Goal: Task Accomplishment & Management: Complete application form

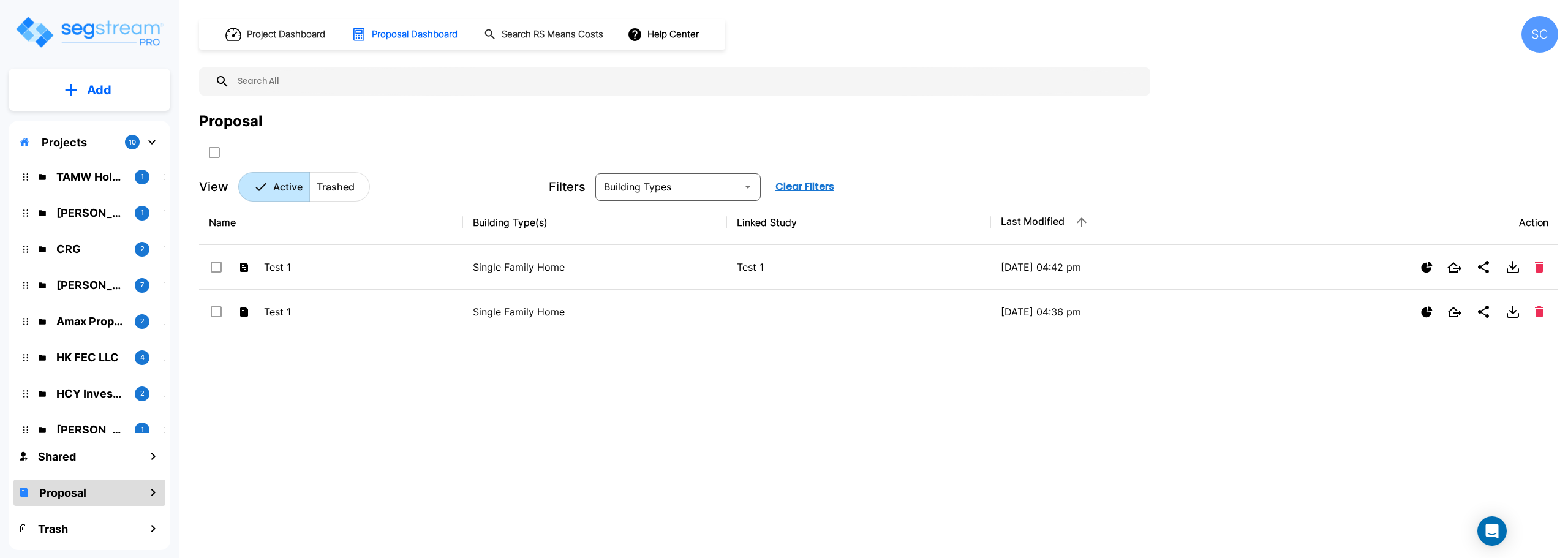
click at [76, 282] on p "Jordan Johnson" at bounding box center [91, 285] width 68 height 16
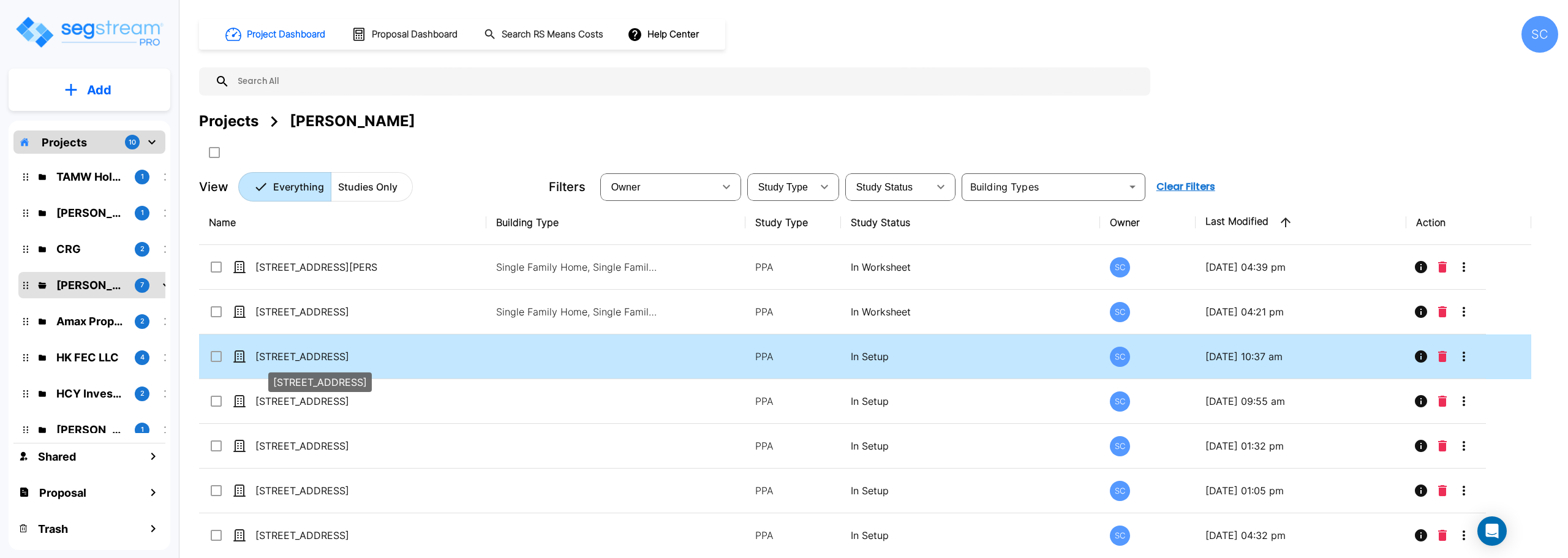
click at [309, 358] on p "1110 W Madison St" at bounding box center [316, 356] width 122 height 15
checkbox input "true"
click at [309, 358] on p "1110 W Madison St" at bounding box center [316, 356] width 122 height 15
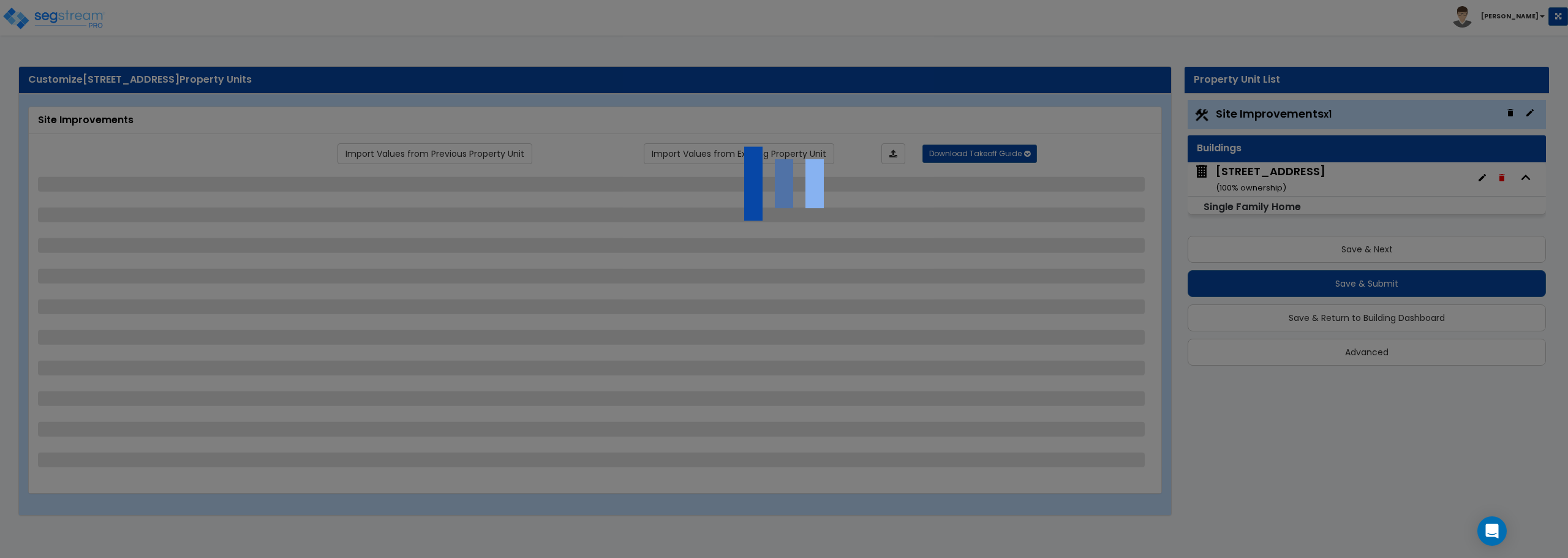
select select "2"
select select "1"
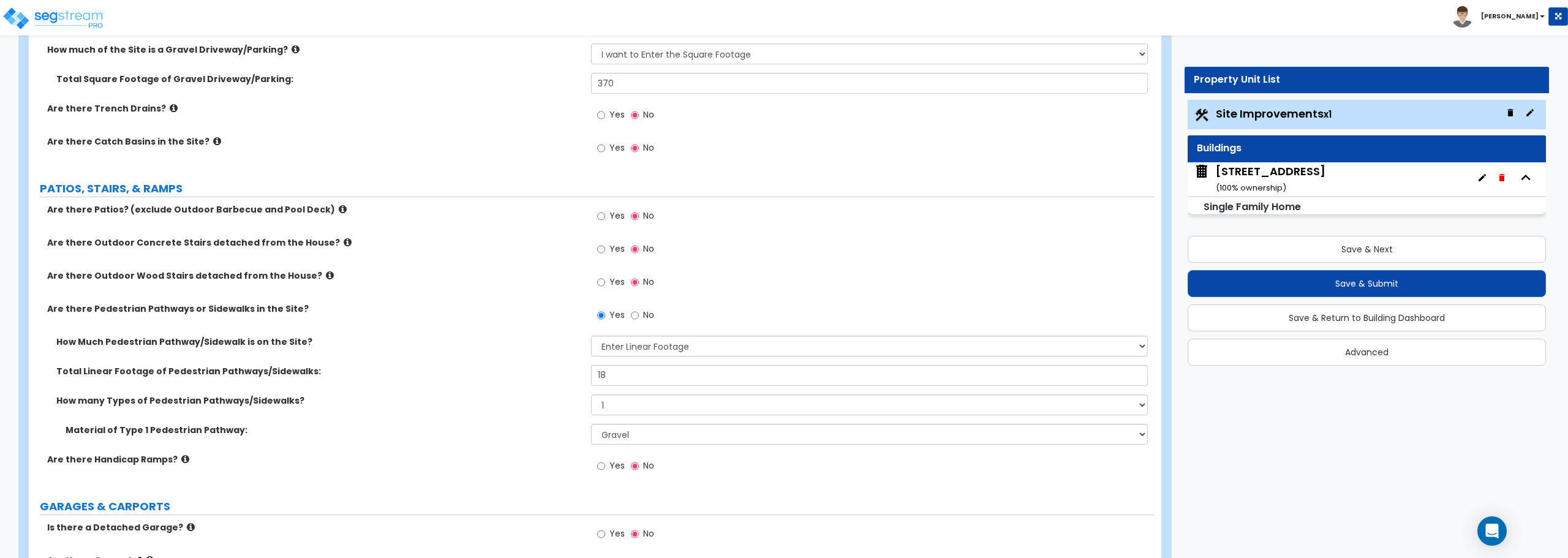
scroll to position [368, 0]
click at [339, 208] on icon at bounding box center [342, 208] width 8 height 9
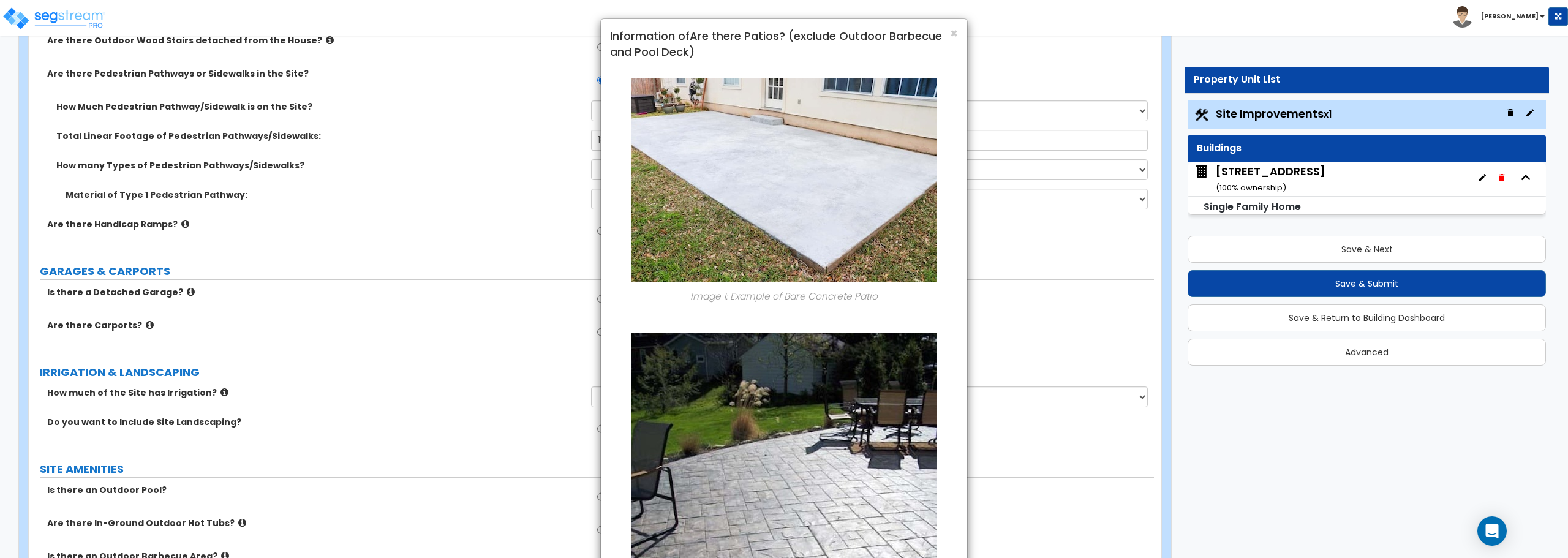
scroll to position [184, 0]
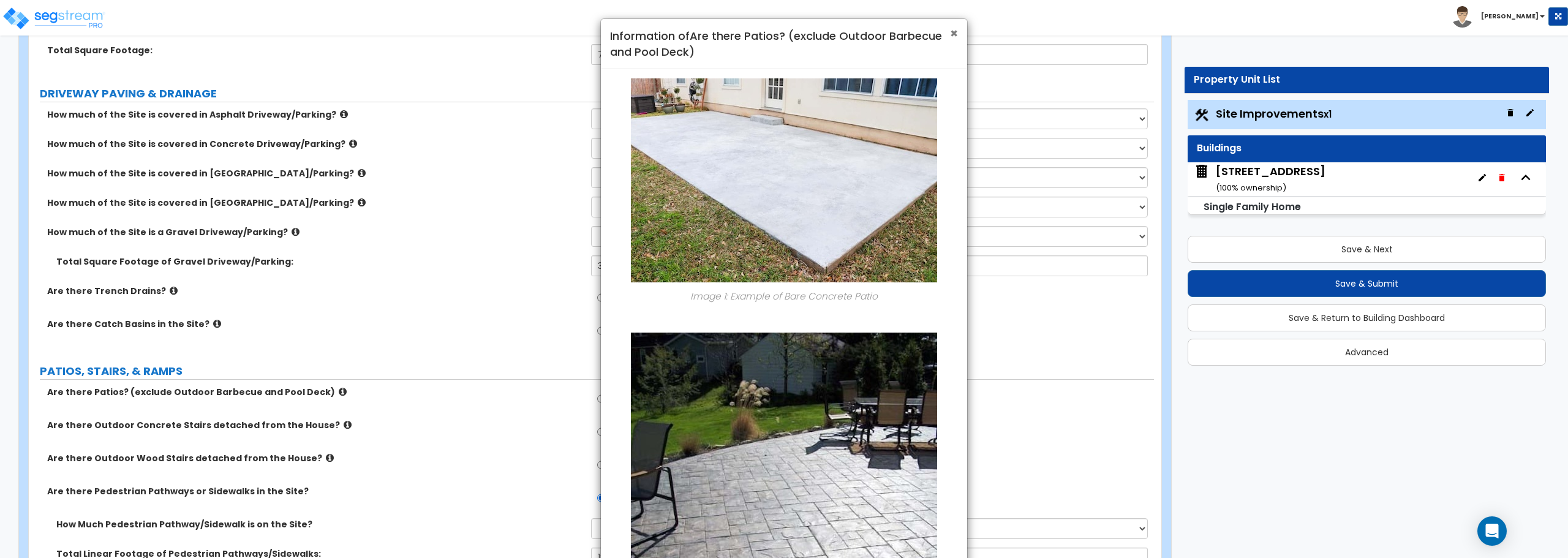
click at [950, 31] on span "×" at bounding box center [954, 34] width 8 height 18
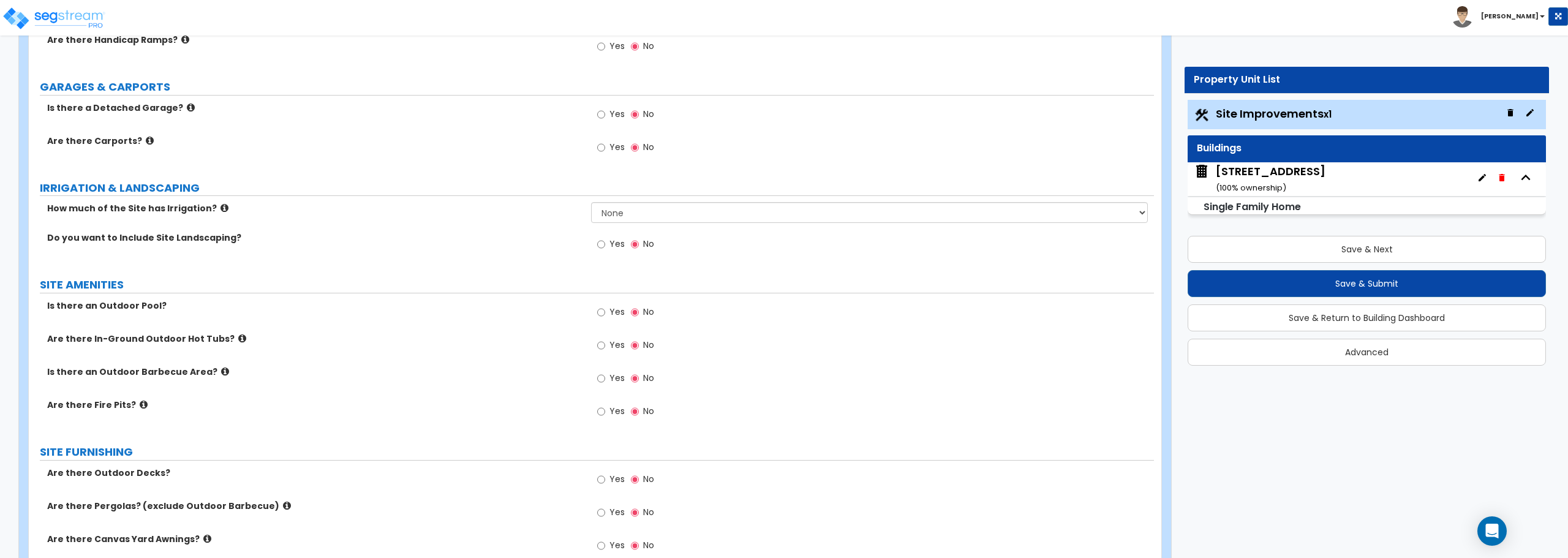
scroll to position [552, 0]
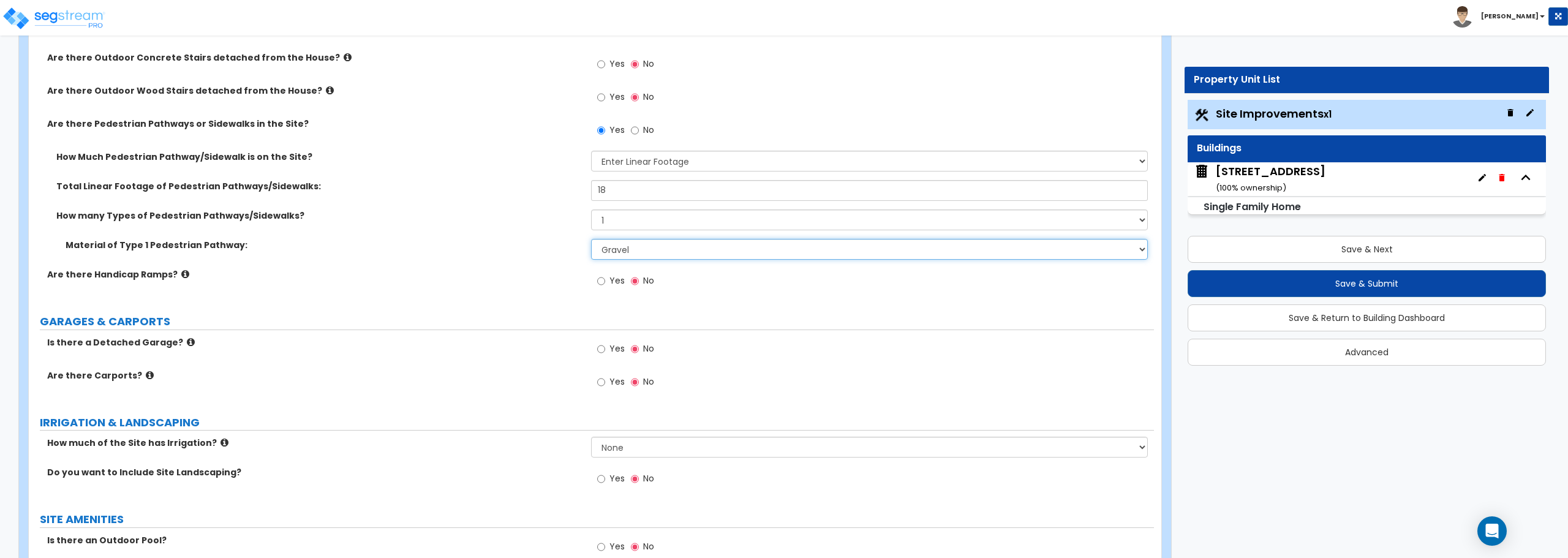
click at [638, 252] on select "Please Choose One Bare Concrete Stamped Concrete Brick Pavers Stone Pavers Wood…" at bounding box center [869, 249] width 556 height 21
select select "1"
click at [591, 239] on select "Please Choose One Bare Concrete Stamped Concrete Brick Pavers Stone Pavers Wood…" at bounding box center [869, 249] width 556 height 21
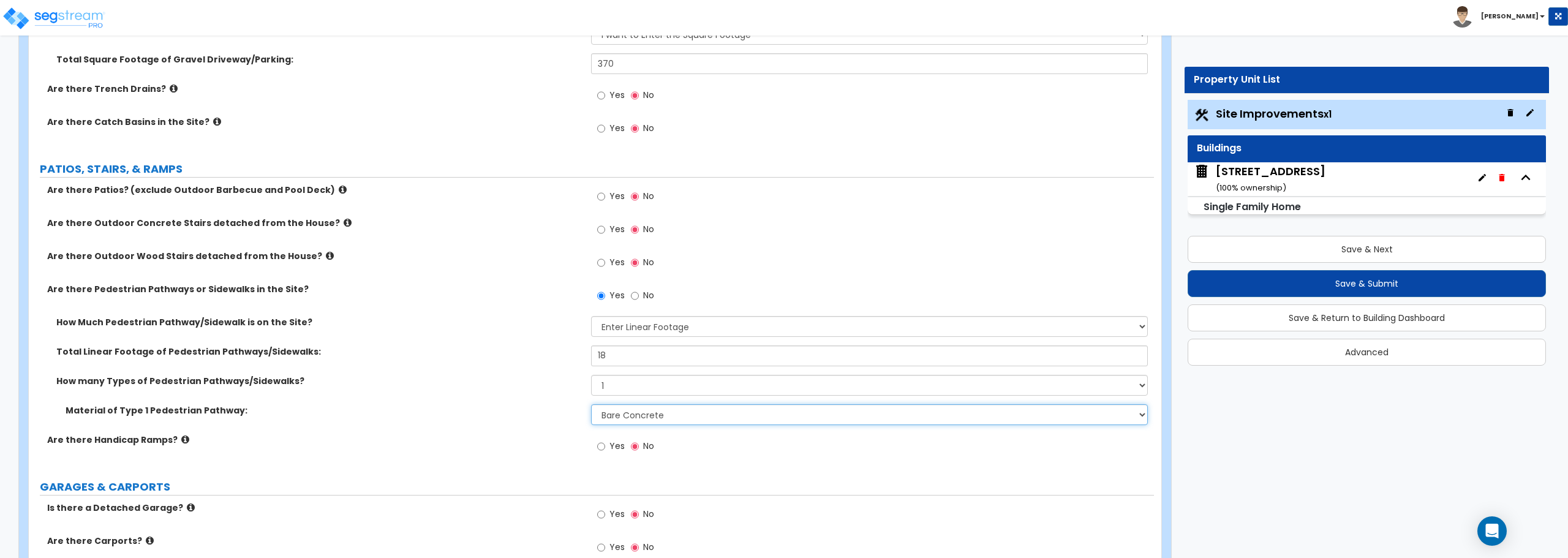
scroll to position [368, 0]
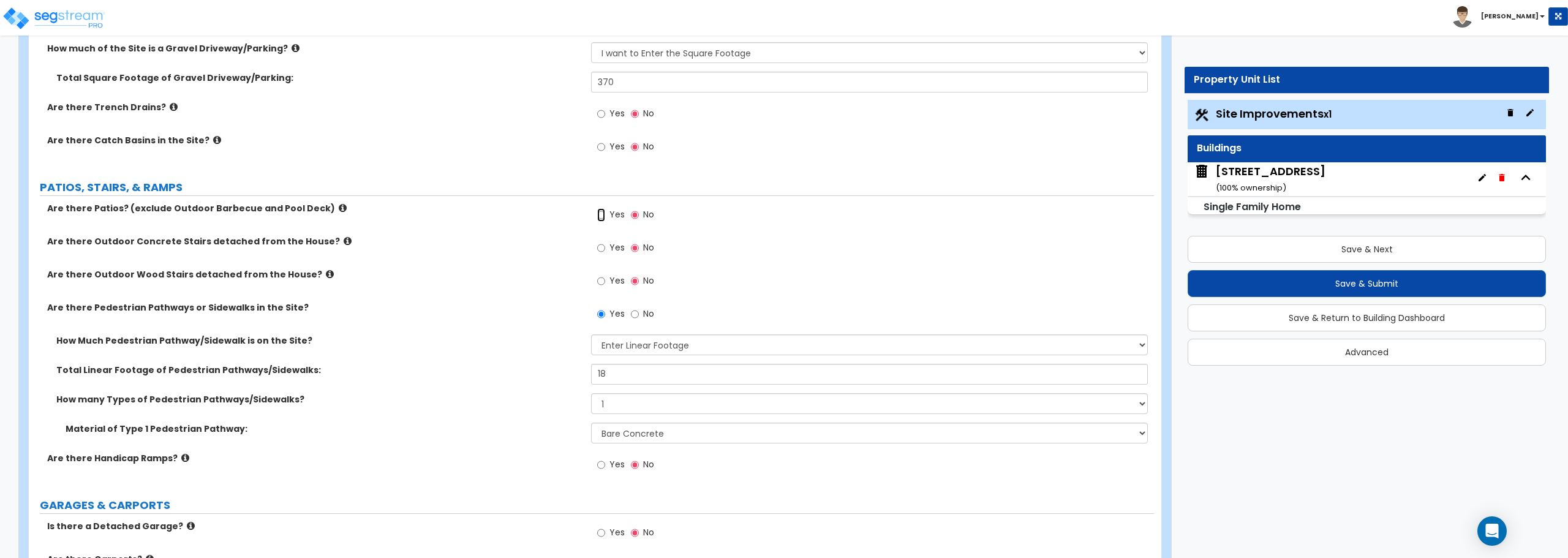
click at [600, 214] on input "Yes" at bounding box center [601, 214] width 8 height 13
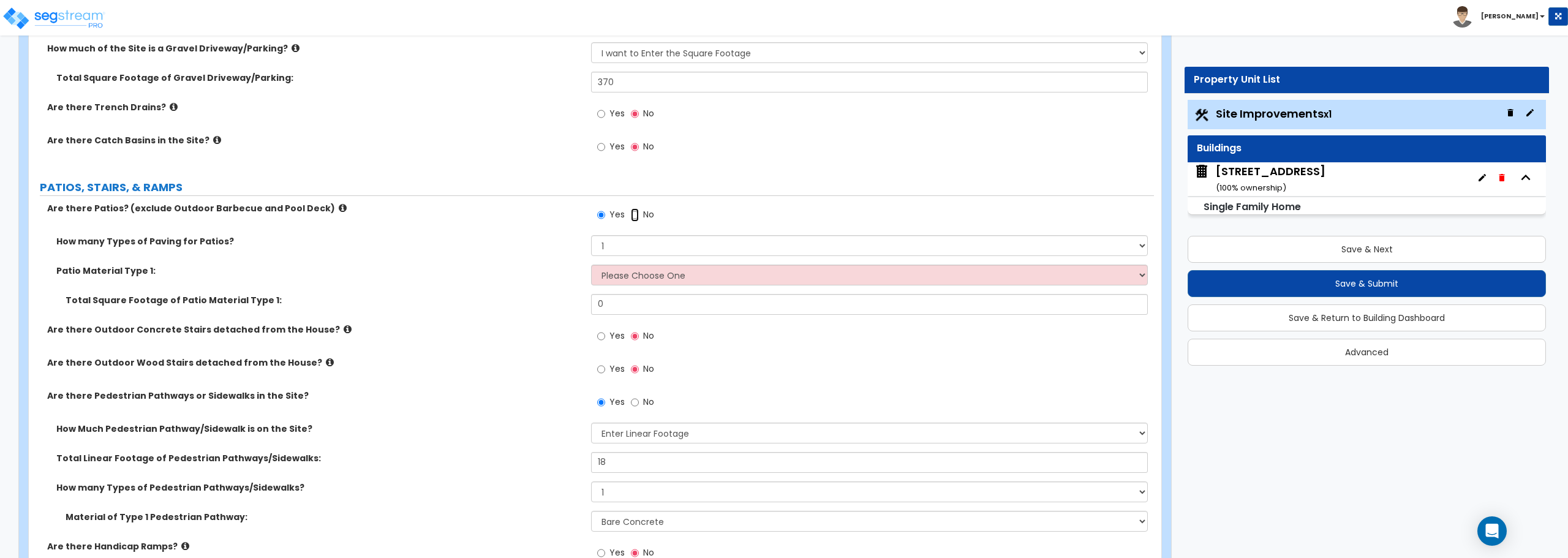
click at [632, 214] on input "No" at bounding box center [635, 214] width 8 height 13
radio input "false"
radio input "true"
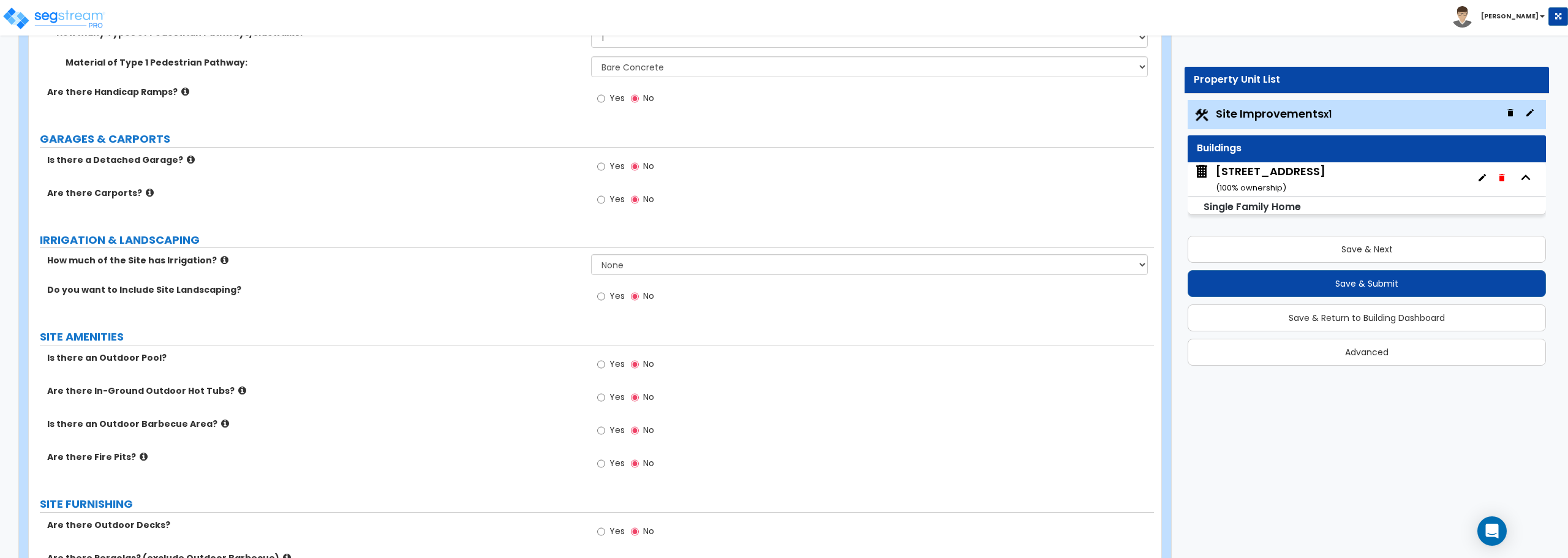
scroll to position [735, 0]
click at [603, 296] on input "Yes" at bounding box center [601, 295] width 8 height 13
radio input "true"
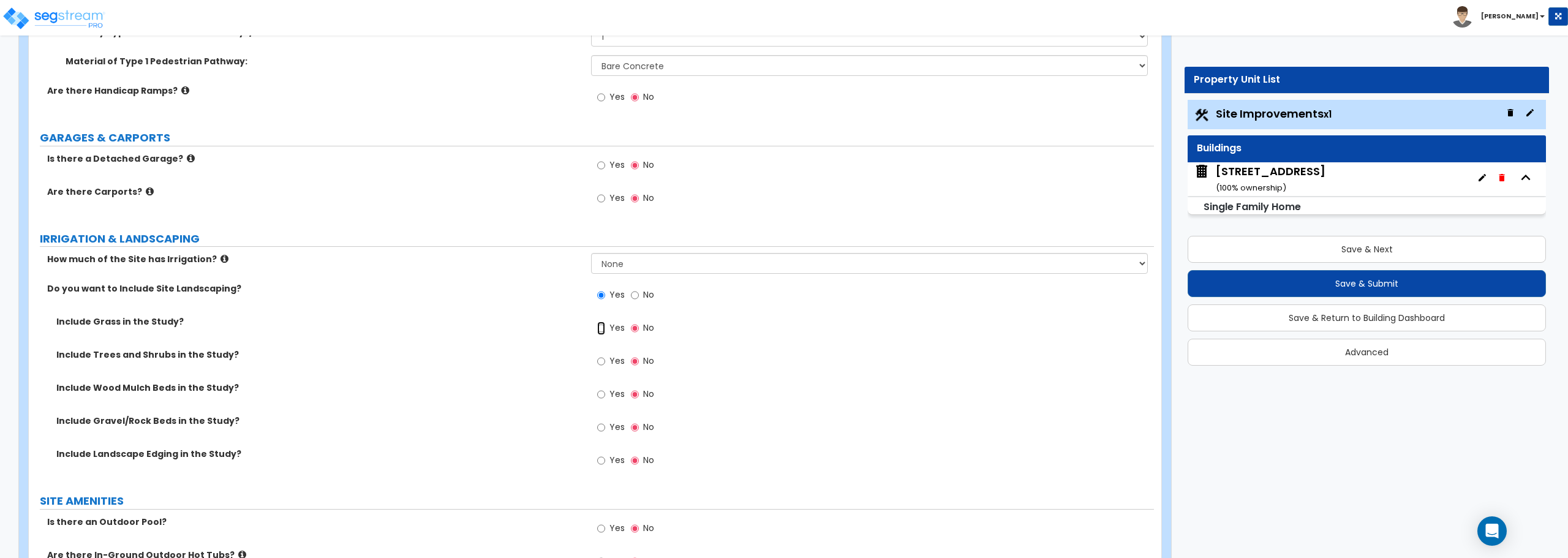
click at [597, 329] on input "Yes" at bounding box center [601, 328] width 8 height 13
radio input "true"
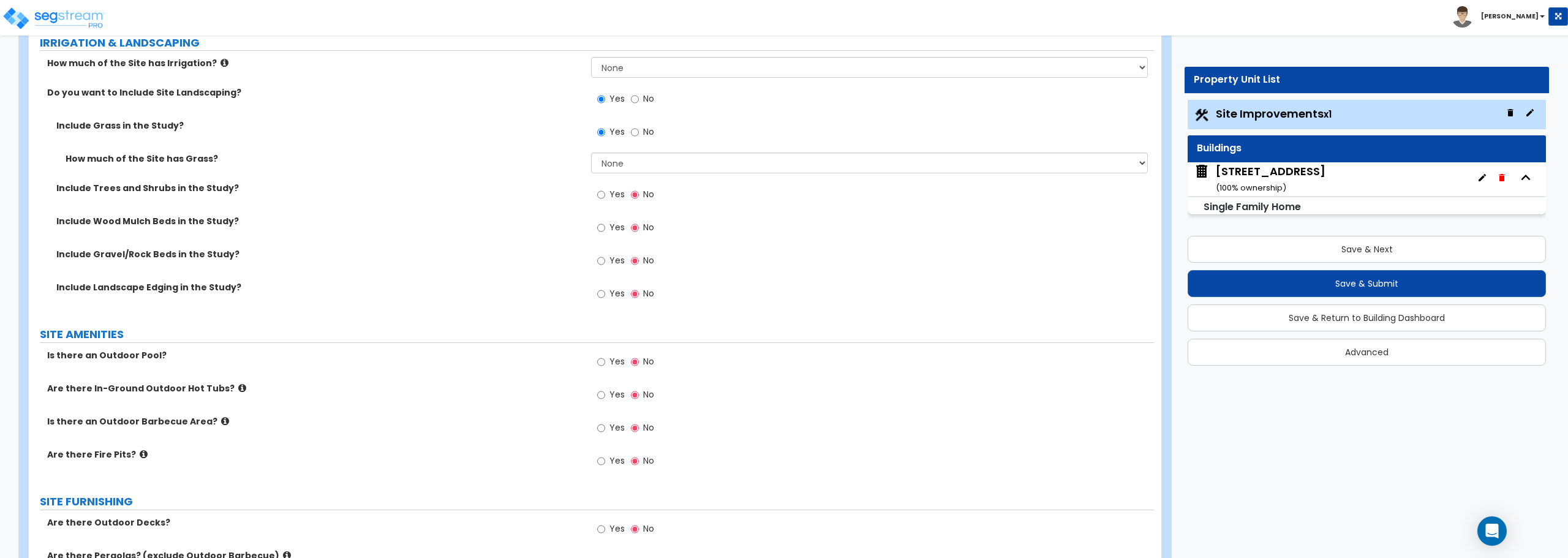
scroll to position [858, 0]
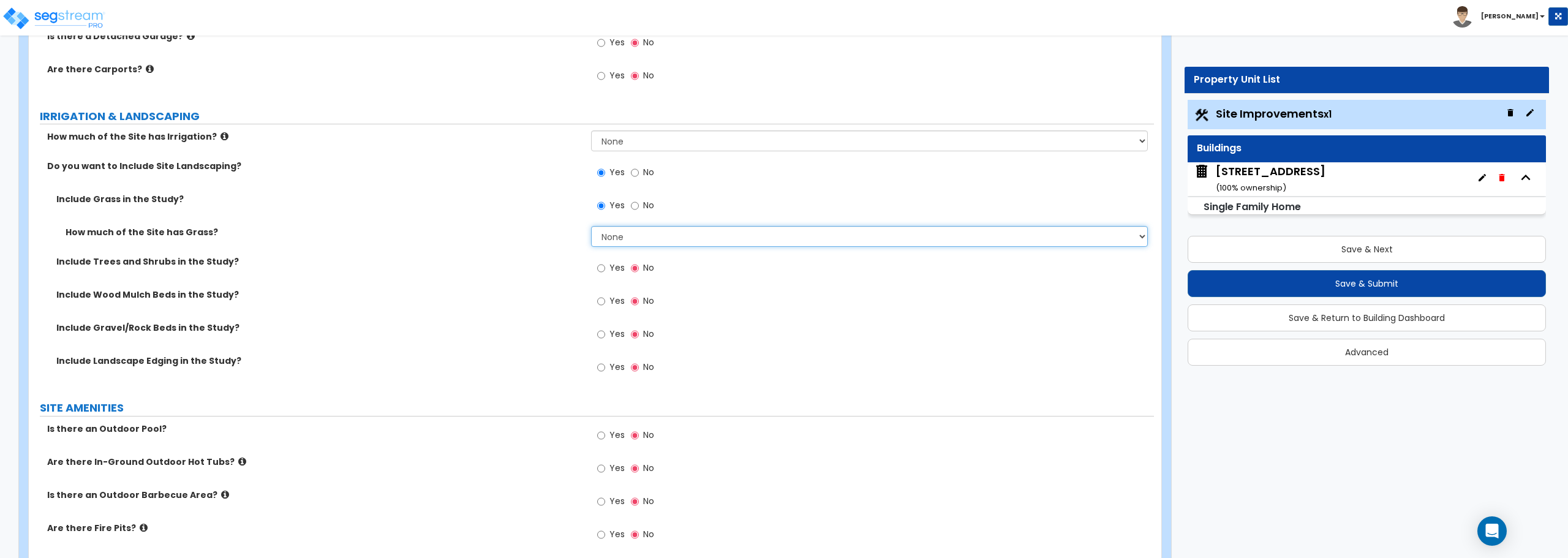
click at [610, 232] on select "None I want to Enter an Approximate Percentage I want to Enter the Square Foota…" at bounding box center [869, 237] width 556 height 21
select select "2"
click at [591, 226] on select "None I want to Enter an Approximate Percentage I want to Enter the Square Foota…" at bounding box center [869, 237] width 556 height 21
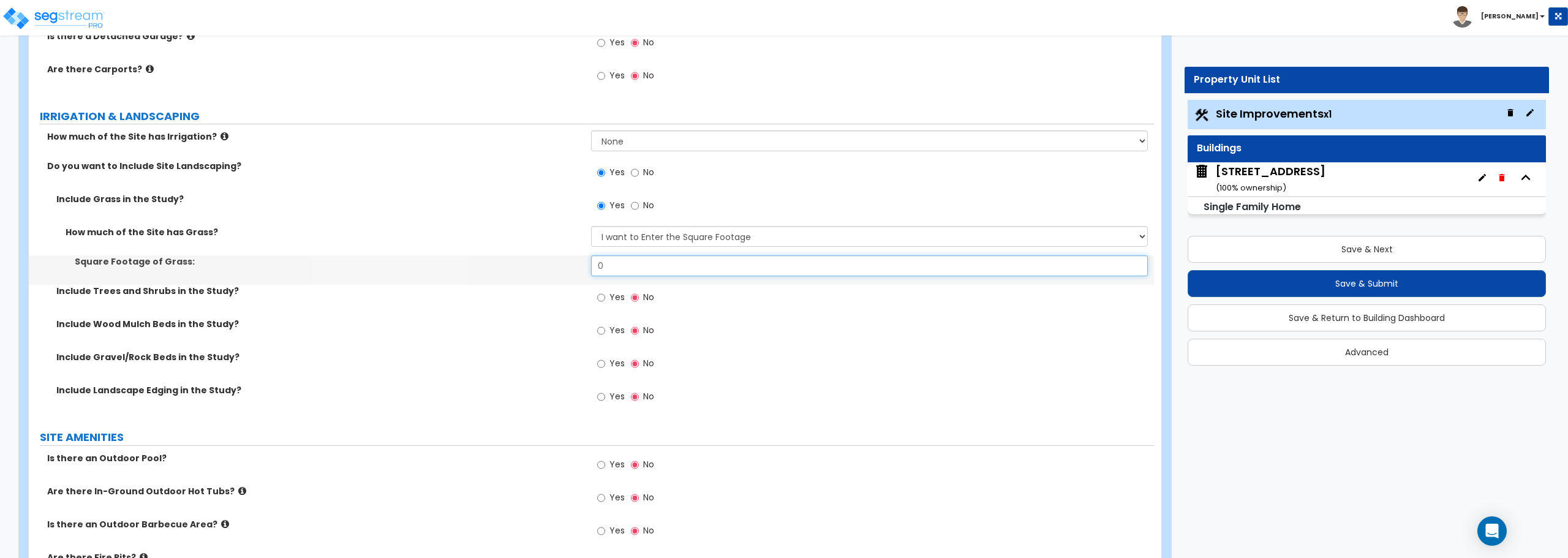
click at [642, 263] on input "0" at bounding box center [869, 266] width 556 height 21
drag, startPoint x: 640, startPoint y: 263, endPoint x: 569, endPoint y: 268, distance: 71.2
click at [575, 267] on div "Square Footage of Grass: 0" at bounding box center [591, 270] width 1125 height 29
type input "6,061"
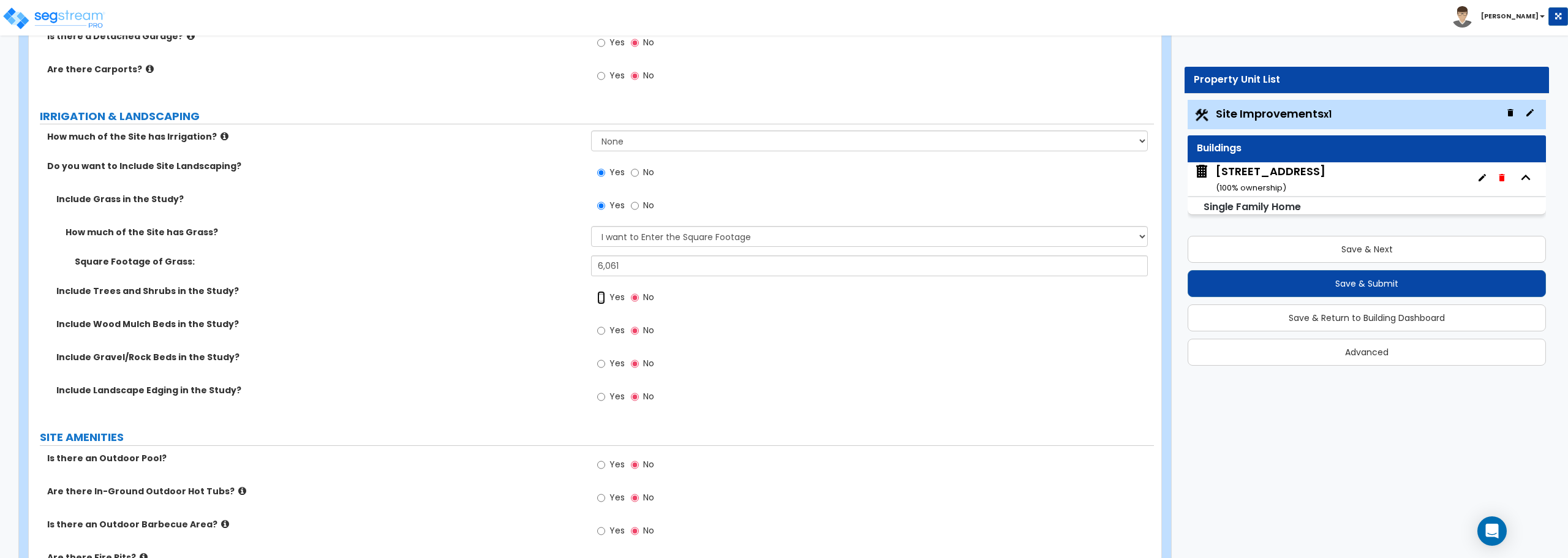
click at [602, 299] on input "Yes" at bounding box center [601, 297] width 8 height 13
radio input "true"
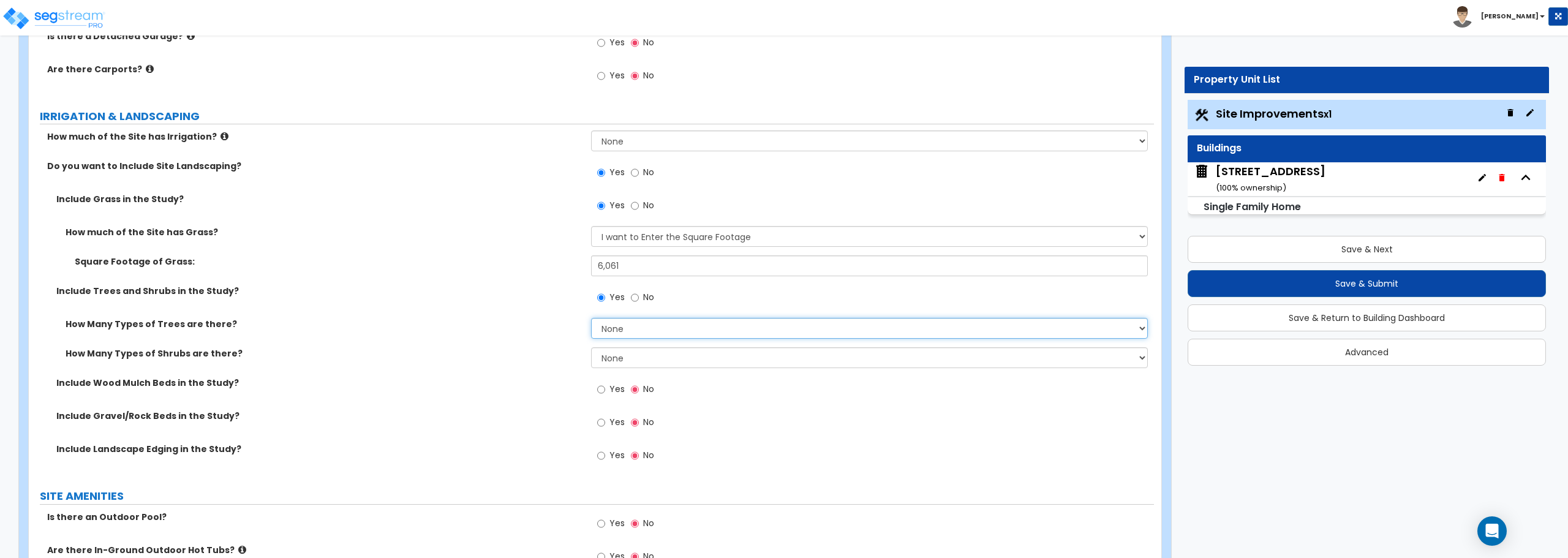
click at [634, 330] on select "None 1 2 3" at bounding box center [869, 328] width 556 height 21
select select "1"
click at [591, 318] on select "None 1 2 3" at bounding box center [869, 328] width 556 height 21
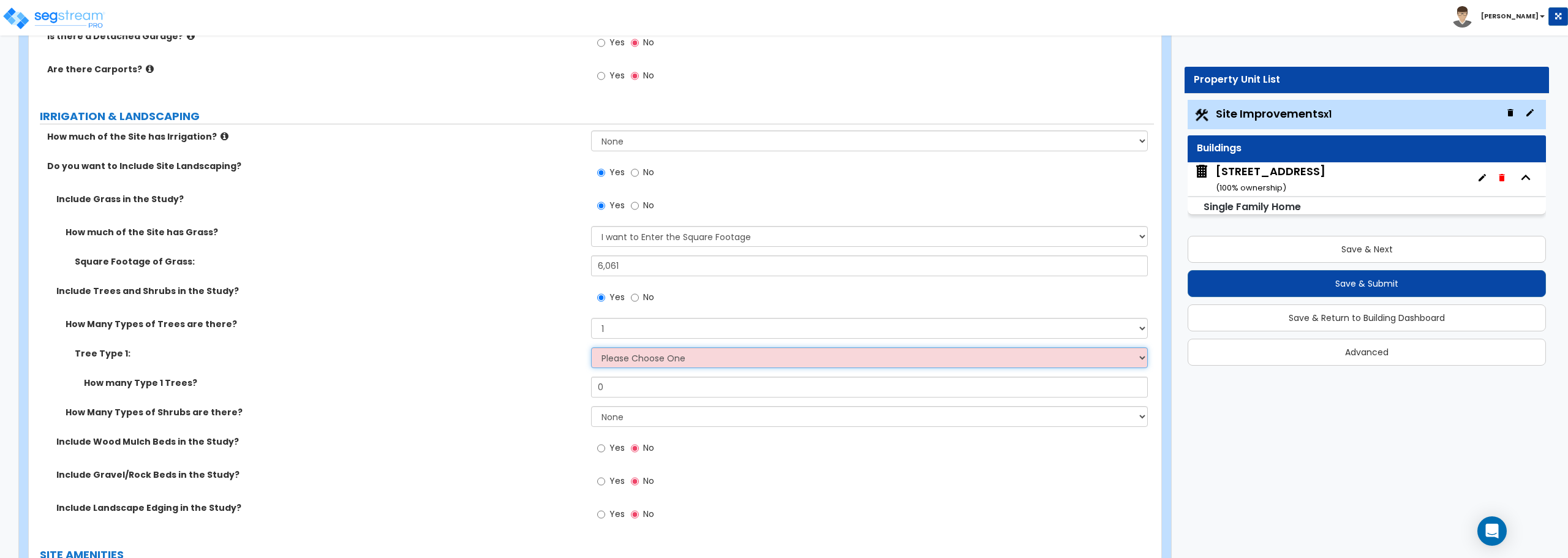
click at [623, 358] on select "Please Choose One Honey Locust Planetree Poplar Elm Hawthorn Linden Maple Red M…" at bounding box center [869, 358] width 556 height 21
select select "4"
click at [591, 347] on select "Please Choose One Honey Locust Planetree Poplar Elm Hawthorn Linden Maple Red M…" at bounding box center [869, 358] width 556 height 21
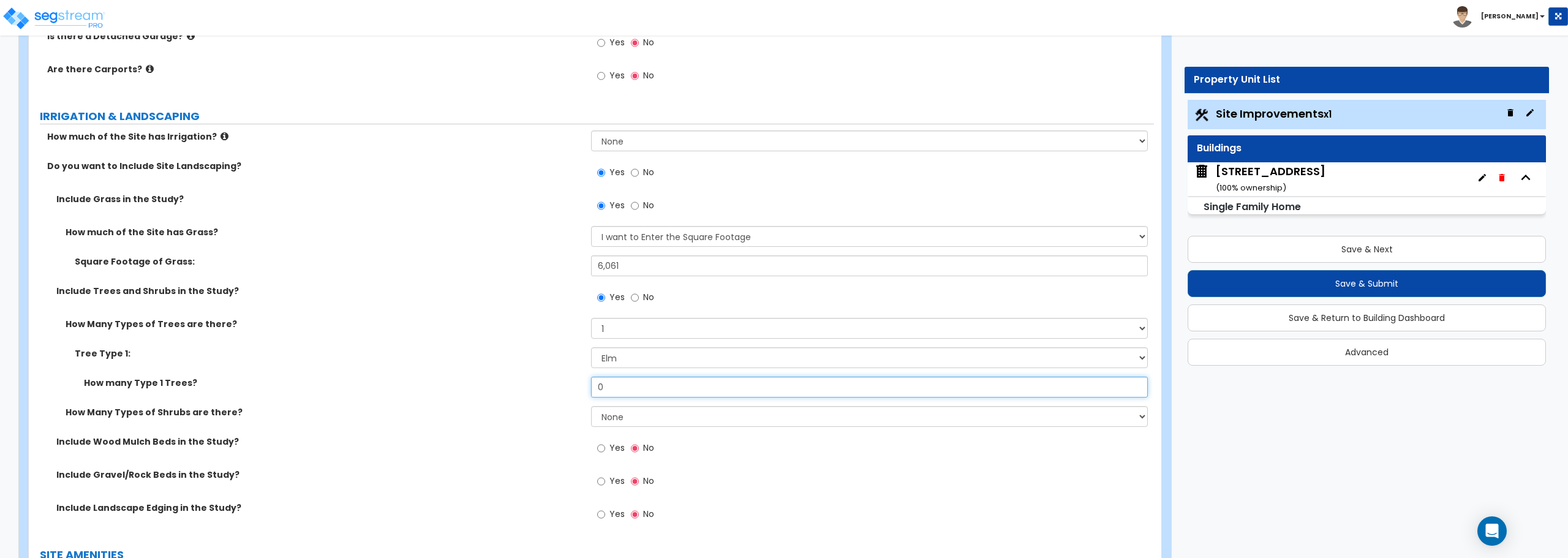
click at [612, 388] on input "0" at bounding box center [869, 387] width 556 height 21
drag, startPoint x: 612, startPoint y: 388, endPoint x: 602, endPoint y: 388, distance: 10.0
click at [607, 388] on input "0" at bounding box center [869, 387] width 556 height 21
drag, startPoint x: 607, startPoint y: 386, endPoint x: 571, endPoint y: 389, distance: 36.1
click at [571, 389] on div "How many Type 1 Trees? 0" at bounding box center [591, 391] width 1125 height 29
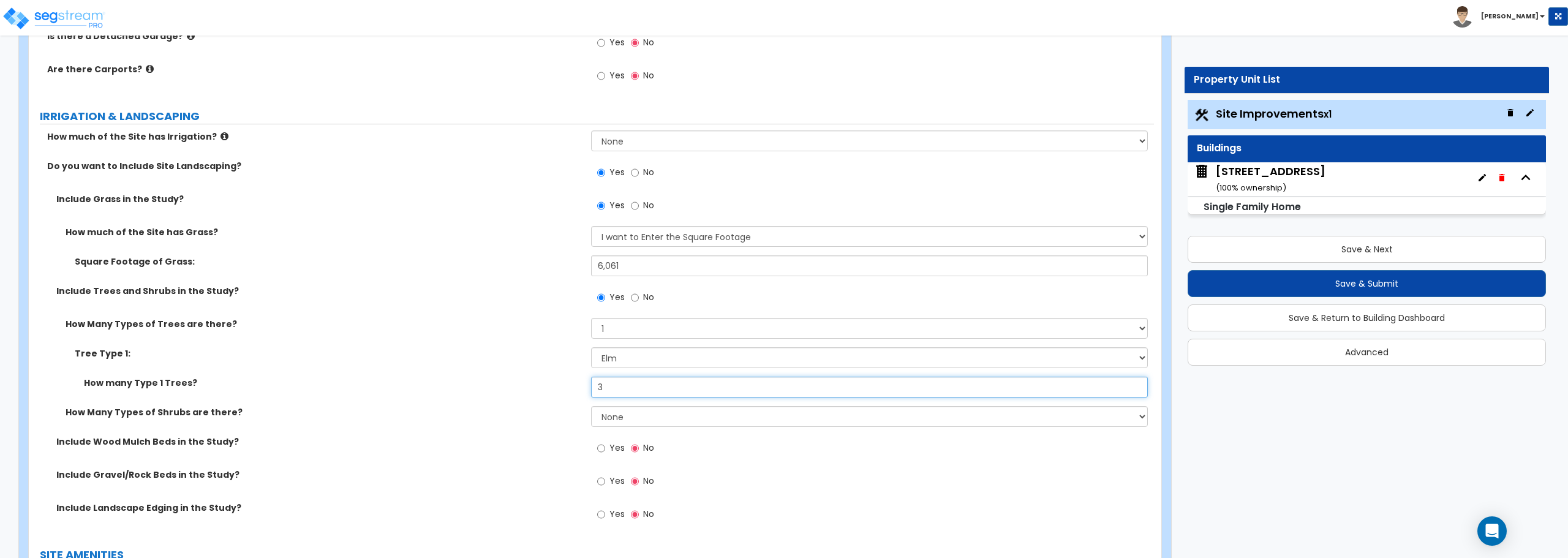
type input "3"
click at [649, 359] on select "Please Choose One Honey Locust Planetree Poplar Elm Hawthorn Linden Maple Red M…" at bounding box center [869, 358] width 556 height 21
click at [625, 384] on input "3" at bounding box center [869, 387] width 556 height 21
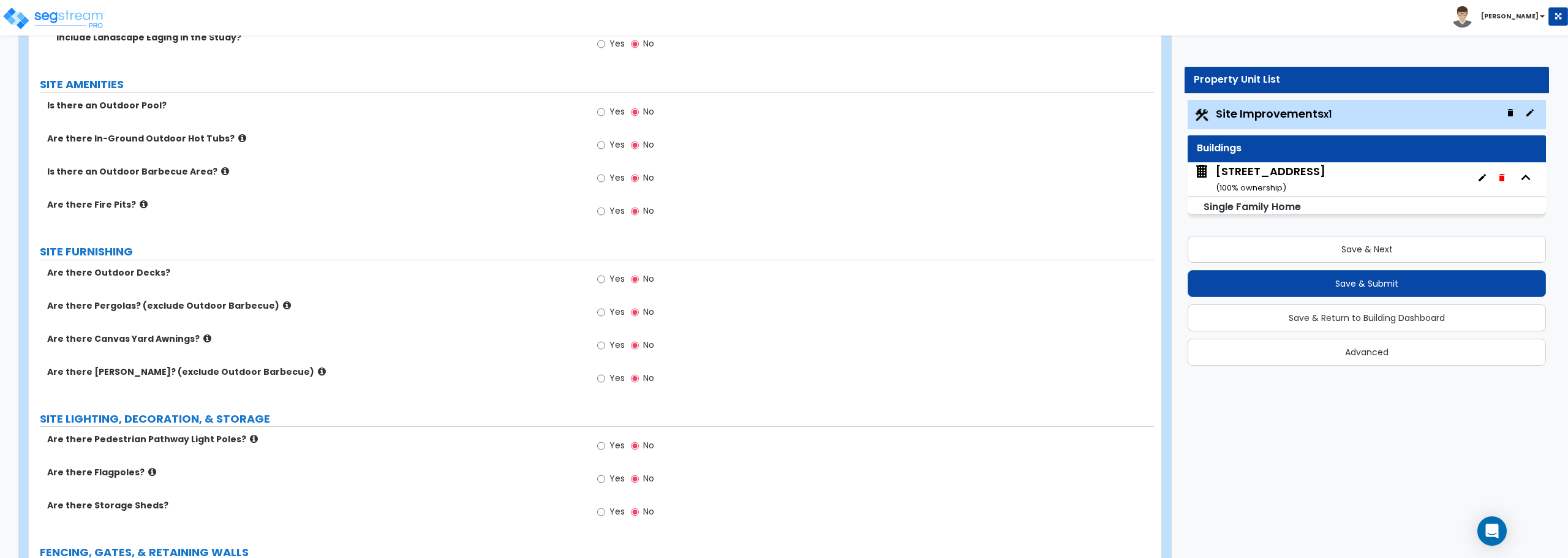
scroll to position [1348, 0]
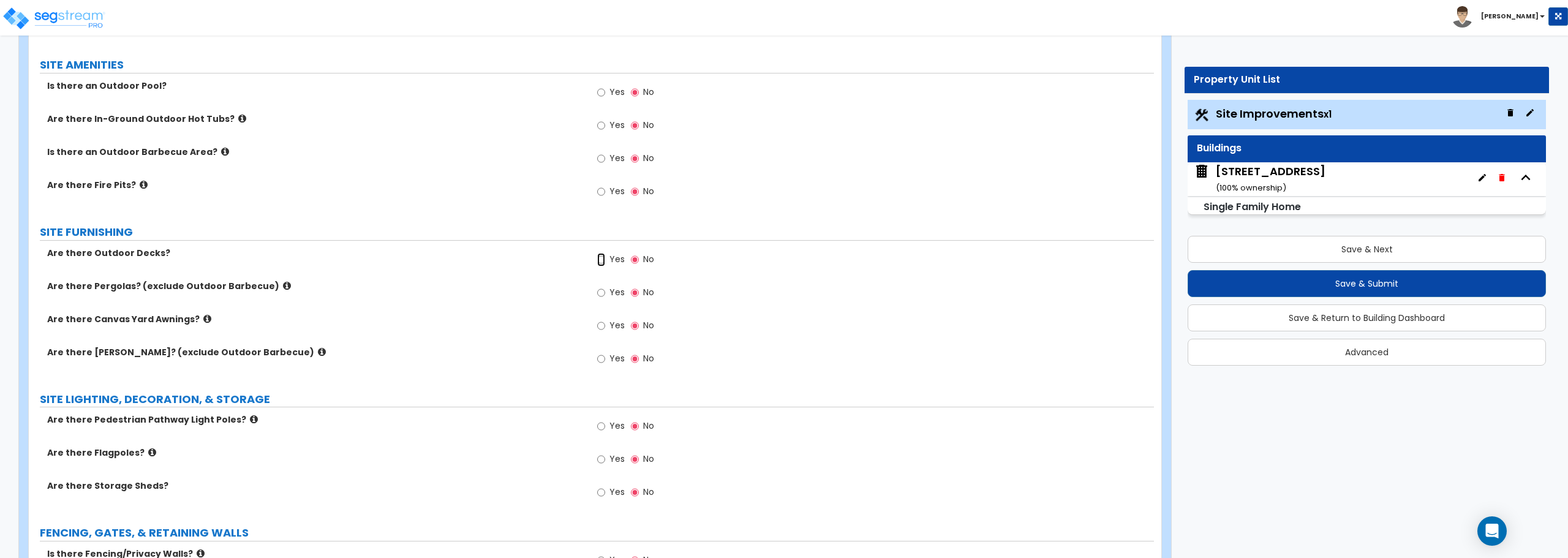
click at [603, 262] on input "Yes" at bounding box center [601, 259] width 8 height 13
radio input "true"
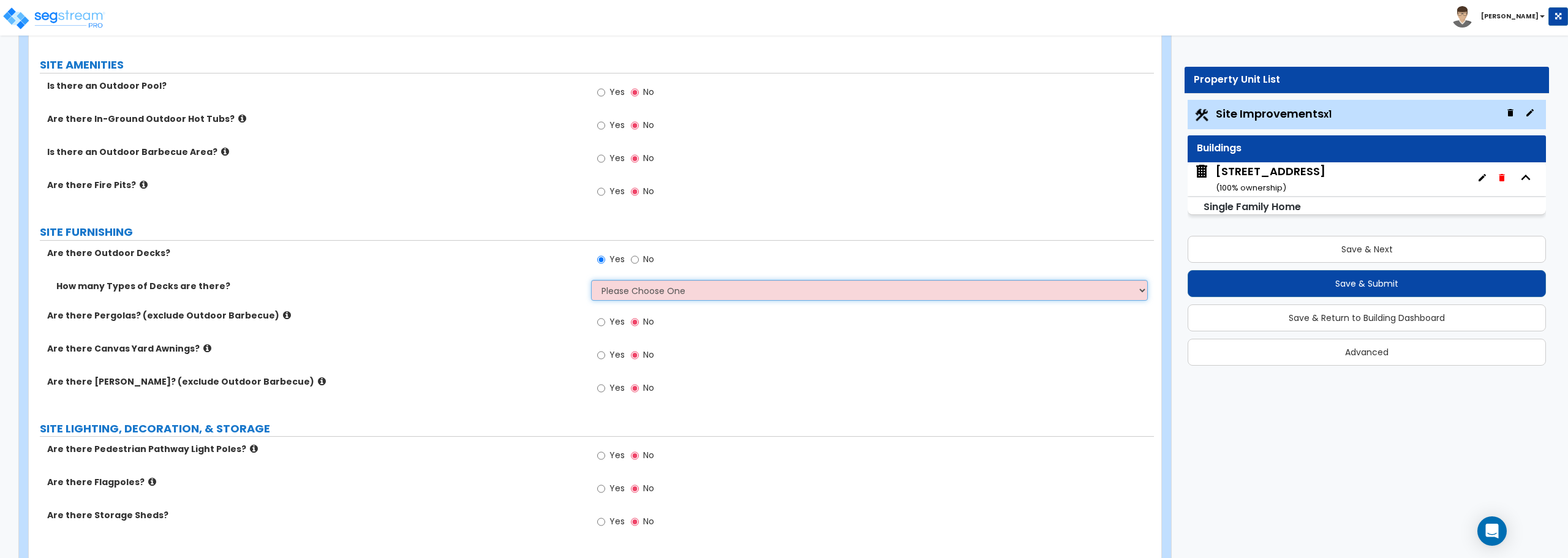
click at [607, 287] on select "Please Choose One 1 2 3 4" at bounding box center [869, 290] width 556 height 21
select select "1"
click at [591, 280] on select "Please Choose One 1 2 3 4" at bounding box center [869, 290] width 556 height 21
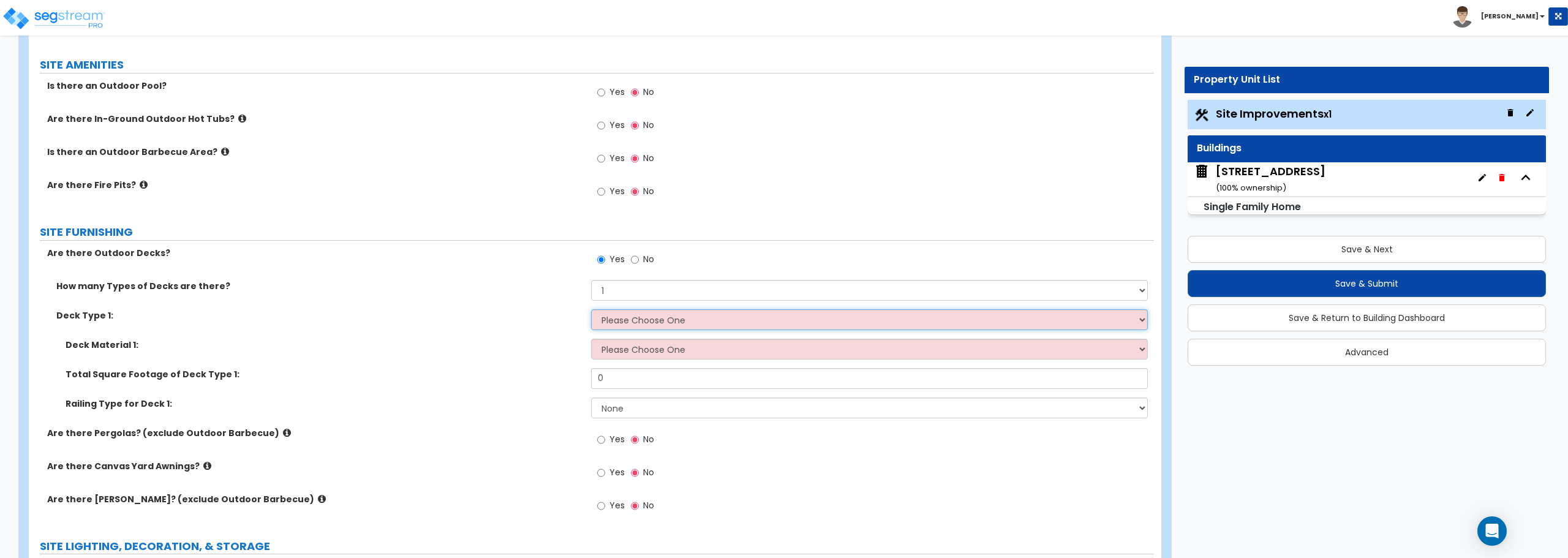
click at [612, 316] on select "Please Choose One Attached to Structure Detached from Structure" at bounding box center [869, 320] width 556 height 21
click at [612, 316] on select "Please Choose One Attached to Structure Detached from Structure" at bounding box center [869, 320] width 556 height 21
click at [607, 348] on select "Please Choose One Wood Plastic/PVC" at bounding box center [869, 349] width 556 height 21
click at [204, 465] on icon at bounding box center [207, 466] width 8 height 9
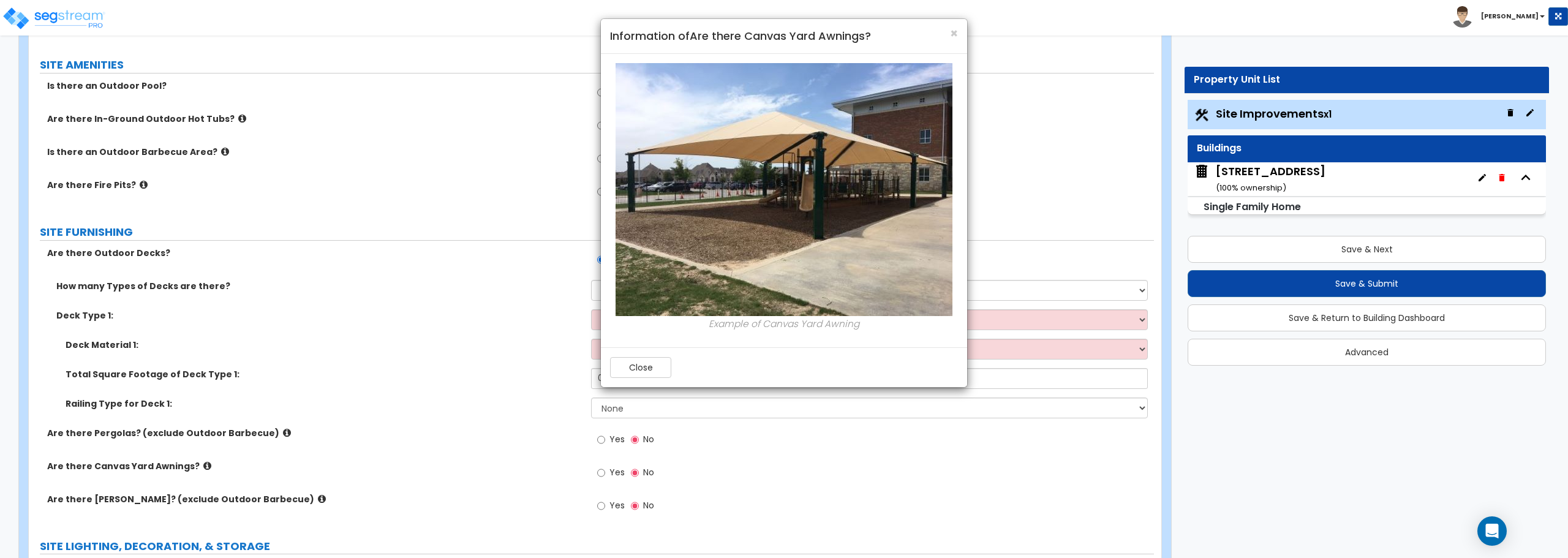
click at [200, 465] on div "× Information of Are there Canvas Yard Awnings? Example of Canvas Yard Awning C…" at bounding box center [784, 279] width 1568 height 558
click at [957, 32] on span "×" at bounding box center [954, 34] width 8 height 18
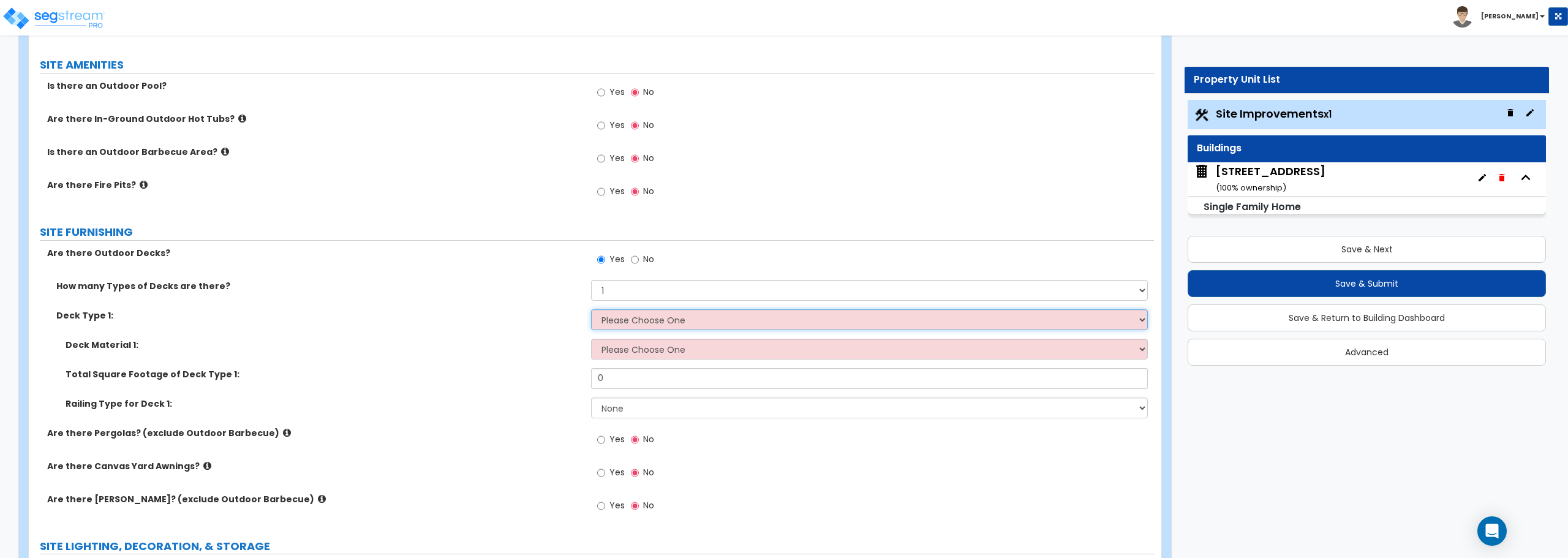
click at [651, 318] on select "Please Choose One Attached to Structure Detached from Structure" at bounding box center [869, 320] width 556 height 21
click at [651, 318] on select "Please Choose One Attached to Structure Detached from Structure" at bounding box center [869, 320] width 556 height 21
click at [621, 353] on select "Please Choose One Wood Plastic/PVC" at bounding box center [869, 349] width 556 height 21
click at [622, 351] on select "Please Choose One Wood Plastic/PVC" at bounding box center [869, 349] width 556 height 21
click at [626, 383] on input "0" at bounding box center [869, 379] width 556 height 21
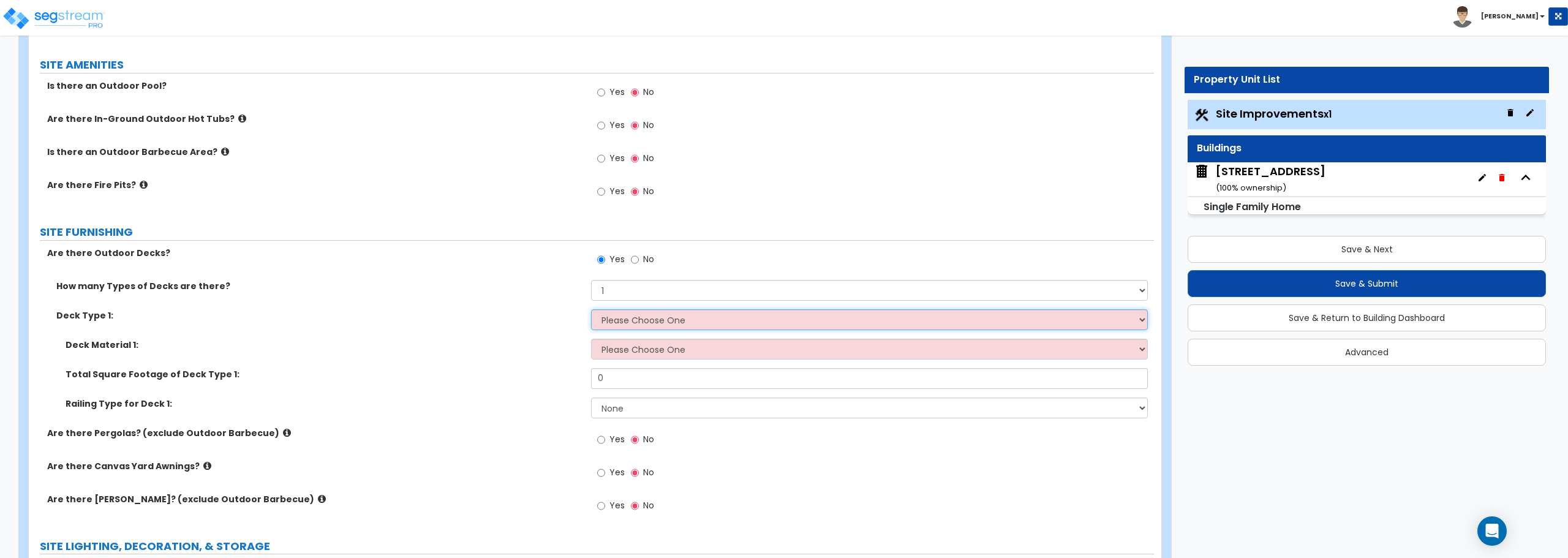
click at [618, 328] on select "Please Choose One Attached to Structure Detached from Structure" at bounding box center [869, 320] width 556 height 21
select select "1"
click at [591, 309] on select "Please Choose One Attached to Structure Detached from Structure" at bounding box center [869, 320] width 556 height 21
click at [650, 323] on select "Please Choose One Attached to Structure Detached from Structure" at bounding box center [869, 320] width 556 height 21
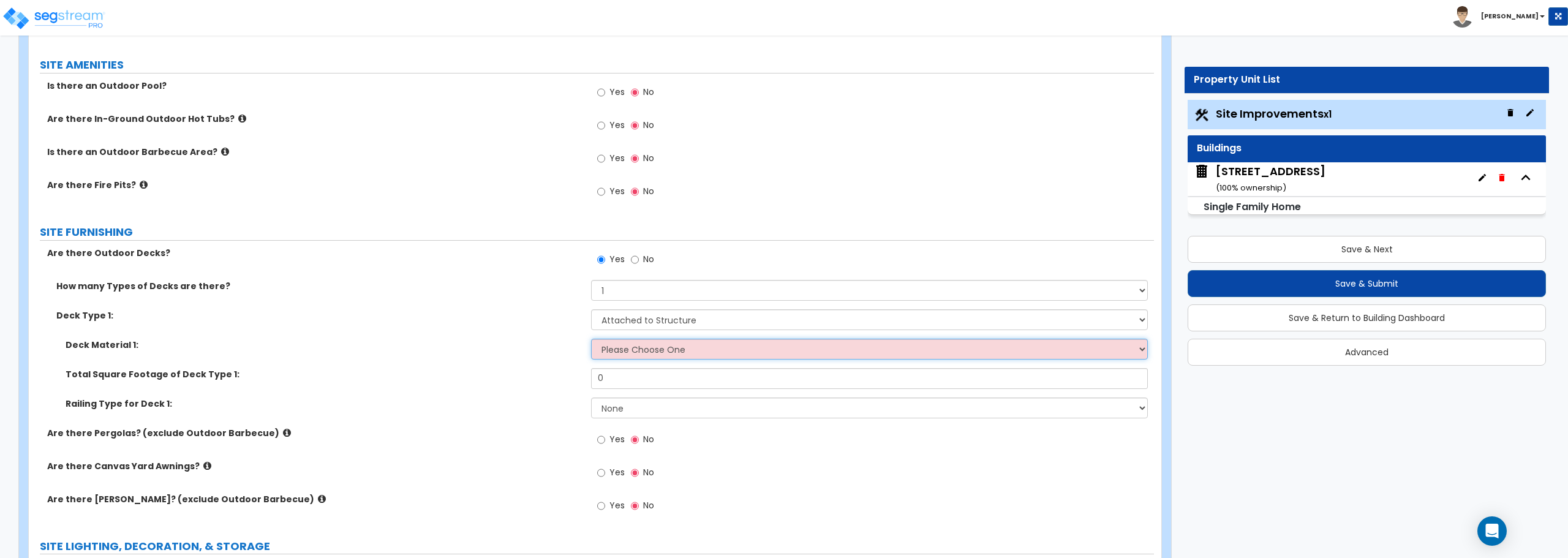
click at [639, 351] on select "Please Choose One Wood Plastic/PVC" at bounding box center [869, 349] width 556 height 21
select select "1"
click at [591, 339] on select "Please Choose One Wood Plastic/PVC" at bounding box center [869, 349] width 556 height 21
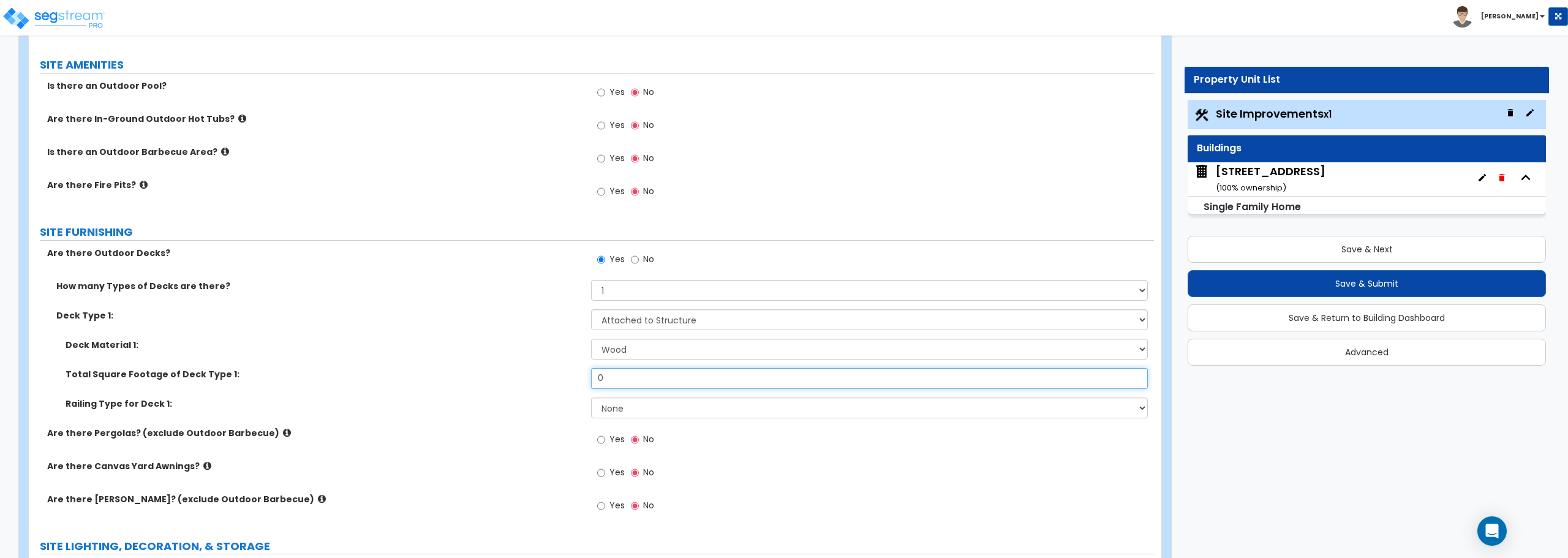
drag, startPoint x: 612, startPoint y: 382, endPoint x: 495, endPoint y: 392, distance: 117.4
click at [504, 391] on div "Total Square Footage of Deck Type 1: 0" at bounding box center [591, 383] width 1125 height 29
type input "90"
click at [644, 345] on select "Please Choose One Wood Plastic/PVC" at bounding box center [869, 349] width 556 height 21
click at [591, 339] on select "Please Choose One Wood Plastic/PVC" at bounding box center [869, 349] width 556 height 21
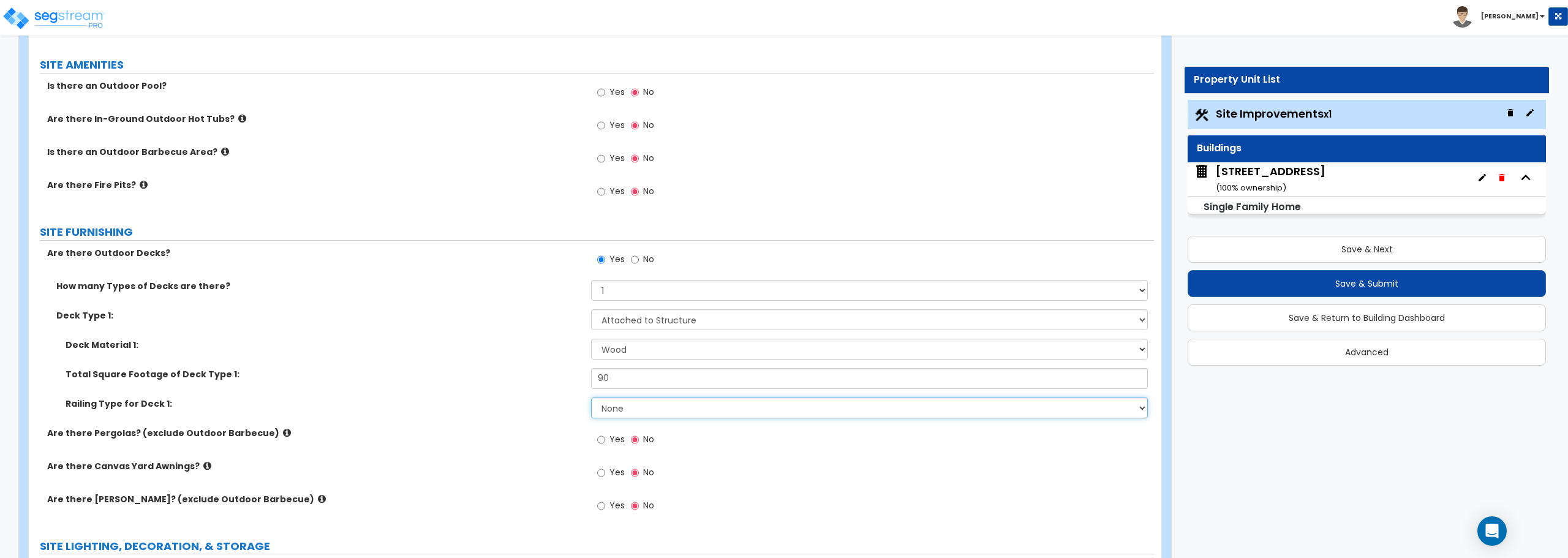
click at [616, 407] on select "None Wood Plastic" at bounding box center [869, 408] width 556 height 21
select select "1"
click at [591, 398] on select "None Wood Plastic" at bounding box center [869, 408] width 556 height 21
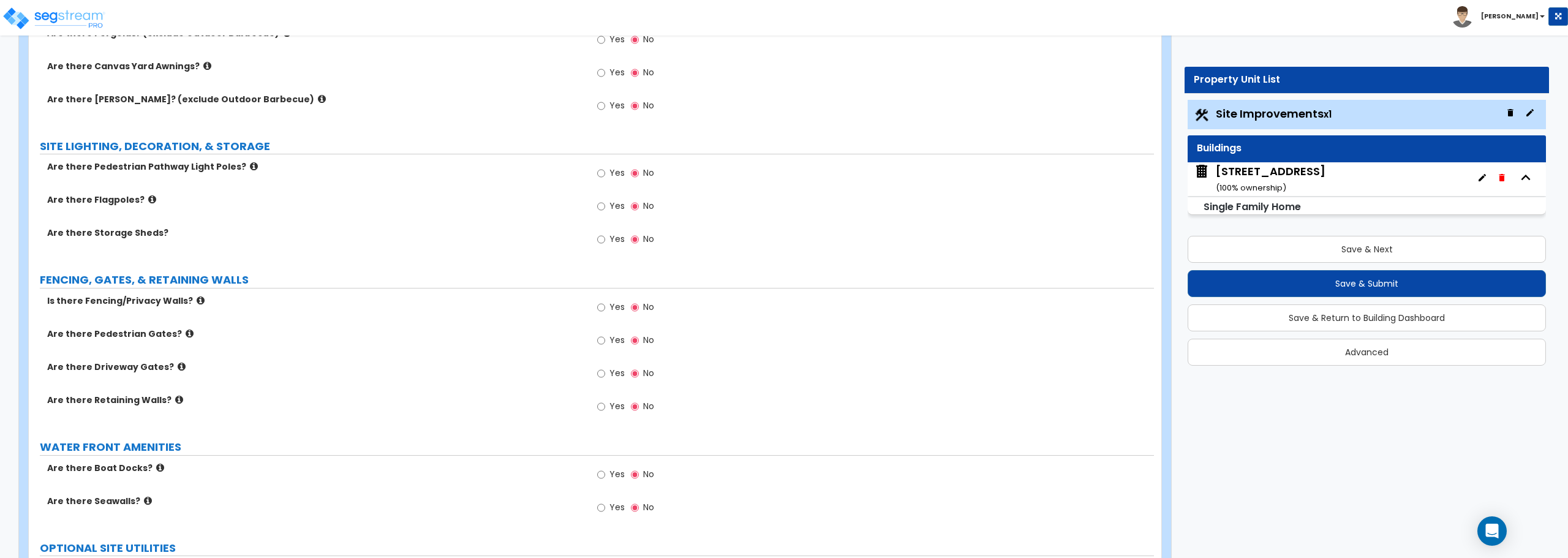
scroll to position [1899, 0]
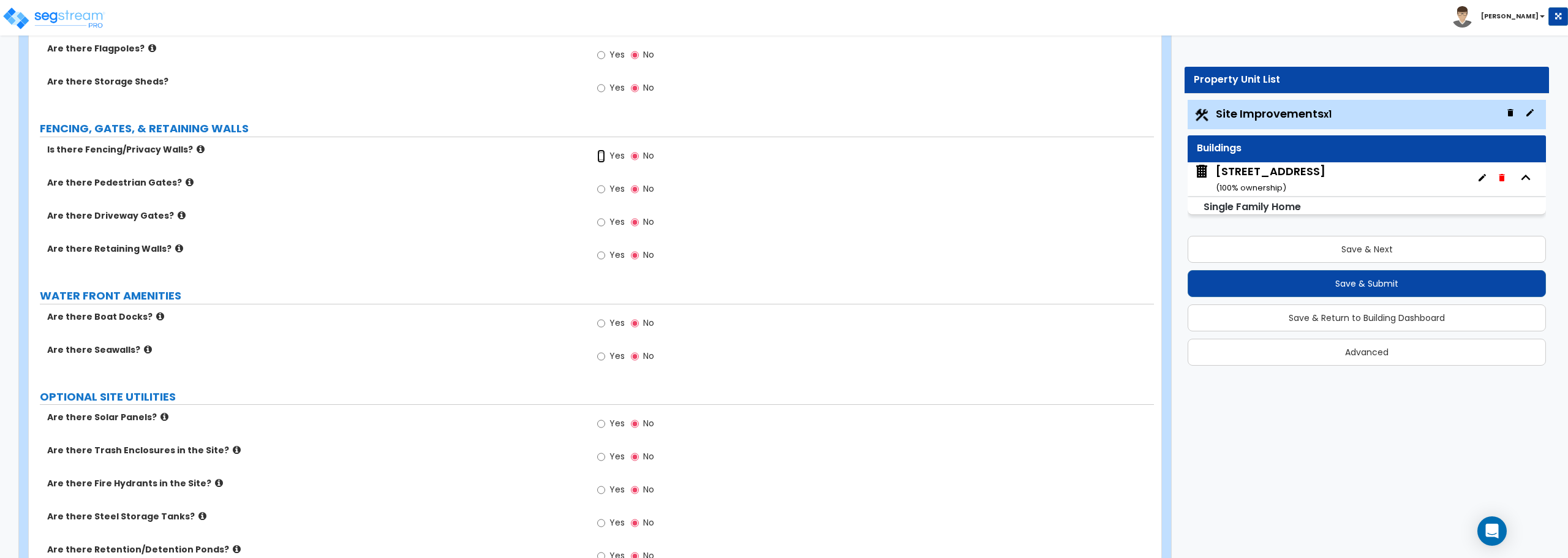
click at [603, 155] on input "Yes" at bounding box center [601, 156] width 8 height 13
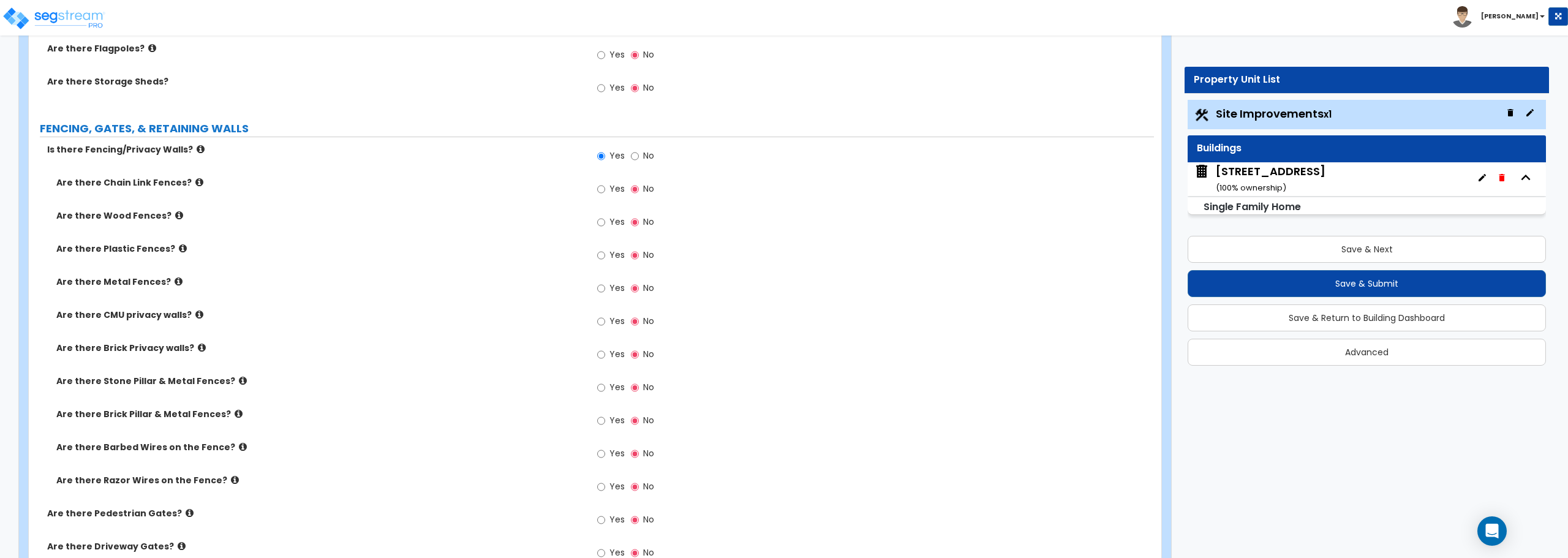
click at [195, 185] on icon at bounding box center [199, 182] width 8 height 9
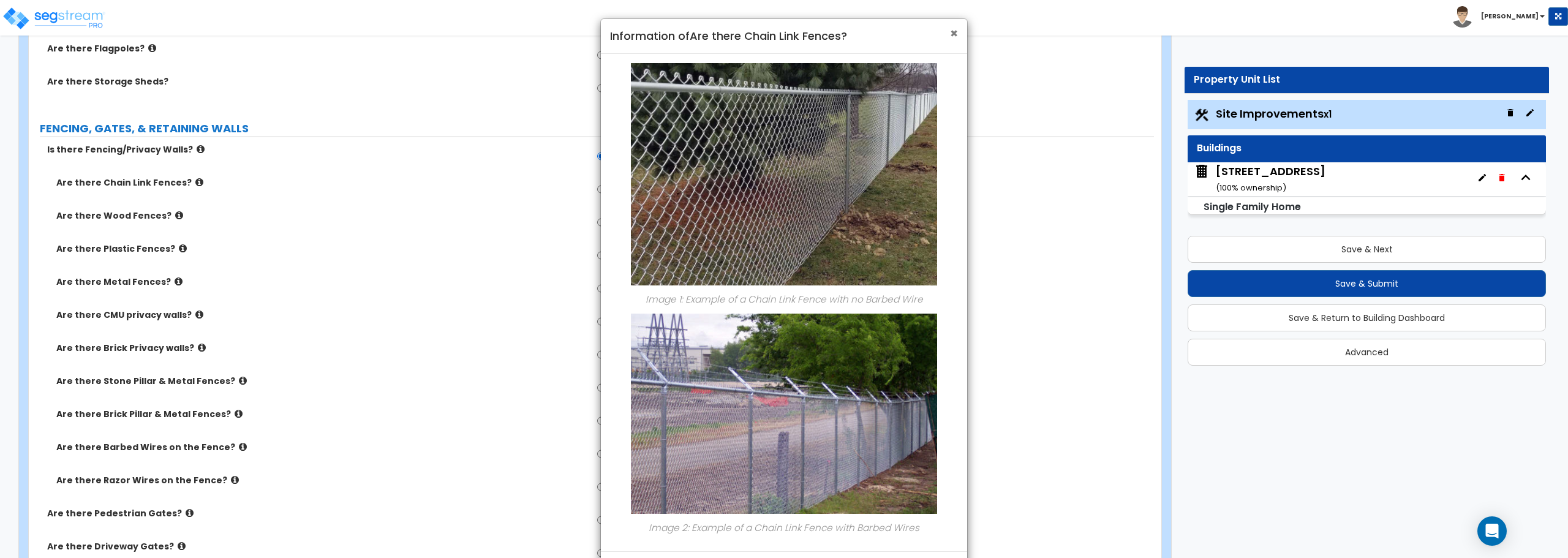
click at [950, 31] on span "×" at bounding box center [954, 34] width 8 height 18
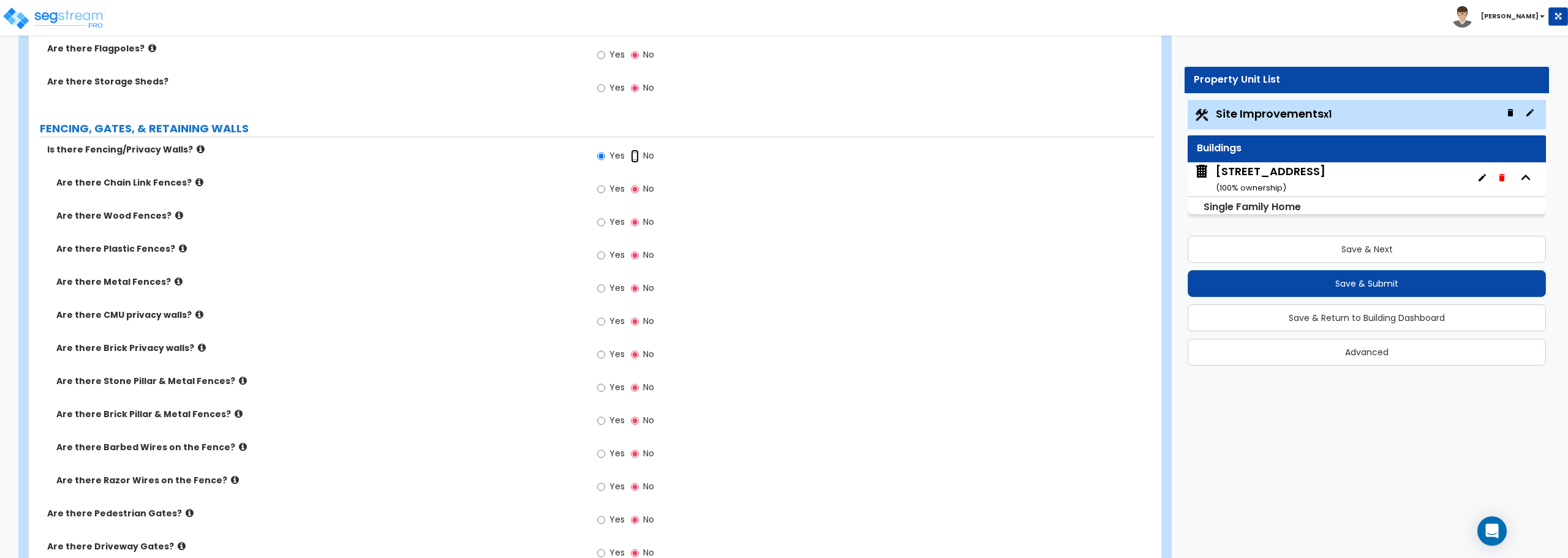
click at [635, 154] on input "No" at bounding box center [635, 156] width 8 height 13
radio input "false"
radio input "true"
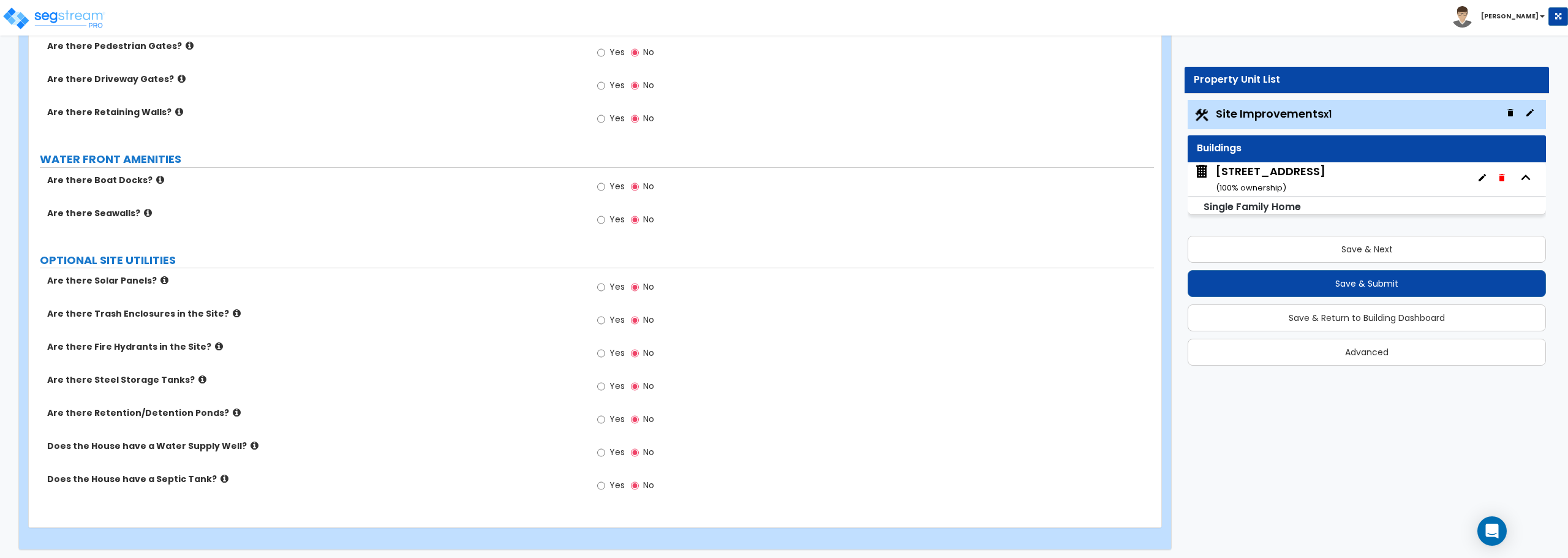
scroll to position [2040, 0]
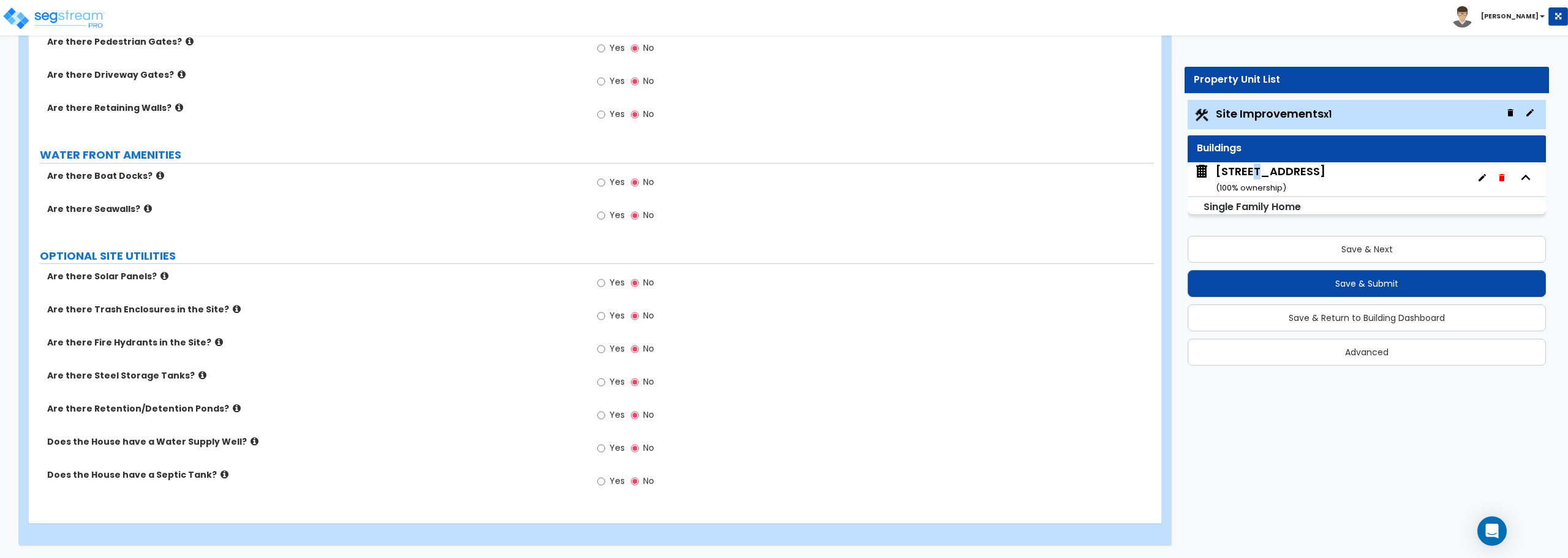
click at [1251, 167] on div "1110 W Madison St ( 100 % ownership)" at bounding box center [1271, 179] width 110 height 31
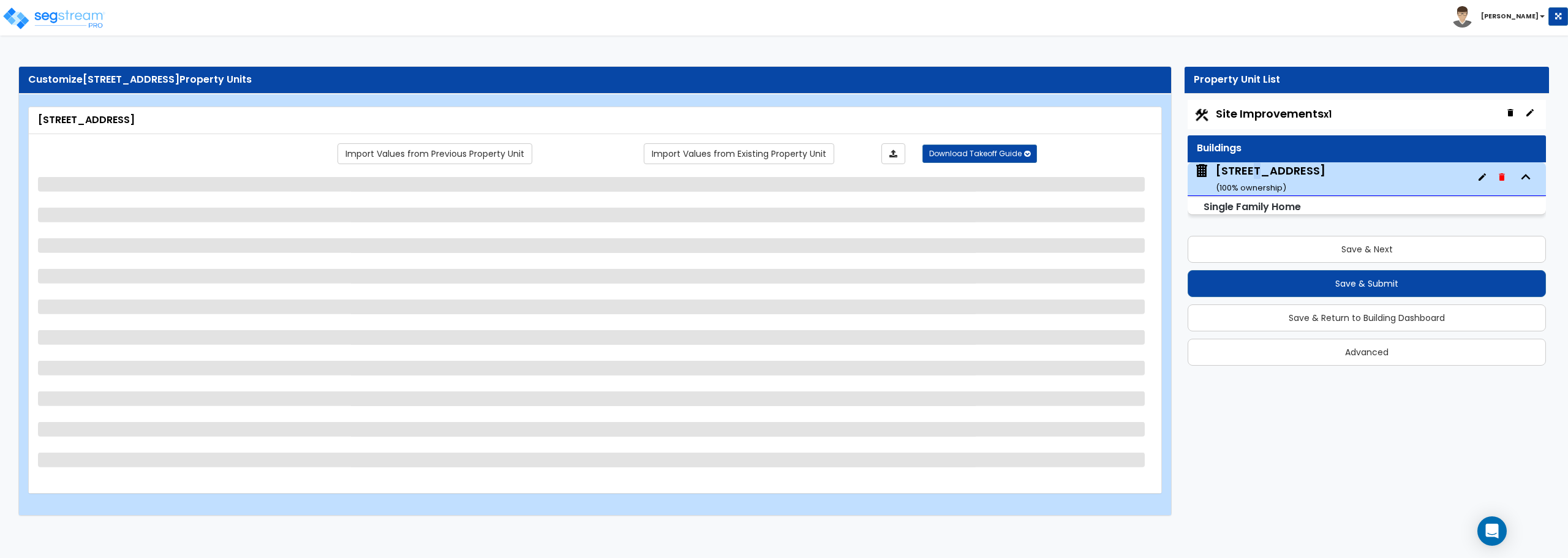
select select "1"
select select "7"
select select "1"
select select "4"
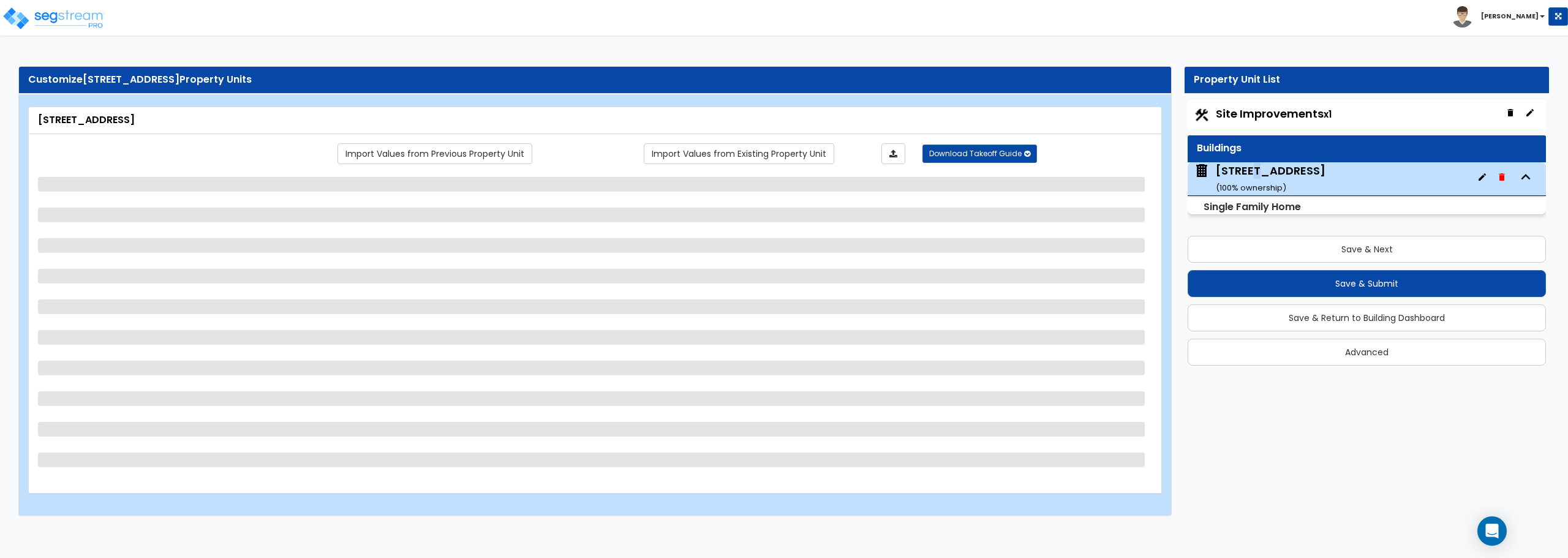
select select "1"
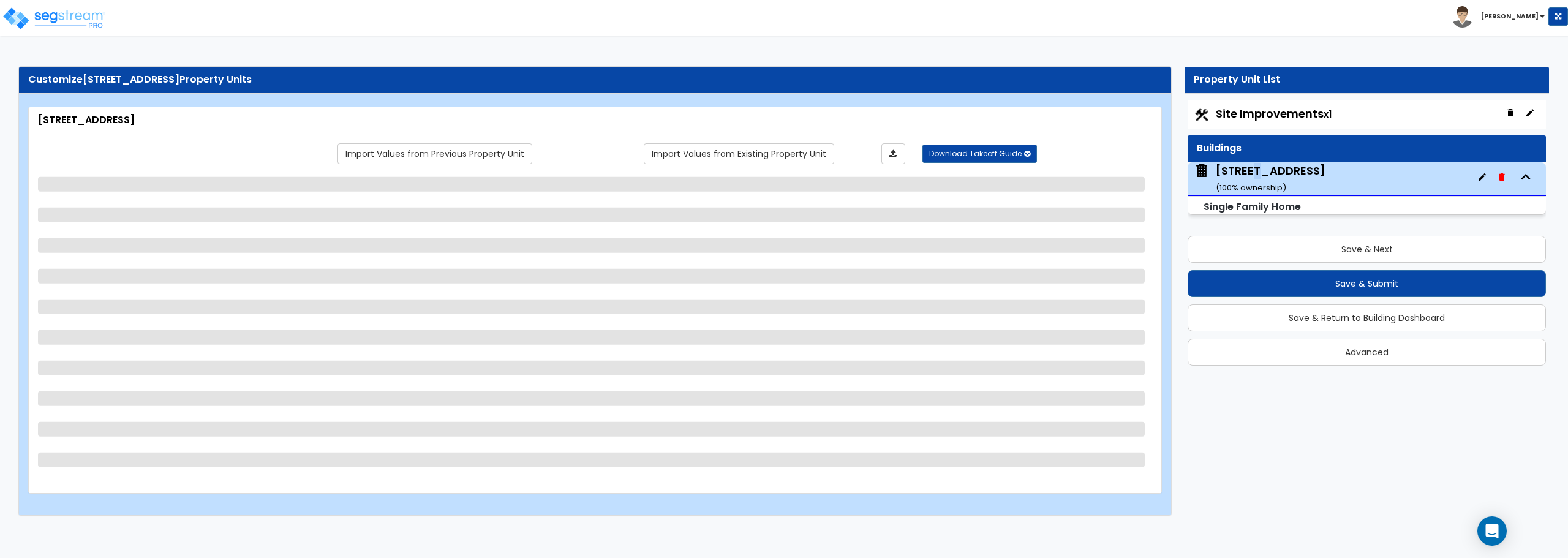
select select "1"
select select "2"
select select "1"
select select "3"
select select "1"
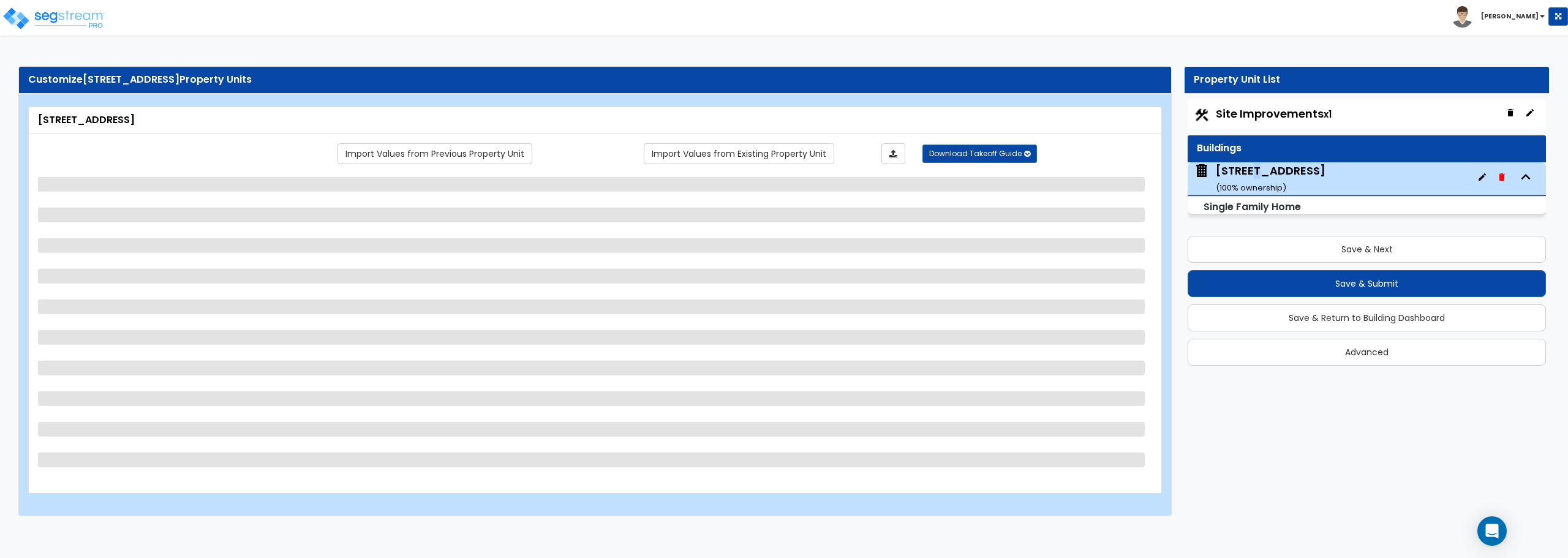
select select "6"
select select "1"
select select "3"
select select "5"
select select "2"
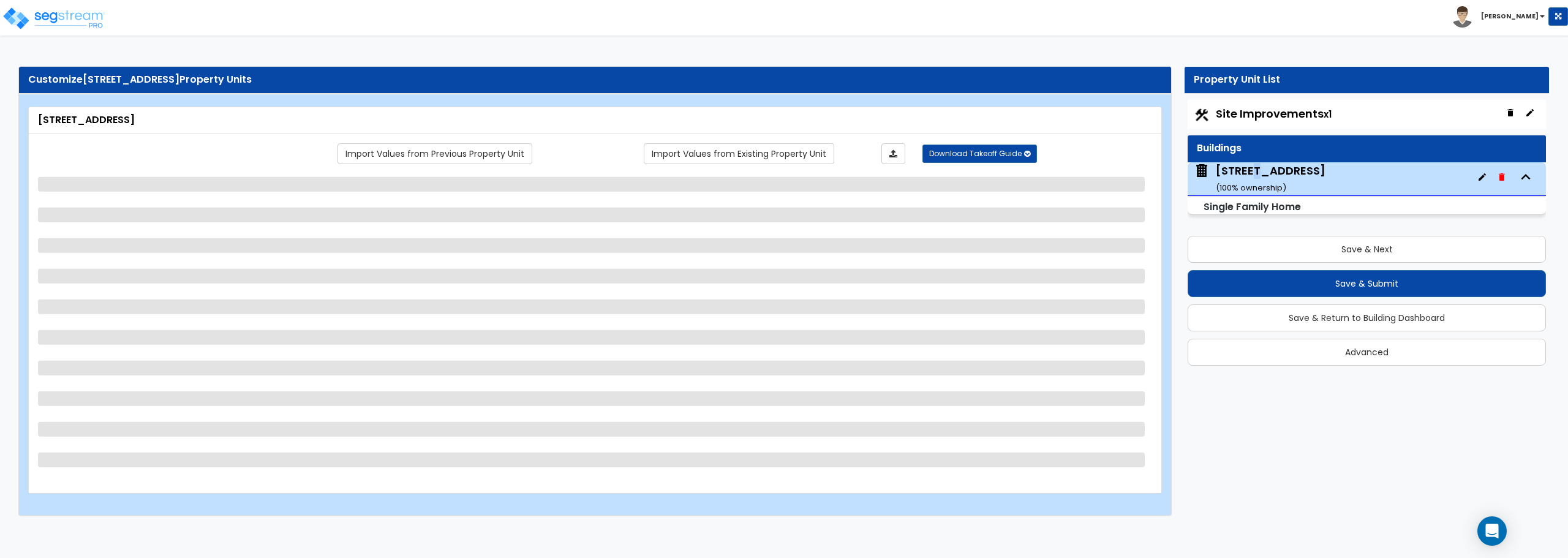
select select "3"
select select "1"
select select "4"
select select "1"
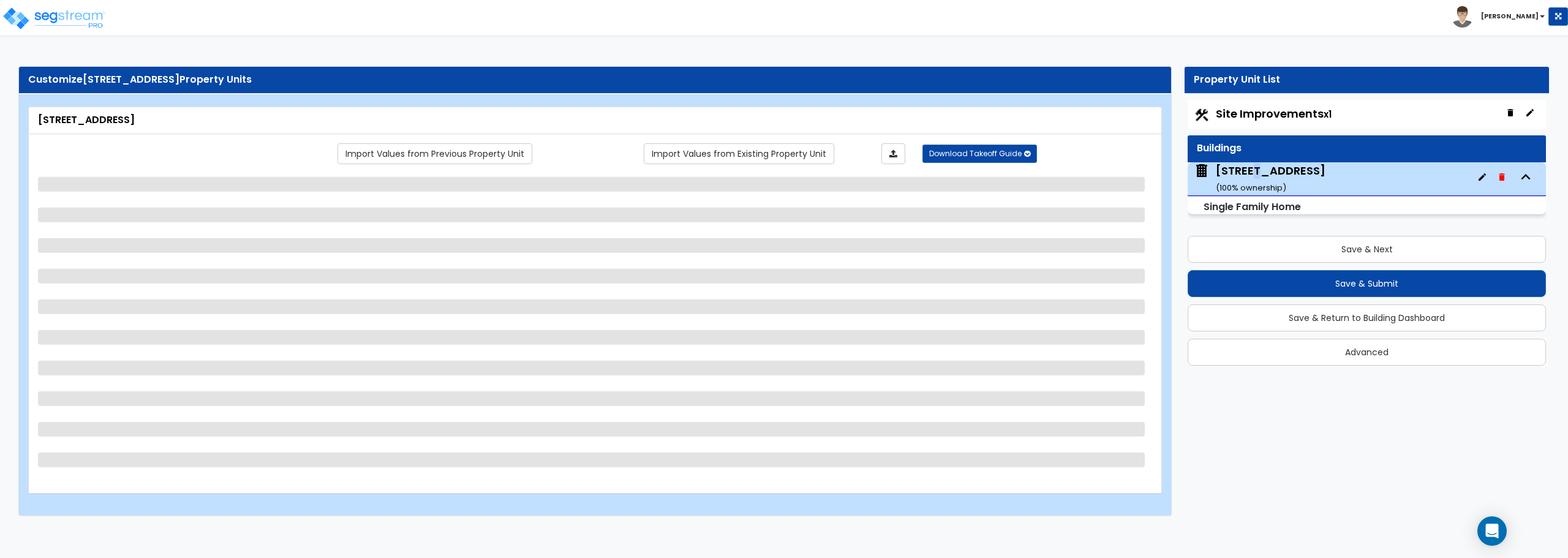
select select "2"
select select "1"
select select "2"
select select "1"
select select "2"
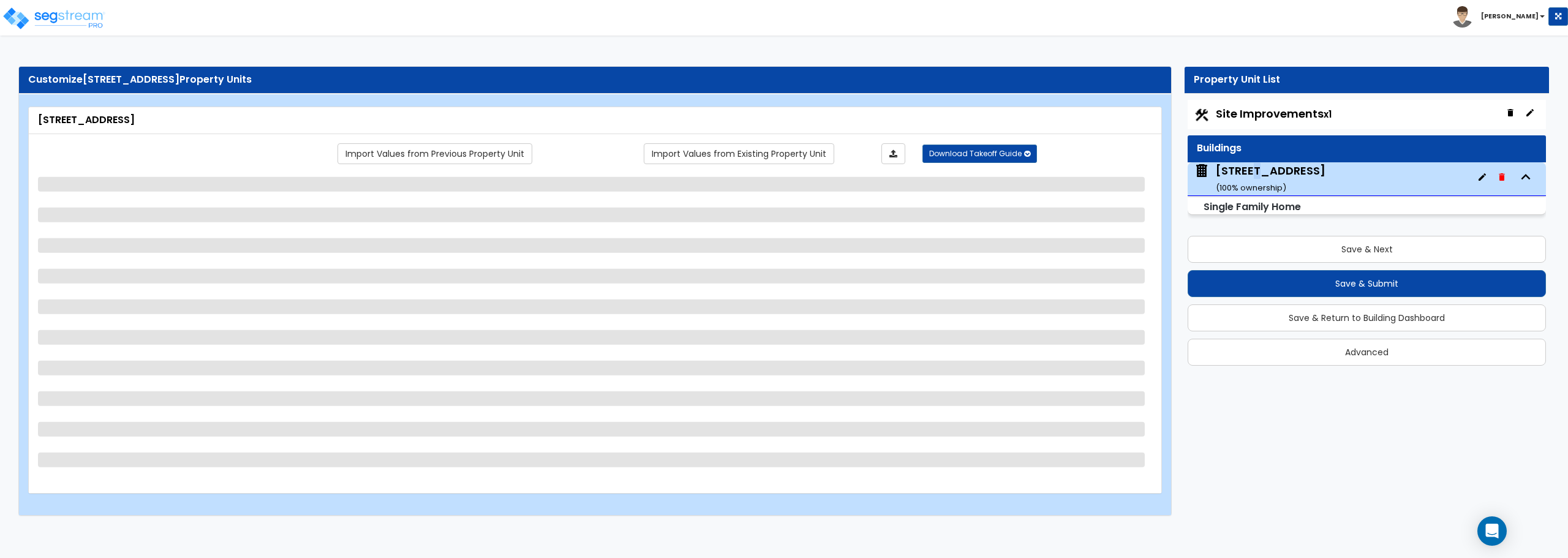
select select "1"
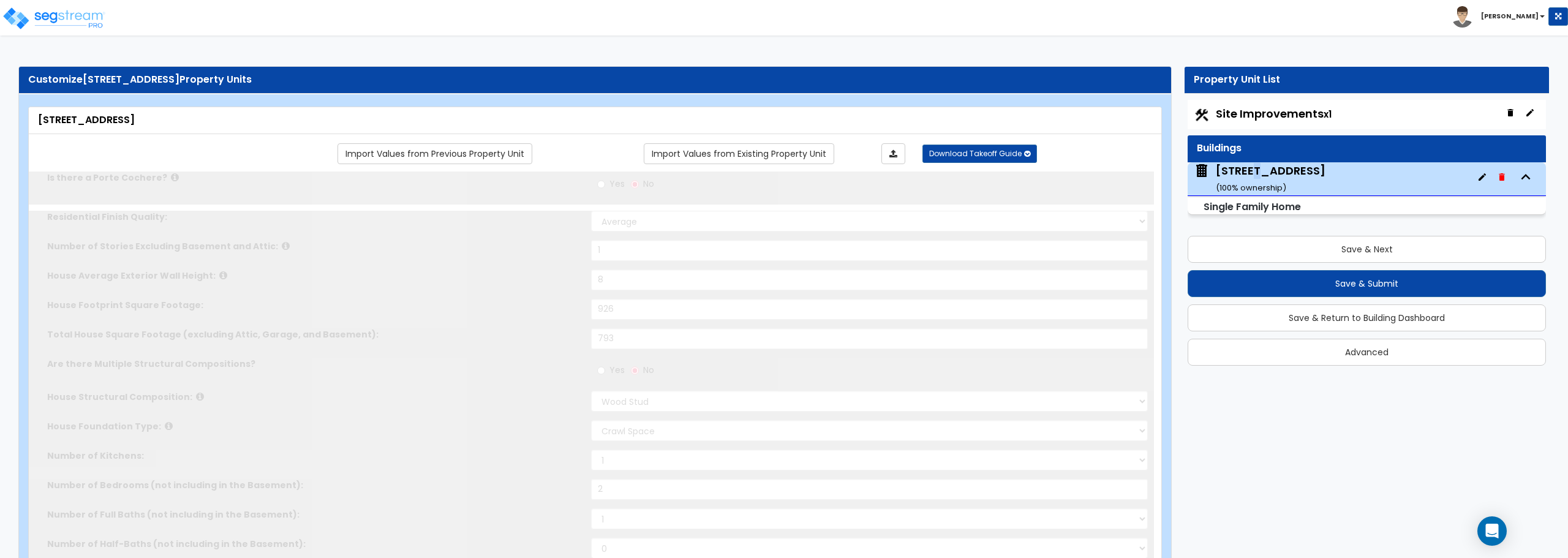
type input "1"
type input "2"
select select "2"
type input "4"
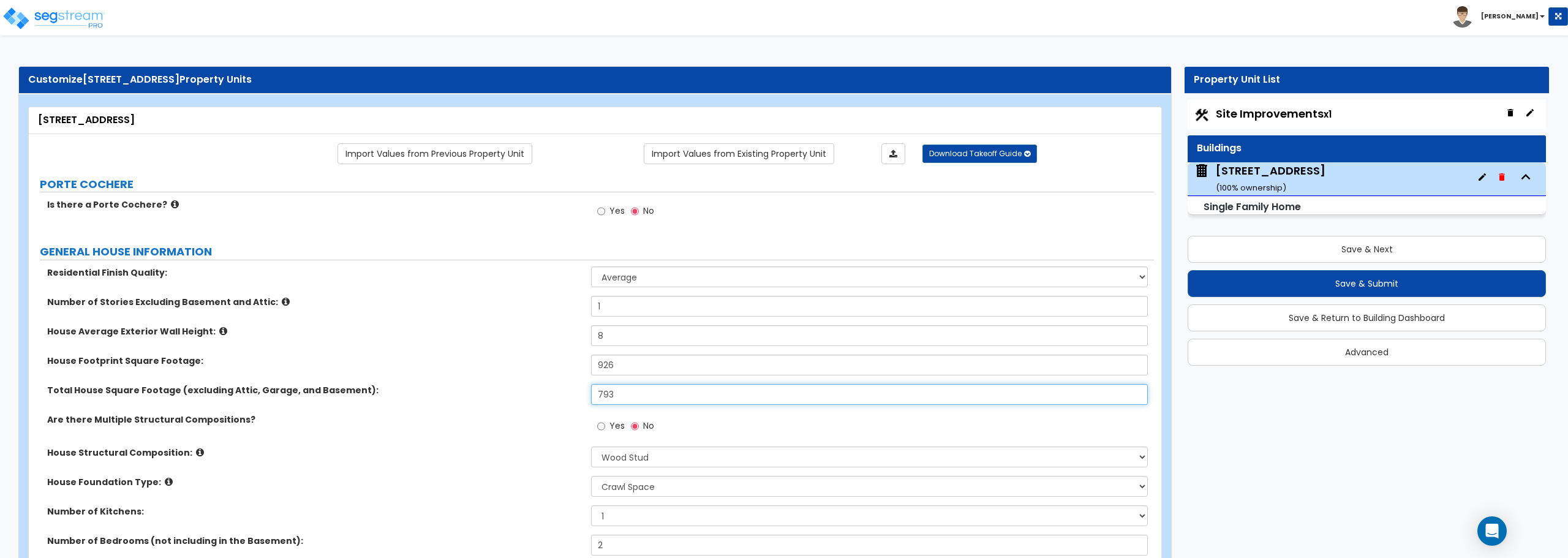
drag, startPoint x: 627, startPoint y: 391, endPoint x: 524, endPoint y: 408, distance: 104.4
click at [525, 409] on div "Total House Square Footage (excluding Attic, Garage, and Basement): 793" at bounding box center [591, 399] width 1125 height 29
type input "926"
click at [650, 457] on select "Please Choose One Reinforced Concrete Structural Steel Brick Masonry CMU Masonr…" at bounding box center [869, 457] width 556 height 21
click at [653, 460] on select "Please Choose One Reinforced Concrete Structural Steel Brick Masonry CMU Masonr…" at bounding box center [869, 457] width 556 height 21
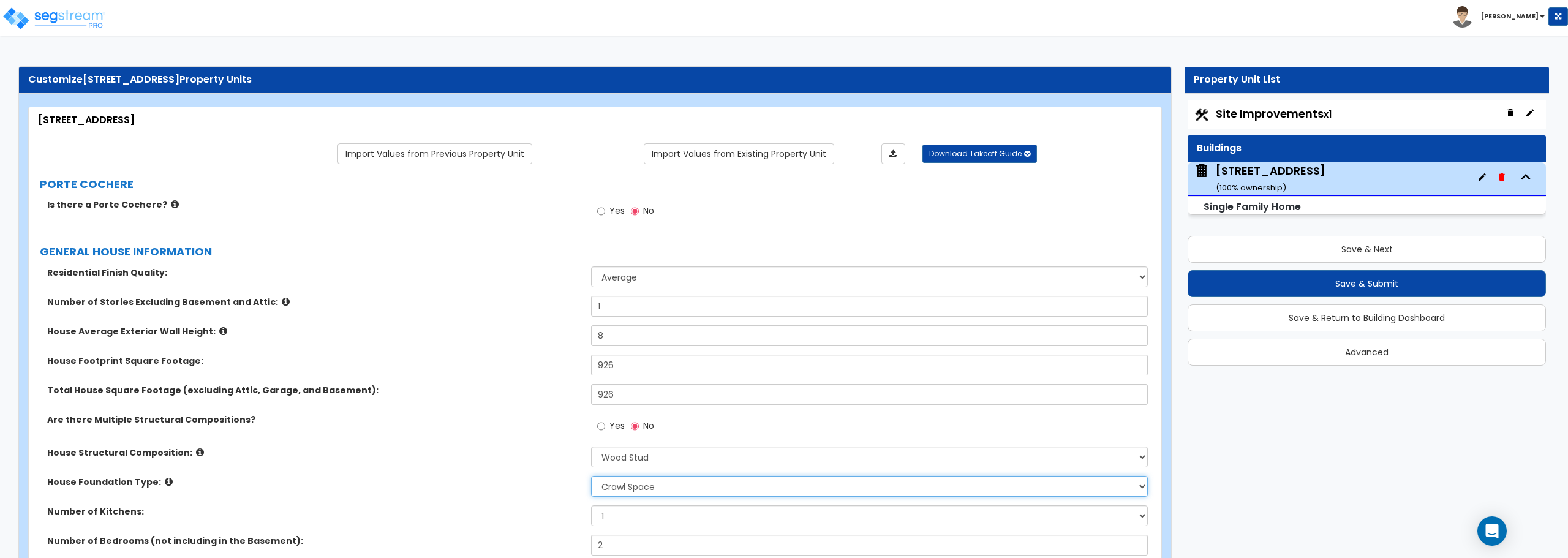
click at [666, 488] on select "Please Choose One Crawl Space Pier-Elevated First floor Slab on Grade" at bounding box center [869, 486] width 556 height 21
click at [660, 517] on select "1 2 3" at bounding box center [869, 516] width 556 height 21
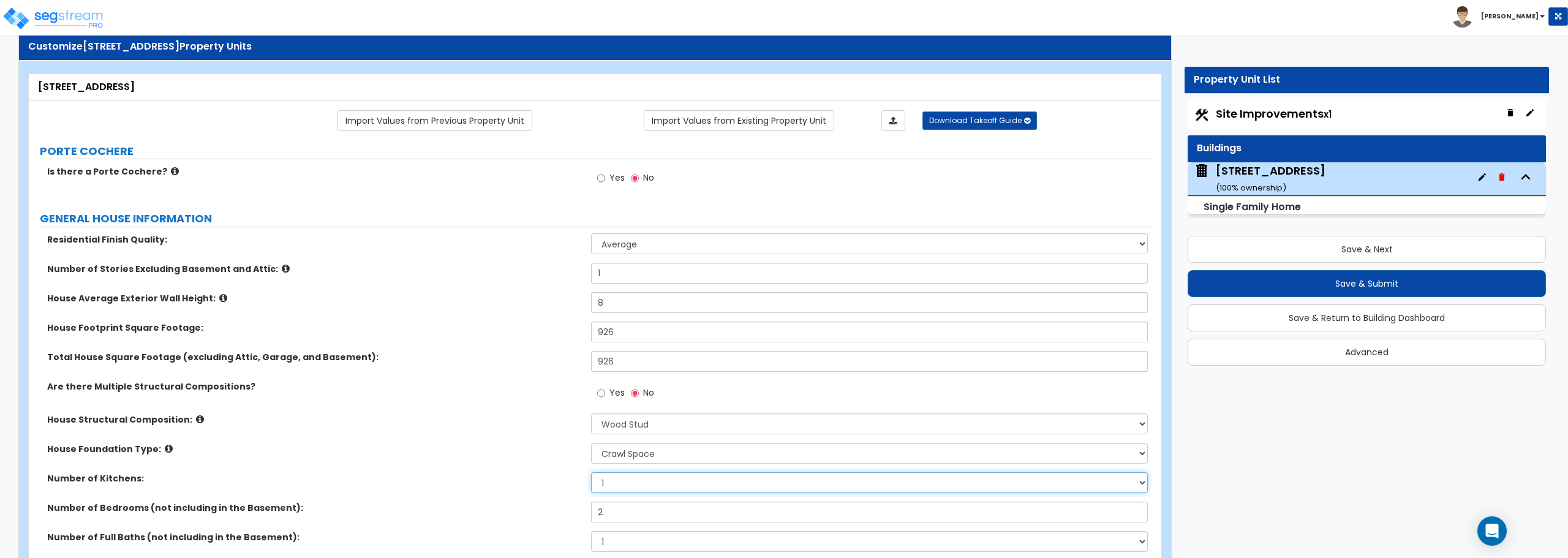
scroll to position [122, 0]
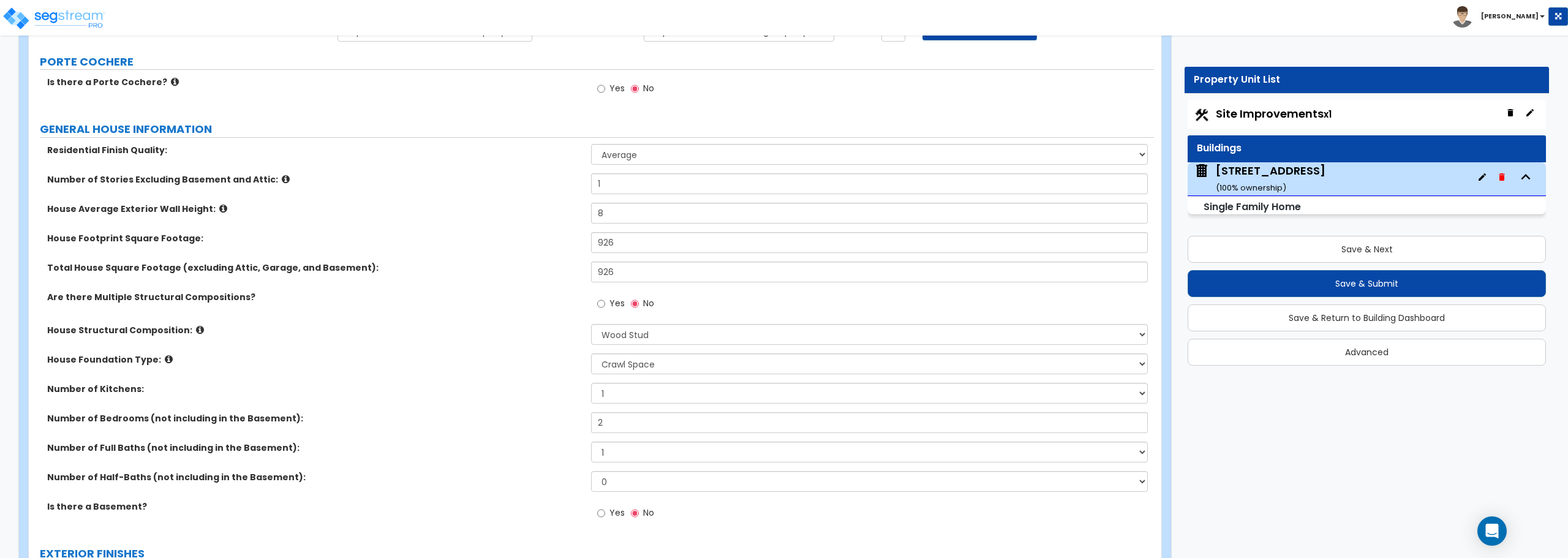
click at [267, 26] on div "Toggle navigation Stephen" at bounding box center [784, 18] width 1568 height 36
click at [599, 302] on input "Yes" at bounding box center [601, 304] width 8 height 13
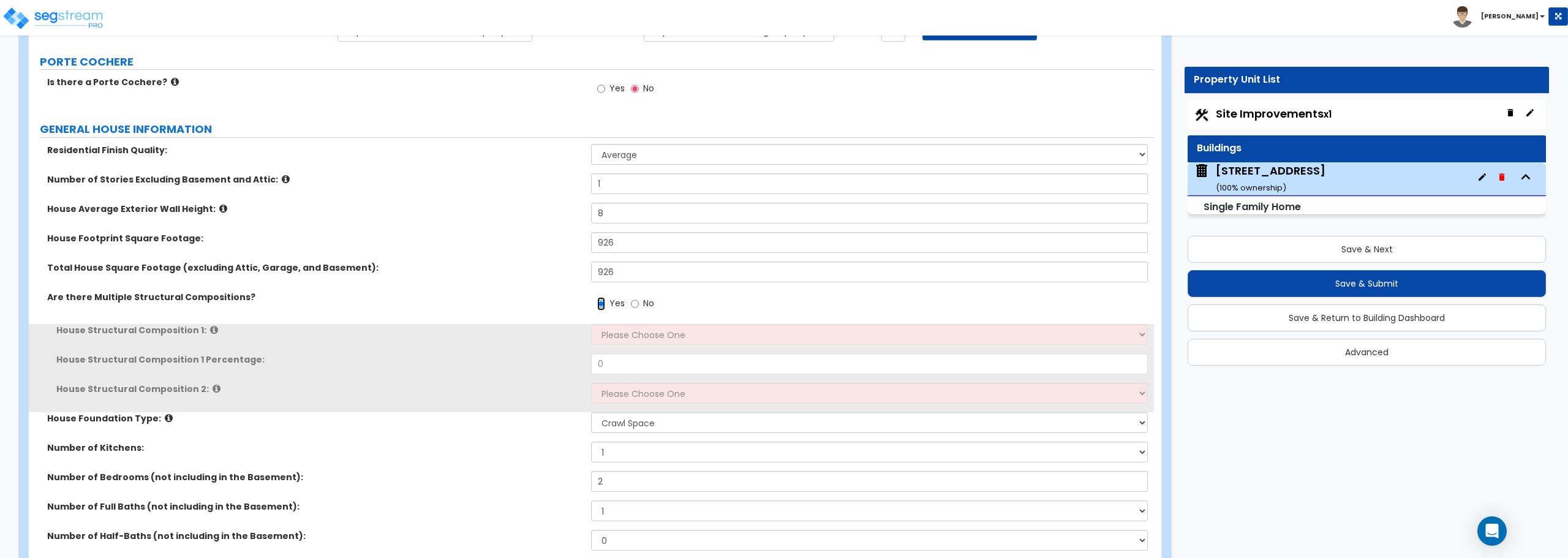
click at [599, 302] on input "Yes" at bounding box center [601, 304] width 8 height 13
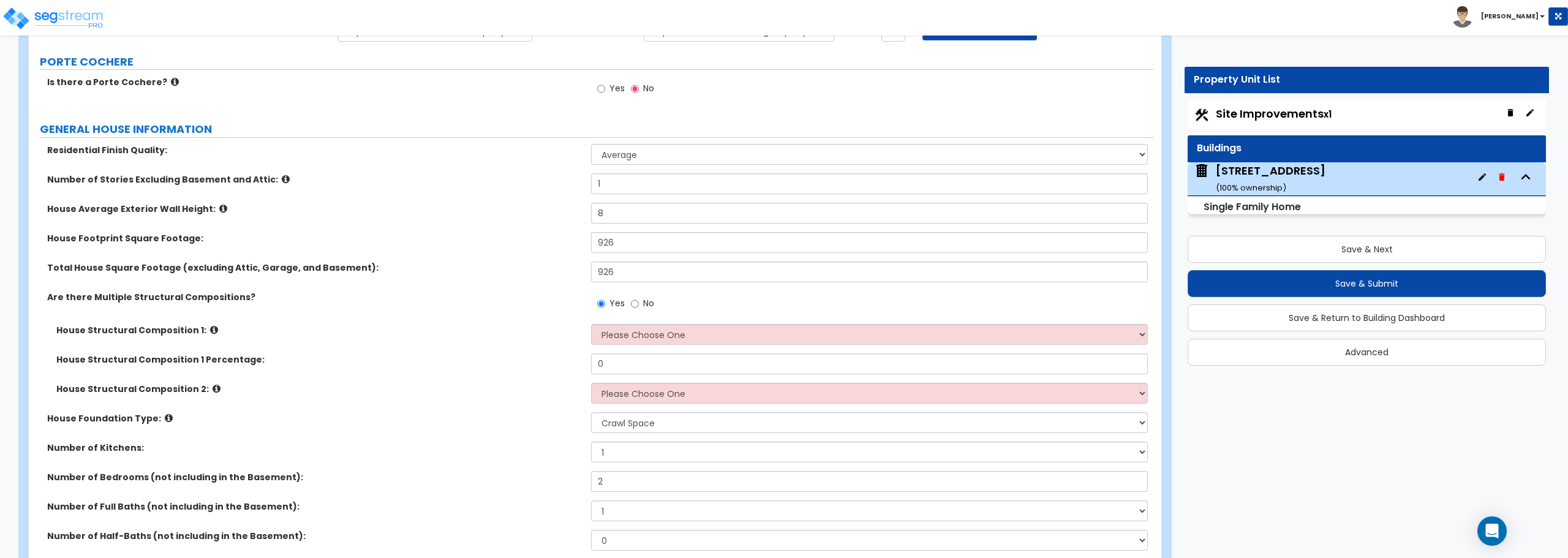
click at [640, 299] on label "No" at bounding box center [642, 305] width 23 height 21
click at [639, 299] on input "No" at bounding box center [635, 304] width 8 height 13
radio input "false"
radio input "true"
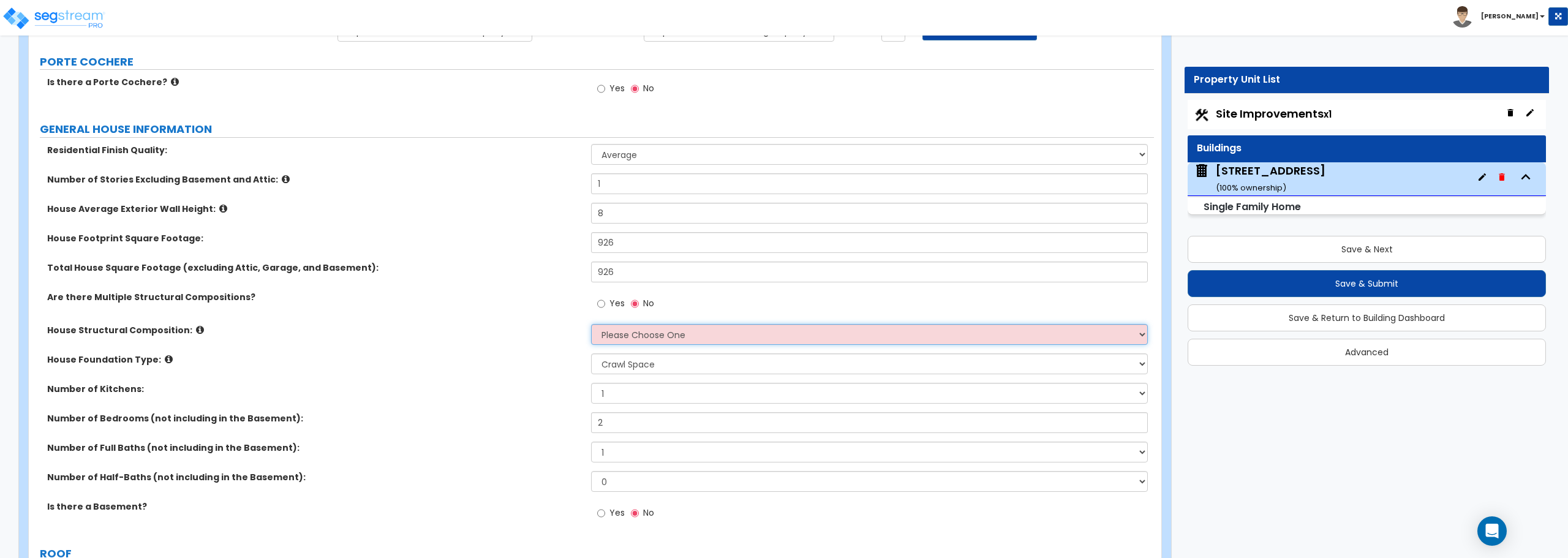
click at [635, 341] on select "Please Choose One Reinforced Concrete Structural Steel Brick Masonry CMU Masonr…" at bounding box center [869, 334] width 556 height 21
select select "7"
click at [591, 324] on select "Please Choose One Reinforced Concrete Structural Steel Brick Masonry CMU Masonr…" at bounding box center [869, 334] width 556 height 21
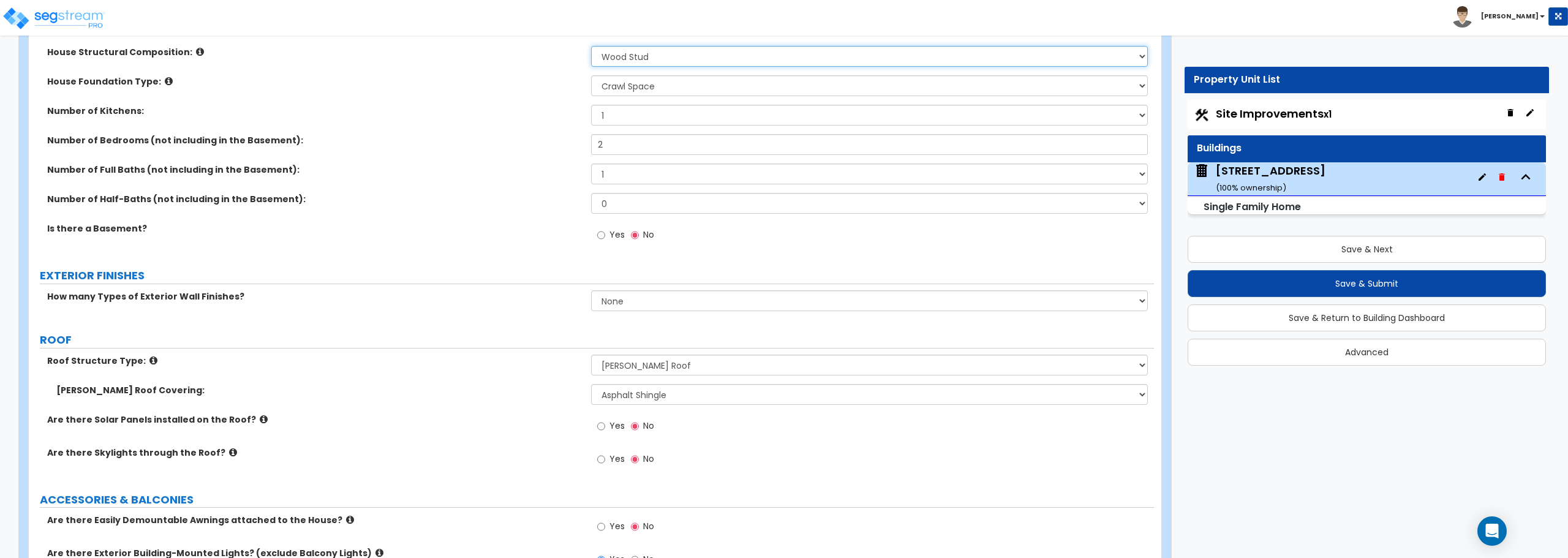
scroll to position [429, 0]
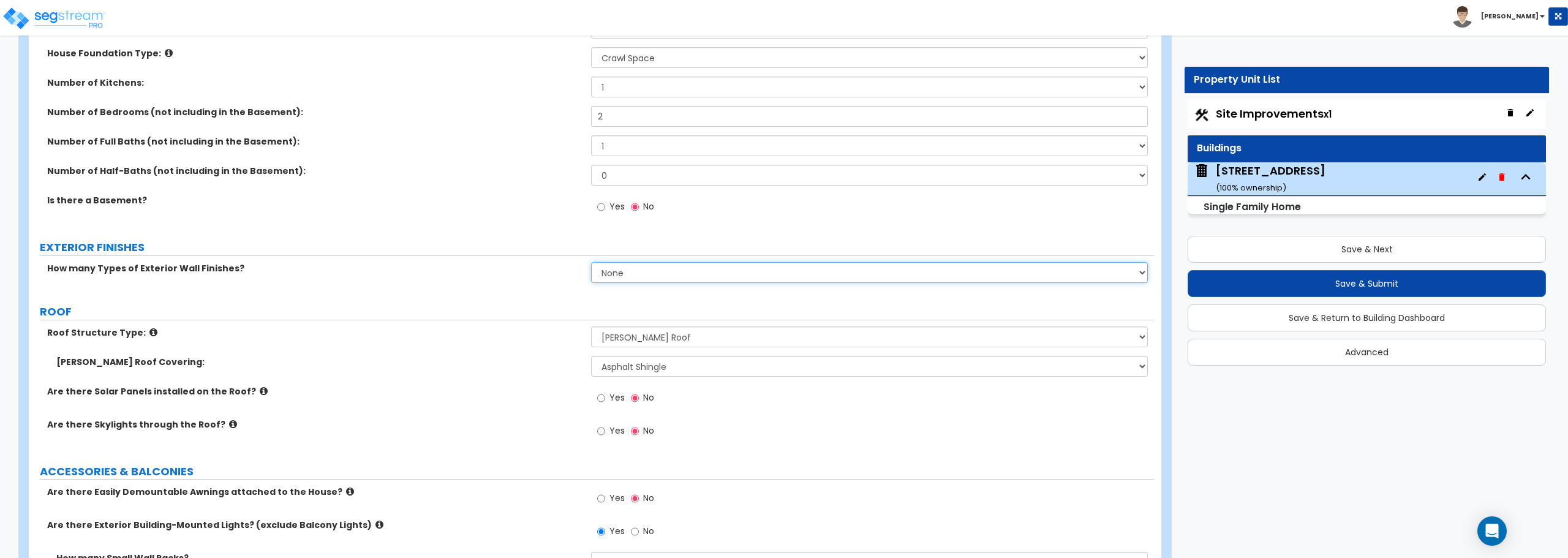
click at [628, 275] on select "None 1 2 3" at bounding box center [869, 273] width 556 height 21
select select "1"
click at [591, 263] on select "None 1 2 3" at bounding box center [869, 273] width 556 height 21
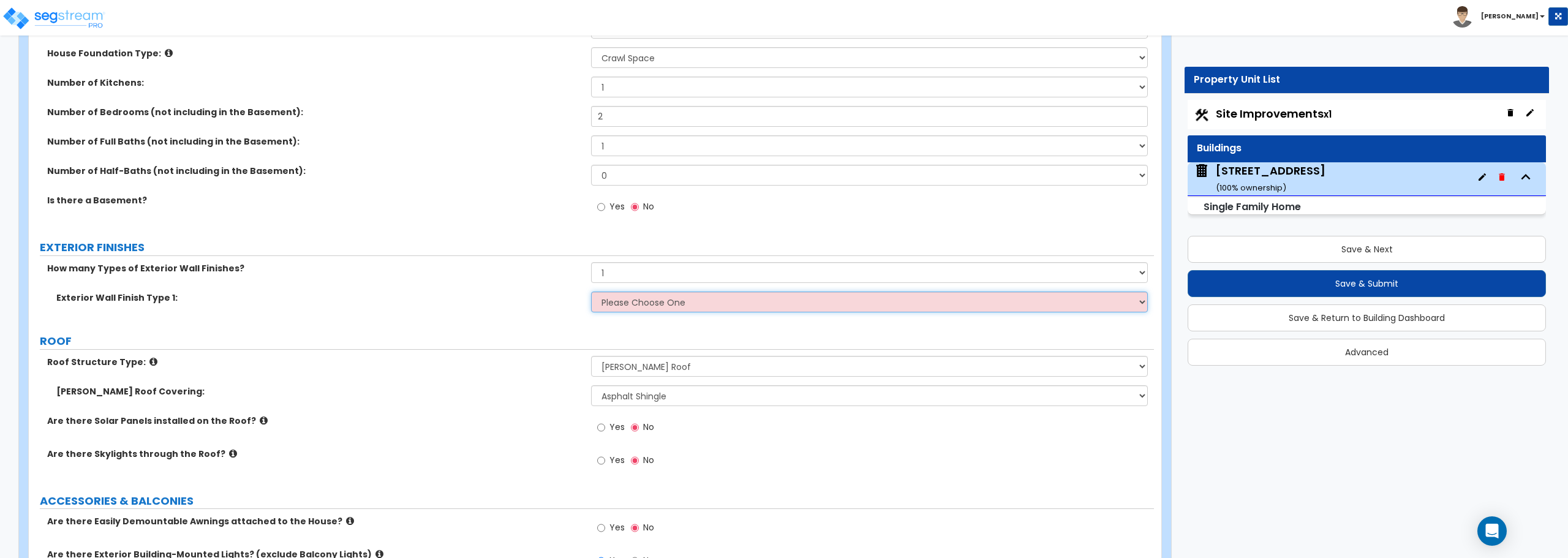
click at [629, 301] on select "Please Choose One No Finish/Shared Wall No Wall Brick Finish Stone Finish Wood …" at bounding box center [869, 302] width 556 height 21
click at [591, 292] on select "Please Choose One No Finish/Shared Wall No Wall Brick Finish Stone Finish Wood …" at bounding box center [869, 302] width 556 height 21
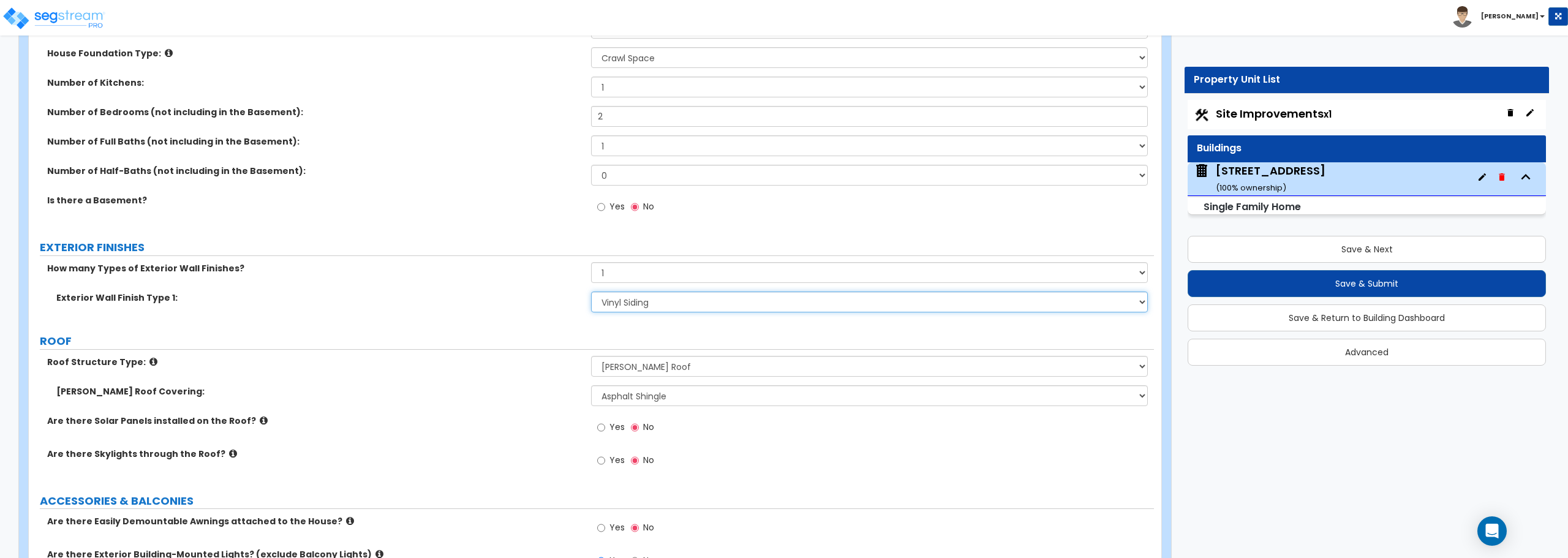
click at [721, 306] on select "Please Choose One No Finish/Shared Wall No Wall Brick Finish Stone Finish Wood …" at bounding box center [869, 302] width 556 height 21
select select "4"
click at [591, 292] on select "Please Choose One No Finish/Shared Wall No Wall Brick Finish Stone Finish Wood …" at bounding box center [869, 302] width 556 height 21
click at [659, 305] on select "Please Choose One No Finish/Shared Wall No Wall Brick Finish Stone Finish Wood …" at bounding box center [869, 302] width 556 height 21
click at [652, 304] on select "Please Choose One No Finish/Shared Wall No Wall Brick Finish Stone Finish Wood …" at bounding box center [869, 302] width 556 height 21
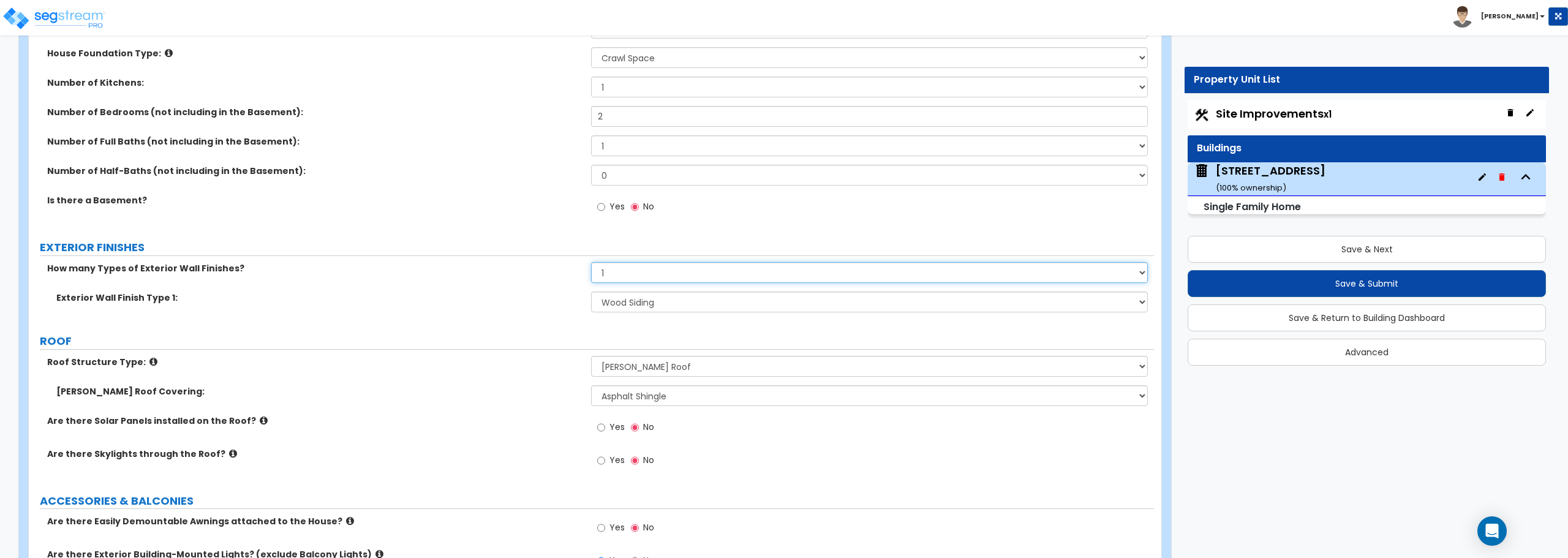
click at [619, 273] on select "None 1 2 3" at bounding box center [869, 273] width 556 height 21
click at [591, 263] on select "None 1 2 3" at bounding box center [869, 273] width 556 height 21
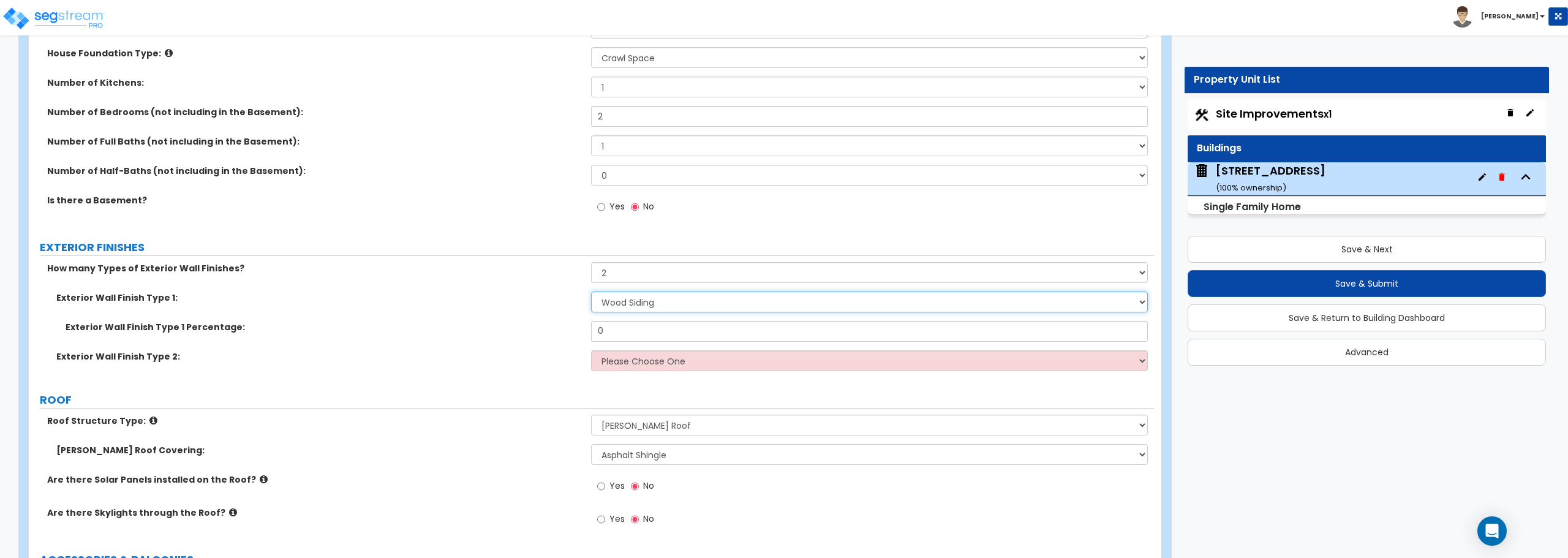
click at [671, 299] on select "Please Choose One No Finish/Shared Wall No Wall Brick Finish Stone Finish Wood …" at bounding box center [869, 302] width 556 height 21
click at [591, 292] on select "Please Choose One No Finish/Shared Wall No Wall Brick Finish Stone Finish Wood …" at bounding box center [869, 302] width 556 height 21
click at [651, 332] on input "0" at bounding box center [869, 331] width 556 height 21
click at [616, 271] on select "None 1 2 3" at bounding box center [869, 273] width 556 height 21
select select "1"
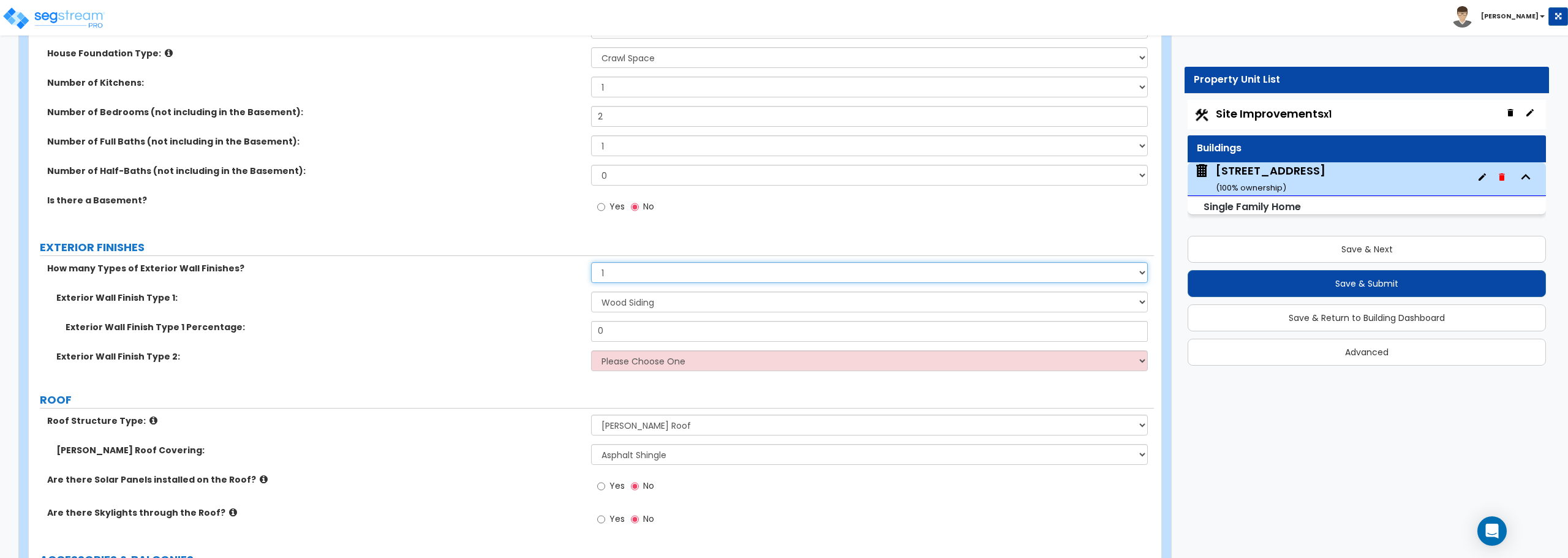
click at [591, 263] on select "None 1 2 3" at bounding box center [869, 273] width 556 height 21
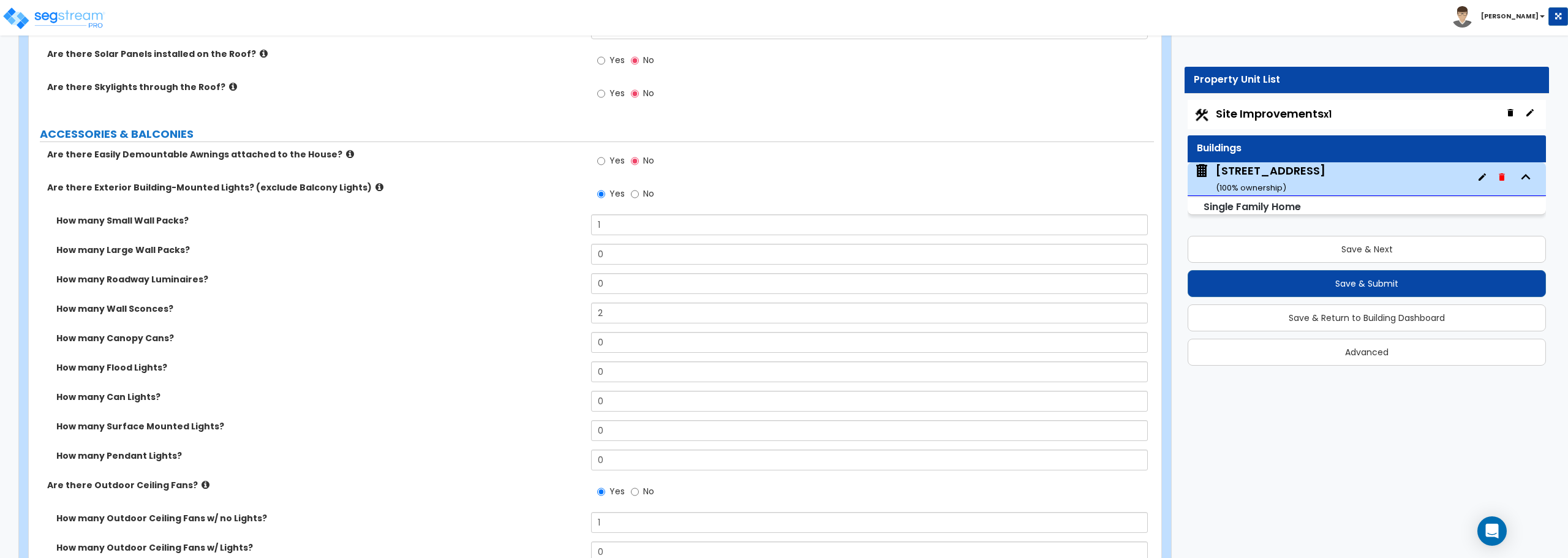
scroll to position [796, 0]
click at [602, 161] on input "Yes" at bounding box center [601, 160] width 8 height 13
radio input "true"
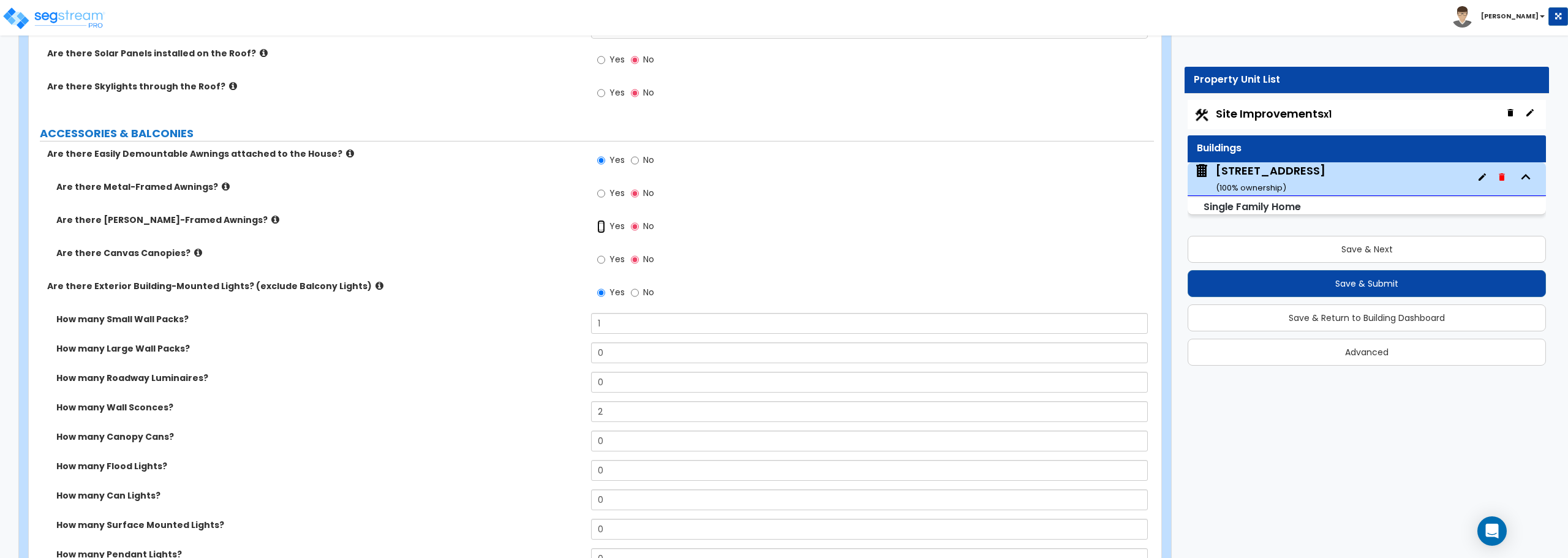
click at [604, 226] on input "Yes" at bounding box center [601, 226] width 8 height 13
radio input "true"
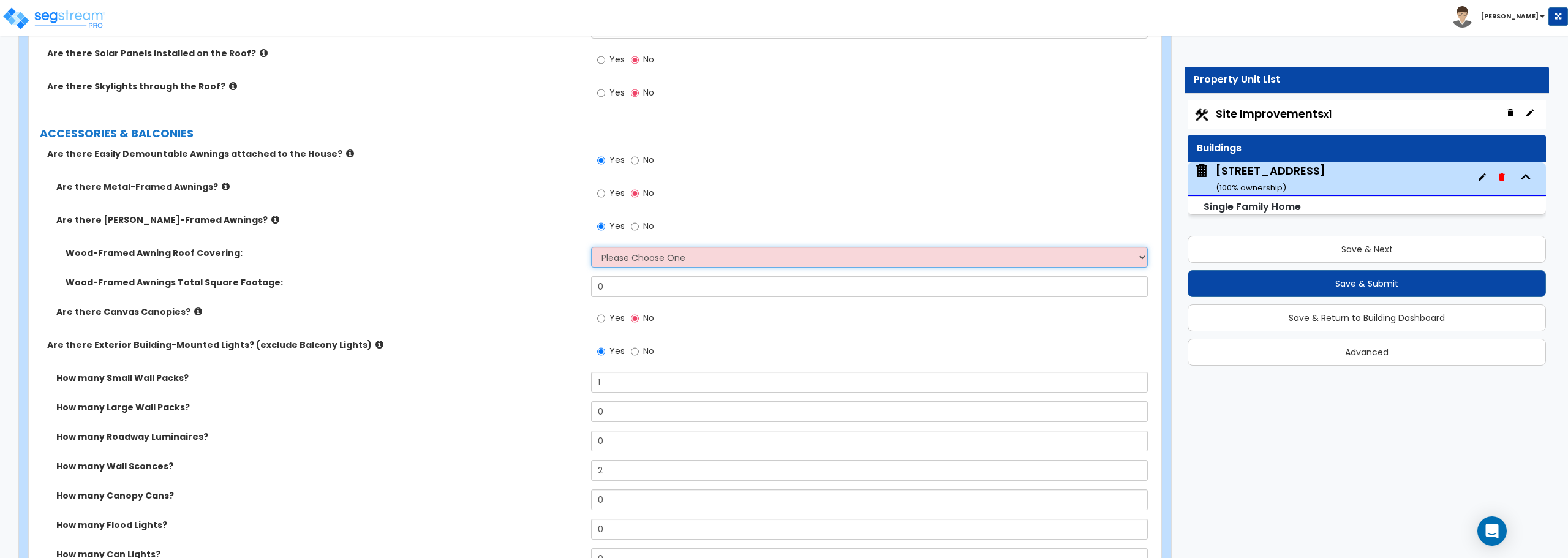
click at [647, 257] on select "Please Choose One Asphalt Shingle Clay Tile Wood Shingle Metal Shingle Standing…" at bounding box center [869, 257] width 556 height 21
select select "3"
click at [591, 247] on select "Please Choose One Asphalt Shingle Clay Tile Wood Shingle Metal Shingle Standing…" at bounding box center [869, 257] width 556 height 21
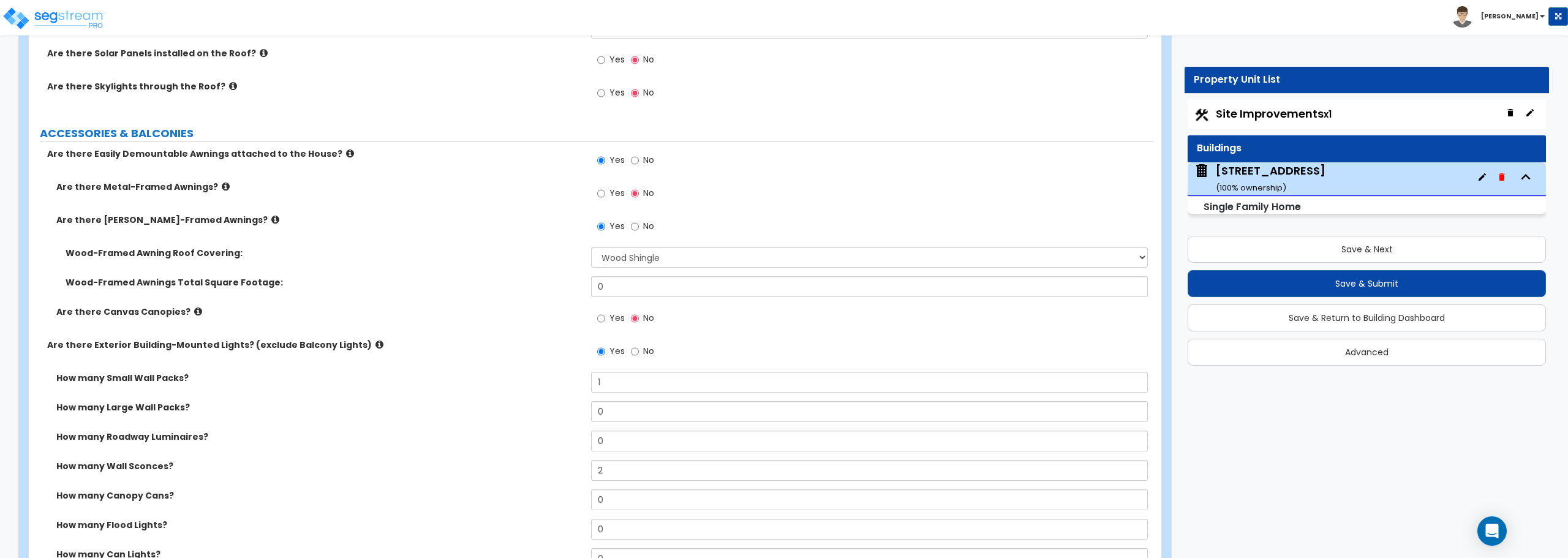
drag, startPoint x: 537, startPoint y: 281, endPoint x: 531, endPoint y: 279, distance: 6.3
click at [531, 280] on label "Wood-Framed Awnings Total Square Footage:" at bounding box center [323, 282] width 516 height 12
drag, startPoint x: 609, startPoint y: 289, endPoint x: 549, endPoint y: 280, distance: 60.7
click at [559, 285] on div "Wood-Framed Awnings Total Square Footage: 0" at bounding box center [591, 291] width 1125 height 29
click at [620, 285] on input "0" at bounding box center [869, 287] width 556 height 21
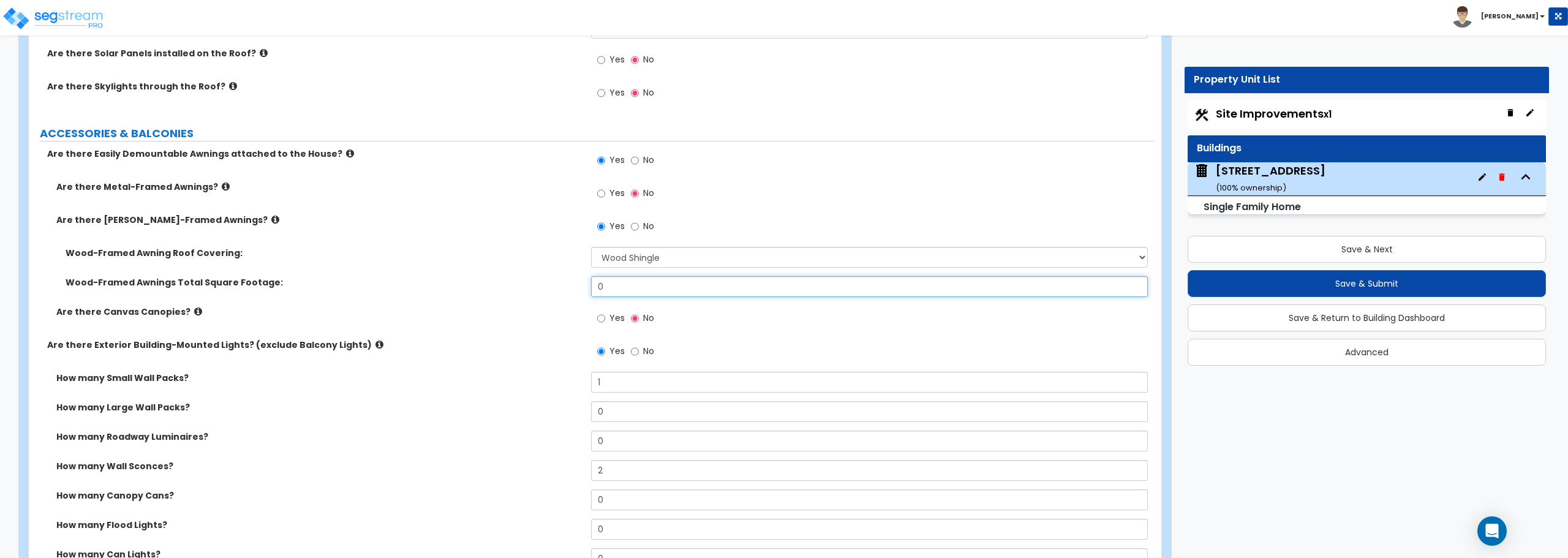
drag, startPoint x: 623, startPoint y: 287, endPoint x: 538, endPoint y: 285, distance: 85.0
click at [541, 285] on div "Wood-Framed Awnings Total Square Footage: 0" at bounding box center [591, 291] width 1125 height 29
click at [682, 290] on input "12" at bounding box center [869, 287] width 556 height 21
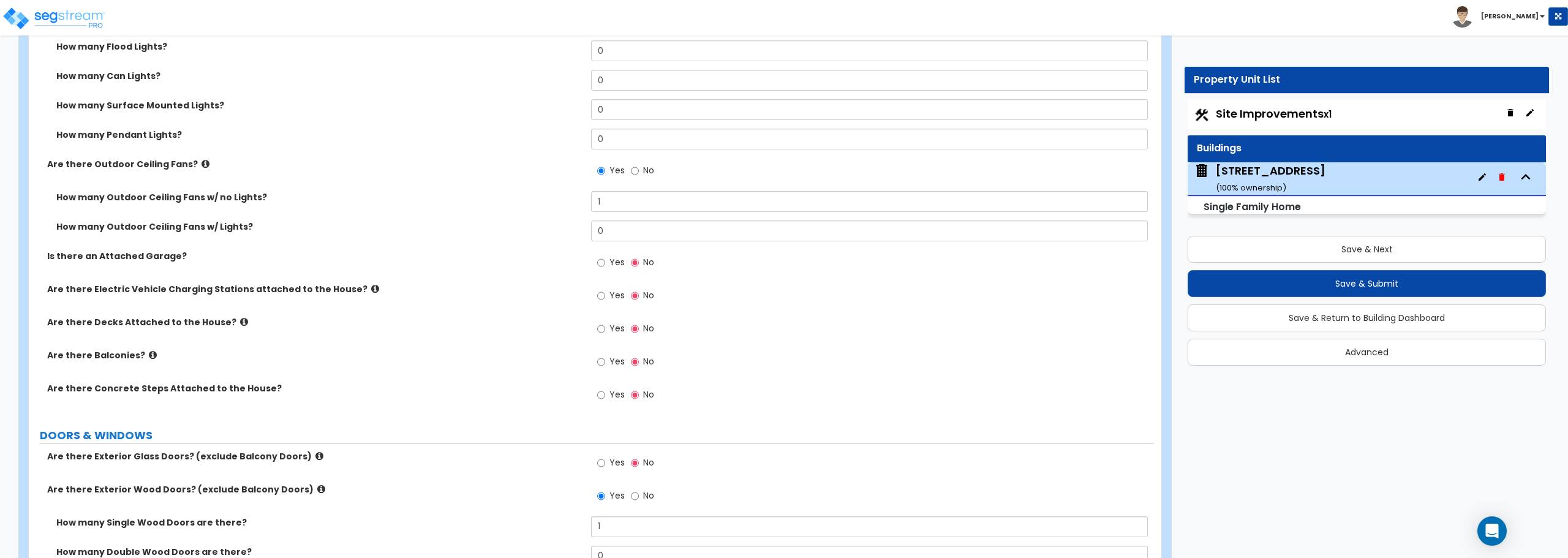
scroll to position [1287, 0]
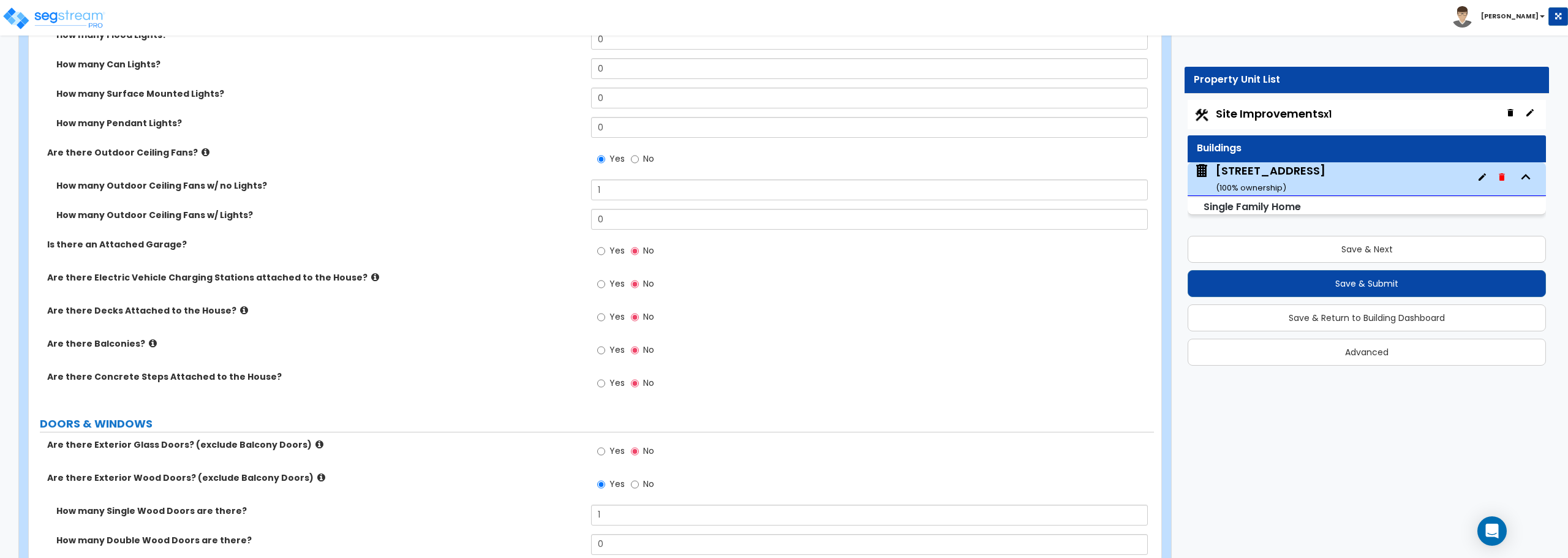
type input "12"
click at [240, 311] on icon at bounding box center [244, 310] width 8 height 9
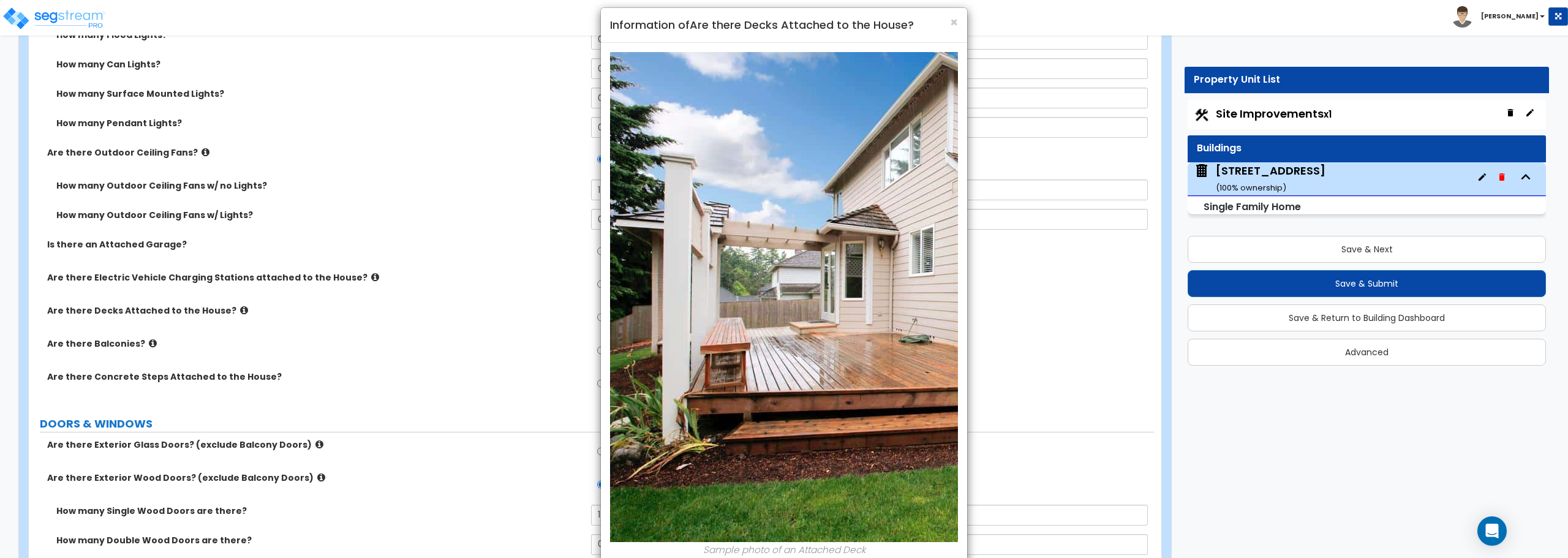
scroll to position [0, 0]
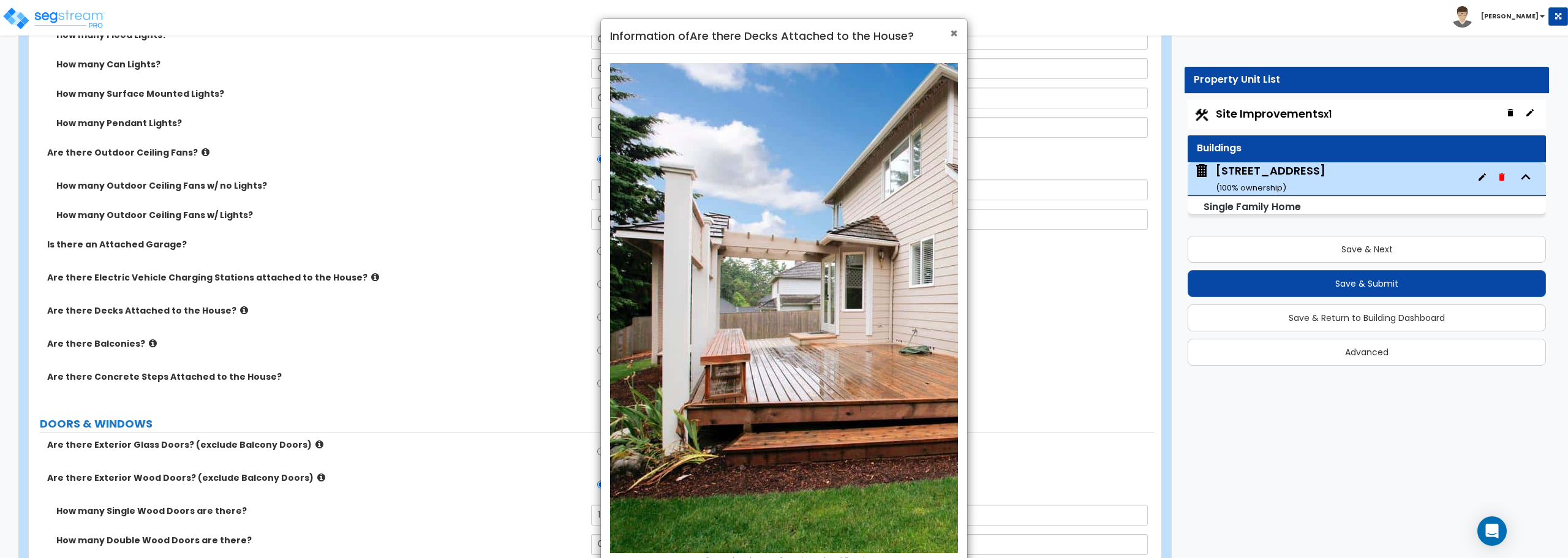
click at [954, 33] on span "×" at bounding box center [954, 34] width 8 height 18
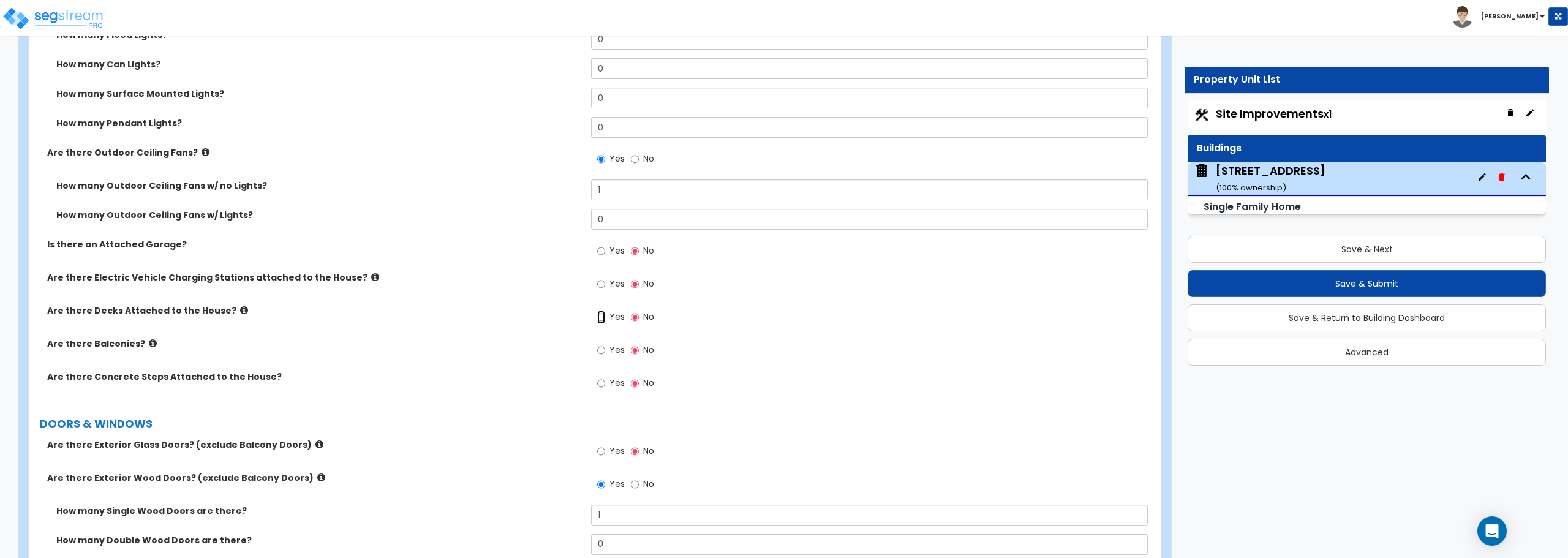
click at [599, 316] on input "Yes" at bounding box center [601, 317] width 8 height 13
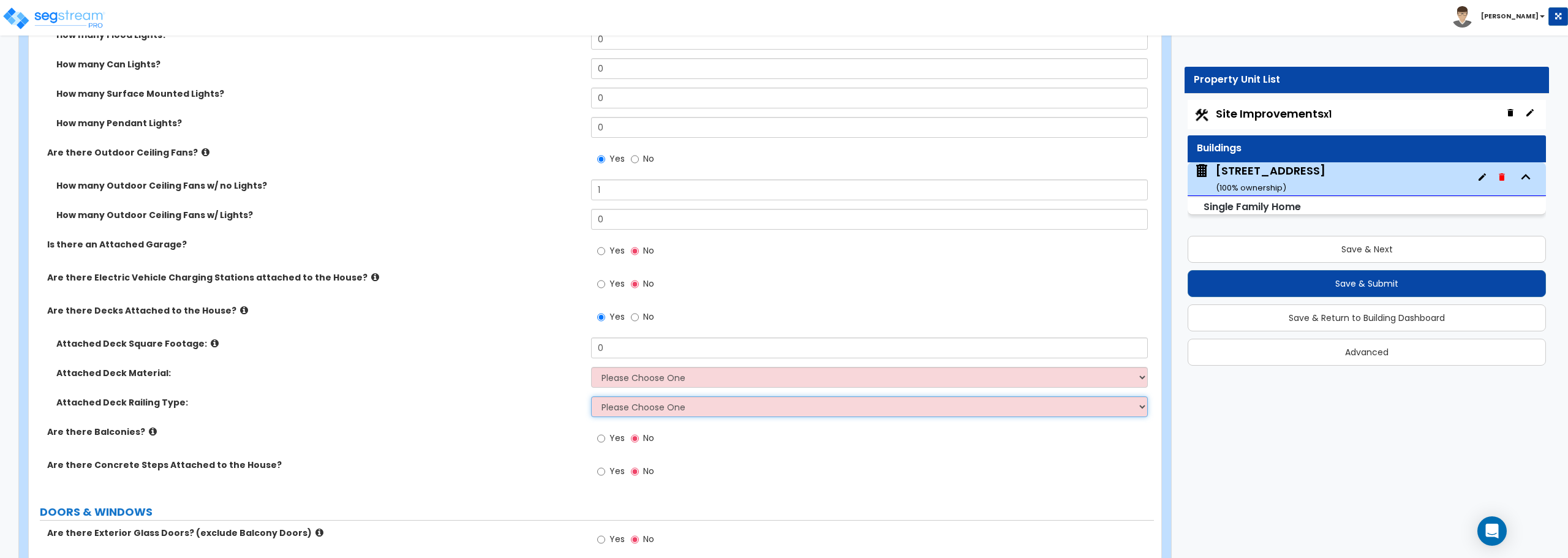
click at [614, 410] on select "Please Choose One Wood Plastic" at bounding box center [869, 406] width 556 height 21
click at [633, 316] on input "No" at bounding box center [635, 317] width 8 height 13
radio input "false"
radio input "true"
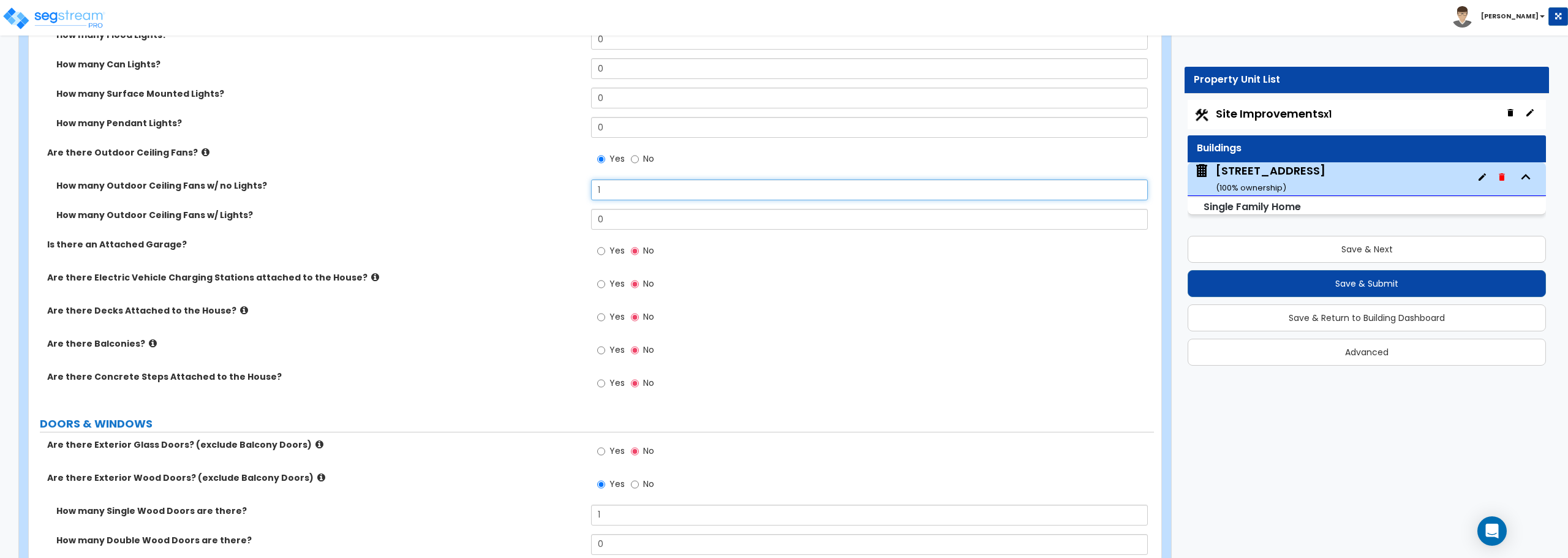
click at [618, 186] on input "1" at bounding box center [869, 190] width 556 height 21
click at [628, 222] on input "0" at bounding box center [869, 219] width 556 height 21
click at [625, 186] on input "1" at bounding box center [869, 190] width 556 height 21
click at [614, 188] on input "1" at bounding box center [869, 190] width 556 height 21
click at [621, 219] on input "0" at bounding box center [869, 219] width 556 height 21
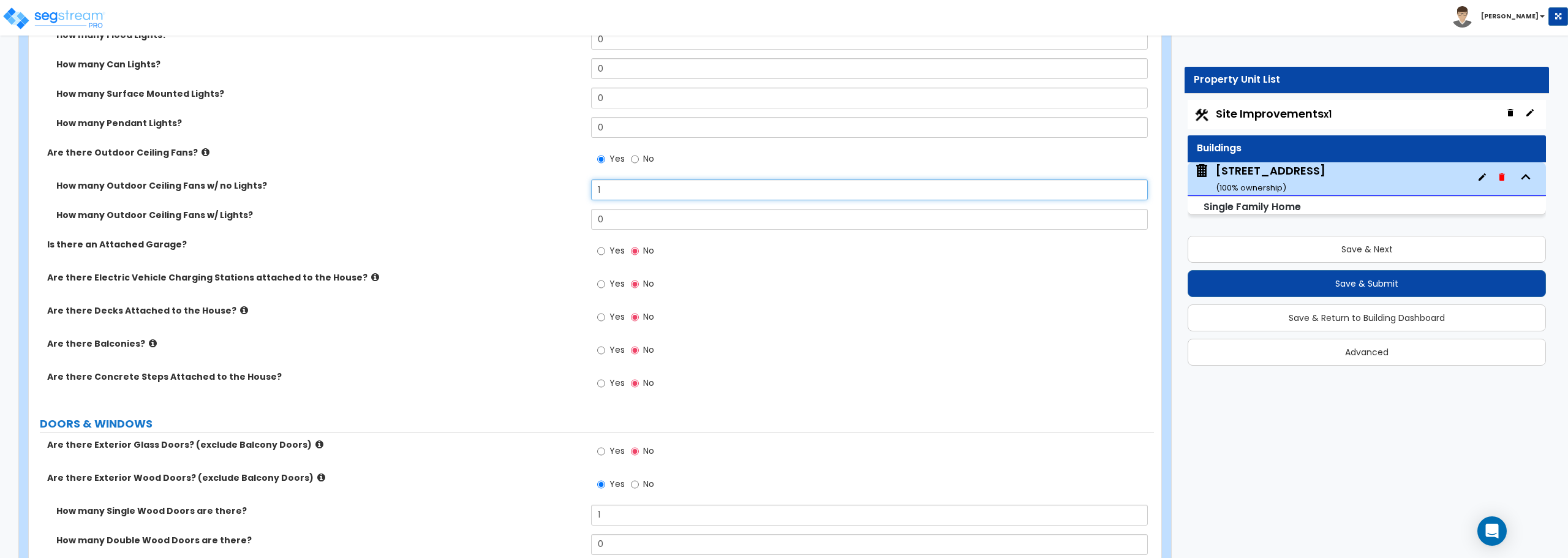
click at [628, 193] on input "1" at bounding box center [869, 190] width 556 height 21
click at [615, 219] on input "0" at bounding box center [869, 219] width 556 height 21
click at [615, 190] on input "1" at bounding box center [869, 190] width 556 height 21
click at [1168, 235] on div "Property Unit List Site Improvements x1 Buildings 1110 W Madison St ( 100 % own…" at bounding box center [1363, 222] width 392 height 311
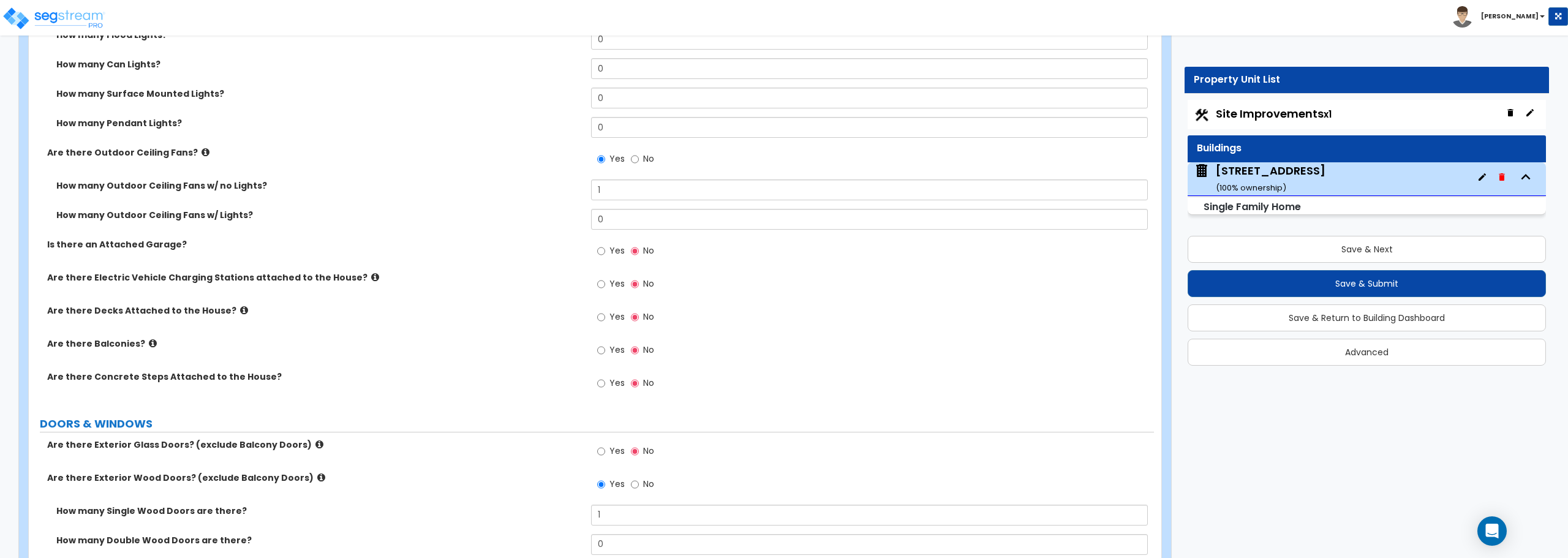
click at [1168, 235] on div "Property Unit List Site Improvements x1 Buildings 1110 W Madison St ( 100 % own…" at bounding box center [1363, 222] width 392 height 311
click at [1167, 226] on div "Property Unit List Site Improvements x1 Buildings 1110 W Madison St ( 100 % own…" at bounding box center [1363, 222] width 392 height 311
click at [503, 427] on label "DOORS & WINDOWS" at bounding box center [597, 424] width 1114 height 16
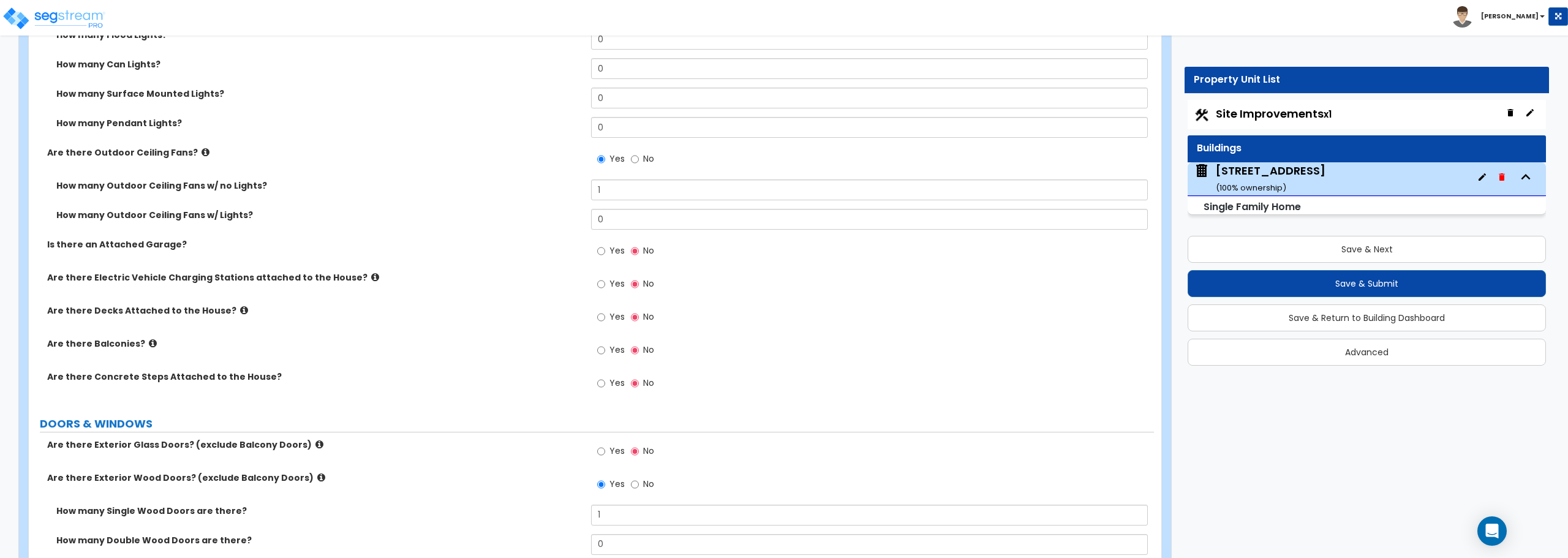
click at [85, 420] on label "DOORS & WINDOWS" at bounding box center [597, 424] width 1114 height 16
click at [81, 423] on label "DOORS & WINDOWS" at bounding box center [597, 424] width 1114 height 16
click at [602, 317] on input "Yes" at bounding box center [601, 317] width 8 height 13
radio input "true"
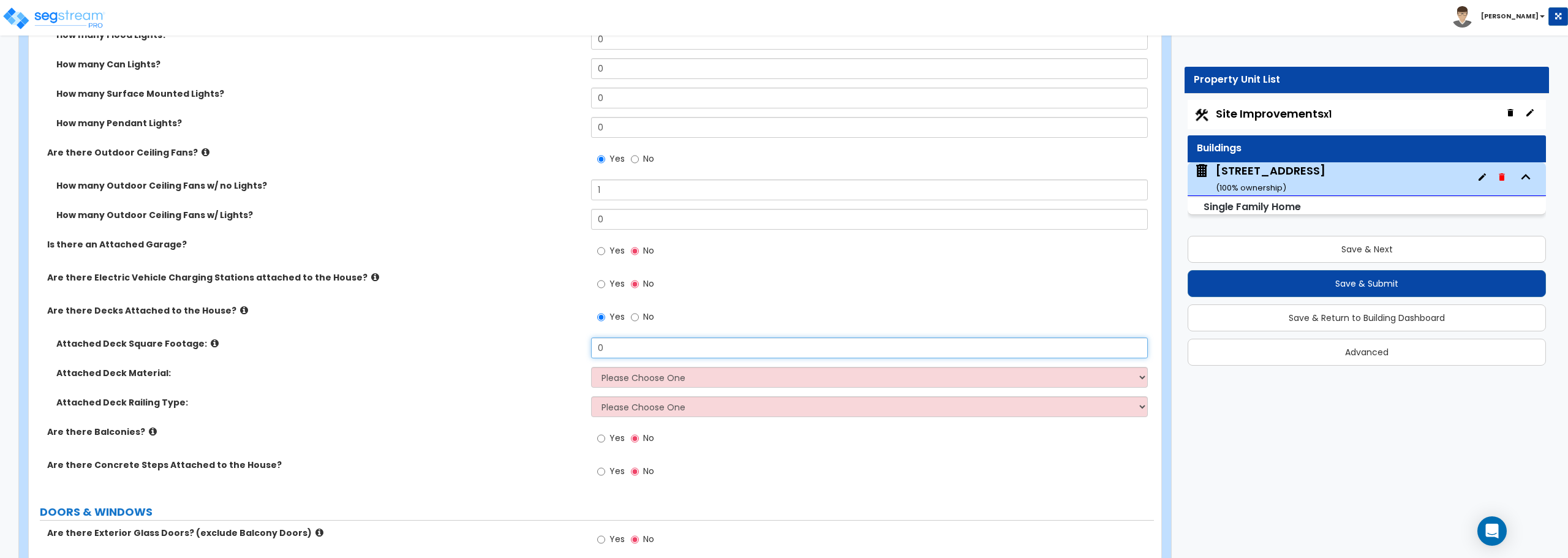
click at [618, 347] on input "0" at bounding box center [869, 347] width 556 height 21
drag, startPoint x: 618, startPoint y: 347, endPoint x: 561, endPoint y: 353, distance: 57.3
click at [564, 353] on div "Attached Deck Square Footage: 0" at bounding box center [591, 352] width 1125 height 29
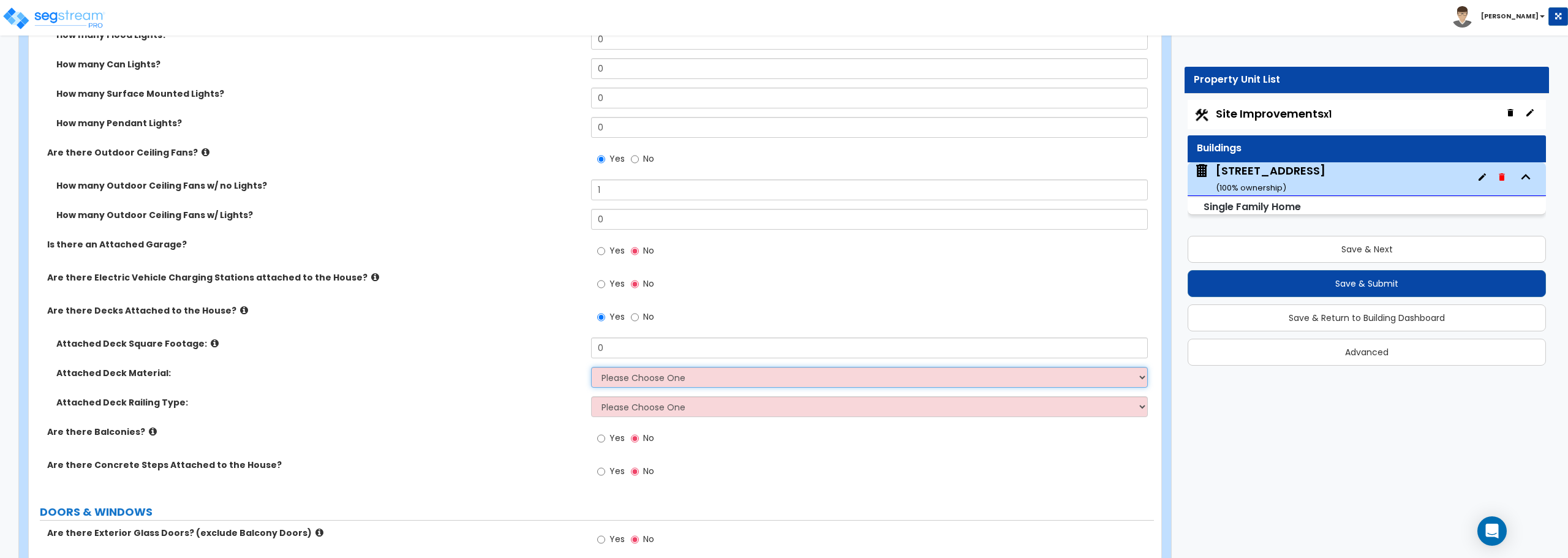
click at [637, 375] on select "Please Choose One Wood Plastic/PVC" at bounding box center [869, 377] width 556 height 21
select select "1"
click at [591, 367] on select "Please Choose One Wood Plastic/PVC" at bounding box center [869, 377] width 556 height 21
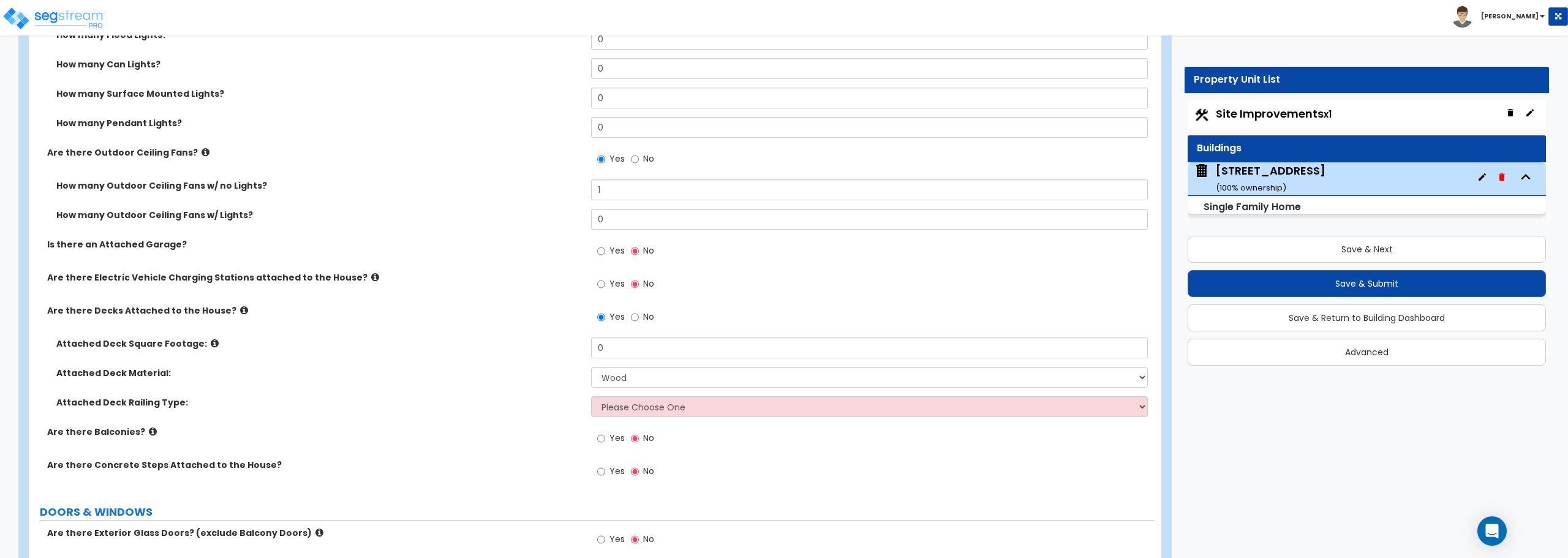
click at [625, 400] on div "Attached Deck Square Footage: 0 Attached Deck Material: Please Choose One Wood …" at bounding box center [592, 381] width 1107 height 88
click at [625, 406] on select "Please Choose One Wood Plastic" at bounding box center [869, 406] width 556 height 21
select select "1"
click at [591, 396] on select "Please Choose One Wood Plastic" at bounding box center [869, 406] width 556 height 21
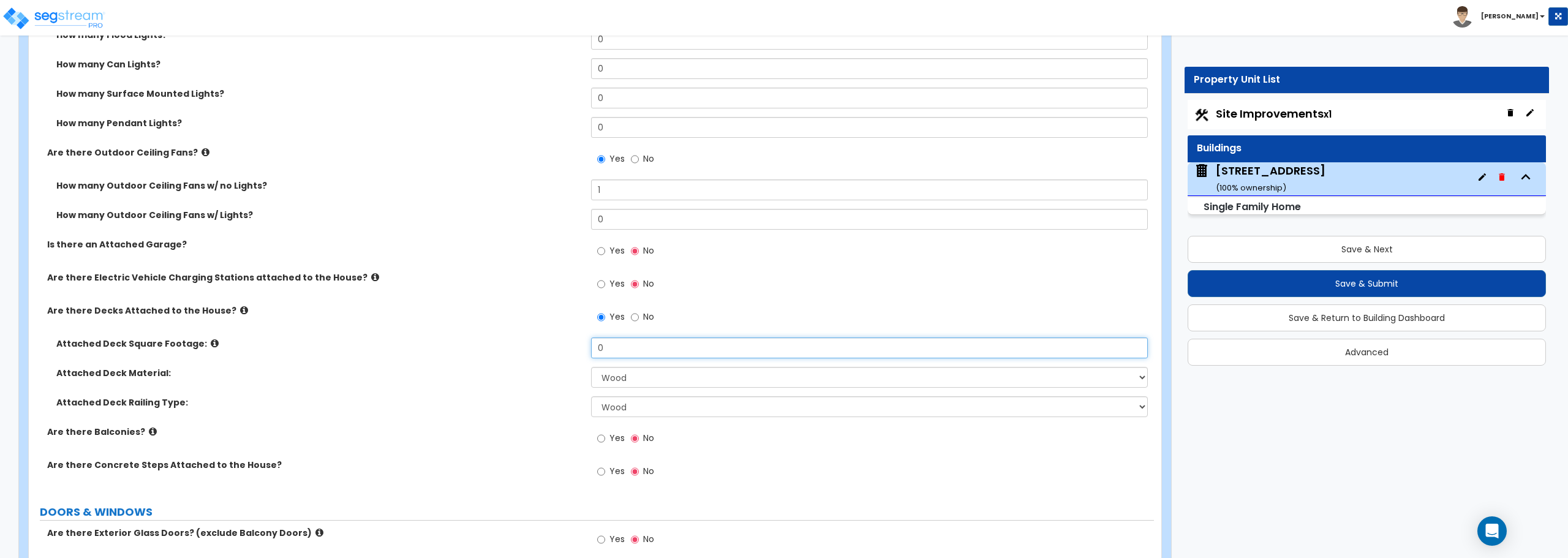
click at [526, 362] on div "Attached Deck Square Footage: 0" at bounding box center [591, 352] width 1125 height 29
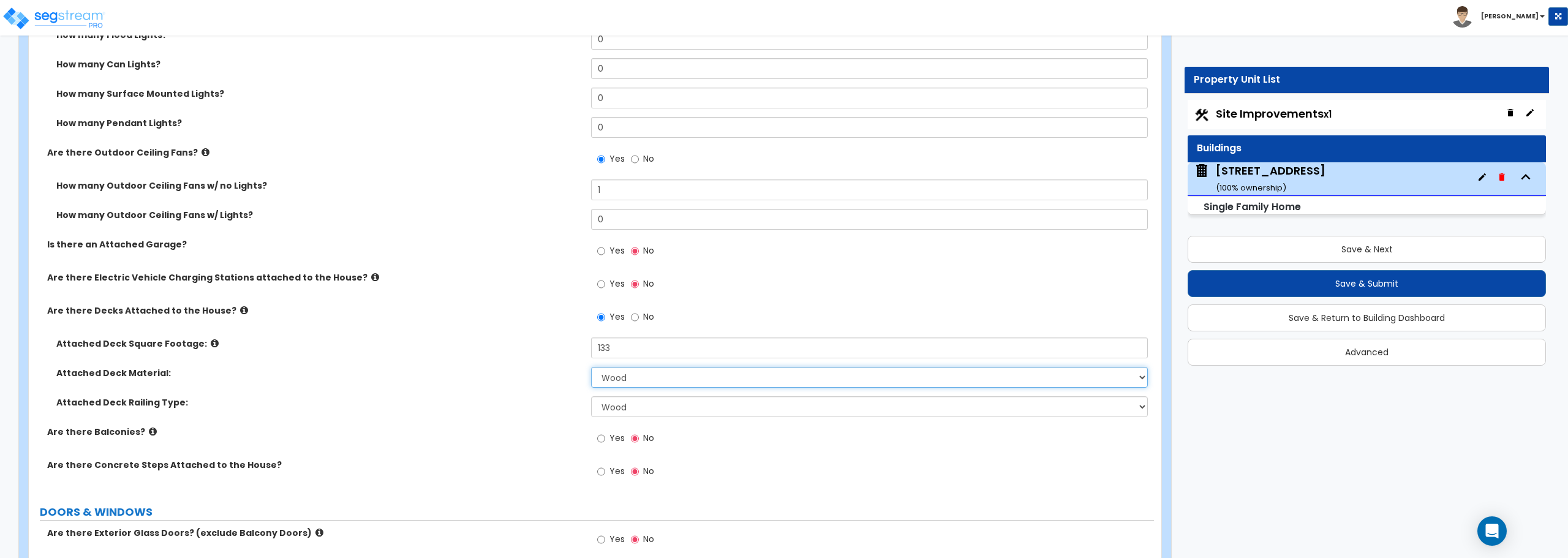
click at [623, 376] on select "Please Choose One Wood Plastic/PVC" at bounding box center [869, 377] width 556 height 21
click at [623, 379] on select "Please Choose One Wood Plastic/PVC" at bounding box center [869, 377] width 556 height 21
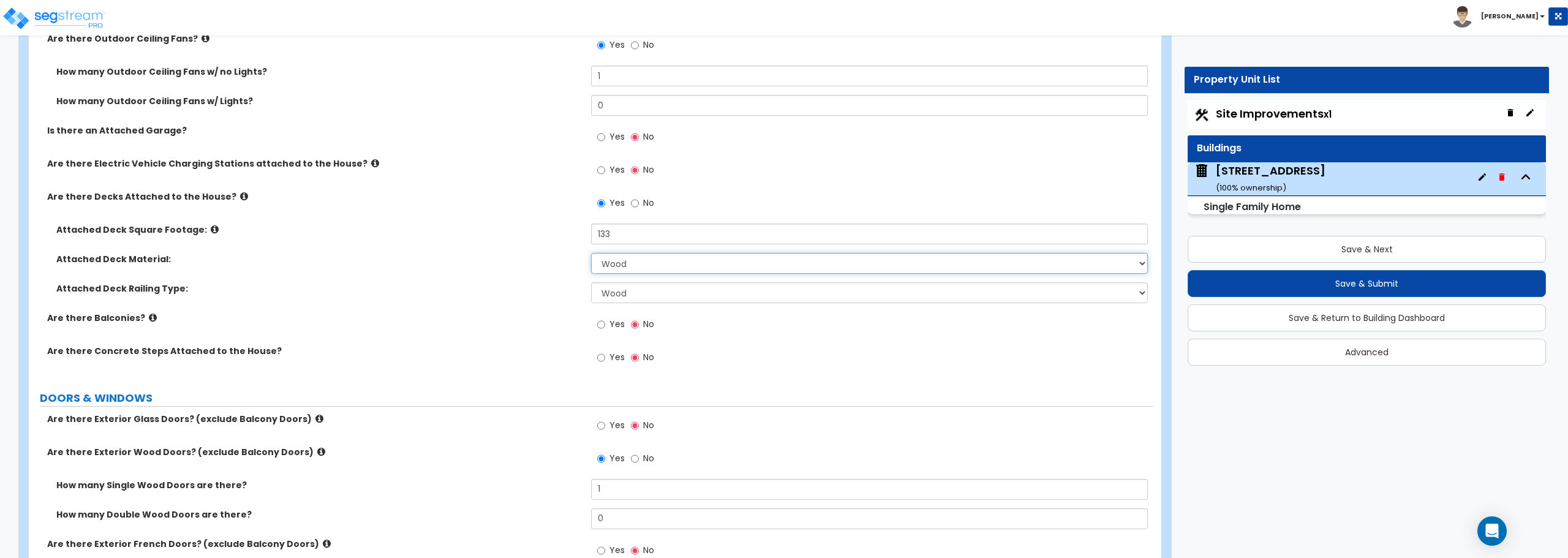
scroll to position [1409, 0]
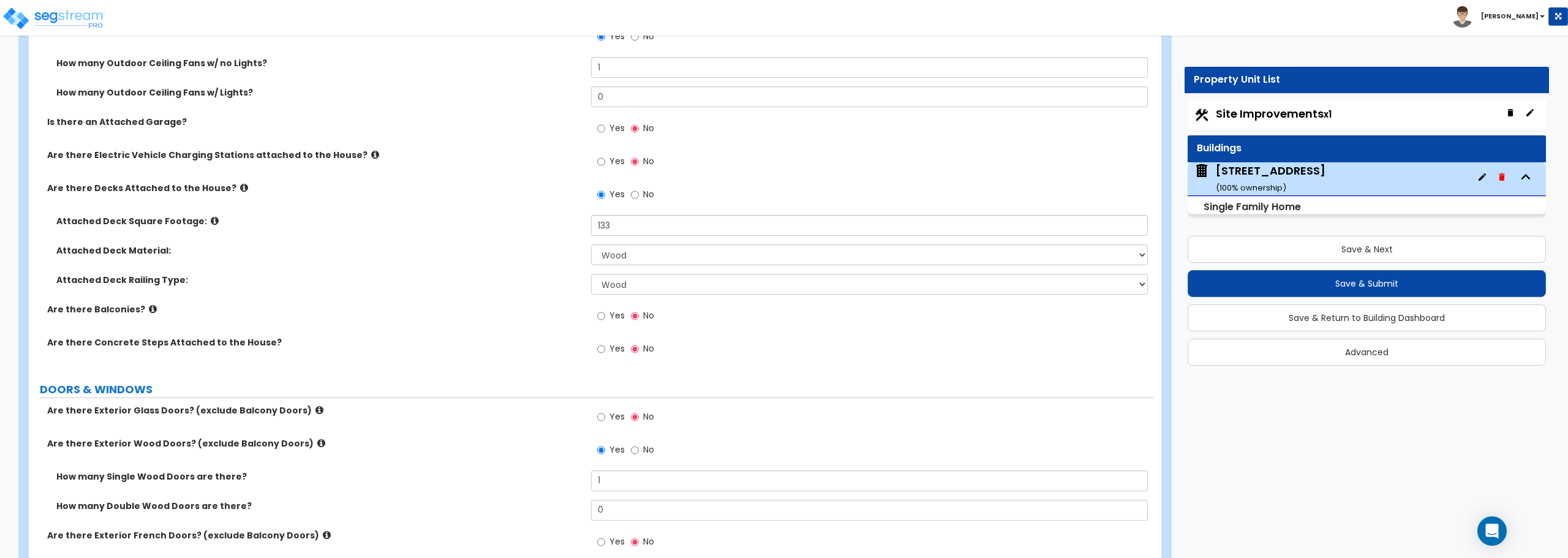
click at [84, 309] on label "Are there Balconies?" at bounding box center [314, 309] width 535 height 12
click at [1169, 20] on div "Toggle navigation Stephen" at bounding box center [784, 18] width 1568 height 36
drag, startPoint x: 573, startPoint y: 235, endPoint x: 528, endPoint y: 233, distance: 45.0
click at [528, 233] on div "Attached Deck Square Footage: 133" at bounding box center [591, 230] width 1125 height 29
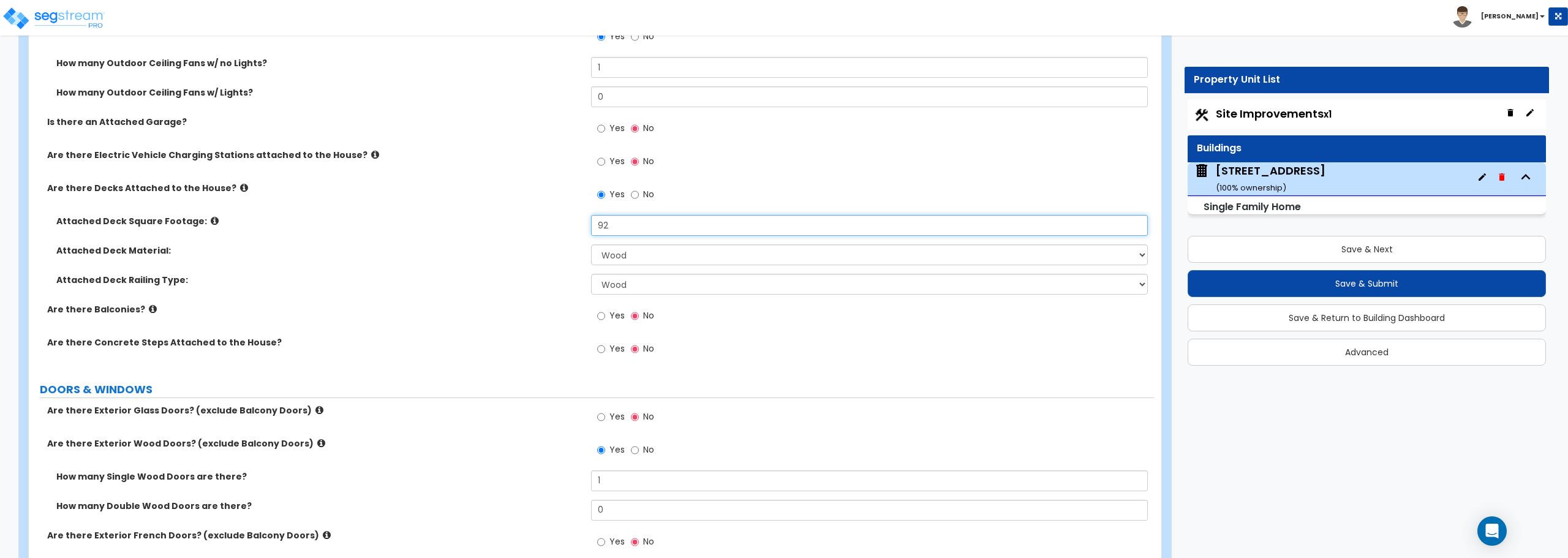
drag, startPoint x: 638, startPoint y: 226, endPoint x: 551, endPoint y: 221, distance: 87.1
click at [551, 221] on div "Attached Deck Square Footage: 92" at bounding box center [591, 230] width 1125 height 29
type input "90"
click at [626, 248] on select "Please Choose One Wood Plastic/PVC" at bounding box center [869, 254] width 556 height 21
click at [626, 256] on select "Please Choose One Wood Plastic/PVC" at bounding box center [869, 254] width 556 height 21
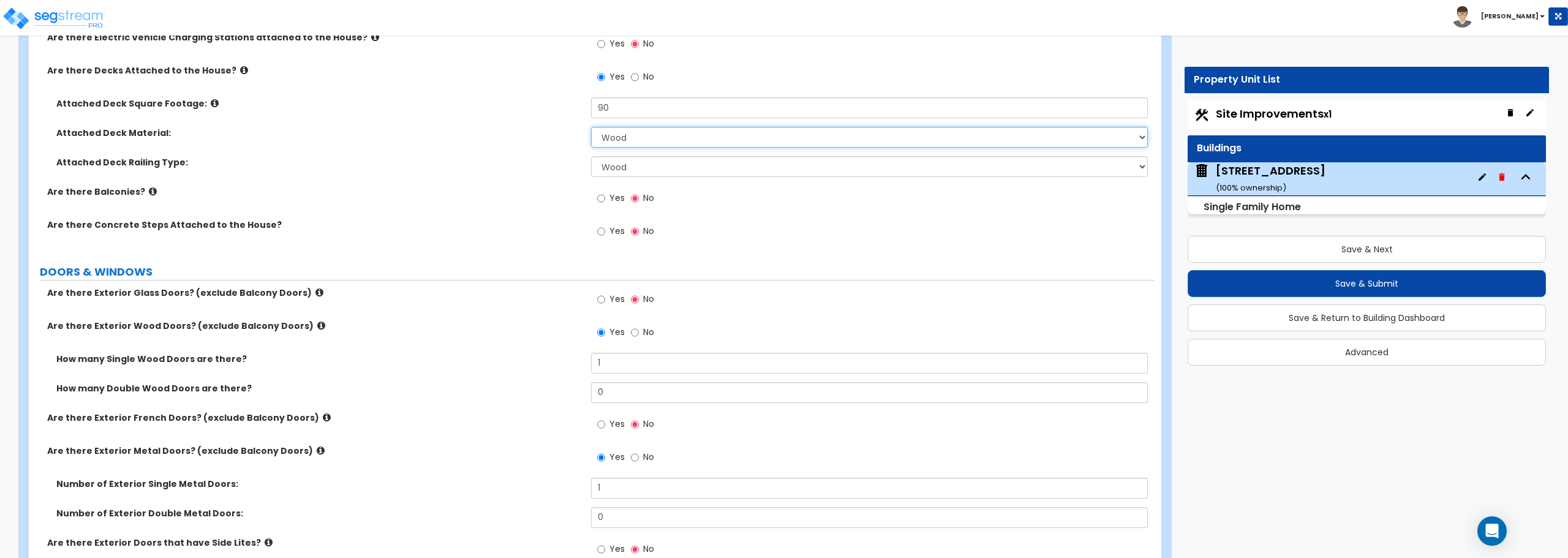
scroll to position [1531, 0]
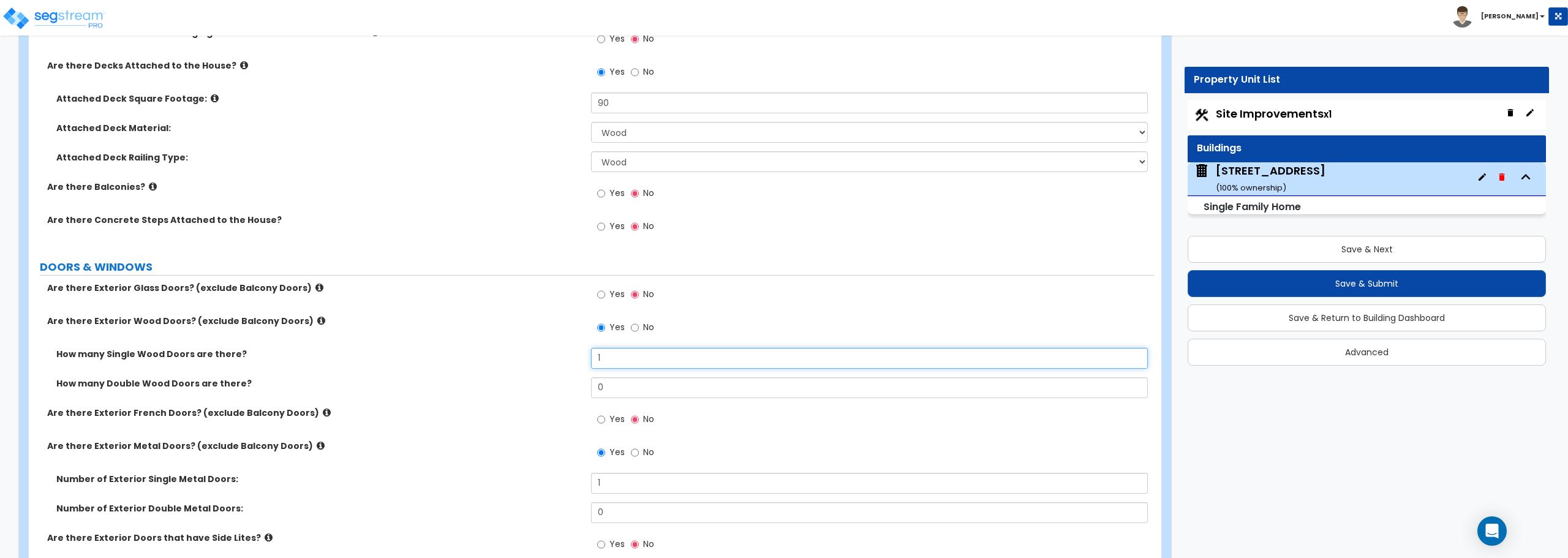
drag, startPoint x: 638, startPoint y: 365, endPoint x: 515, endPoint y: 362, distance: 123.0
click at [515, 362] on div "How many Single Wood Doors are there? 1" at bounding box center [591, 363] width 1125 height 29
click at [651, 356] on input "2" at bounding box center [869, 358] width 556 height 21
drag, startPoint x: 614, startPoint y: 358, endPoint x: 542, endPoint y: 361, distance: 72.1
click at [542, 361] on div "How many Single Wood Doors are there? 2" at bounding box center [591, 363] width 1125 height 29
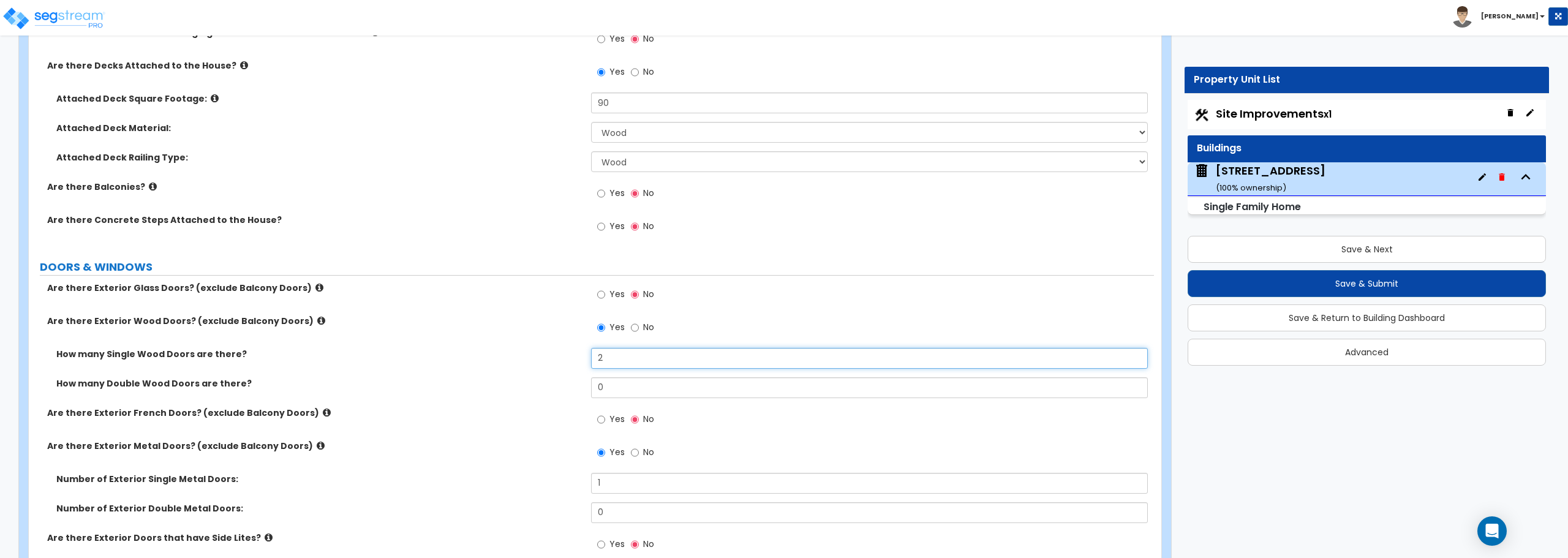
type input "1"
click at [652, 390] on input "0" at bounding box center [869, 387] width 556 height 21
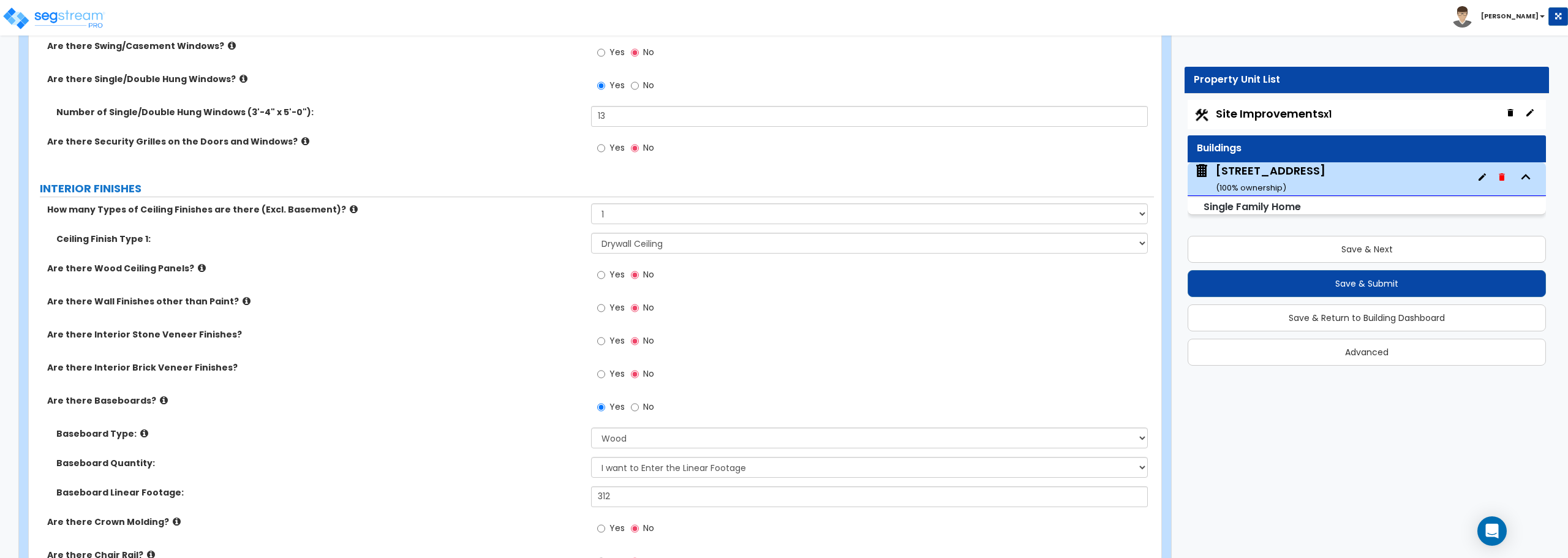
scroll to position [2328, 0]
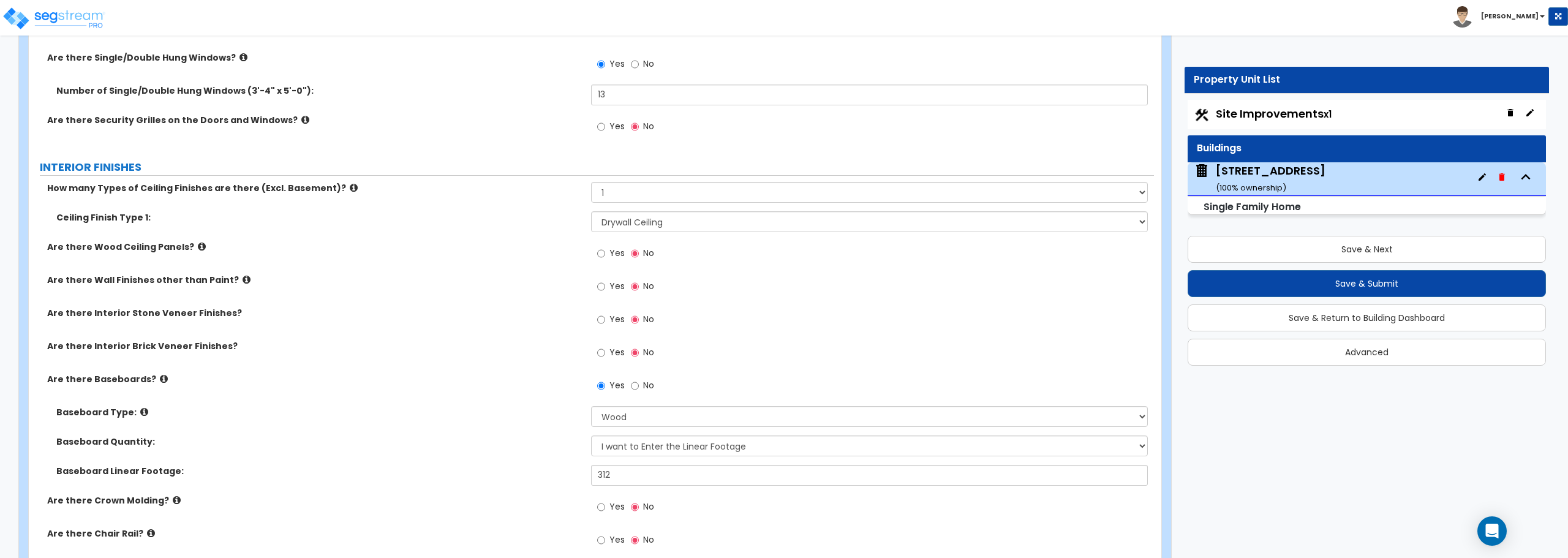
click at [236, 279] on label "Are there Wall Finishes other than Paint?" at bounding box center [314, 280] width 535 height 12
click at [243, 281] on icon at bounding box center [247, 280] width 8 height 9
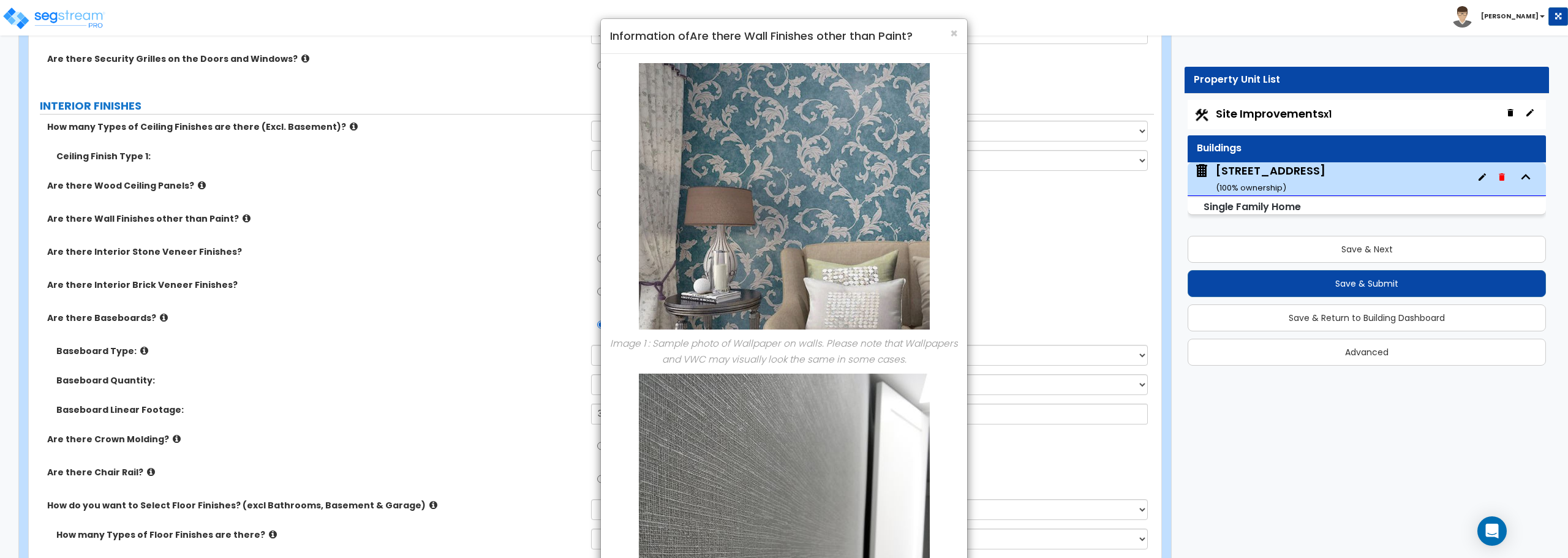
scroll to position [2267, 0]
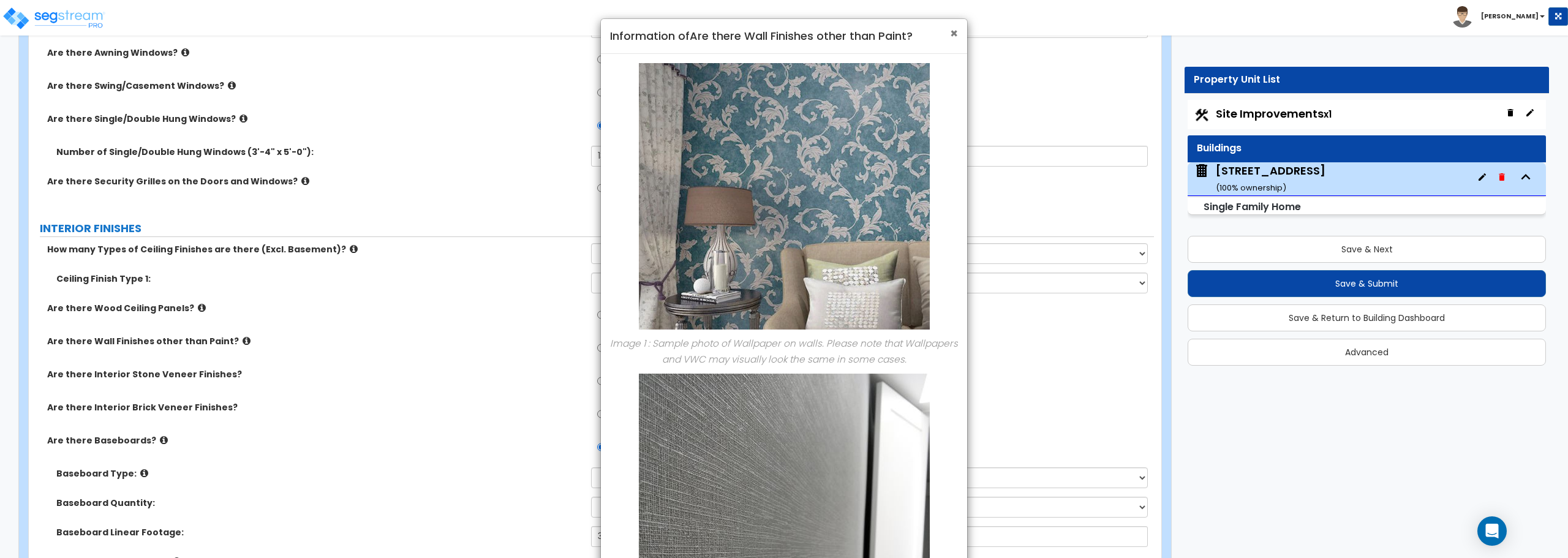
click at [956, 32] on span "×" at bounding box center [954, 34] width 8 height 18
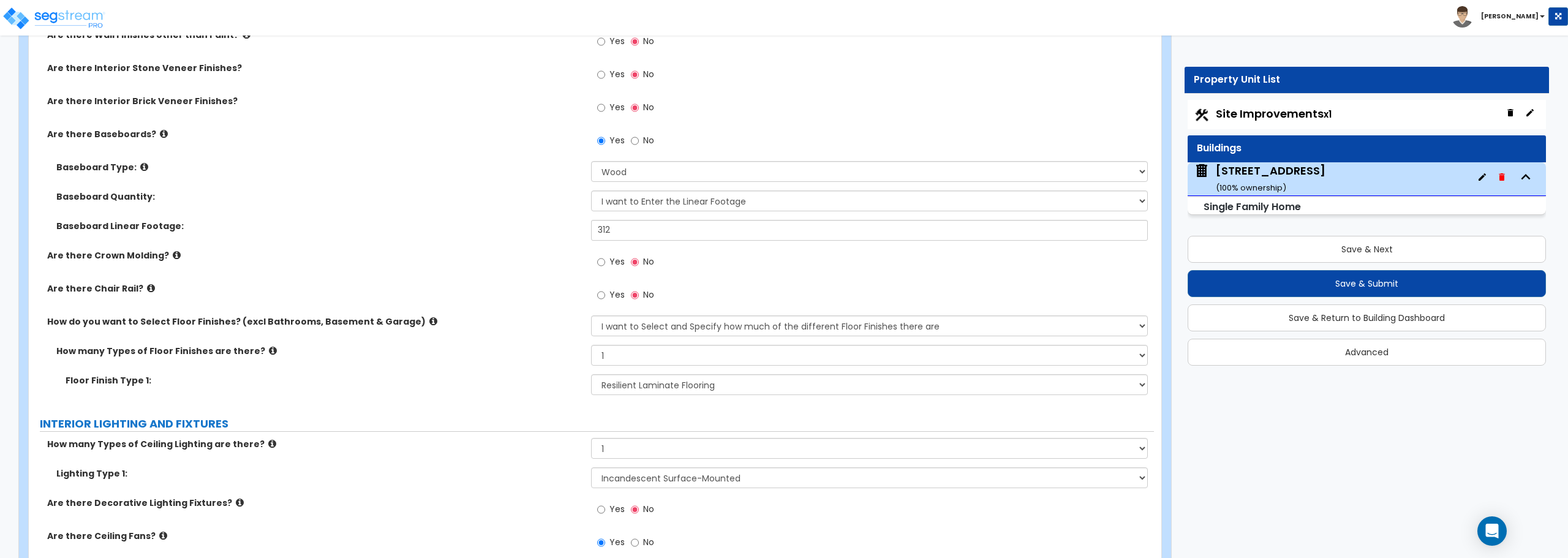
scroll to position [2634, 0]
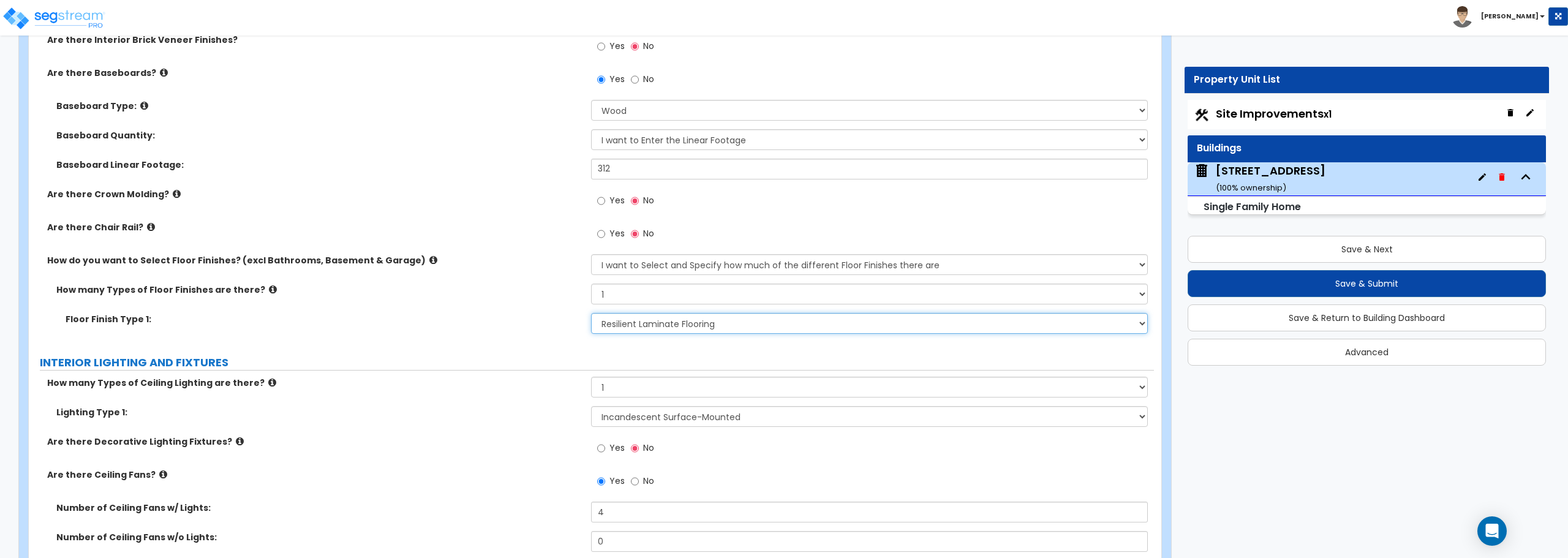
click at [672, 327] on select "None Tile Flooring Hardwood Flooring Resilient Laminate Flooring VCT Flooring S…" at bounding box center [869, 323] width 556 height 21
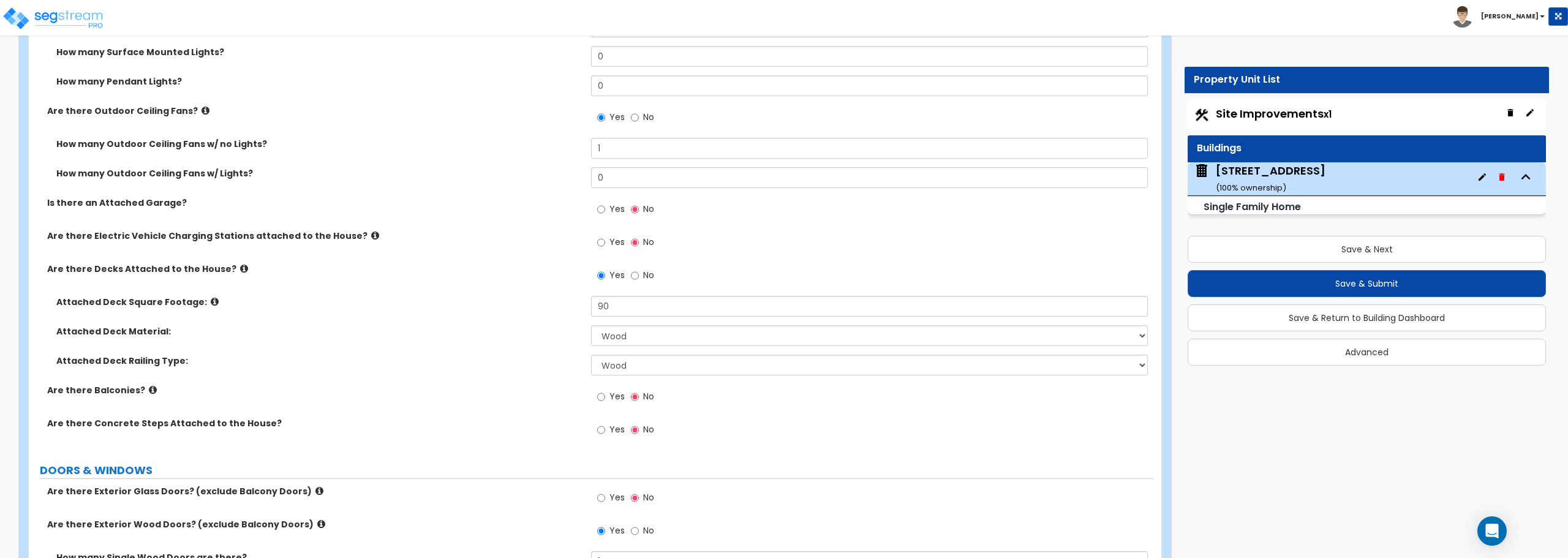
scroll to position [1335, 0]
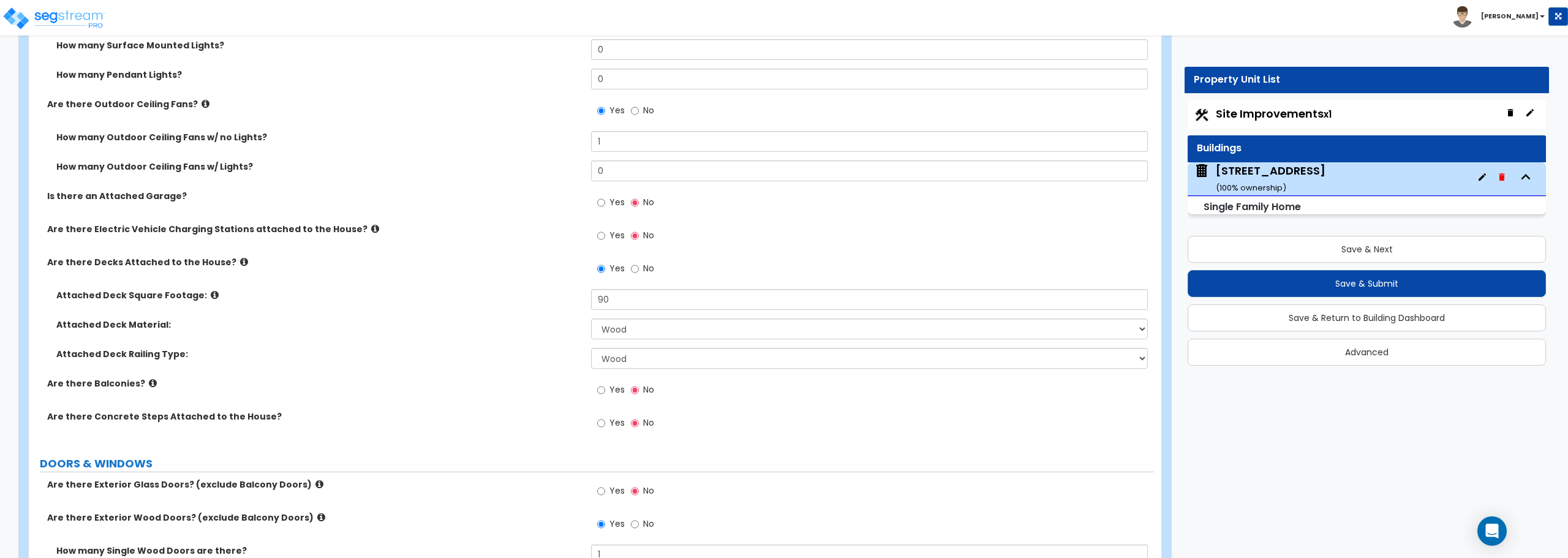
click at [1248, 118] on span "Site Improvements x1" at bounding box center [1274, 114] width 116 height 15
select select "2"
select select "1"
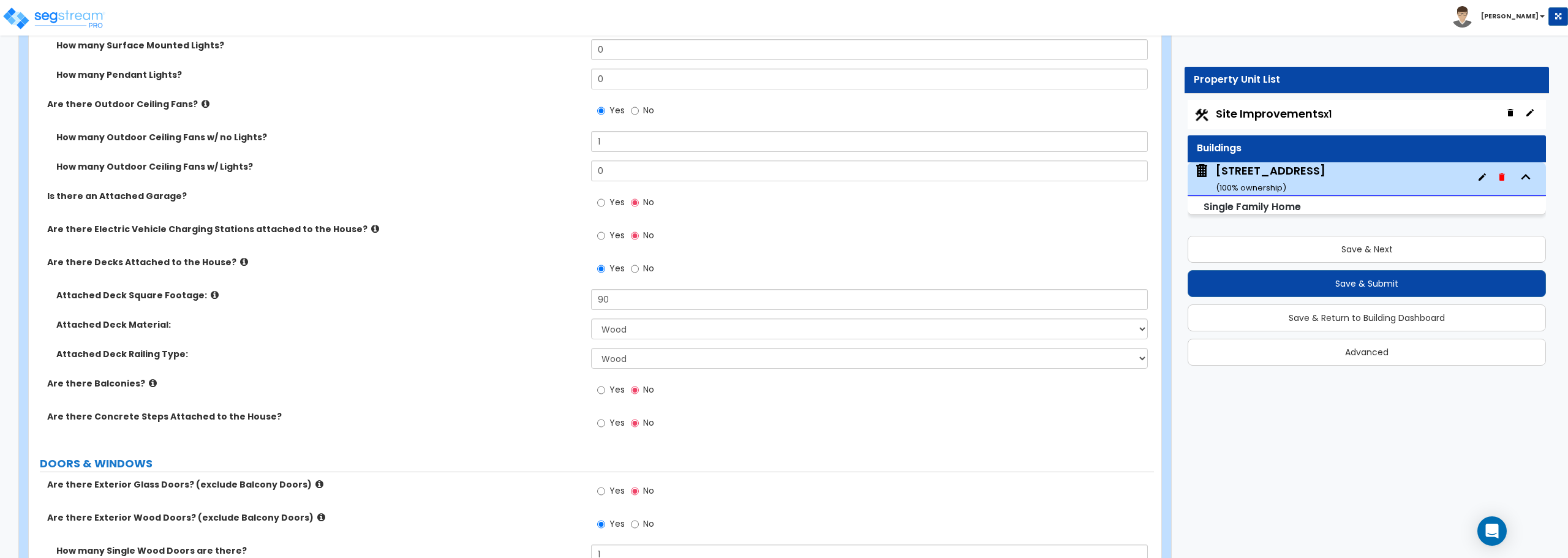
select select "1"
select select "2"
select select "1"
select select "4"
select select "1"
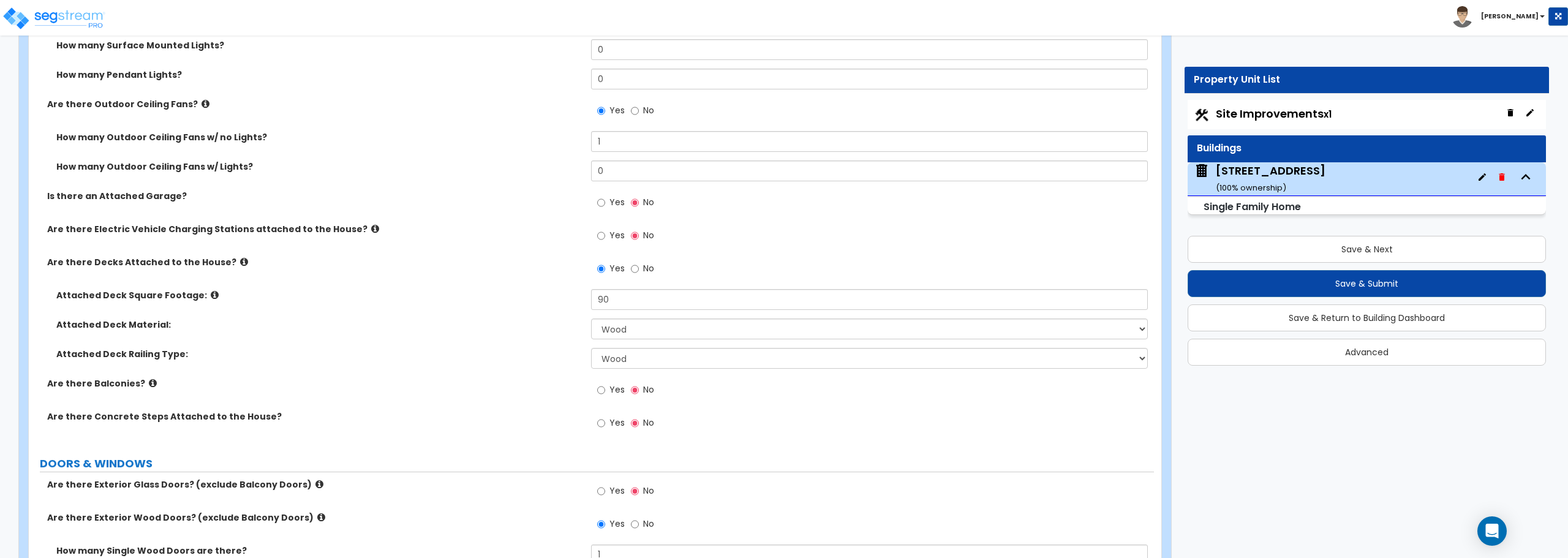
select select "1"
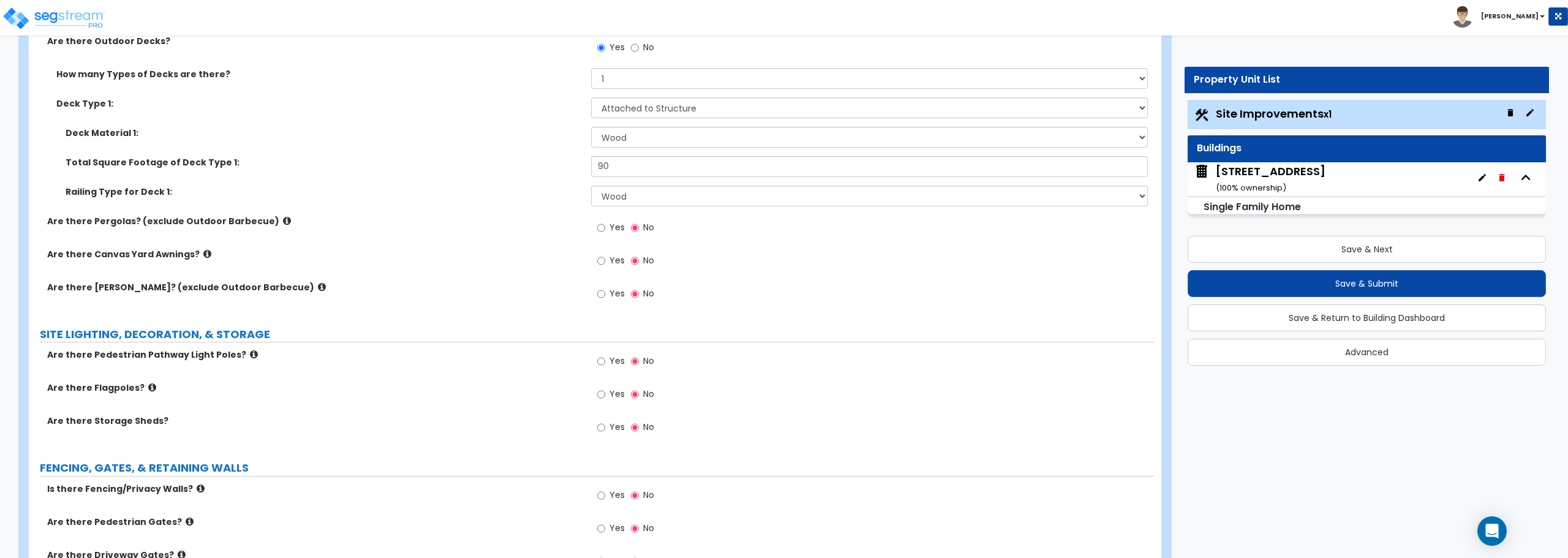
scroll to position [1470, 0]
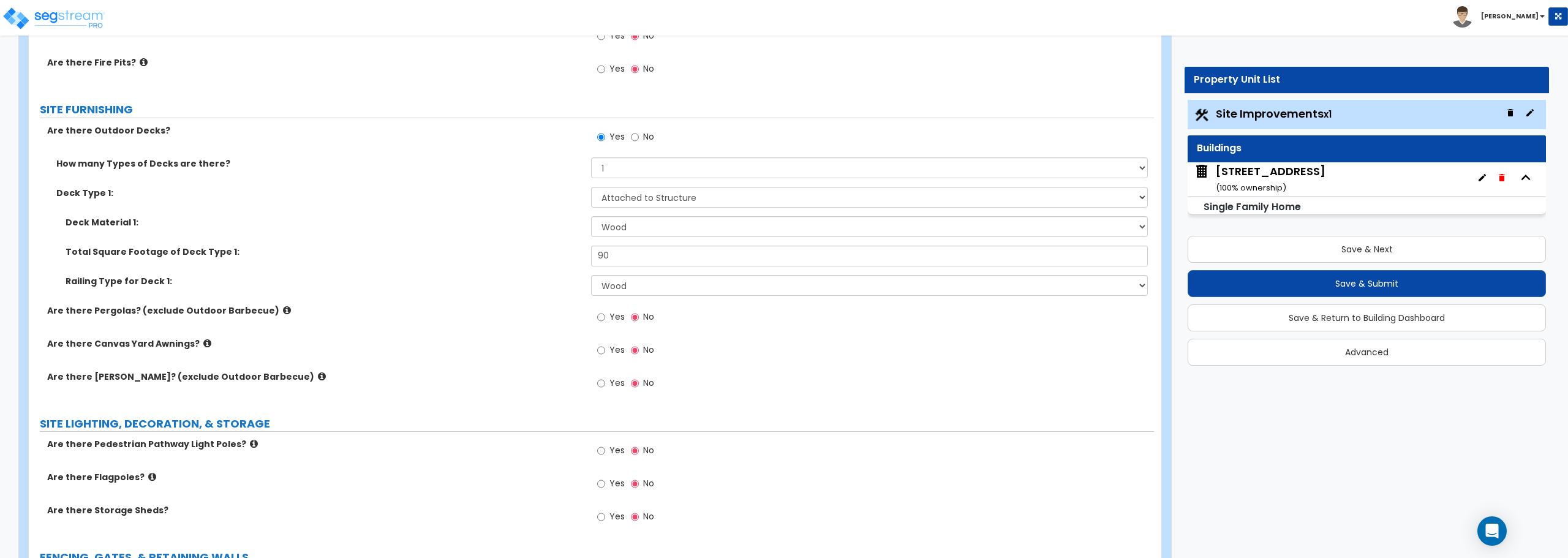
click at [283, 312] on icon at bounding box center [287, 310] width 8 height 9
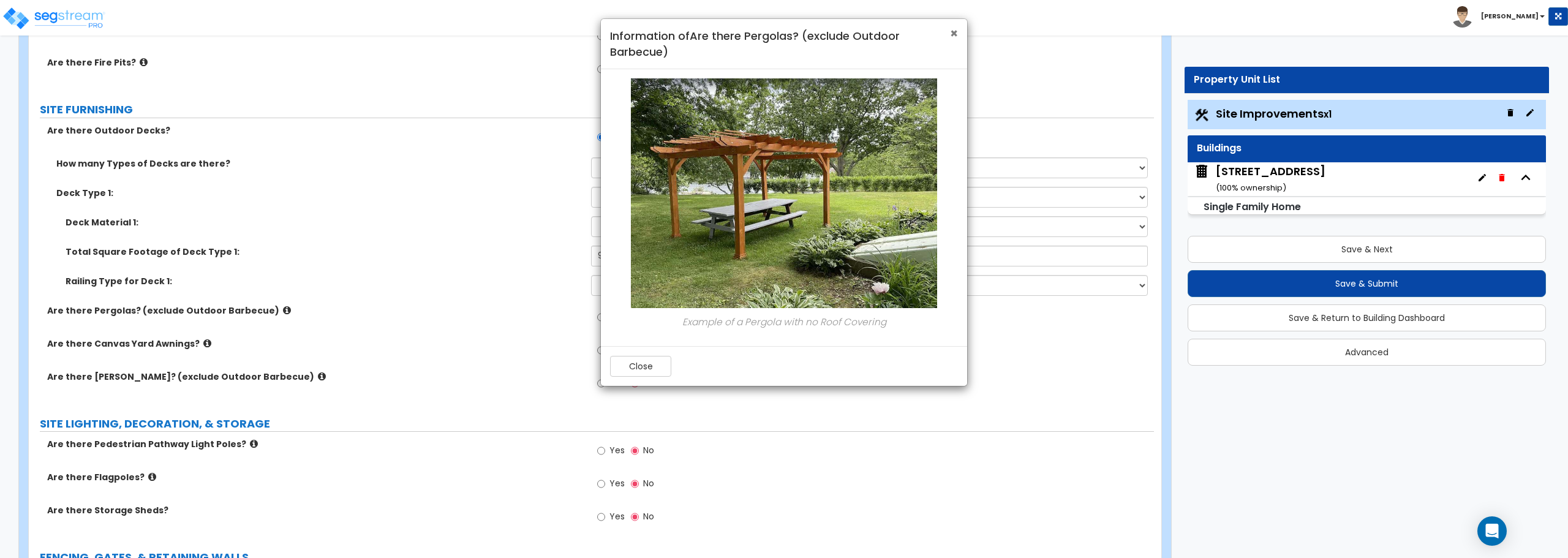
click at [954, 32] on span "×" at bounding box center [954, 34] width 8 height 18
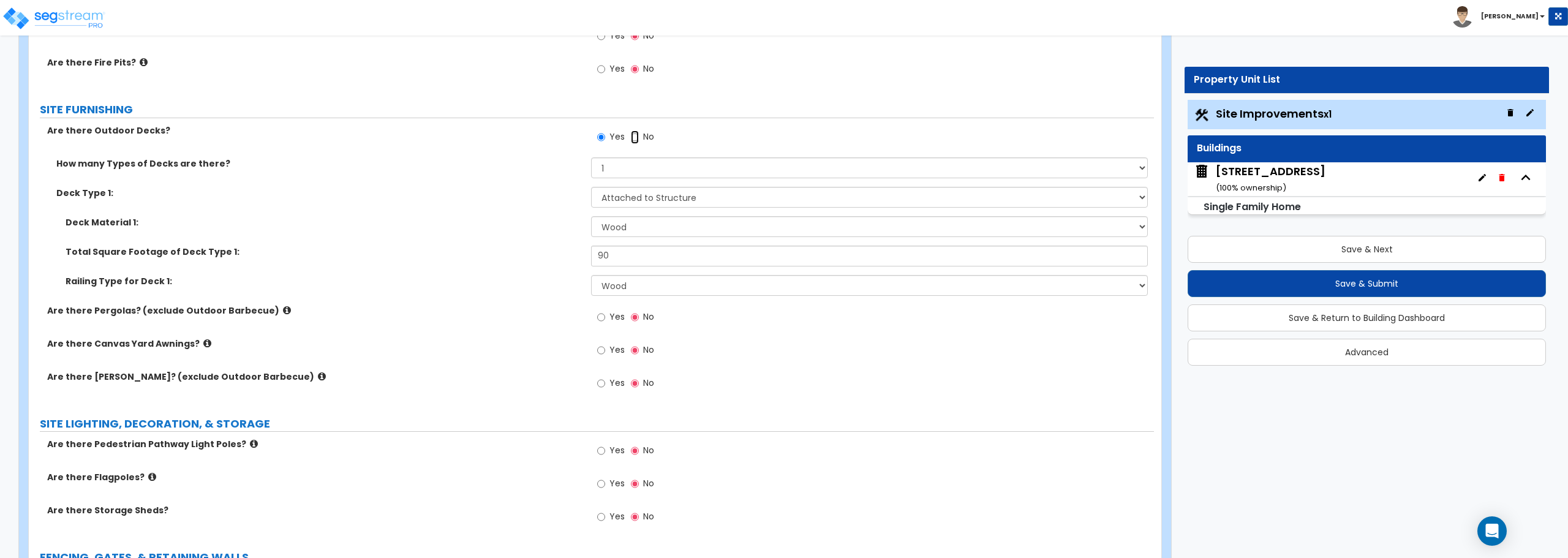
click at [637, 135] on input "No" at bounding box center [635, 137] width 8 height 13
radio input "false"
radio input "true"
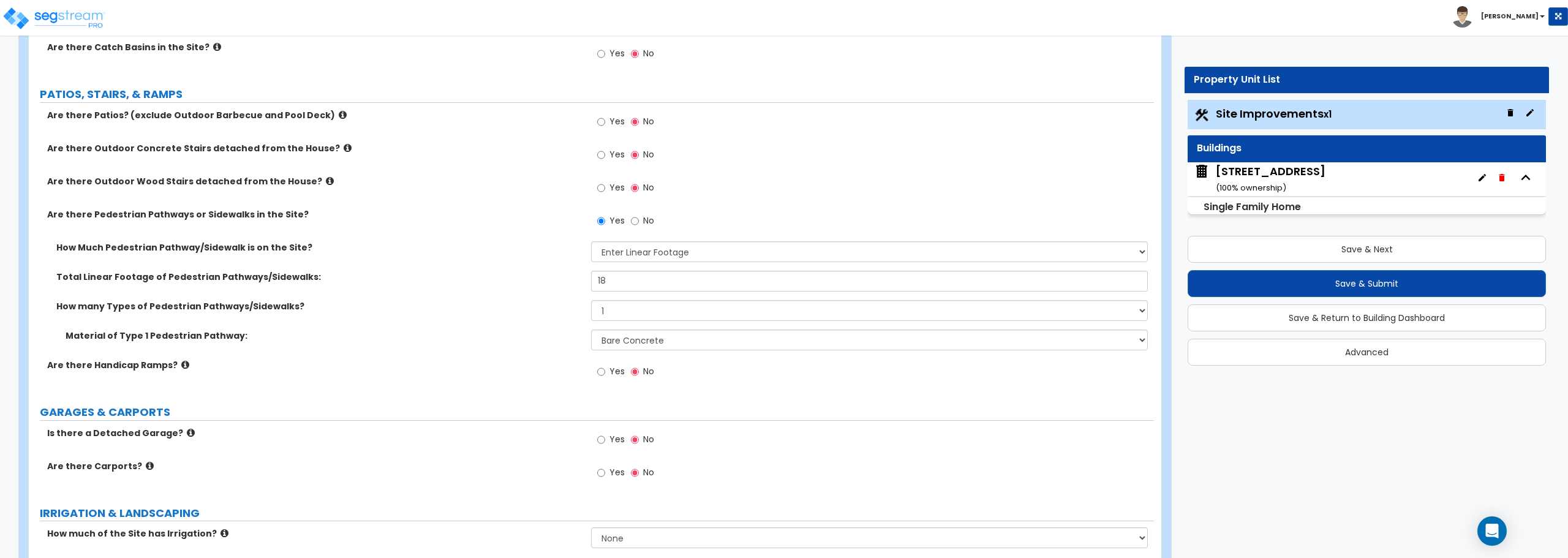
scroll to position [423, 0]
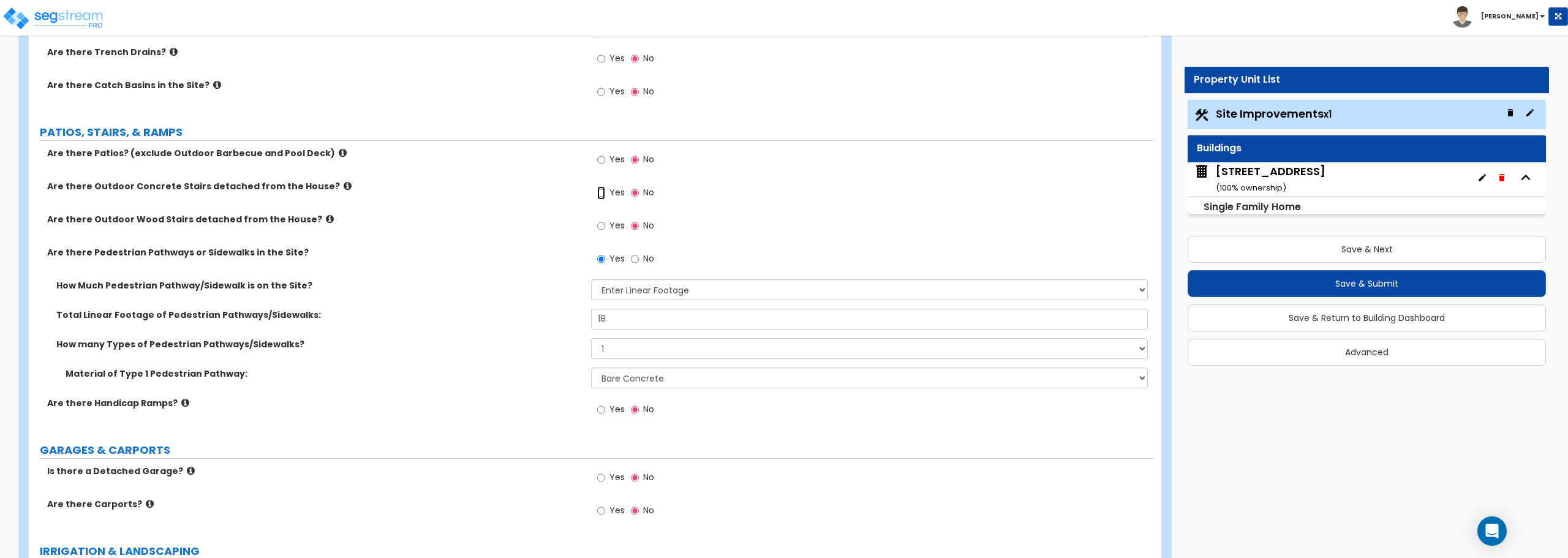
click at [599, 193] on input "Yes" at bounding box center [601, 193] width 8 height 13
radio input "true"
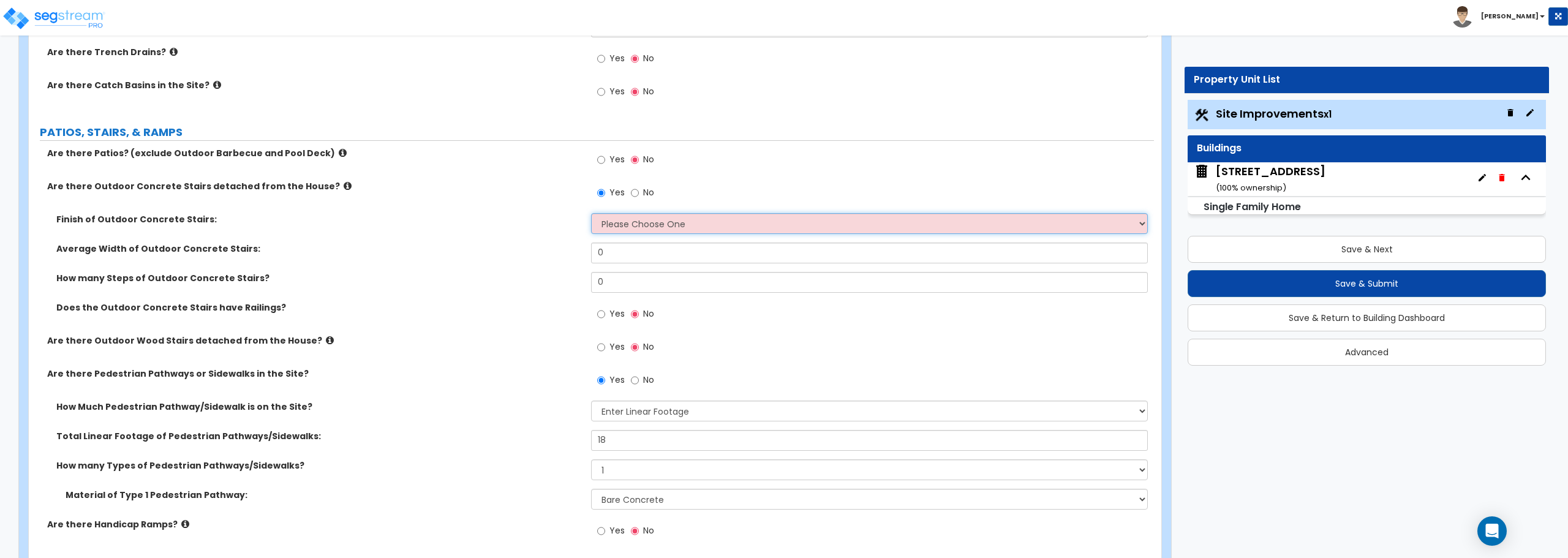
click at [642, 226] on select "Please Choose One Bare Concrete Exposed Aggregate Brick Paved Stone Paved" at bounding box center [869, 223] width 556 height 21
select select "1"
click at [591, 213] on select "Please Choose One Bare Concrete Exposed Aggregate Brick Paved Stone Paved" at bounding box center [869, 223] width 556 height 21
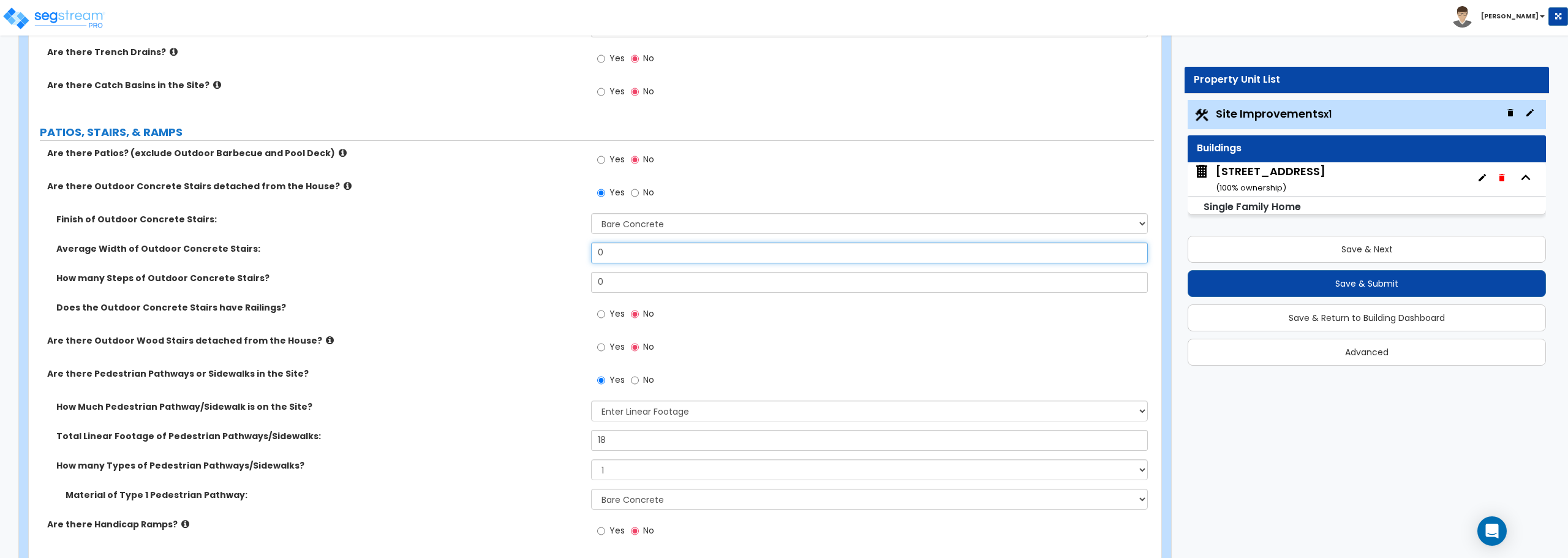
click at [634, 259] on input "0" at bounding box center [869, 253] width 556 height 21
drag, startPoint x: 633, startPoint y: 256, endPoint x: 561, endPoint y: 255, distance: 72.0
click at [564, 255] on div "Average Width of Outdoor Concrete Stairs: 0" at bounding box center [591, 257] width 1125 height 29
type input "3"
drag, startPoint x: 621, startPoint y: 278, endPoint x: 550, endPoint y: 280, distance: 71.0
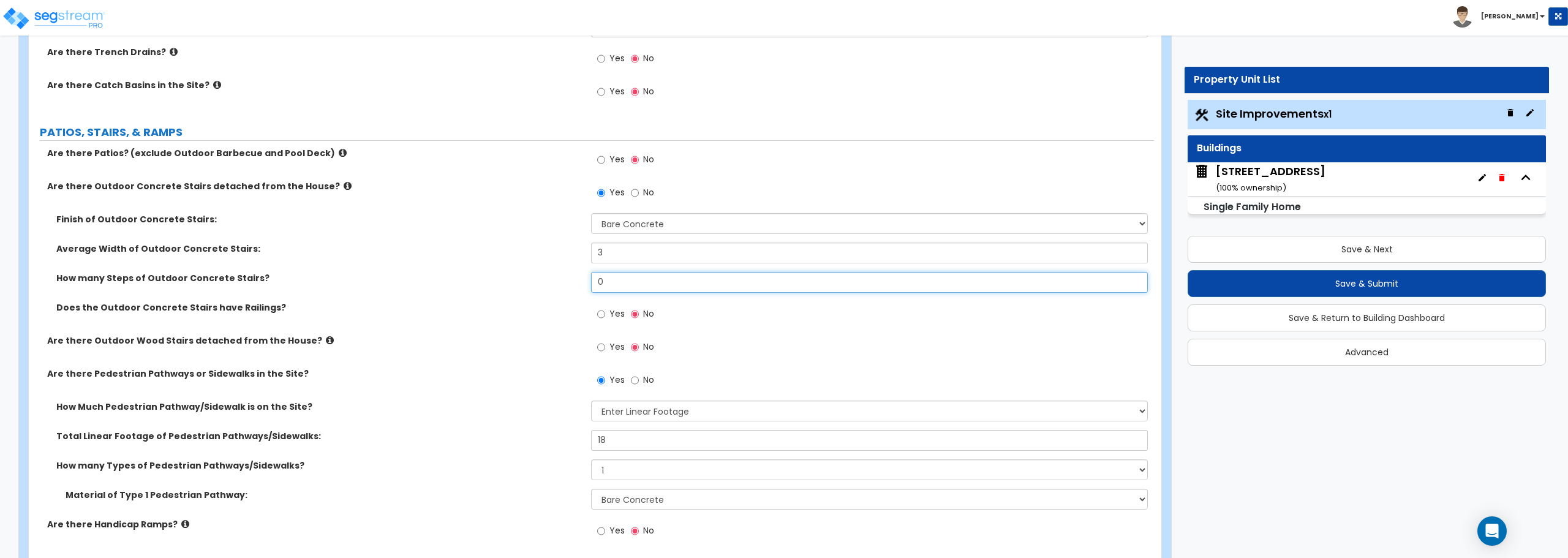
click at [550, 282] on div "How many Steps of Outdoor Concrete Stairs? 0" at bounding box center [591, 287] width 1125 height 29
type input "1"
click at [619, 254] on input "3" at bounding box center [869, 253] width 556 height 21
click at [1289, 176] on div "1110 W Madison St ( 100 % ownership)" at bounding box center [1271, 179] width 110 height 31
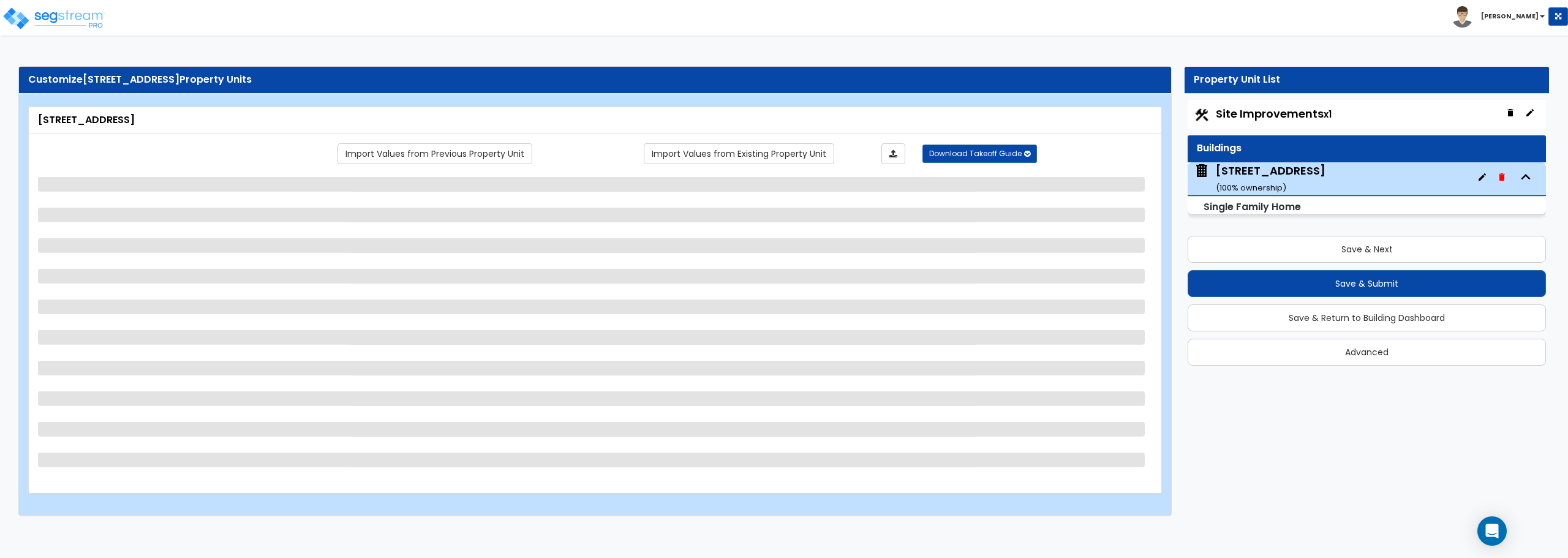
scroll to position [0, 0]
select select "1"
select select "7"
select select "1"
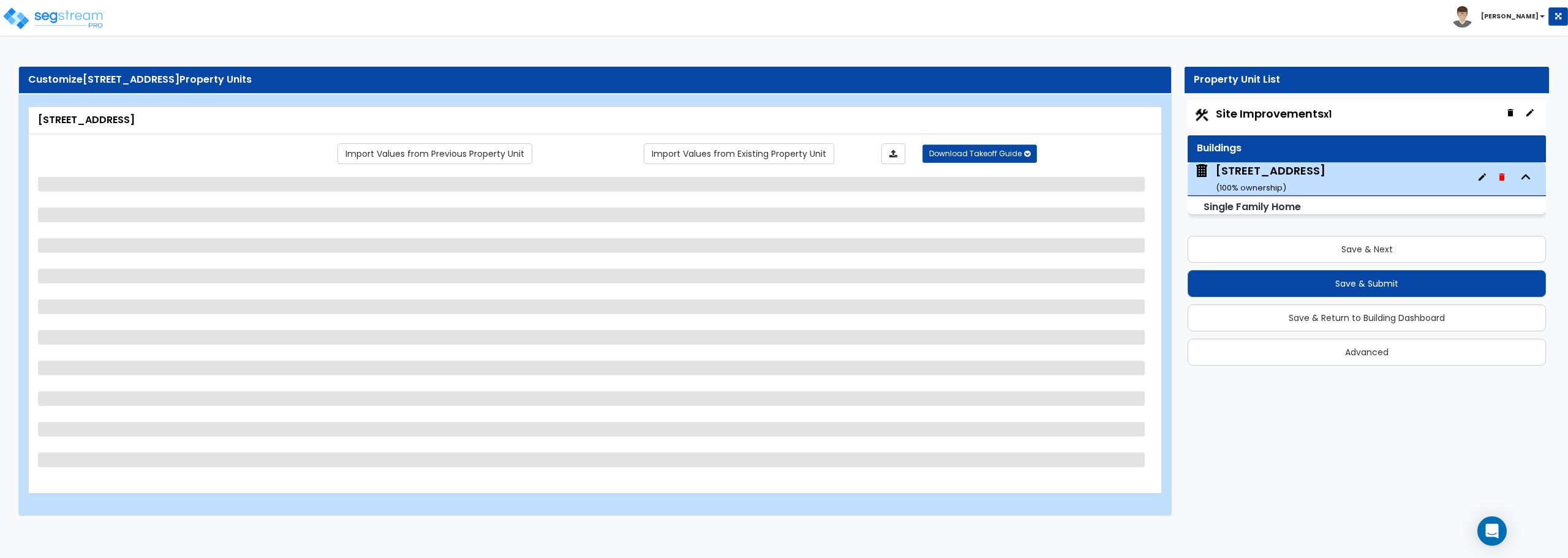
select select "4"
select select "1"
select select "3"
select select "1"
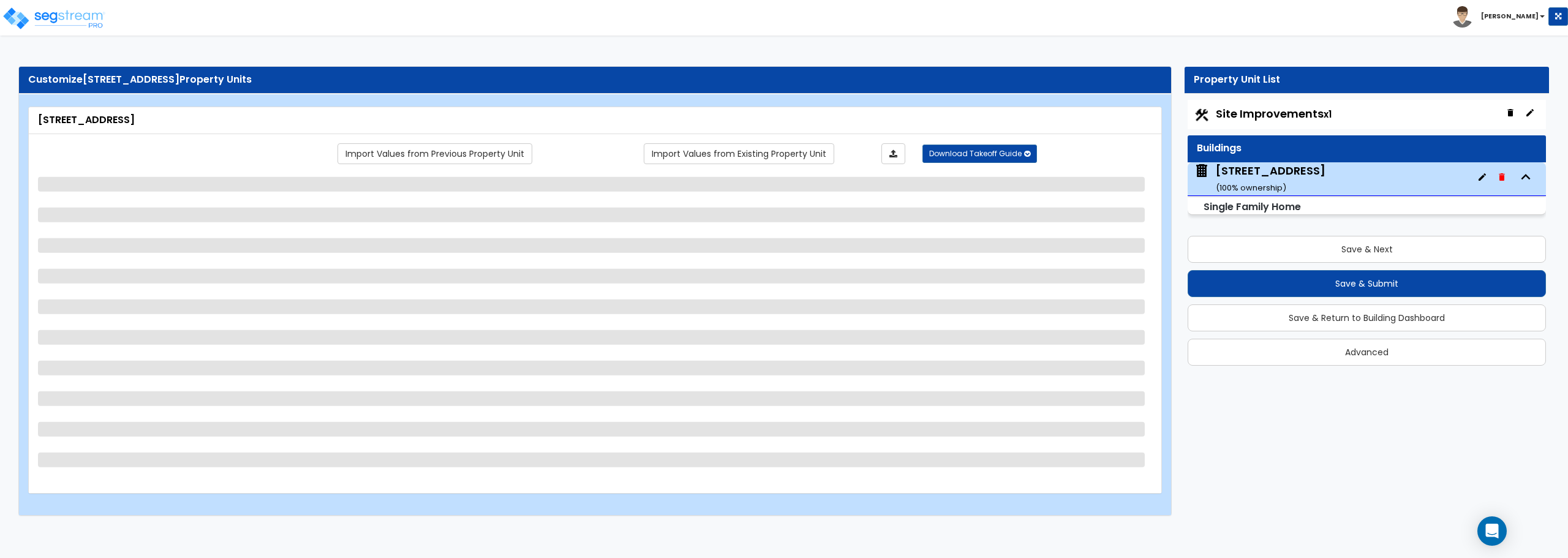
select select "1"
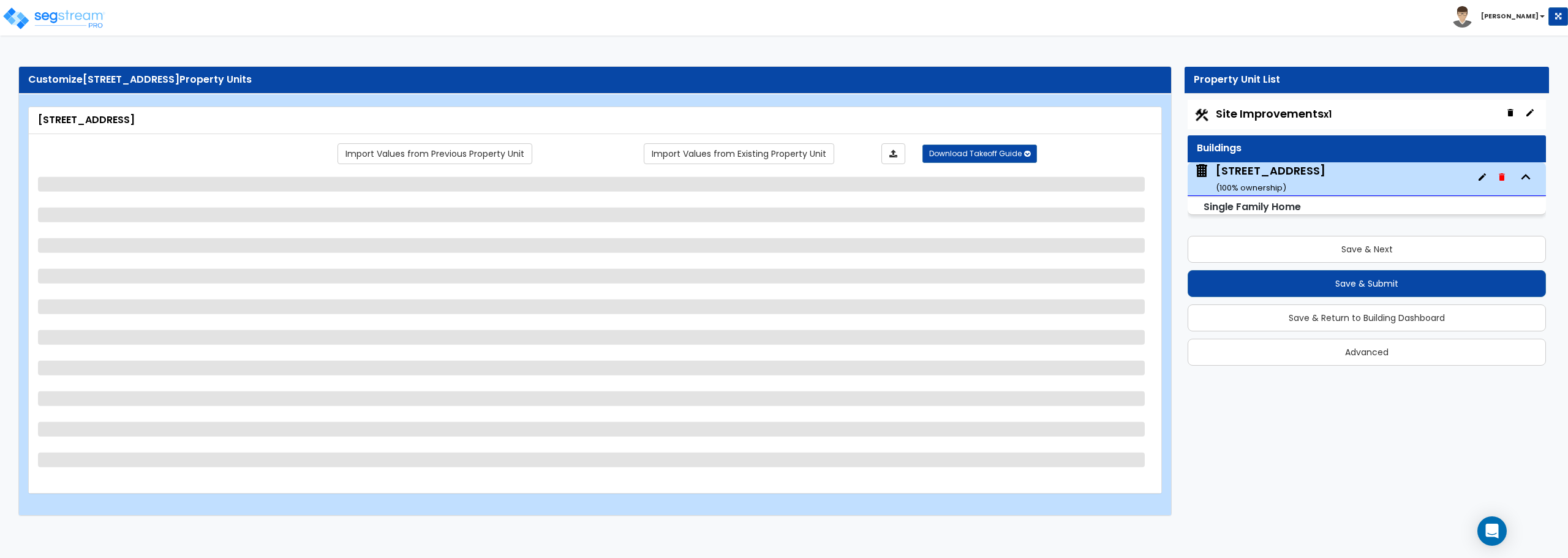
select select "2"
select select "1"
select select "3"
select select "1"
select select "6"
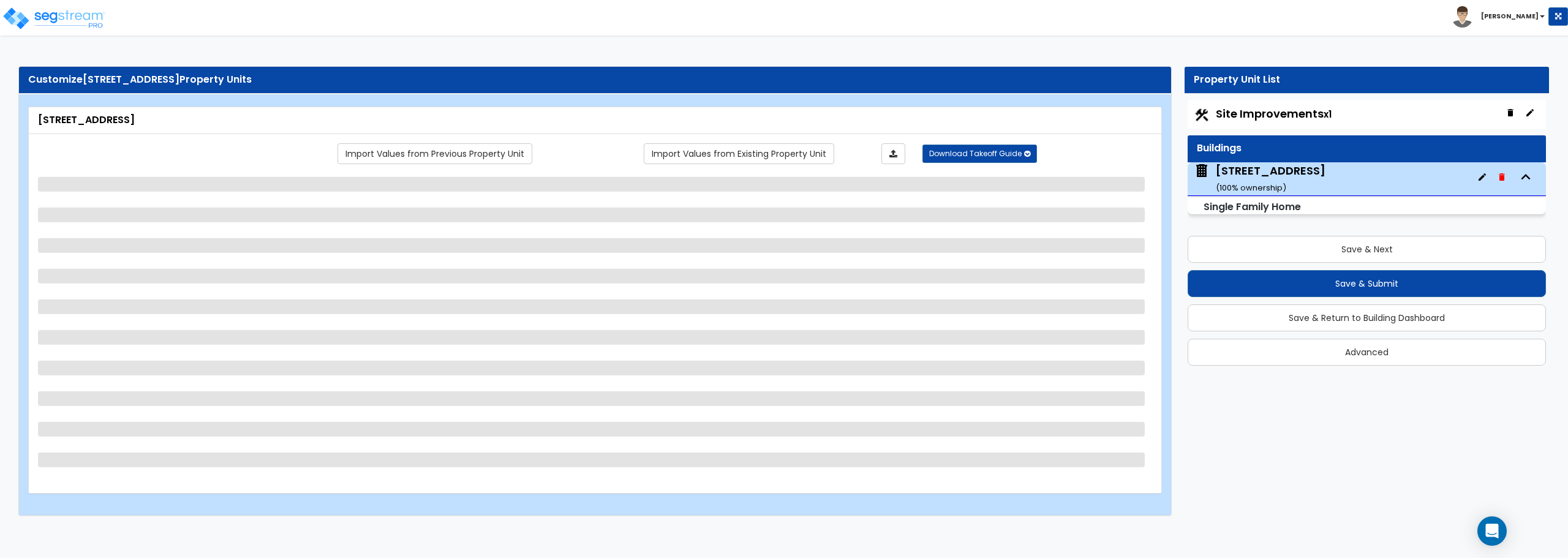
select select "1"
select select "3"
select select "5"
select select "2"
select select "3"
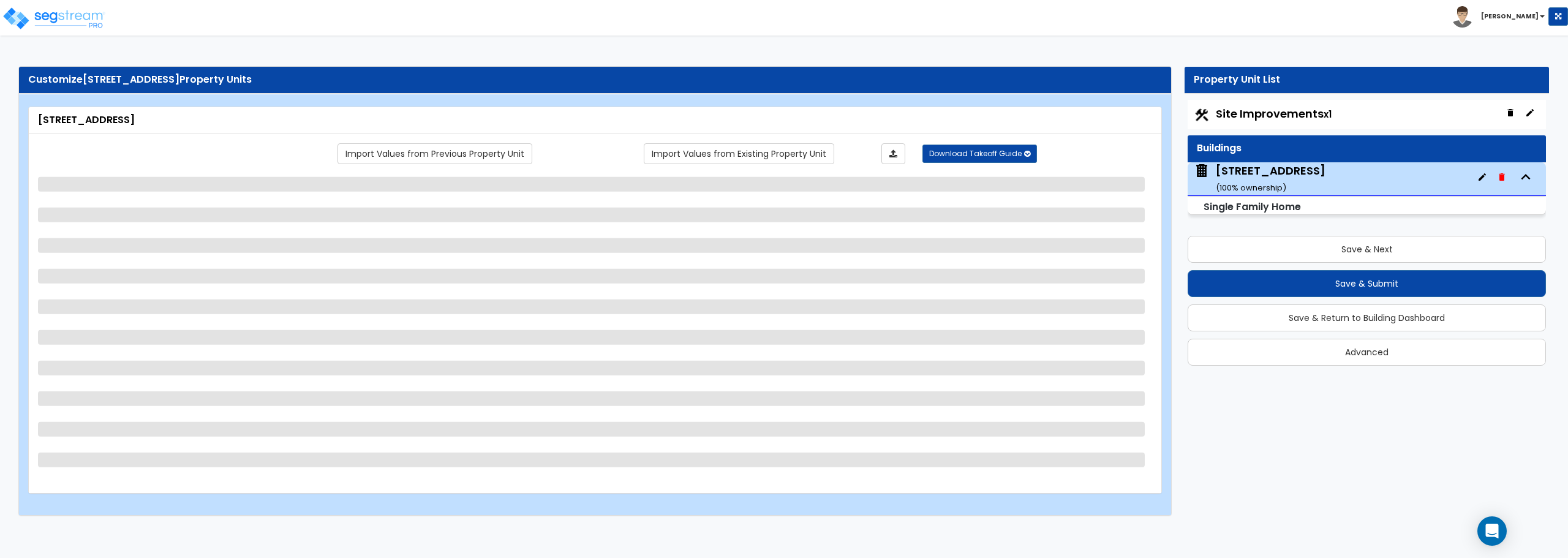
select select "1"
select select "4"
select select "1"
select select "2"
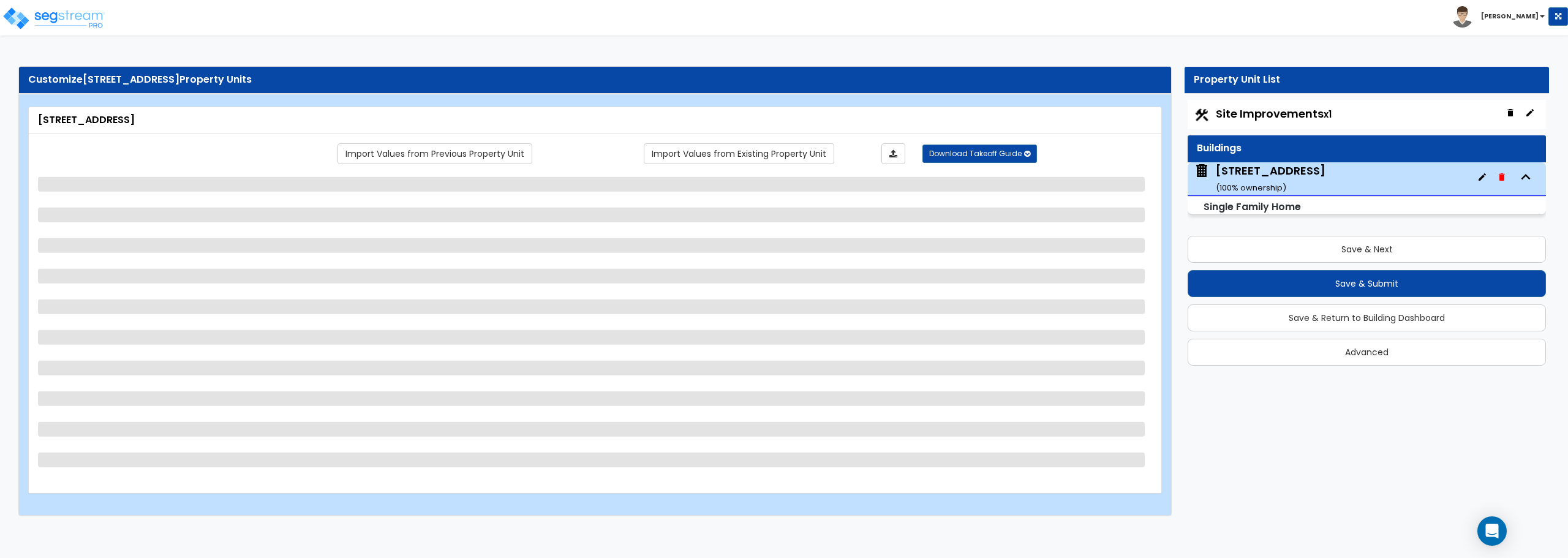
select select "1"
select select "2"
select select "1"
select select "2"
select select "1"
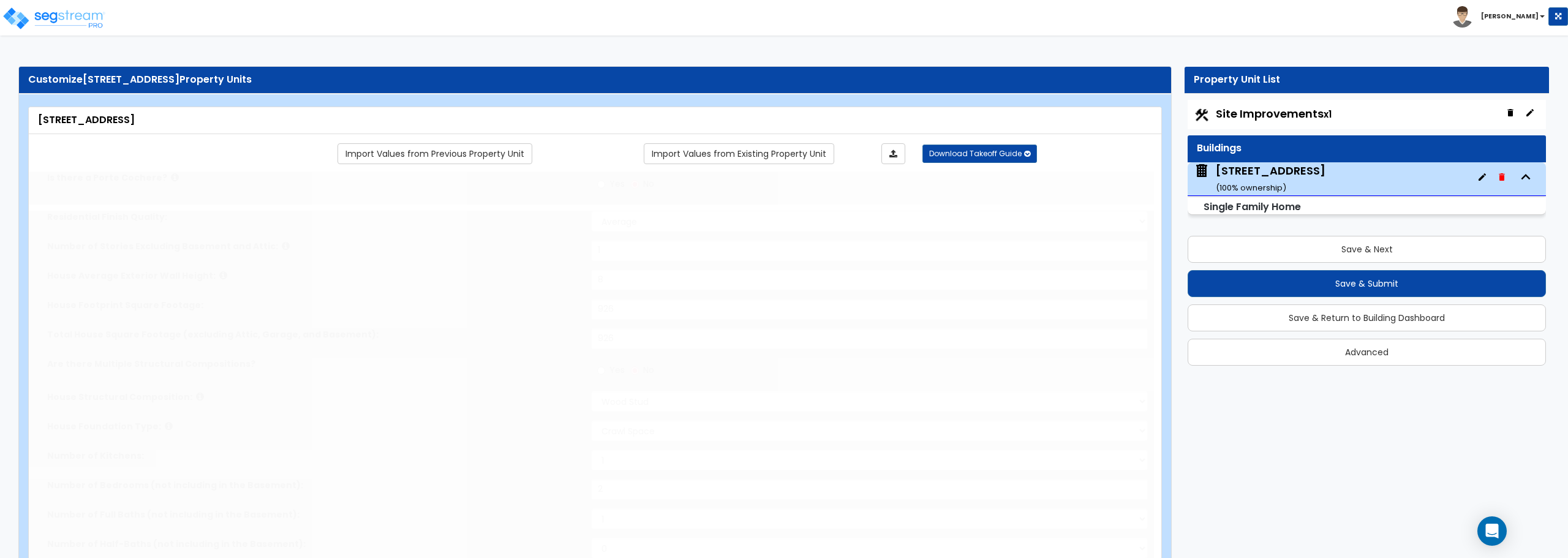
type input "1"
type input "2"
select select "2"
type input "4"
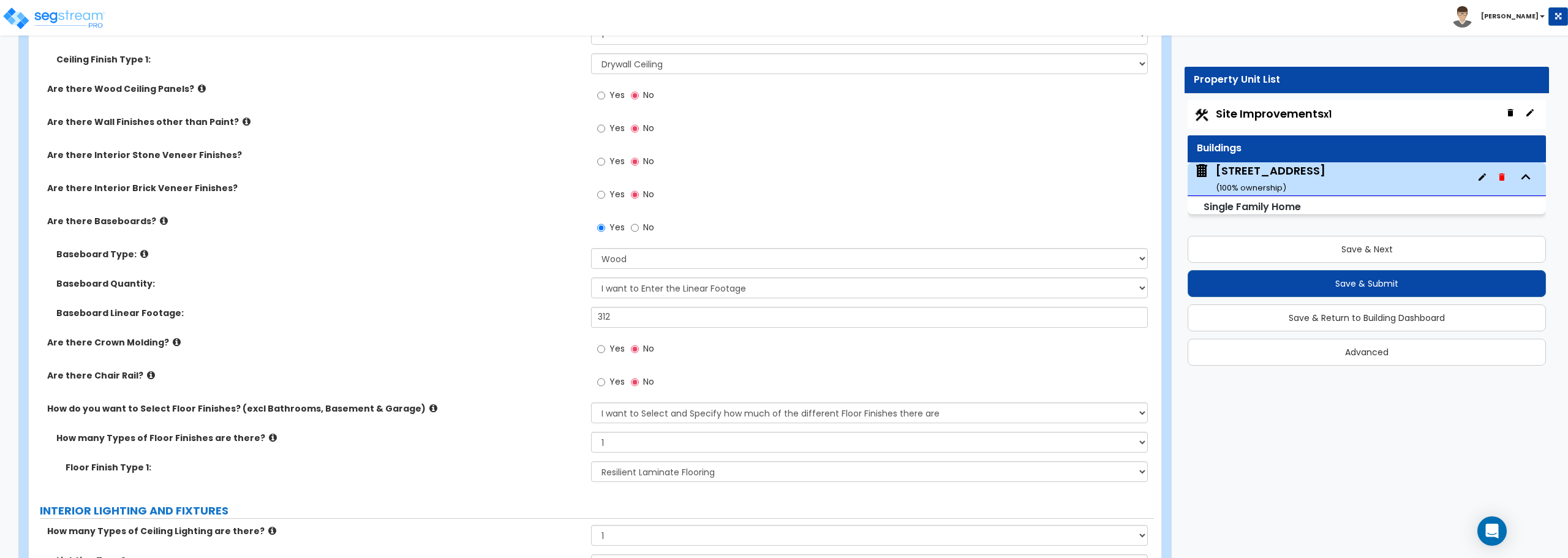
scroll to position [2512, 0]
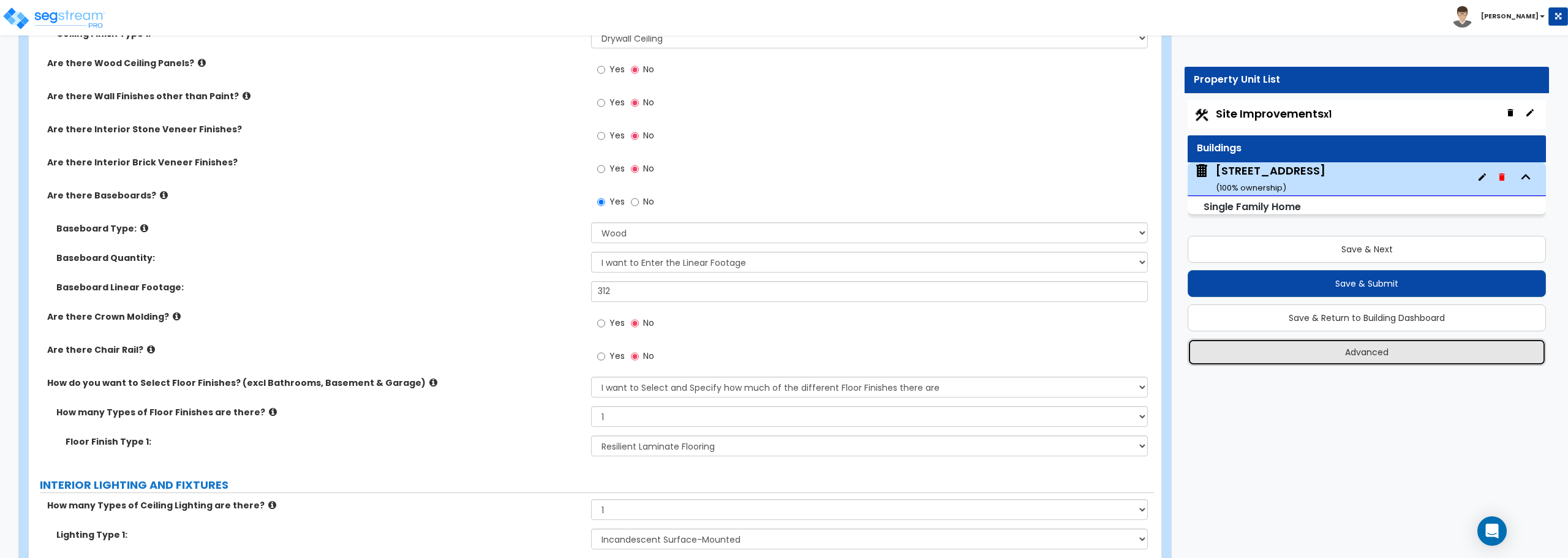
click at [1349, 360] on button "Advanced" at bounding box center [1366, 352] width 358 height 27
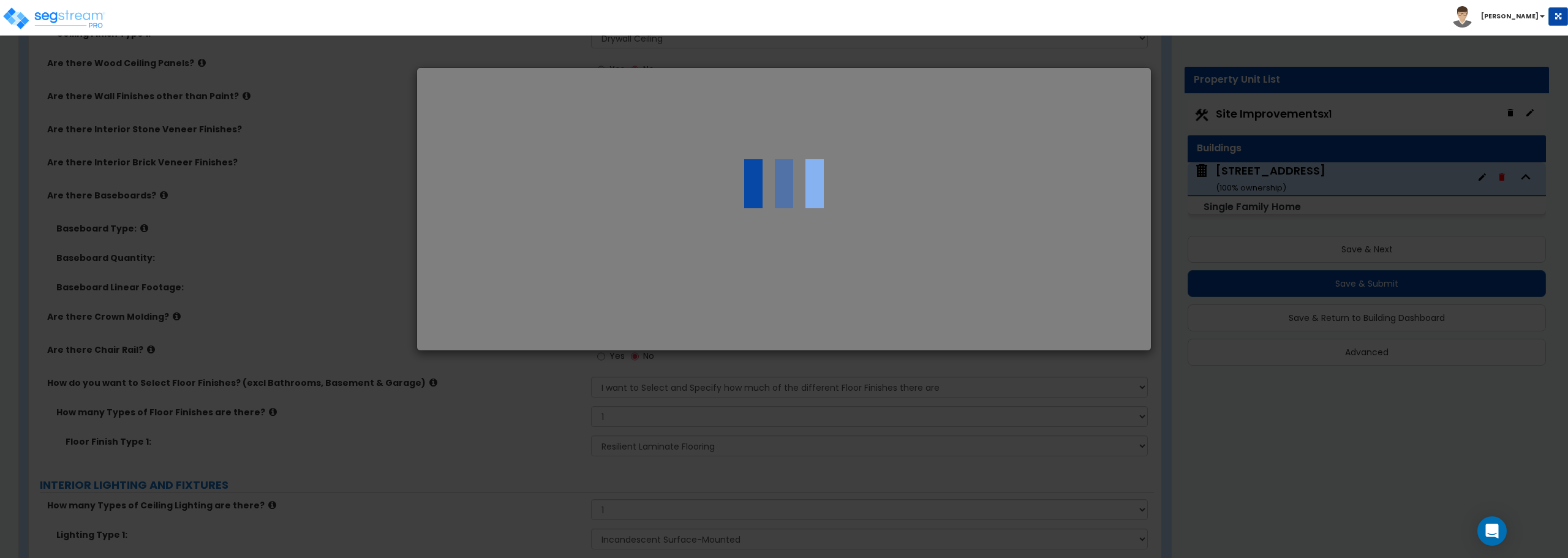
select select "MO"
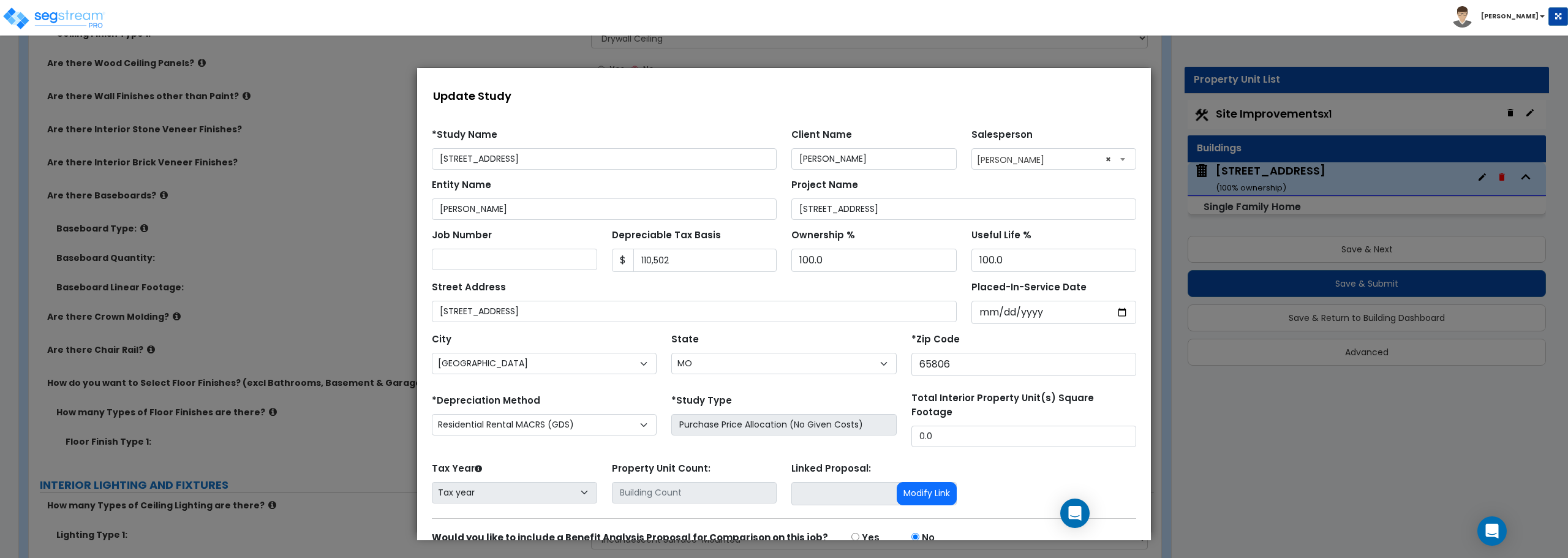
scroll to position [58, 0]
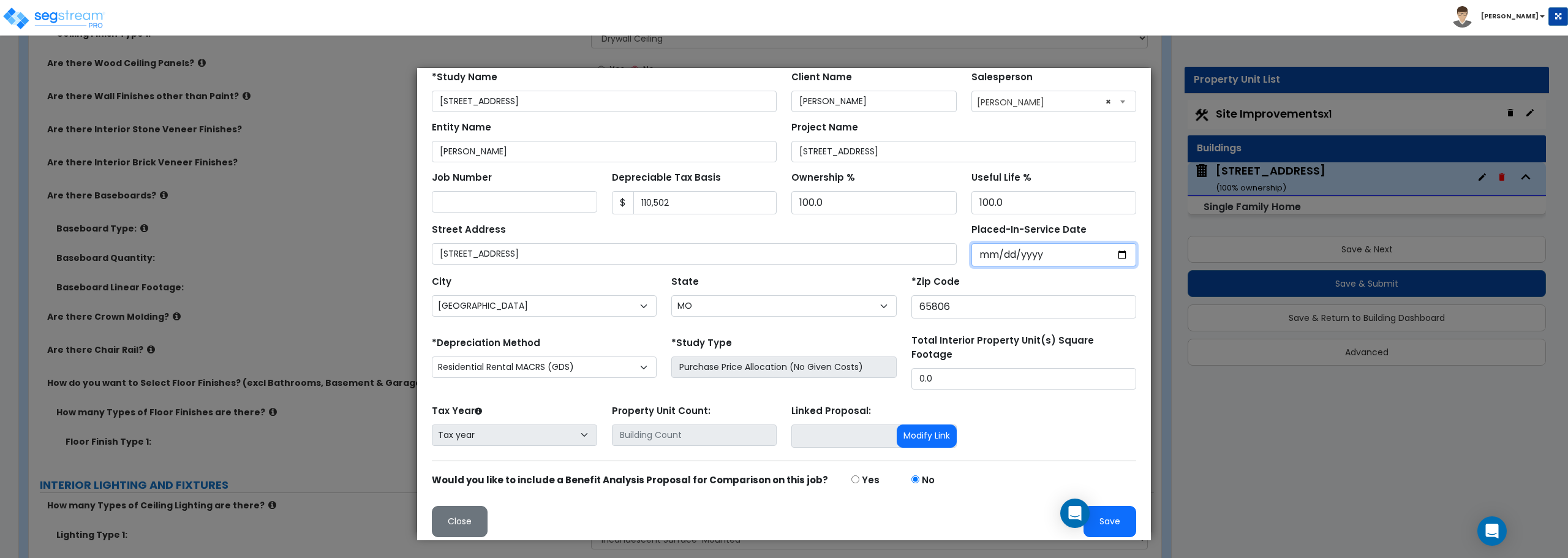
click at [1051, 259] on input "Placed-In-Service Date" at bounding box center [1054, 255] width 165 height 23
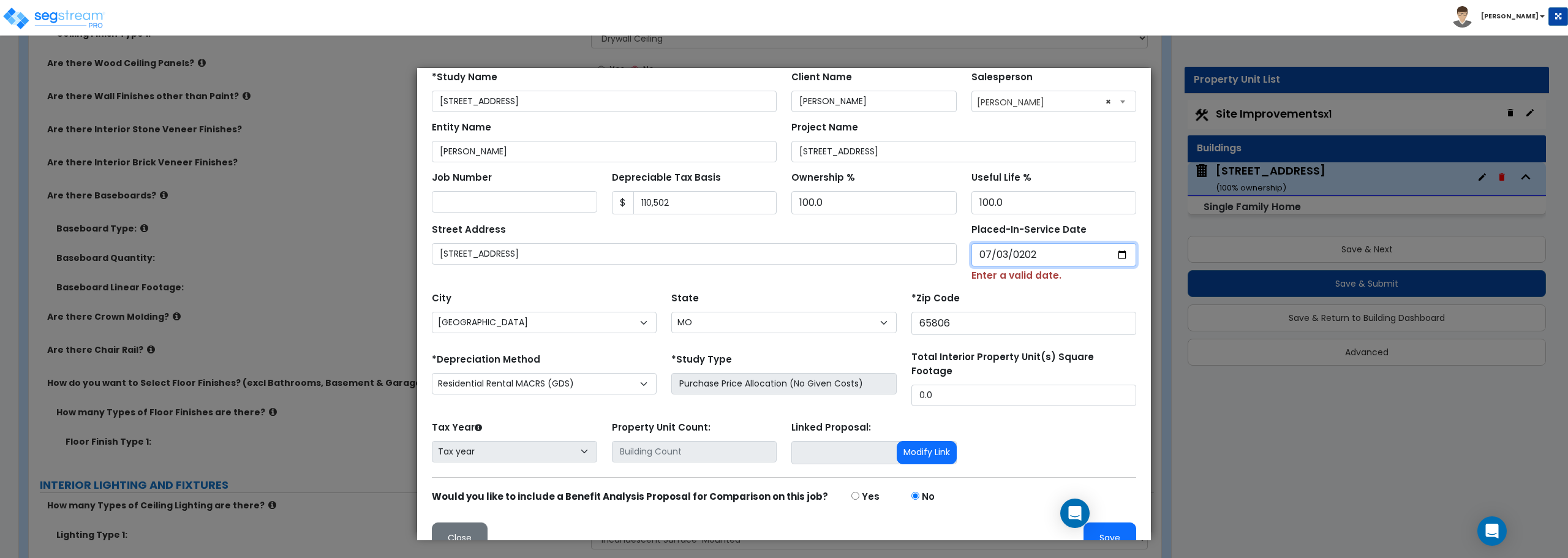
type input "2024-07-03"
select select "2024"
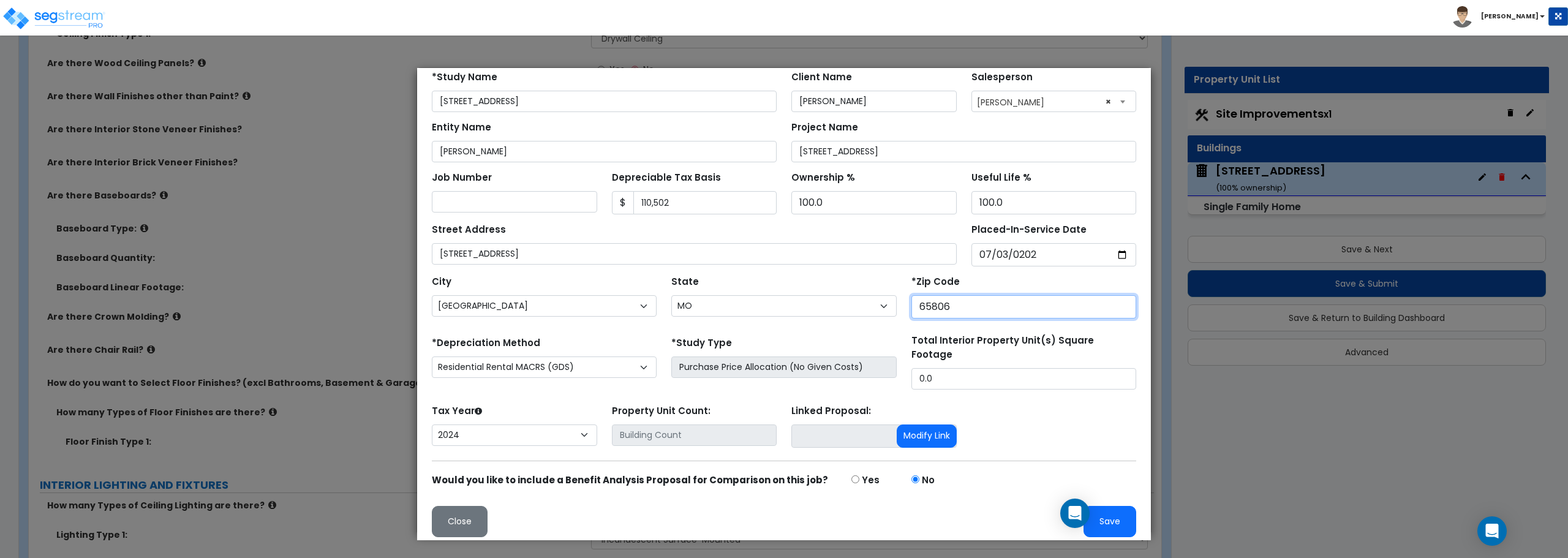
click at [974, 302] on input "65806" at bounding box center [1024, 307] width 225 height 23
click at [1101, 513] on button "Save" at bounding box center [1110, 521] width 53 height 31
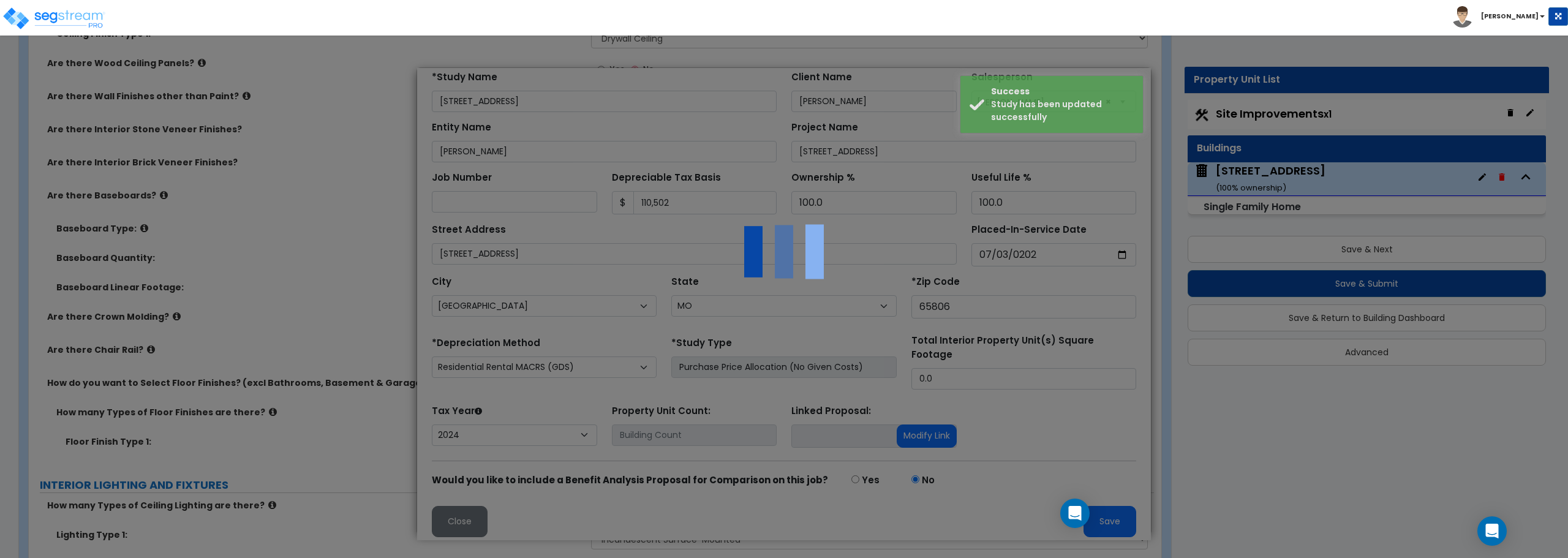
scroll to position [0, 0]
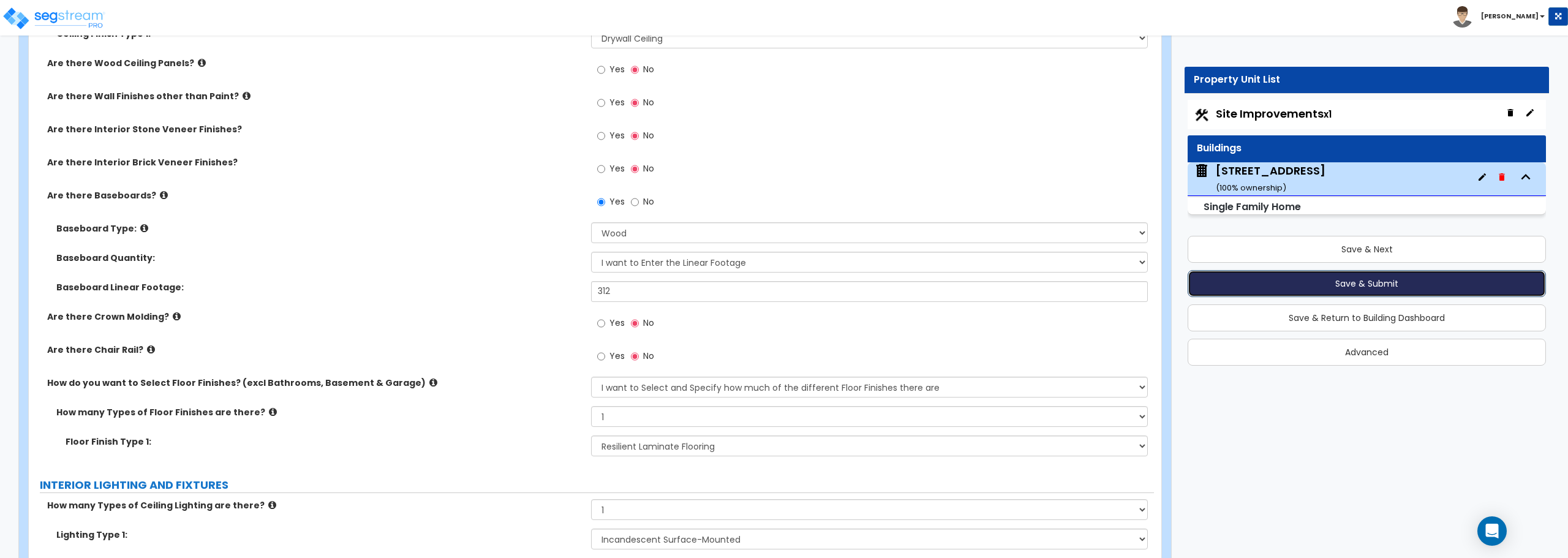
click at [1342, 283] on button "Save & Submit" at bounding box center [1366, 283] width 358 height 27
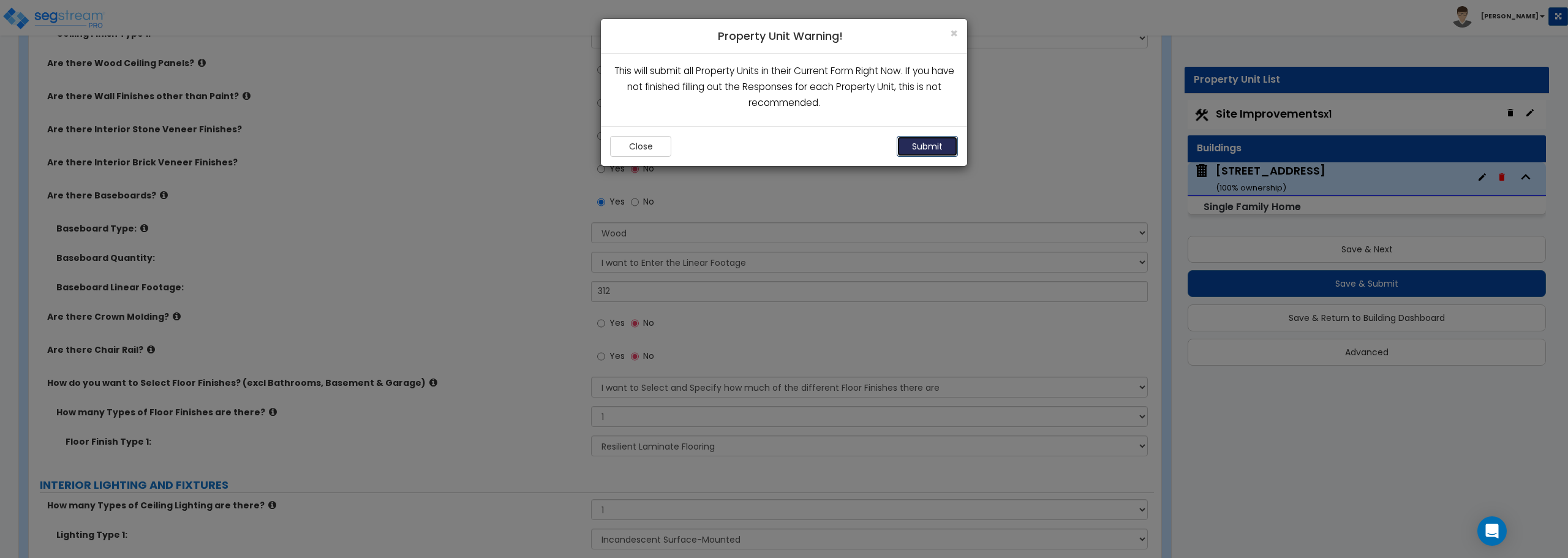
click at [936, 149] on button "Submit" at bounding box center [927, 146] width 62 height 21
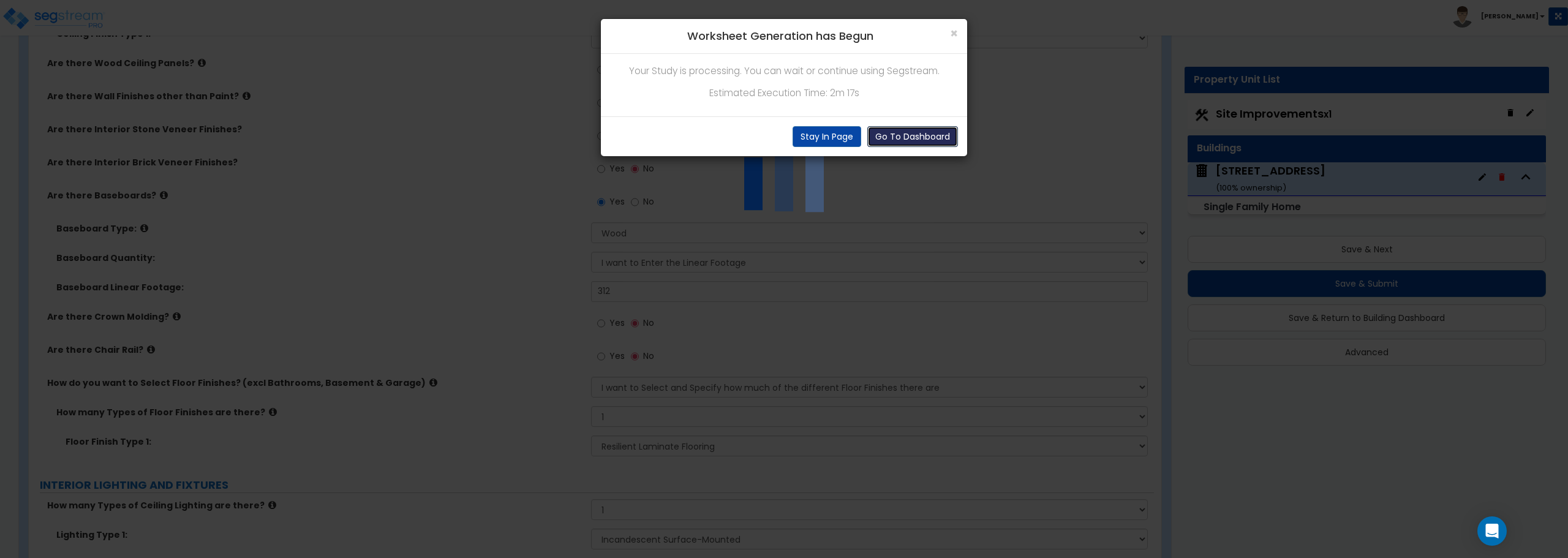
click at [897, 140] on button "Go To Dashboard" at bounding box center [912, 136] width 91 height 21
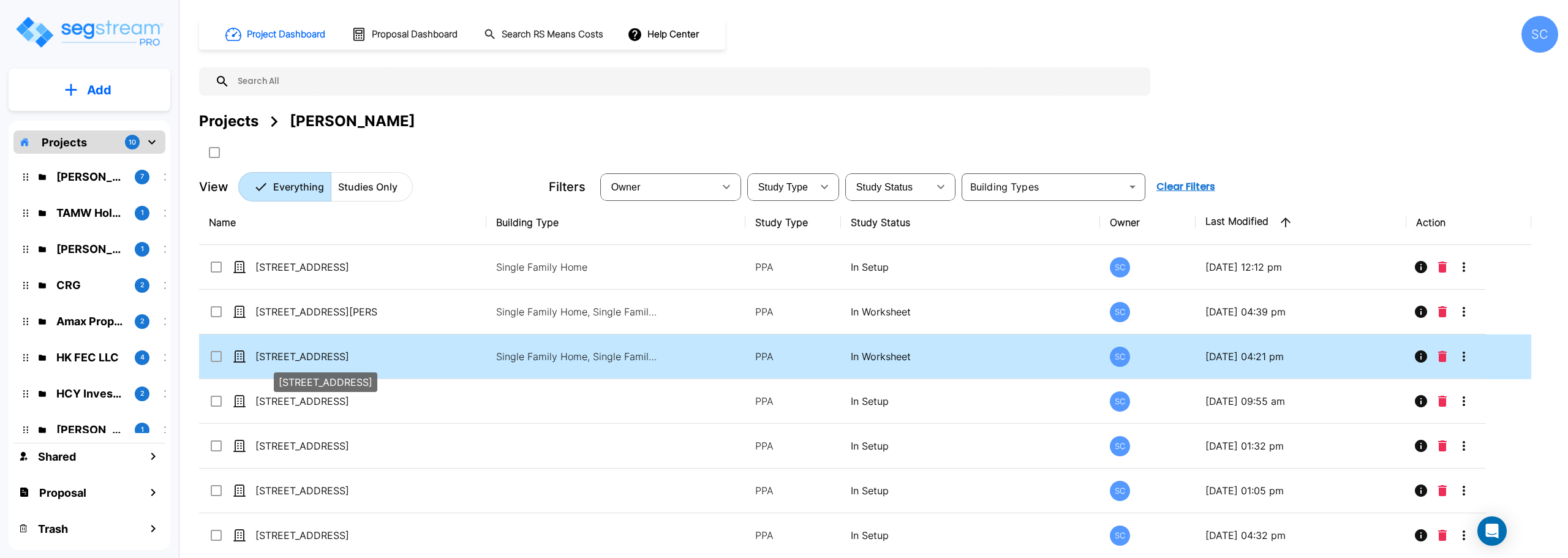
click at [322, 357] on p "[STREET_ADDRESS]" at bounding box center [316, 356] width 122 height 15
checkbox input "true"
click at [322, 357] on p "[STREET_ADDRESS]" at bounding box center [316, 356] width 122 height 15
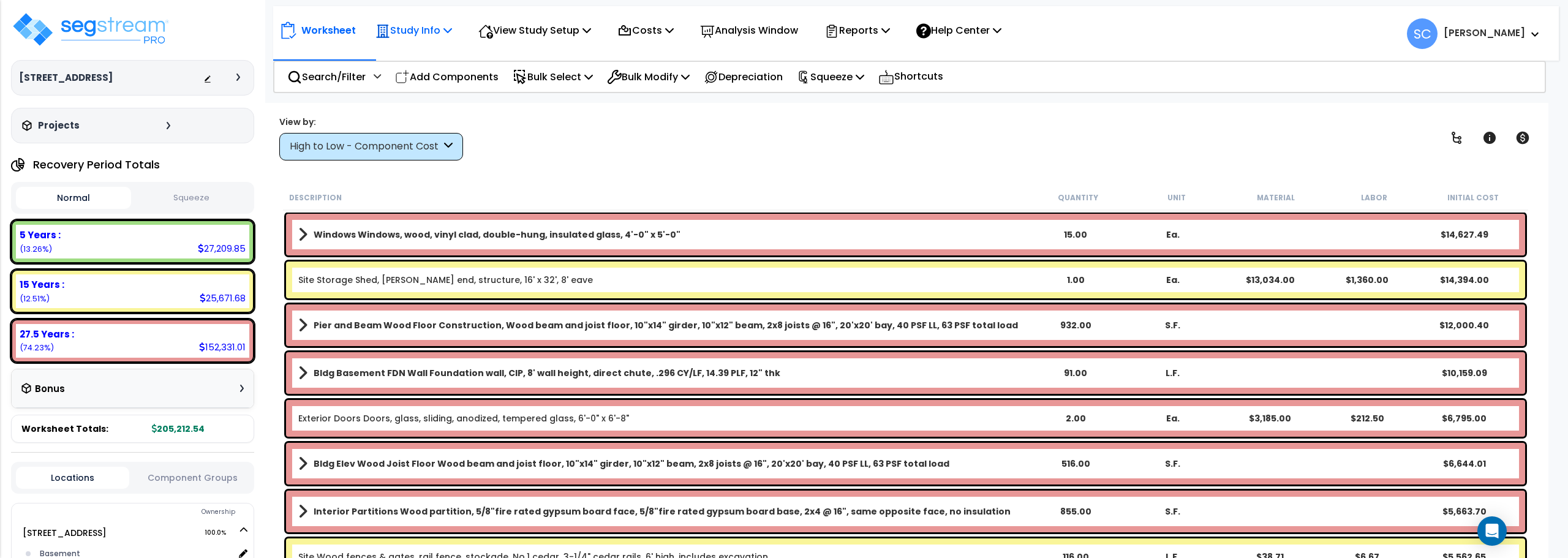
click at [445, 27] on p "Study Info" at bounding box center [413, 30] width 77 height 16
click at [890, 30] on icon at bounding box center [886, 30] width 9 height 10
click at [446, 26] on p "Study Info" at bounding box center [413, 30] width 77 height 16
click at [439, 63] on link "Study Setup" at bounding box center [430, 58] width 121 height 25
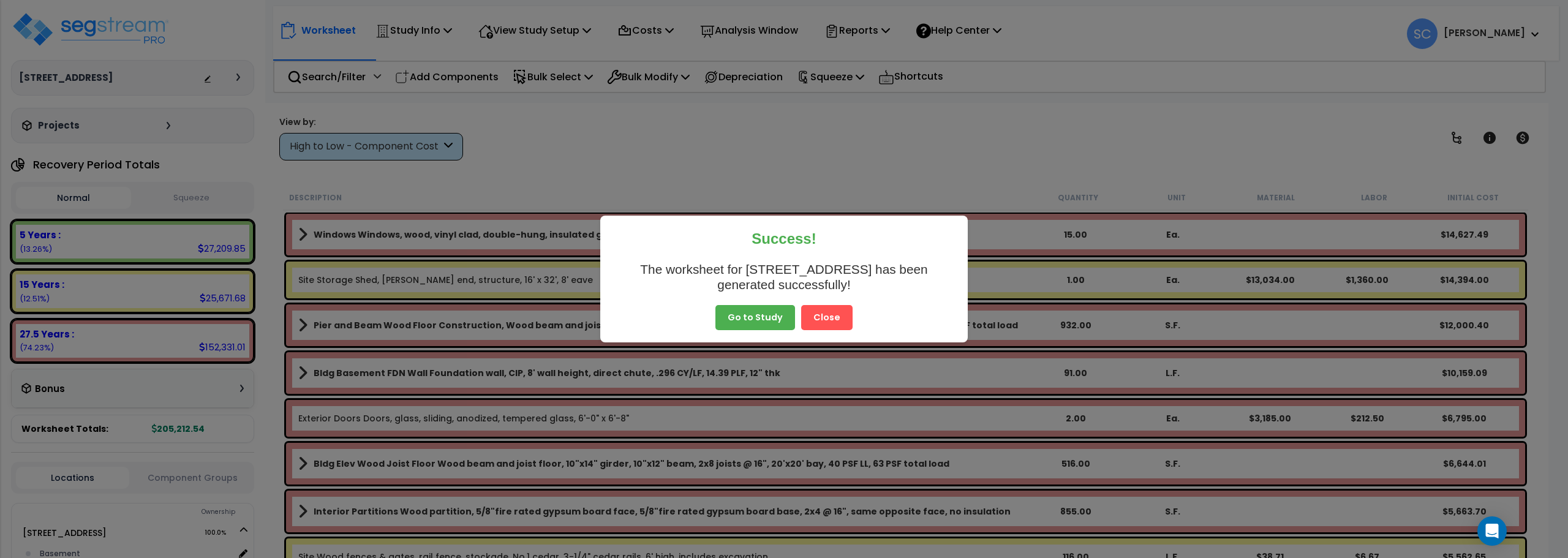
click at [822, 314] on button "Close" at bounding box center [827, 318] width 51 height 26
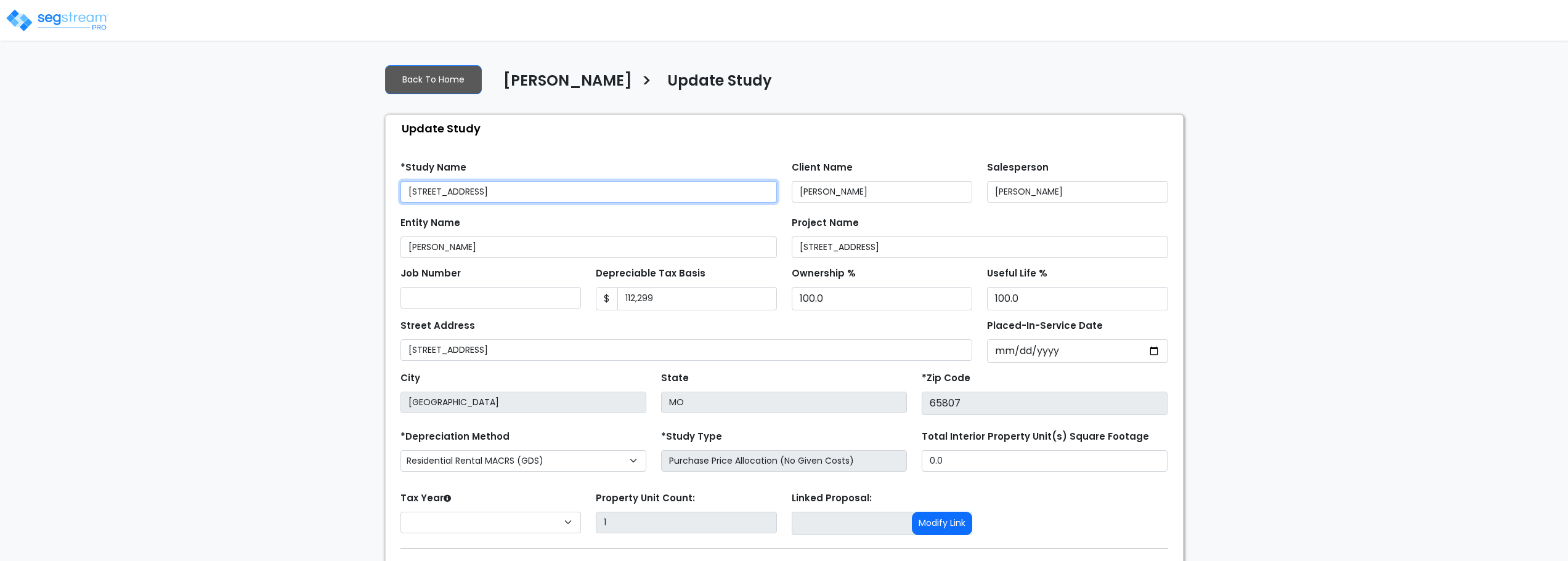
select select "2025"
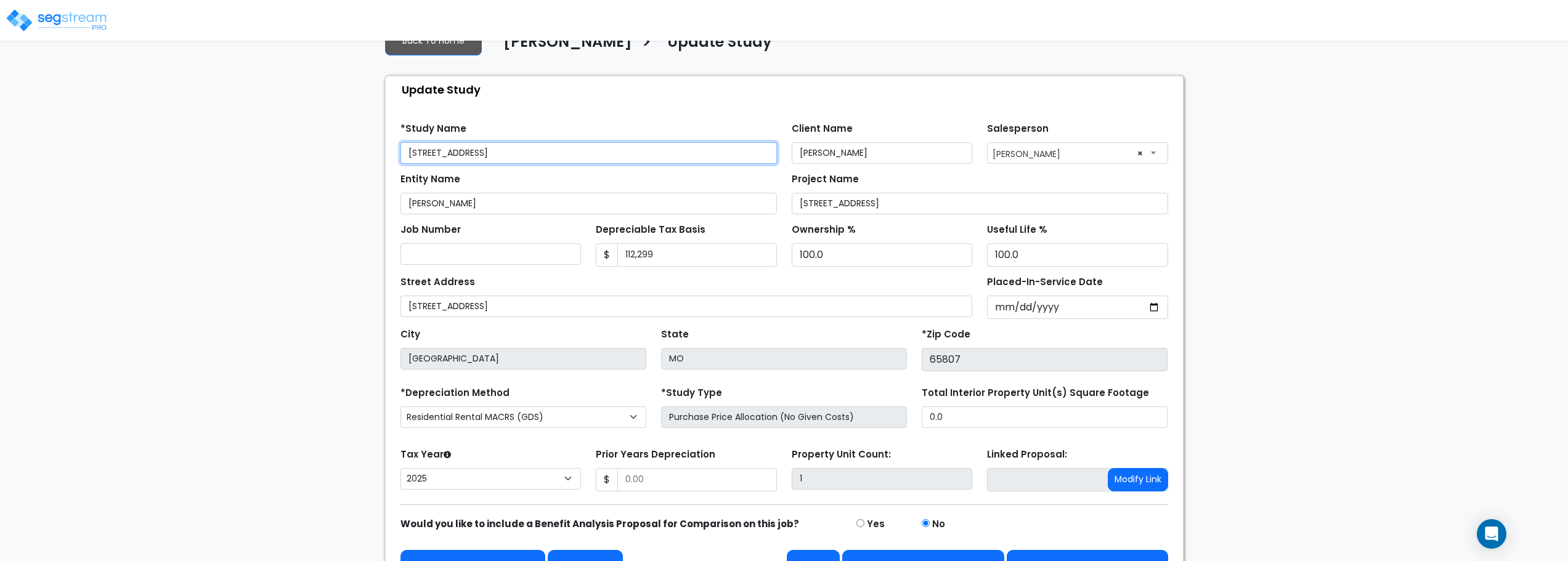
scroll to position [69, 0]
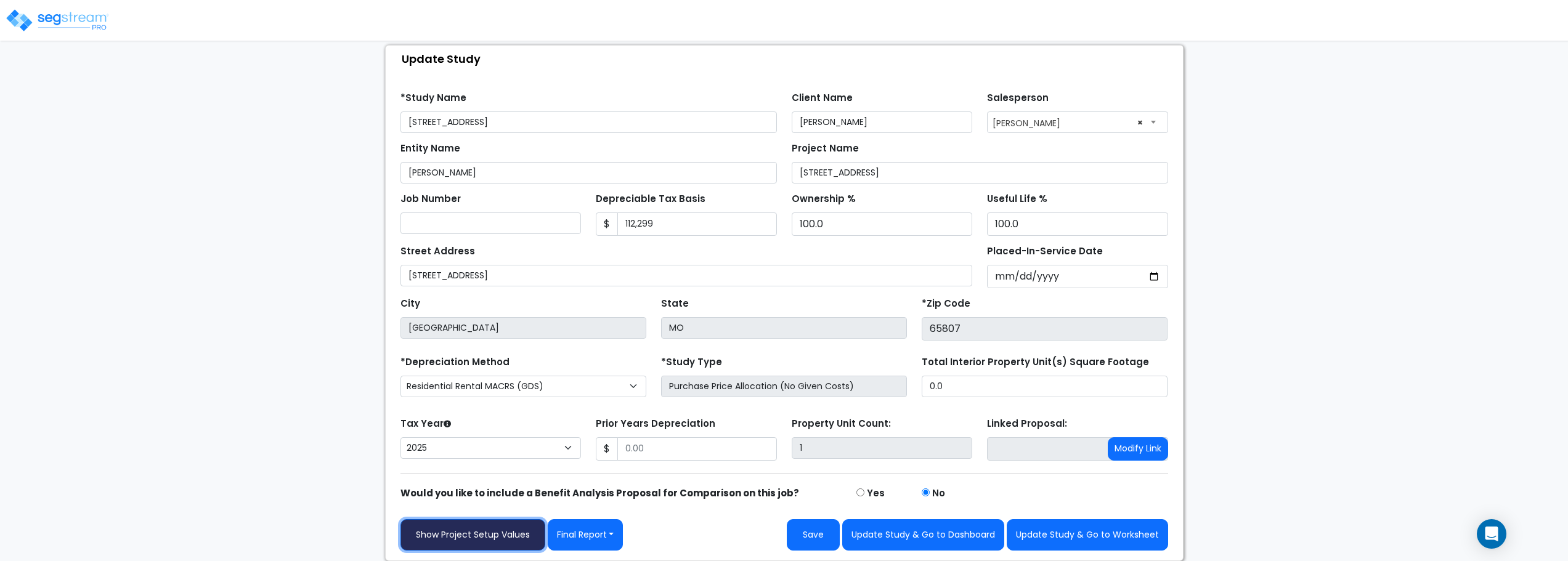
click at [506, 534] on link "Show Project Setup Values" at bounding box center [473, 534] width 145 height 31
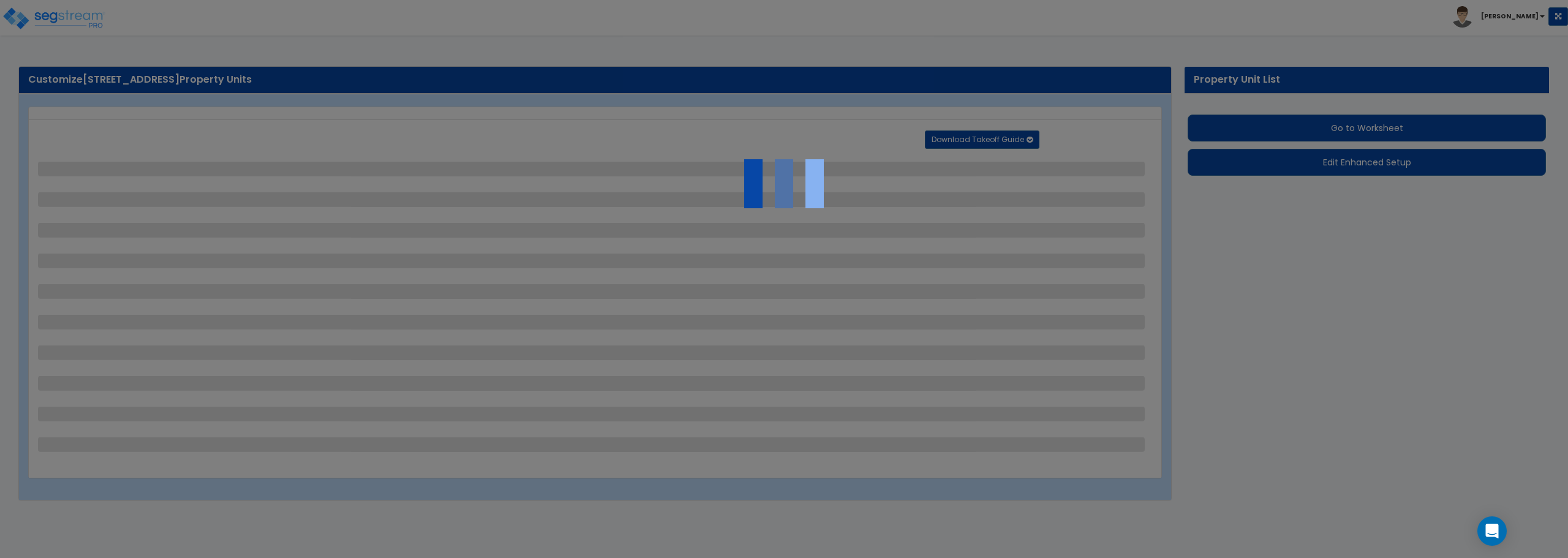
select select "2"
select select "1"
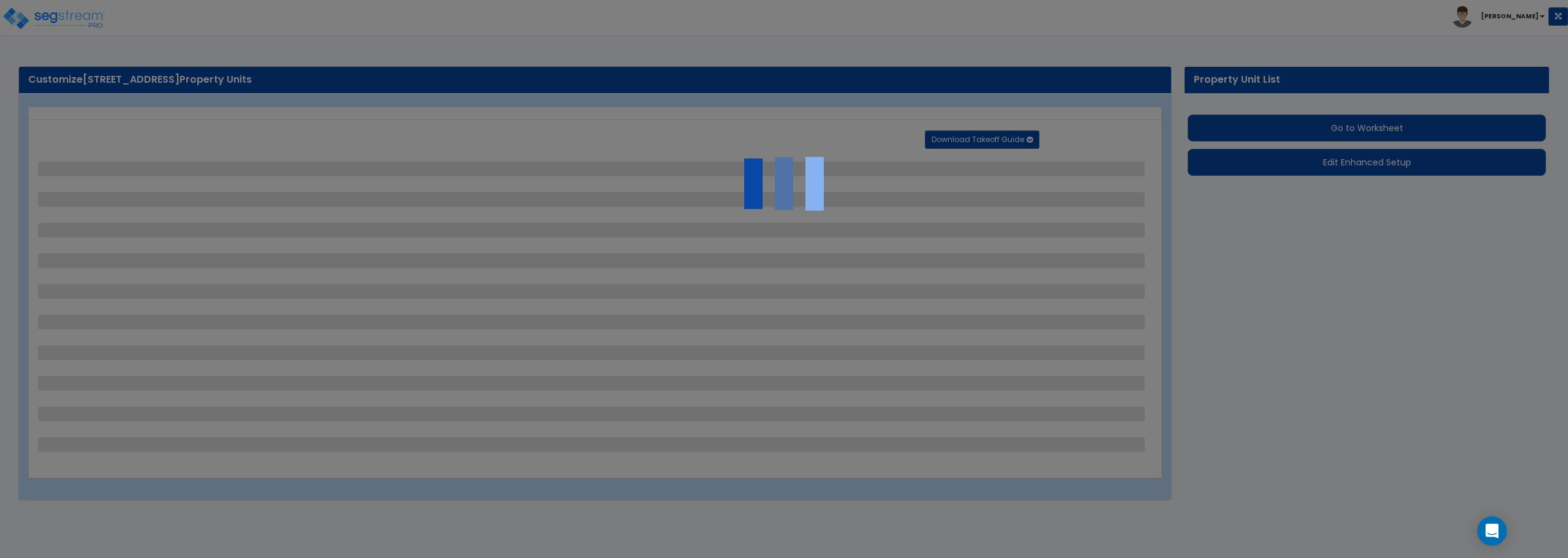
select select "1"
select select "2"
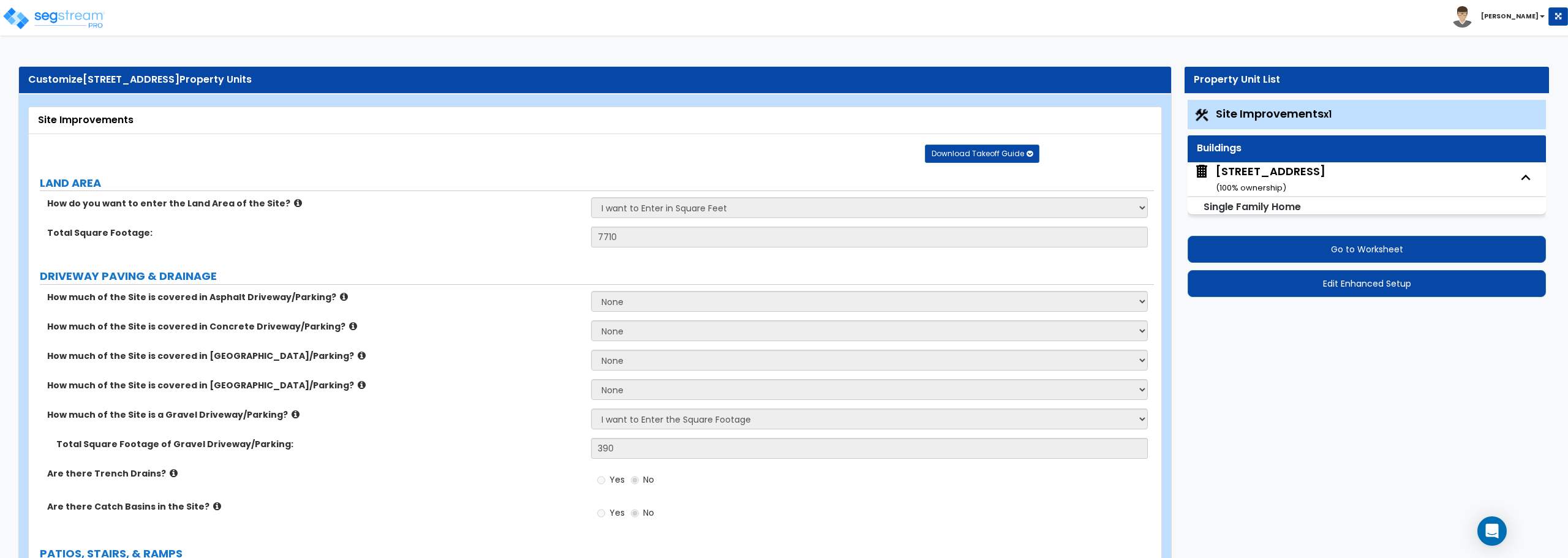
click at [1260, 185] on small "( 100 % ownership)" at bounding box center [1251, 188] width 70 height 11
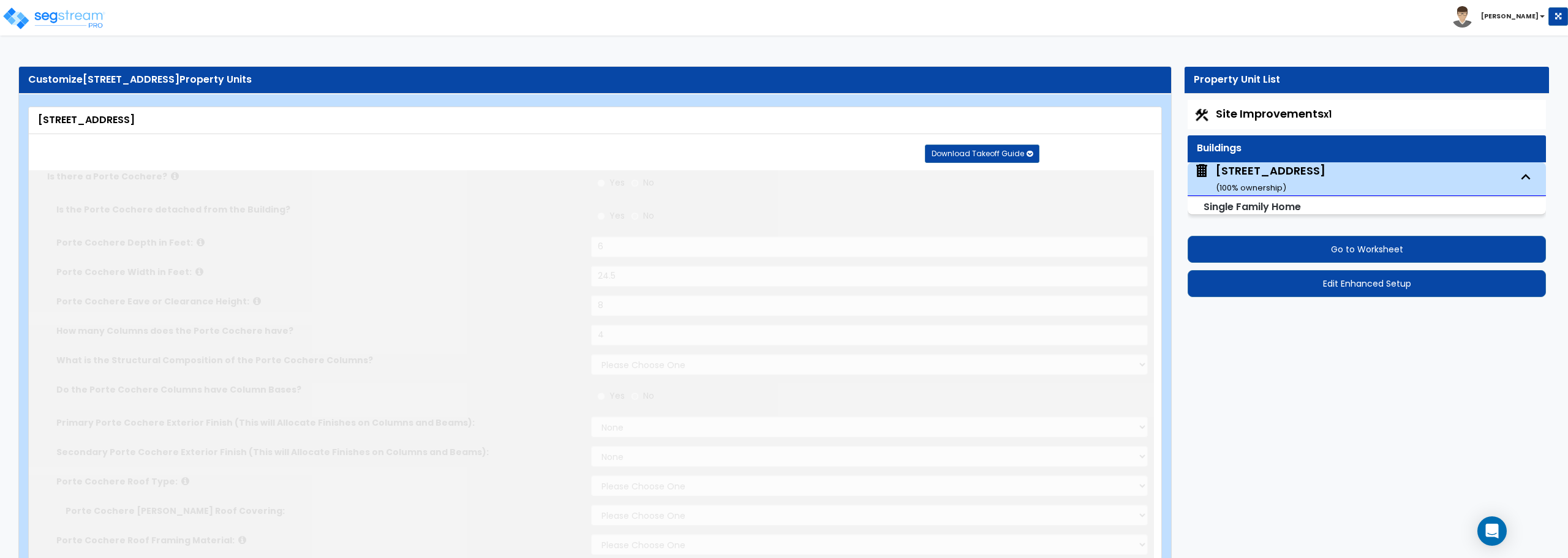
radio input "true"
type input "6"
type input "24.5"
type input "8"
type input "4"
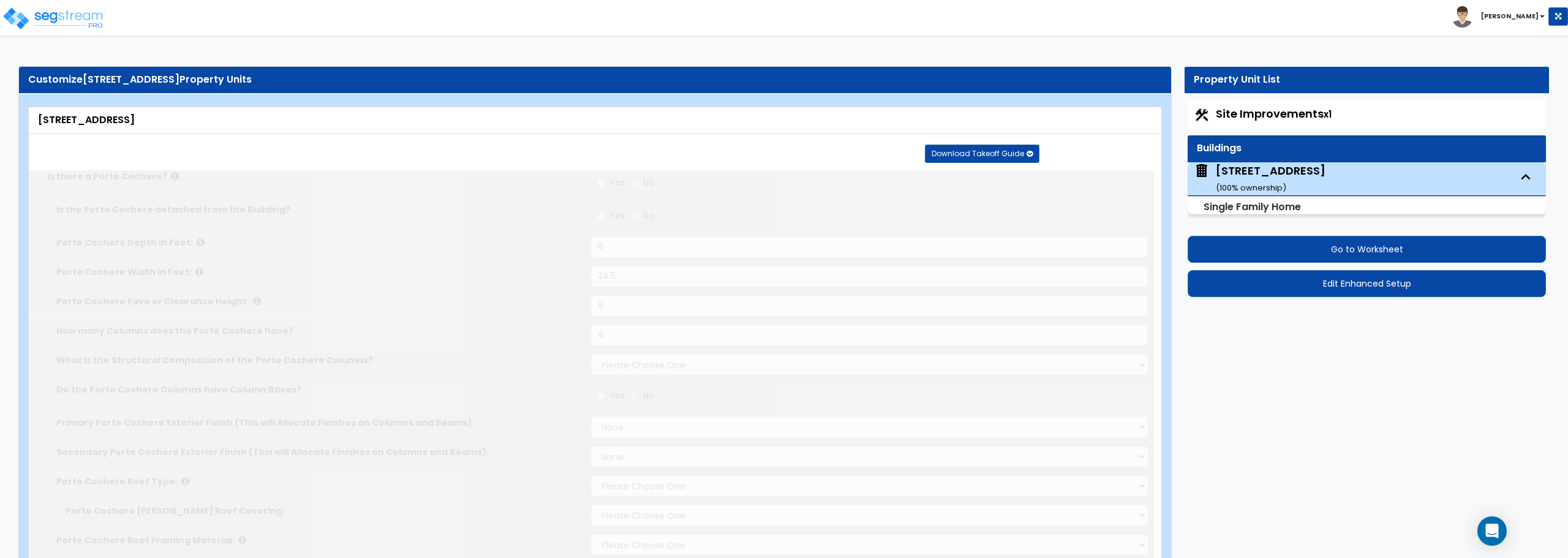
select select "3"
select select "1"
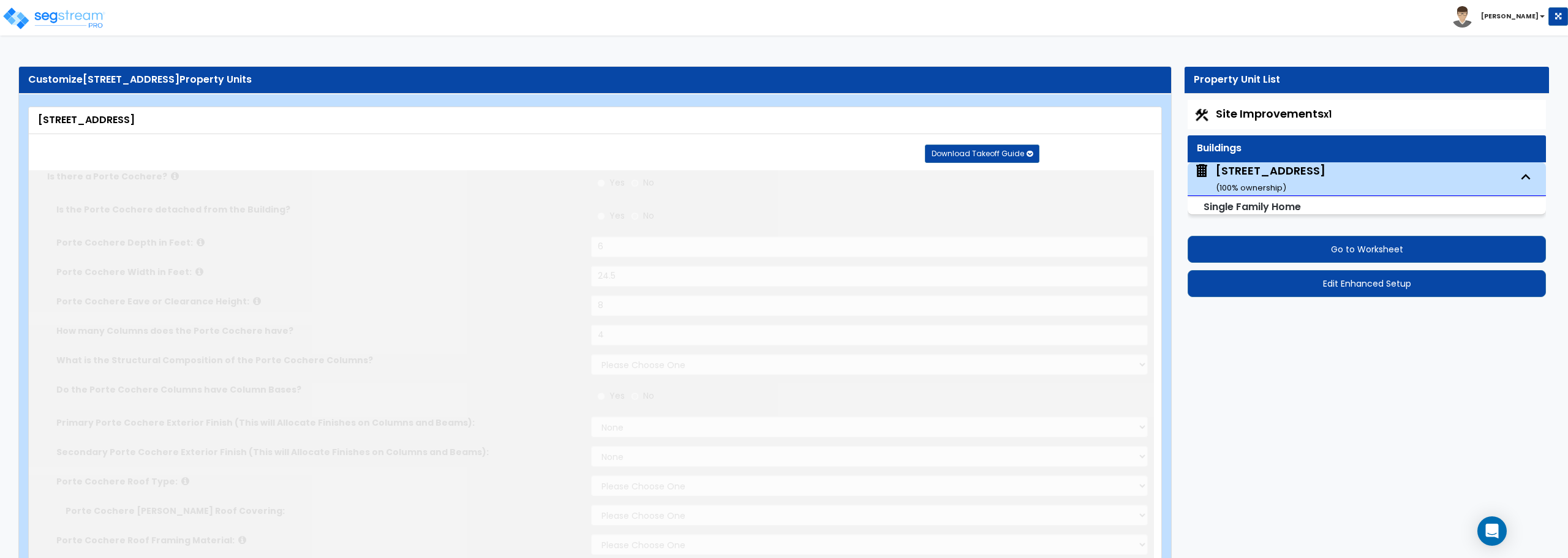
select select "1"
type input "1"
type input "8"
type input "932"
type input "789"
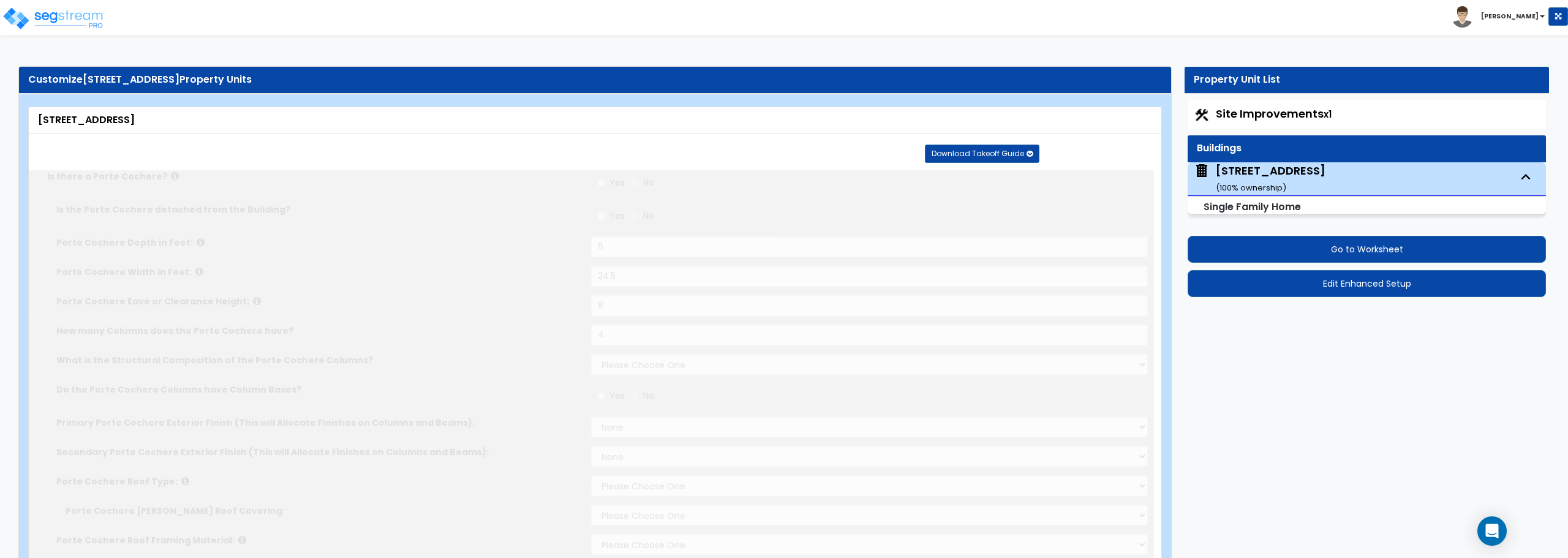
select select "7"
select select "1"
type input "2"
radio input "true"
type input "516"
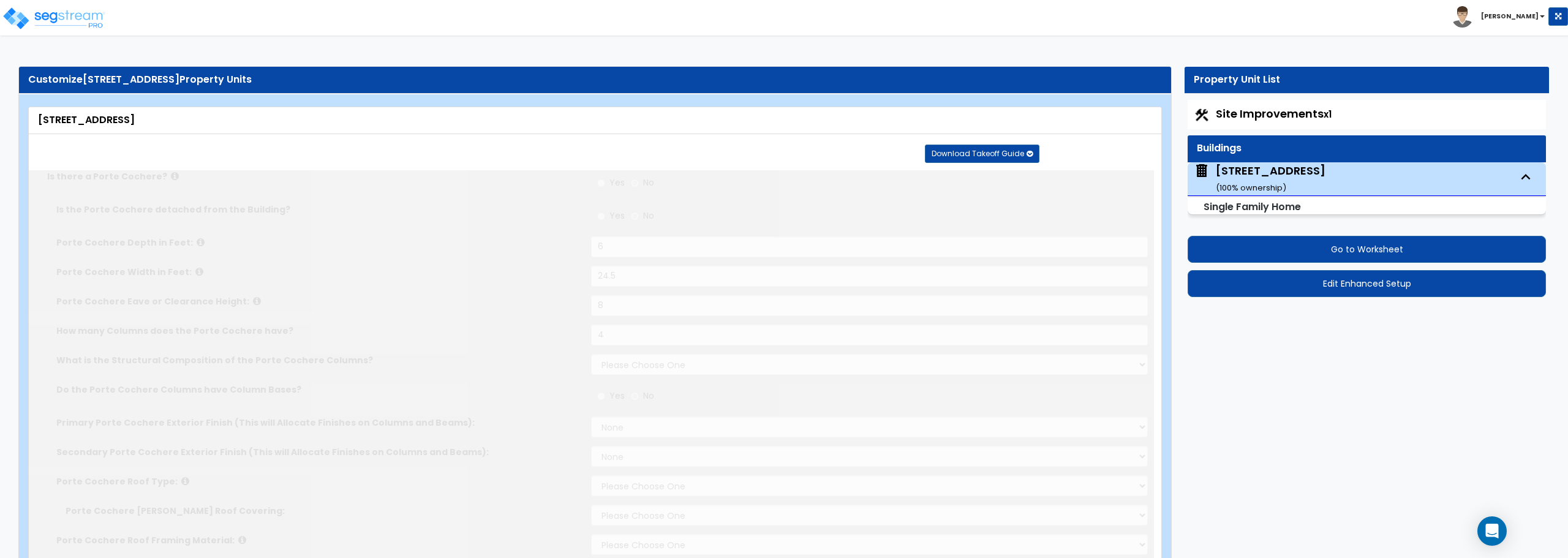
select select "1"
select select "5"
select select "1"
radio input "true"
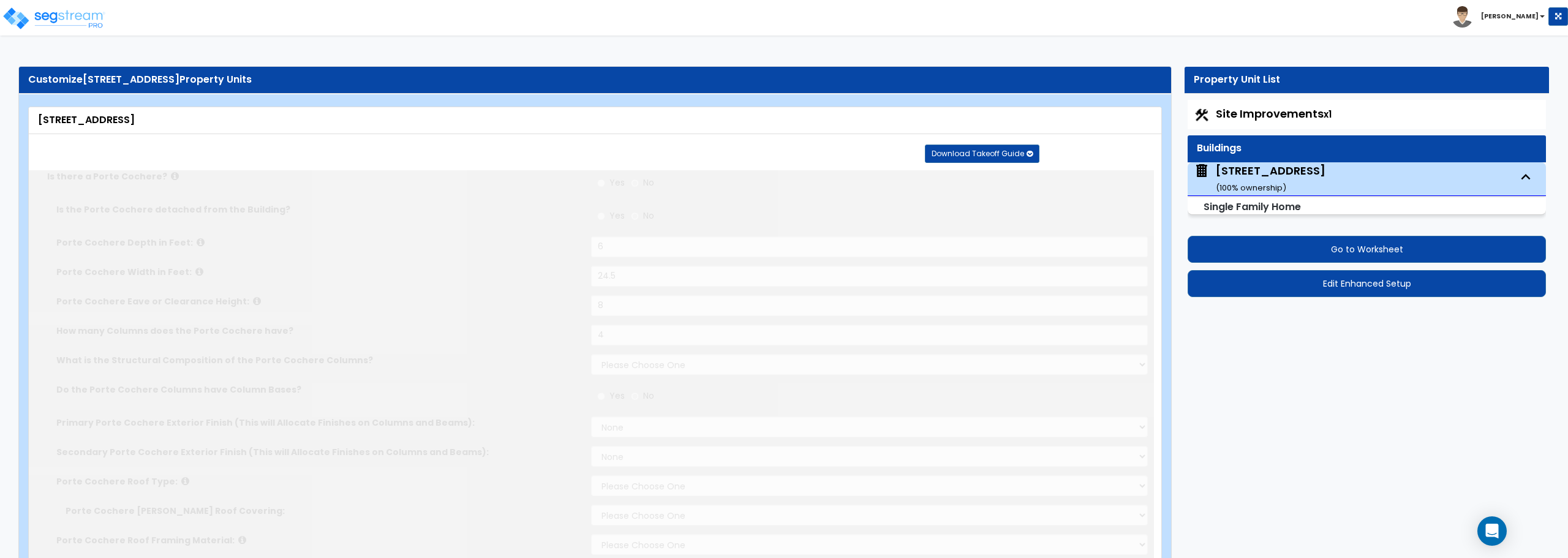
type input "1"
radio input "true"
type input "3"
radio input "true"
type input "1"
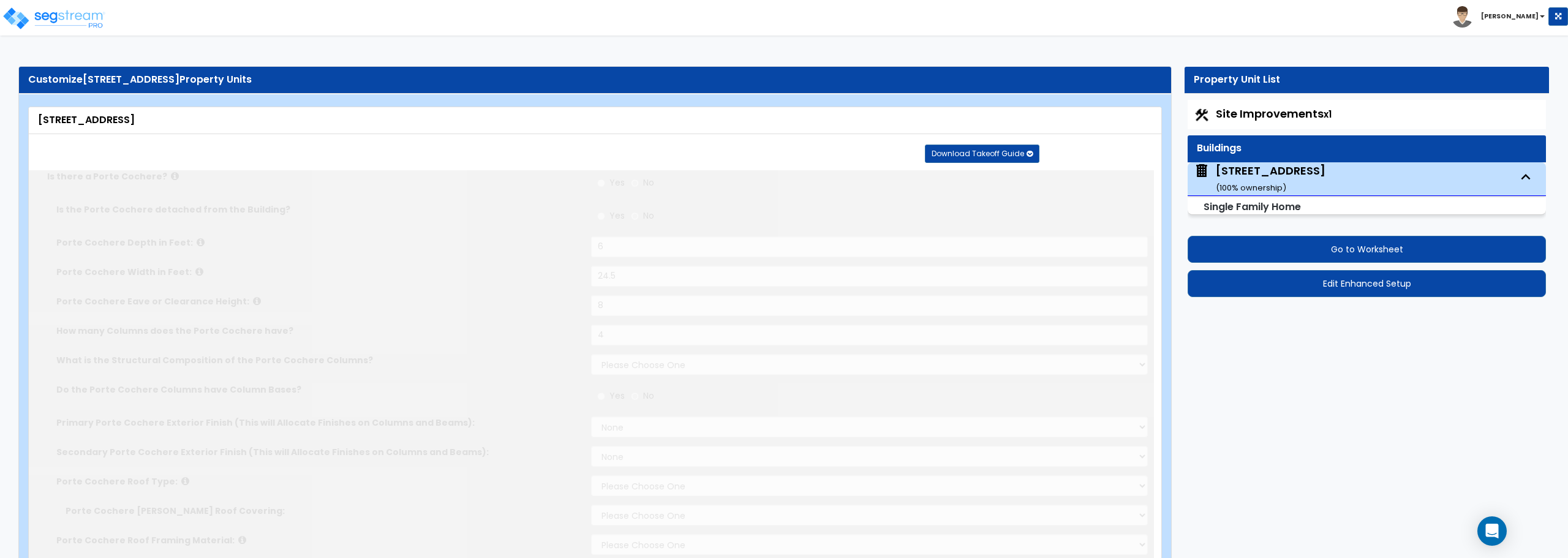
type input "2"
radio input "true"
type input "1"
radio input "true"
type input "1"
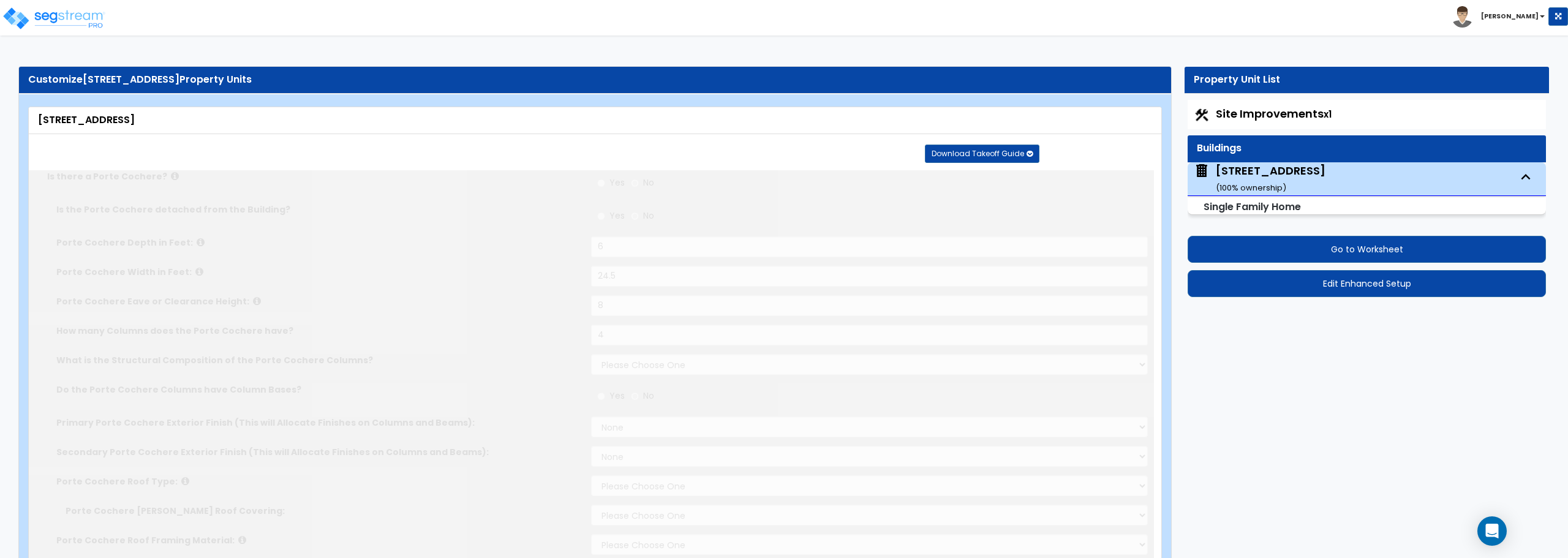
radio input "true"
type input "2"
select select "1"
radio input "true"
type input "1"
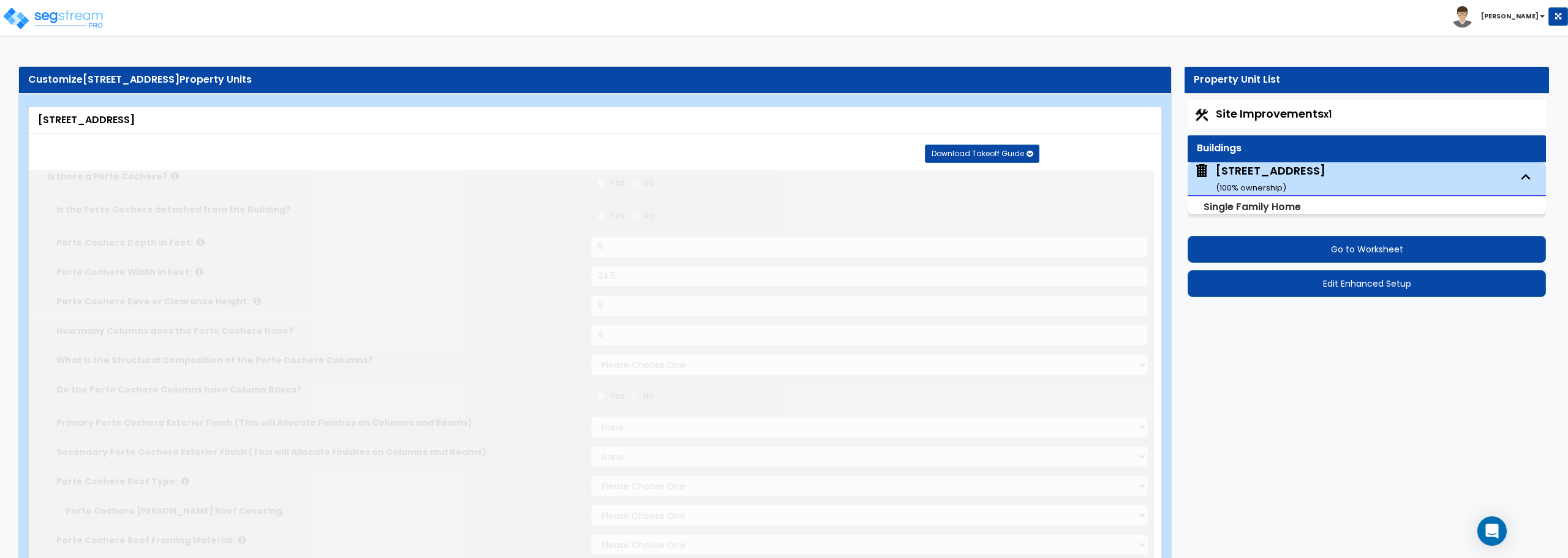
radio input "true"
type input "15"
select select "1"
radio input "true"
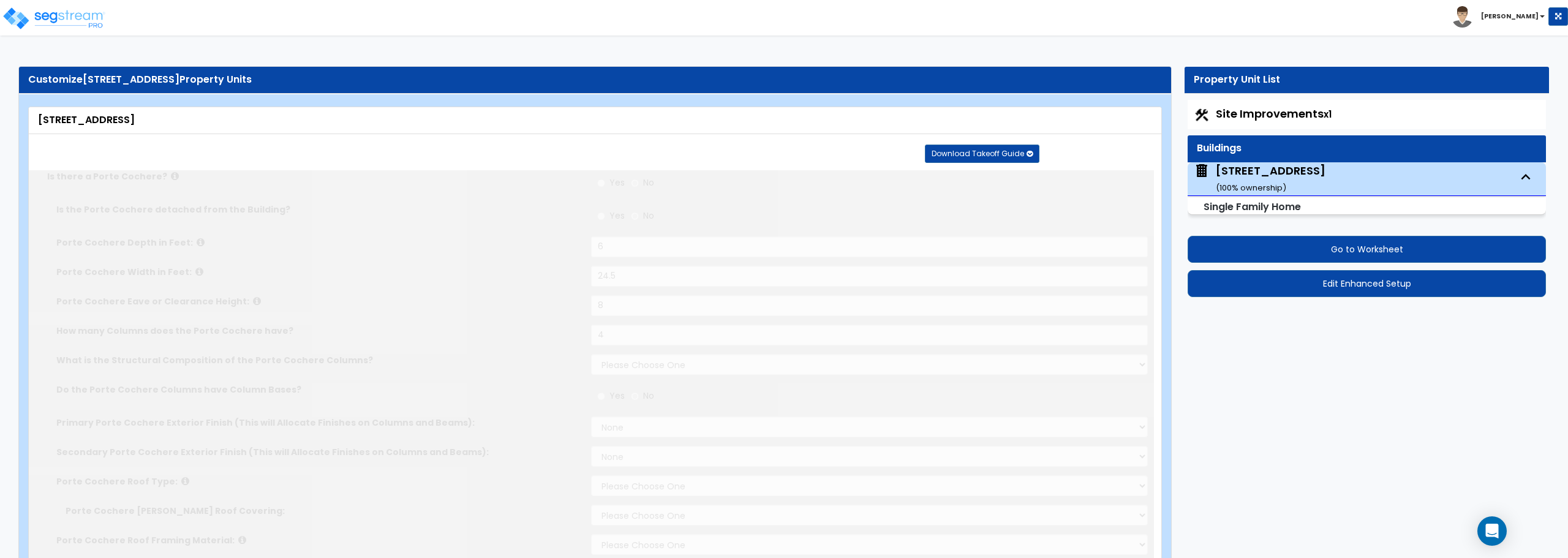
select select "3"
type input "91"
radio input "true"
select select "1"
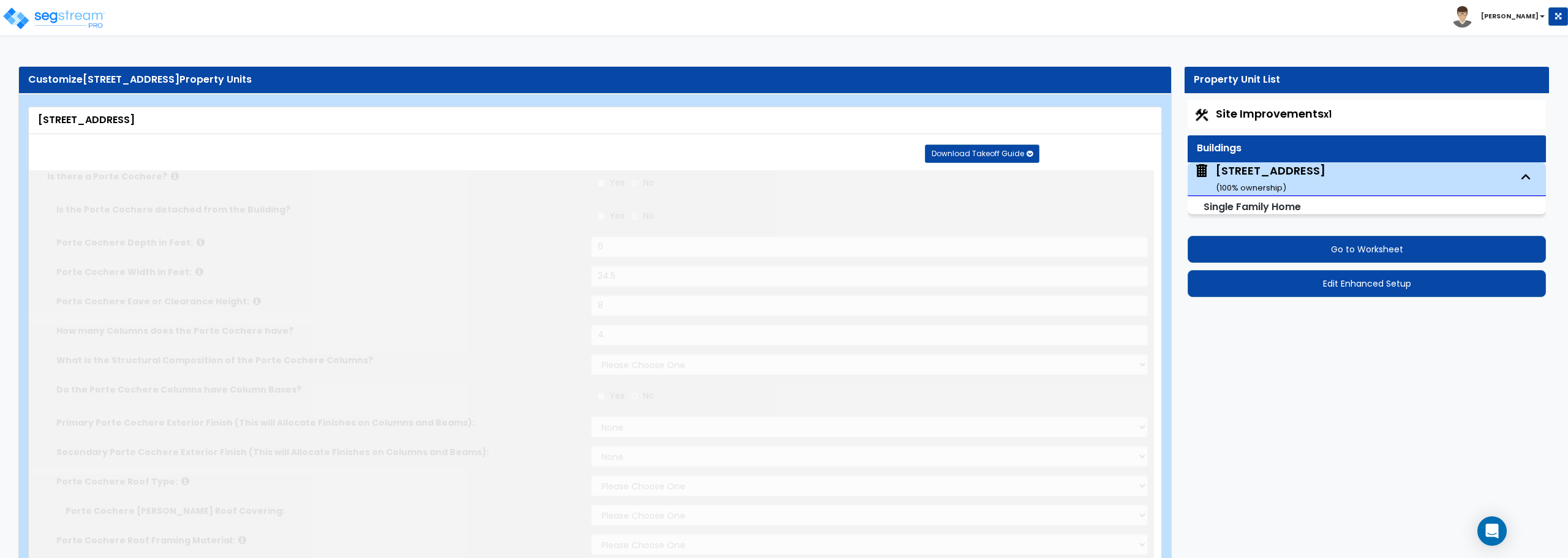
type input "178"
select select "2"
select select "3"
type input "30"
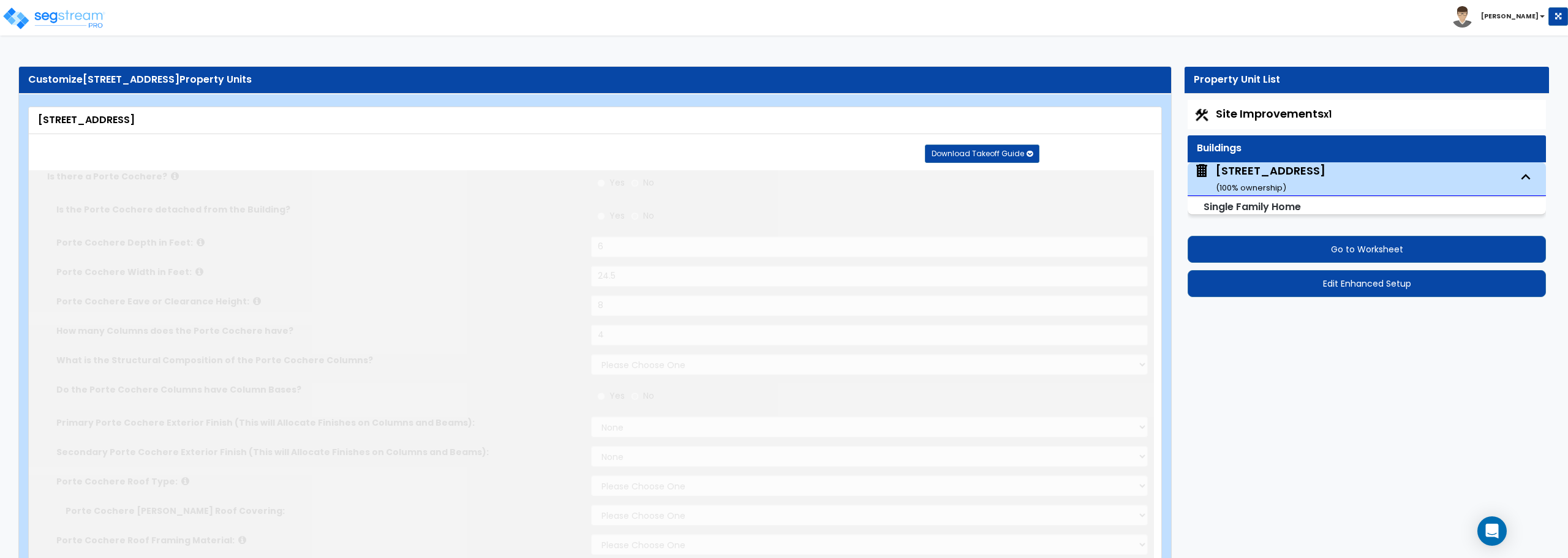
select select "2"
select select "1"
select select "6"
radio input "true"
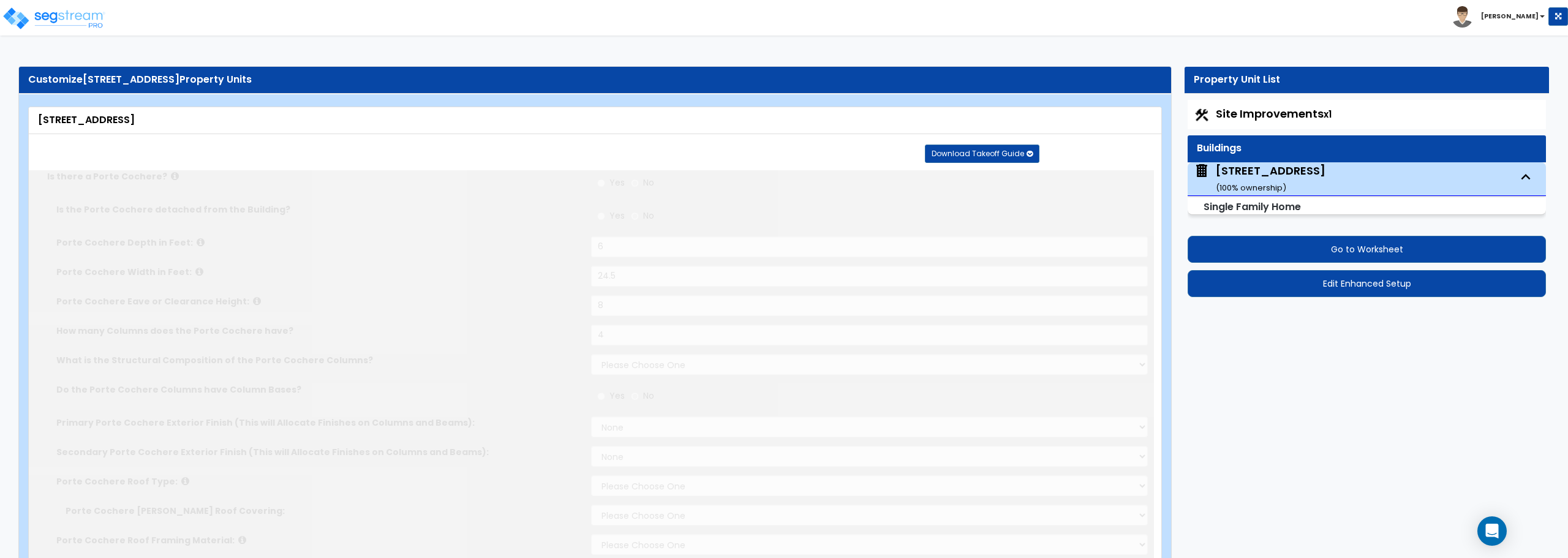
type input "118"
select select "3"
select select "1"
select select "3"
select select "5"
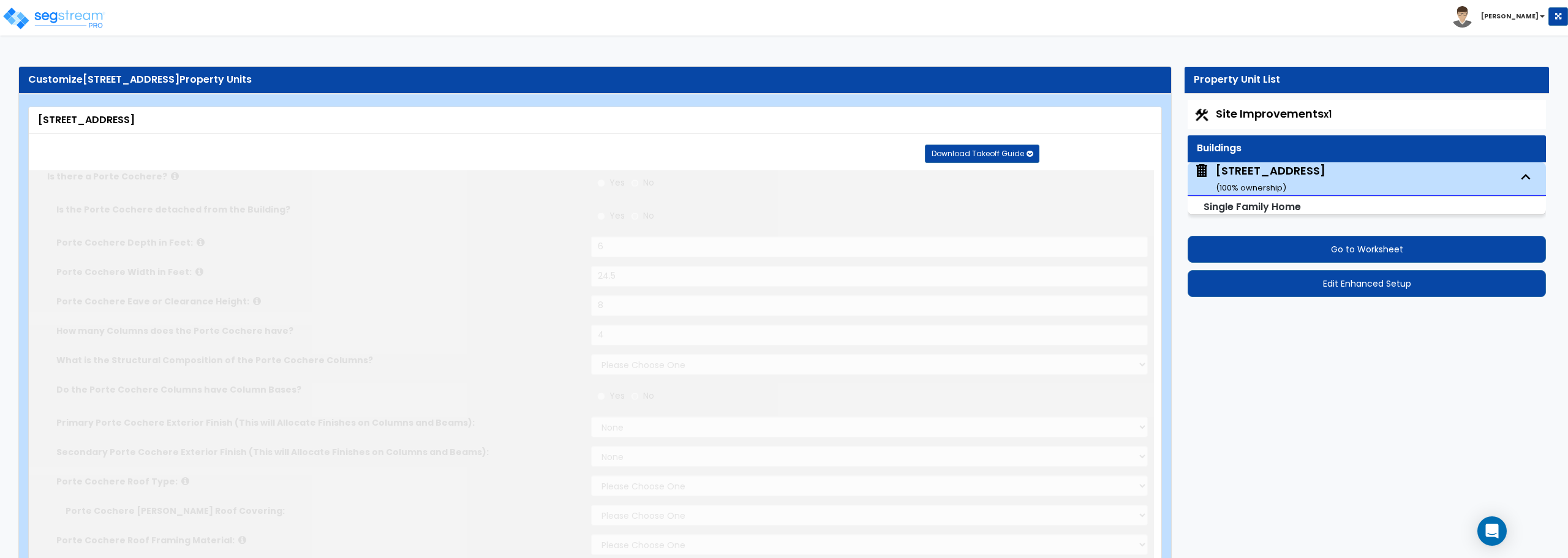
select select "2"
select select "1"
type input "9"
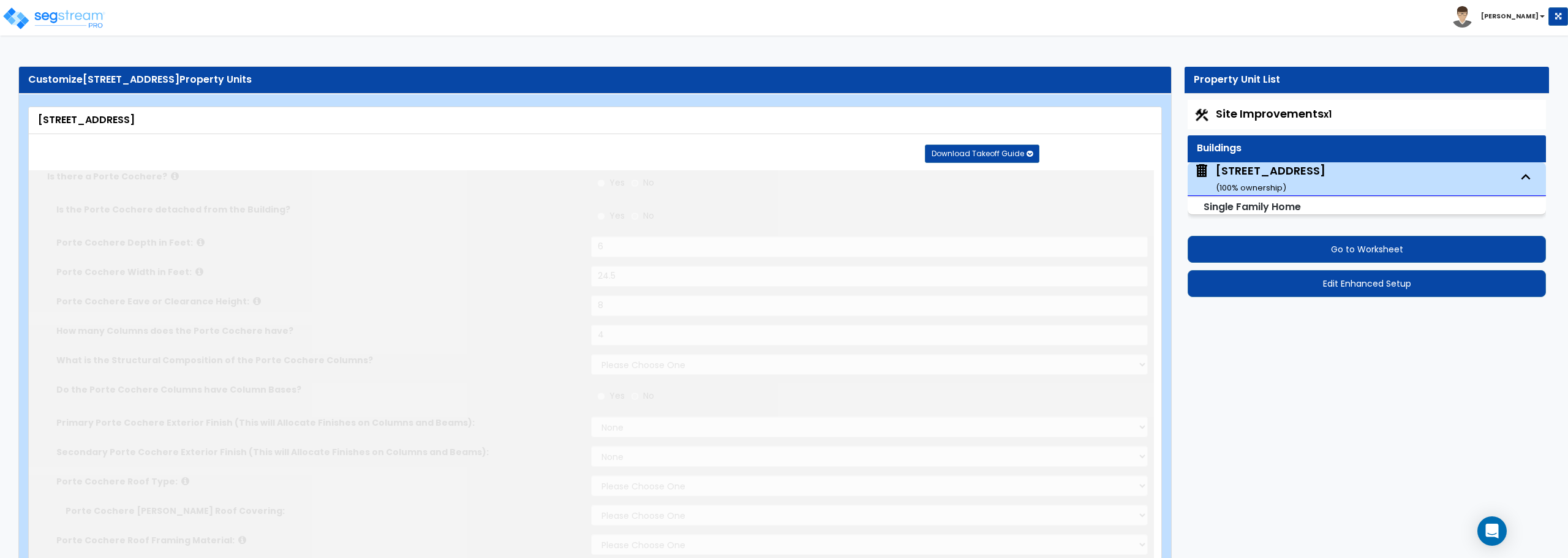
select select "2"
select select "1"
select select "2"
select select "1"
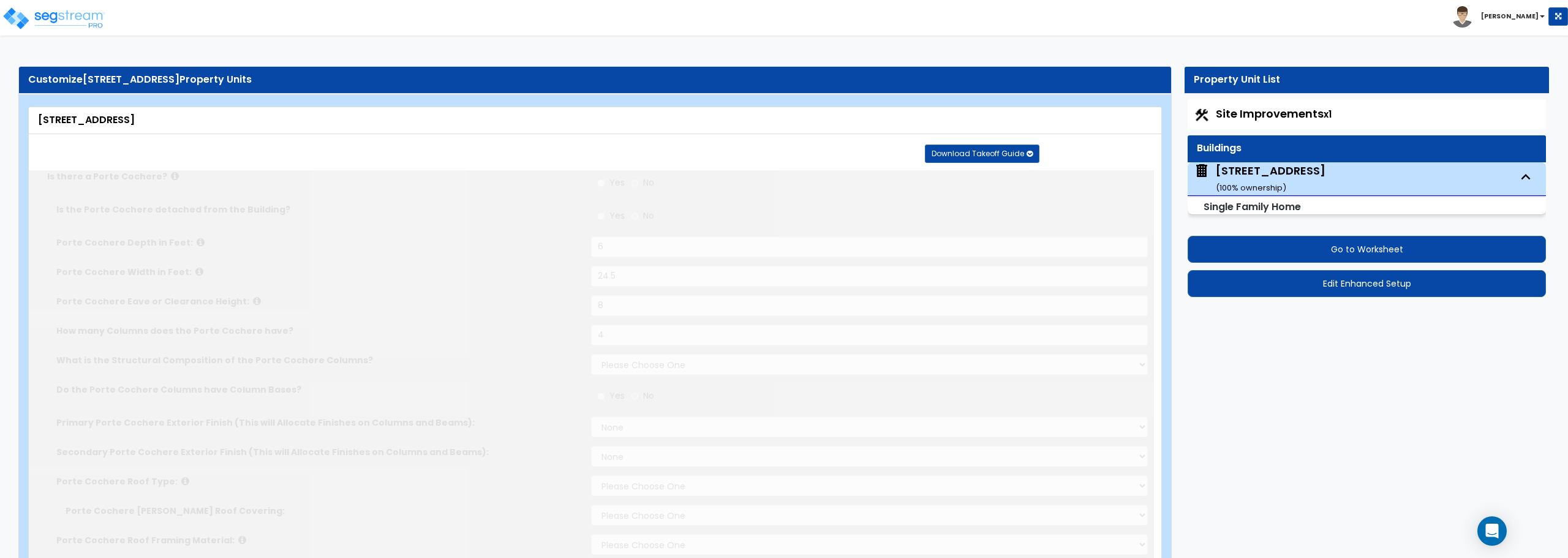
radio input "true"
select select "2"
radio input "true"
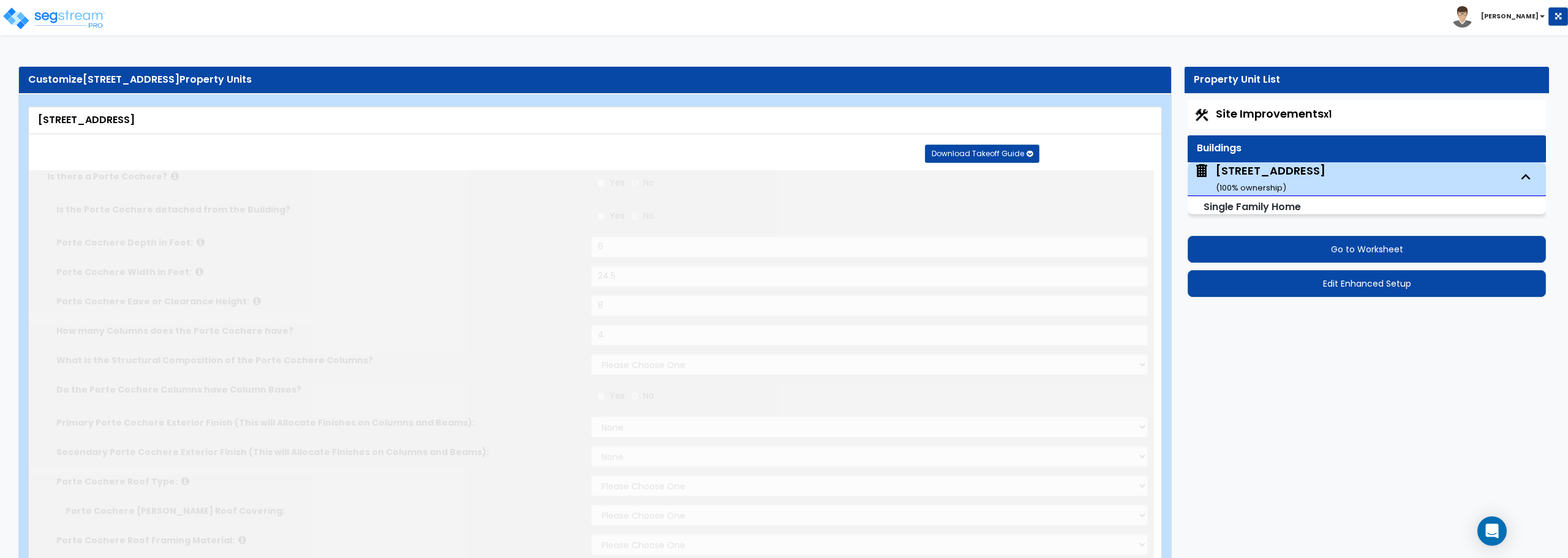
radio input "true"
select select "1"
select select "2"
select select "1"
type input "1"
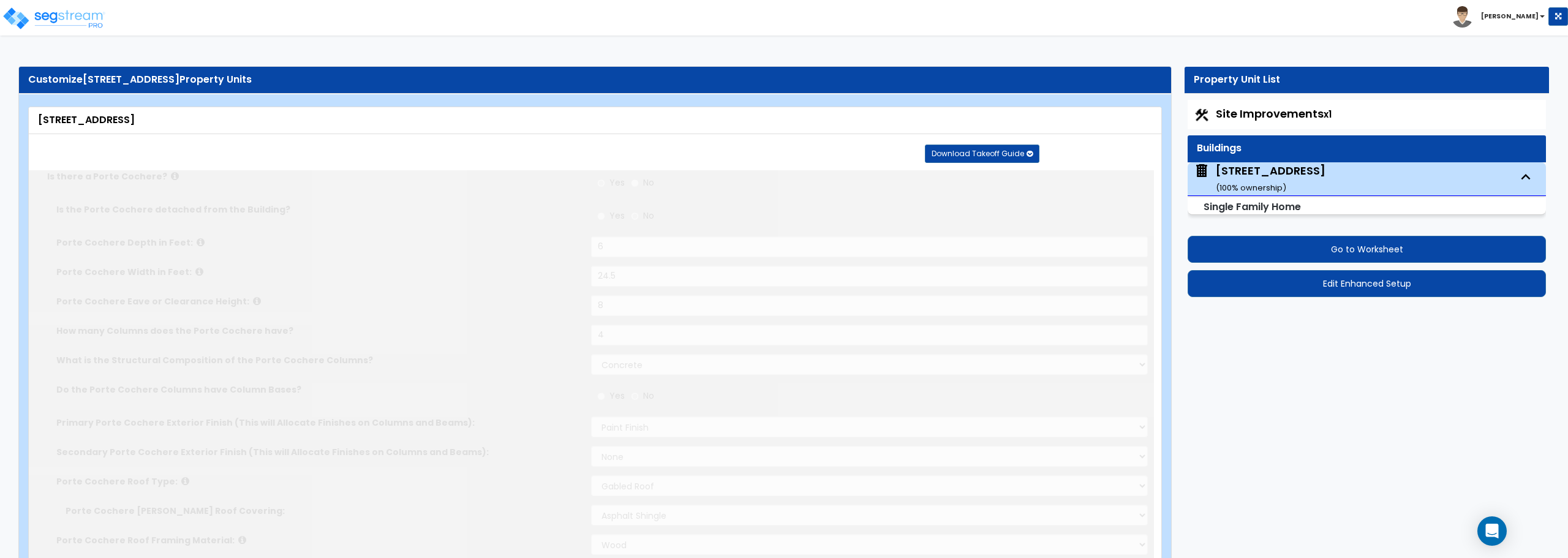
select select "2"
type input "2"
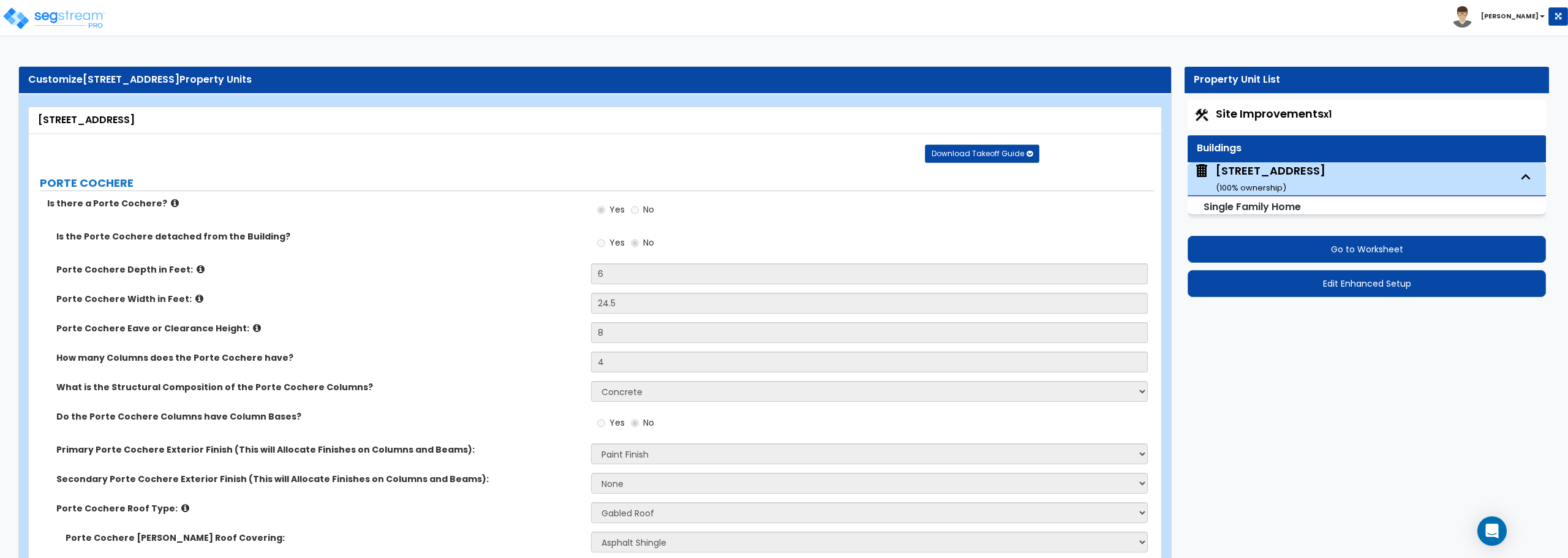
click at [1370, 110] on div "Site Improvements x1" at bounding box center [1366, 114] width 358 height 29
click at [1240, 114] on span "Site Improvements x1" at bounding box center [1274, 114] width 116 height 15
select select "2"
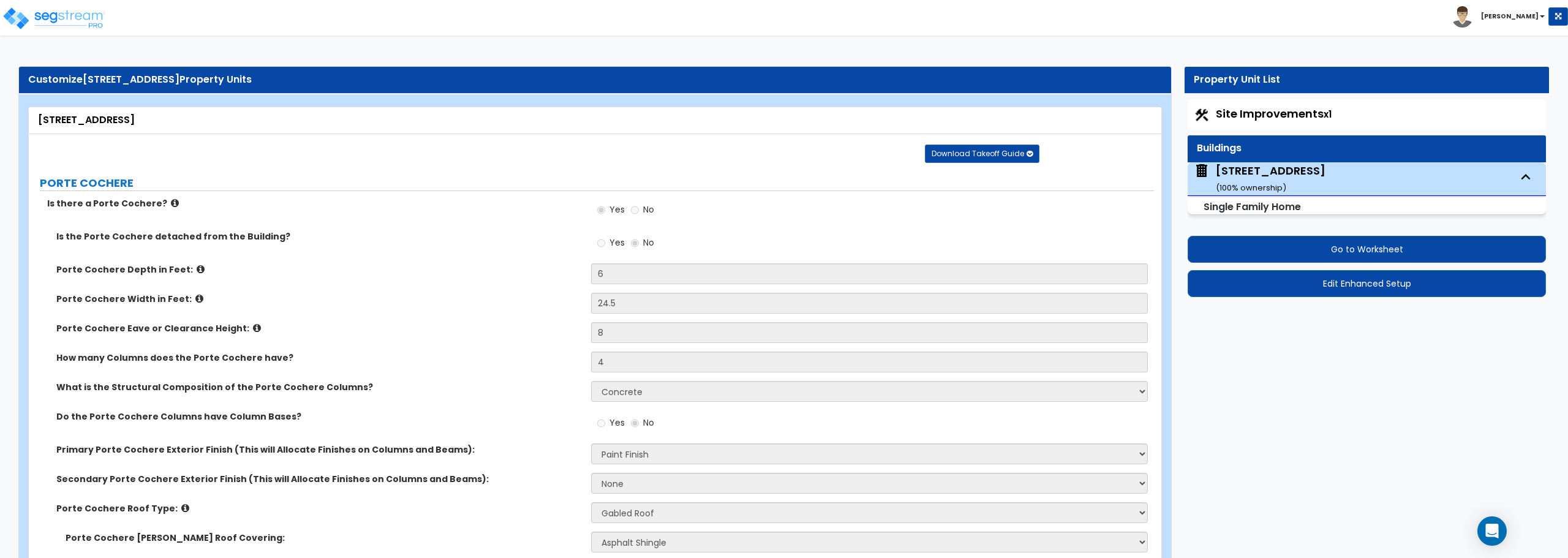
select select "1"
select select "2"
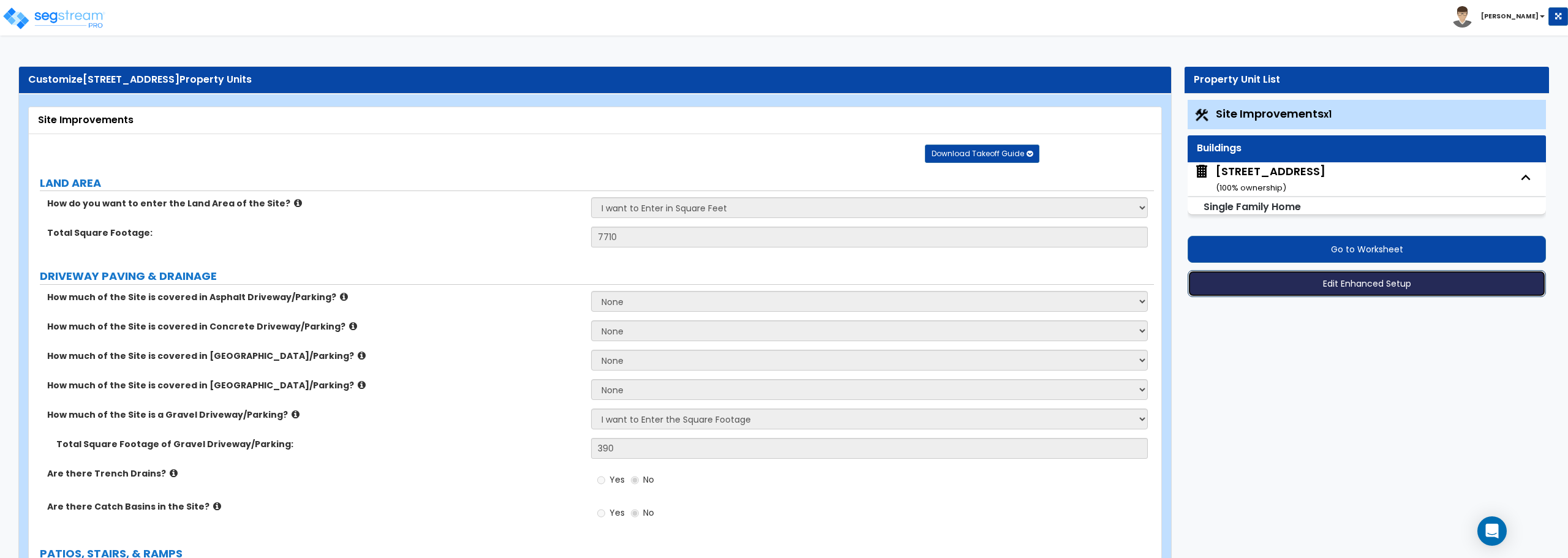
click at [1378, 281] on button "Edit Enhanced Setup" at bounding box center [1366, 283] width 358 height 27
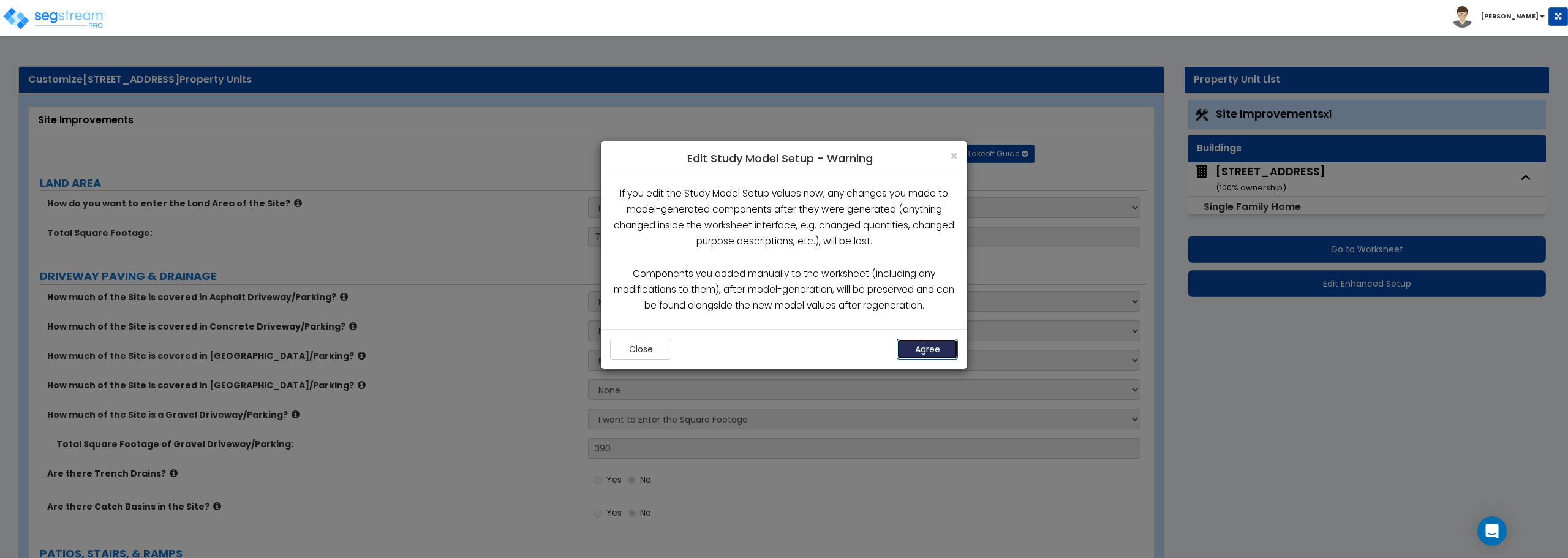
click at [918, 347] on button "Agree" at bounding box center [927, 349] width 62 height 21
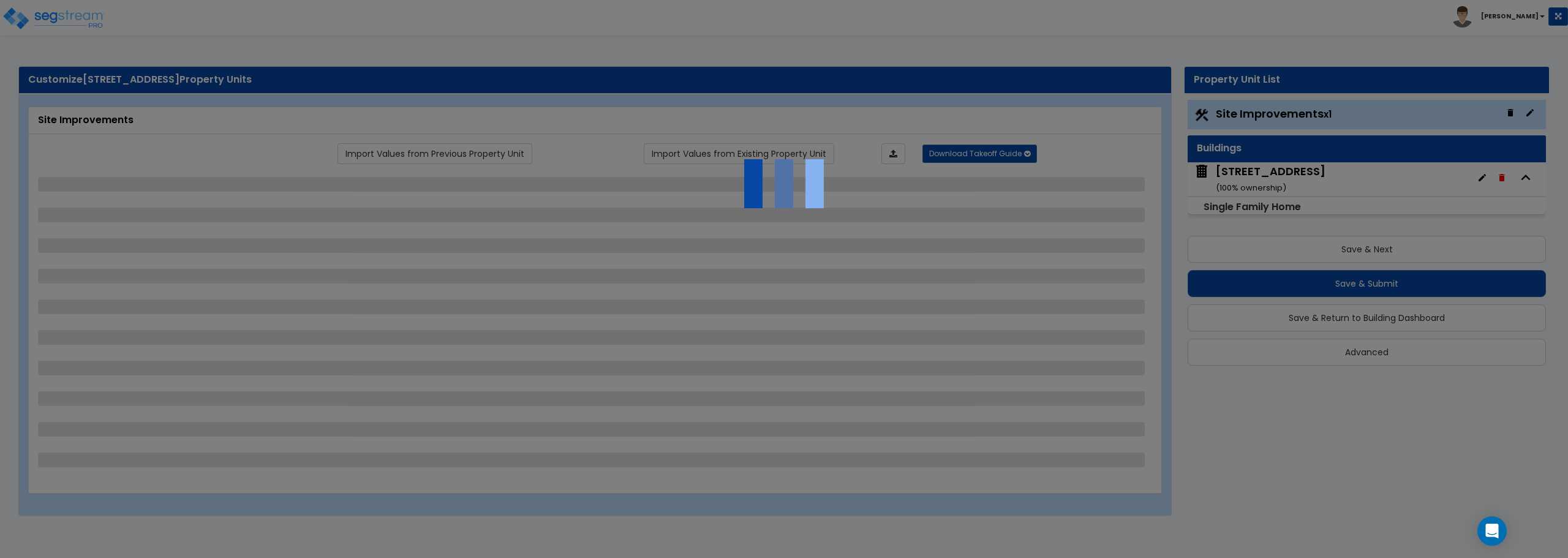
select select "2"
select select "1"
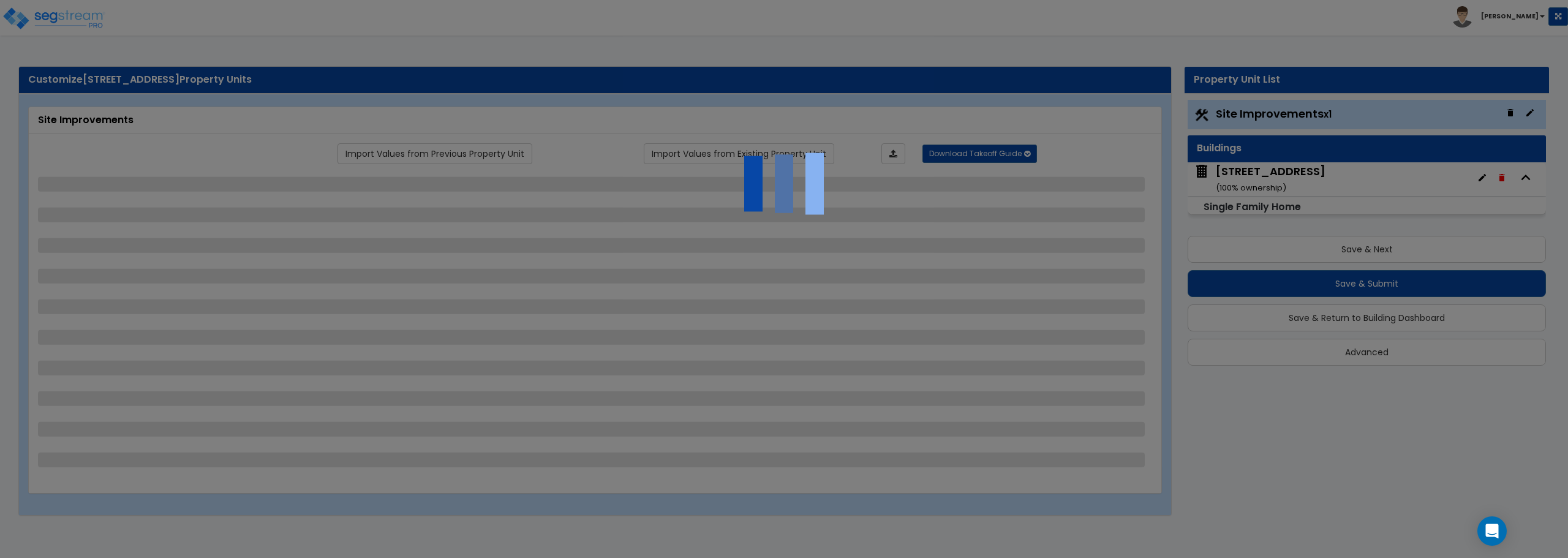
select select "1"
select select "2"
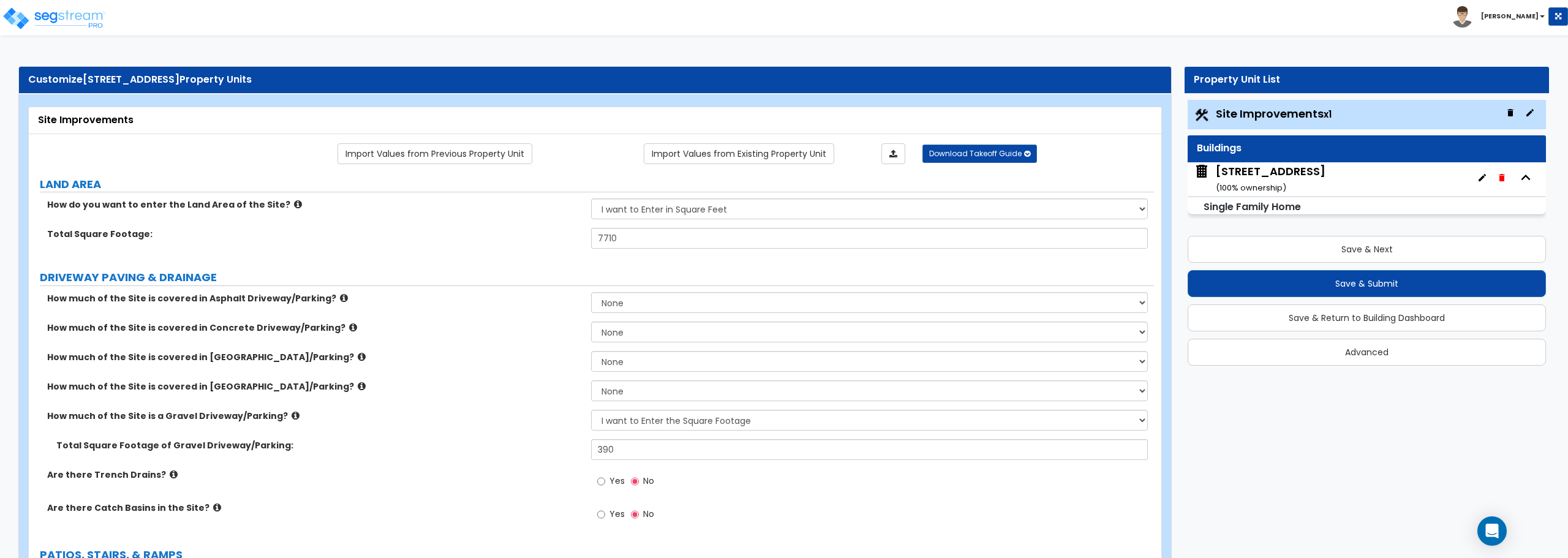
click at [1266, 173] on div "1038 S New Ave ( 100 % ownership)" at bounding box center [1271, 179] width 110 height 31
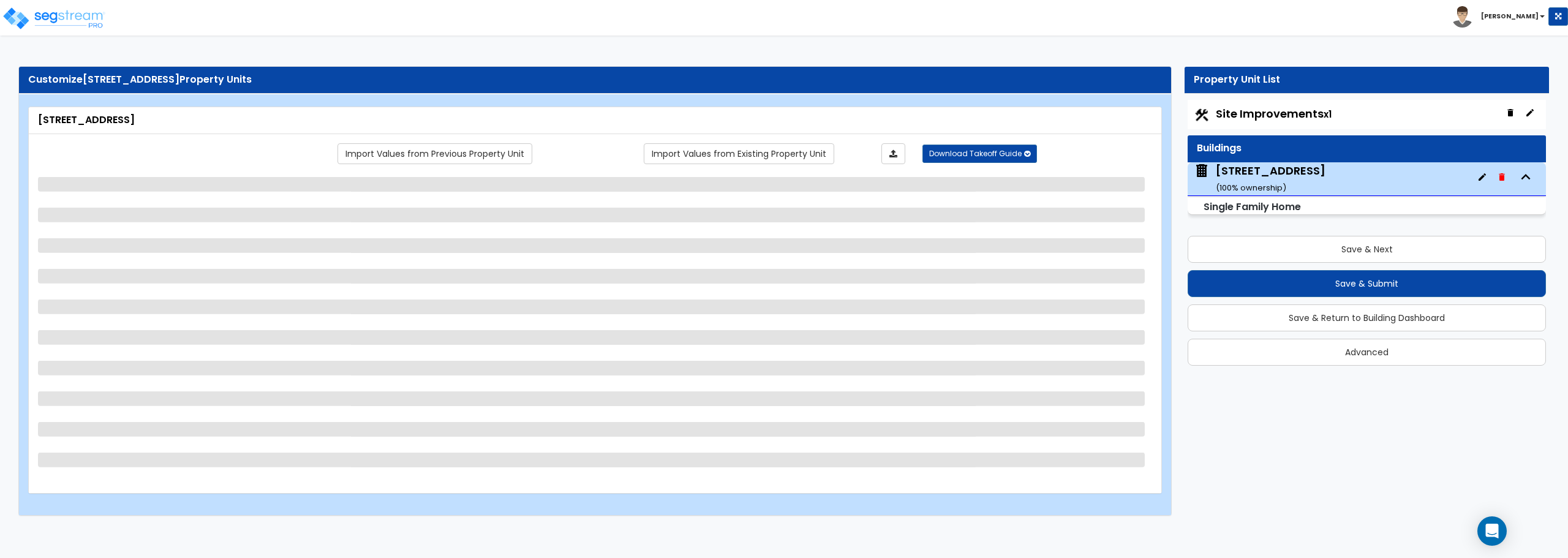
select select "3"
select select "1"
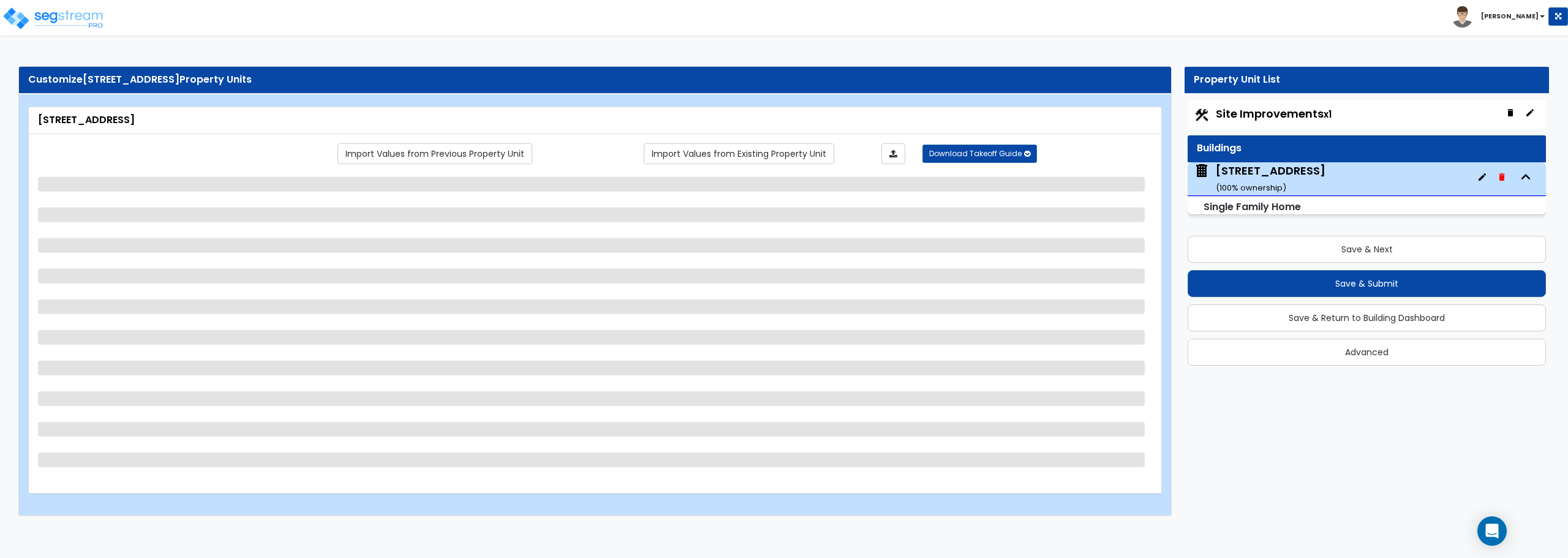
select select "1"
select select "7"
select select "1"
select select "5"
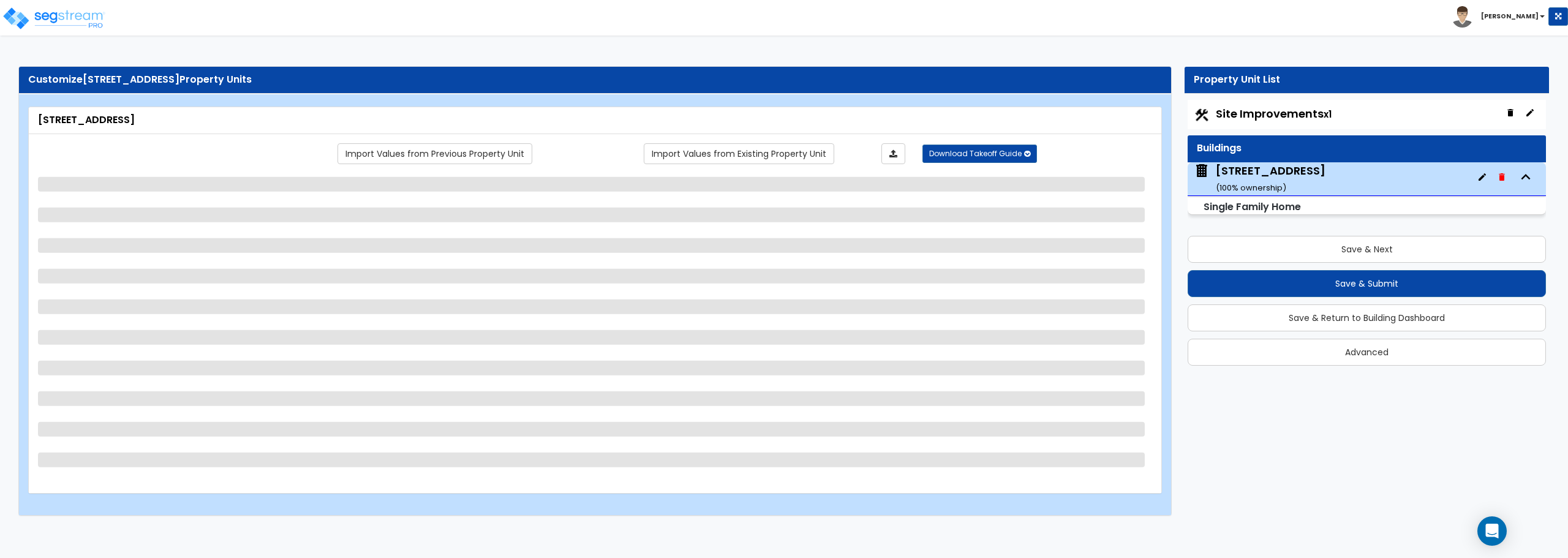
select select "1"
select select "2"
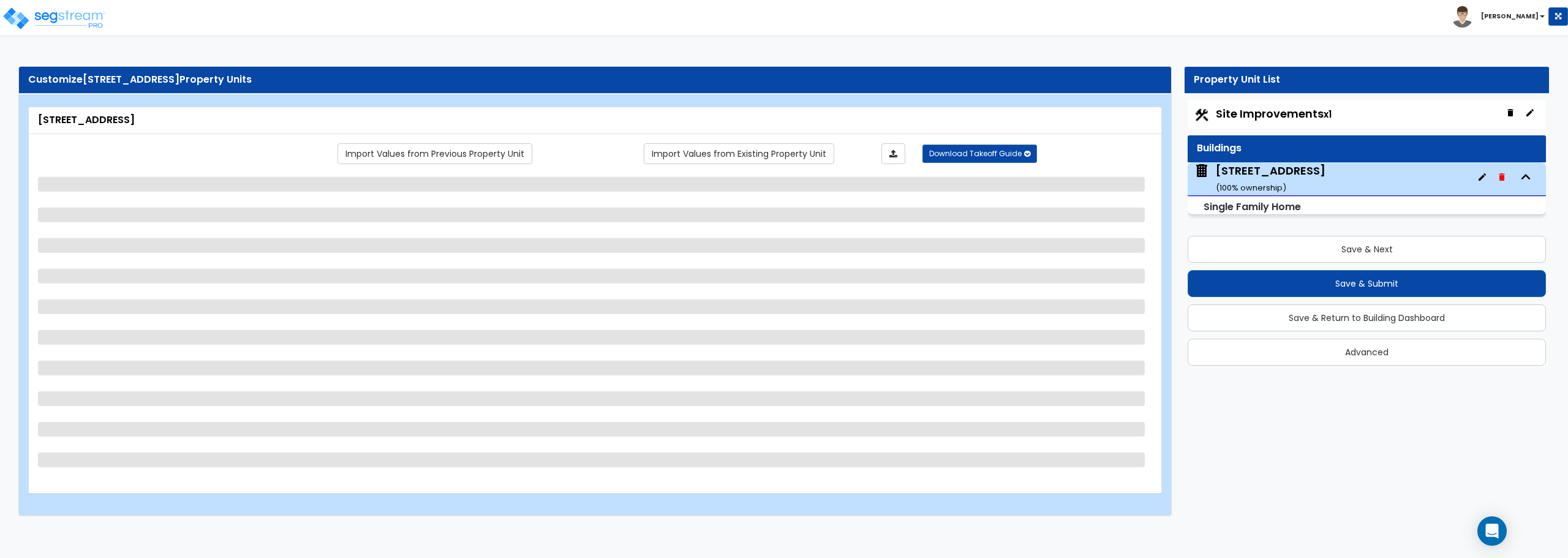
select select "3"
select select "1"
select select "2"
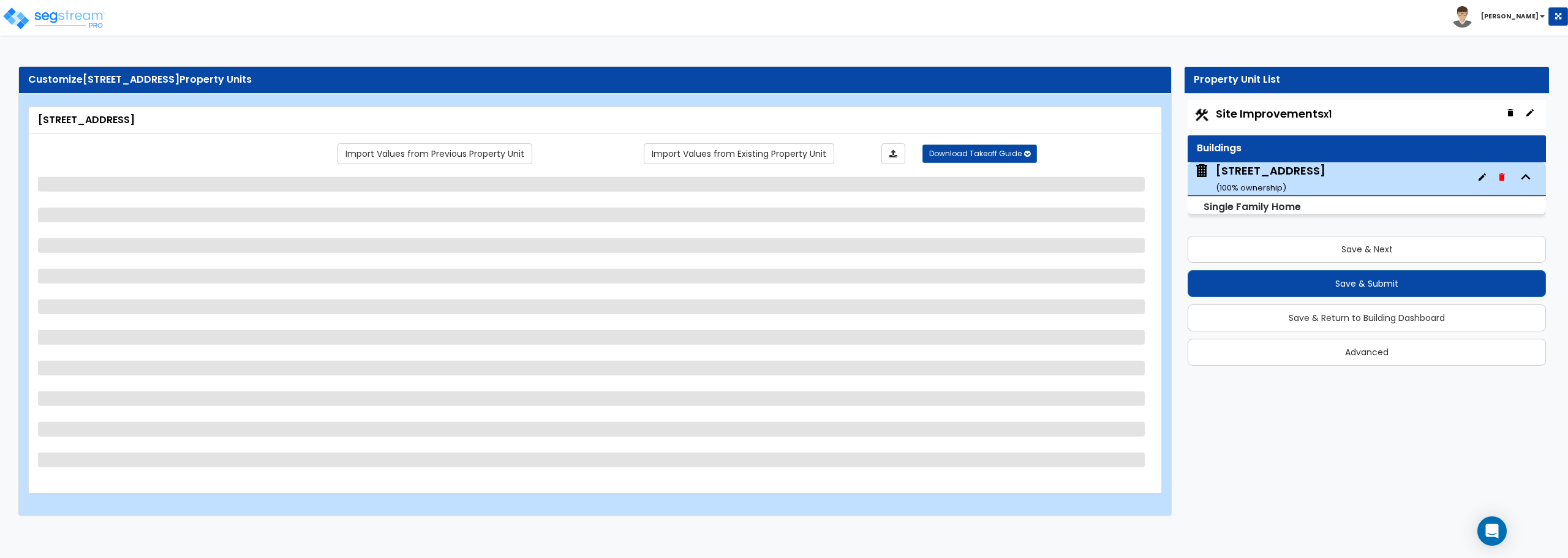
select select "3"
select select "2"
select select "1"
select select "6"
select select "3"
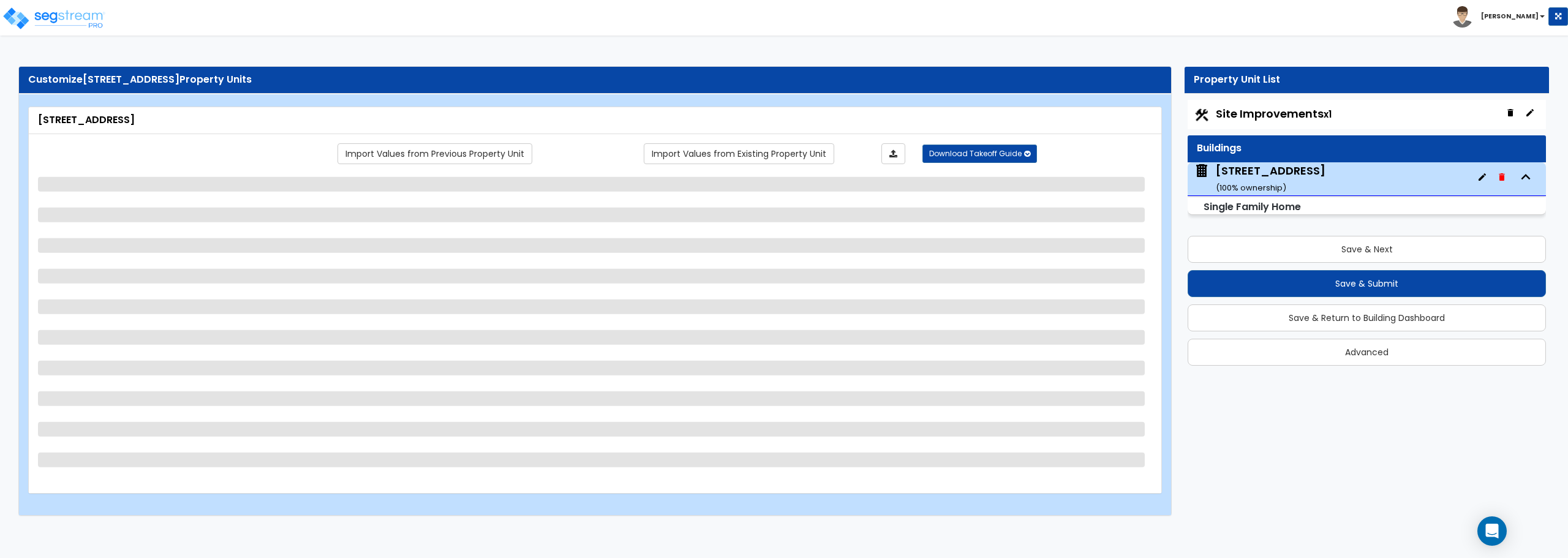
select select "1"
select select "3"
select select "5"
select select "2"
select select "1"
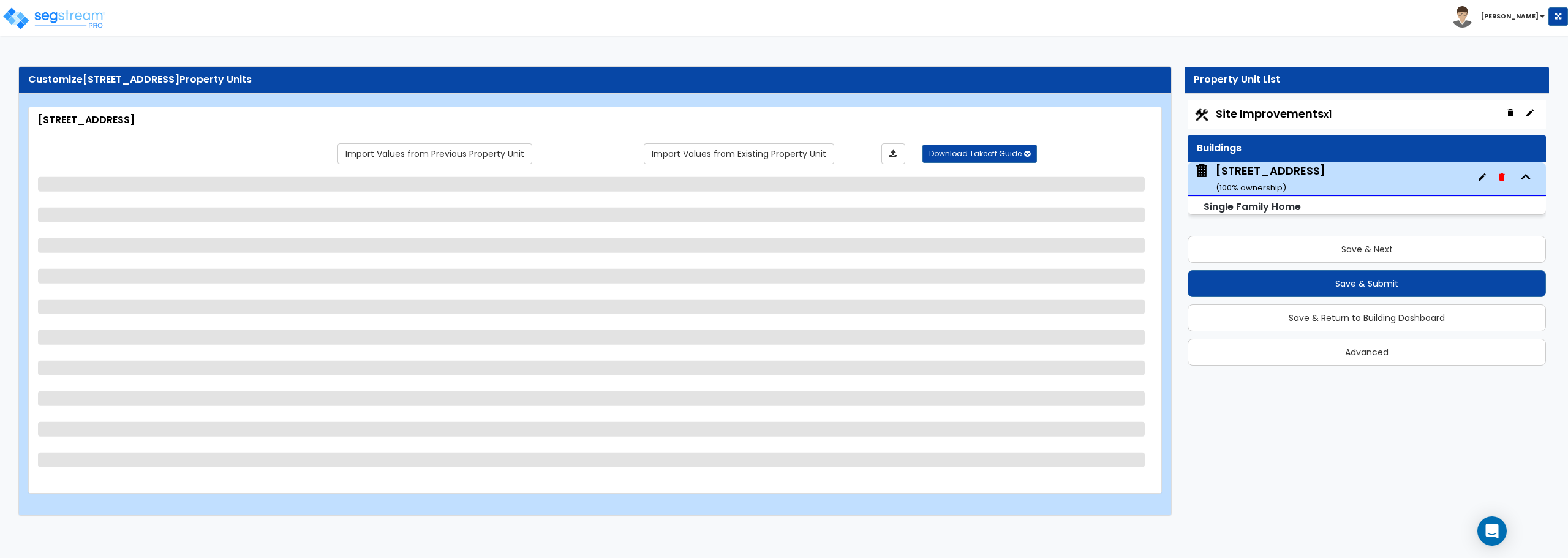
select select "1"
select select "2"
select select "1"
select select "2"
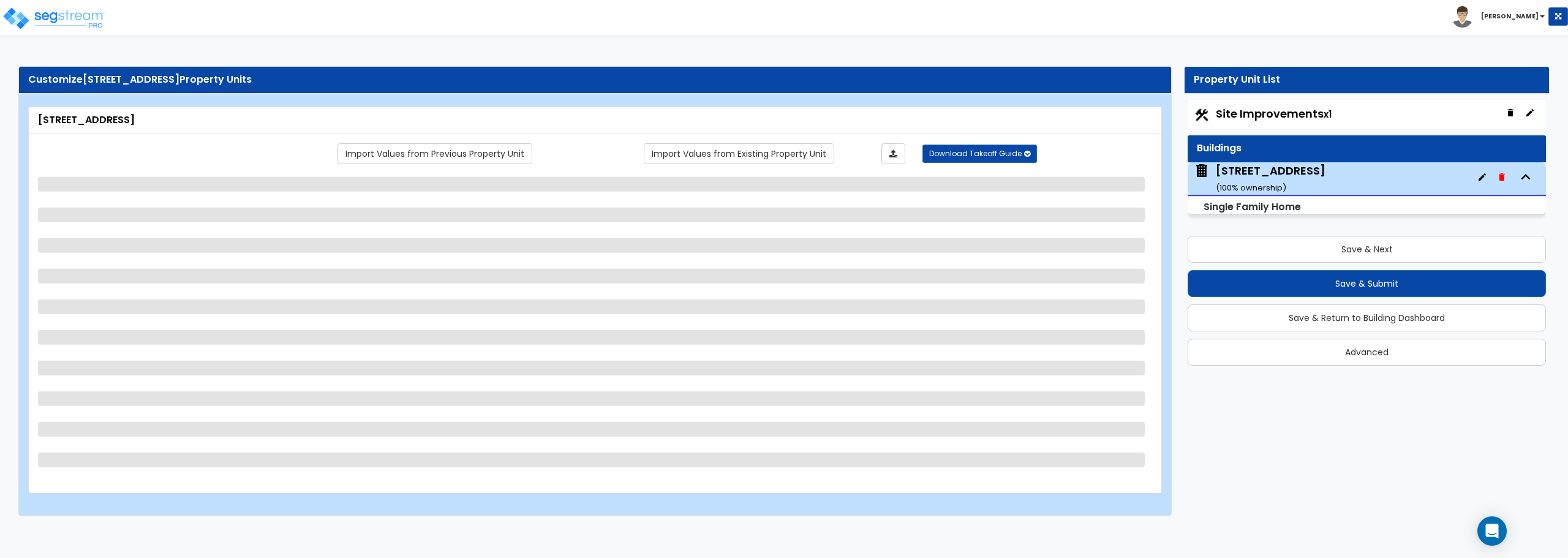
select select "1"
select select "2"
select select "1"
select select "2"
select select "1"
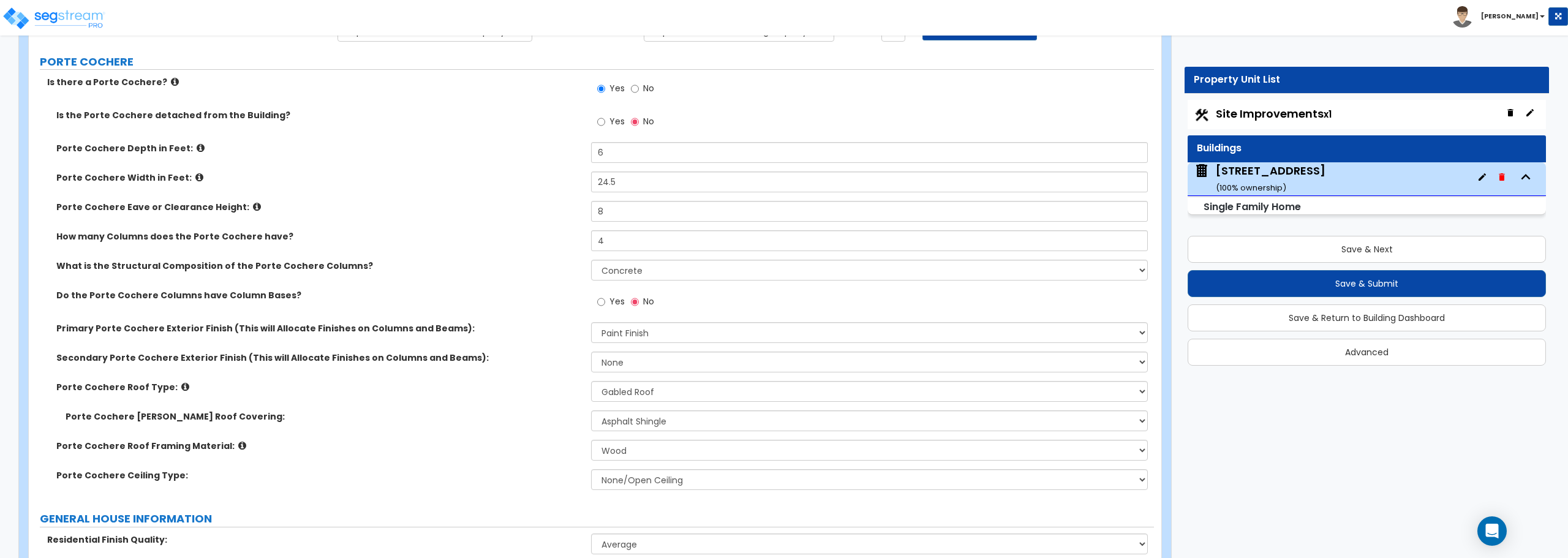
scroll to position [62, 0]
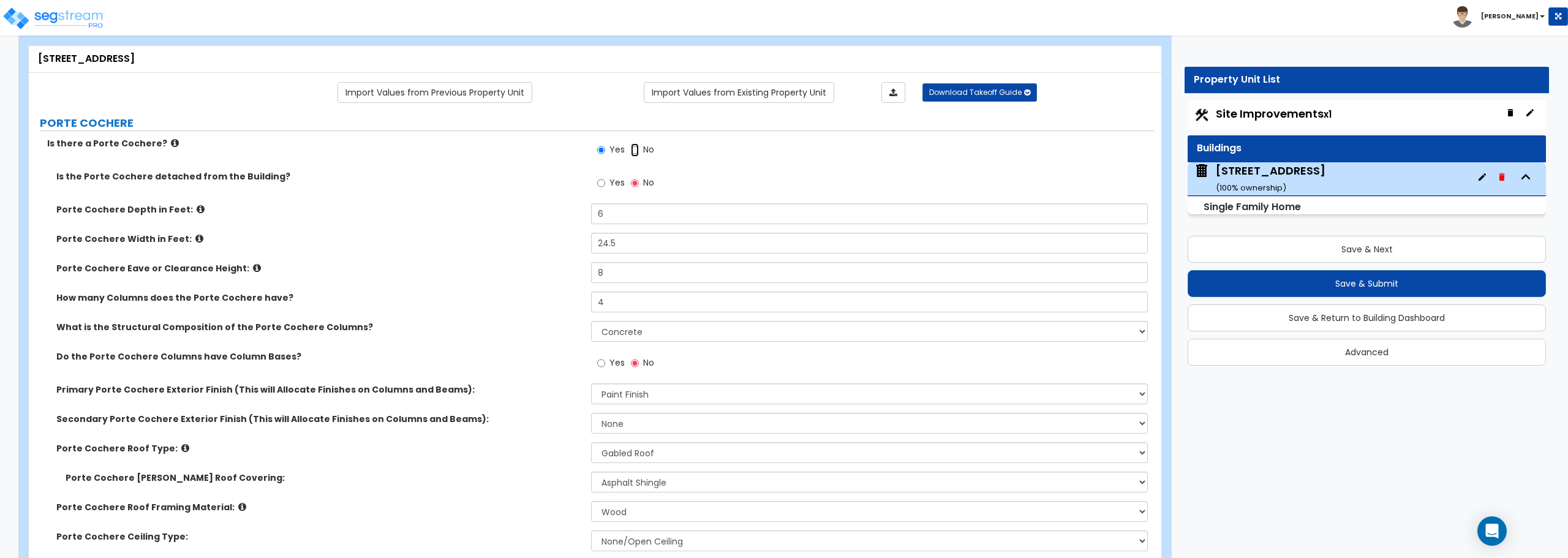
click at [632, 146] on input "No" at bounding box center [635, 150] width 8 height 13
radio input "false"
radio input "true"
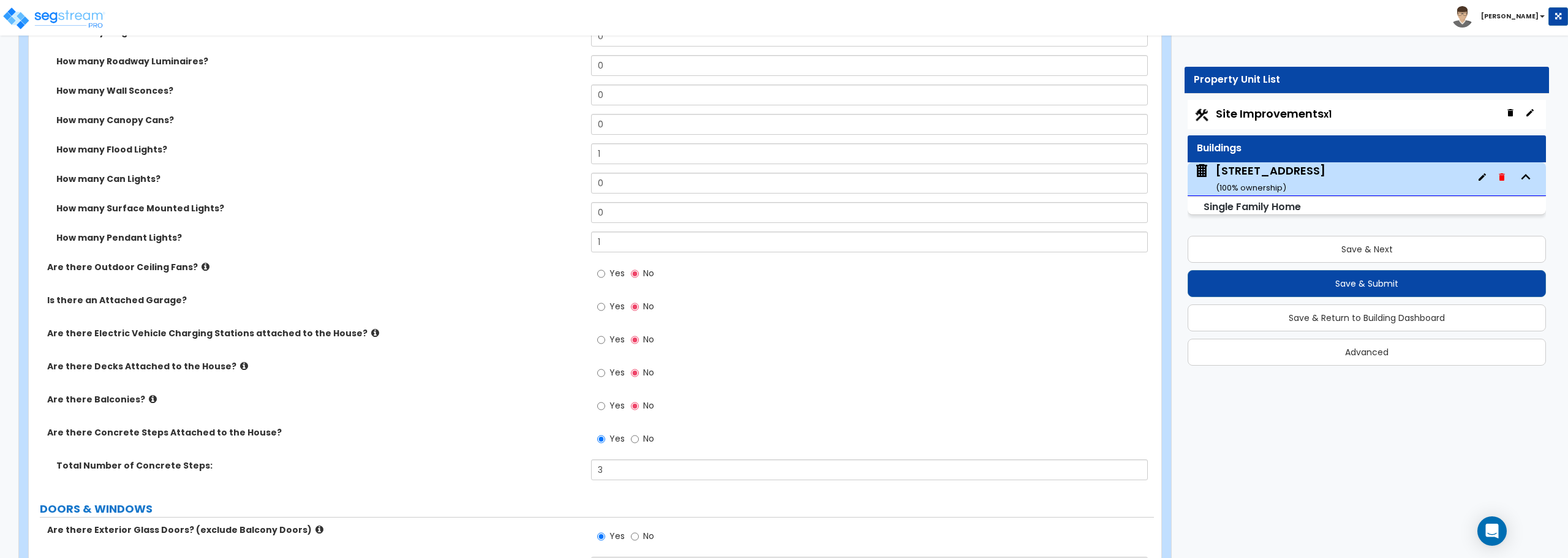
scroll to position [1103, 0]
click at [601, 371] on input "Yes" at bounding box center [601, 372] width 8 height 13
radio input "true"
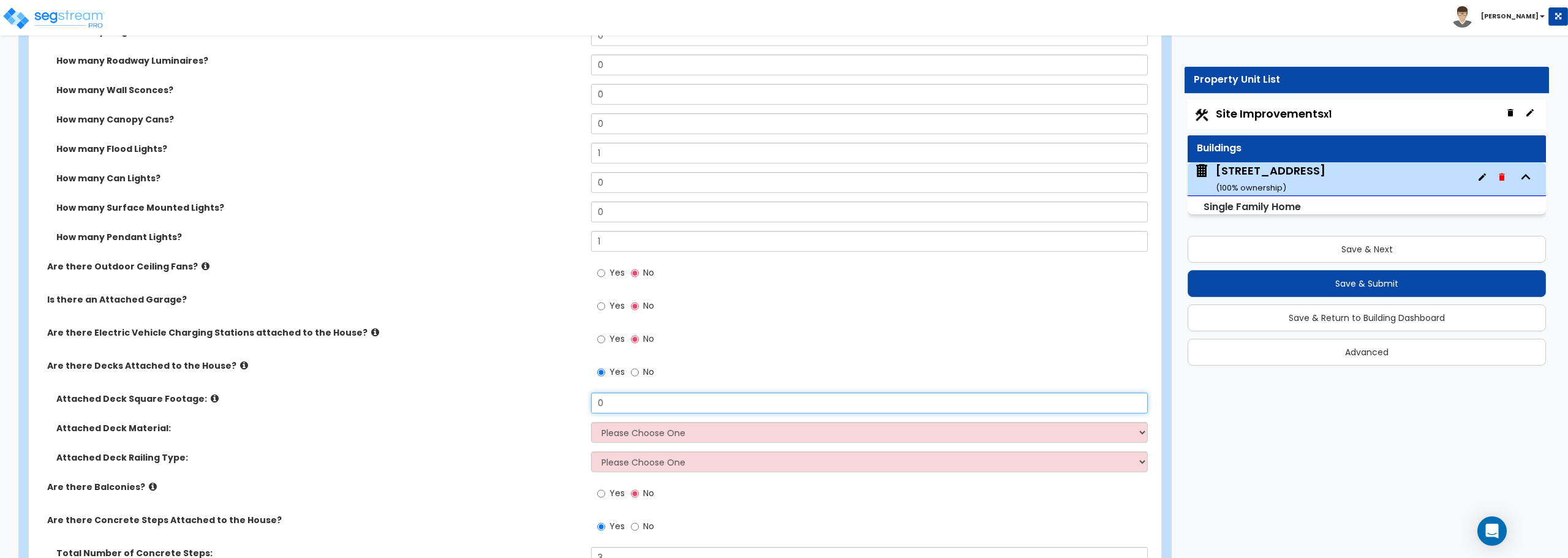
drag, startPoint x: 640, startPoint y: 404, endPoint x: 524, endPoint y: 413, distance: 116.3
click at [524, 413] on div "Attached Deck Square Footage: 0" at bounding box center [591, 407] width 1125 height 29
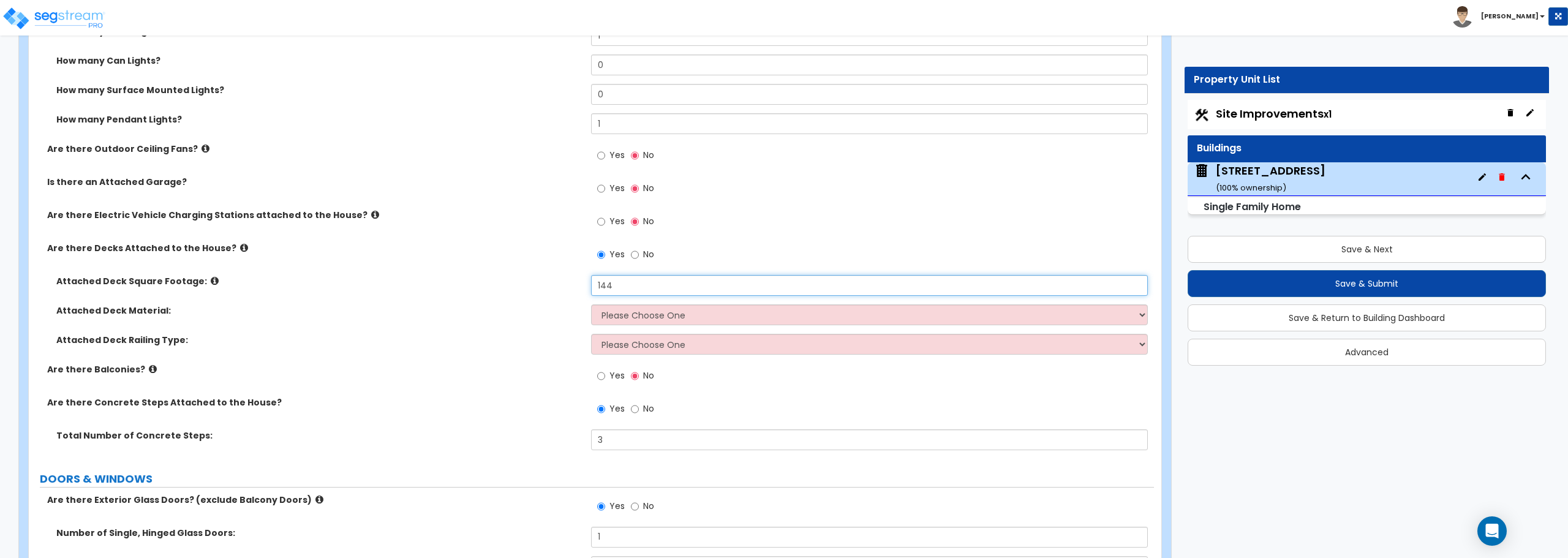
scroll to position [1225, 0]
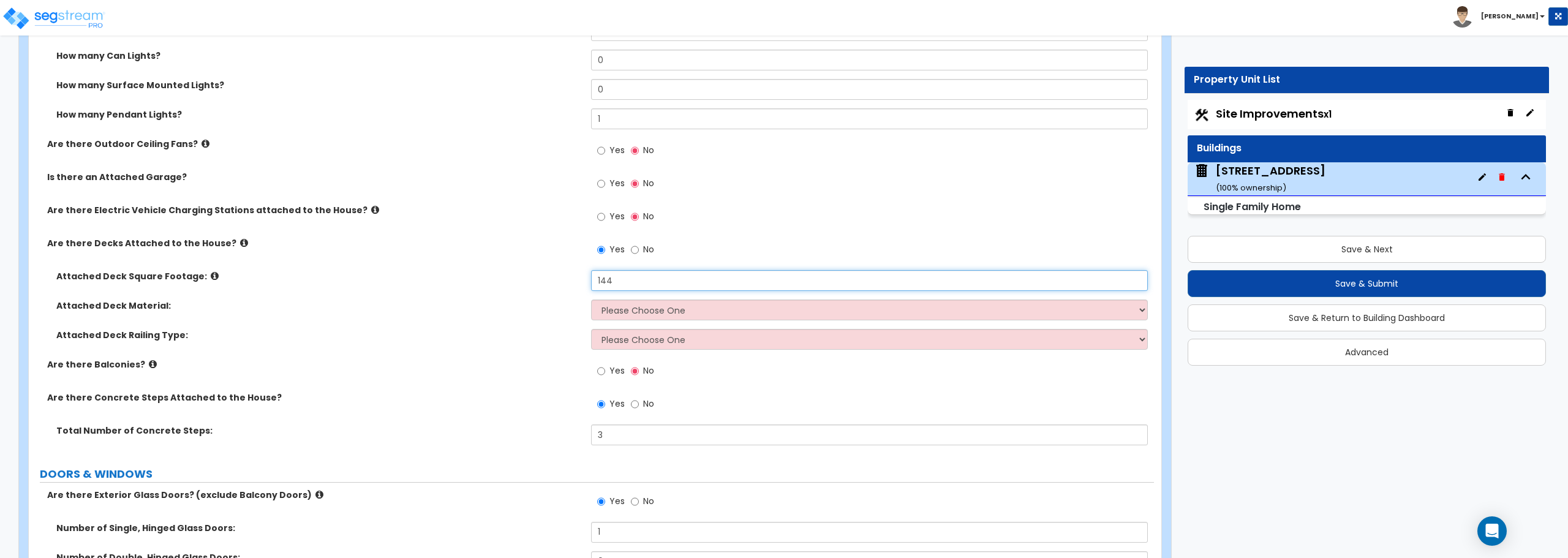
type input "144"
click at [655, 305] on select "Please Choose One Wood Plastic/PVC" at bounding box center [869, 309] width 556 height 21
select select "1"
click at [591, 299] on select "Please Choose One Wood Plastic/PVC" at bounding box center [869, 309] width 556 height 21
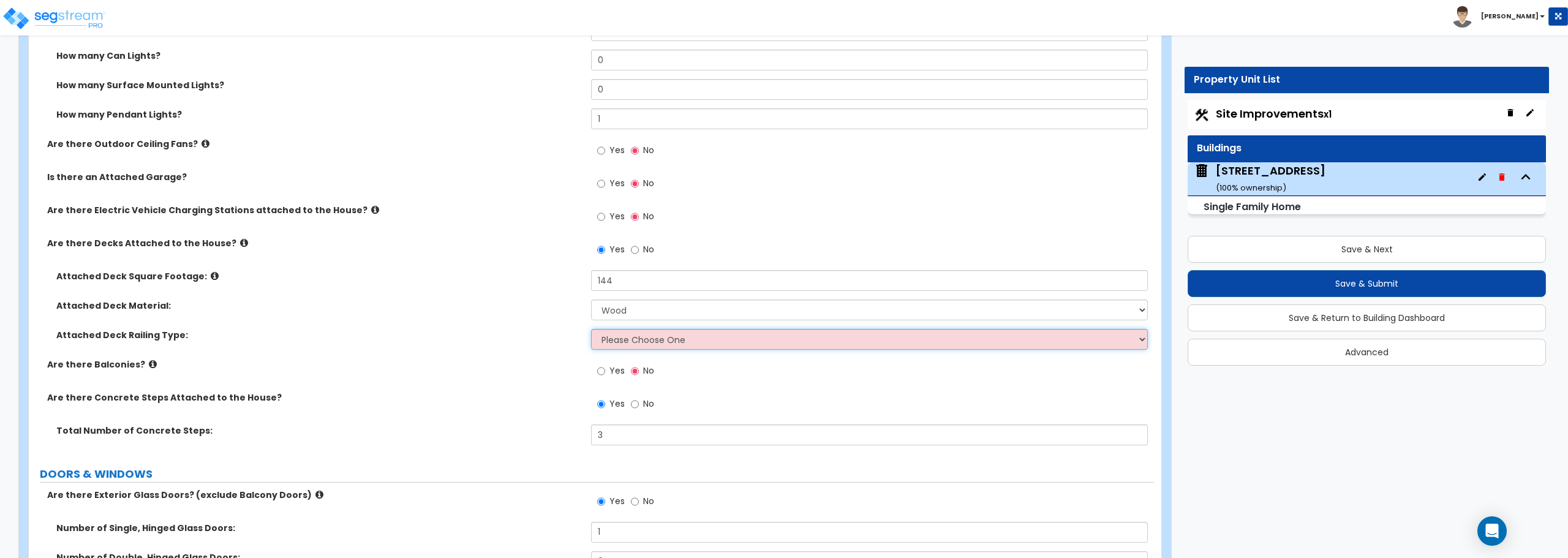
click at [639, 334] on select "Please Choose One Wood Plastic" at bounding box center [869, 339] width 556 height 21
select select "1"
click at [591, 329] on select "Please Choose One Wood Plastic" at bounding box center [869, 339] width 556 height 21
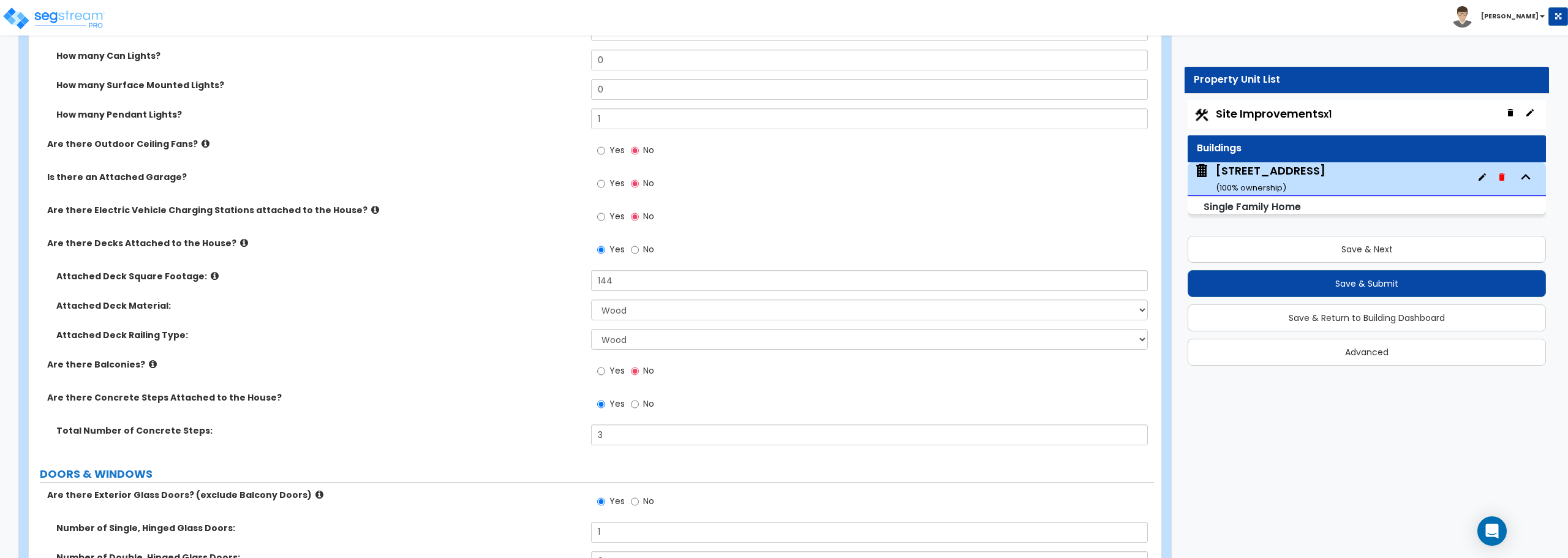
click at [149, 363] on icon at bounding box center [153, 364] width 8 height 9
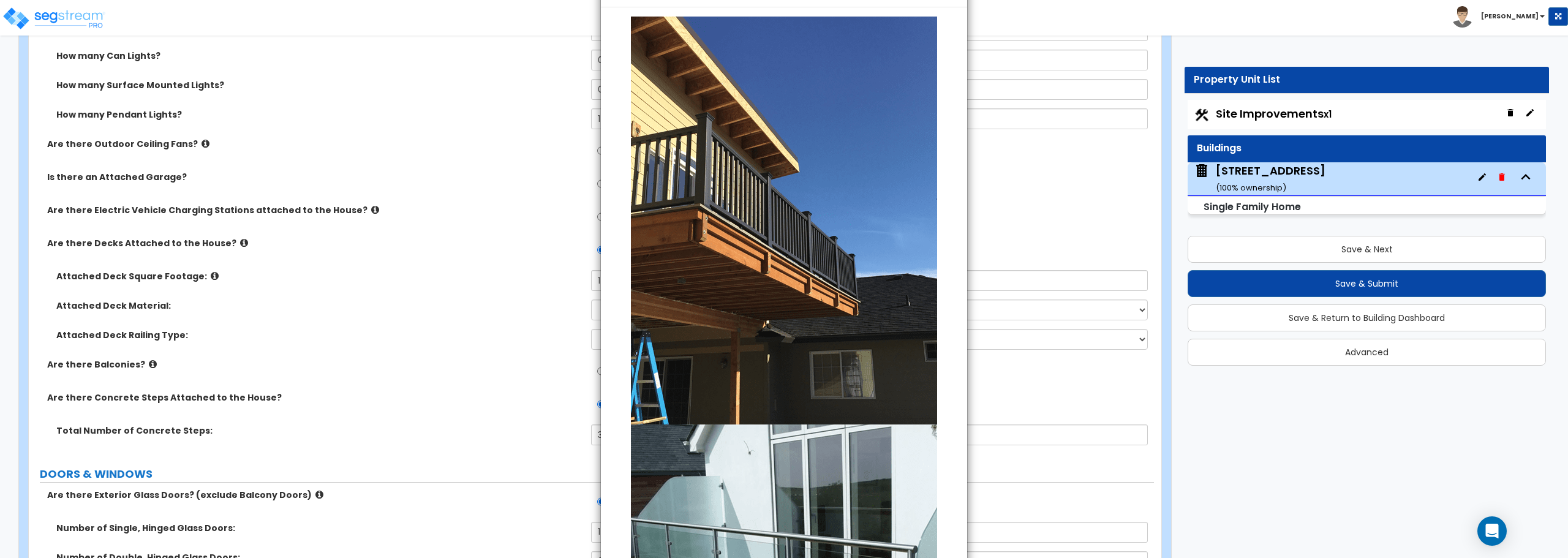
scroll to position [0, 0]
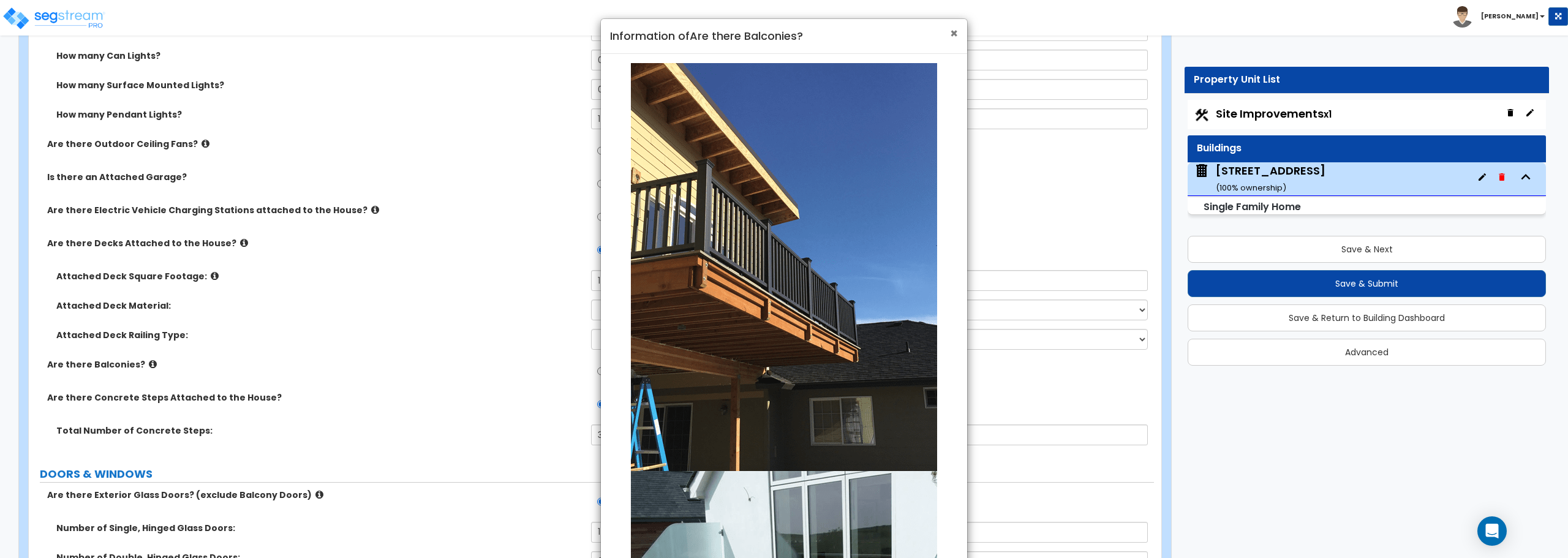
click at [953, 30] on span "×" at bounding box center [954, 34] width 8 height 18
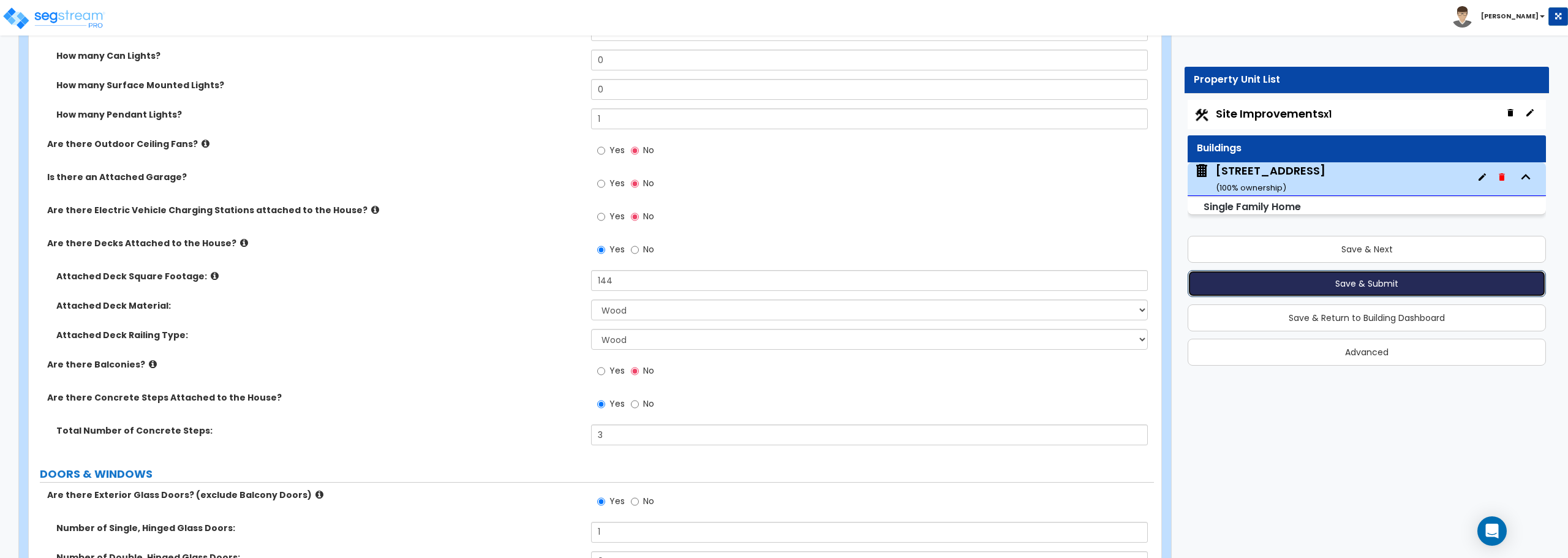
click at [1375, 282] on button "Save & Submit" at bounding box center [1366, 283] width 358 height 27
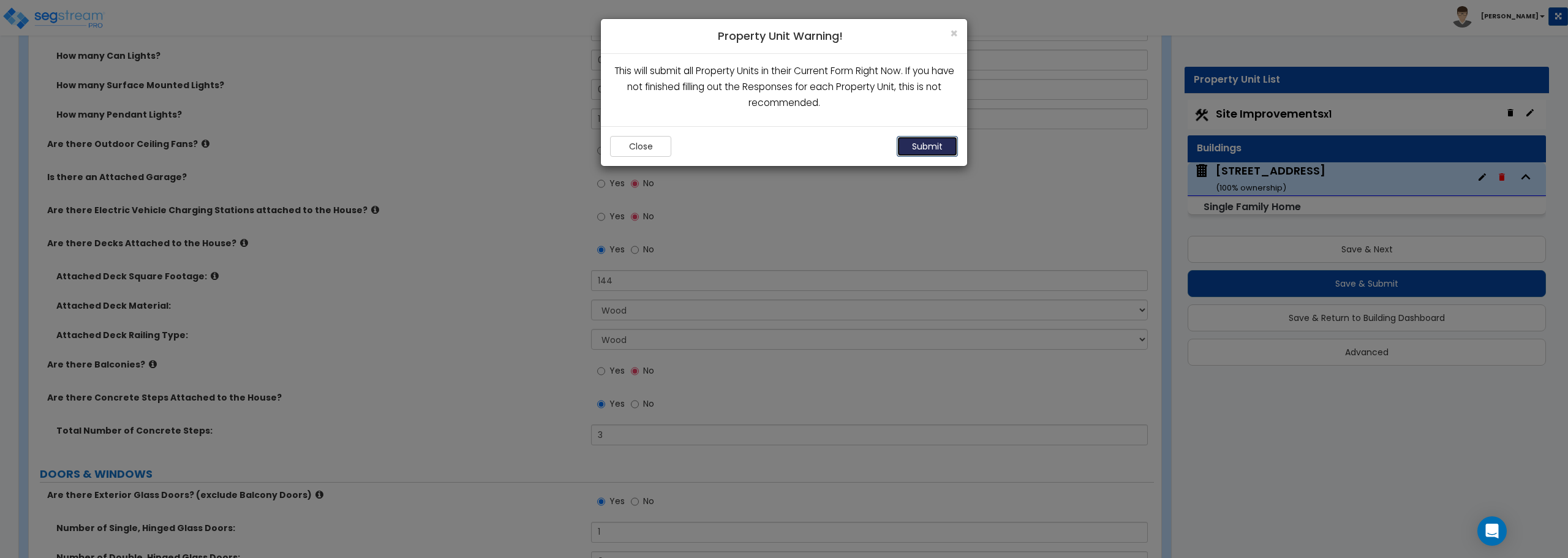
click at [931, 148] on button "Submit" at bounding box center [927, 146] width 62 height 21
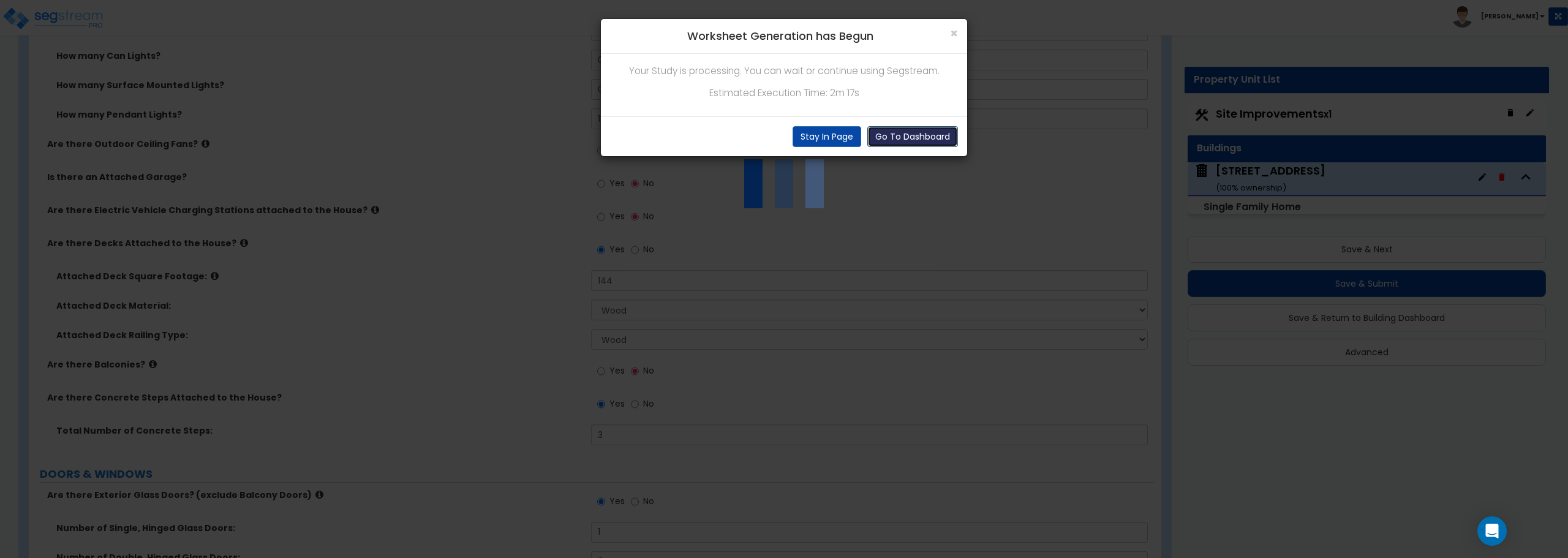
click at [910, 135] on button "Go To Dashboard" at bounding box center [912, 136] width 91 height 21
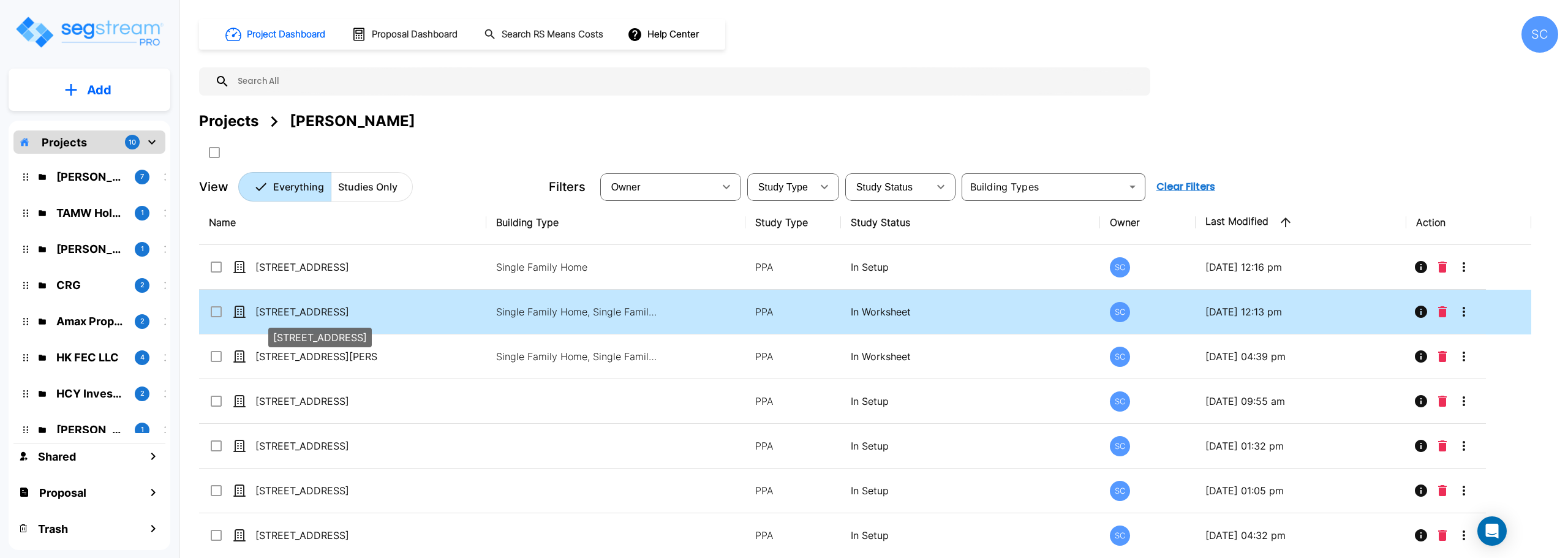
click at [299, 312] on p "[STREET_ADDRESS]" at bounding box center [316, 311] width 122 height 15
checkbox input "true"
click at [299, 312] on p "[STREET_ADDRESS]" at bounding box center [316, 311] width 122 height 15
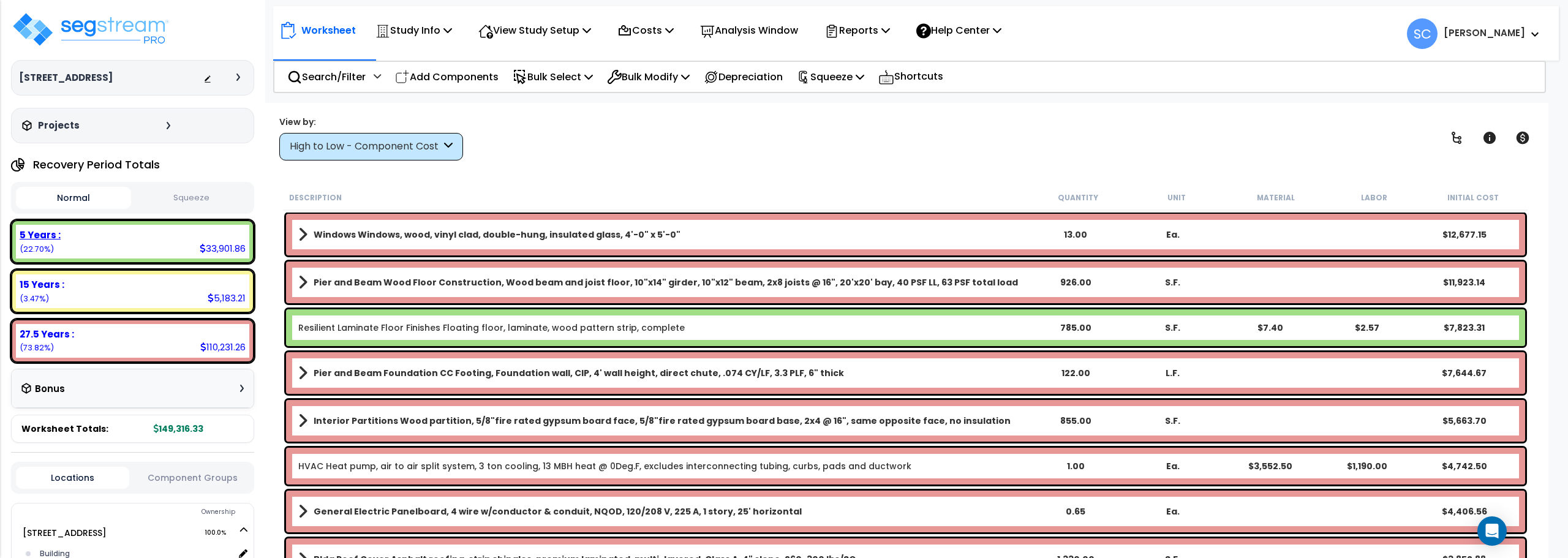
click at [86, 245] on div "5 Years : 33,901.86 (22.70%)" at bounding box center [133, 242] width 233 height 34
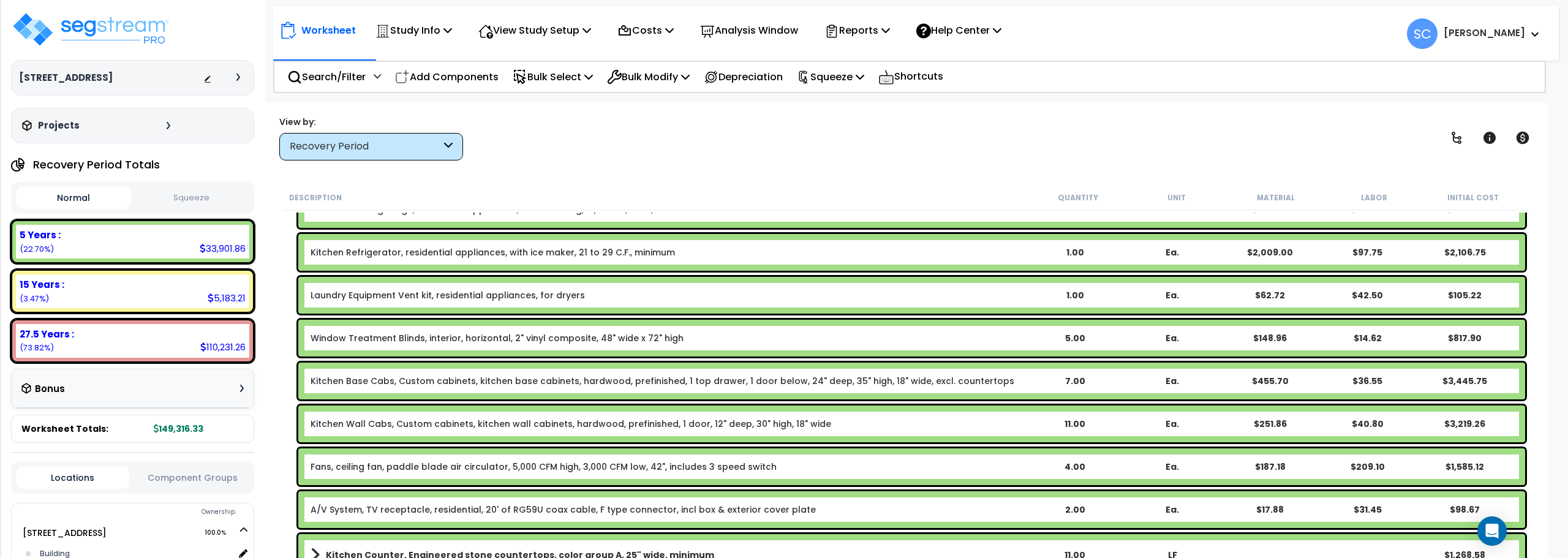
scroll to position [735, 0]
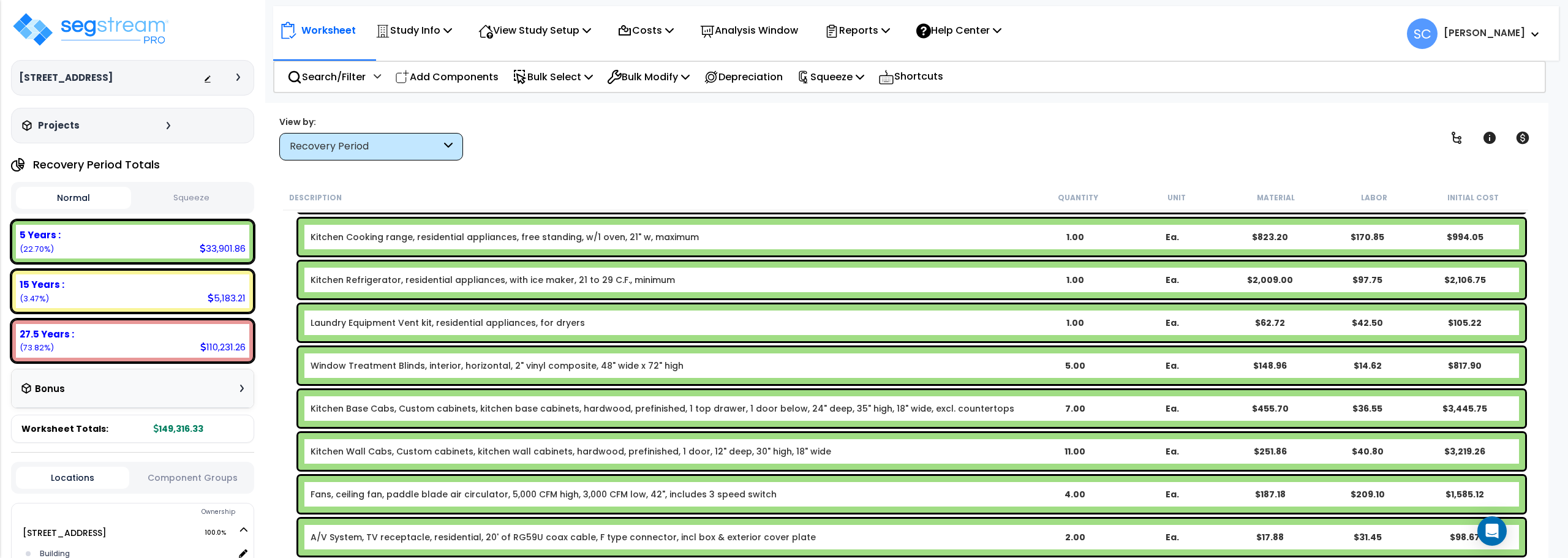
click at [1468, 197] on small "Initial Cost" at bounding box center [1473, 197] width 51 height 10
click at [1468, 198] on small "Initial Cost" at bounding box center [1473, 197] width 51 height 10
click at [1468, 198] on small "Initial Cost" at bounding box center [1473, 197] width 51 height 10
drag, startPoint x: 1387, startPoint y: 198, endPoint x: 1498, endPoint y: 168, distance: 115.0
click at [1498, 170] on div "Worksheet Study Info Study Setup Add Property Unit Template study Clone study SC" at bounding box center [905, 382] width 1286 height 558
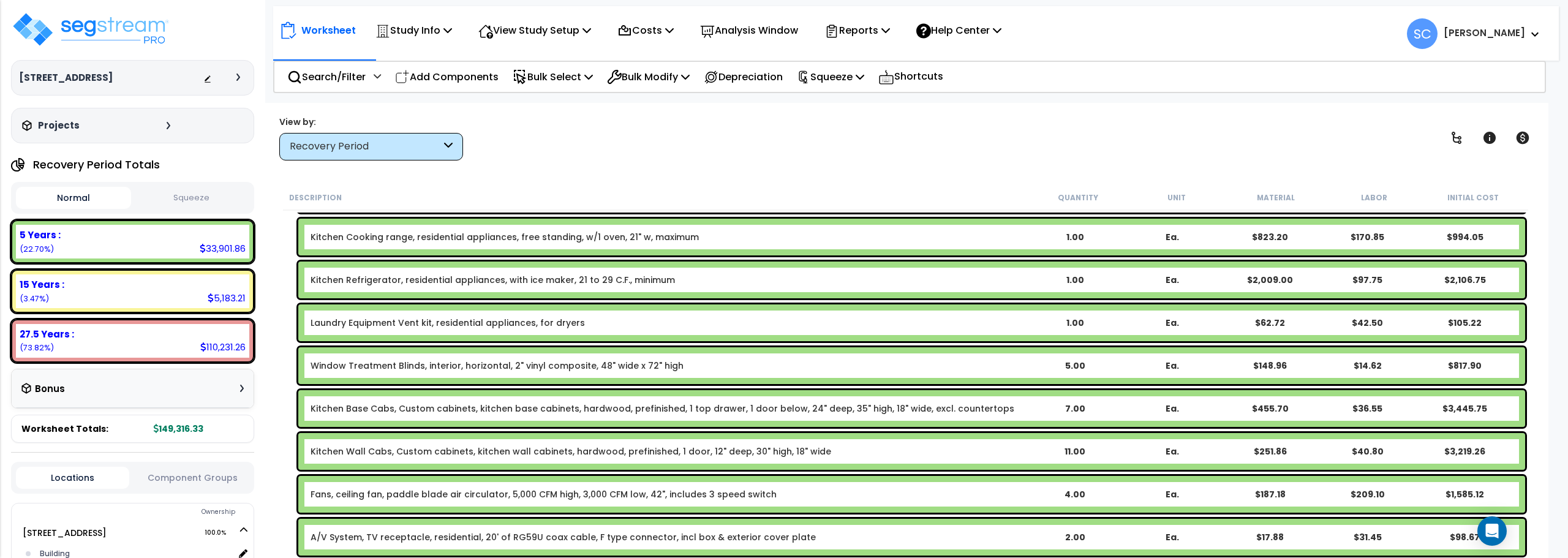
click at [1370, 171] on div "Worksheet Study Info Study Setup Add Property Unit Template study Clone study SC" at bounding box center [905, 382] width 1286 height 558
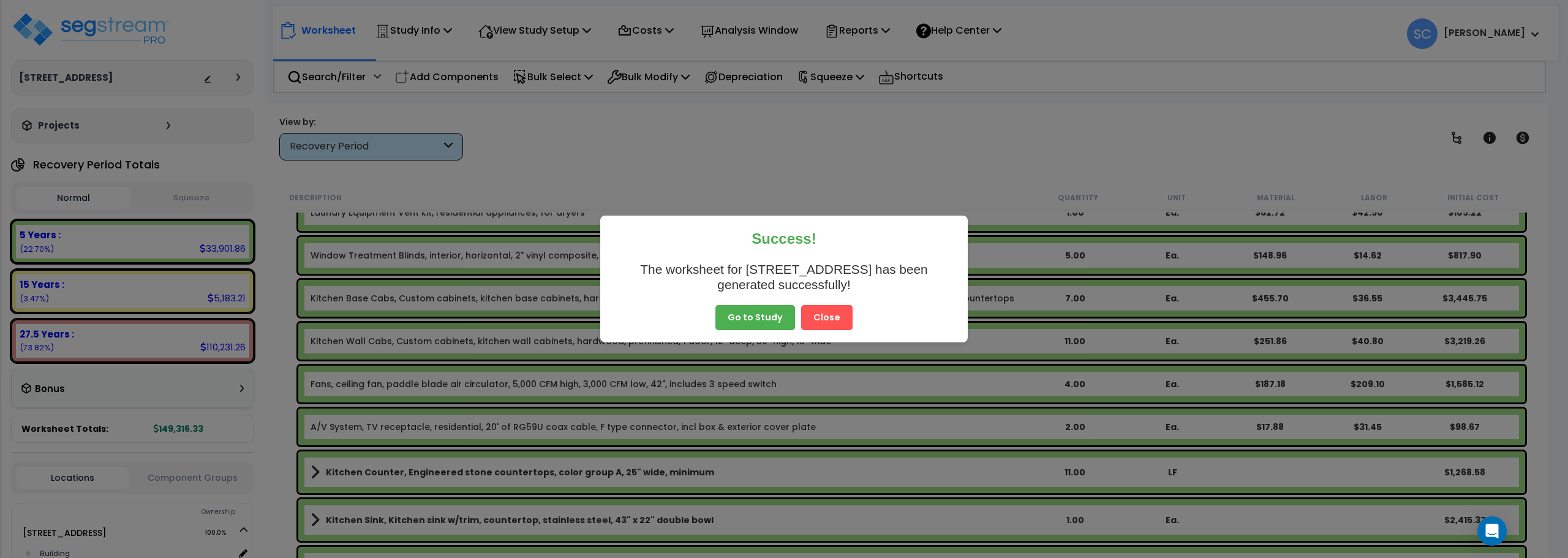
scroll to position [843, 0]
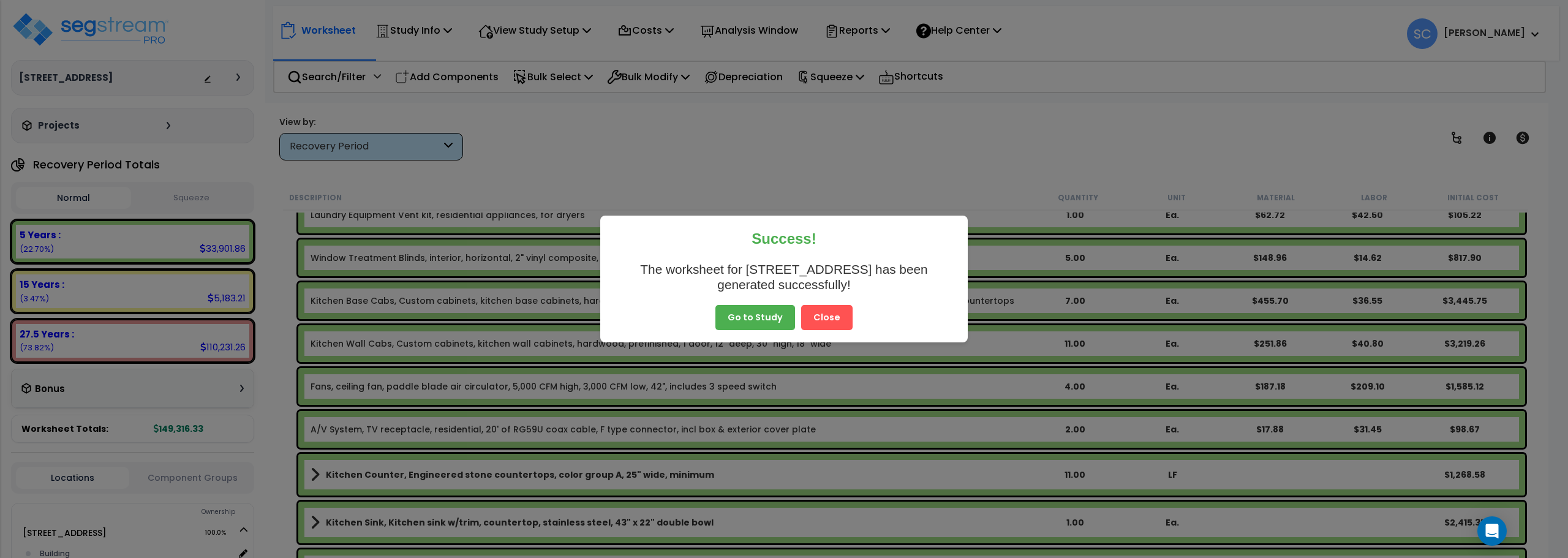
click at [761, 317] on button "Go to Study" at bounding box center [755, 318] width 80 height 26
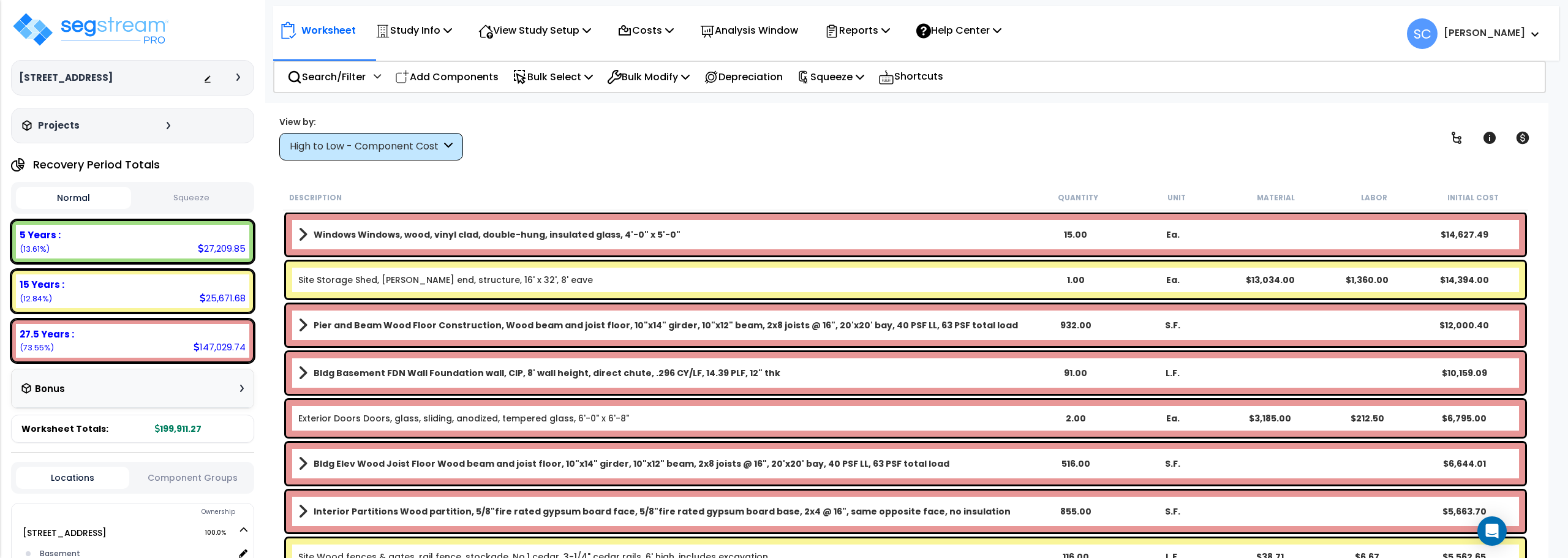
click at [177, 186] on div "Normal Squeeze" at bounding box center [133, 198] width 243 height 32
click at [186, 197] on button "Squeeze" at bounding box center [192, 198] width 115 height 22
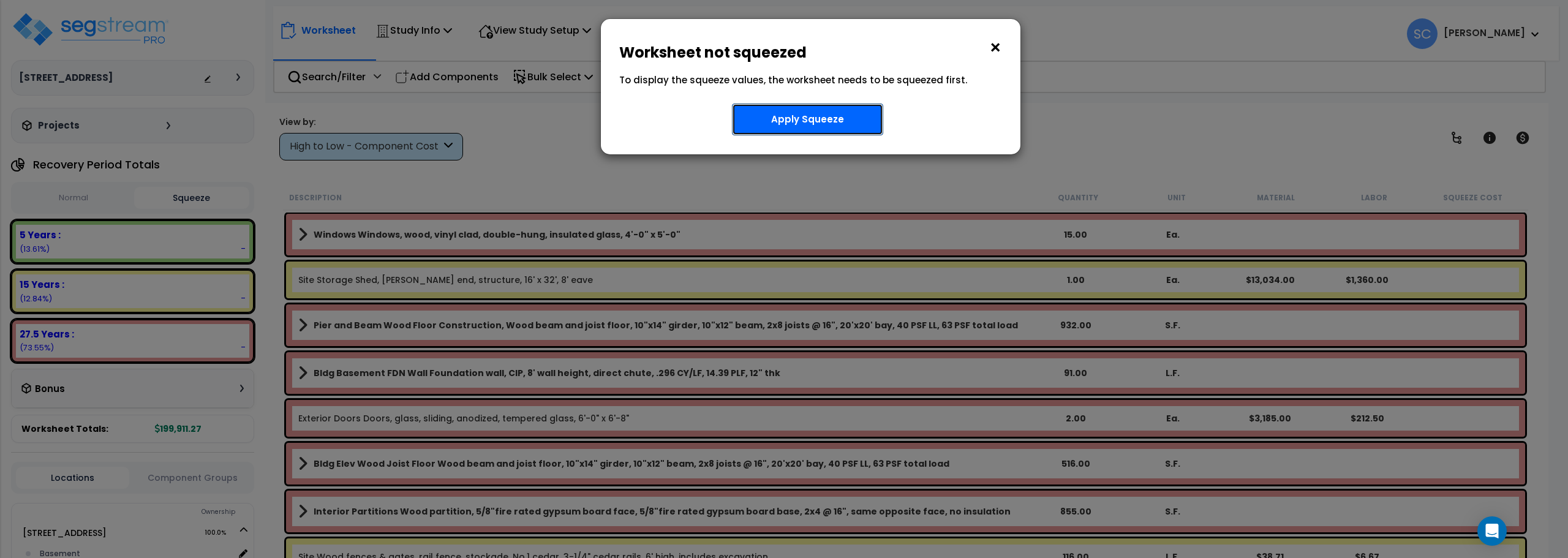
click at [803, 120] on button "Apply Squeeze" at bounding box center [808, 119] width 152 height 32
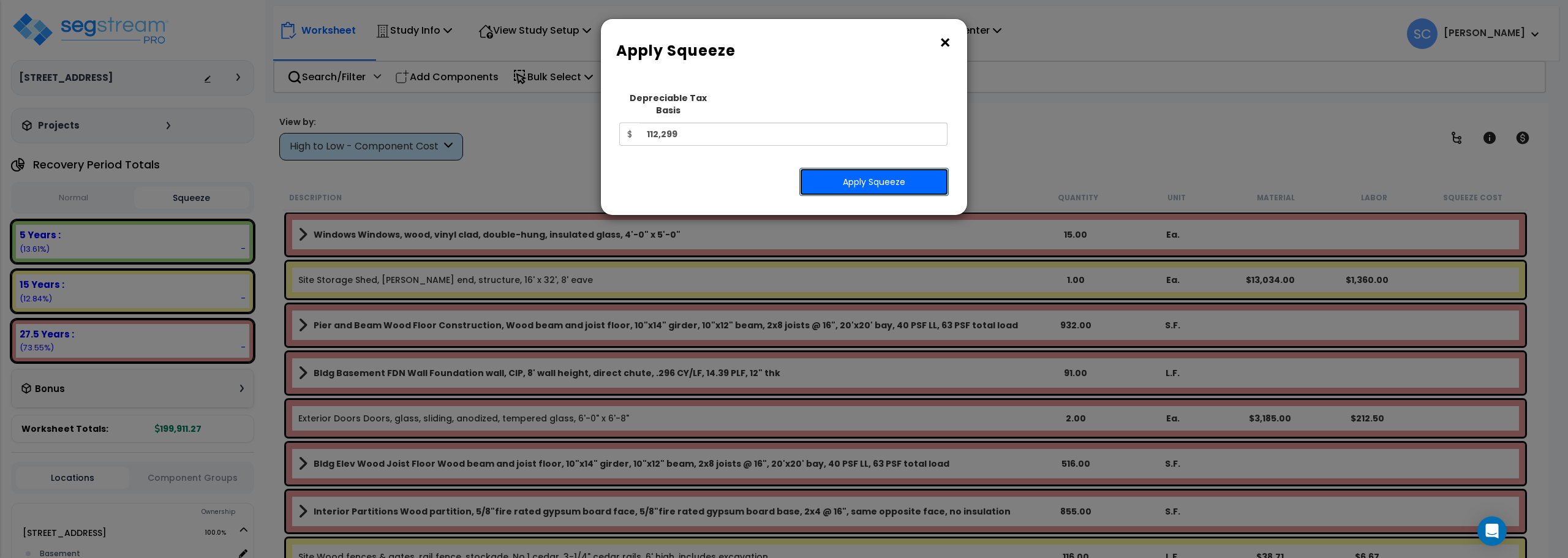
click at [878, 168] on button "Apply Squeeze" at bounding box center [874, 182] width 150 height 28
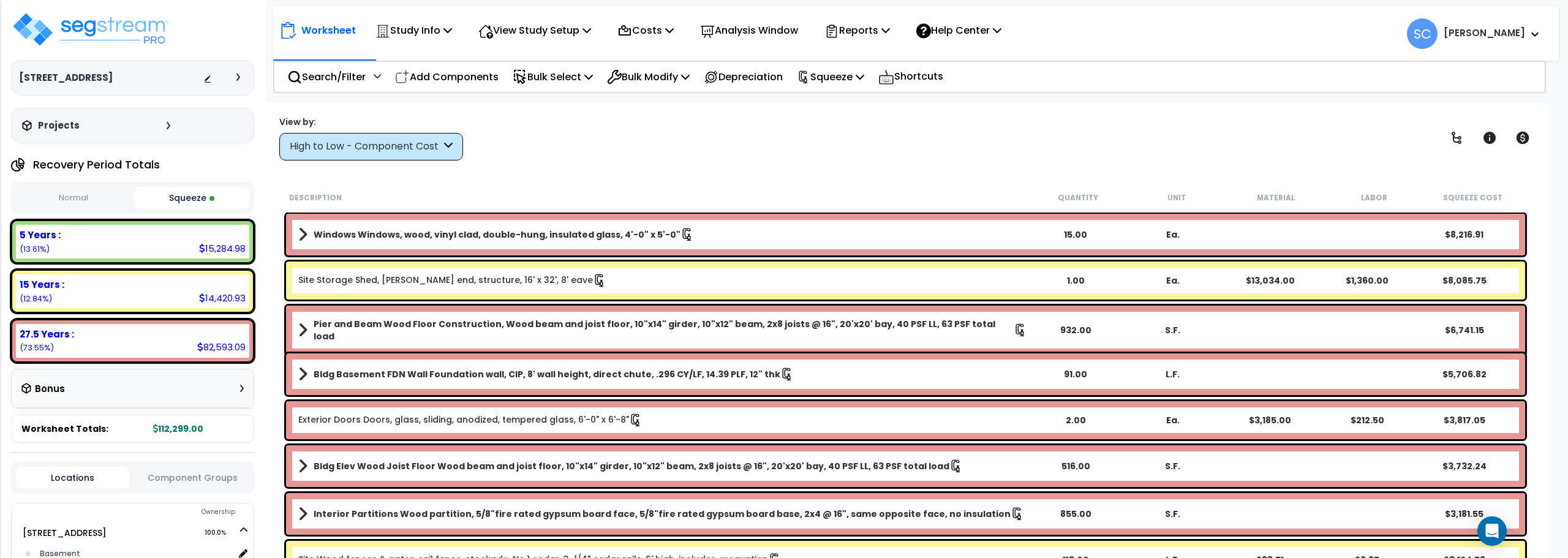
click at [84, 125] on div "Projects" at bounding box center [98, 125] width 157 height 12
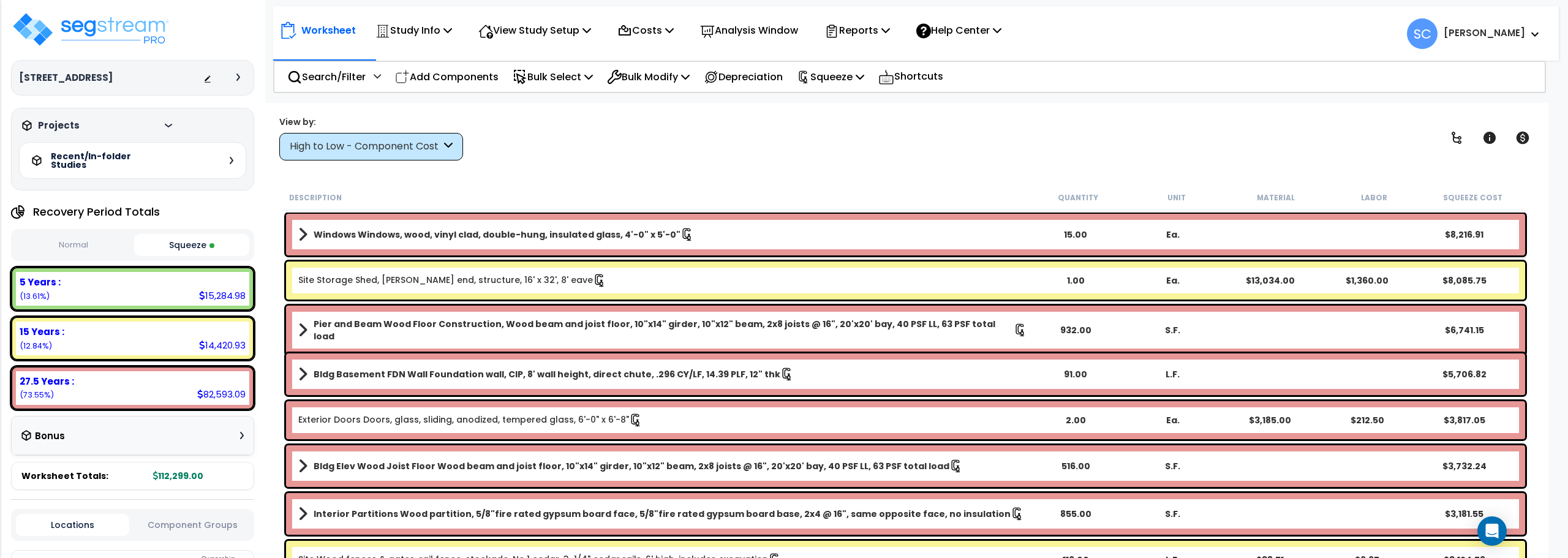
click at [62, 76] on h3 "[STREET_ADDRESS]" at bounding box center [66, 77] width 94 height 12
click at [67, 31] on img at bounding box center [90, 29] width 159 height 37
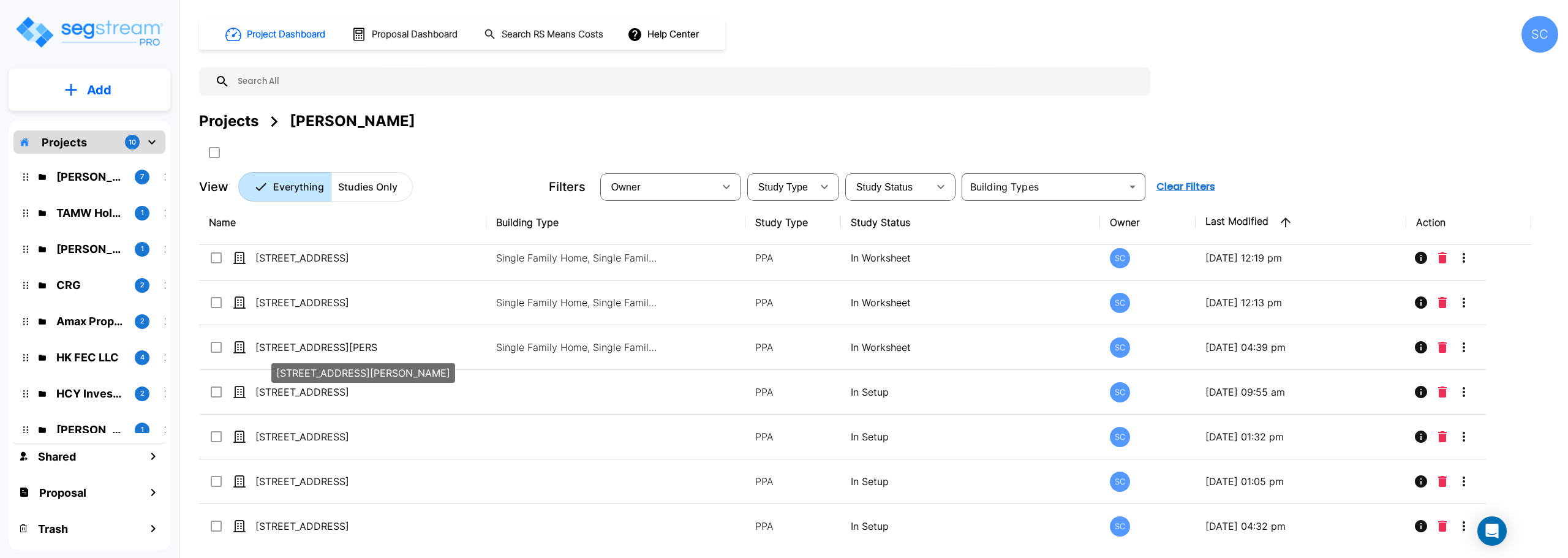
scroll to position [11, 0]
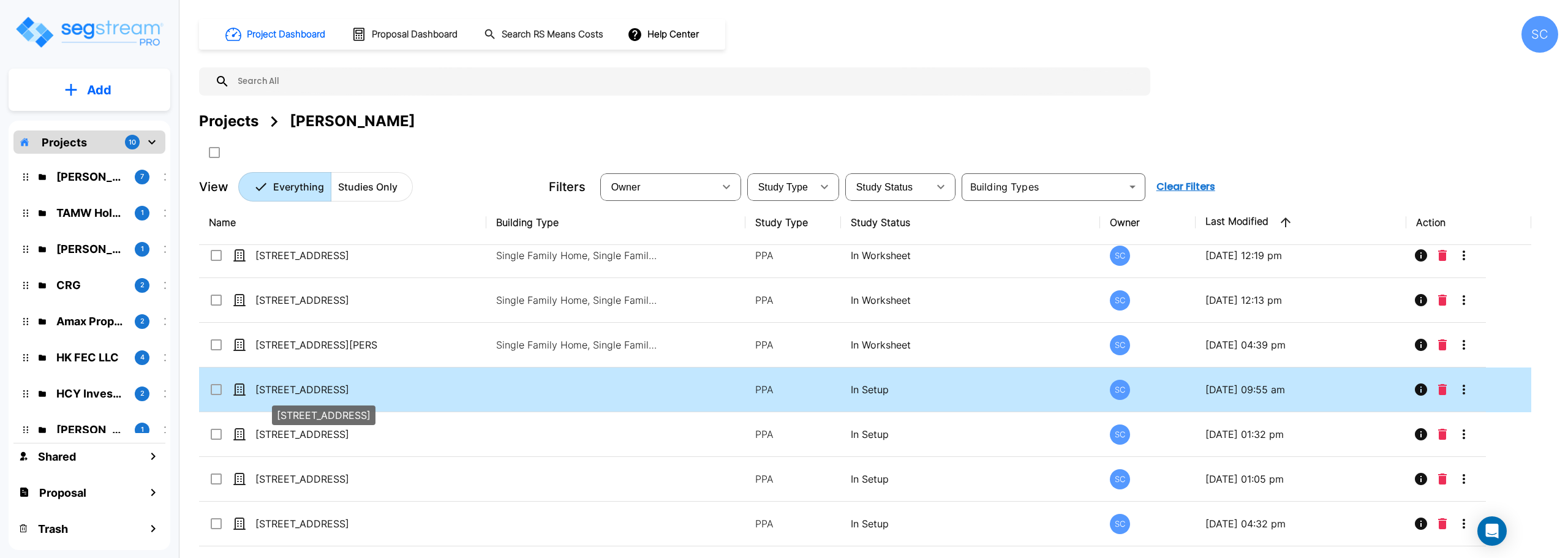
click at [314, 393] on p "[STREET_ADDRESS]" at bounding box center [316, 389] width 122 height 15
checkbox input "false"
click at [314, 393] on p "[STREET_ADDRESS]" at bounding box center [316, 389] width 122 height 15
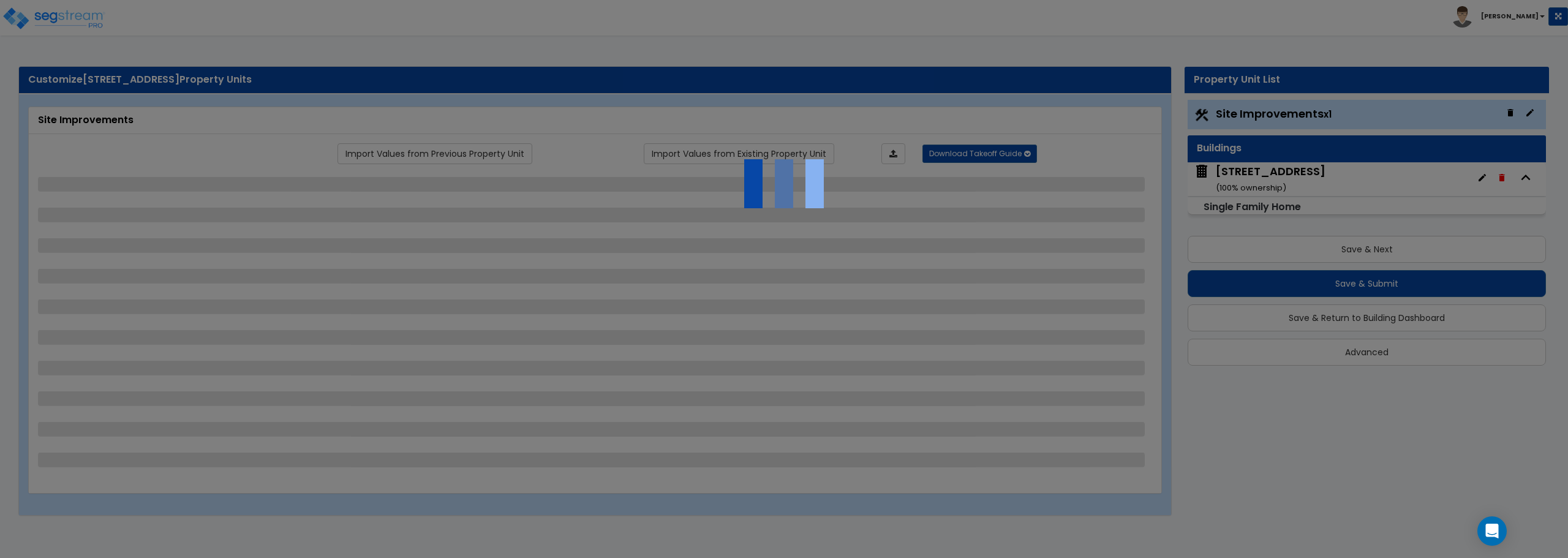
select select "2"
select select "1"
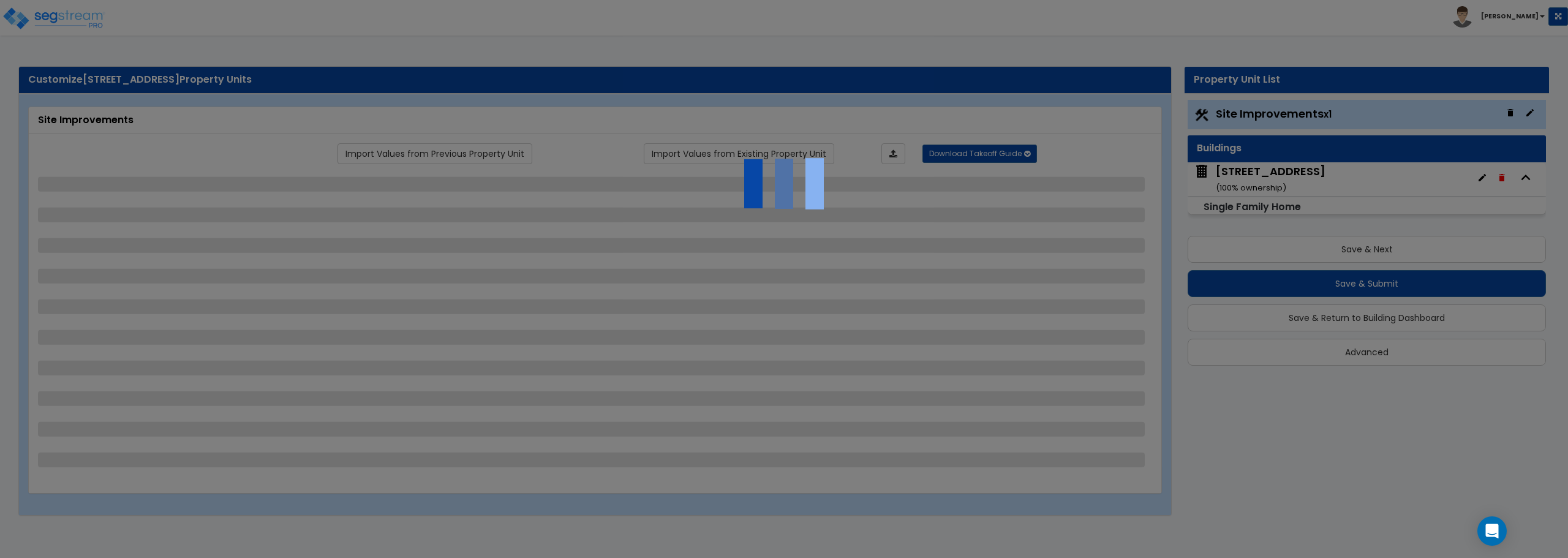
select select "1"
select select "2"
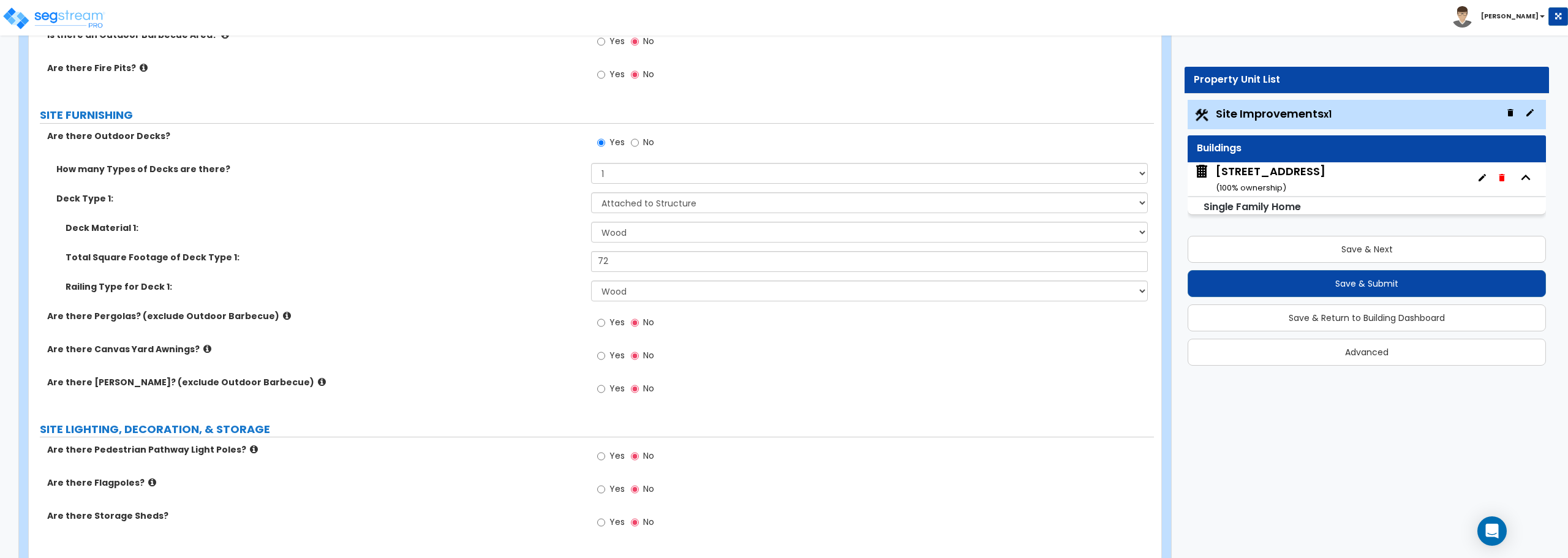
scroll to position [1051, 0]
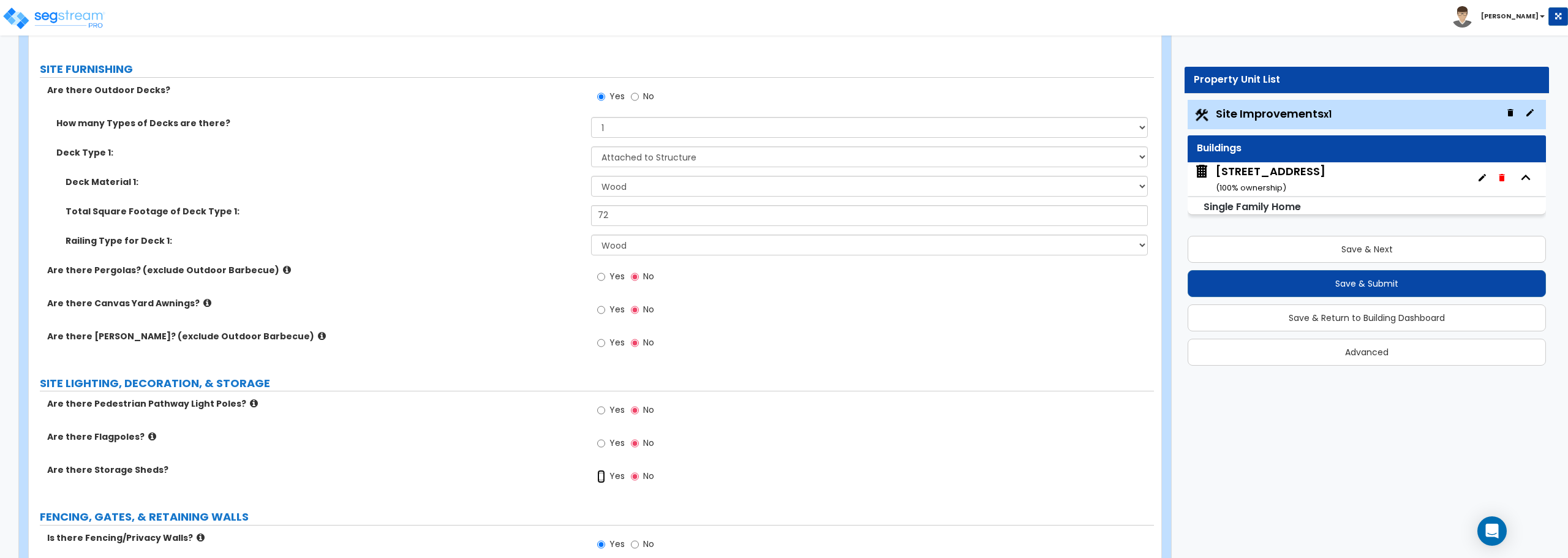
click at [601, 478] on input "Yes" at bounding box center [601, 476] width 8 height 13
radio input "true"
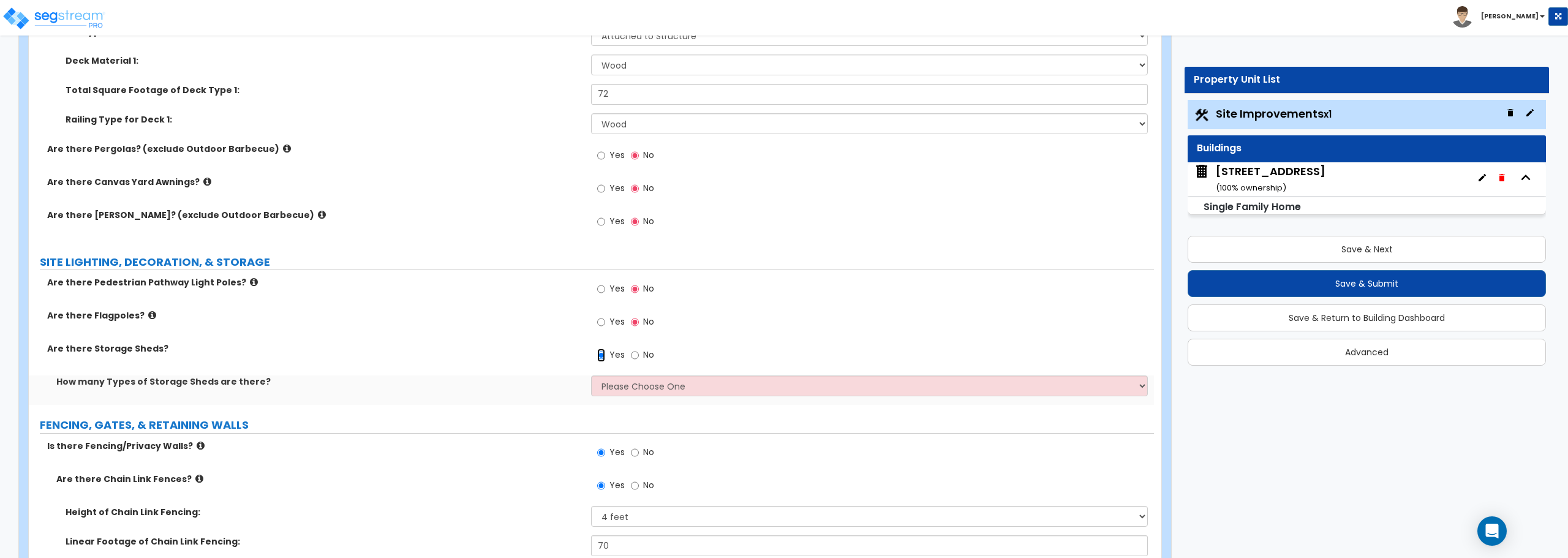
scroll to position [1174, 0]
click at [638, 374] on div "Are there Pedestrian Pathway Light Poles? Yes No Are there Flagpoles? Yes No Ar…" at bounding box center [592, 339] width 1107 height 129
click at [636, 381] on select "Please Choose One 1 2" at bounding box center [869, 384] width 556 height 21
select select "1"
click at [591, 374] on select "Please Choose One 1 2" at bounding box center [869, 384] width 556 height 21
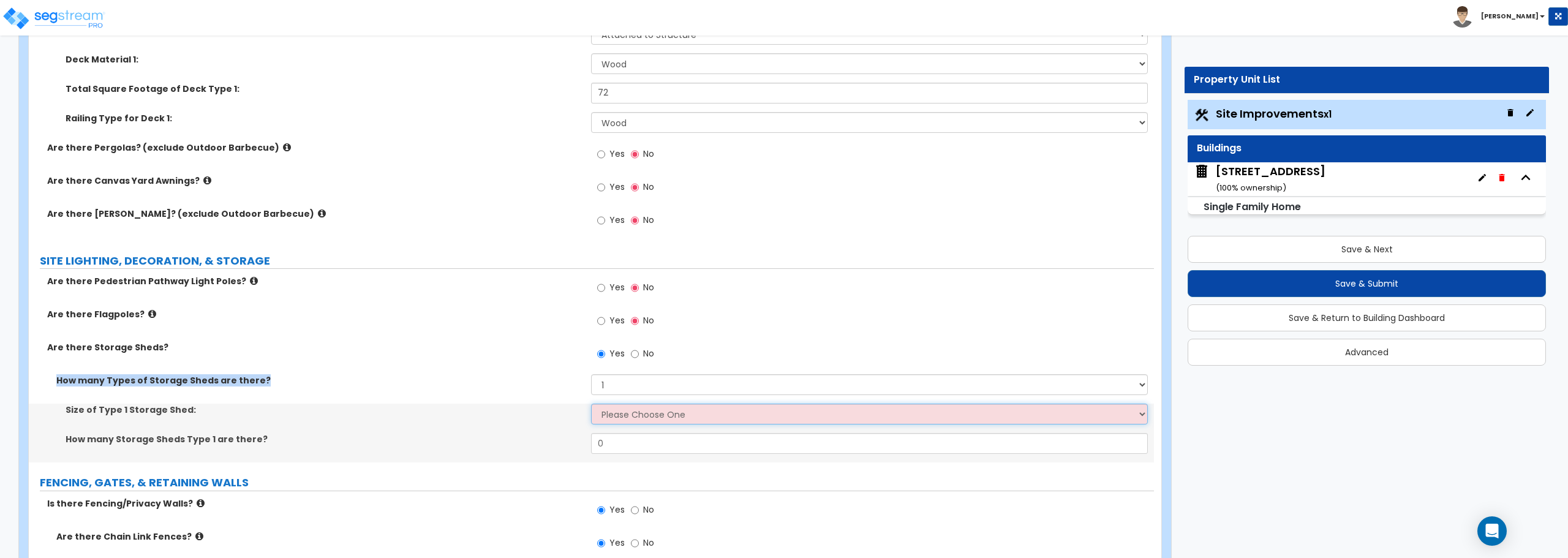
click at [651, 415] on select "Please Choose One 16' x 32' 30' x 64'" at bounding box center [869, 414] width 556 height 21
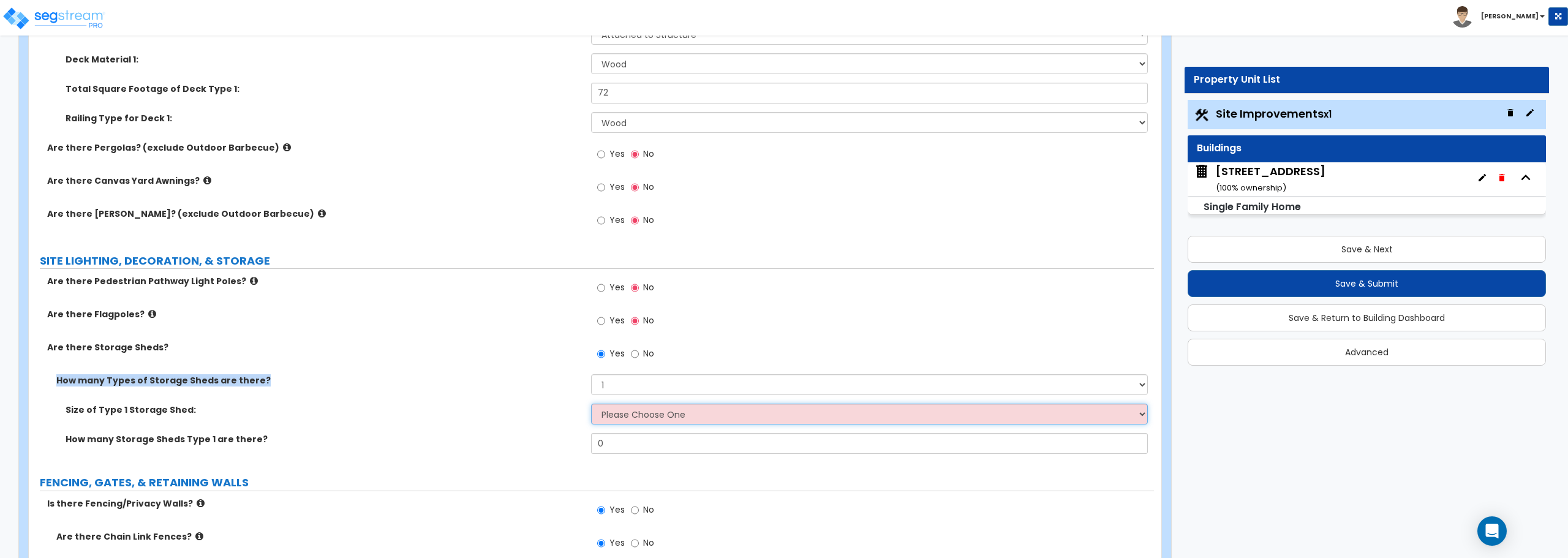
select select "1"
click at [591, 404] on select "Please Choose One 16' x 32' 30' x 64'" at bounding box center [869, 414] width 556 height 21
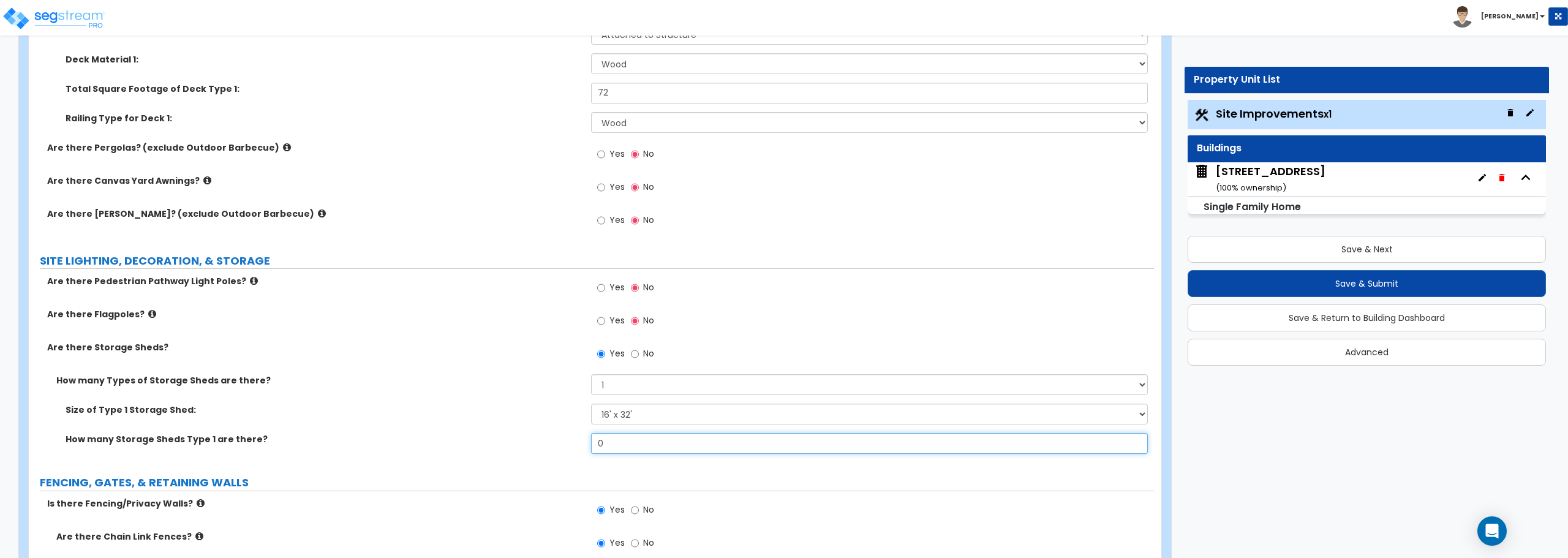
drag, startPoint x: 633, startPoint y: 443, endPoint x: 532, endPoint y: 449, distance: 101.2
click at [535, 448] on div "How many Storage Sheds Type 1 are there? 0" at bounding box center [591, 448] width 1125 height 29
type input "1"
click at [621, 380] on select "Please Choose One 1 2" at bounding box center [869, 384] width 556 height 21
click at [550, 382] on label "How many Types of Storage Sheds are there?" at bounding box center [319, 380] width 526 height 12
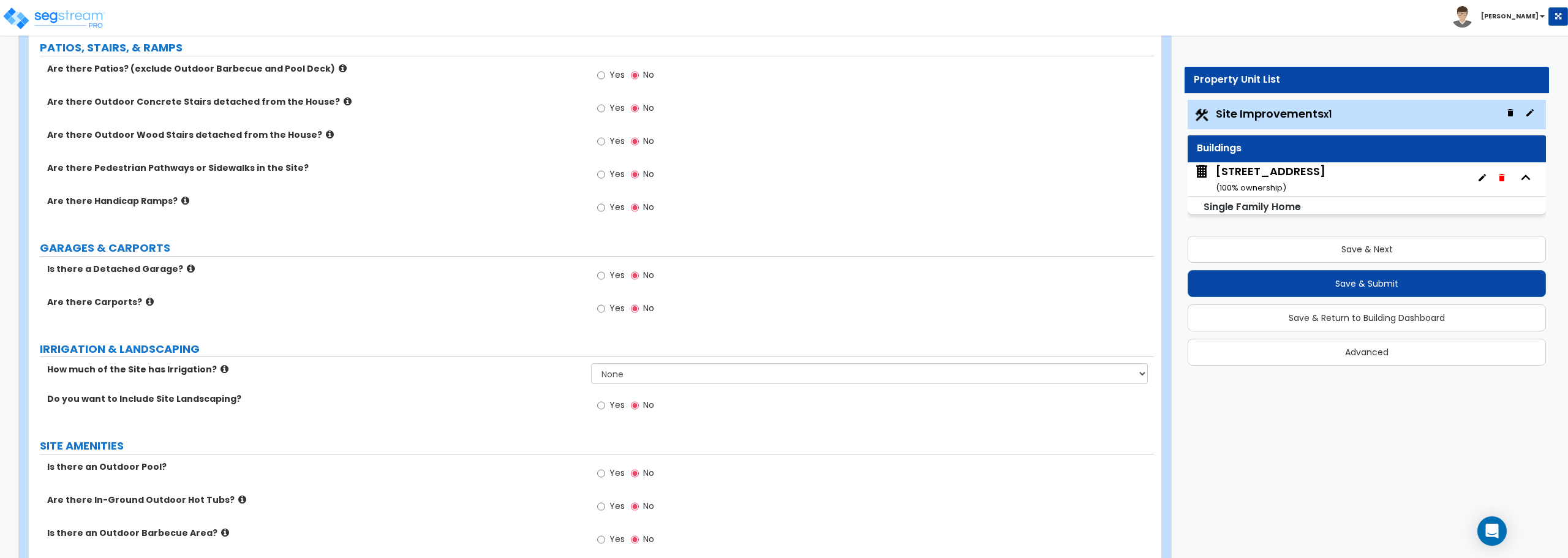
scroll to position [500, 0]
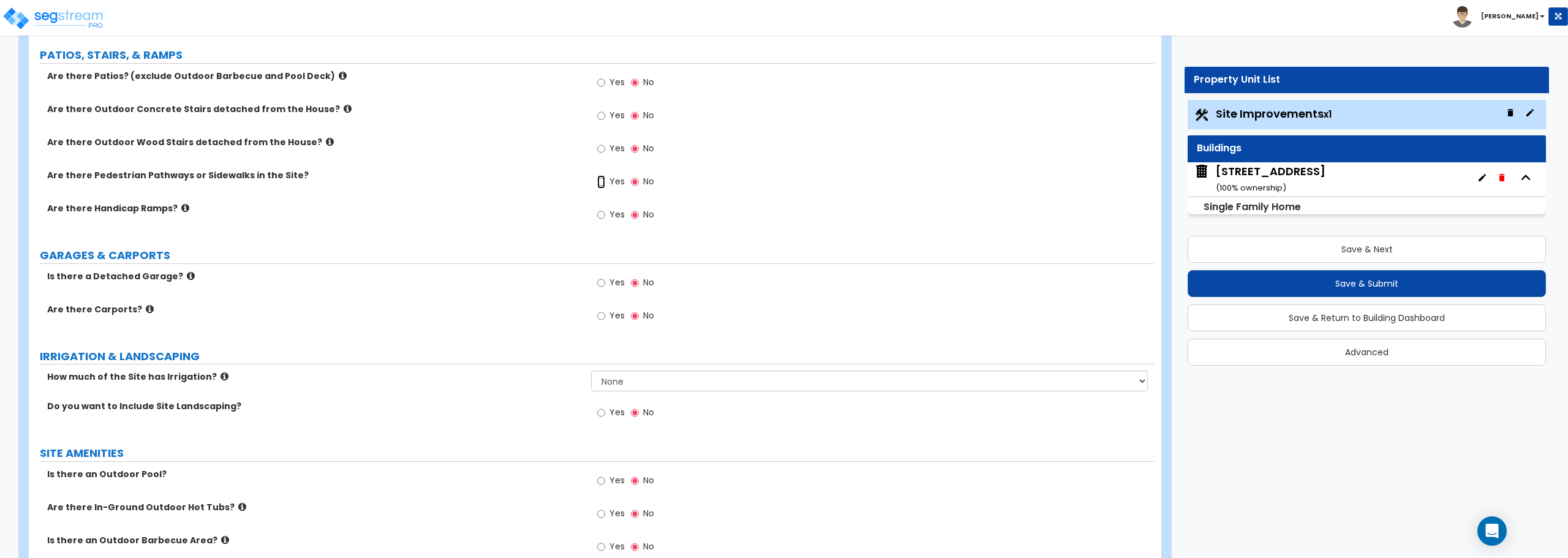
click at [599, 181] on input "Yes" at bounding box center [601, 181] width 8 height 13
radio input "true"
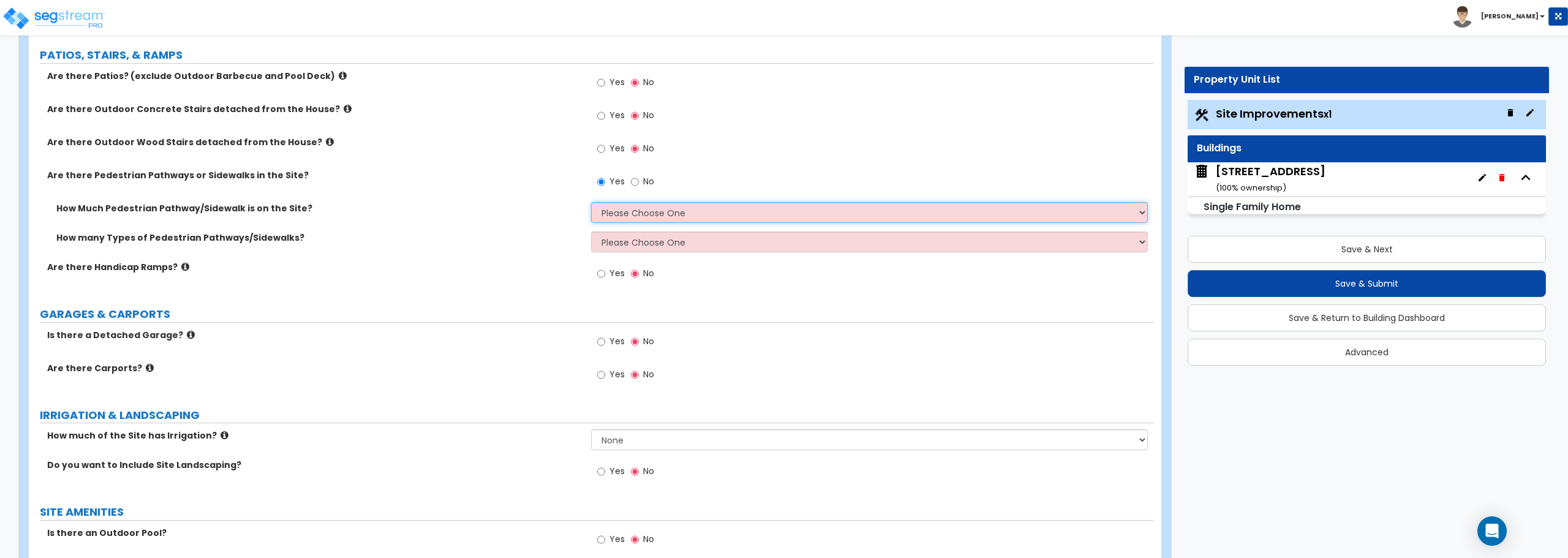
click at [652, 219] on select "Please Choose One I Don't Know, Please Estimate For Me Enter Linear Footage" at bounding box center [869, 212] width 556 height 21
select select "2"
click at [591, 202] on select "Please Choose One I Don't Know, Please Estimate For Me Enter Linear Footage" at bounding box center [869, 212] width 556 height 21
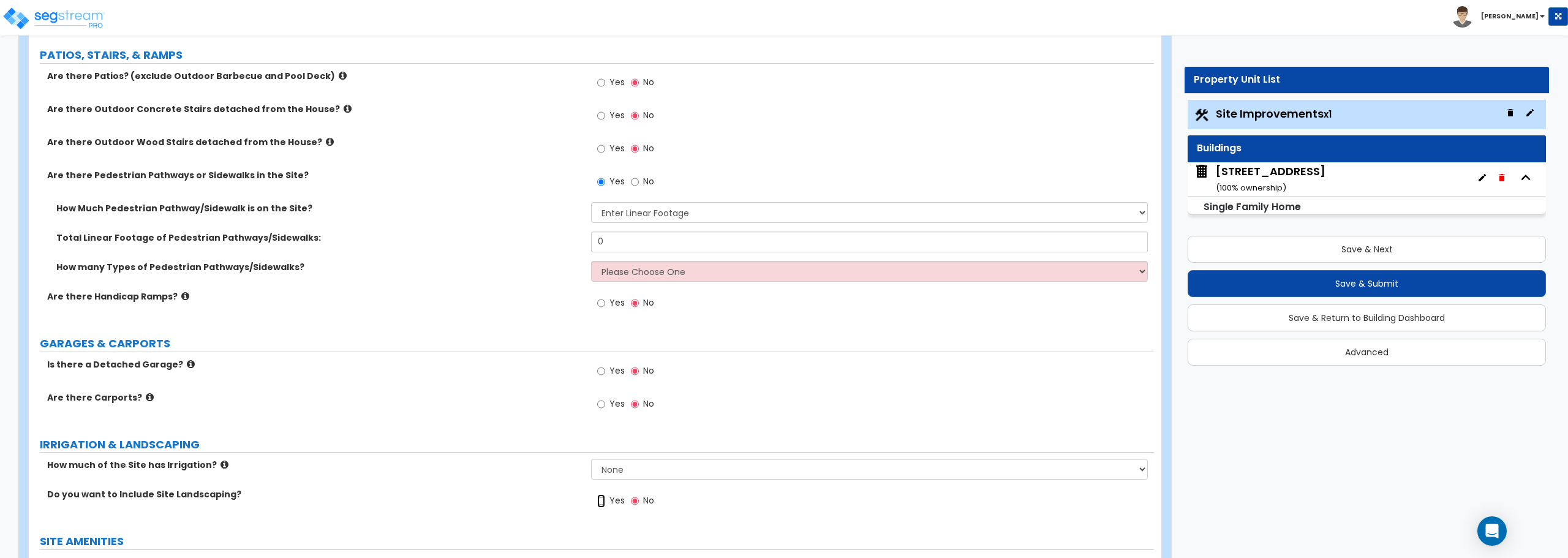
click at [600, 500] on input "Yes" at bounding box center [601, 501] width 8 height 13
radio input "true"
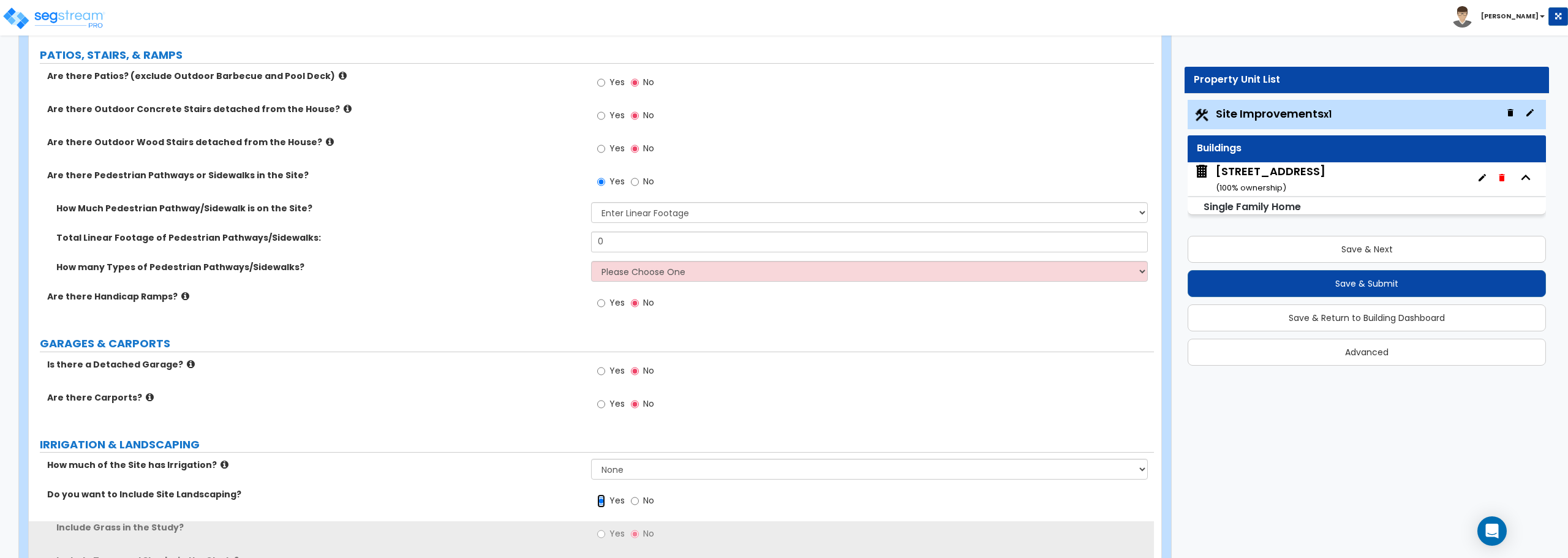
scroll to position [745, 0]
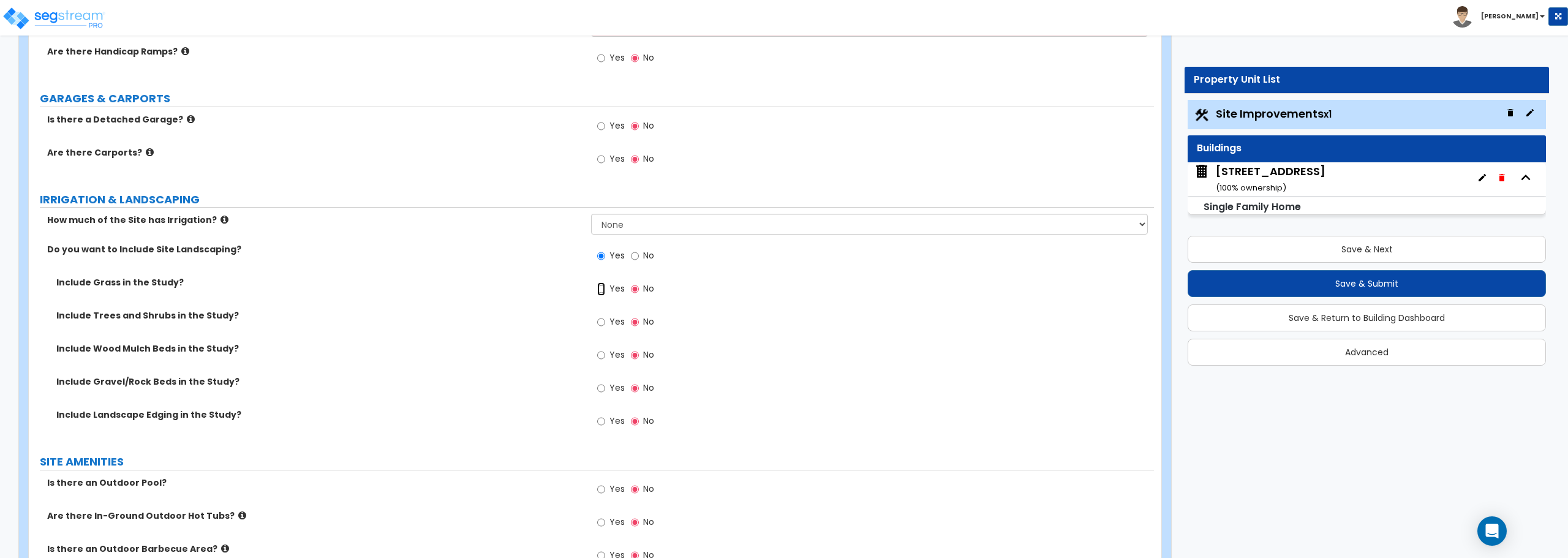
click at [600, 288] on input "Yes" at bounding box center [601, 289] width 8 height 13
radio input "true"
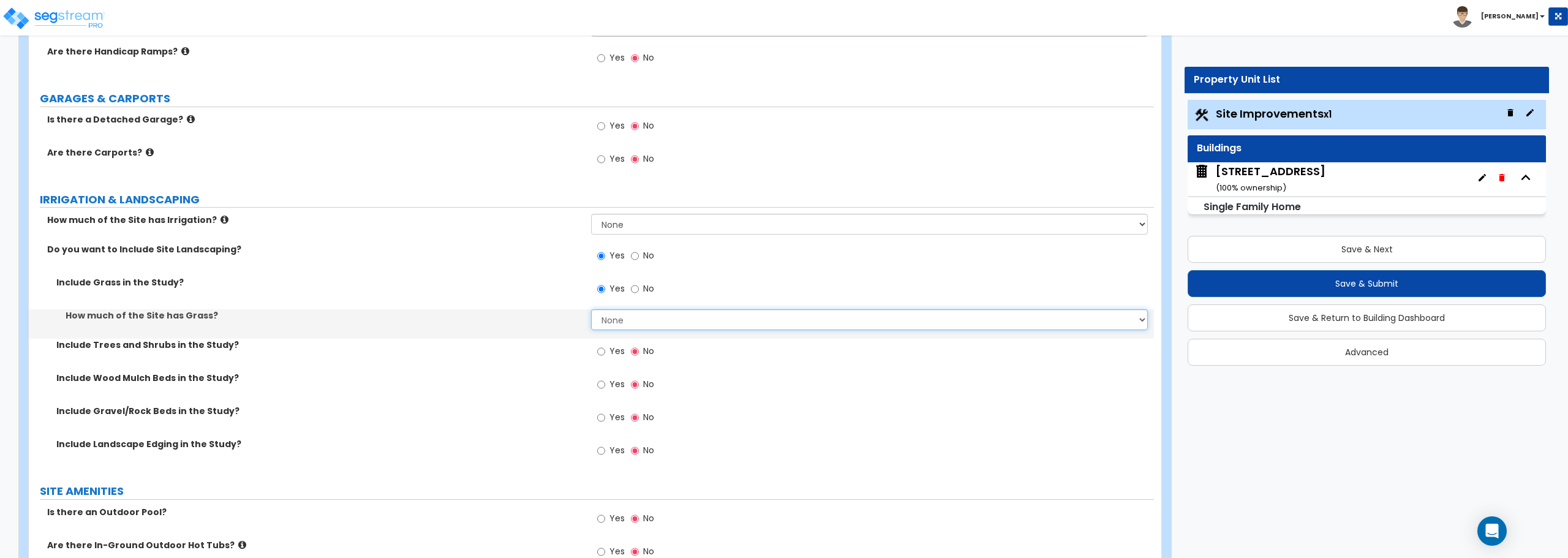
click at [649, 325] on select "None I want to Enter an Approximate Percentage I want to Enter the Square Foota…" at bounding box center [869, 320] width 556 height 21
select select "2"
click at [591, 309] on select "None I want to Enter an Approximate Percentage I want to Enter the Square Foota…" at bounding box center [869, 320] width 556 height 21
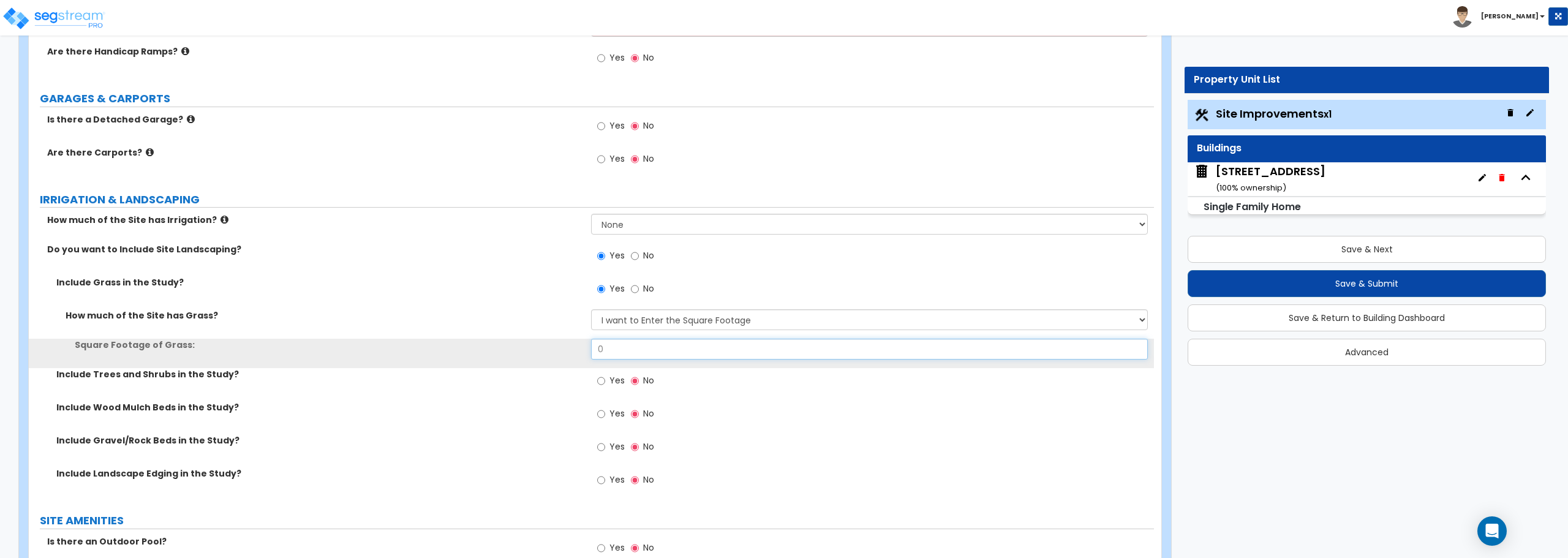
click at [631, 349] on input "0" at bounding box center [869, 349] width 556 height 21
drag, startPoint x: 631, startPoint y: 350, endPoint x: 559, endPoint y: 361, distance: 72.8
click at [562, 361] on div "Square Footage of Grass: 0" at bounding box center [591, 353] width 1125 height 29
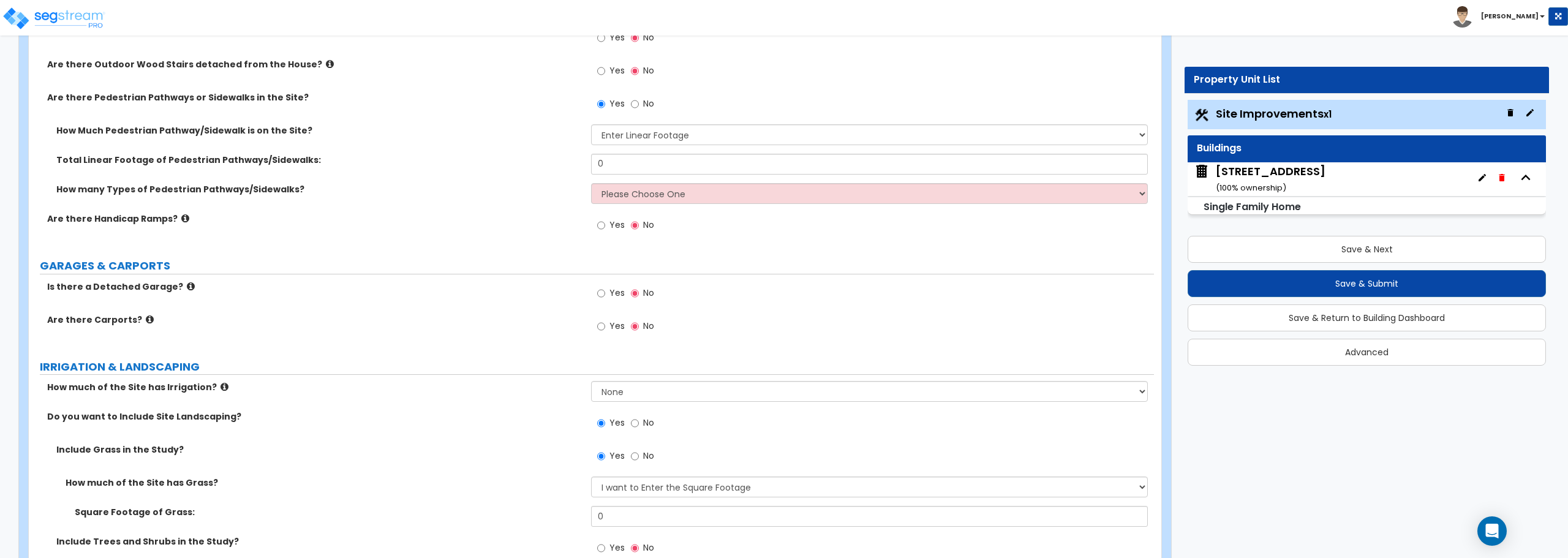
scroll to position [561, 0]
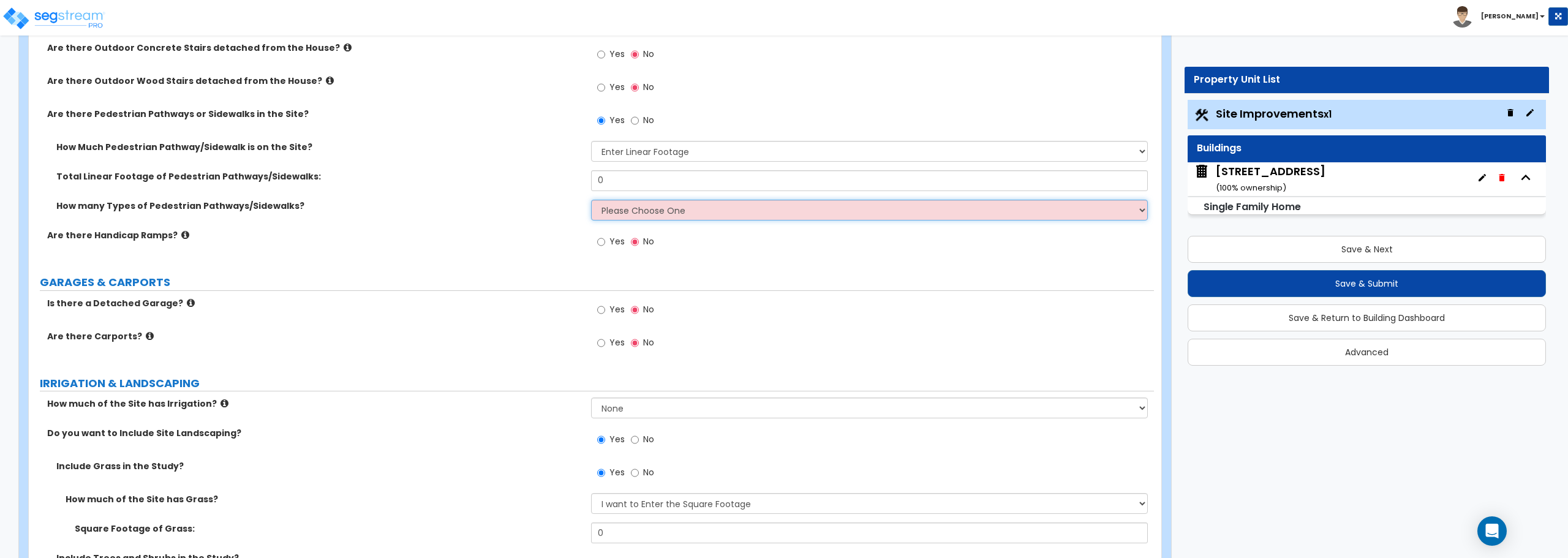
click at [681, 209] on select "Please Choose One 1 2 3" at bounding box center [869, 210] width 556 height 21
select select "1"
click at [591, 200] on select "Please Choose One 1 2 3" at bounding box center [869, 210] width 556 height 21
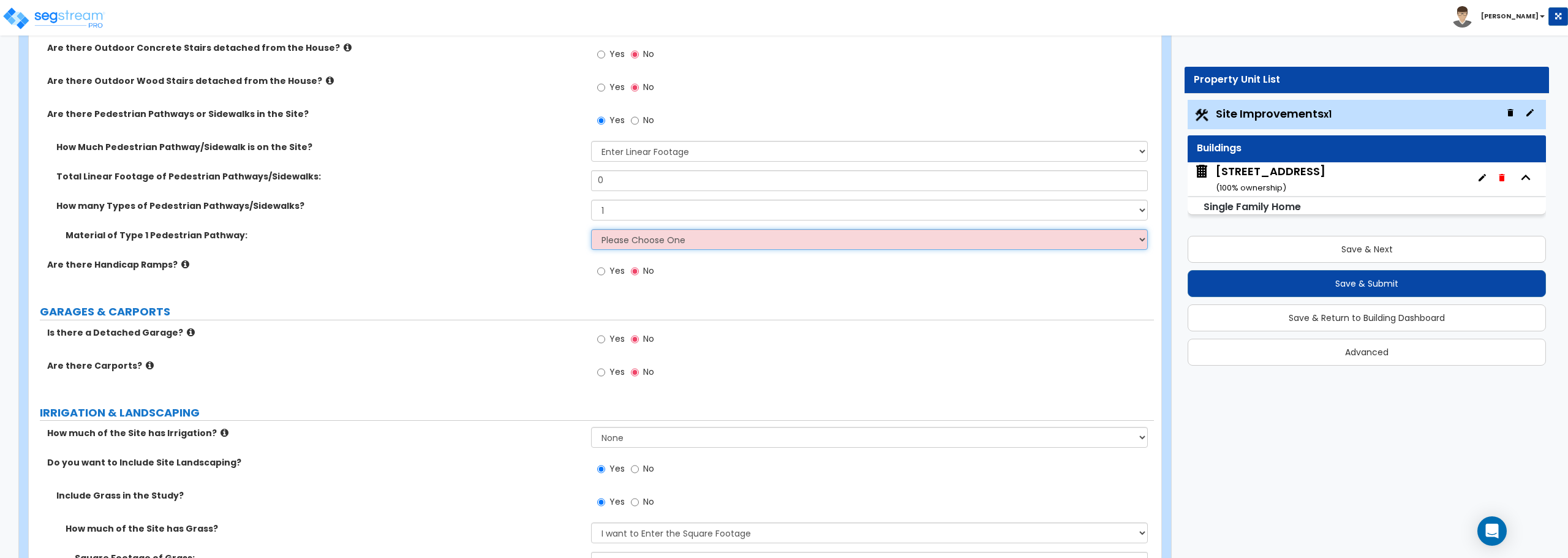
click at [634, 238] on select "Please Choose One Bare Concrete Stamped Concrete Brick Pavers Stone Pavers Wood…" at bounding box center [869, 239] width 556 height 21
select select "1"
click at [591, 229] on select "Please Choose One Bare Concrete Stamped Concrete Brick Pavers Stone Pavers Wood…" at bounding box center [869, 239] width 556 height 21
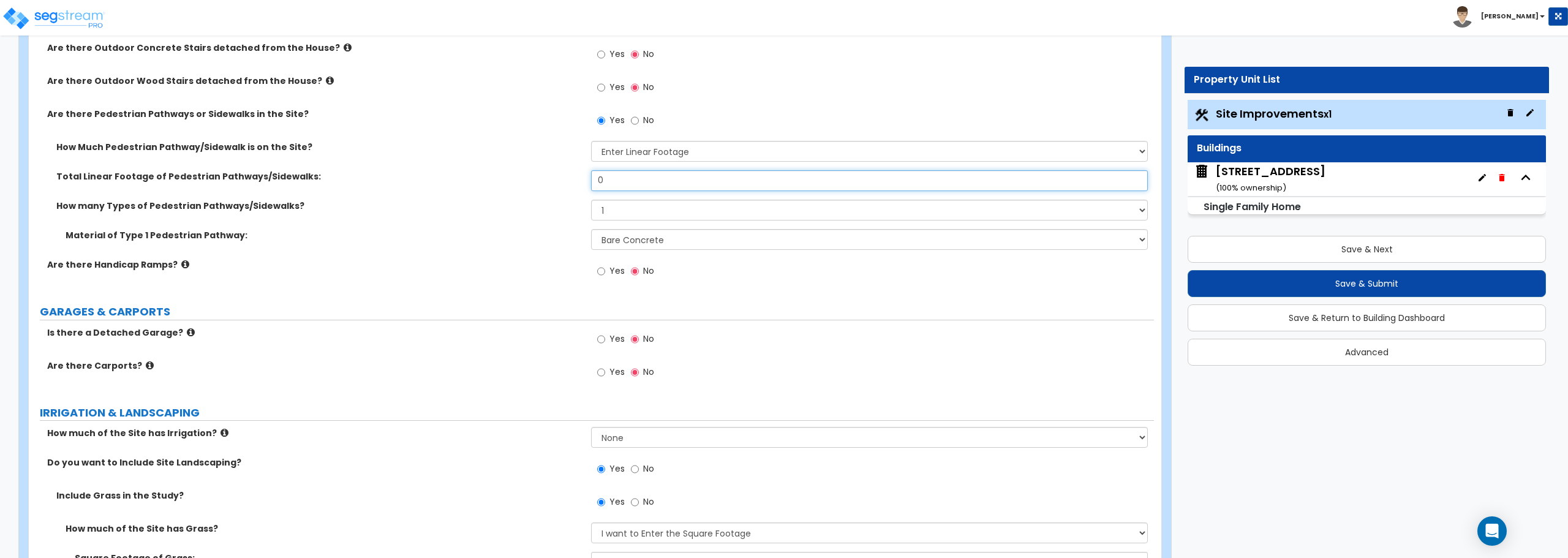
drag, startPoint x: 567, startPoint y: 187, endPoint x: 552, endPoint y: 188, distance: 15.0
click at [552, 188] on div "Total Linear Footage of Pedestrian Pathways/Sidewalks: 0" at bounding box center [591, 185] width 1125 height 29
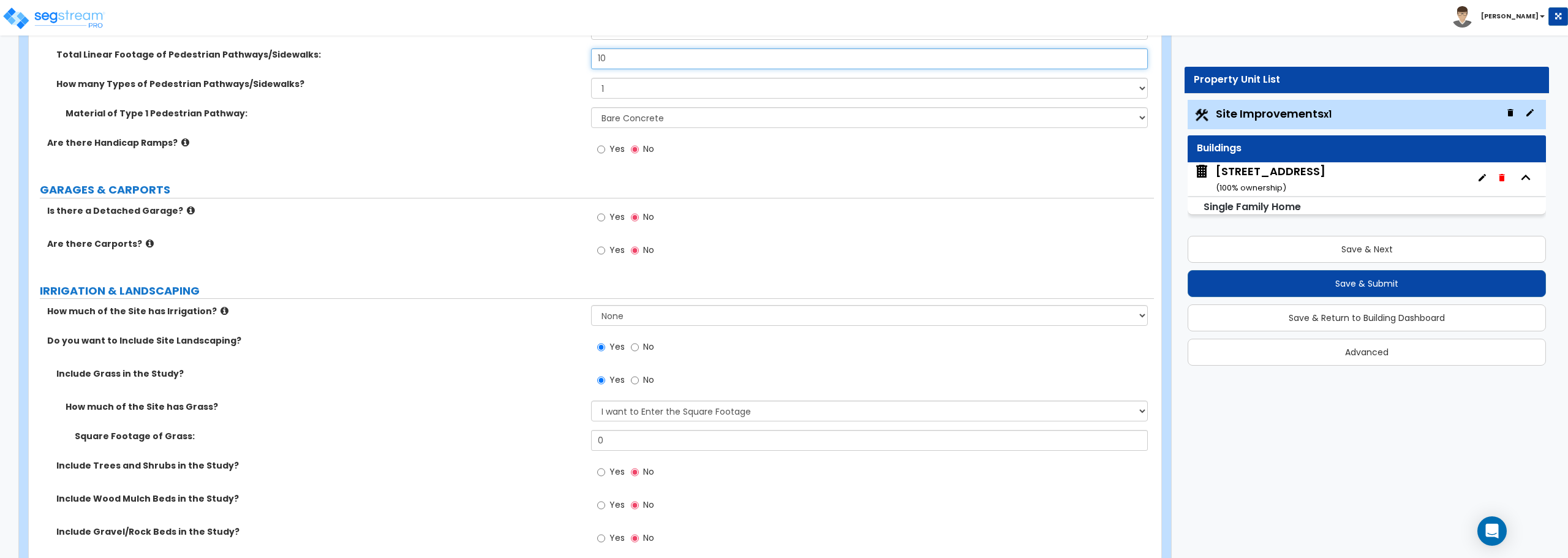
scroll to position [684, 0]
type input "10"
drag, startPoint x: 621, startPoint y: 440, endPoint x: 507, endPoint y: 450, distance: 114.4
click at [508, 451] on div "Square Footage of Grass: 0" at bounding box center [591, 444] width 1125 height 29
type input "7,953"
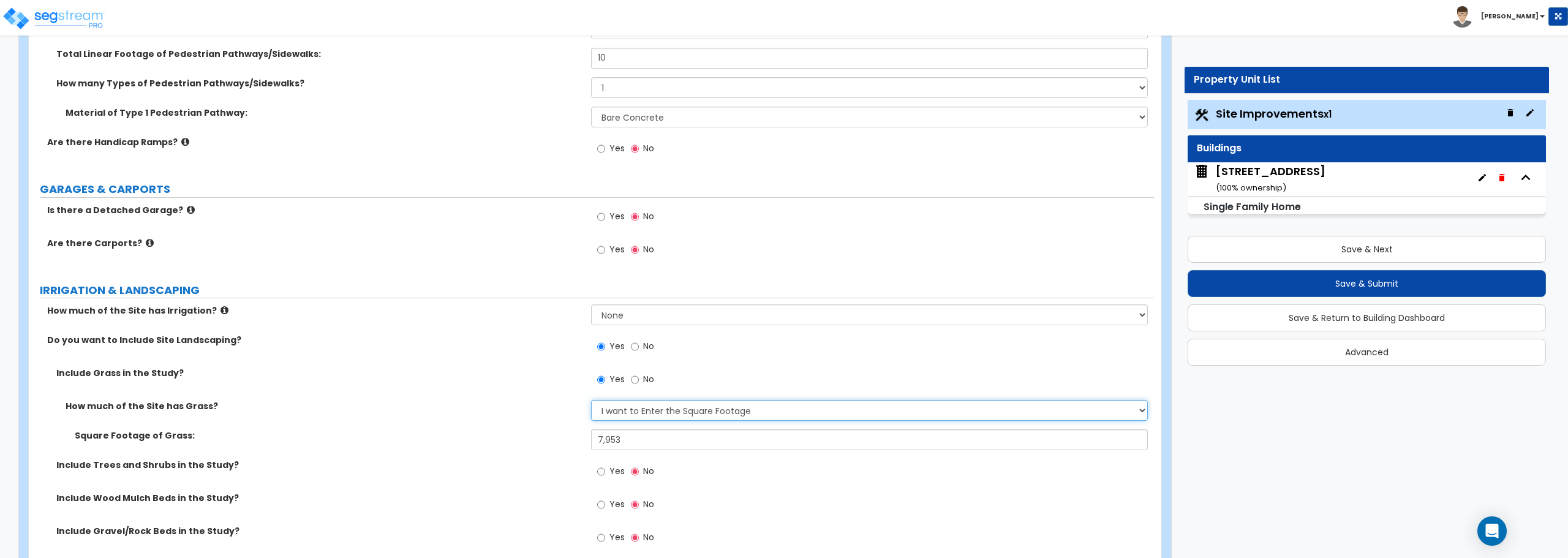
click at [800, 410] on select "None I want to Enter an Approximate Percentage I want to Enter the Square Foota…" at bounding box center [869, 410] width 556 height 21
click at [798, 409] on select "None I want to Enter an Approximate Percentage I want to Enter the Square Foota…" at bounding box center [869, 410] width 556 height 21
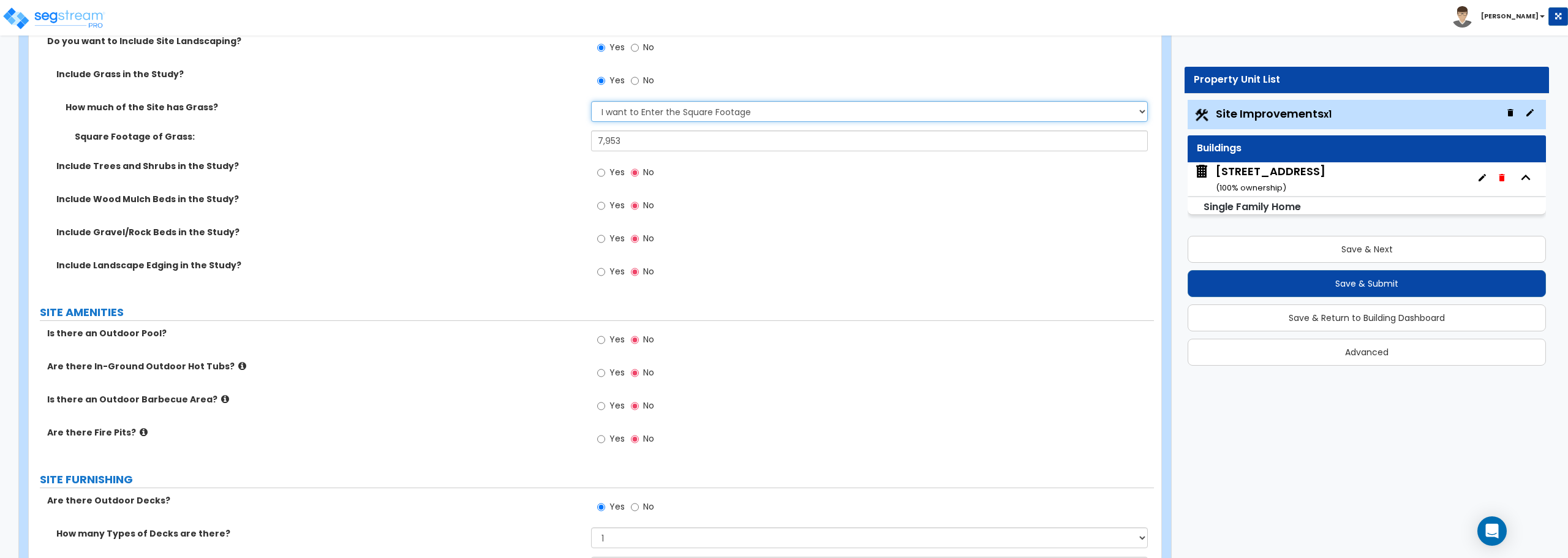
scroll to position [990, 0]
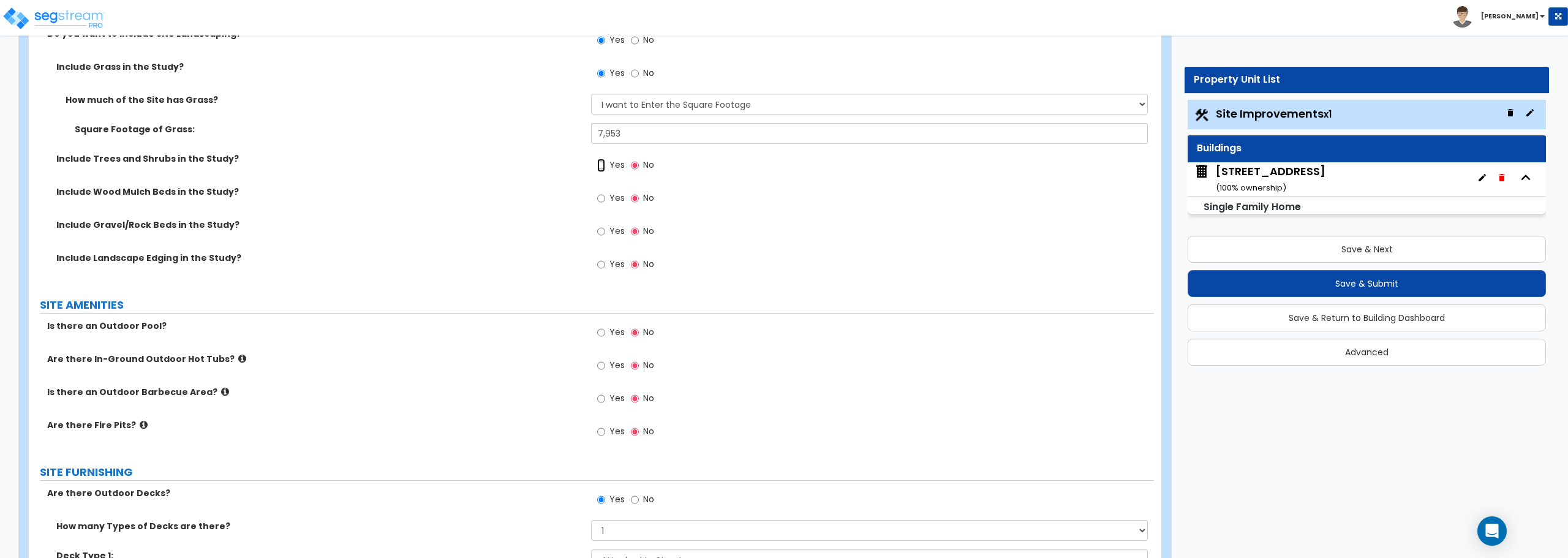
click at [602, 164] on input "Yes" at bounding box center [601, 165] width 8 height 13
radio input "true"
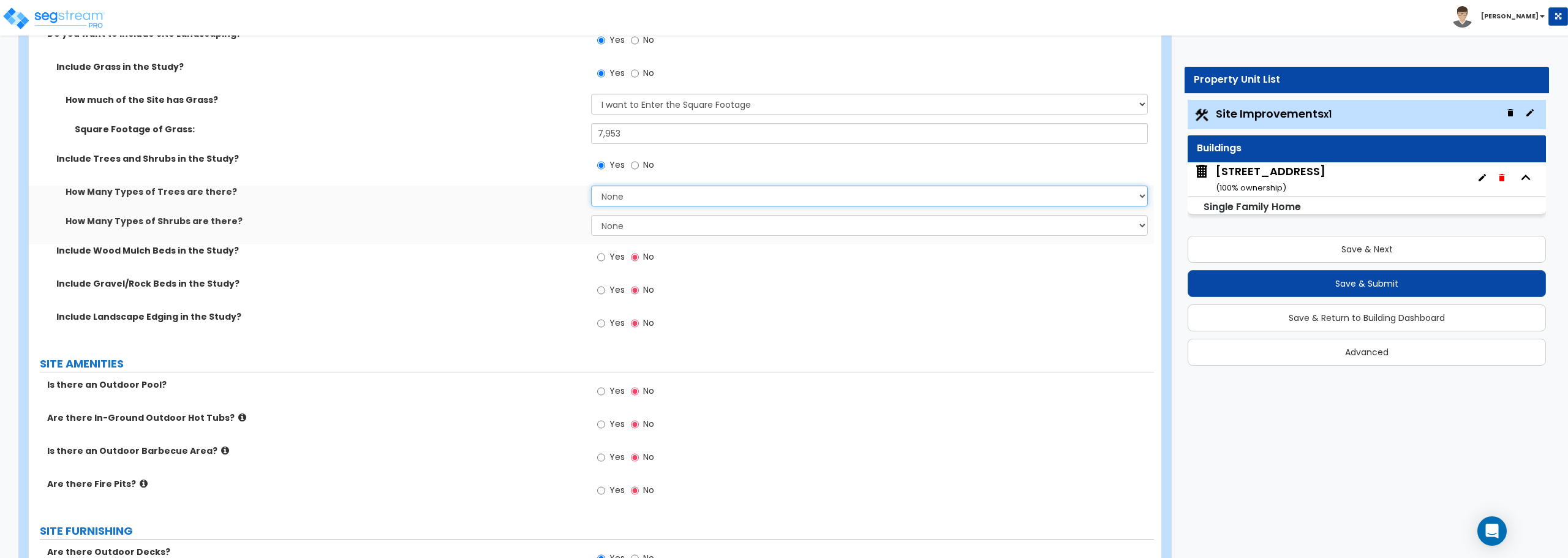
click at [636, 198] on select "None 1 2 3" at bounding box center [869, 196] width 556 height 21
select select "1"
click at [591, 186] on select "None 1 2 3" at bounding box center [869, 196] width 556 height 21
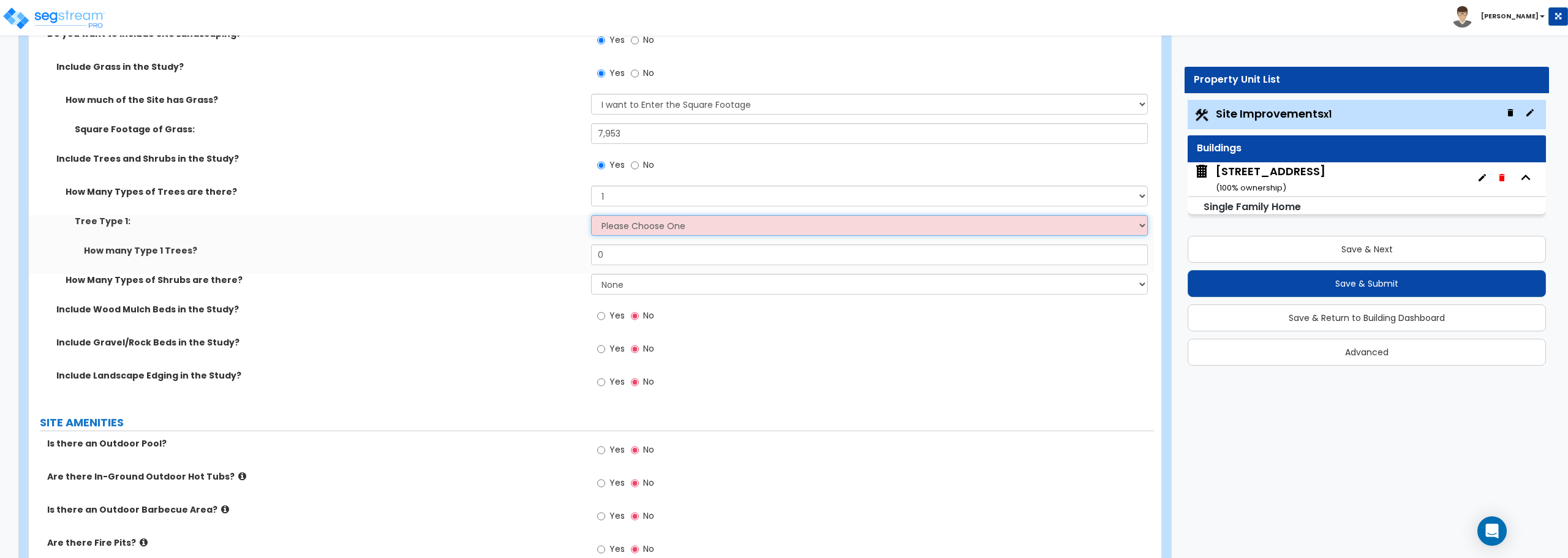
click at [627, 226] on select "Please Choose One Honey Locust Planetree Poplar Elm Hawthorn Linden Maple Red M…" at bounding box center [869, 225] width 556 height 21
select select "4"
click at [591, 215] on select "Please Choose One Honey Locust Planetree Poplar Elm Hawthorn Linden Maple Red M…" at bounding box center [869, 225] width 556 height 21
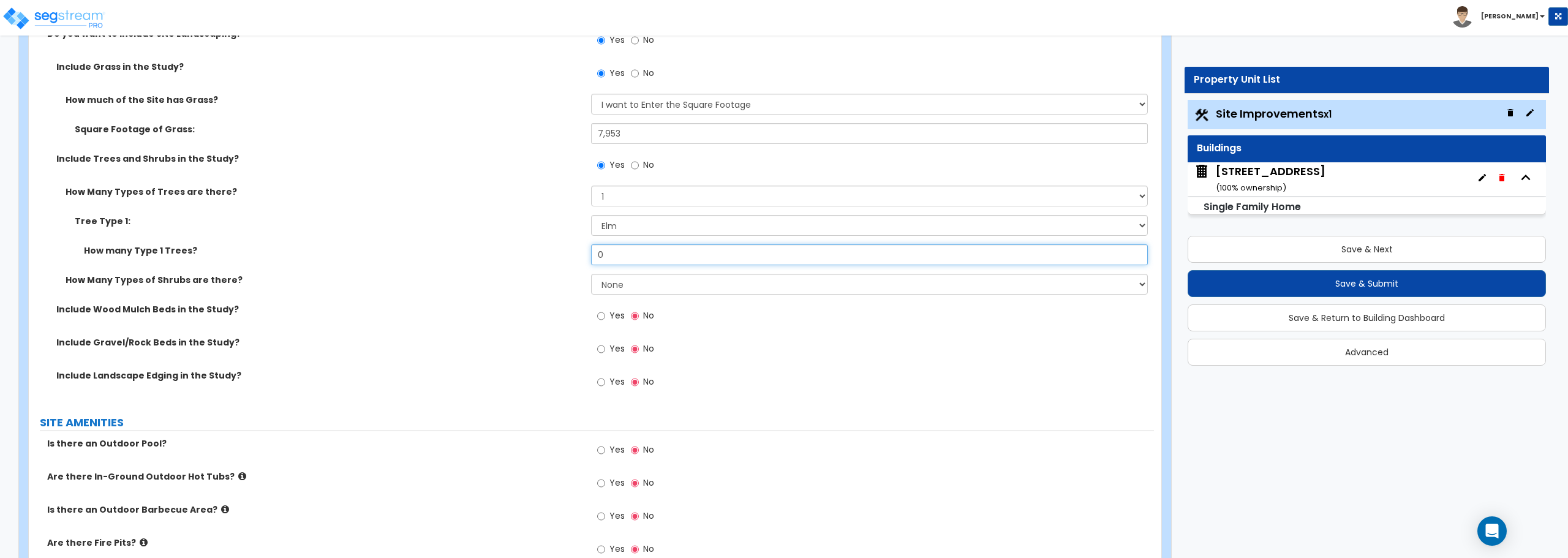
drag, startPoint x: 622, startPoint y: 252, endPoint x: 564, endPoint y: 257, distance: 58.2
click at [568, 256] on div "How many Type 1 Trees? 0" at bounding box center [591, 259] width 1125 height 29
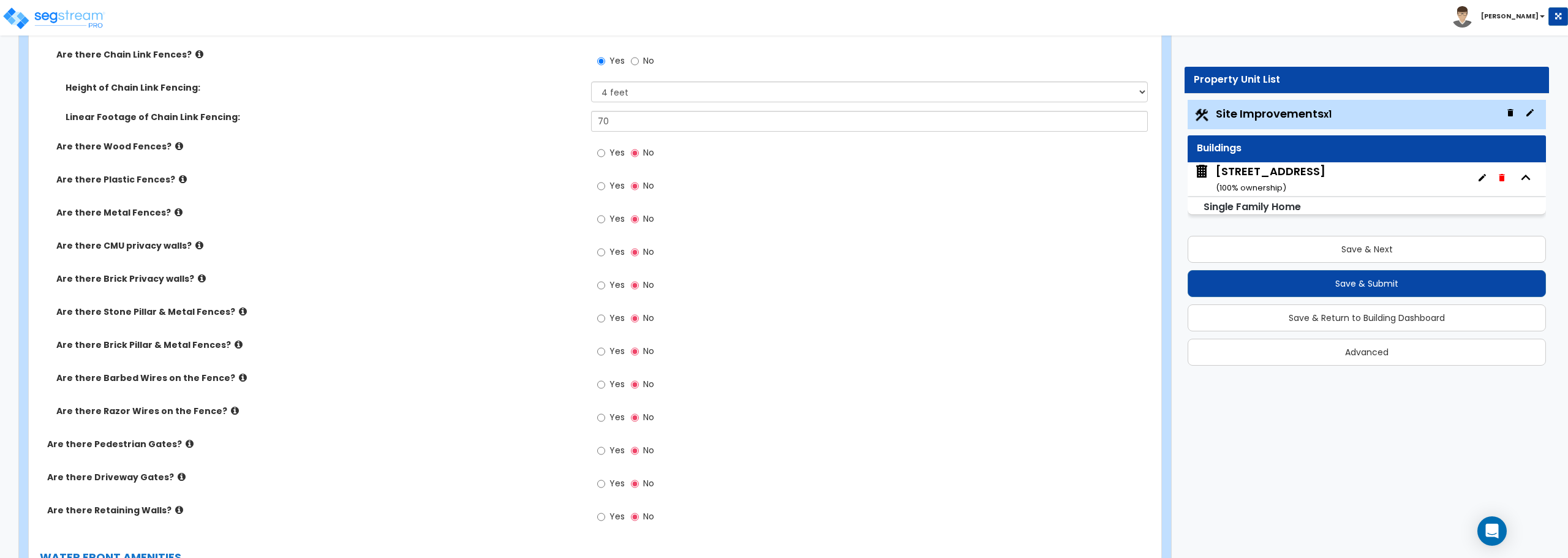
scroll to position [1966, 0]
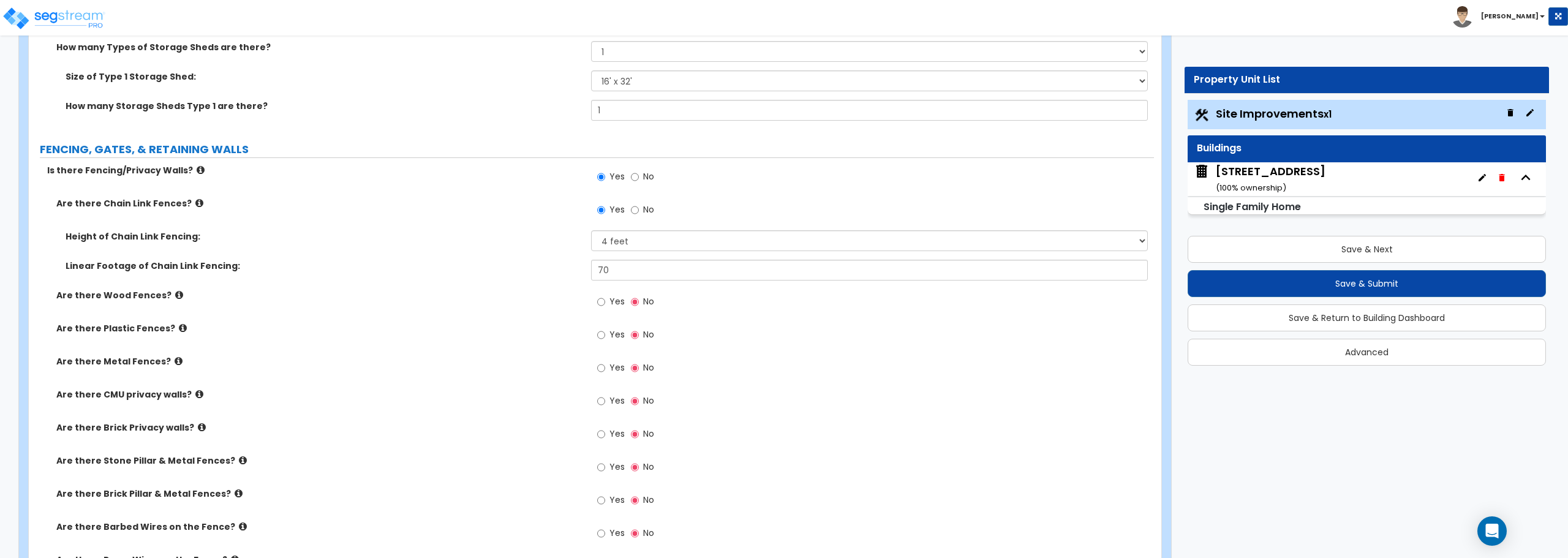
type input "1"
click at [1335, 174] on div "1021 W Locust St ( 100 % ownership)" at bounding box center [1366, 179] width 358 height 34
click at [1286, 172] on div "1021 W Locust St ( 100 % ownership)" at bounding box center [1271, 179] width 110 height 31
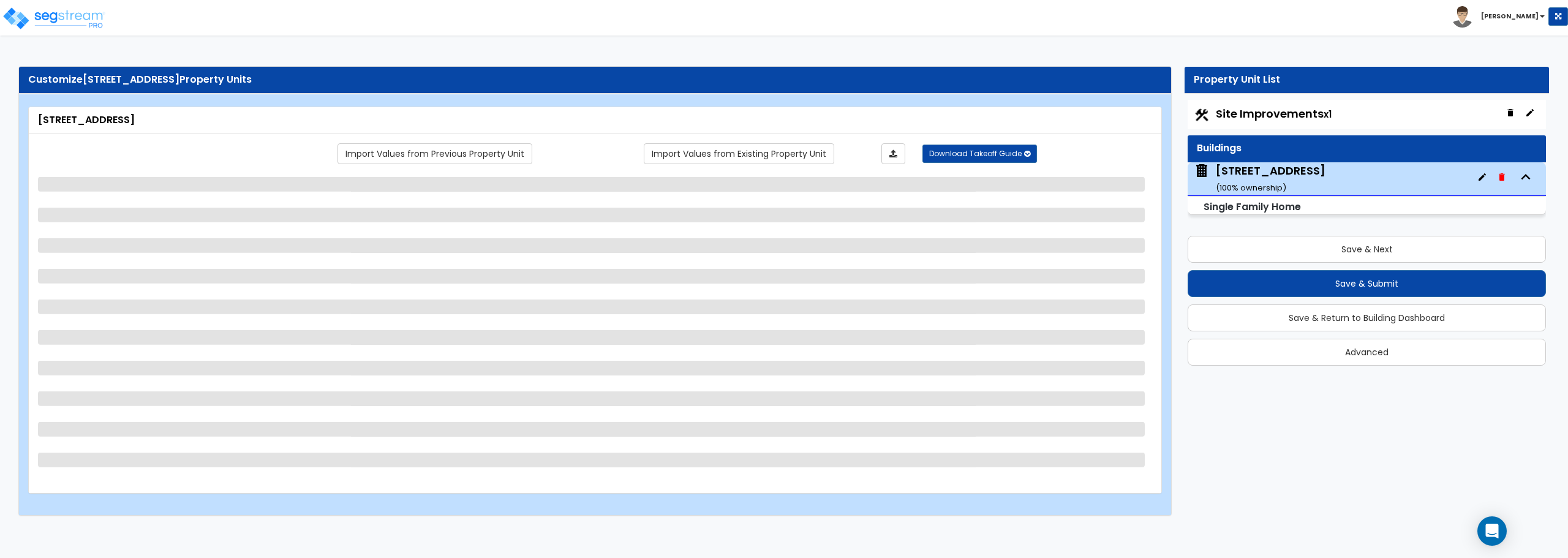
select select "7"
select select "1"
select select "6"
select select "1"
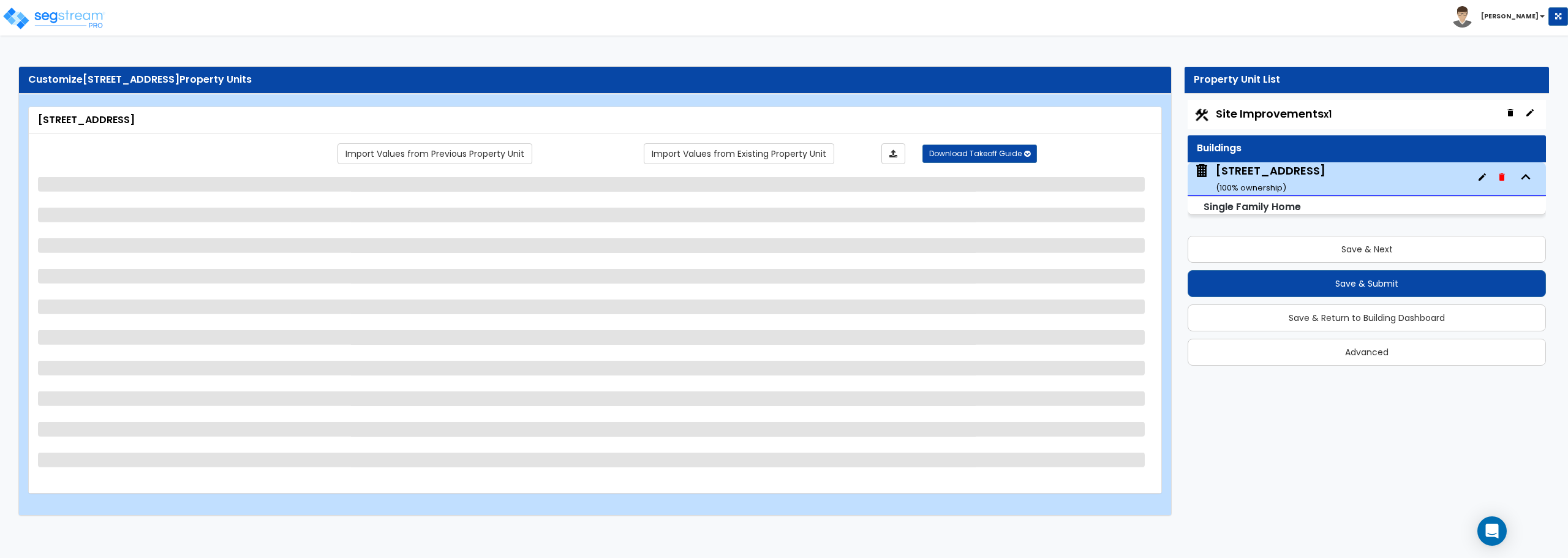
select select "1"
select select "3"
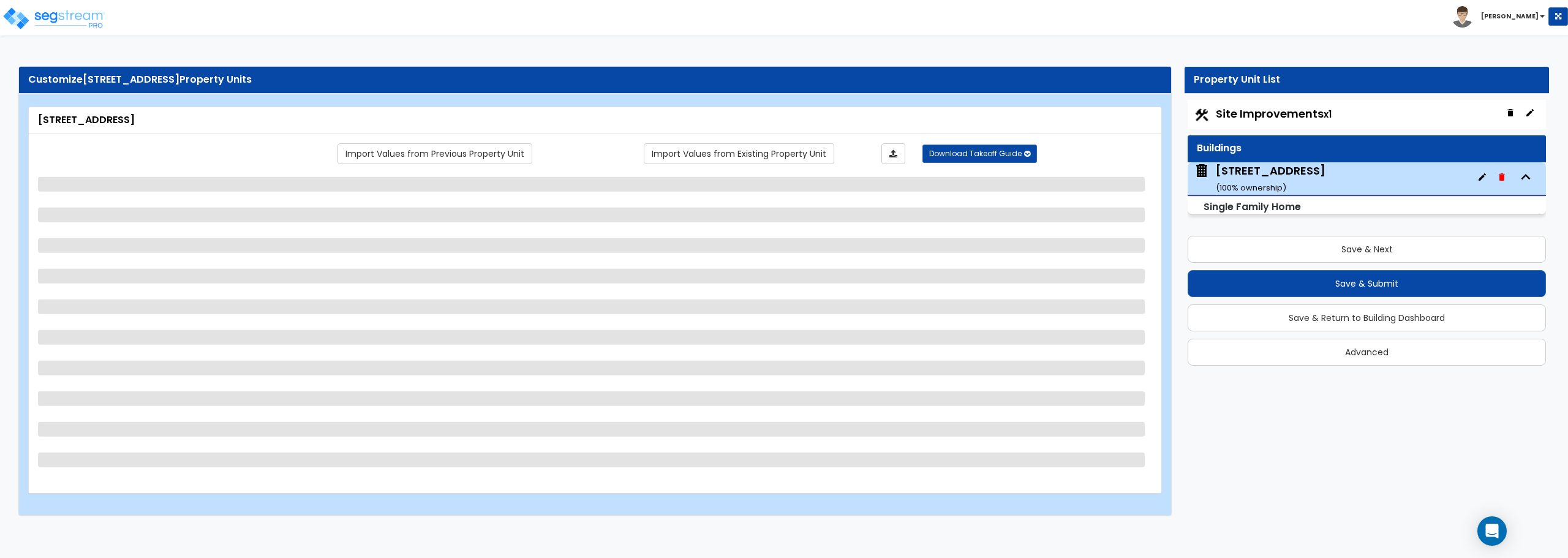
select select "1"
select select "2"
select select "3"
select select "5"
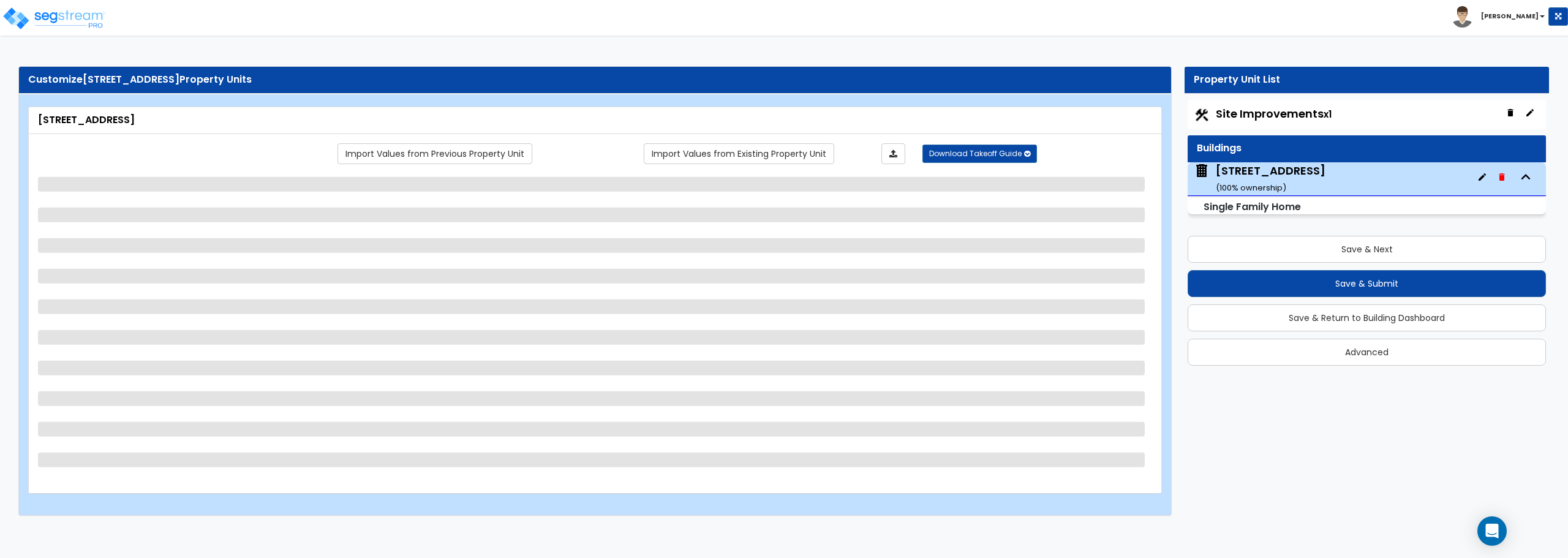
select select "3"
select select "6"
select select "1"
select select "6"
select select "3"
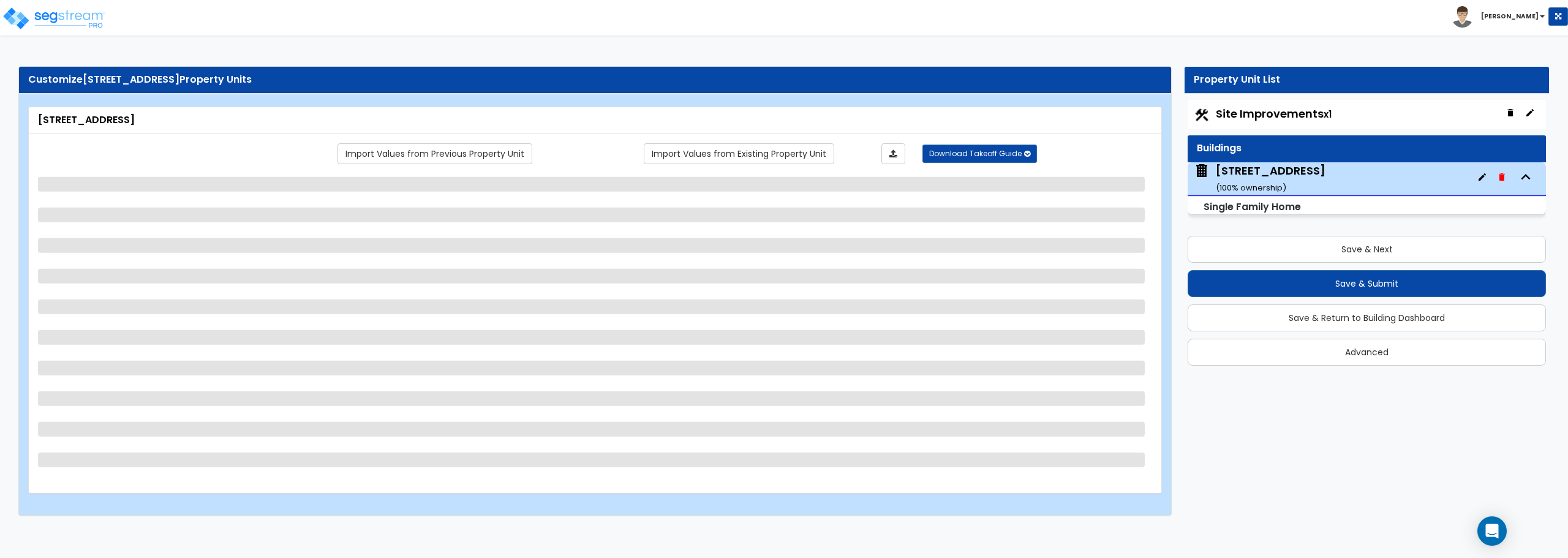
select select "1"
select select "3"
select select "5"
select select "2"
select select "5"
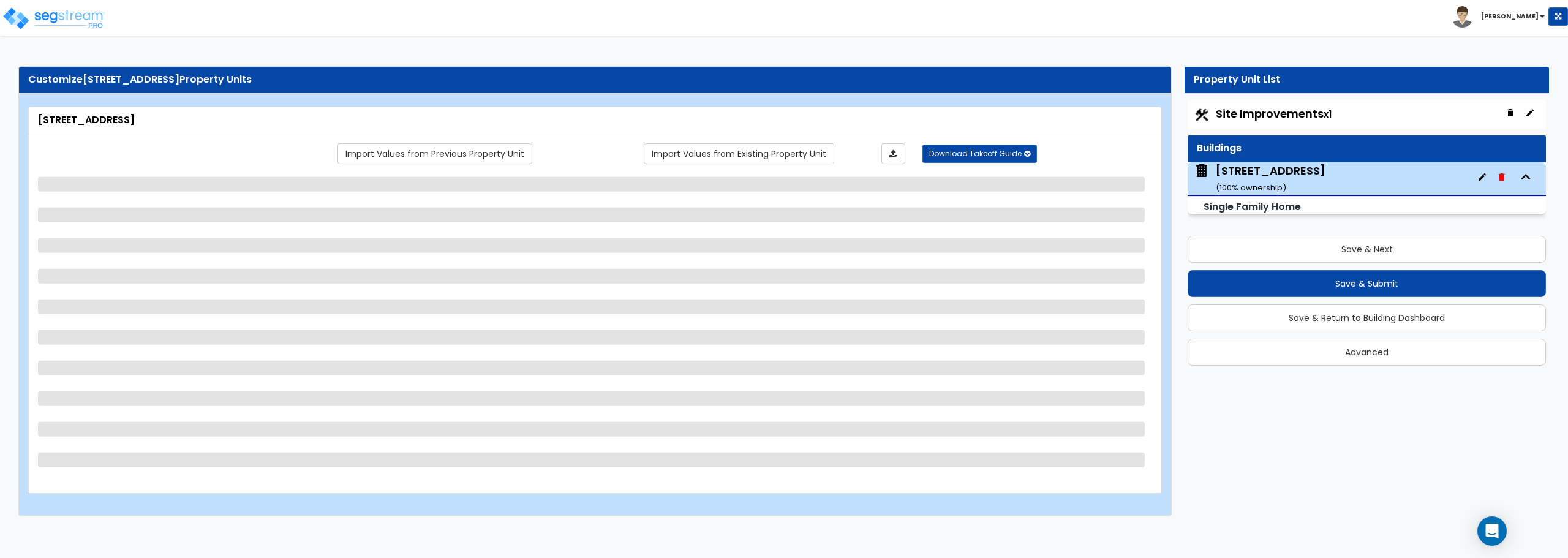
select select "1"
select select "7"
select select "1"
select select "2"
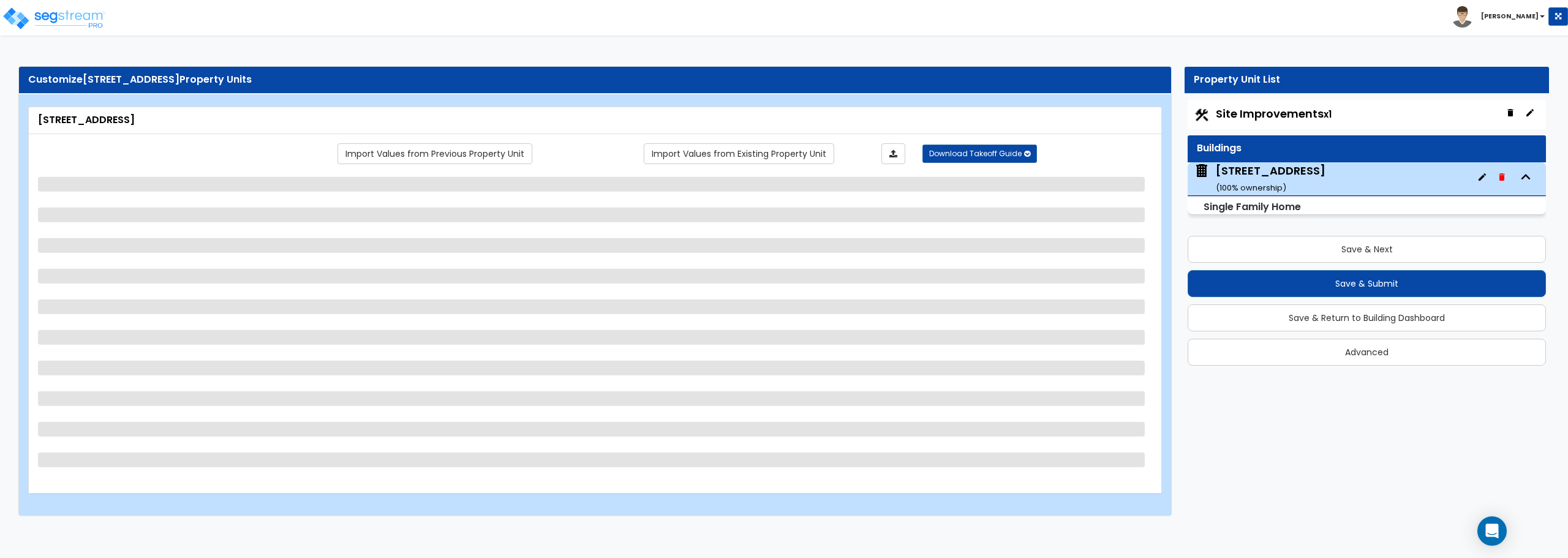
select select "2"
select select "1"
select select "2"
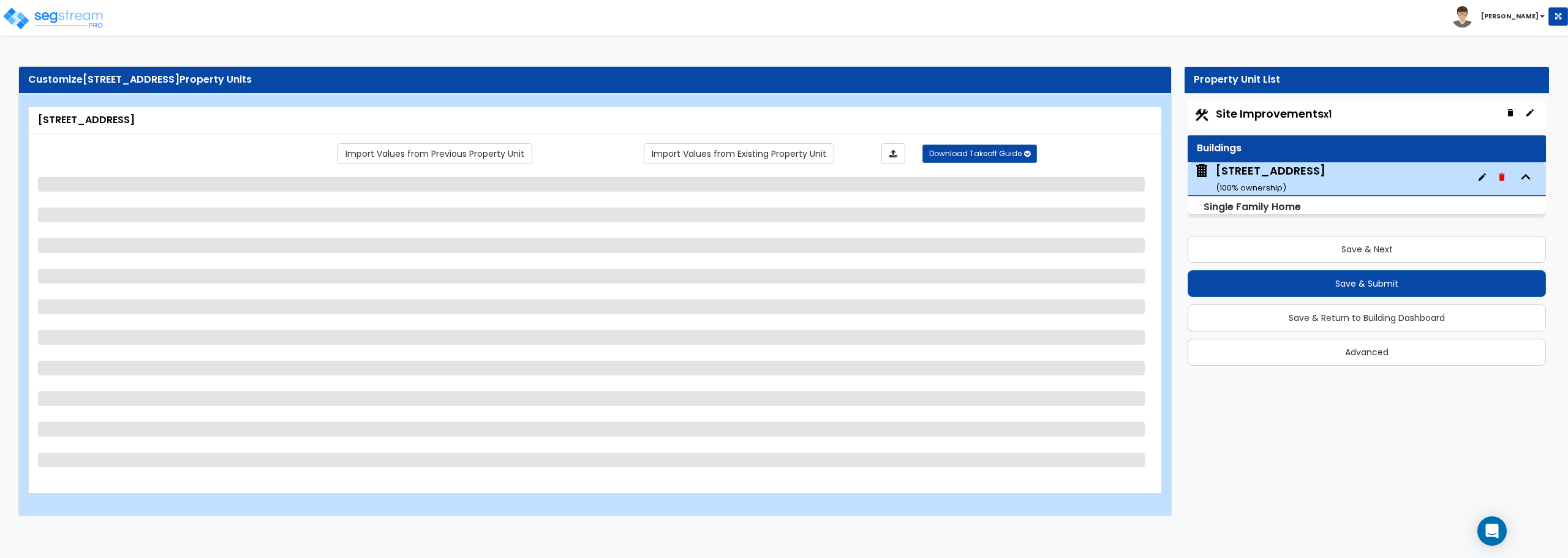
select select "1"
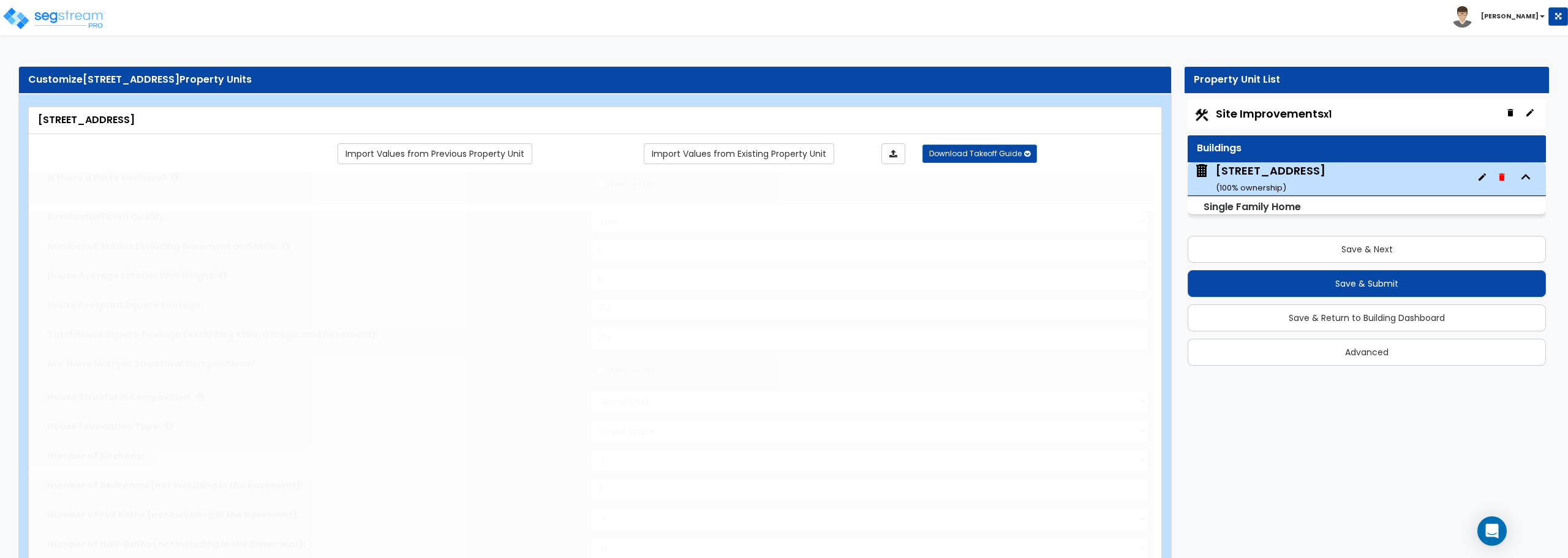
type input "1"
select select "2"
type input "2"
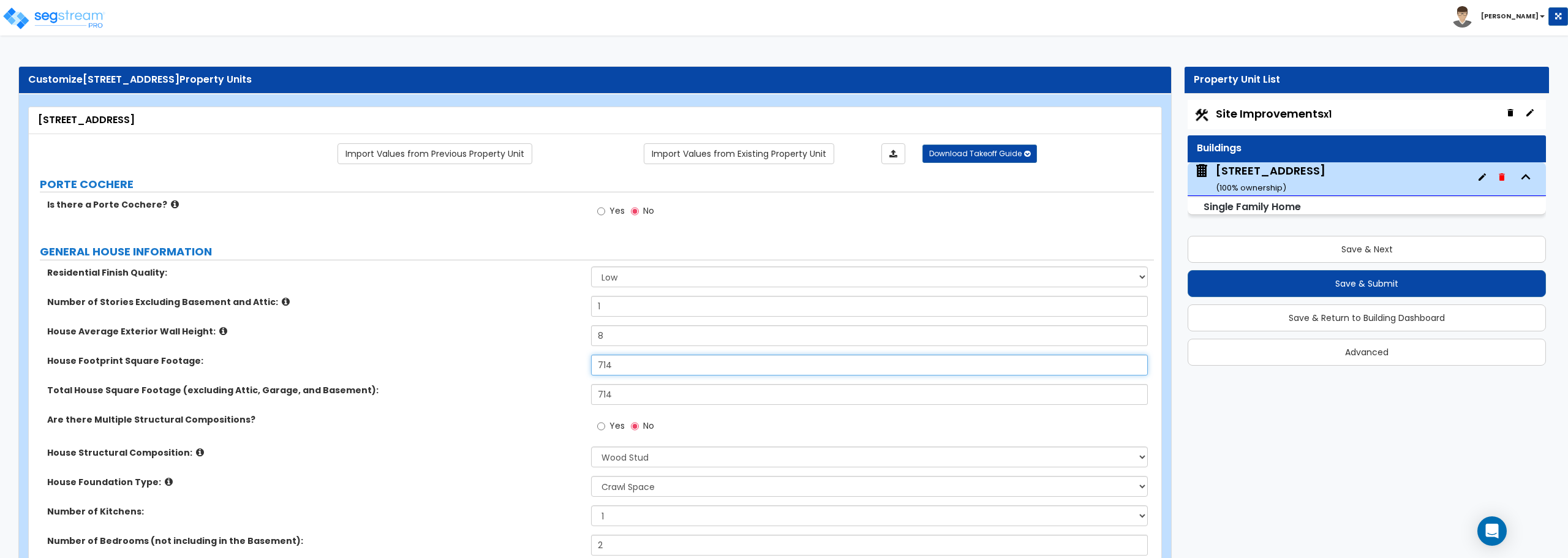
drag, startPoint x: 644, startPoint y: 363, endPoint x: 509, endPoint y: 361, distance: 135.0
click at [511, 367] on div "House Footprint Square Footage: 714" at bounding box center [591, 369] width 1125 height 29
click at [631, 368] on input "714" at bounding box center [869, 365] width 556 height 21
type input "767"
drag, startPoint x: 616, startPoint y: 400, endPoint x: 585, endPoint y: 398, distance: 31.1
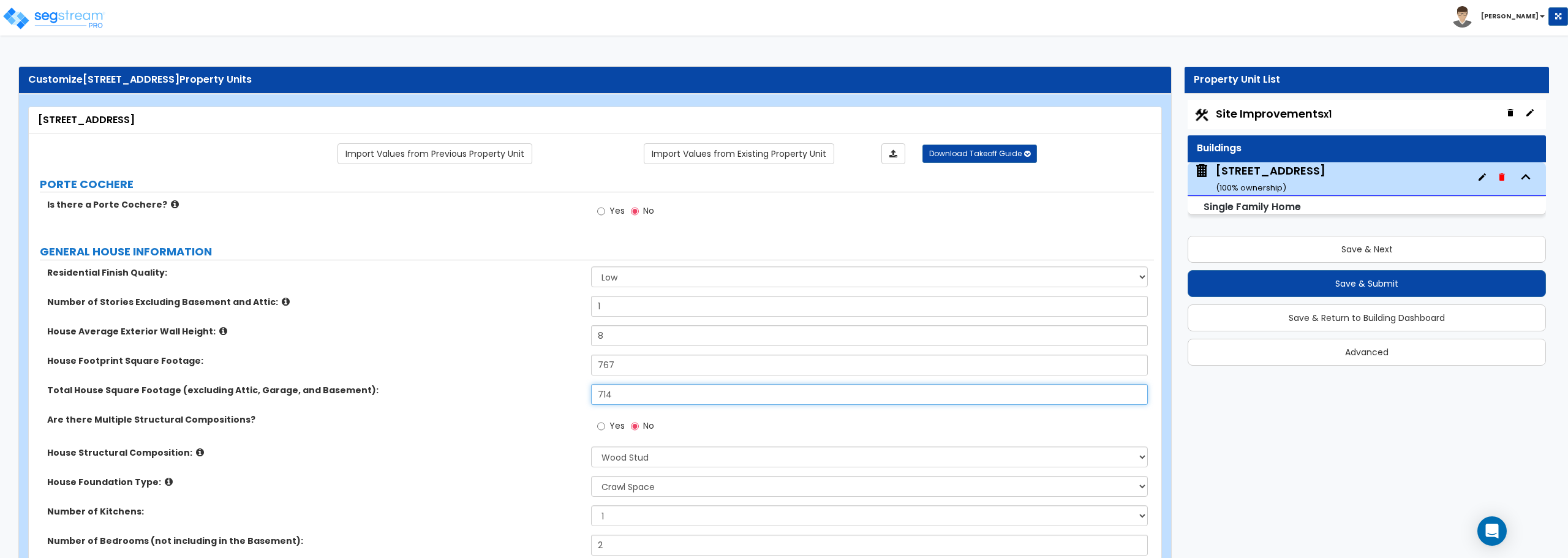
click at [585, 398] on div "Total House Square Footage (excluding Attic, Garage, and Basement): 714" at bounding box center [591, 399] width 1125 height 29
type input "767"
drag, startPoint x: 637, startPoint y: 363, endPoint x: 538, endPoint y: 367, distance: 99.1
click at [538, 367] on div "House Footprint Square Footage: 767" at bounding box center [591, 369] width 1125 height 29
type input "877"
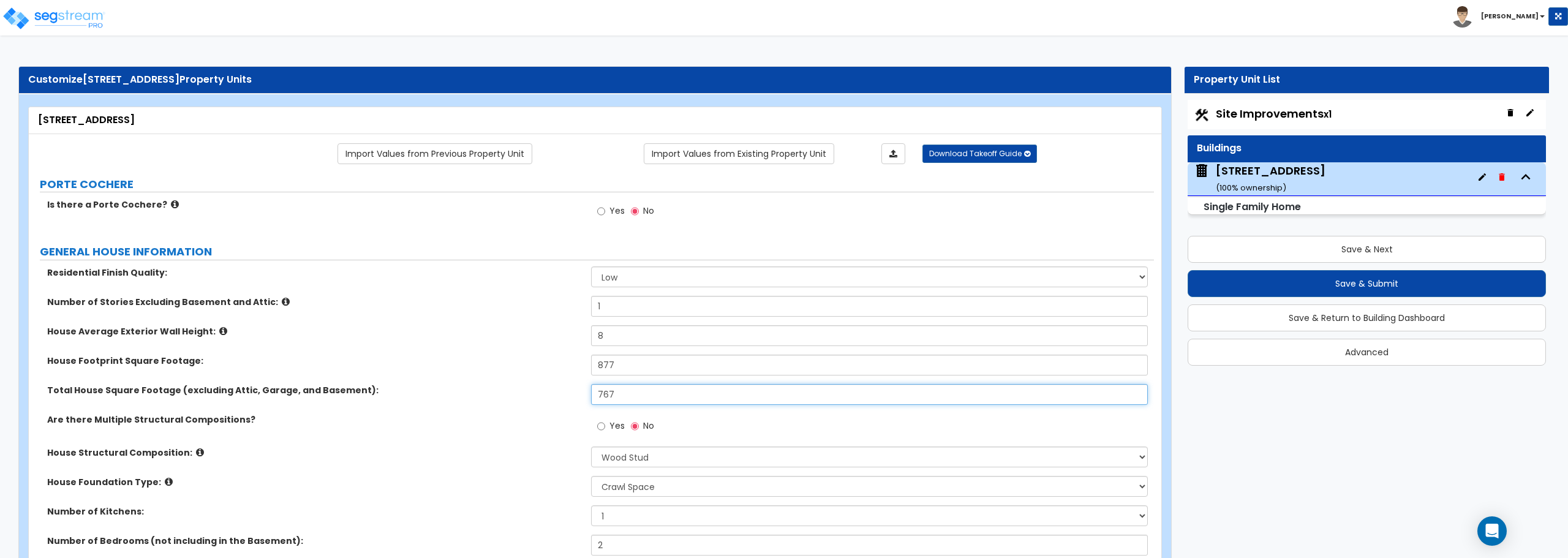
click at [643, 392] on input "767" at bounding box center [869, 394] width 556 height 21
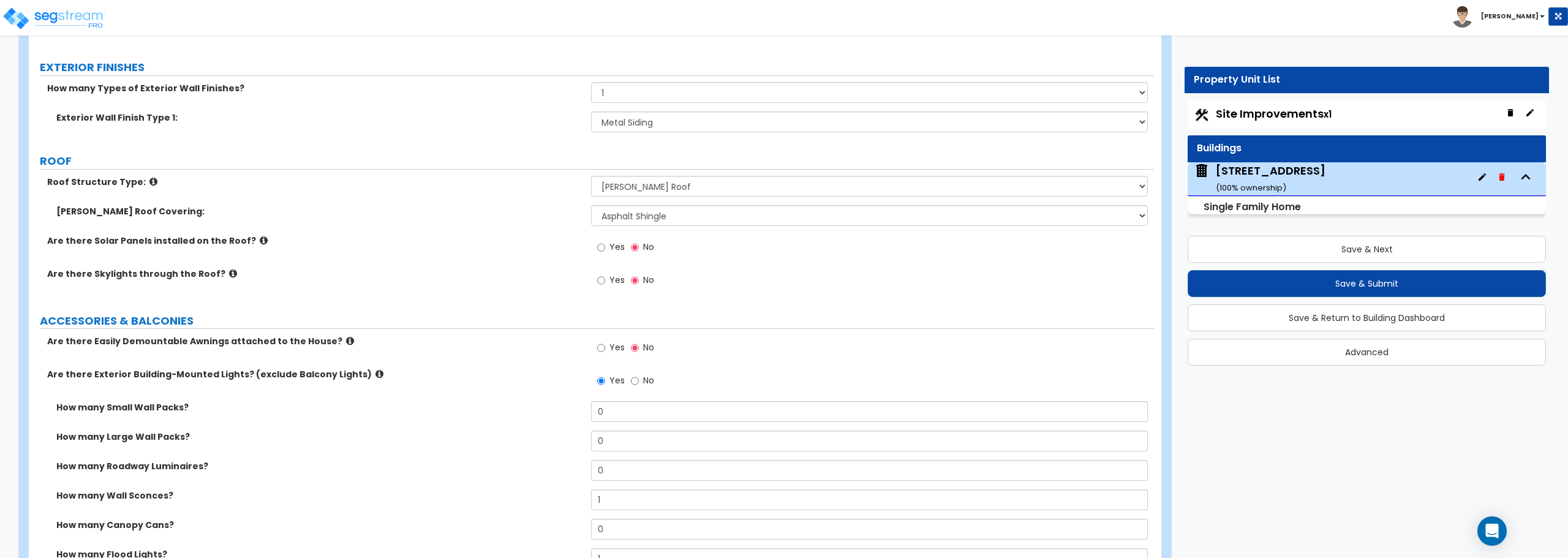
scroll to position [613, 0]
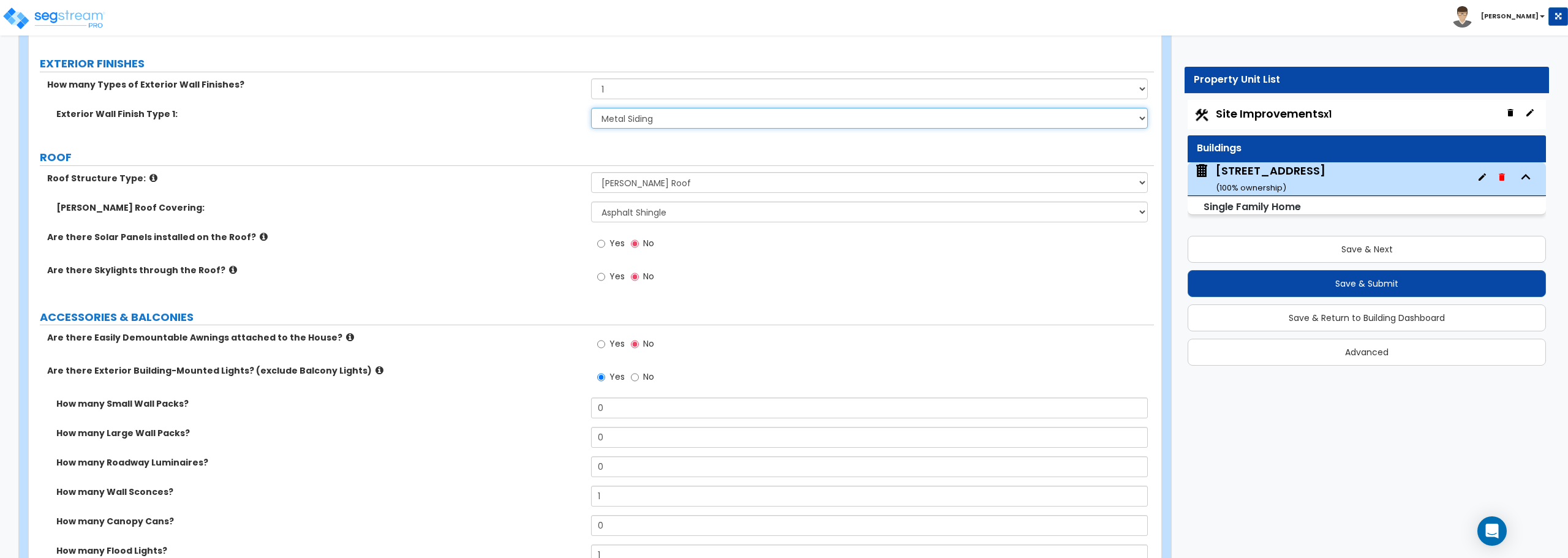
click at [630, 119] on select "Please Choose One No Finish/Shared Wall No Wall Brick Finish Stone Finish Wood …" at bounding box center [869, 118] width 556 height 21
select select "5"
click at [591, 108] on select "Please Choose One No Finish/Shared Wall No Wall Brick Finish Stone Finish Wood …" at bounding box center [869, 118] width 556 height 21
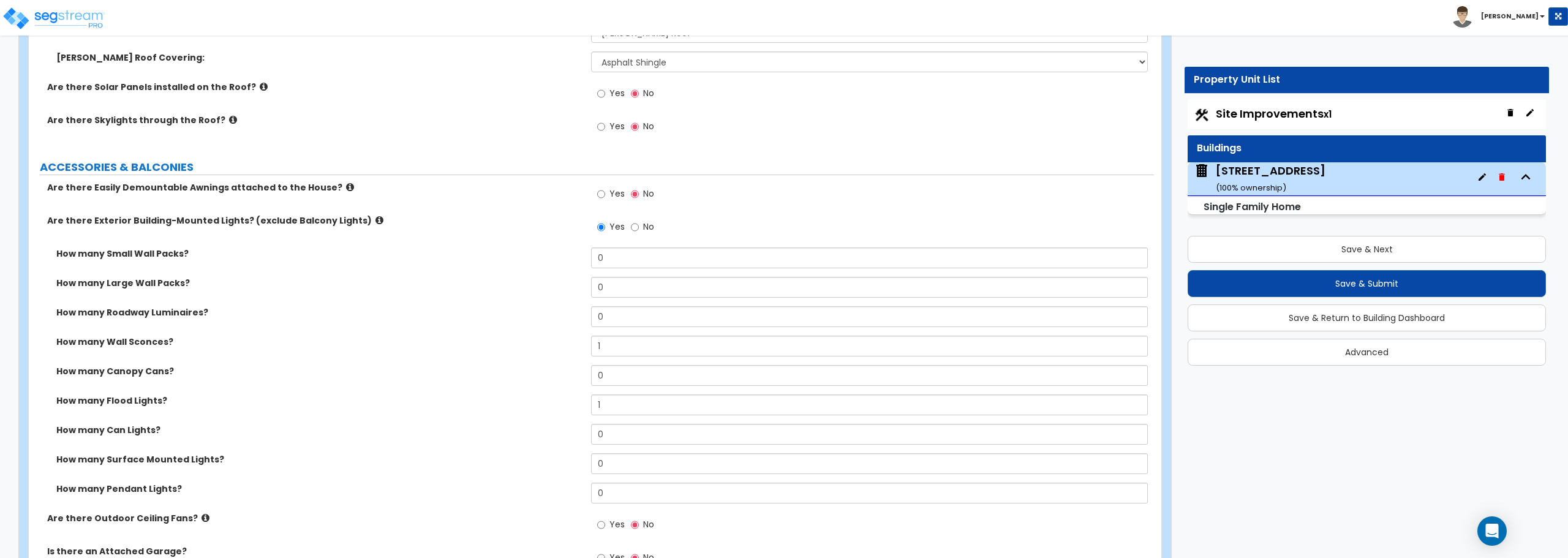
scroll to position [796, 0]
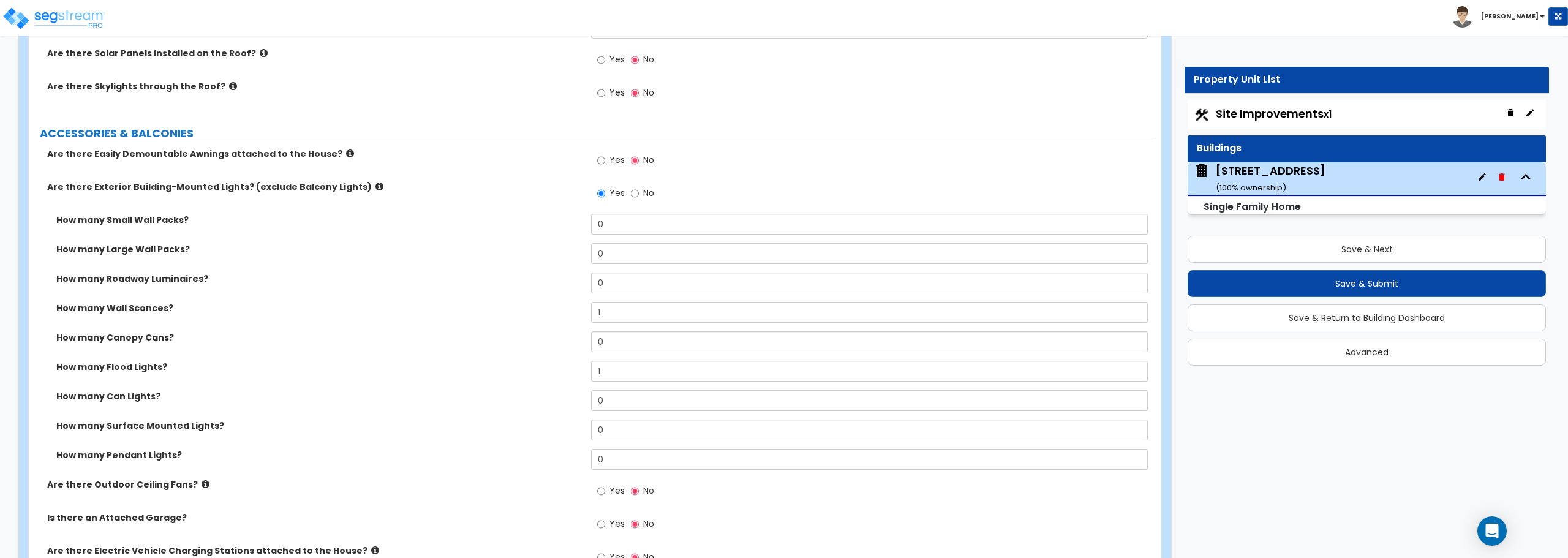
click at [1278, 111] on span "Site Improvements x1" at bounding box center [1274, 114] width 116 height 15
select select "2"
select select "1"
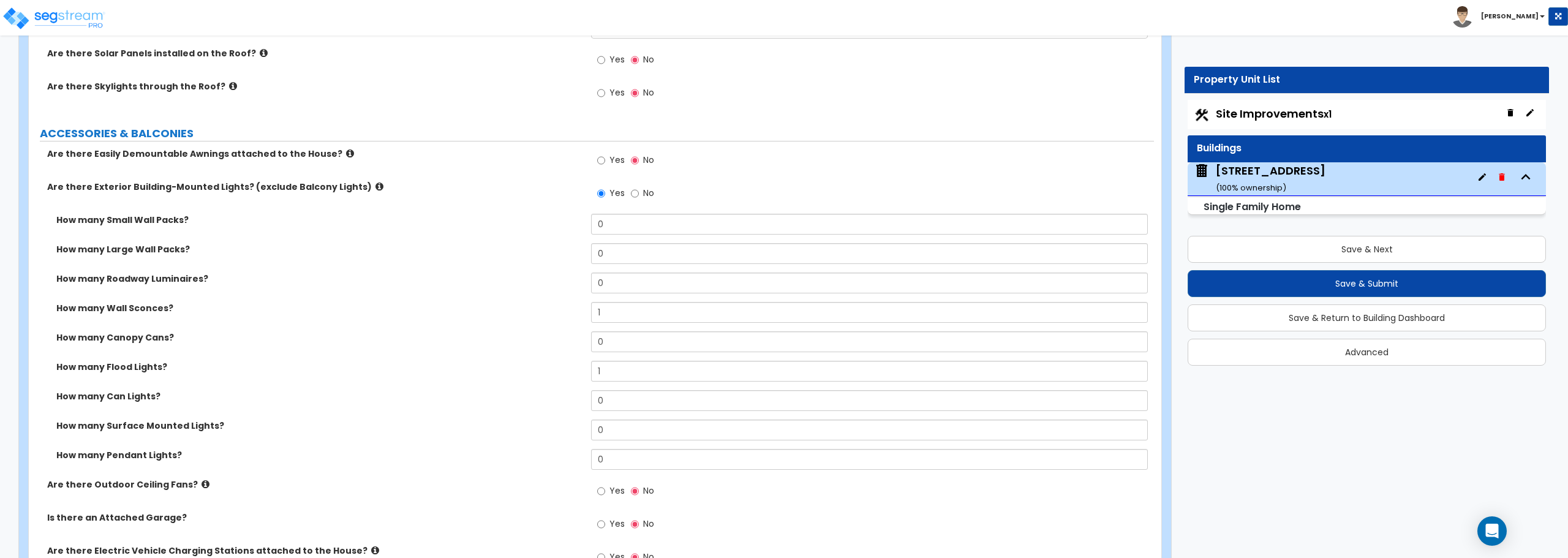
select select "1"
select select "2"
select select "1"
select select "4"
select select "1"
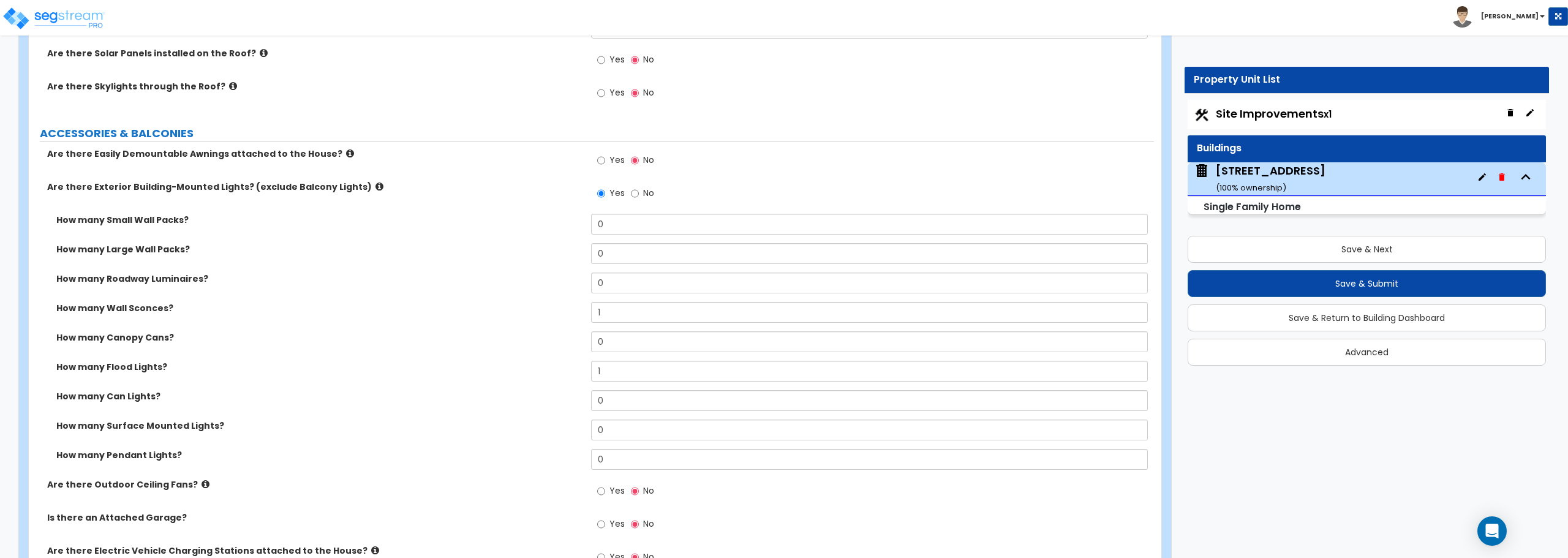
select select "1"
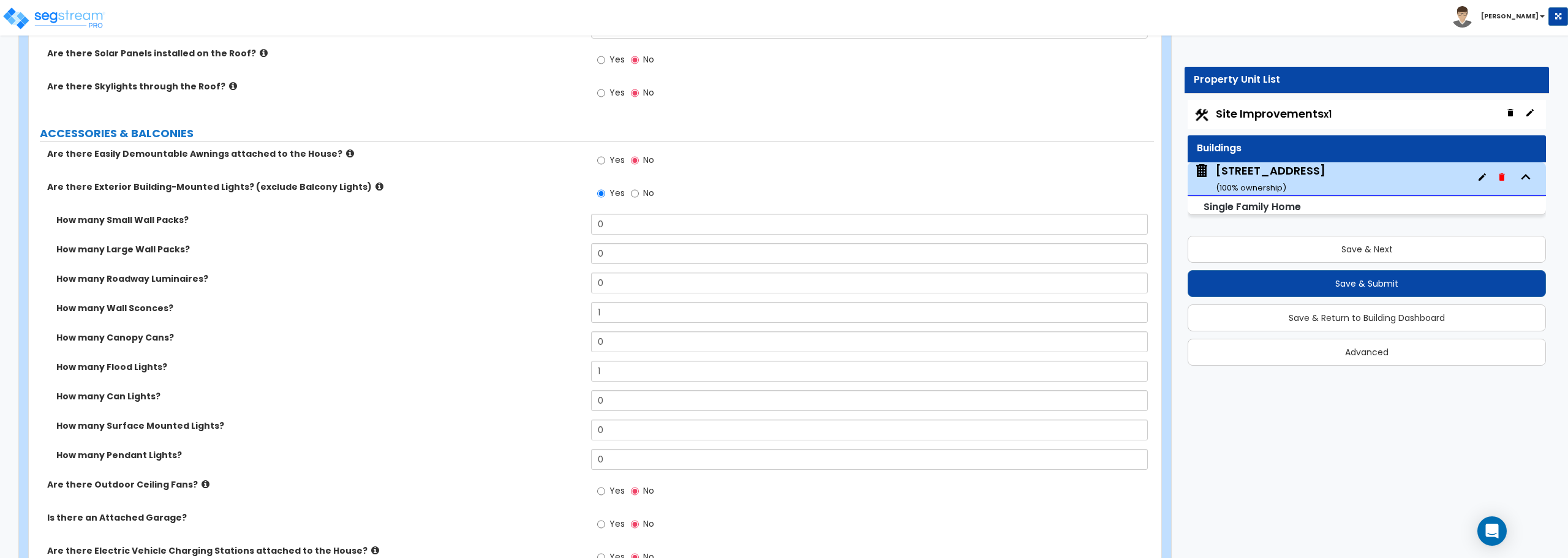
select select "2"
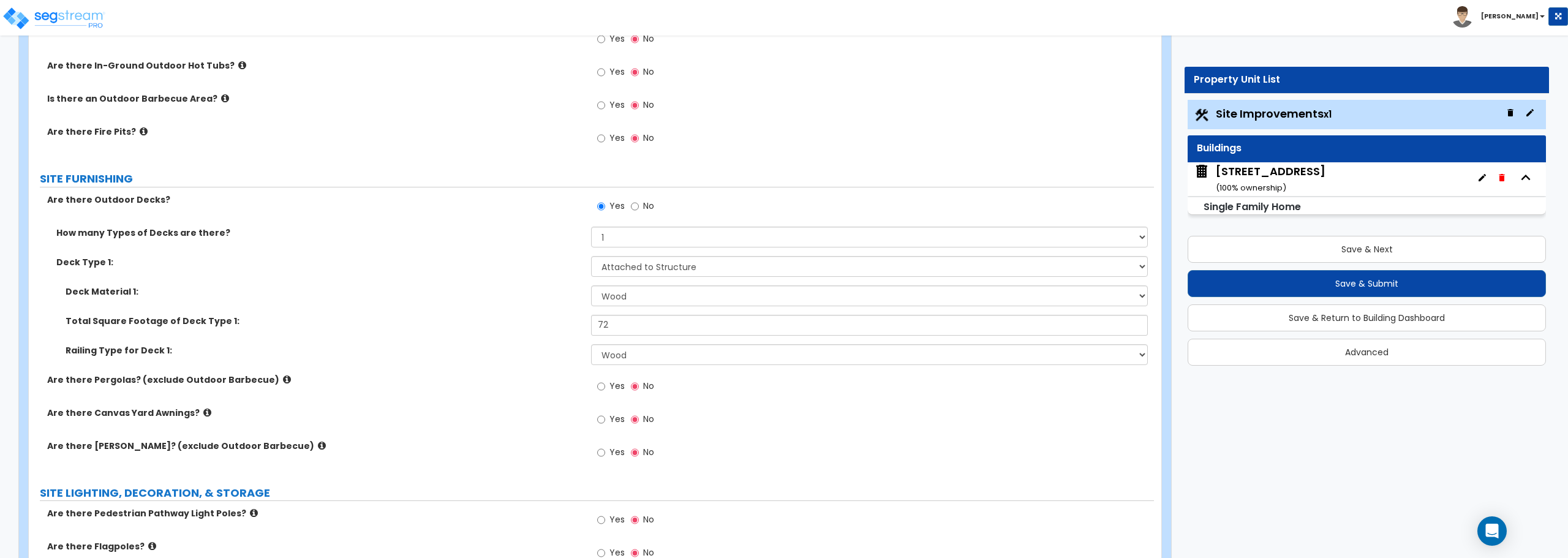
scroll to position [1409, 0]
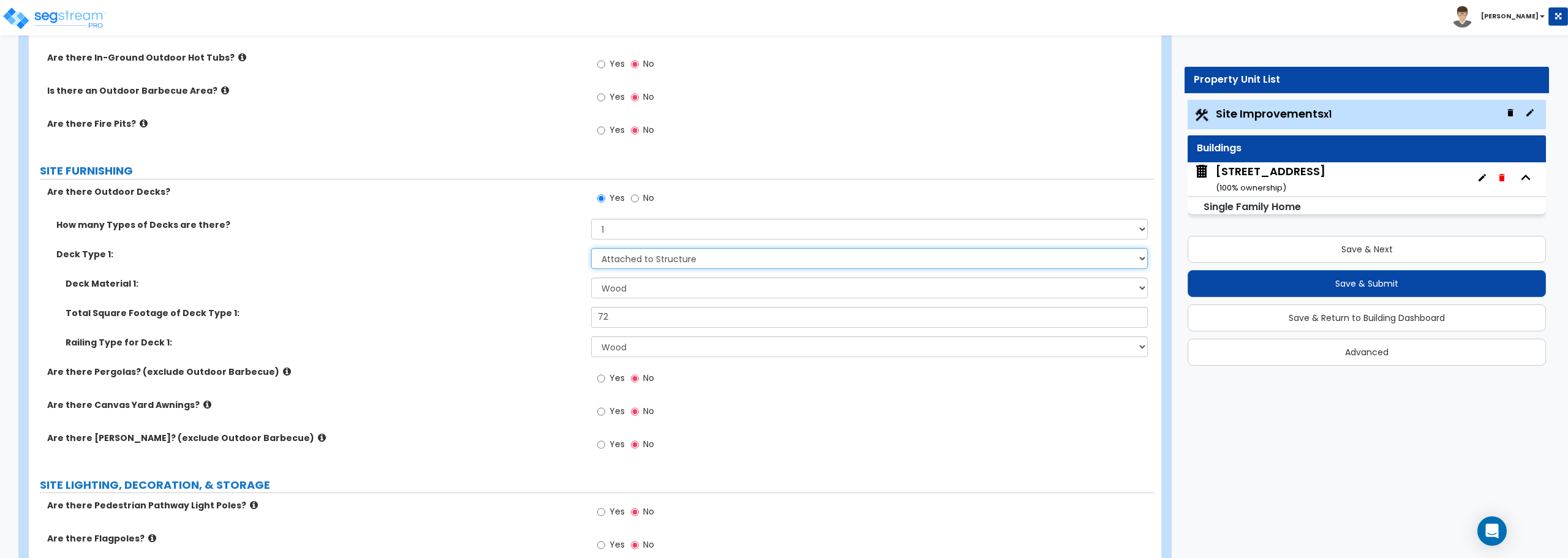
click at [616, 253] on select "Please Choose One Attached to Structure Detached from Structure" at bounding box center [869, 258] width 556 height 21
select select "2"
click at [591, 248] on select "Please Choose One Attached to Structure Detached from Structure" at bounding box center [869, 258] width 556 height 21
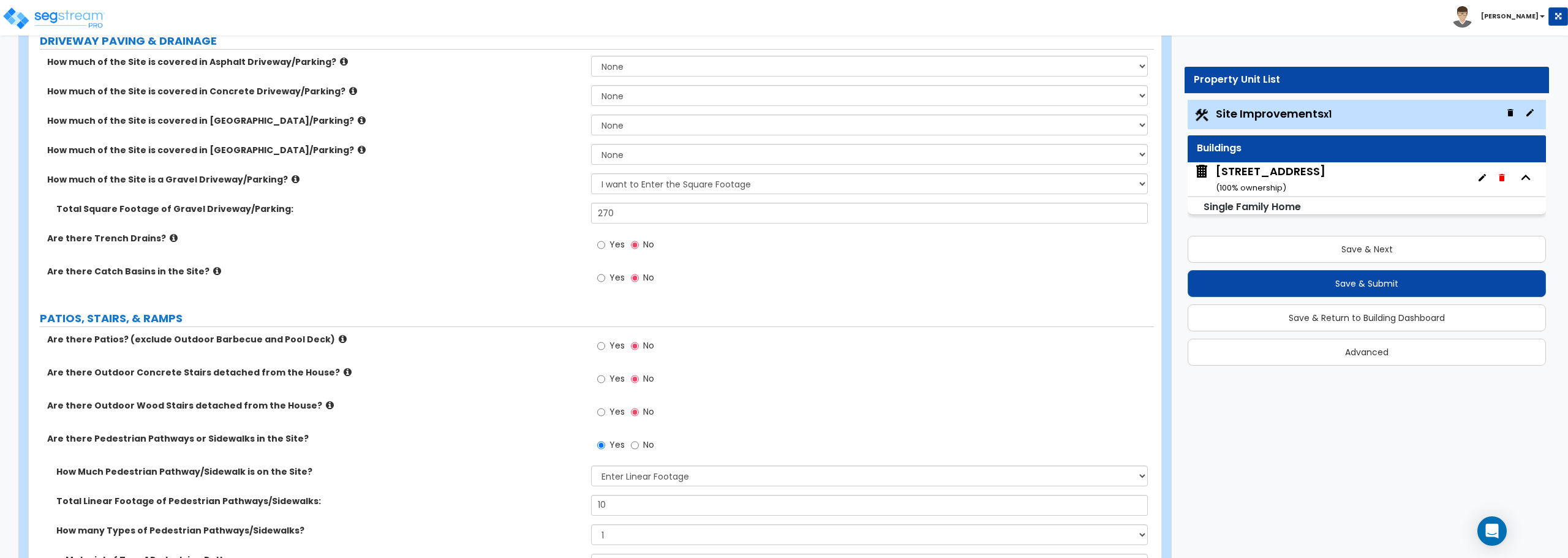
scroll to position [241, 0]
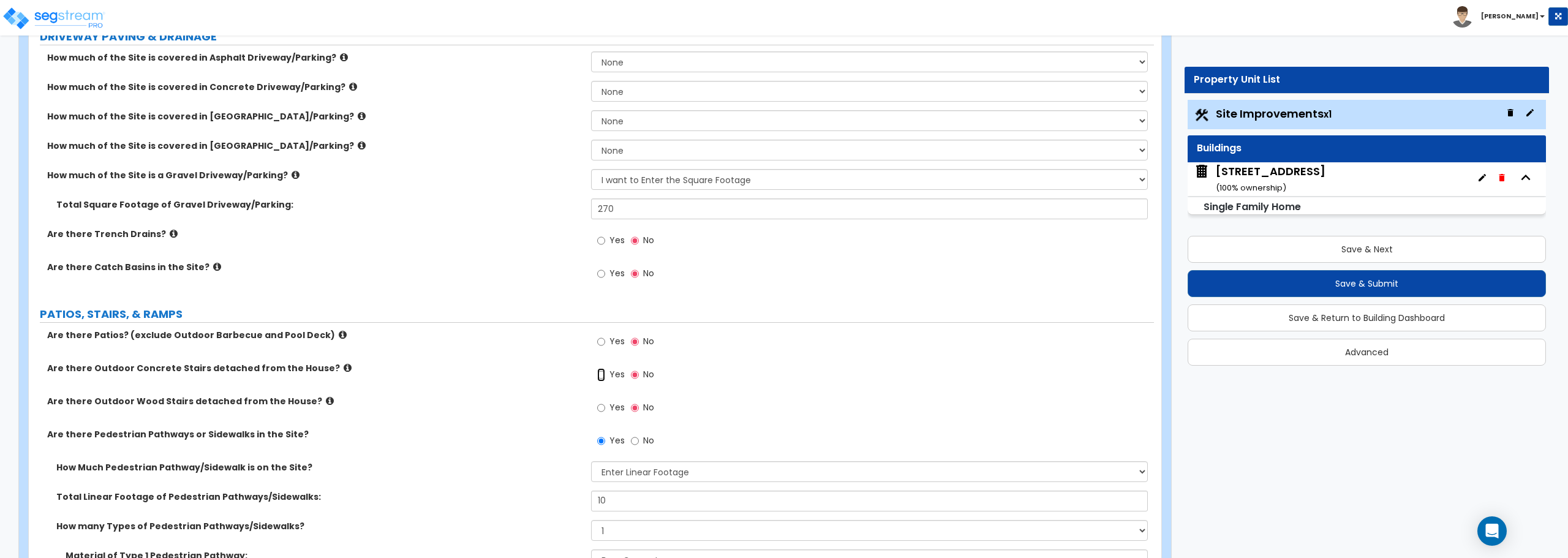
click at [603, 375] on input "Yes" at bounding box center [601, 375] width 8 height 13
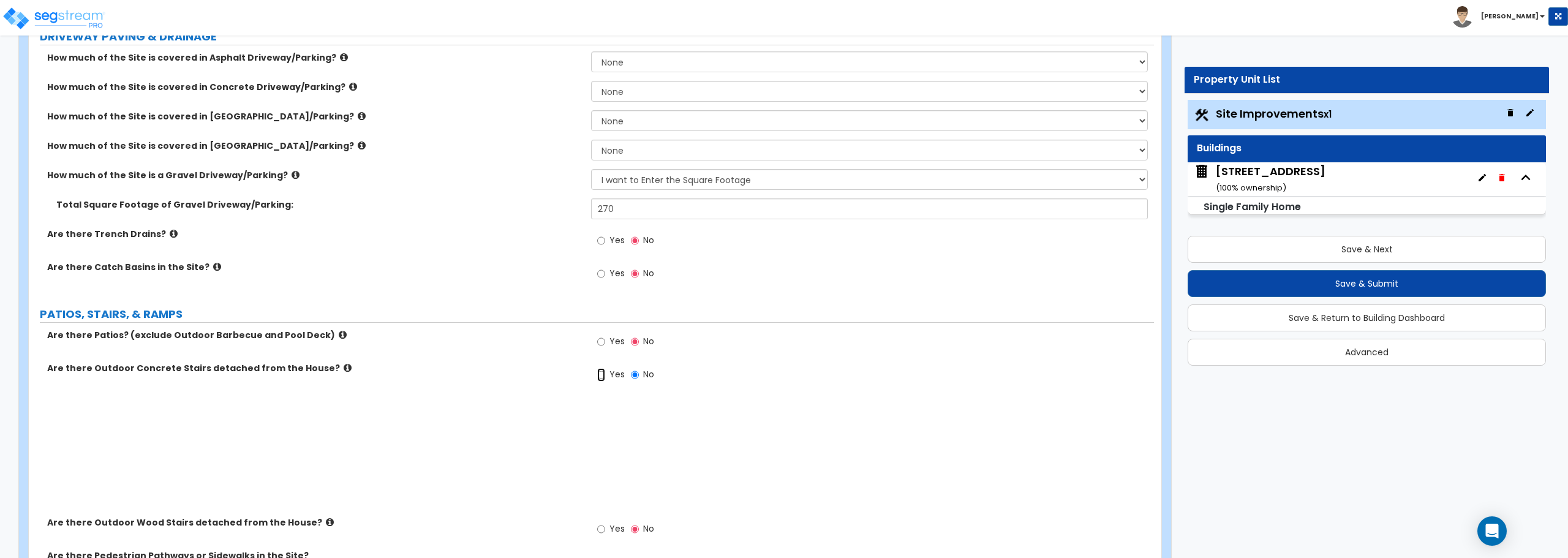
radio input "true"
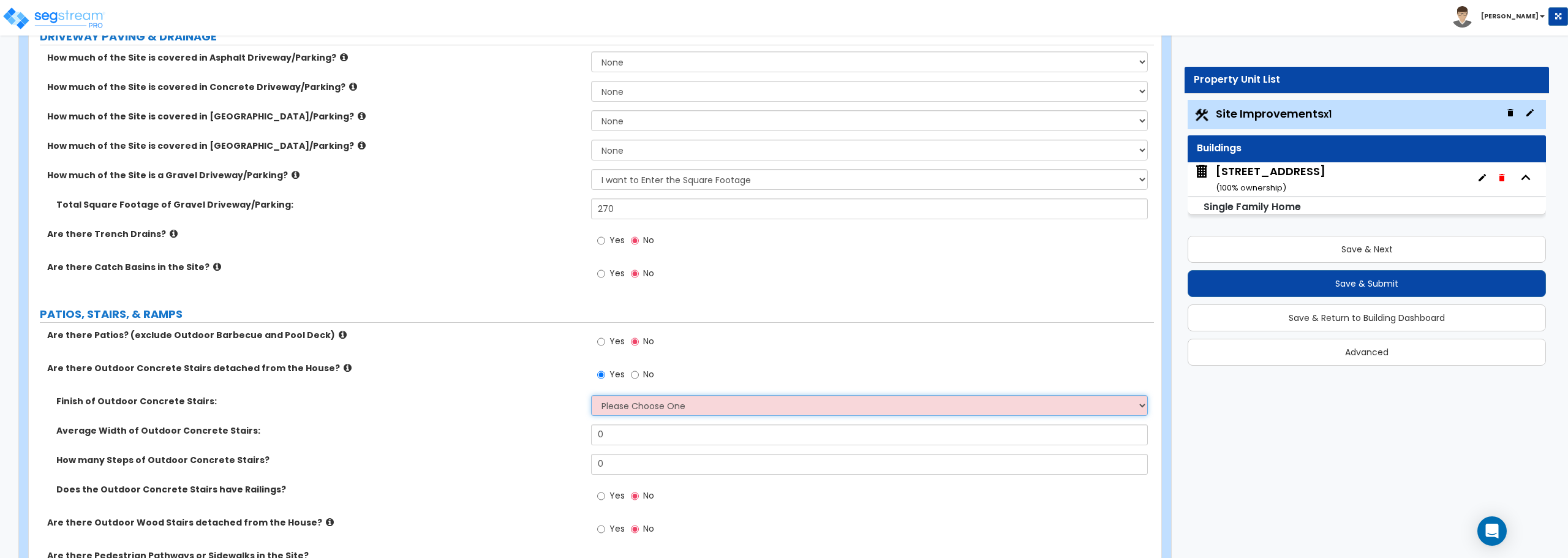
click at [680, 402] on select "Please Choose One Bare Concrete Exposed Aggregate Brick Paved Stone Paved" at bounding box center [869, 405] width 556 height 21
select select "1"
click at [591, 395] on select "Please Choose One Bare Concrete Exposed Aggregate Brick Paved Stone Paved" at bounding box center [869, 405] width 556 height 21
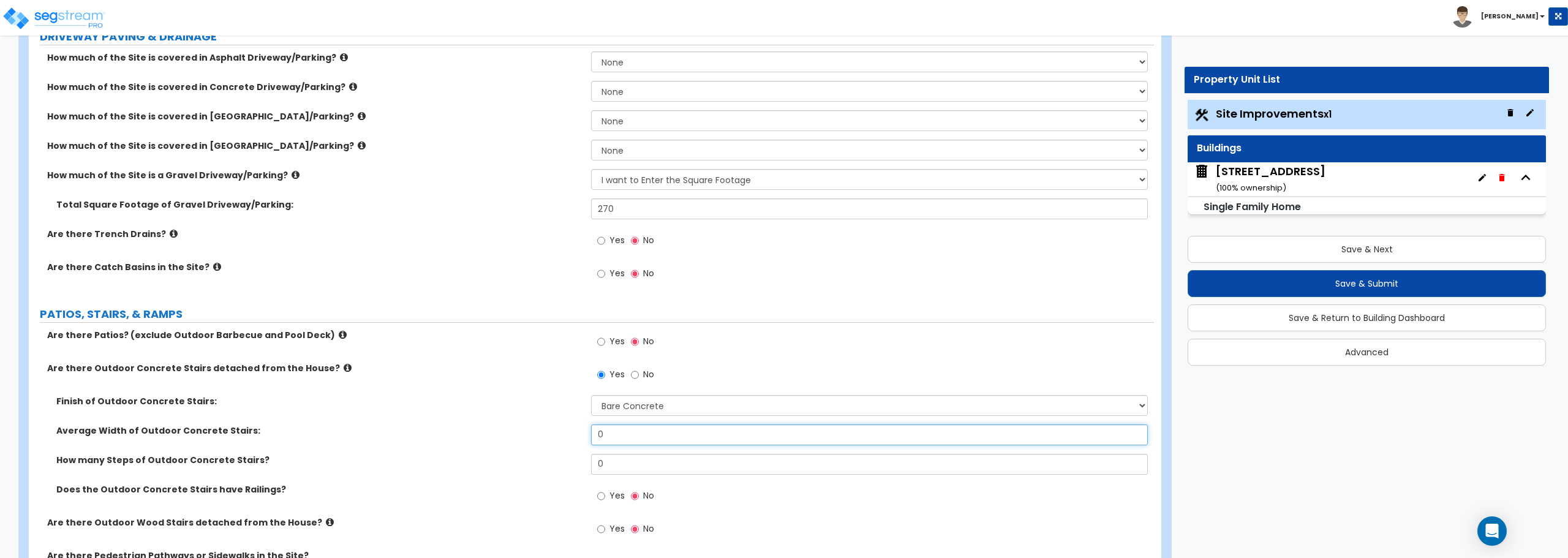
drag, startPoint x: 630, startPoint y: 435, endPoint x: 536, endPoint y: 443, distance: 94.3
click at [539, 443] on div "Average Width of Outdoor Concrete Stairs: 0" at bounding box center [591, 439] width 1125 height 29
type input "3"
click at [600, 464] on input "0" at bounding box center [869, 464] width 556 height 21
drag, startPoint x: 618, startPoint y: 464, endPoint x: 563, endPoint y: 462, distance: 55.0
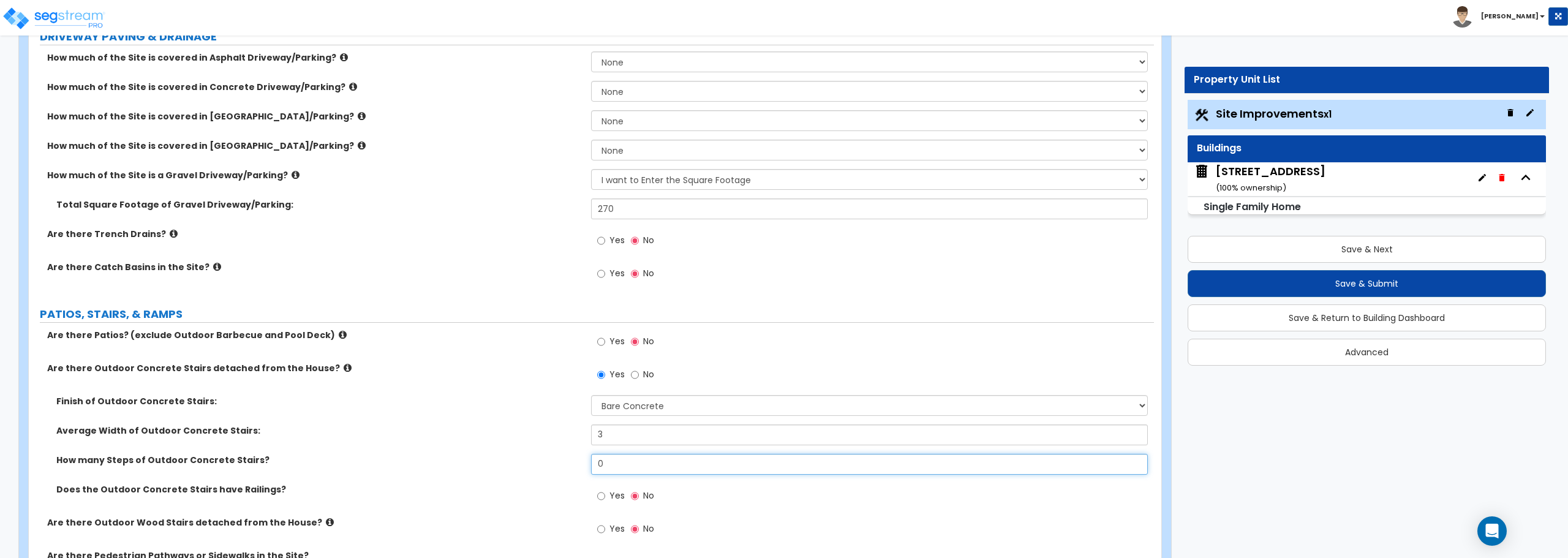
click at [566, 462] on div "How many Steps of Outdoor Concrete Stairs? 0" at bounding box center [591, 469] width 1125 height 29
type input "3"
click at [600, 496] on input "Yes" at bounding box center [601, 496] width 8 height 13
radio input "true"
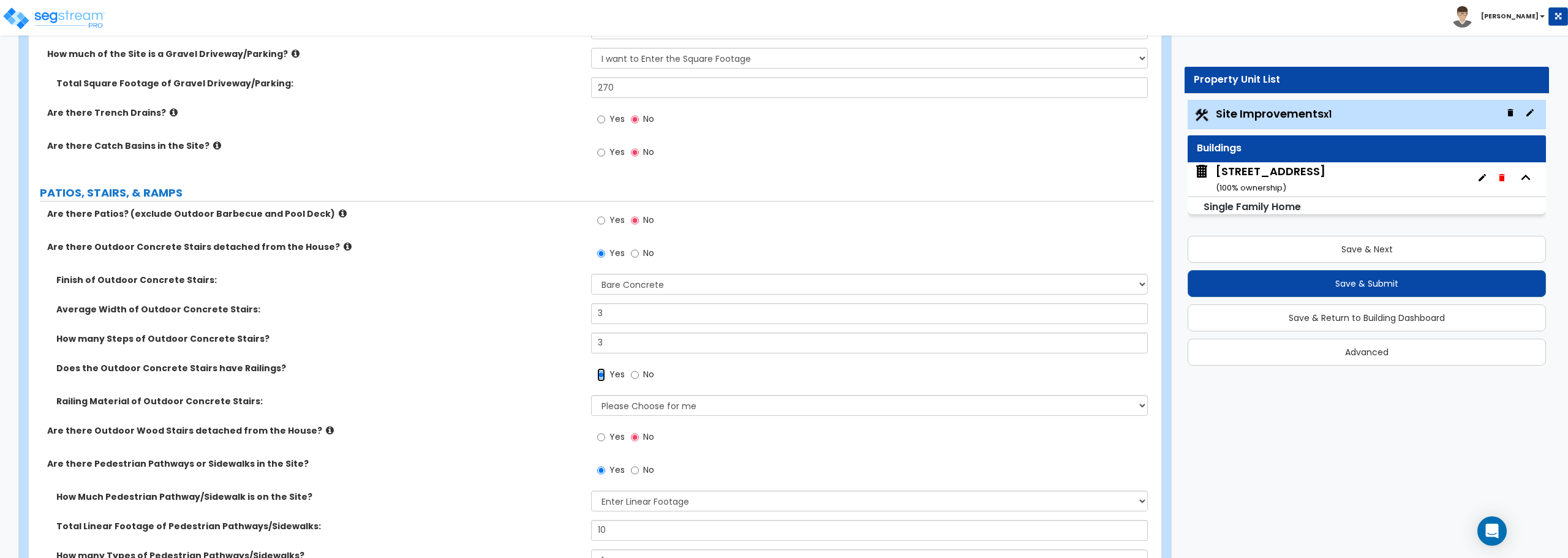
scroll to position [363, 0]
click at [664, 405] on select "Please Choose for me Steel Aluminum Wood" at bounding box center [869, 404] width 556 height 21
select select "3"
click at [591, 394] on select "Please Choose for me Steel Aluminum Wood" at bounding box center [869, 404] width 556 height 21
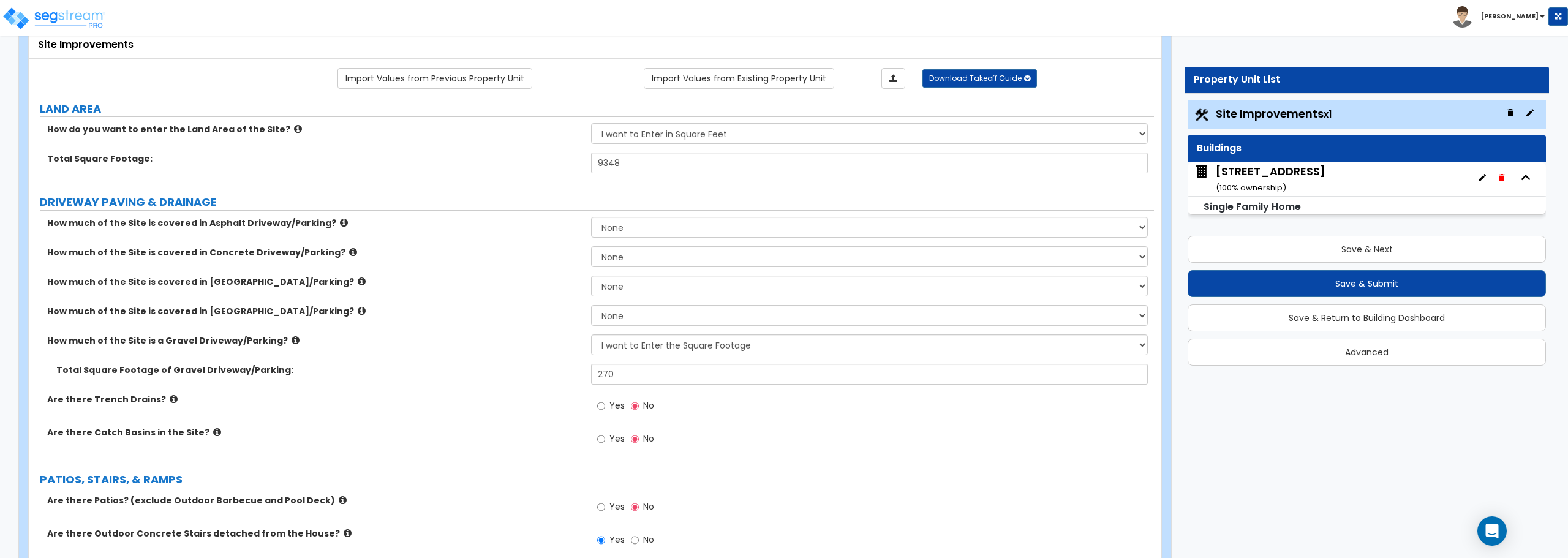
scroll to position [0, 0]
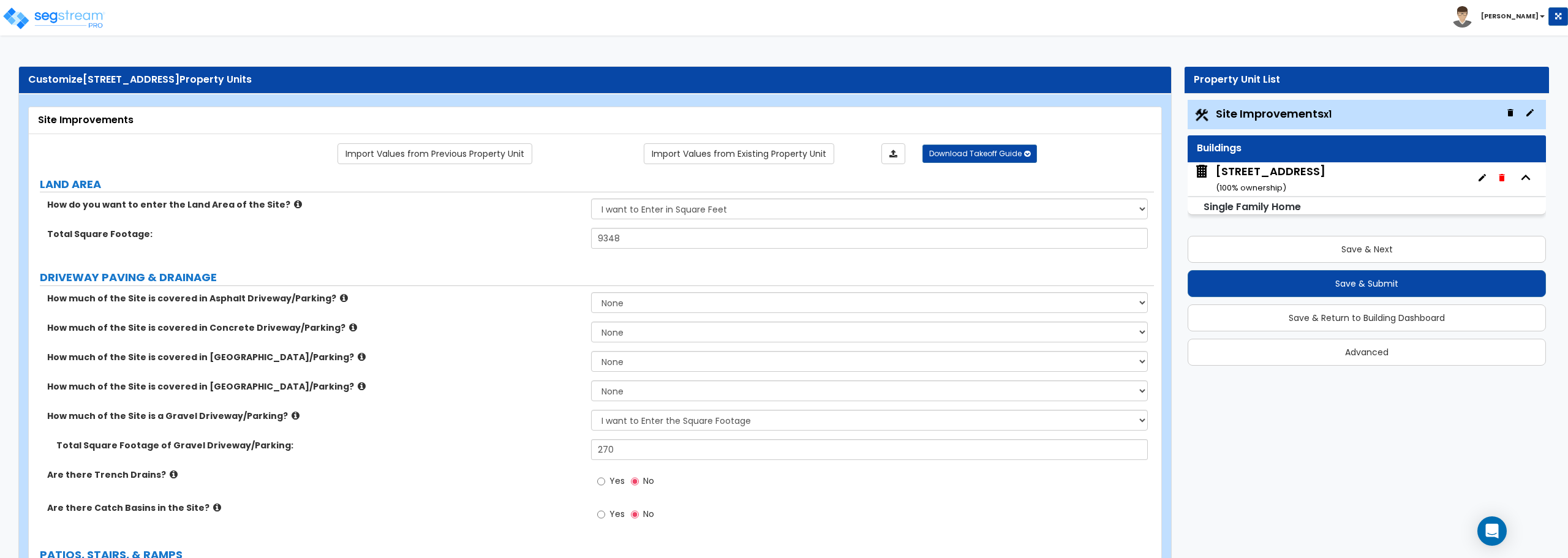
click at [1287, 178] on div "1021 W Locust St ( 100 % ownership)" at bounding box center [1271, 179] width 110 height 31
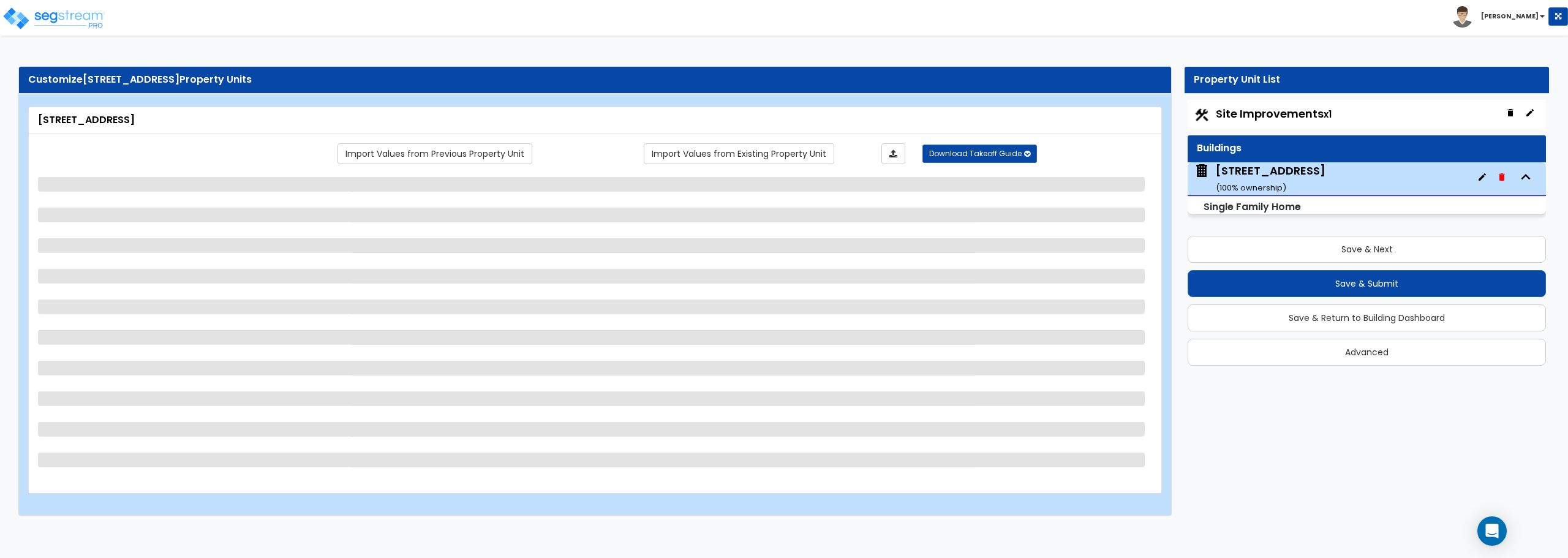
select select "7"
select select "1"
select select "5"
select select "1"
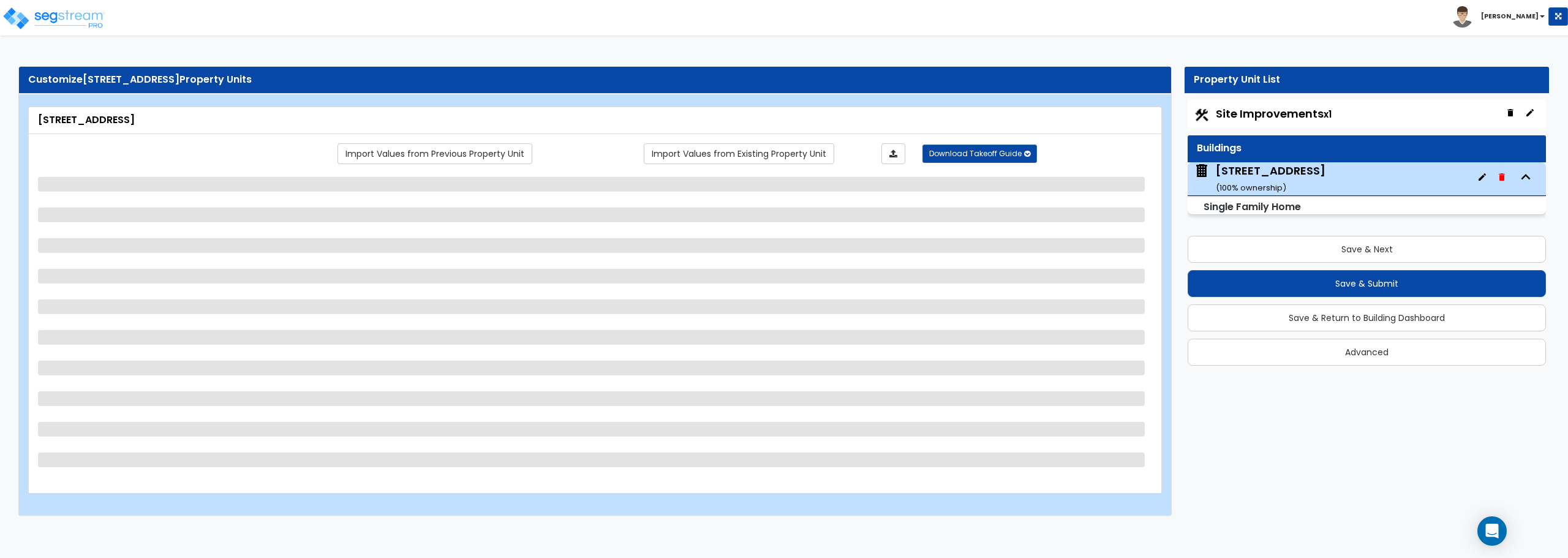
select select "1"
select select "3"
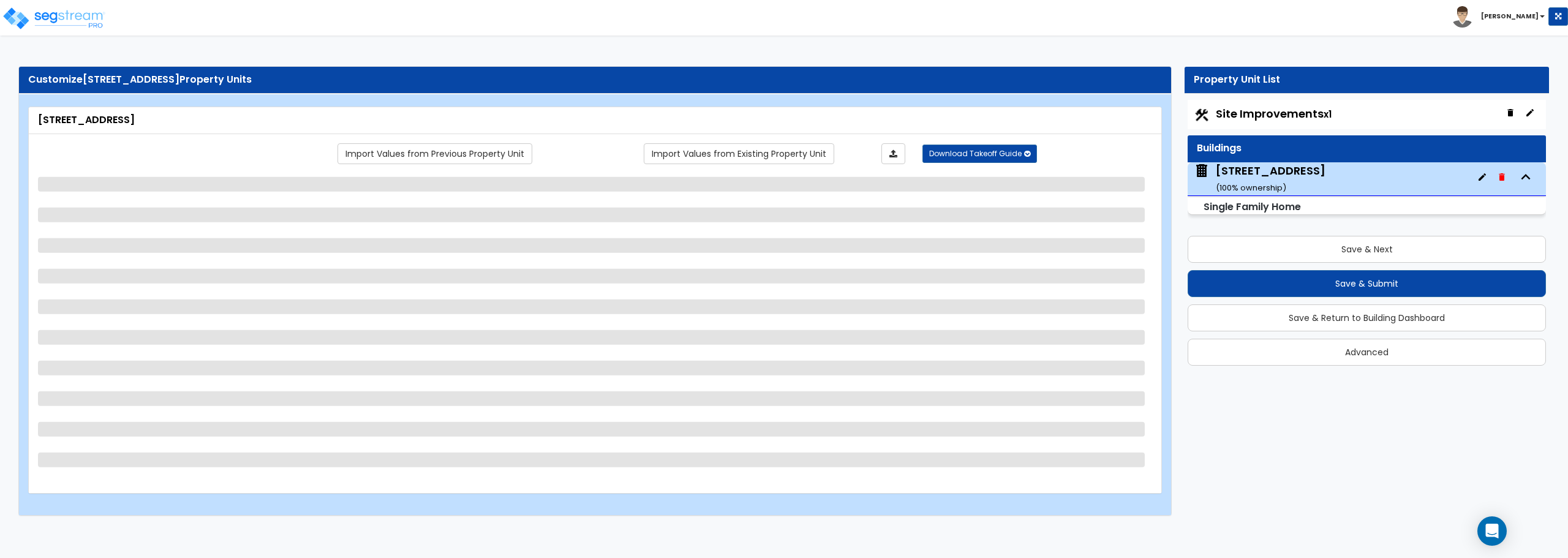
select select "1"
select select "2"
select select "3"
select select "5"
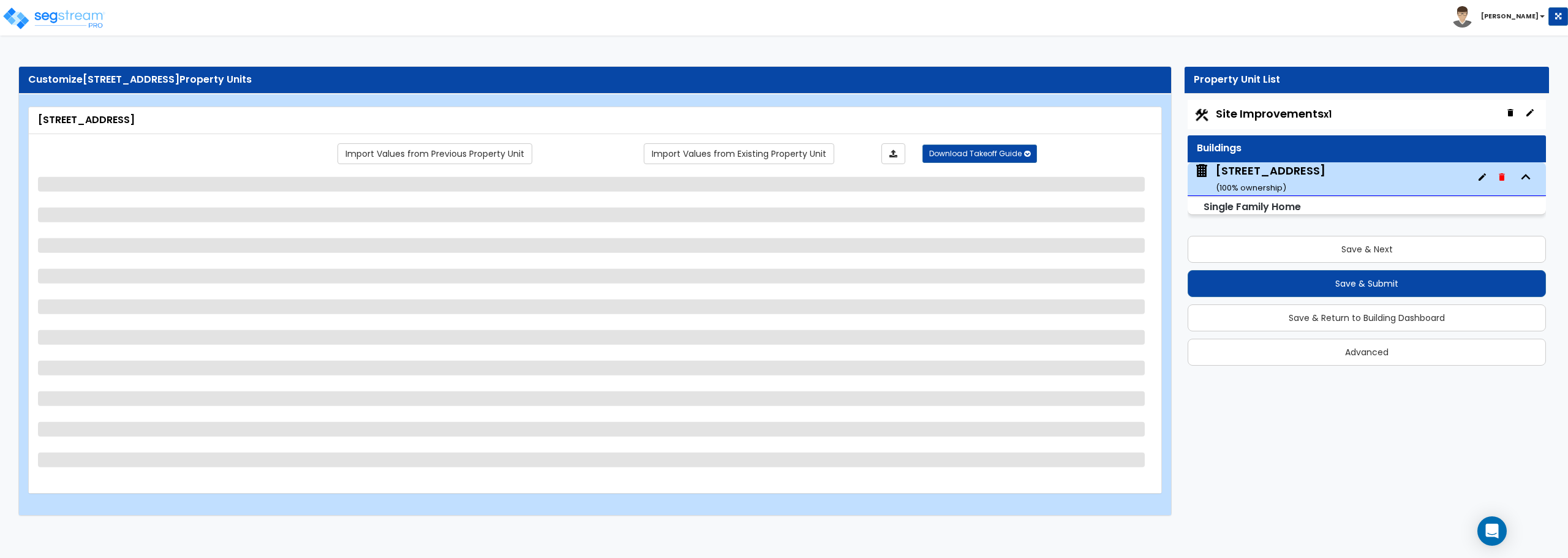
select select "3"
select select "6"
select select "1"
select select "6"
select select "3"
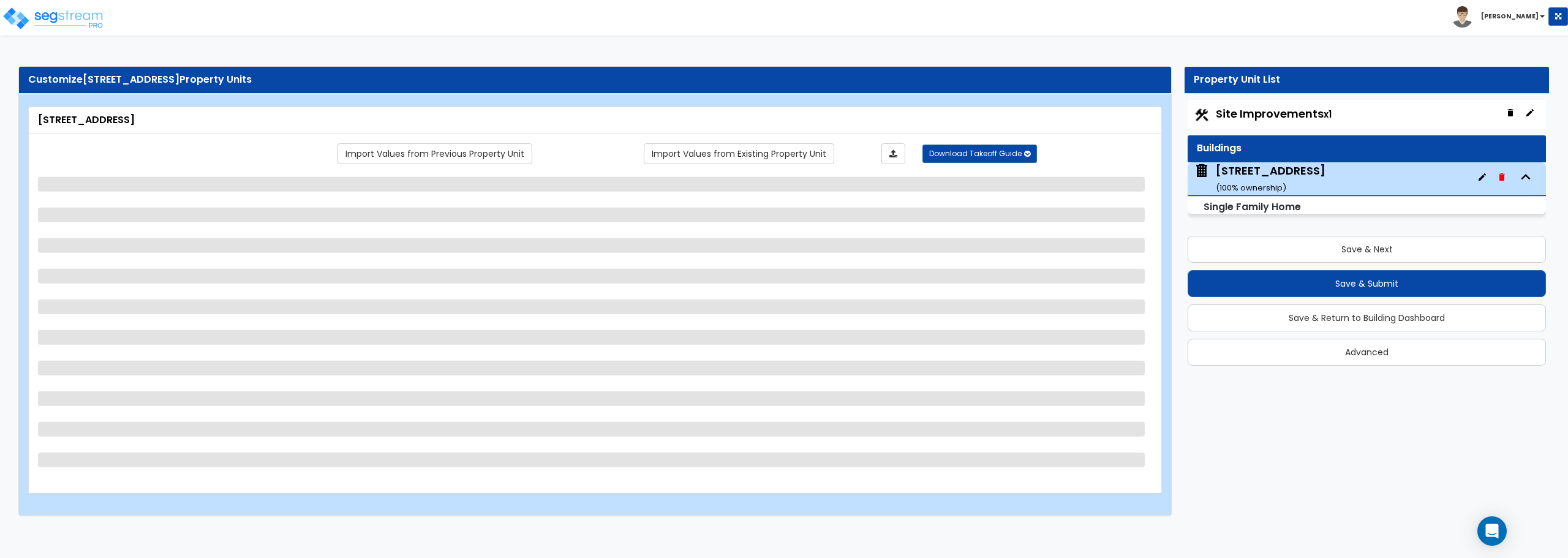
select select "1"
select select "3"
select select "5"
select select "2"
select select "5"
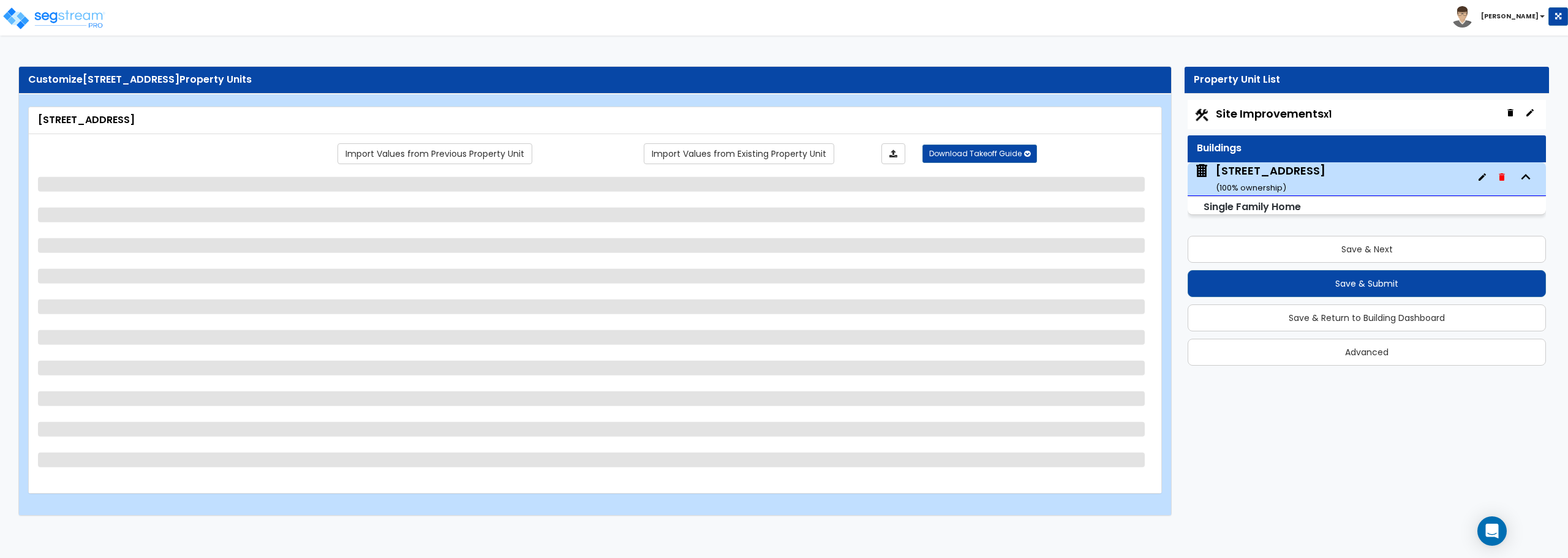
select select "1"
select select "7"
select select "1"
select select "2"
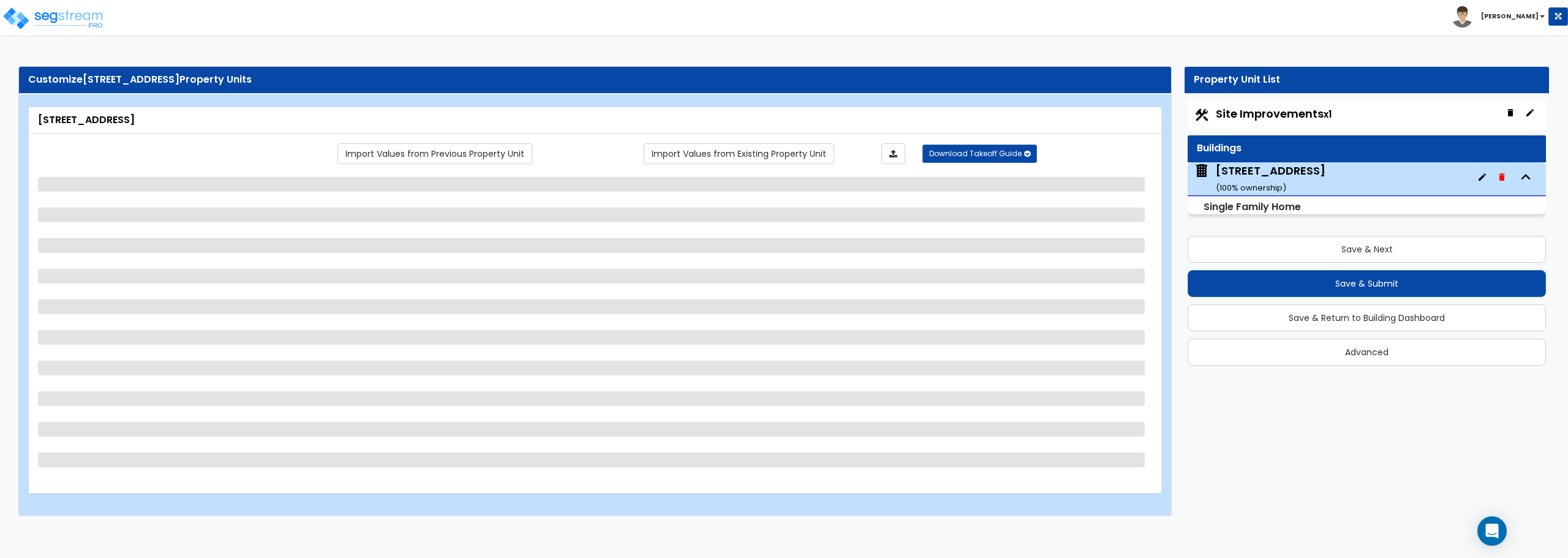
select select "2"
select select "1"
select select "2"
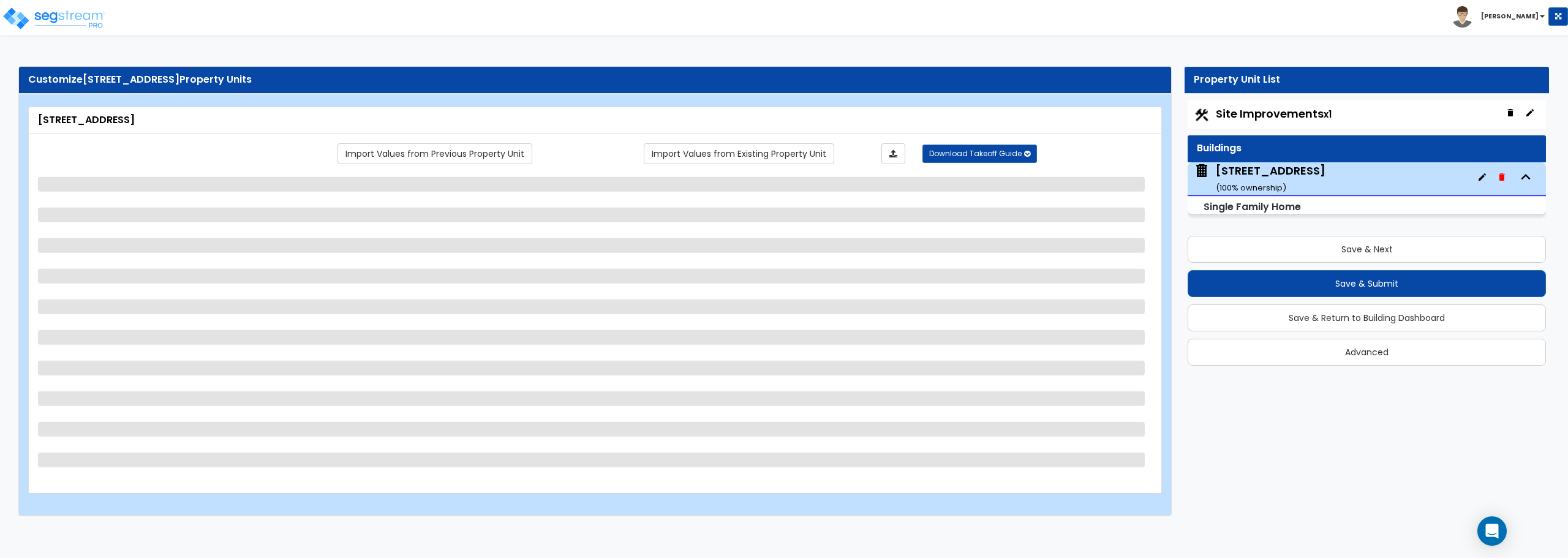
select select "1"
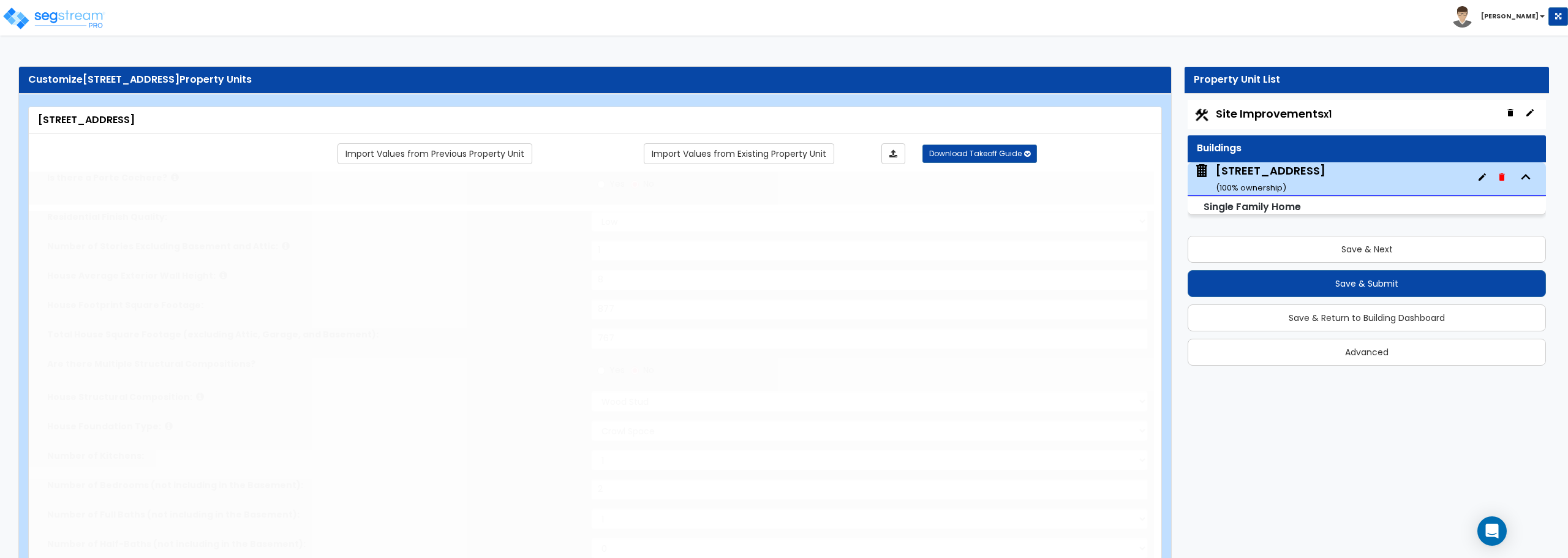
type input "1"
select select "2"
type input "2"
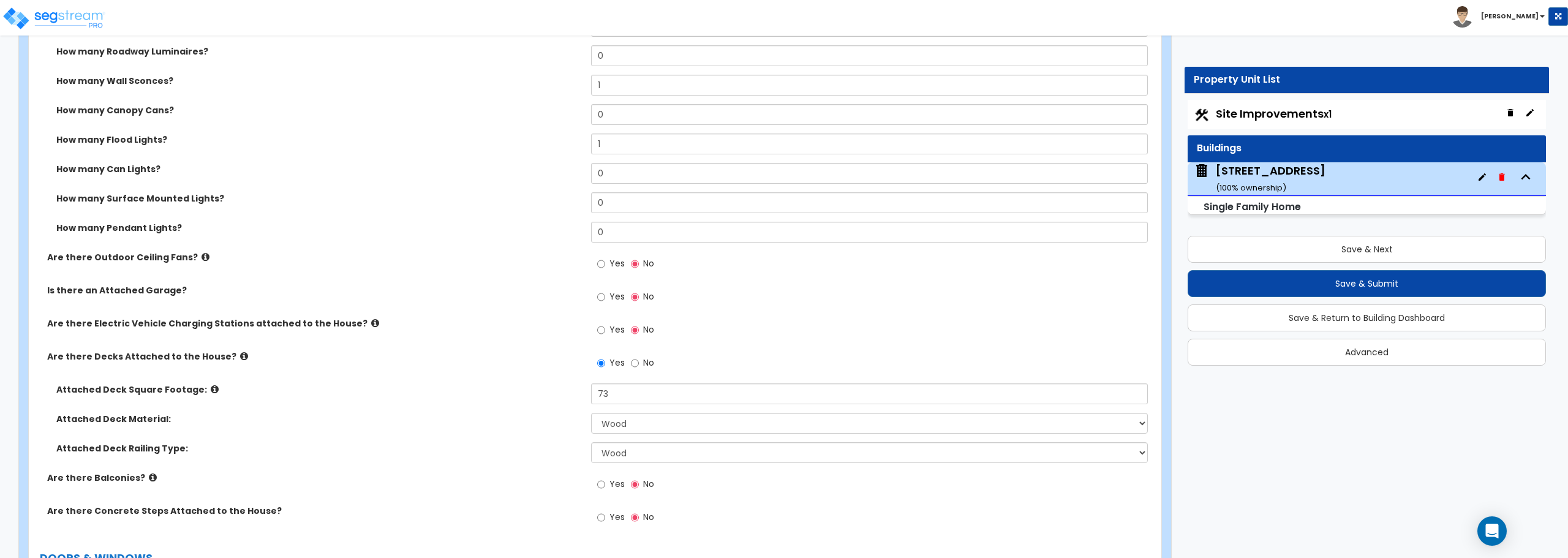
scroll to position [1041, 0]
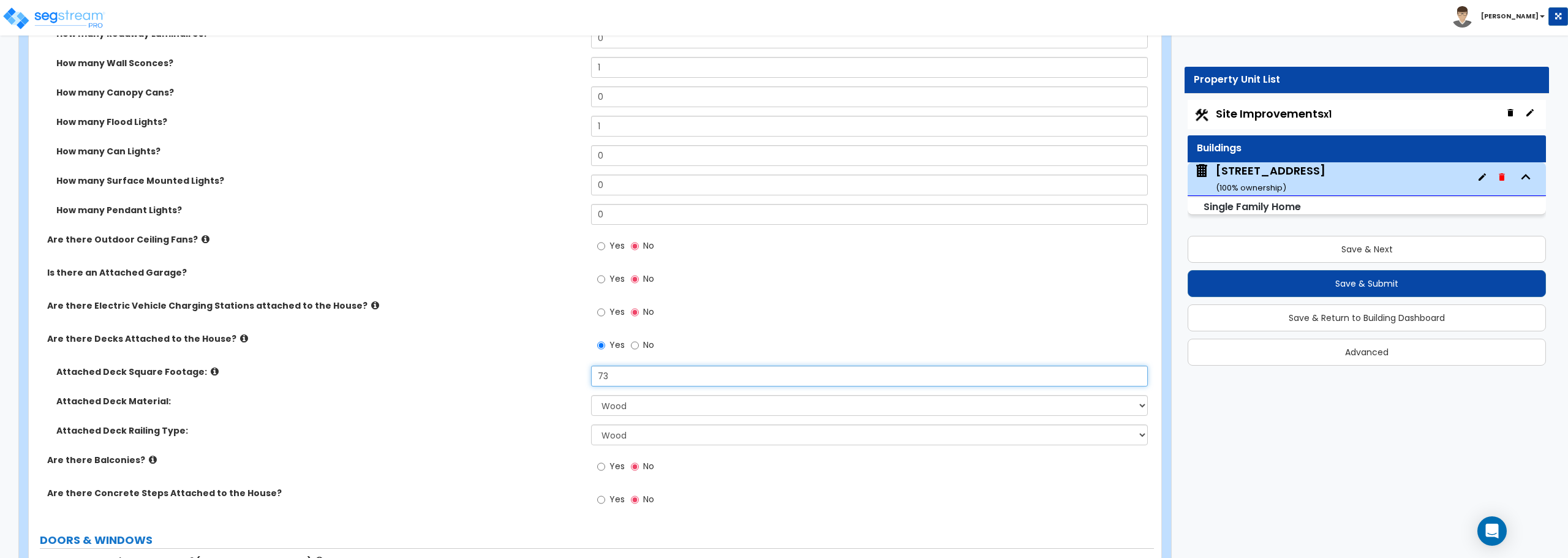
drag, startPoint x: 609, startPoint y: 375, endPoint x: 552, endPoint y: 383, distance: 57.6
click at [552, 383] on div "Attached Deck Square Footage: 73" at bounding box center [591, 380] width 1125 height 29
type input "110"
click at [675, 407] on select "Please Choose One Wood Plastic/PVC" at bounding box center [869, 405] width 556 height 21
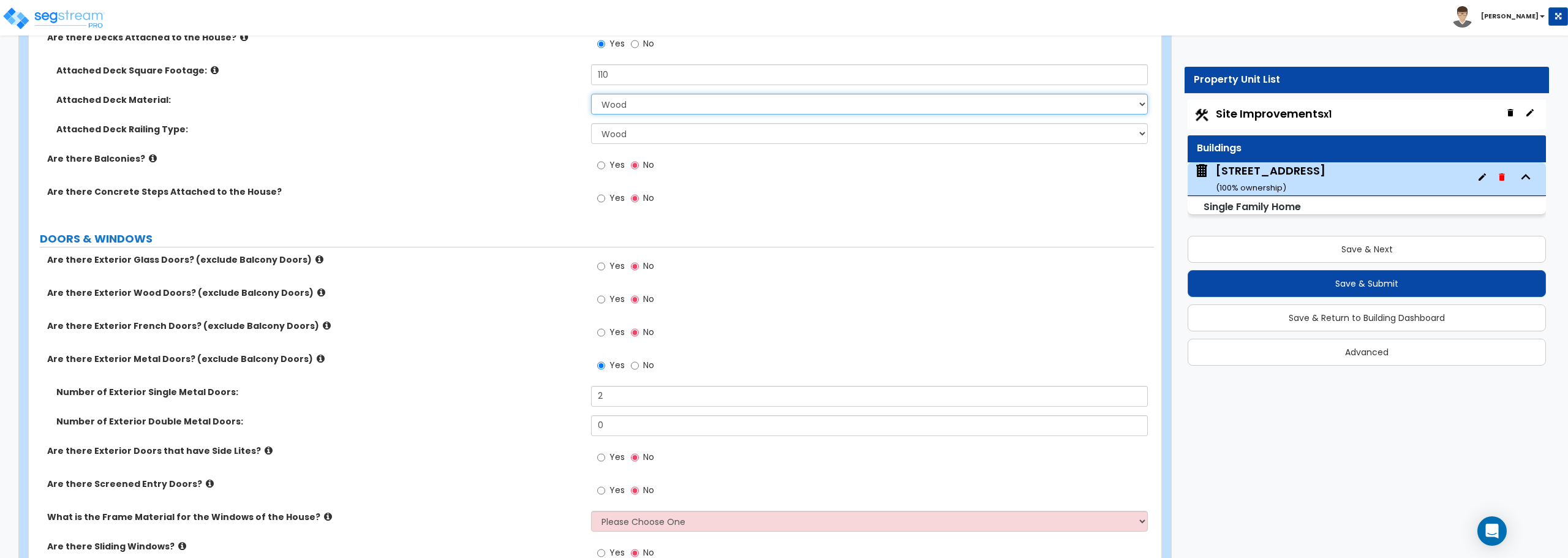
scroll to position [1348, 0]
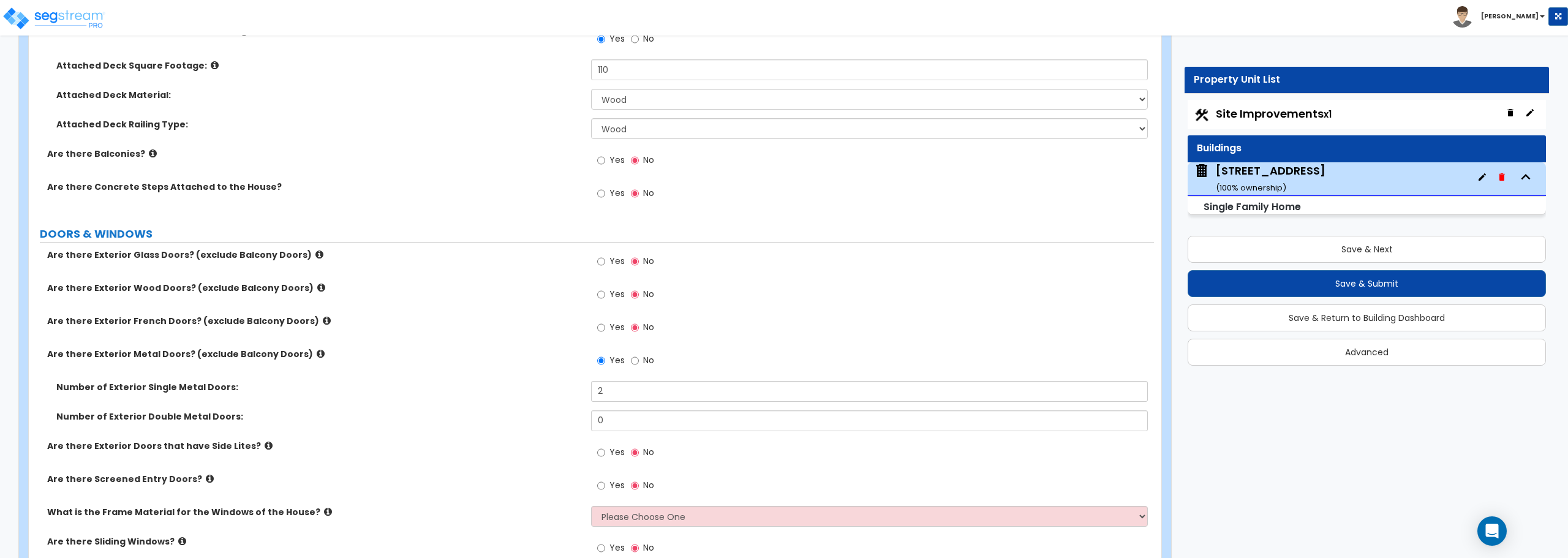
click at [607, 194] on label "Yes" at bounding box center [611, 195] width 27 height 21
click at [606, 194] on input "Yes" at bounding box center [601, 193] width 8 height 13
radio input "true"
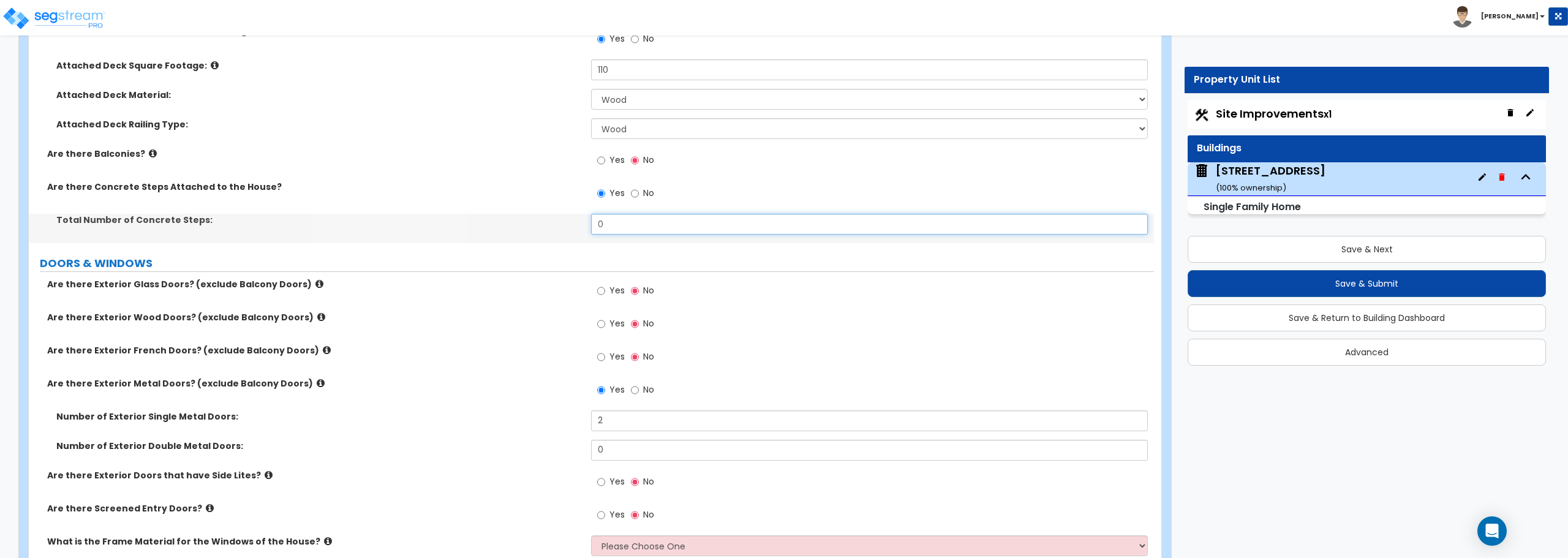
click at [609, 226] on input "0" at bounding box center [869, 224] width 556 height 21
drag, startPoint x: 583, startPoint y: 229, endPoint x: 540, endPoint y: 231, distance: 43.0
click at [540, 231] on div "Total Number of Concrete Steps: 0" at bounding box center [591, 228] width 1125 height 29
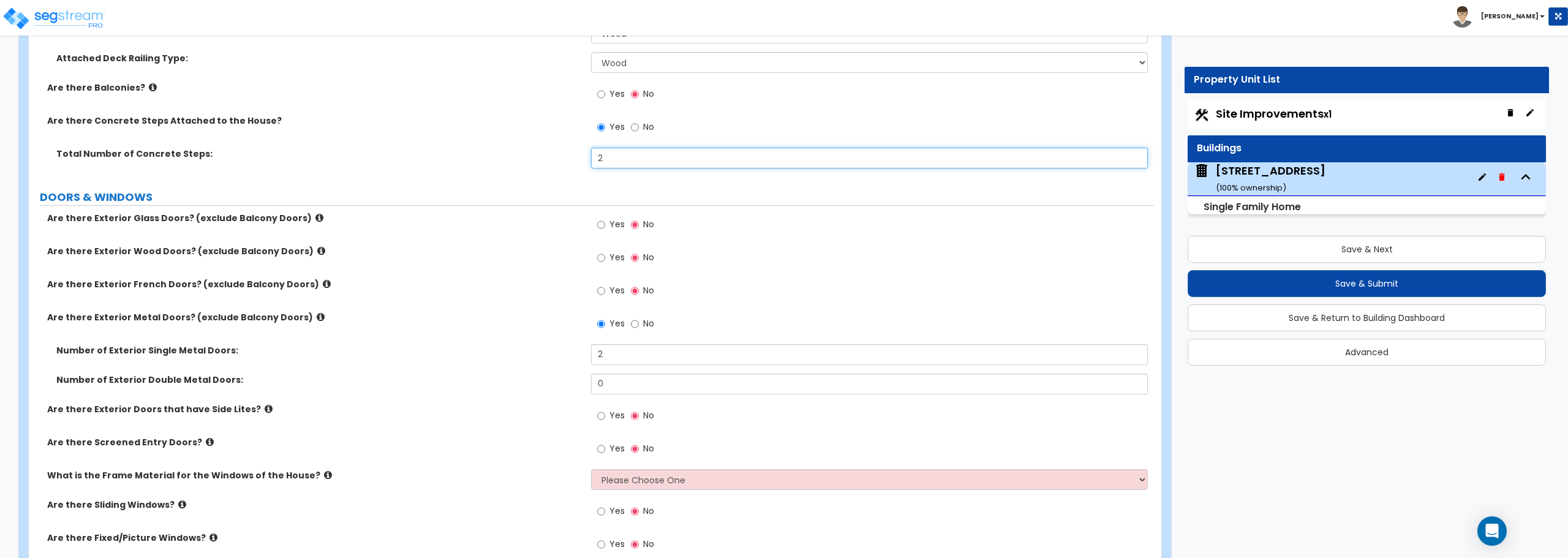
scroll to position [1531, 0]
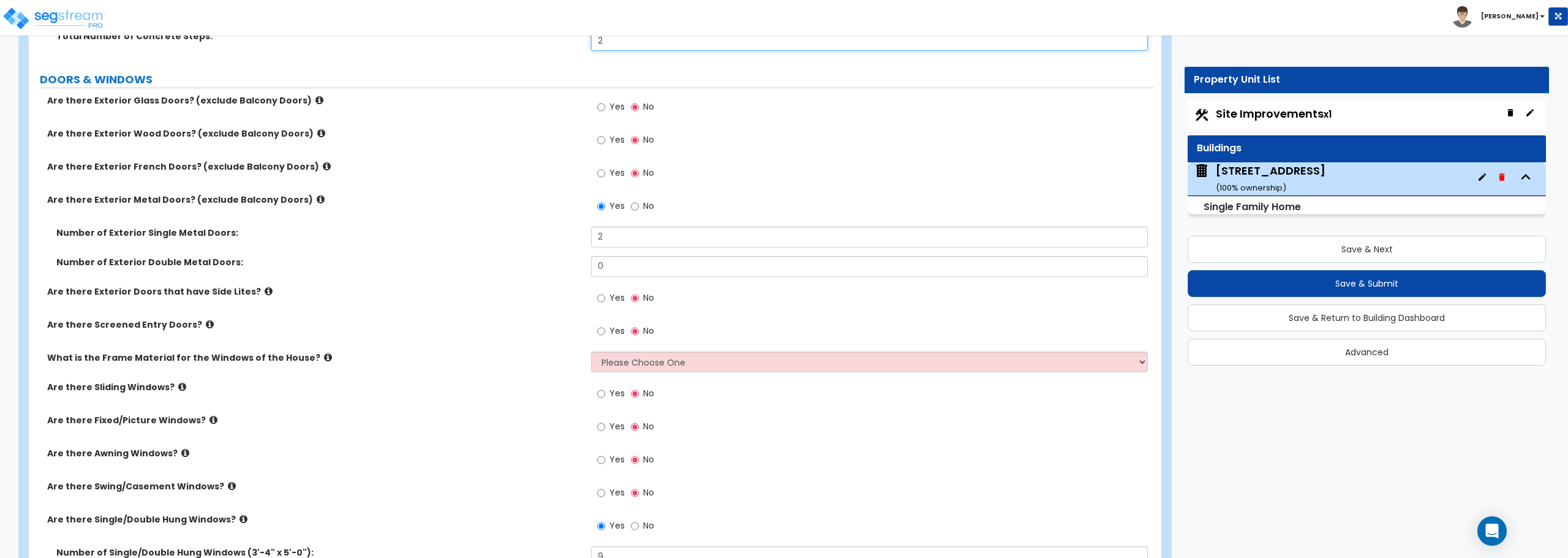
type input "2"
click at [632, 367] on select "Please Choose One Vinyl Aluminum Wood" at bounding box center [869, 362] width 556 height 21
select select "1"
click at [591, 352] on select "Please Choose One Vinyl Aluminum Wood" at bounding box center [869, 362] width 556 height 21
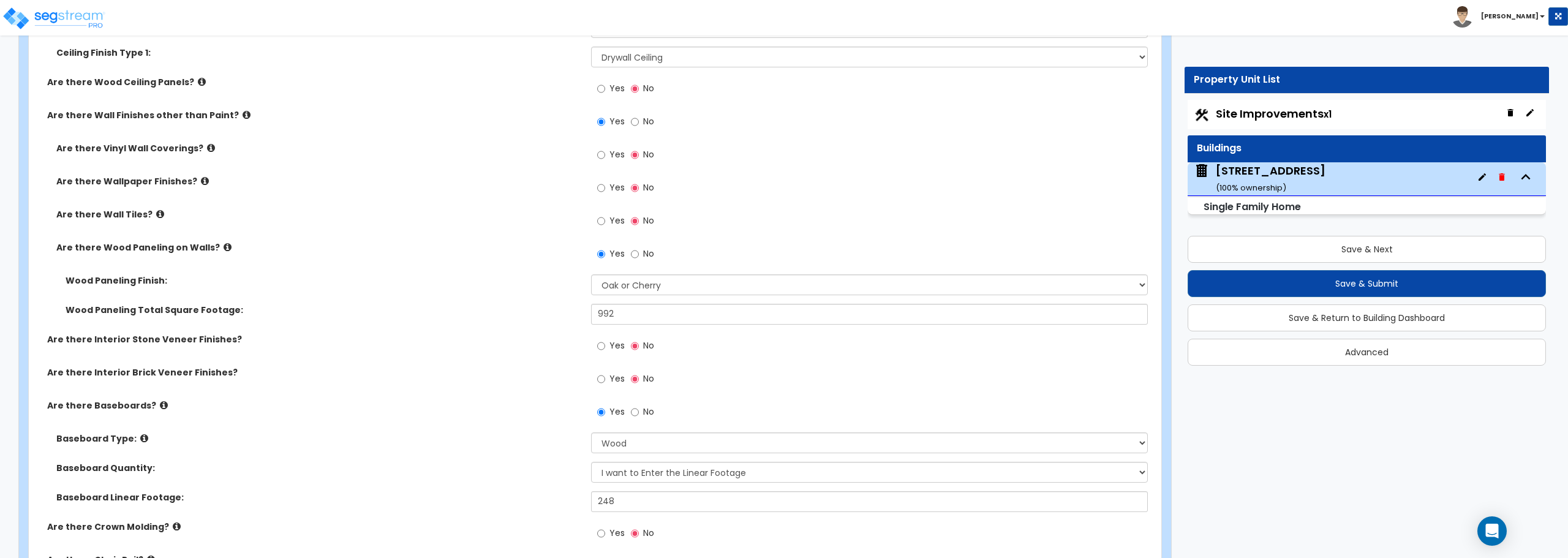
scroll to position [2205, 0]
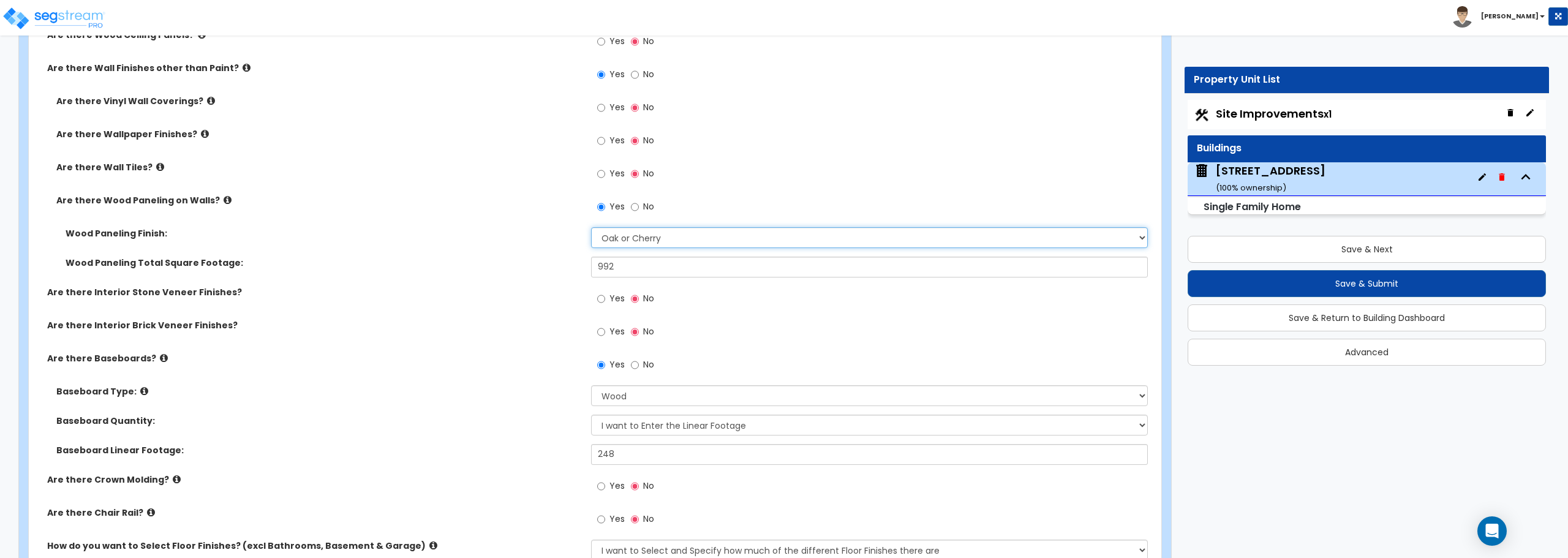
click at [635, 230] on select "Please Choose One Birch Mahogany Oak or Cherry Rosewood Teak I Don't Know, Plea…" at bounding box center [869, 237] width 556 height 21
click at [591, 227] on select "Please Choose One Birch Mahogany Oak or Cherry Rosewood Teak I Don't Know, Plea…" at bounding box center [869, 237] width 556 height 21
click at [629, 236] on select "Please Choose One Birch Mahogany Oak or Cherry Rosewood Teak I Don't Know, Plea…" at bounding box center [869, 237] width 556 height 21
select select "3"
click at [591, 227] on select "Please Choose One Birch Mahogany Oak or Cherry Rosewood Teak I Don't Know, Plea…" at bounding box center [869, 237] width 556 height 21
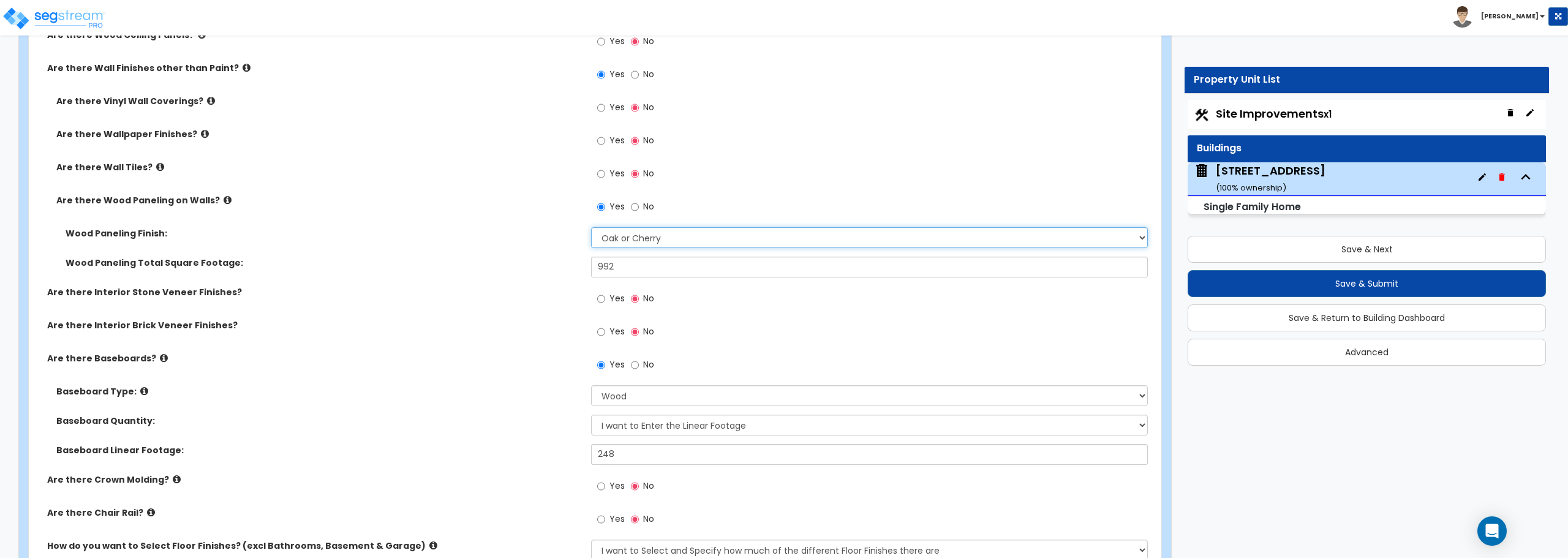
click at [658, 240] on select "Please Choose One Birch Mahogany Oak or Cherry Rosewood Teak I Don't Know, Plea…" at bounding box center [869, 237] width 556 height 21
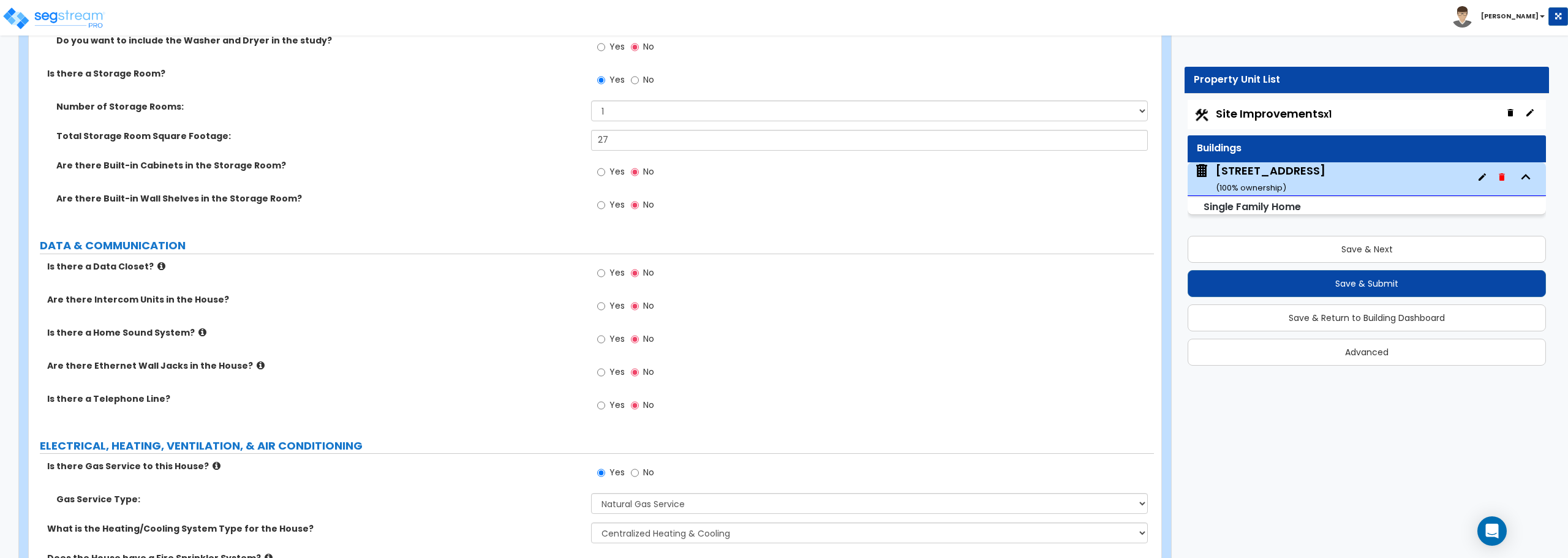
scroll to position [5085, 0]
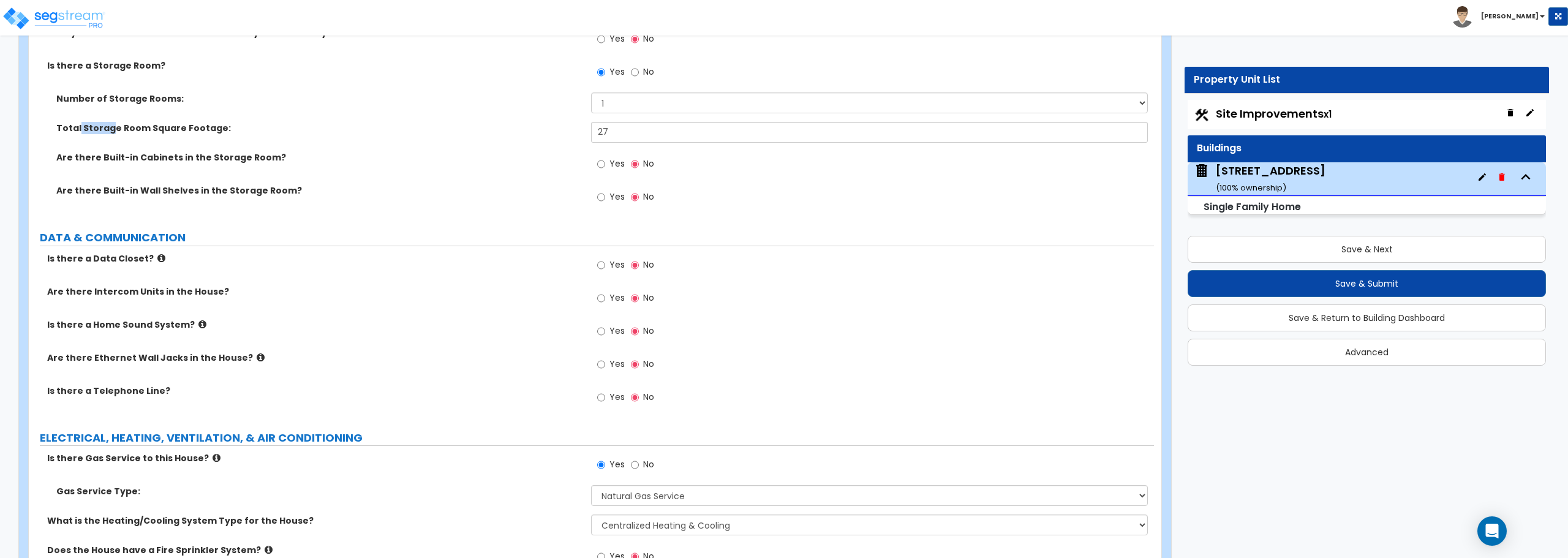
drag, startPoint x: 79, startPoint y: 127, endPoint x: 114, endPoint y: 126, distance: 35.0
click at [108, 126] on label "Total Storage Room Square Footage:" at bounding box center [319, 127] width 526 height 12
click at [124, 128] on label "Total Storage Room Square Footage:" at bounding box center [319, 127] width 526 height 12
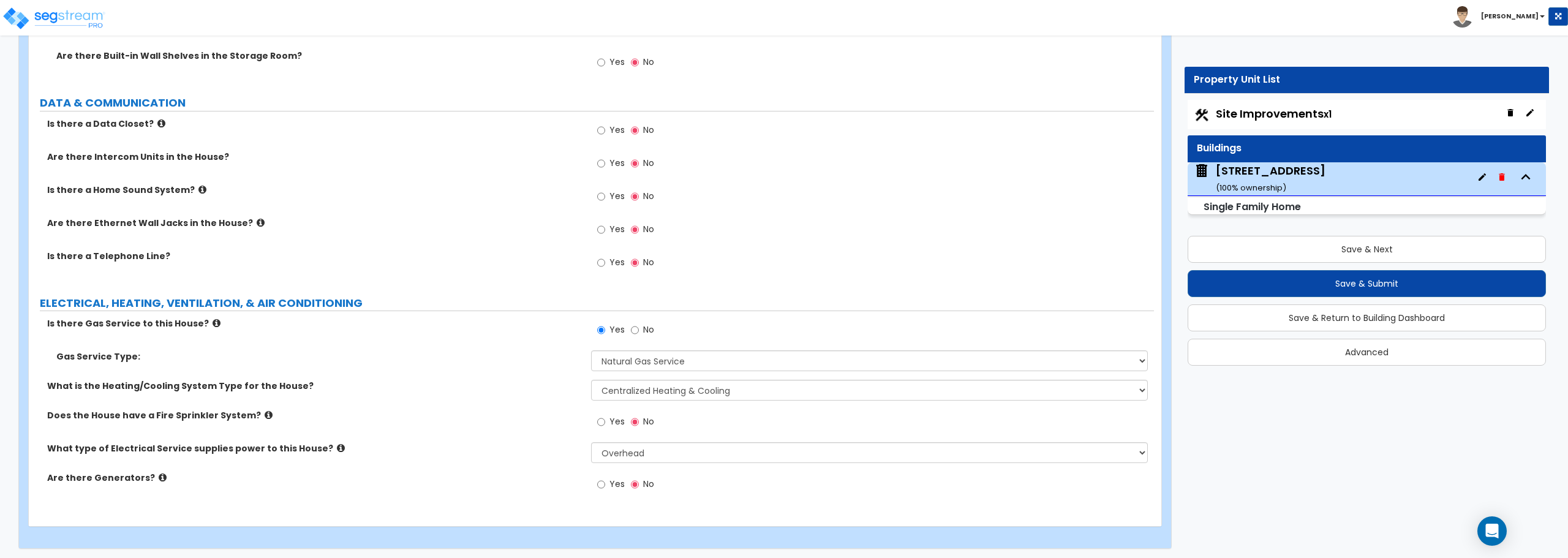
scroll to position [5222, 0]
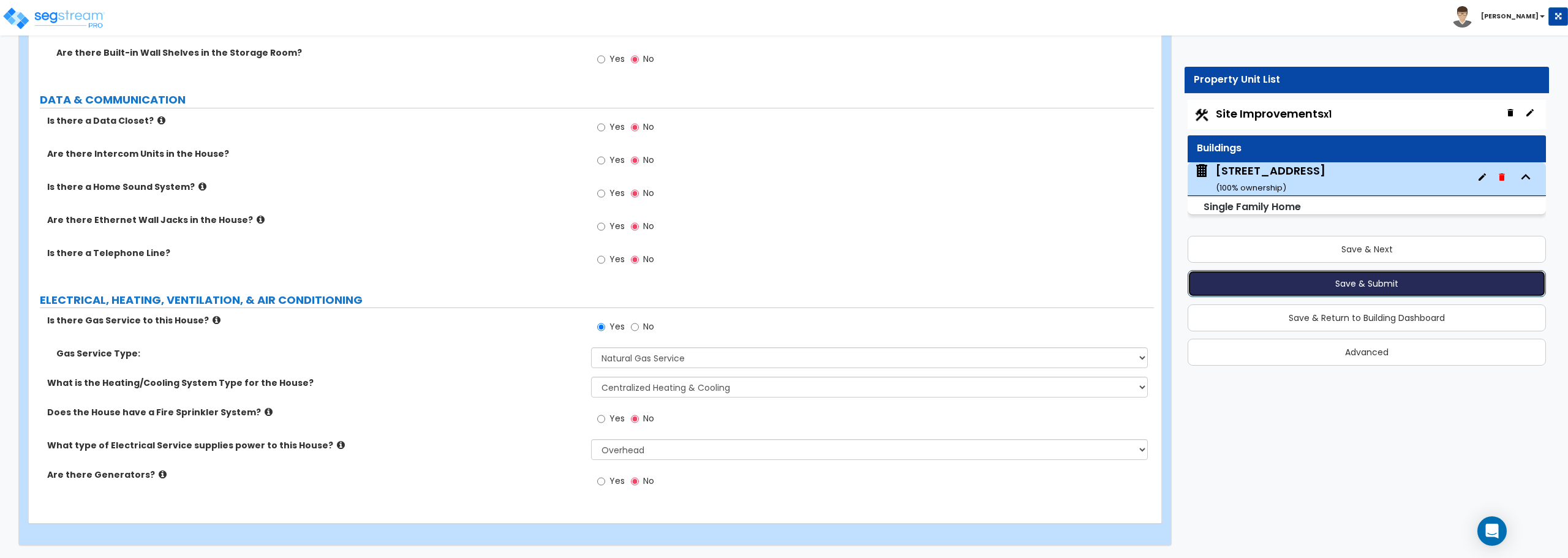
click at [1394, 289] on button "Save & Submit" at bounding box center [1366, 283] width 358 height 27
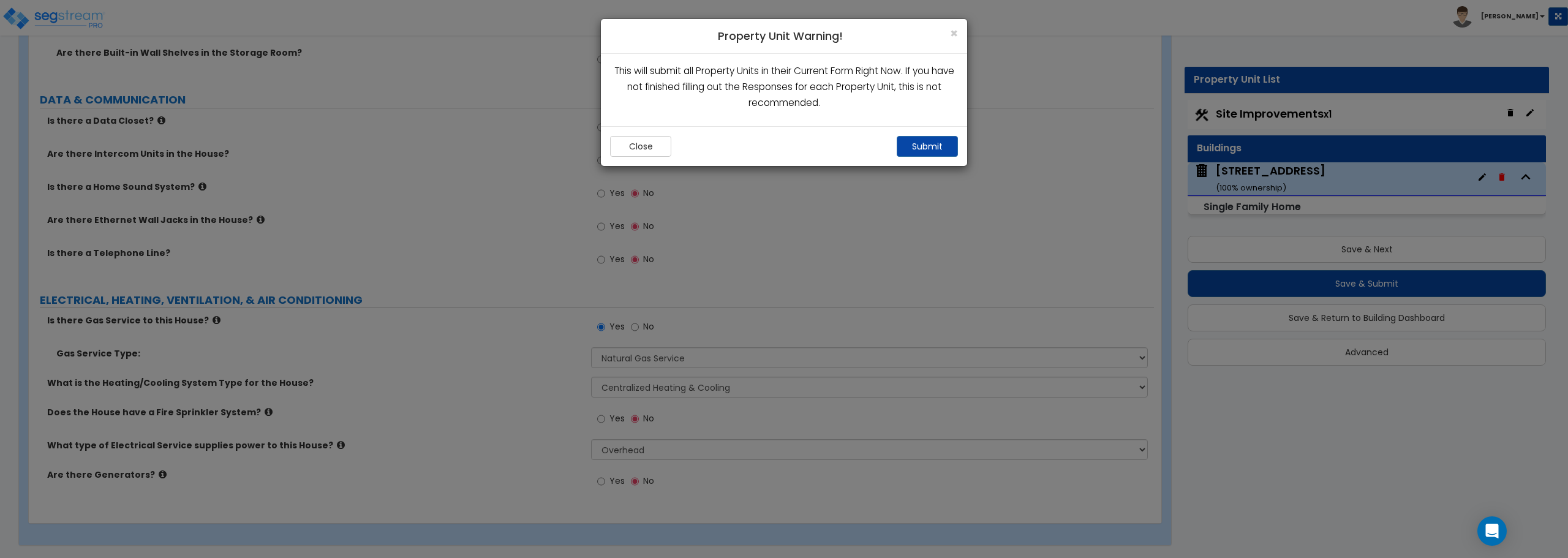
click at [917, 134] on div "Close Submit" at bounding box center [784, 146] width 366 height 40
click at [926, 152] on button "Submit" at bounding box center [927, 146] width 62 height 21
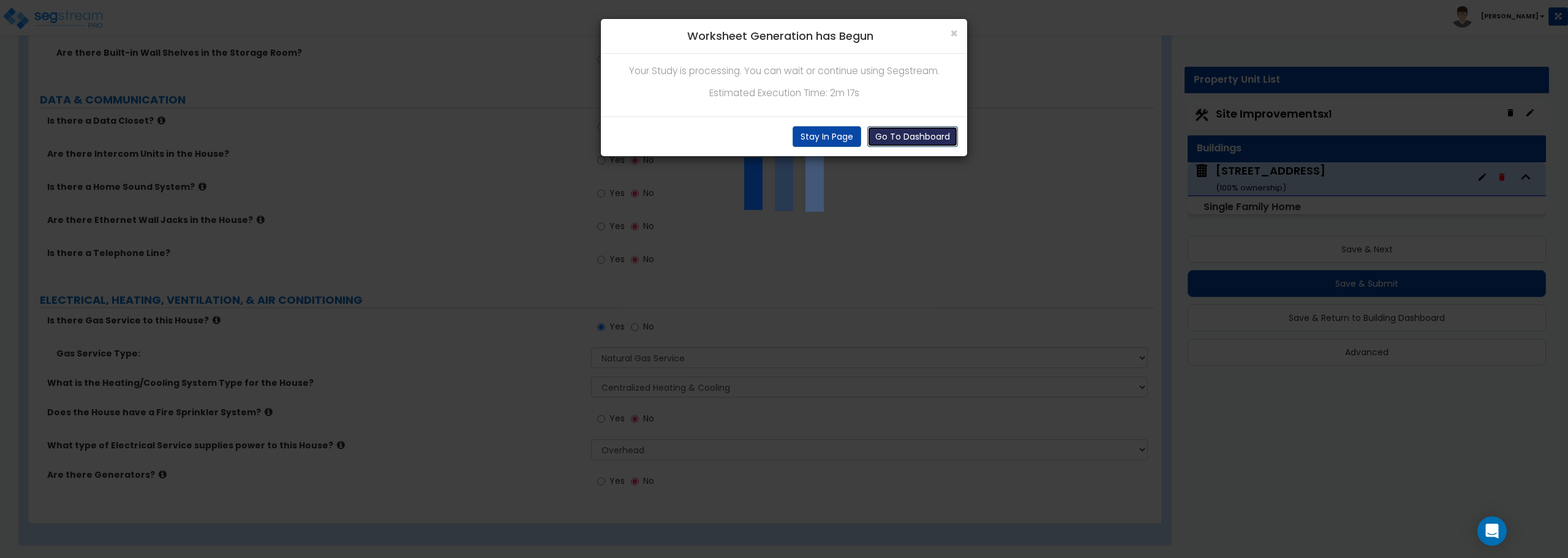
click at [900, 137] on button "Go To Dashboard" at bounding box center [912, 136] width 91 height 21
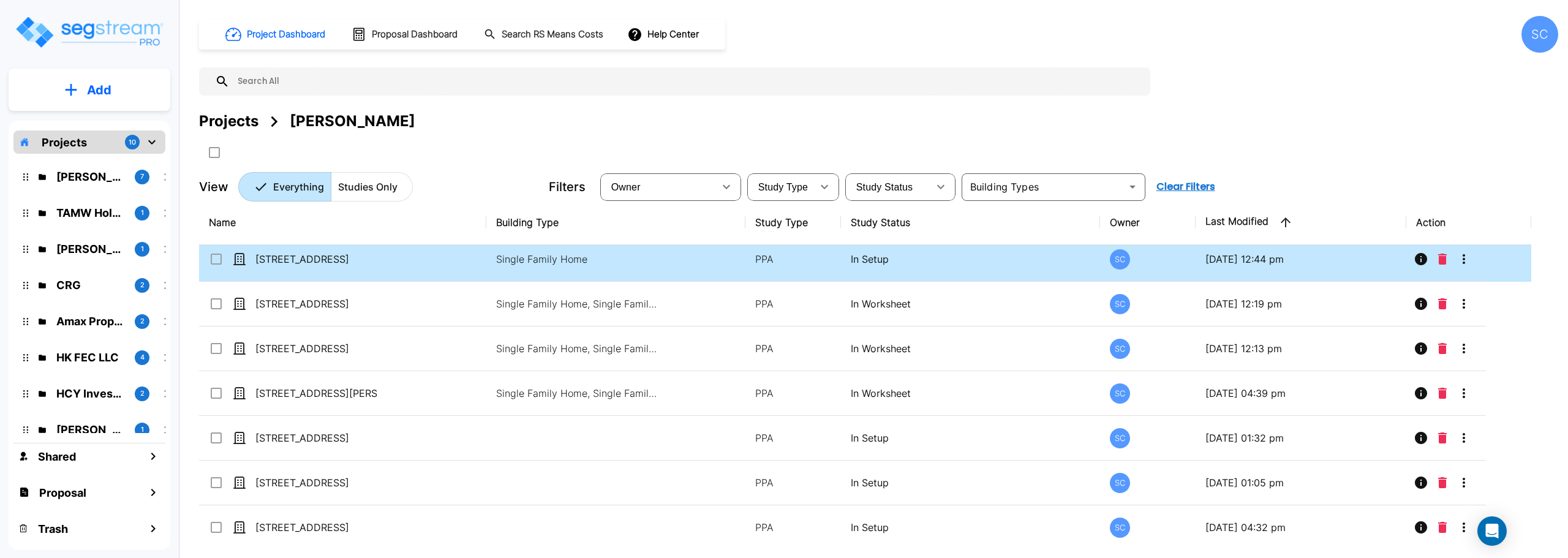
scroll to position [11, 0]
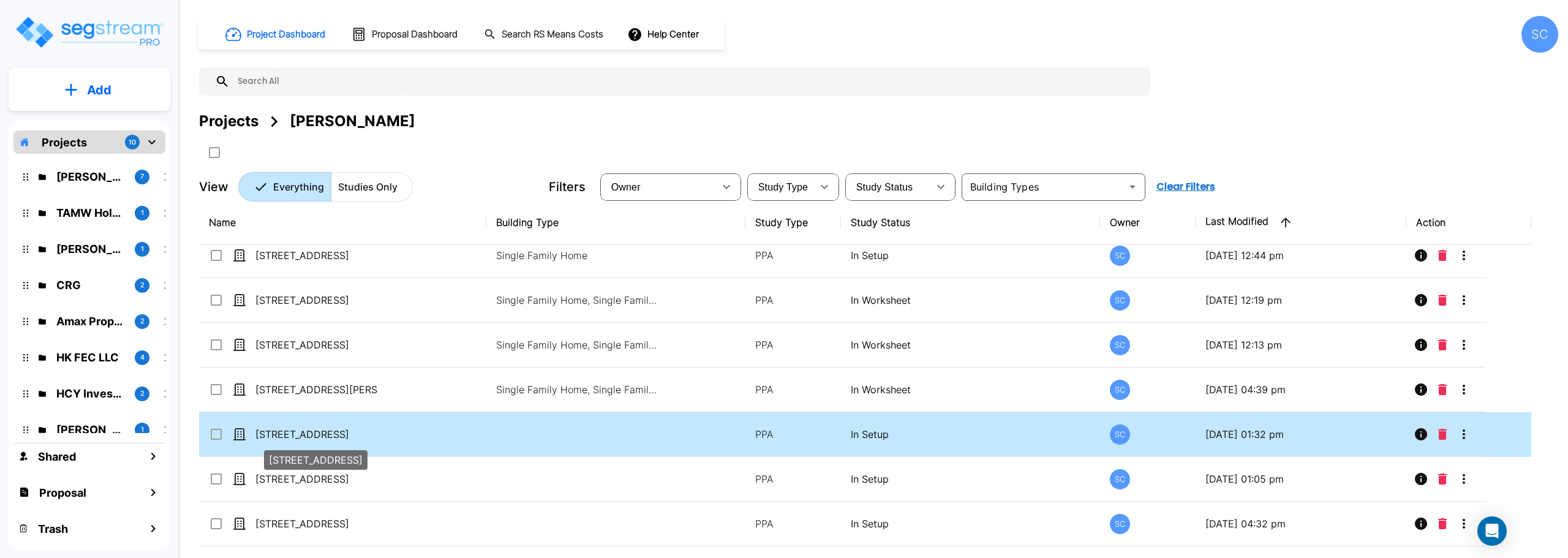
click at [301, 434] on p "[STREET_ADDRESS]" at bounding box center [316, 434] width 122 height 15
checkbox input "true"
click at [301, 434] on p "[STREET_ADDRESS]" at bounding box center [316, 434] width 122 height 15
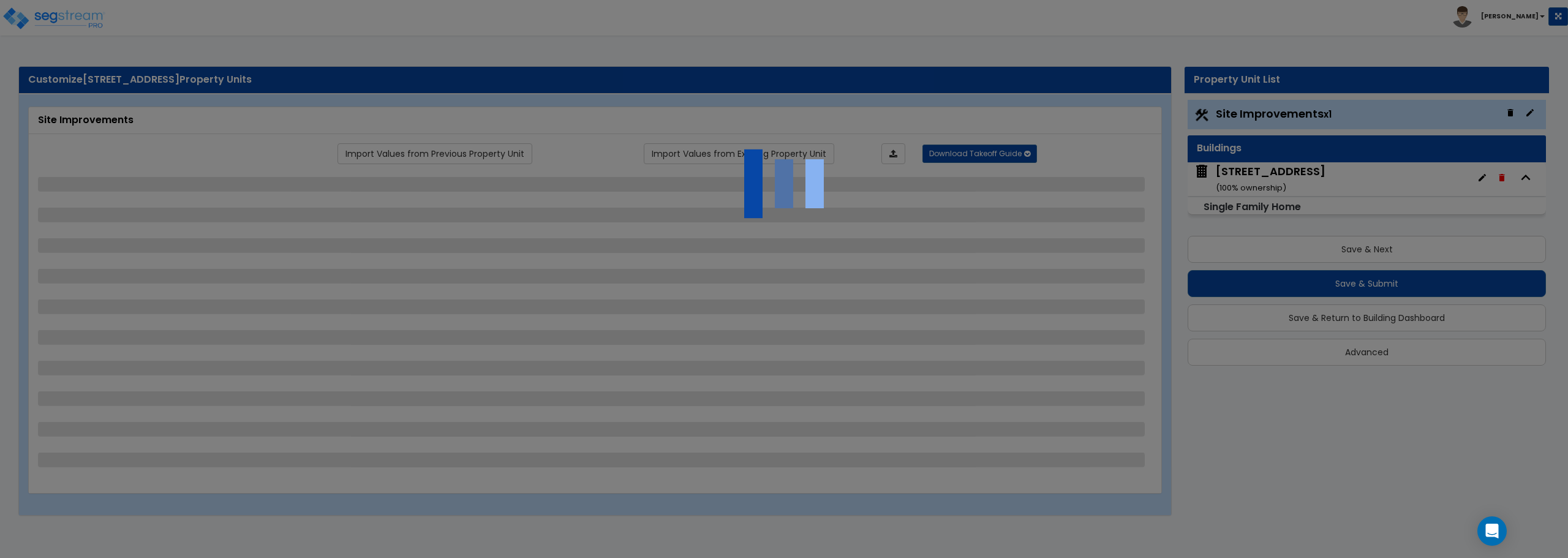
select select "2"
select select "1"
select select "2"
select select "1"
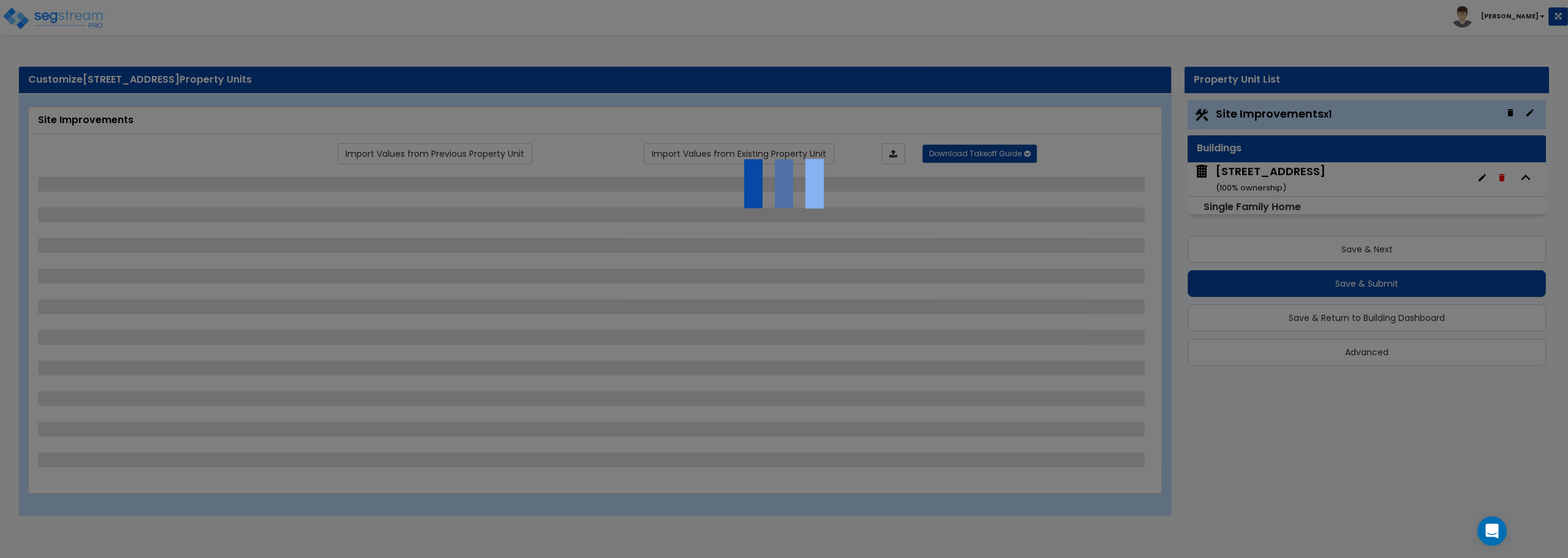
select select "1"
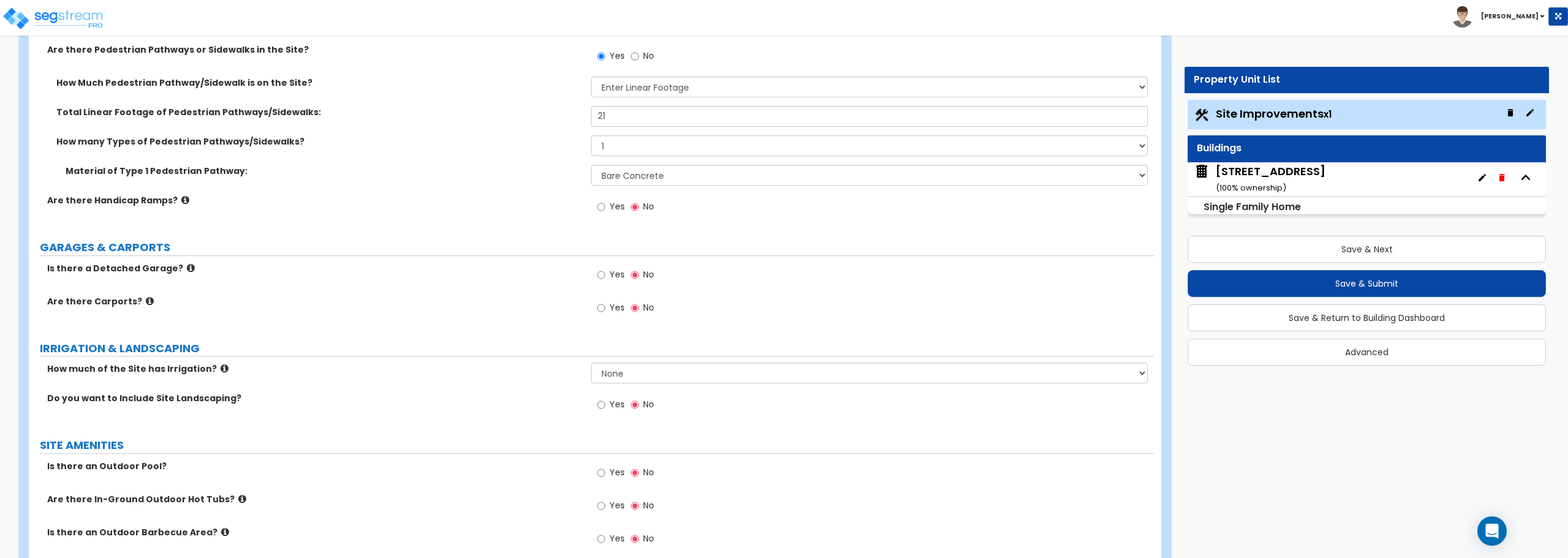
scroll to position [735, 0]
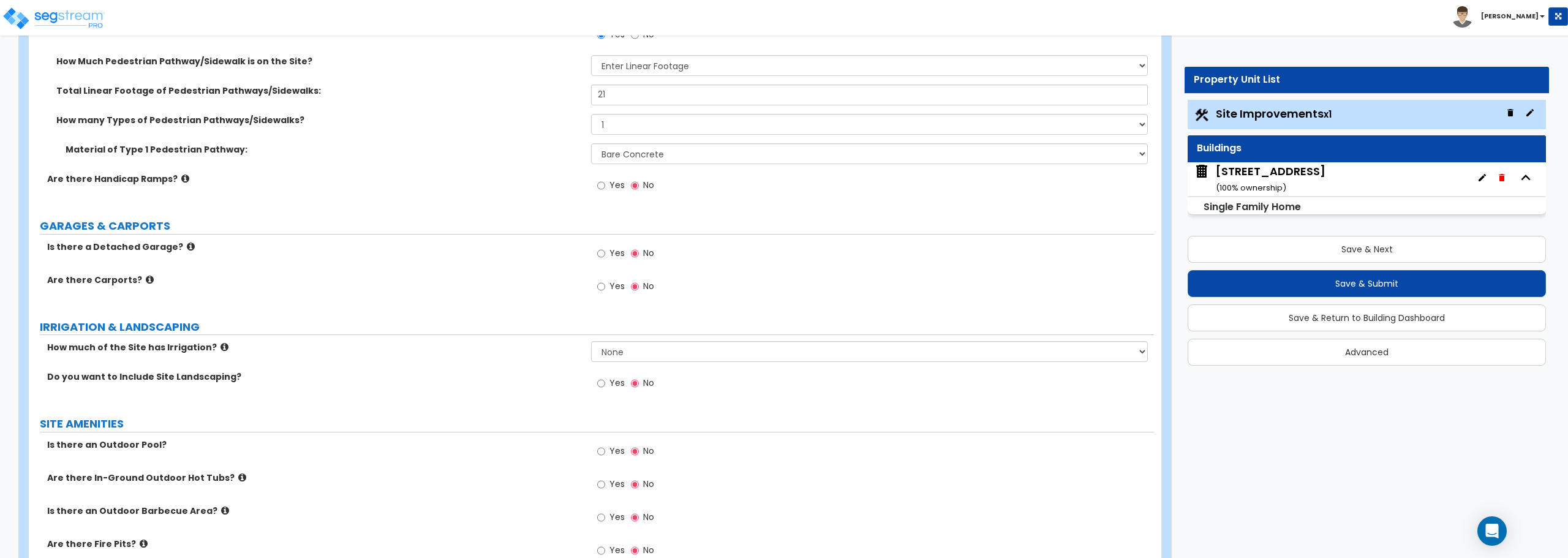
click at [595, 386] on div "Yes No" at bounding box center [625, 385] width 69 height 28
click at [602, 383] on input "Yes" at bounding box center [601, 383] width 8 height 13
radio input "true"
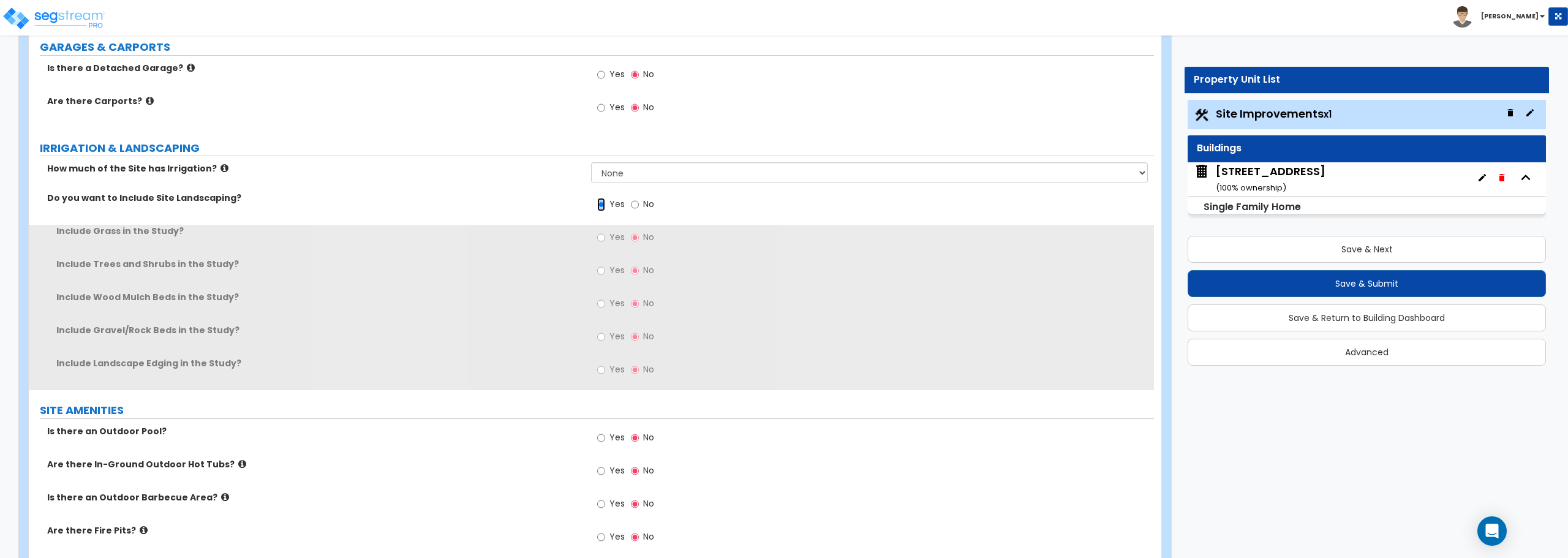
scroll to position [919, 0]
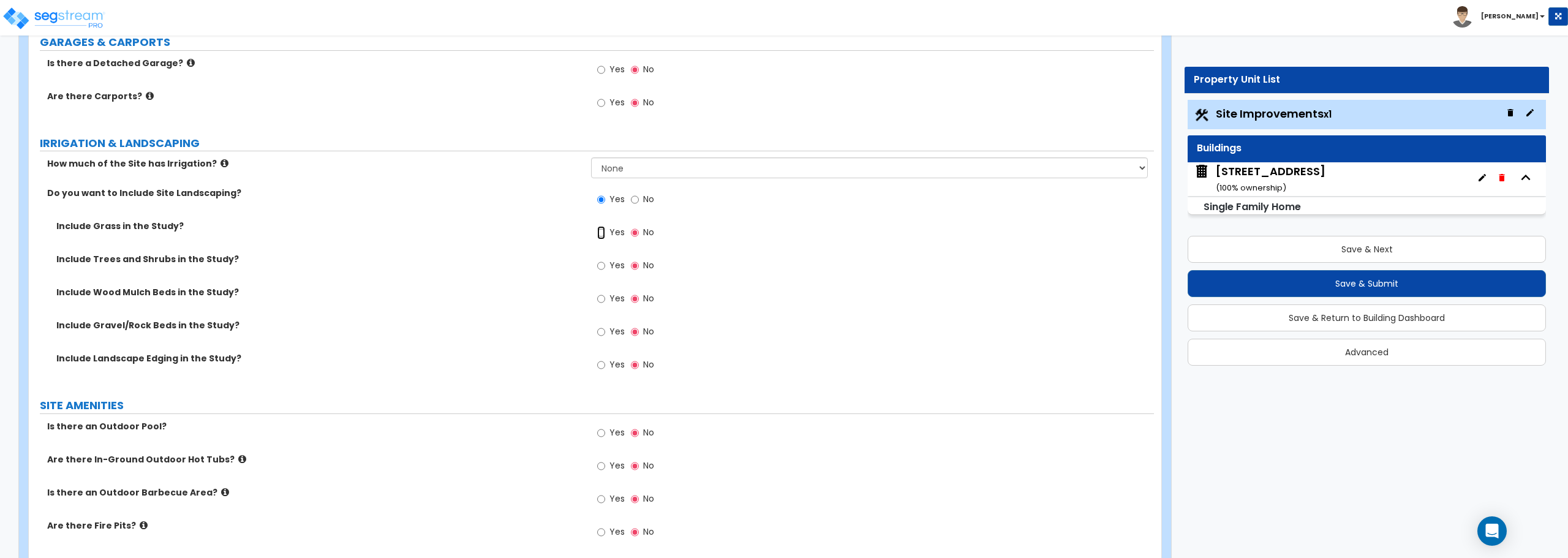
drag, startPoint x: 602, startPoint y: 230, endPoint x: 604, endPoint y: 237, distance: 7.3
click at [602, 230] on input "Yes" at bounding box center [601, 233] width 8 height 13
radio input "true"
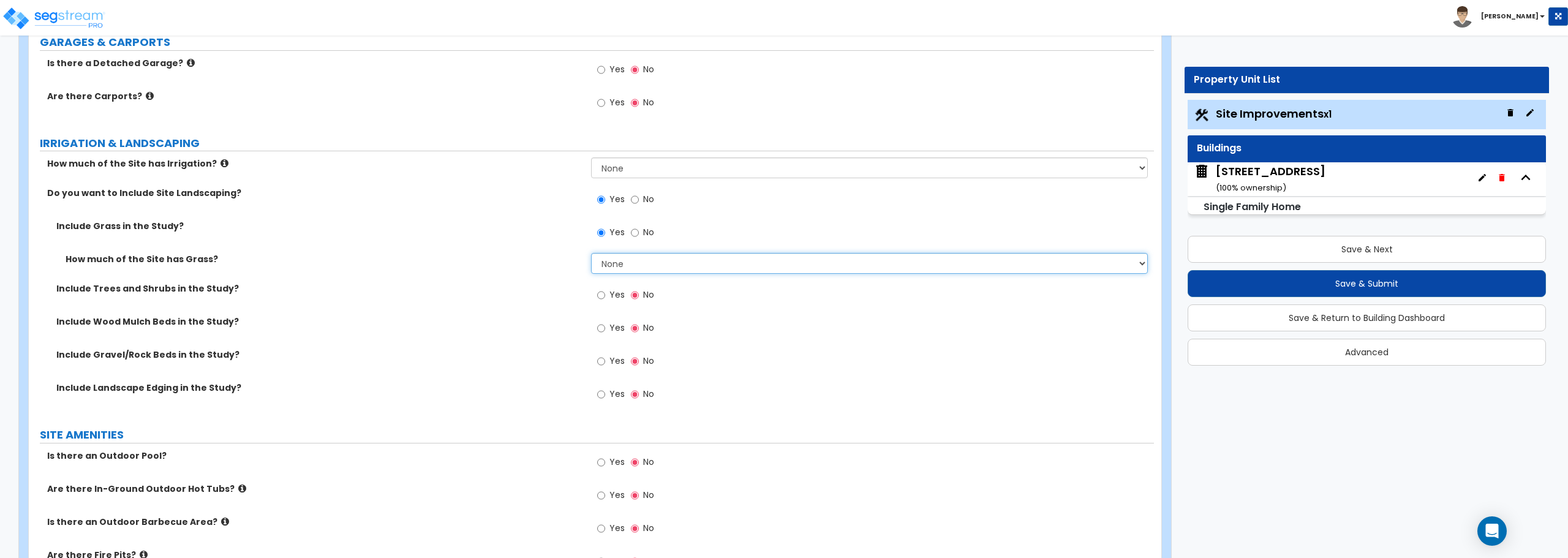
click at [628, 264] on select "None I want to Enter an Approximate Percentage I want to Enter the Square Foota…" at bounding box center [869, 263] width 556 height 21
click at [623, 263] on select "None I want to Enter an Approximate Percentage I want to Enter the Square Foota…" at bounding box center [869, 263] width 556 height 21
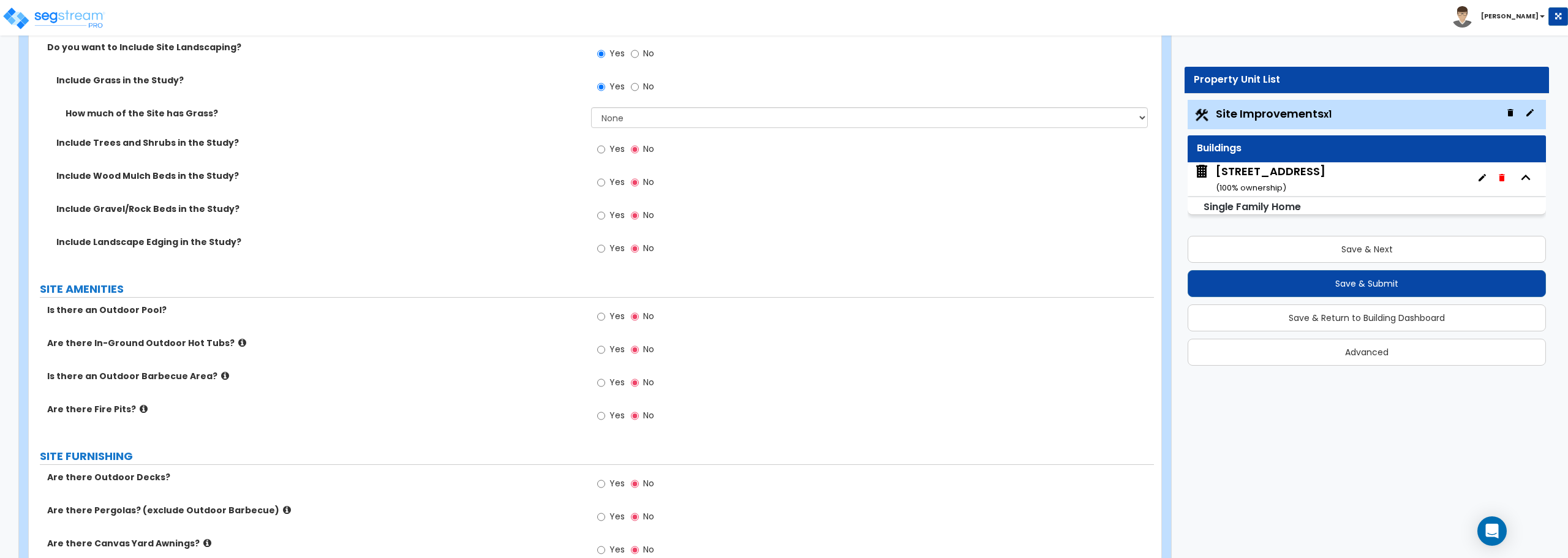
scroll to position [980, 0]
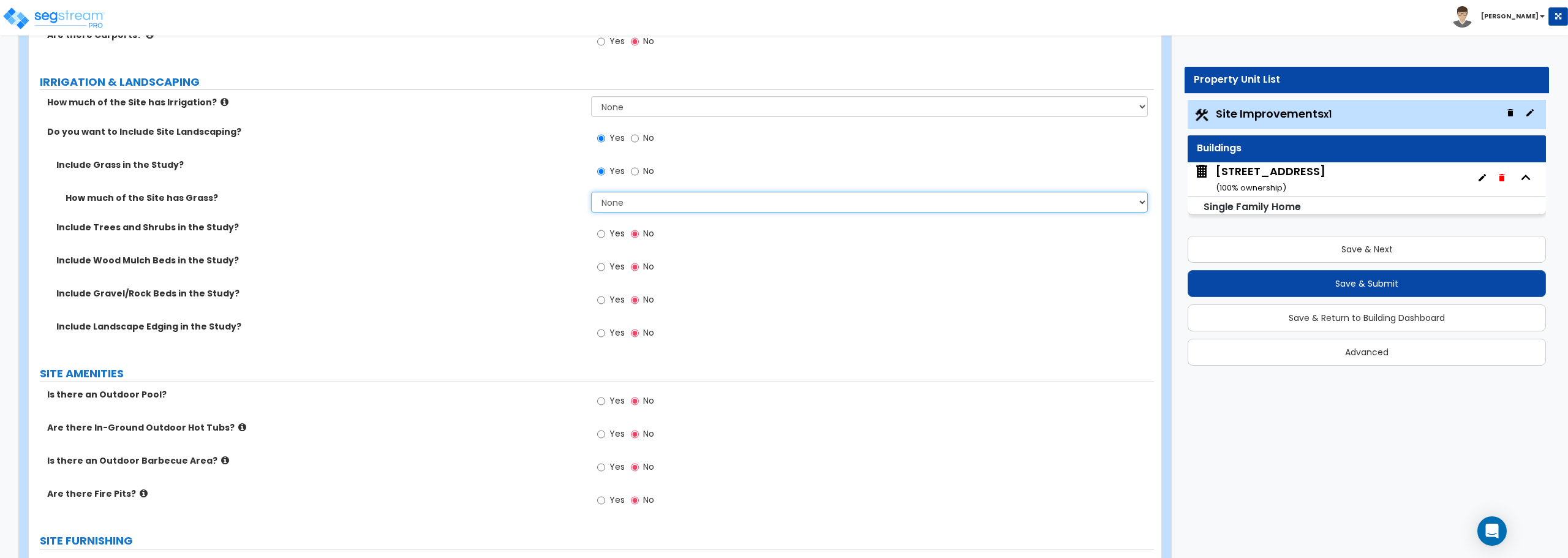
click at [623, 201] on select "None I want to Enter an Approximate Percentage I want to Enter the Square Foota…" at bounding box center [869, 202] width 556 height 21
select select "2"
click at [591, 191] on select "None I want to Enter an Approximate Percentage I want to Enter the Square Foota…" at bounding box center [869, 202] width 556 height 21
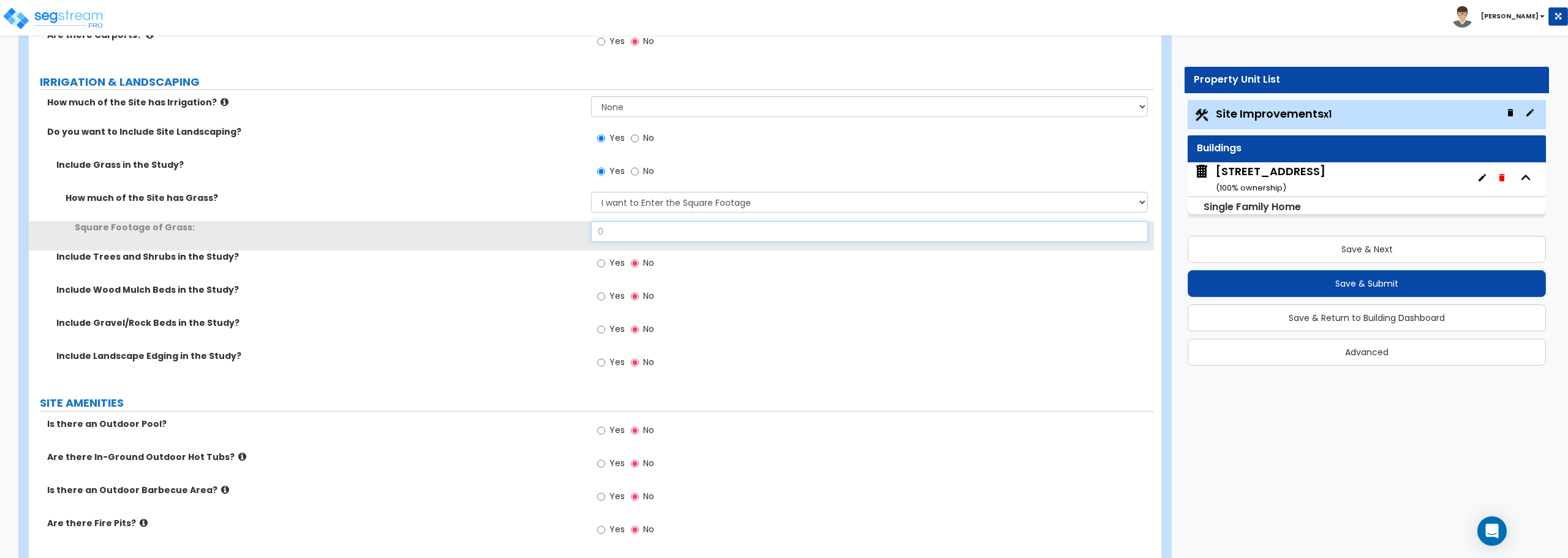
click at [647, 230] on input "0" at bounding box center [869, 231] width 556 height 21
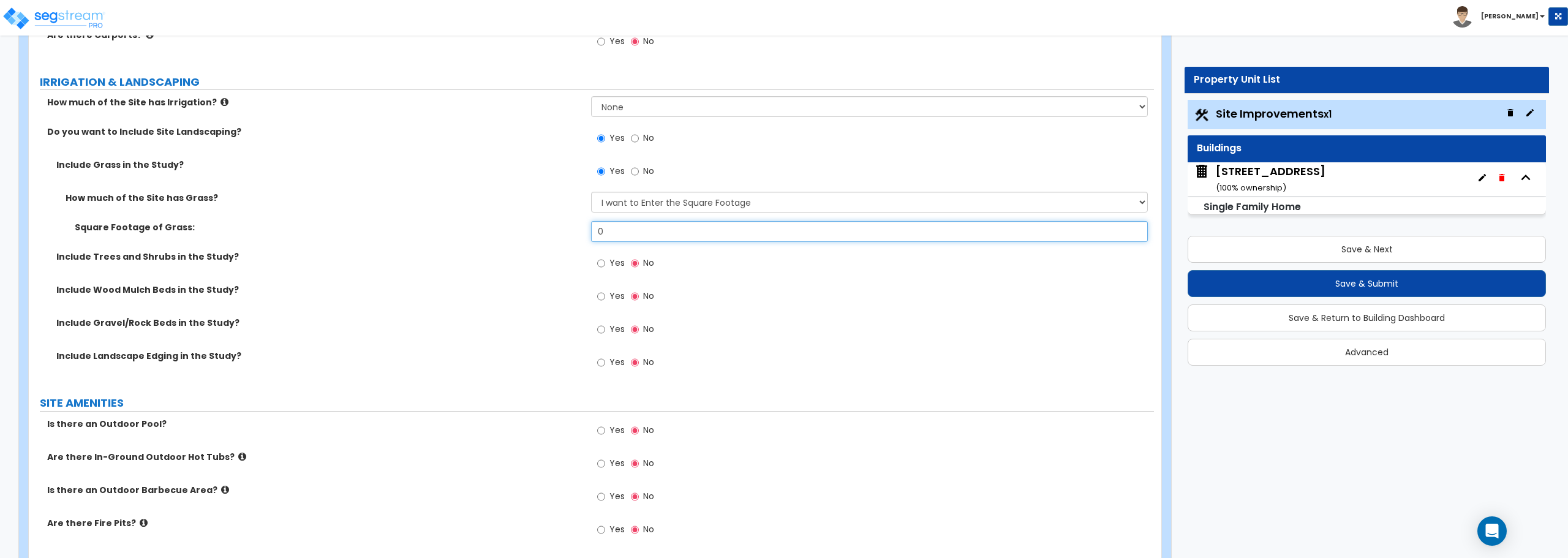
drag, startPoint x: 616, startPoint y: 234, endPoint x: 547, endPoint y: 230, distance: 69.1
click at [552, 233] on div "Square Footage of Grass: 0" at bounding box center [591, 236] width 1125 height 29
type input "7,807"
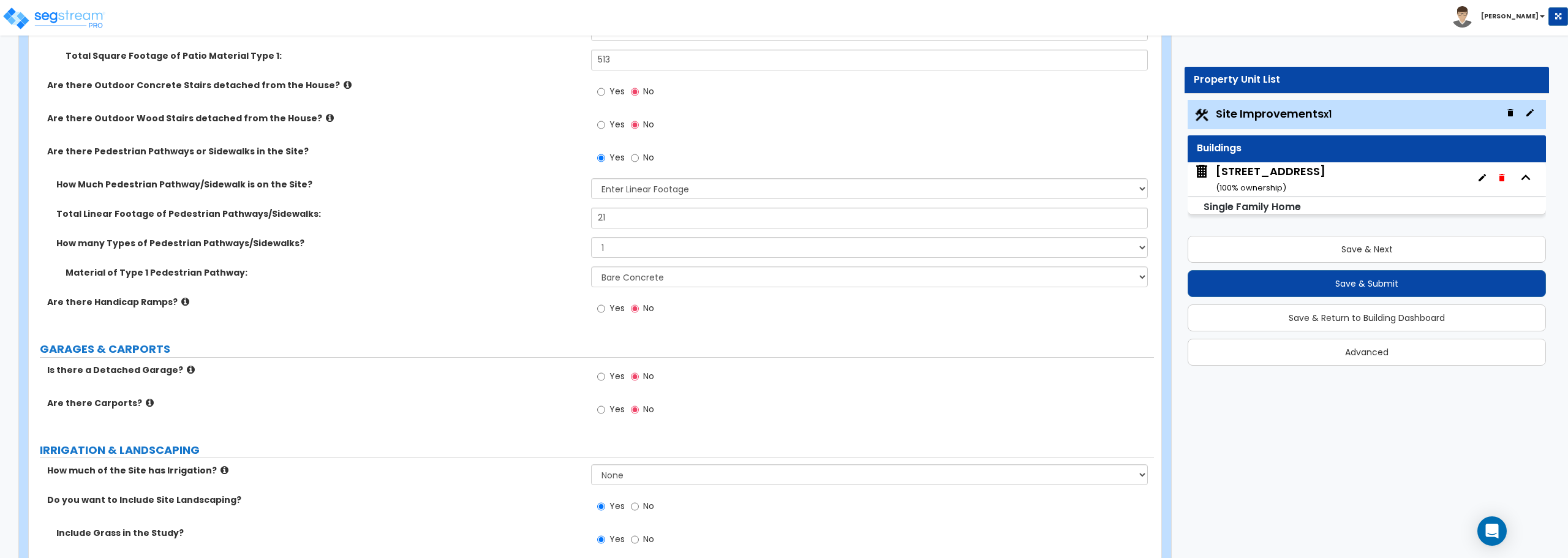
scroll to position [613, 0]
click at [1391, 252] on button "Save & Next" at bounding box center [1366, 249] width 358 height 27
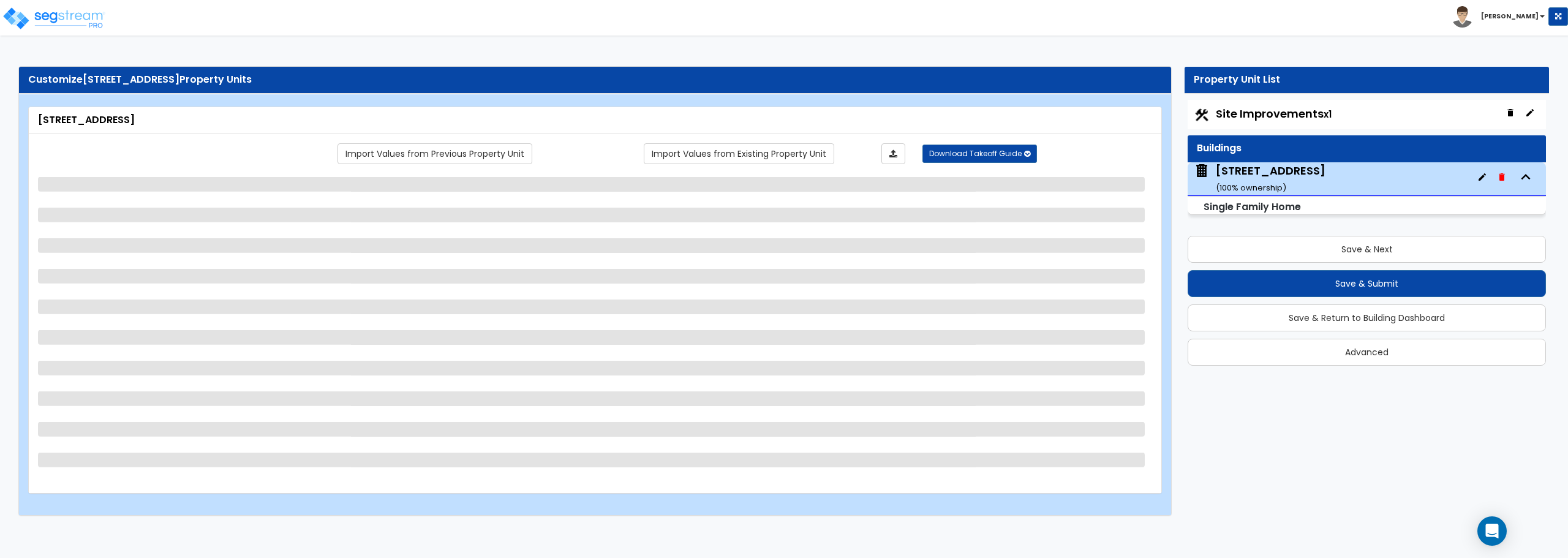
select select "1"
select select "7"
select select "1"
select select "2"
select select "11"
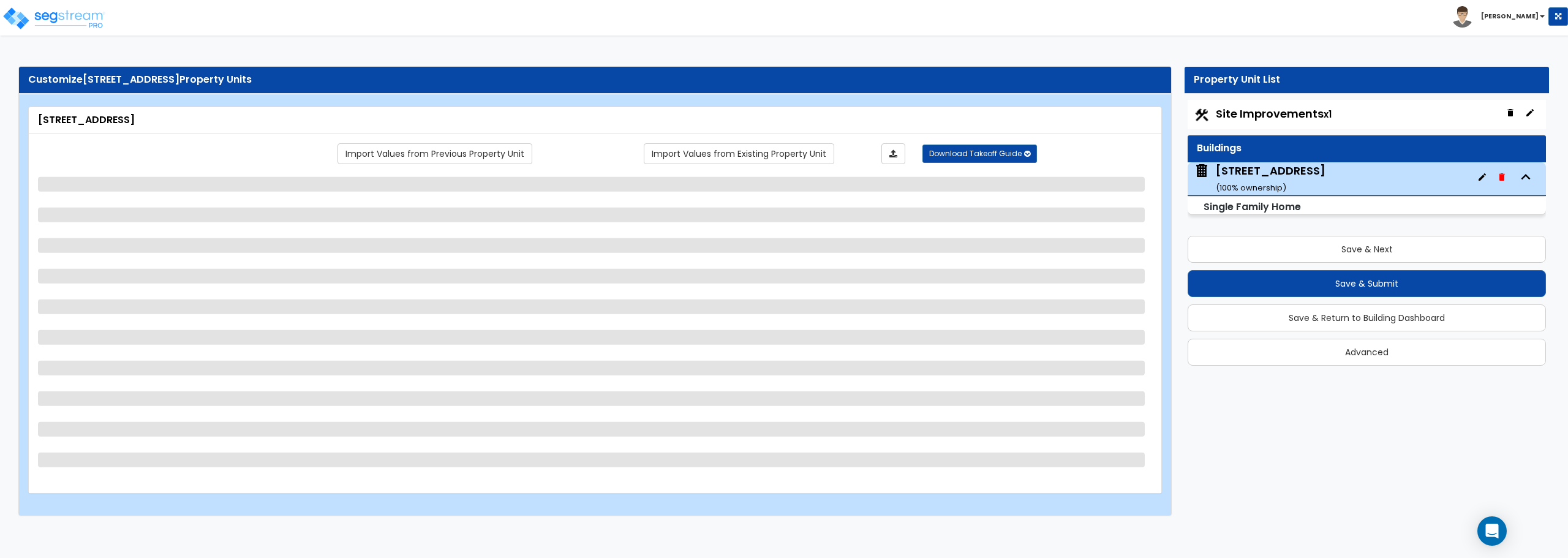
select select "3"
select select "1"
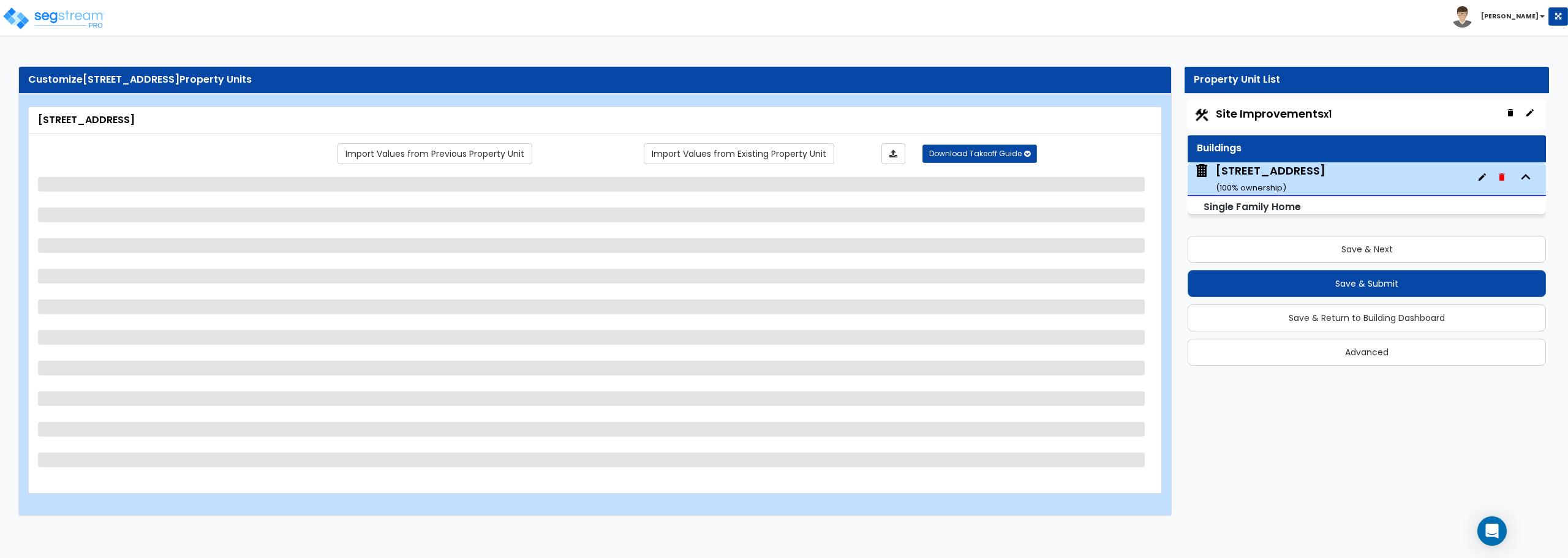
select select "5"
select select "3"
select select "1"
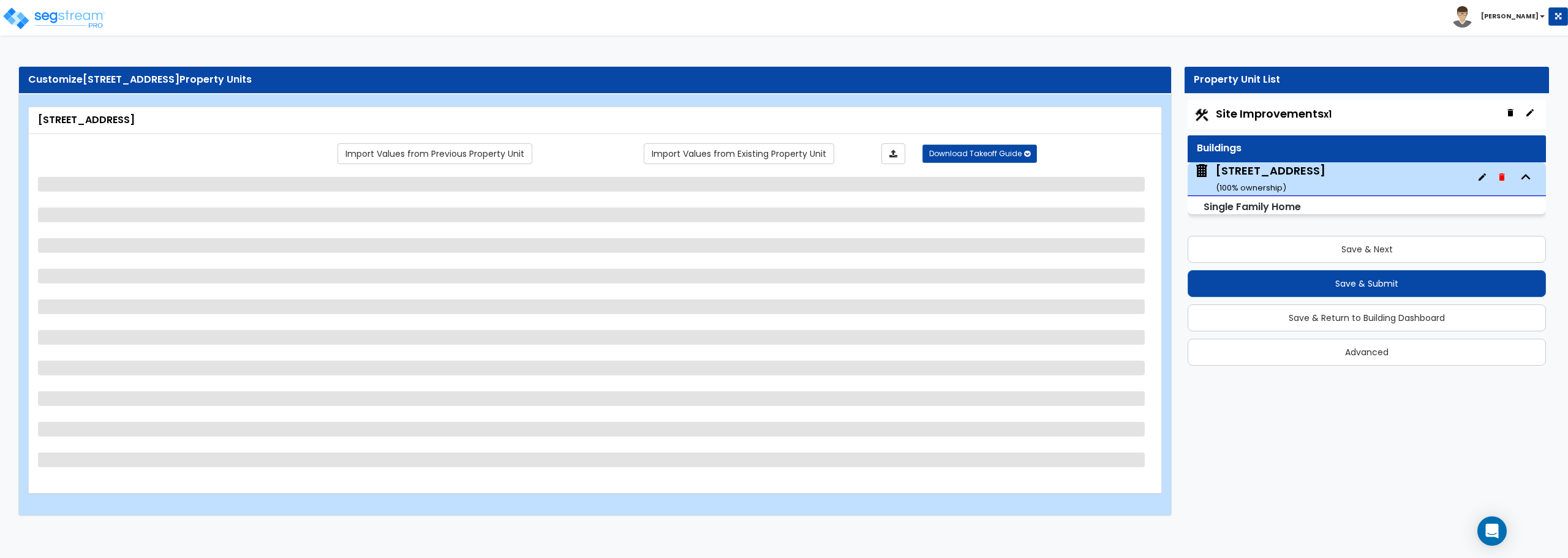
select select "2"
select select "1"
select select "6"
select select "1"
select select "2"
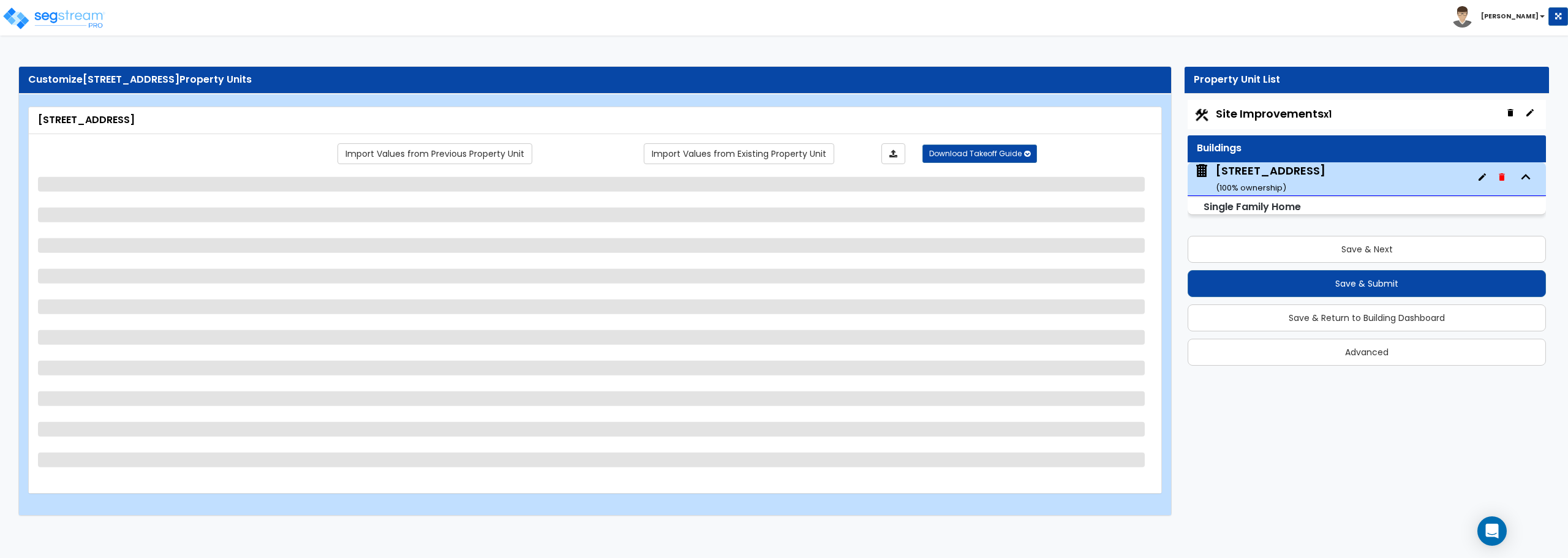
select select "3"
select select "1"
select select "3"
select select "5"
select select "2"
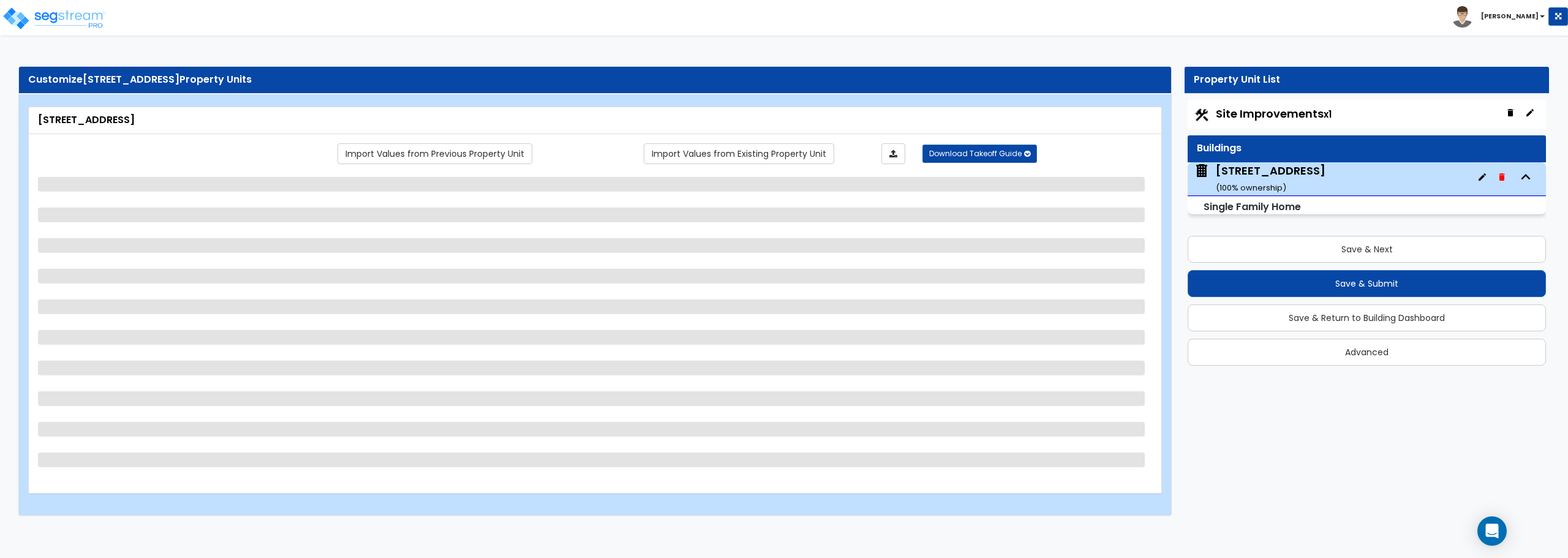
select select "5"
select select "1"
select select "4"
select select "1"
select select "2"
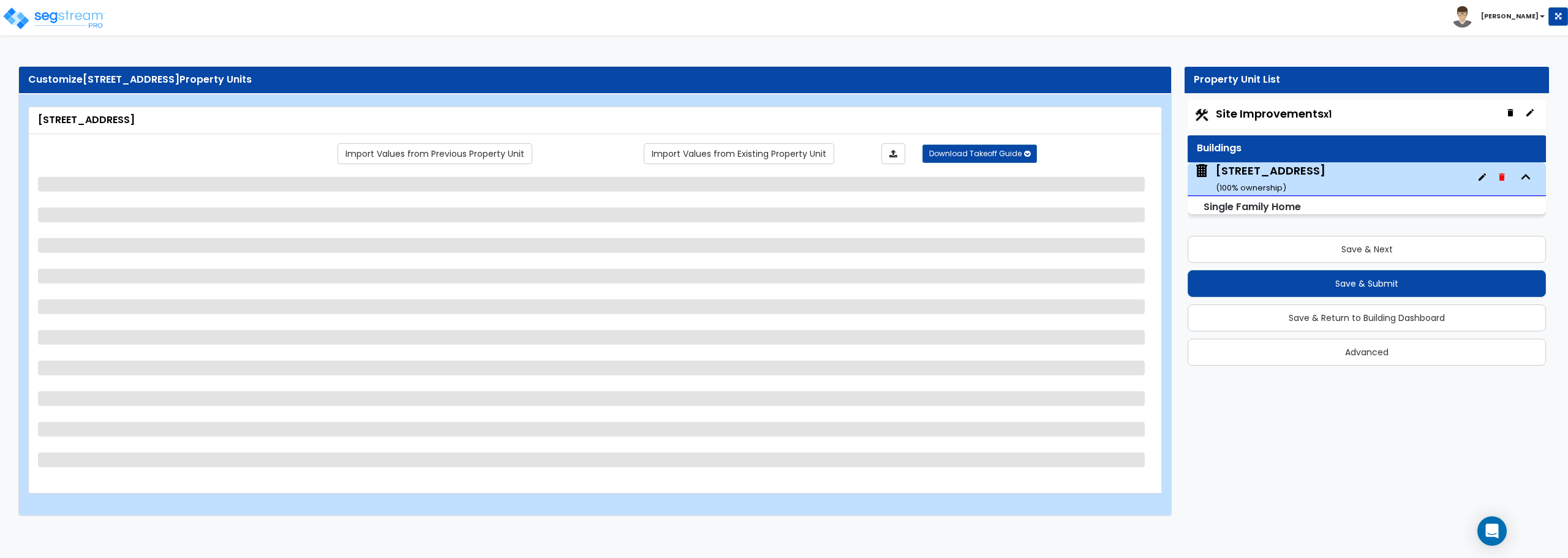
select select "2"
select select "1"
select select "2"
select select "4"
select select "1"
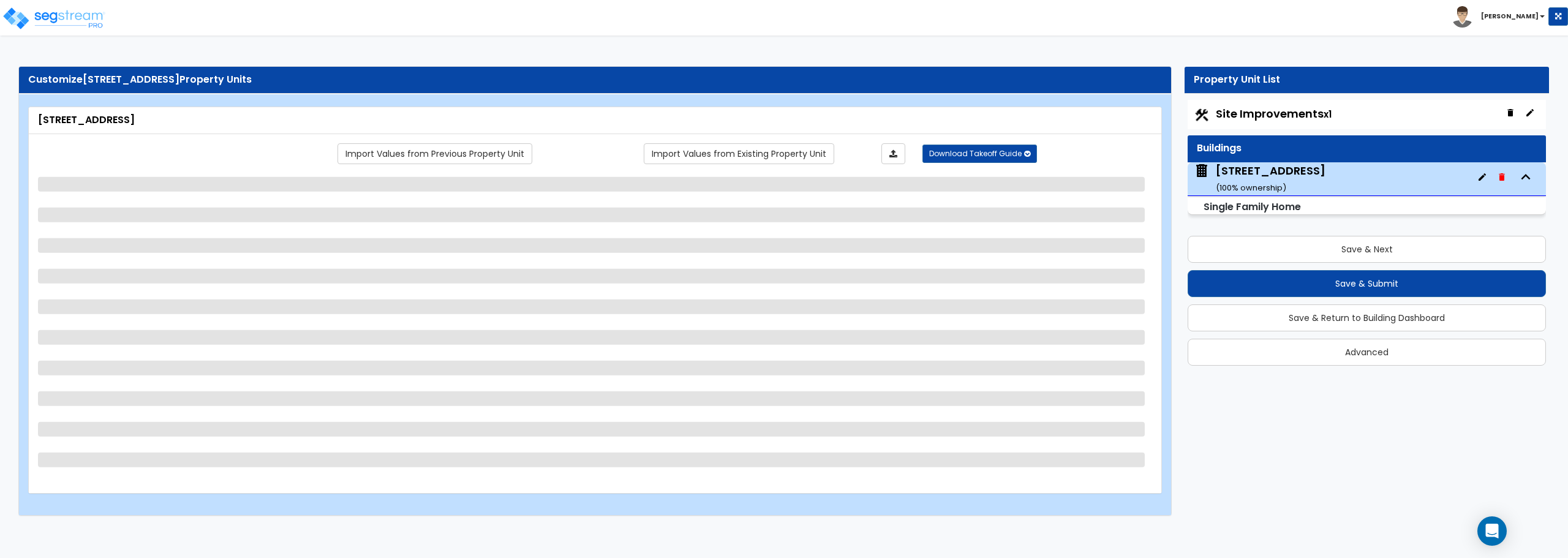
select select "2"
select select "1"
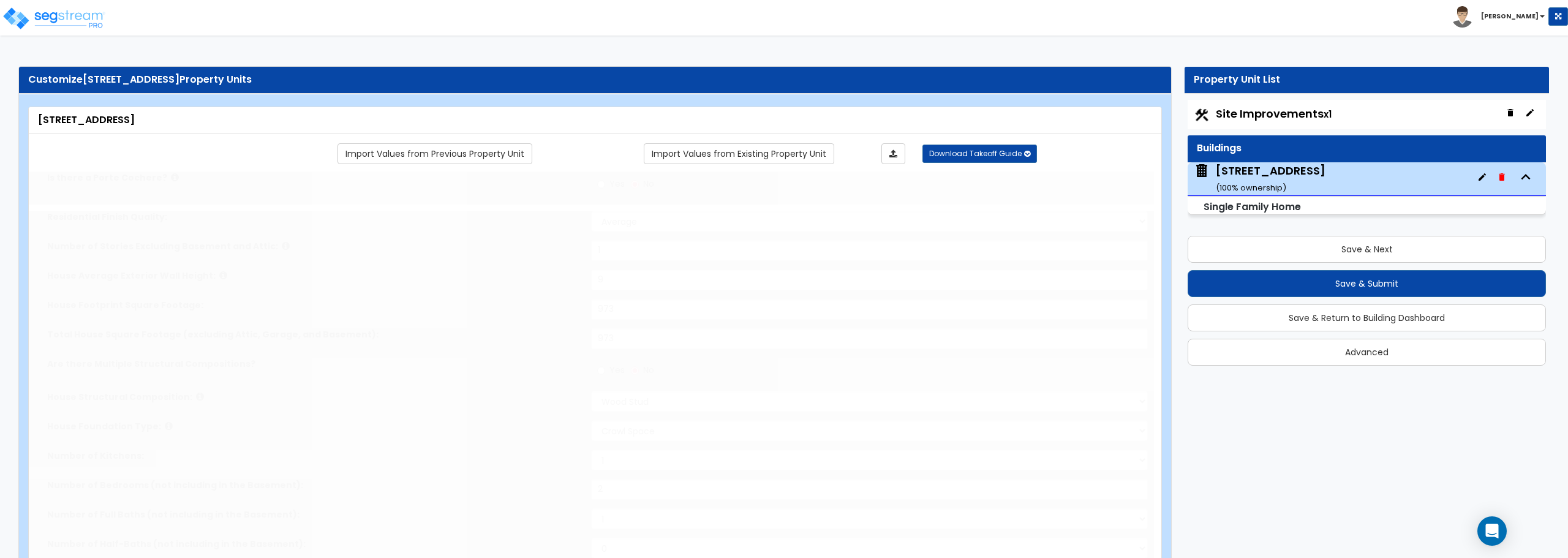
type input "2"
select select "2"
type input "1"
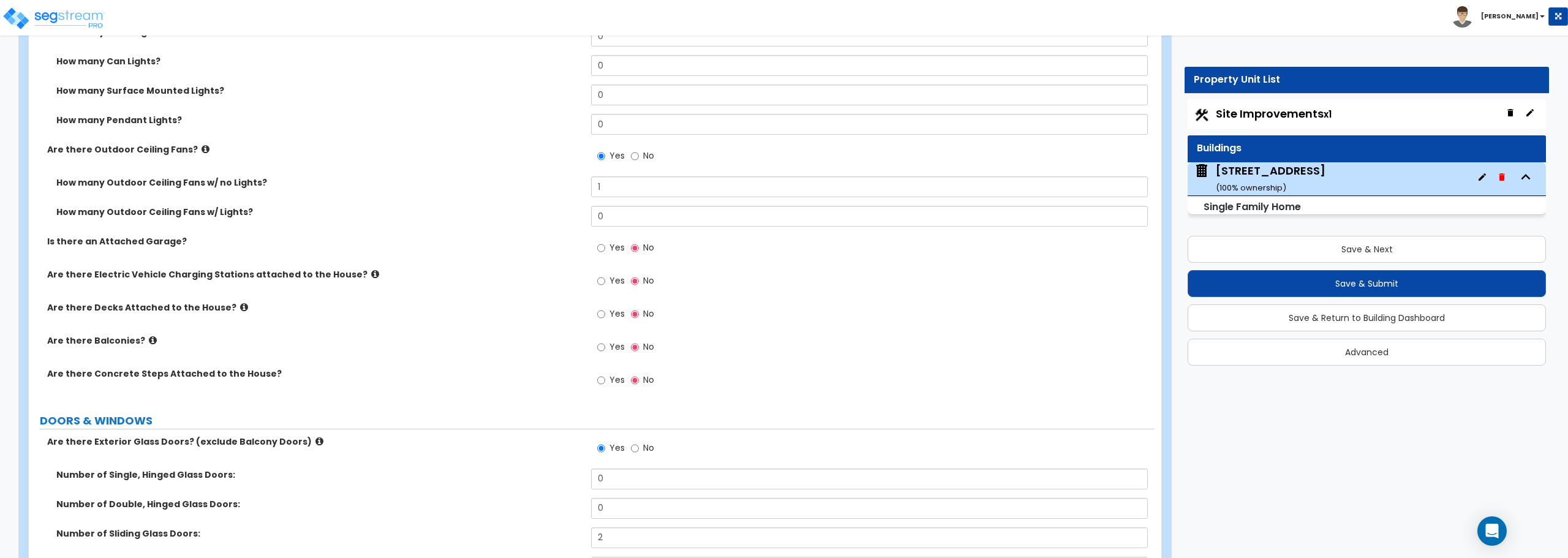
scroll to position [1287, 0]
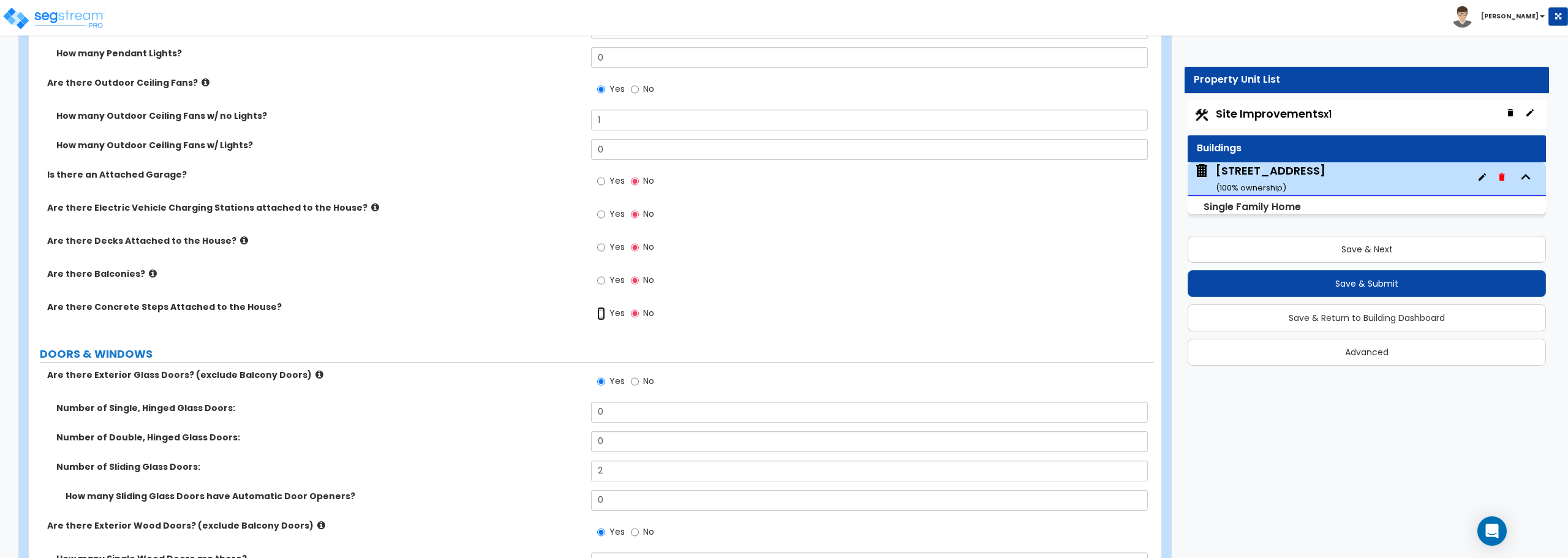
drag, startPoint x: 602, startPoint y: 313, endPoint x: 621, endPoint y: 318, distance: 19.6
click at [602, 313] on input "Yes" at bounding box center [601, 313] width 8 height 13
radio input "true"
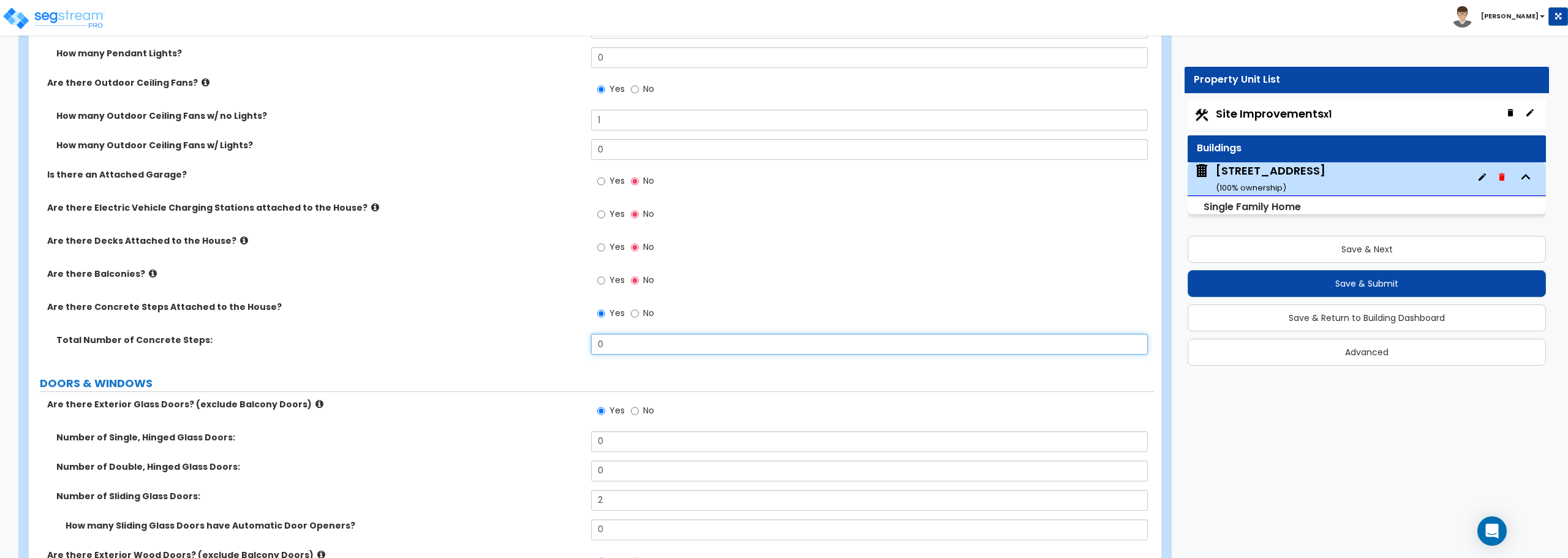
drag, startPoint x: 618, startPoint y: 346, endPoint x: 549, endPoint y: 345, distance: 69.0
click at [547, 349] on div "Total Number of Concrete Steps: 0" at bounding box center [591, 349] width 1125 height 29
click at [662, 336] on input "8" at bounding box center [869, 344] width 556 height 21
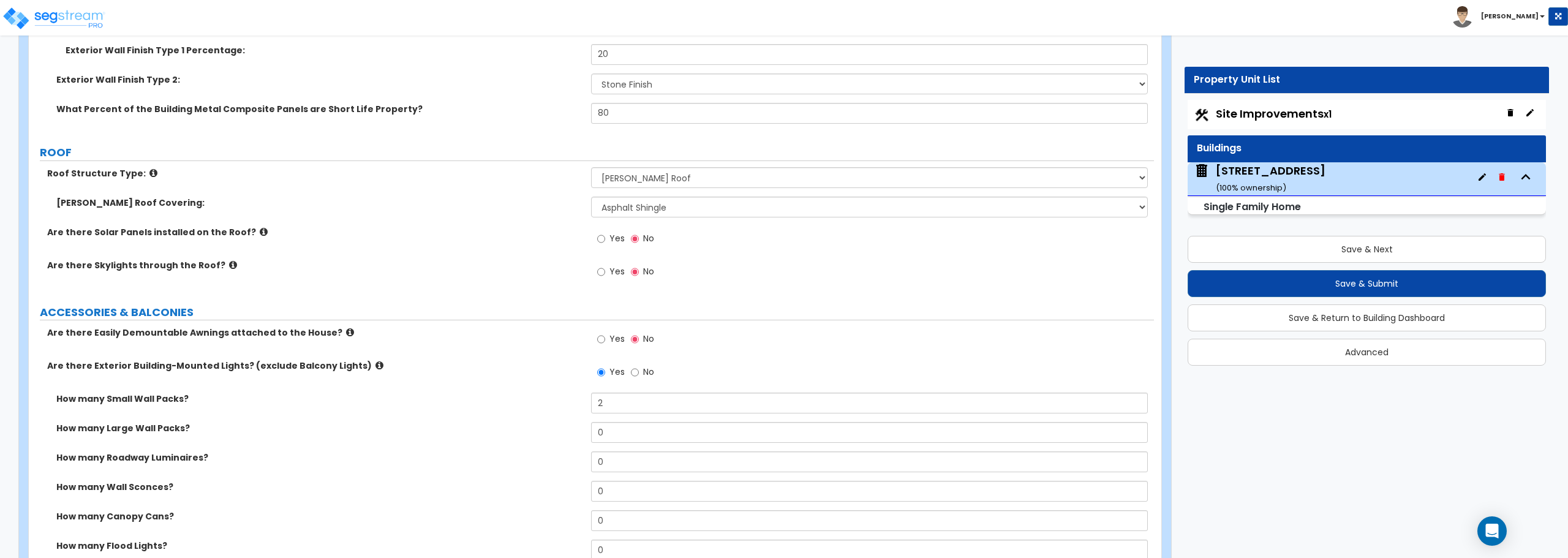
scroll to position [655, 0]
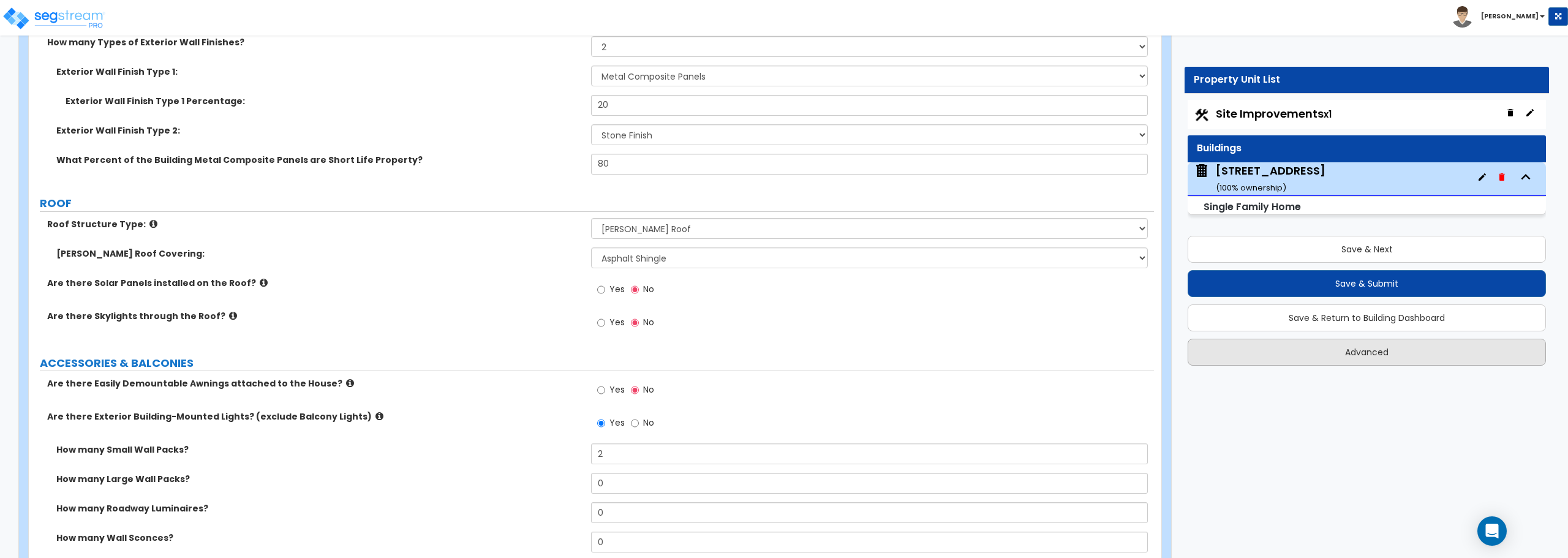
type input "8"
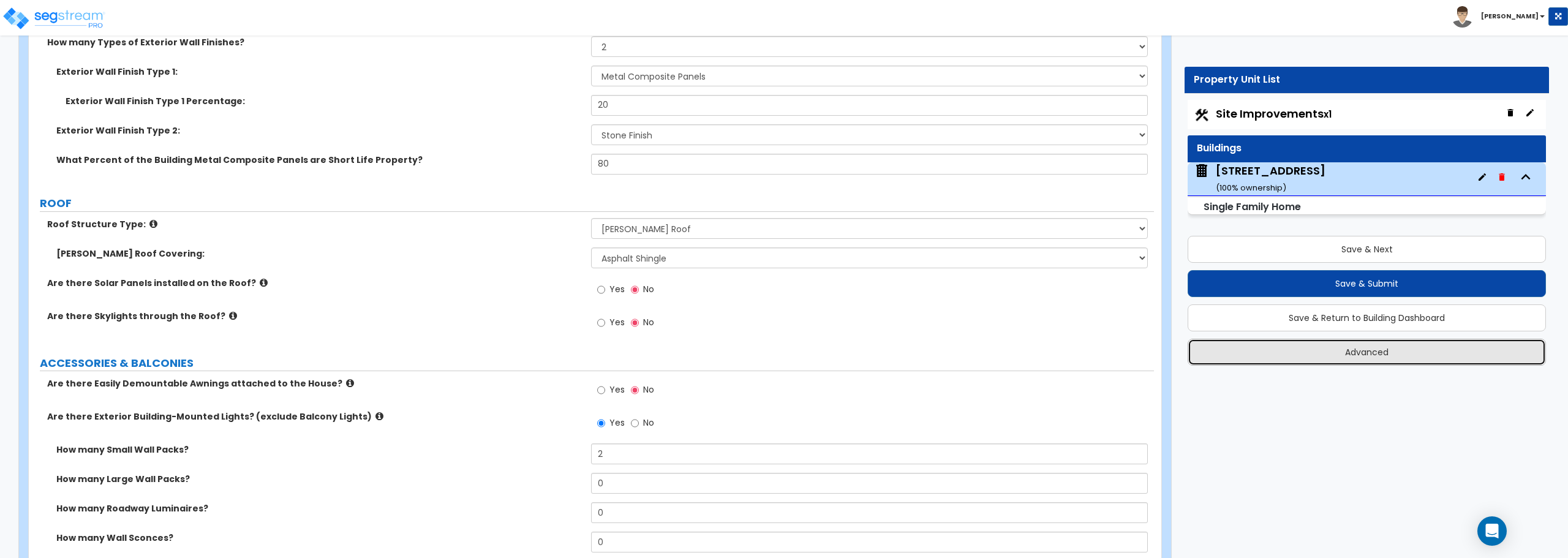
click at [1368, 353] on button "Advanced" at bounding box center [1366, 352] width 358 height 27
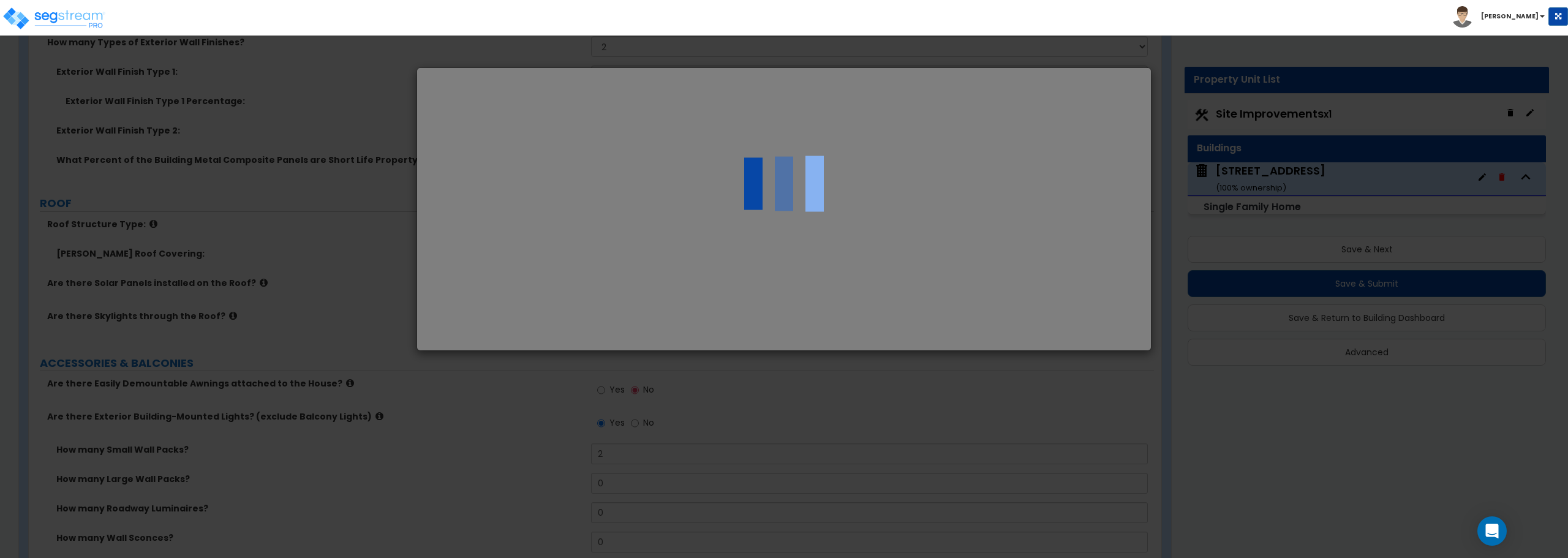
select select "MO"
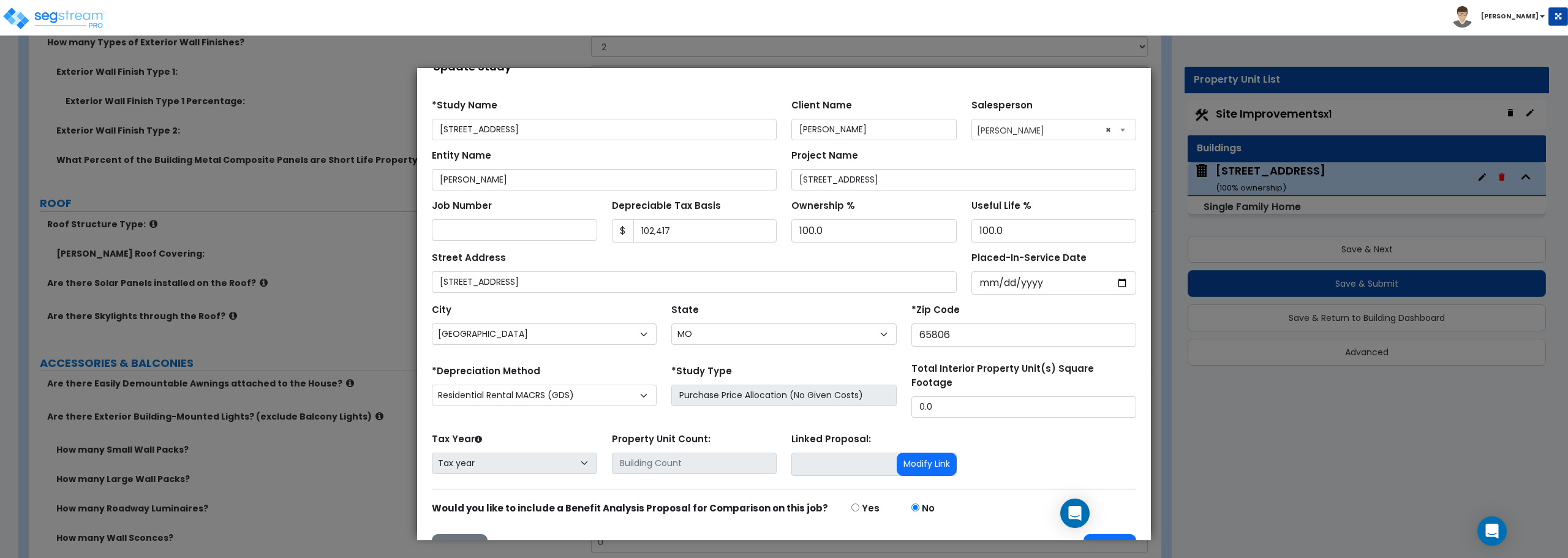
scroll to position [58, 0]
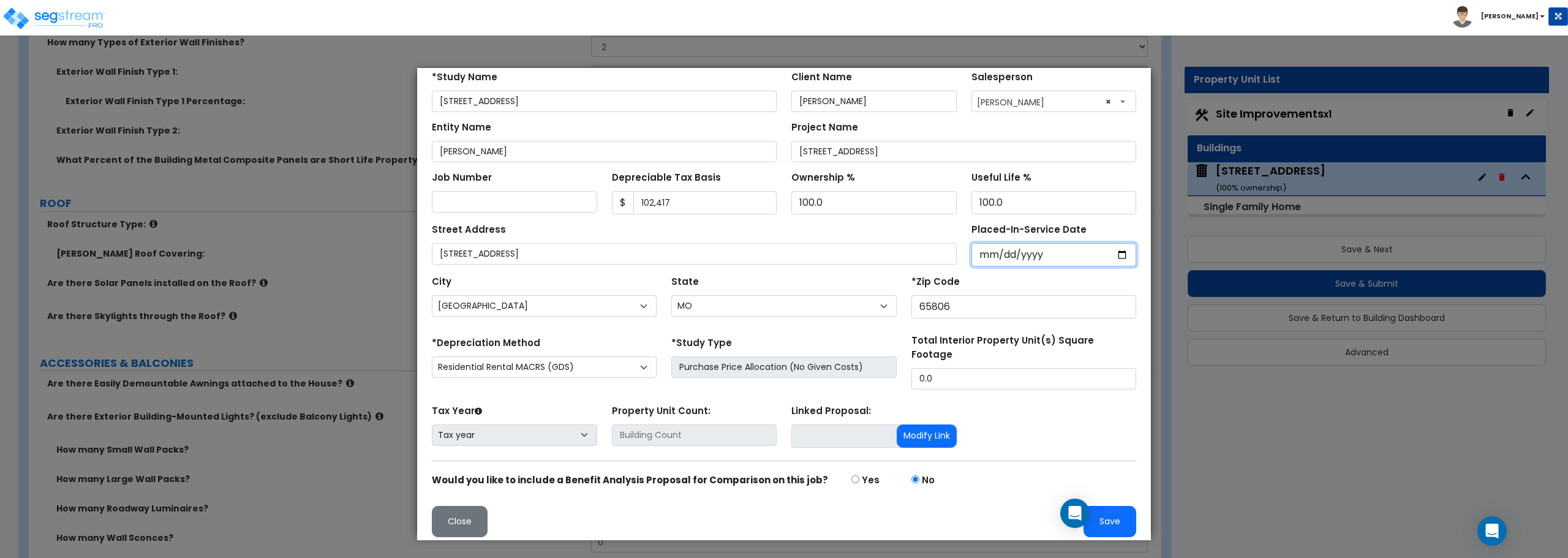
click at [995, 250] on input "Placed-In-Service Date" at bounding box center [1054, 255] width 165 height 23
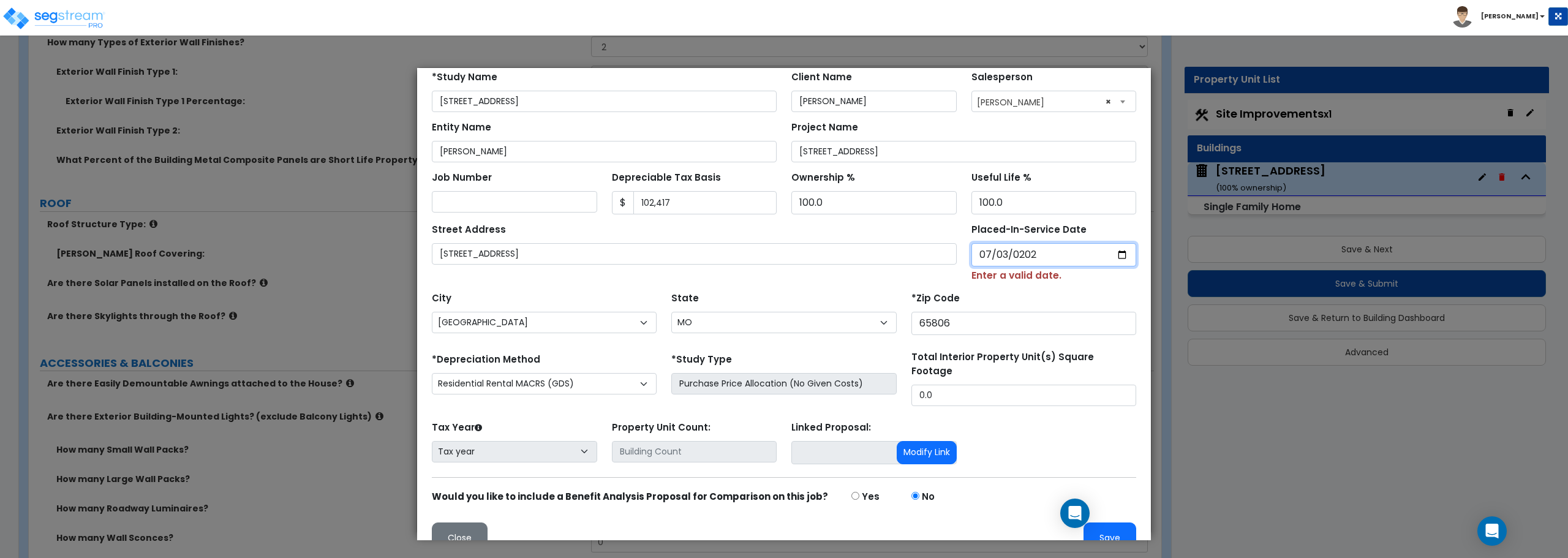
type input "2024-07-03"
select select "2024"
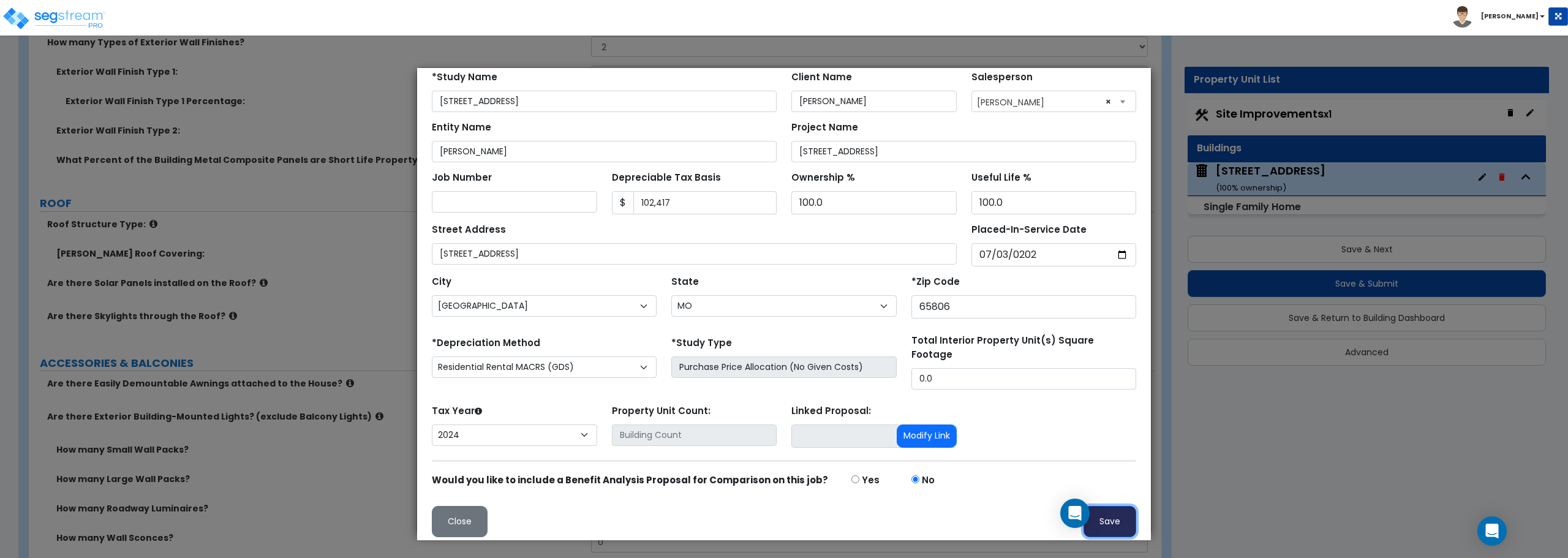
click at [1101, 516] on button "Save" at bounding box center [1110, 521] width 53 height 31
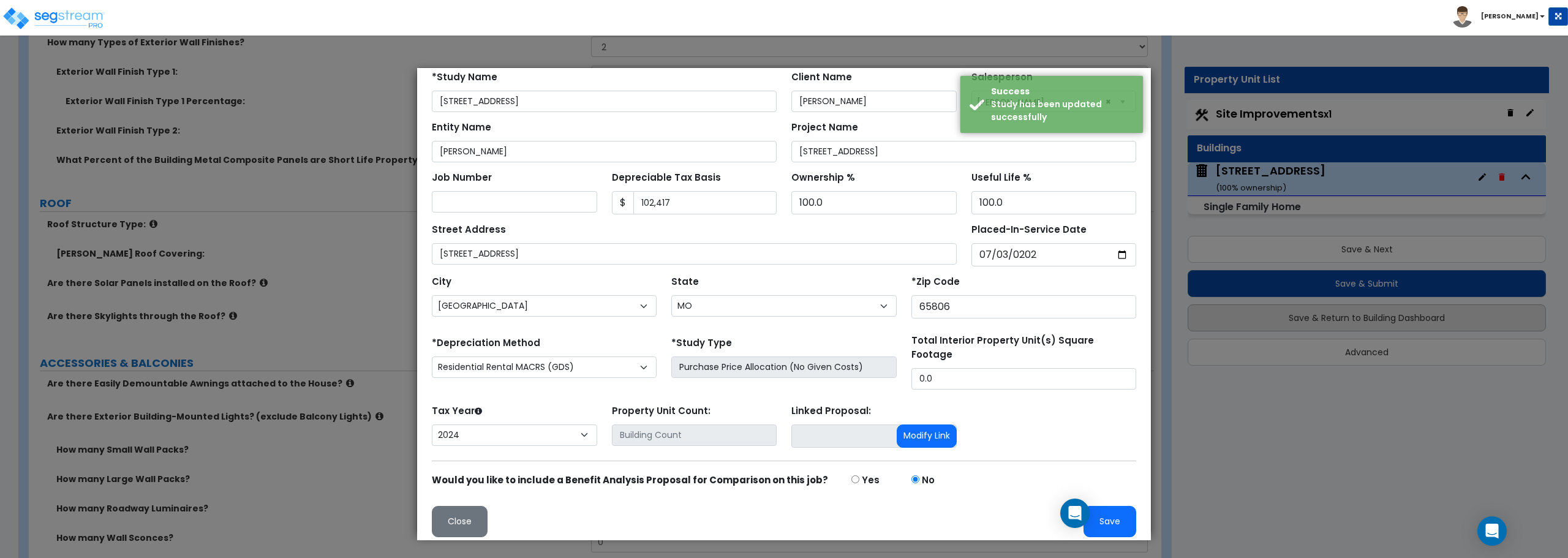
scroll to position [0, 0]
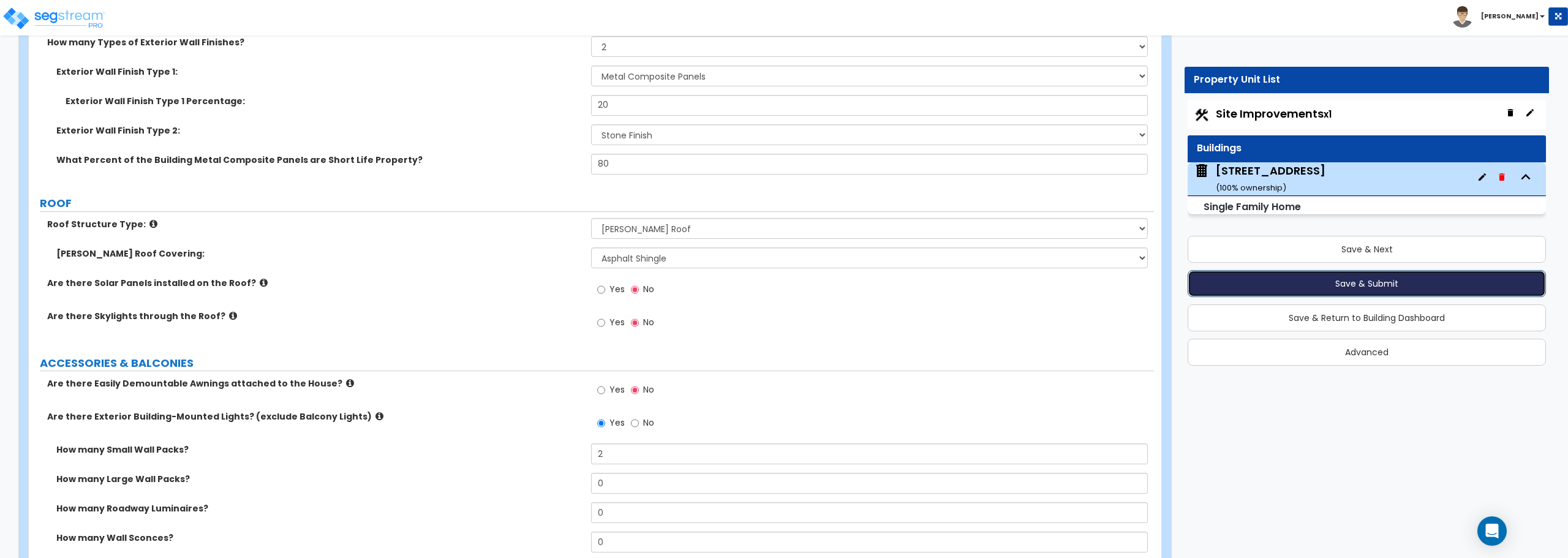
click at [1381, 278] on button "Save & Submit" at bounding box center [1366, 283] width 358 height 27
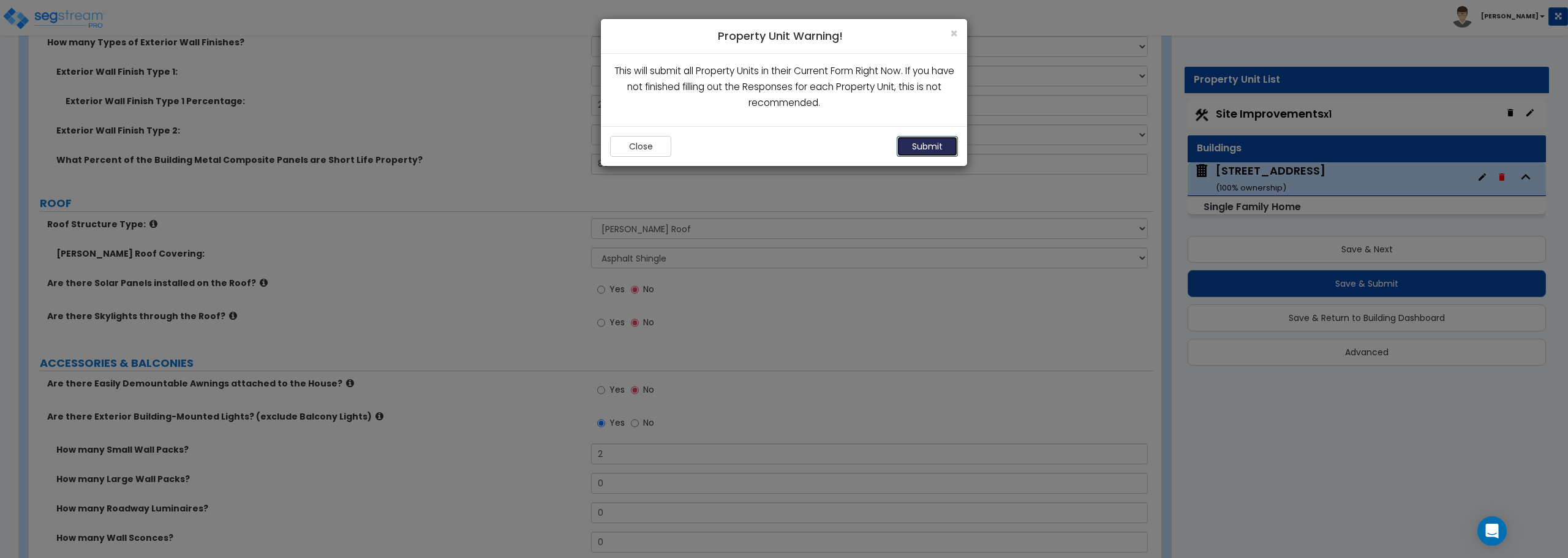
click at [926, 148] on button "Submit" at bounding box center [927, 146] width 62 height 21
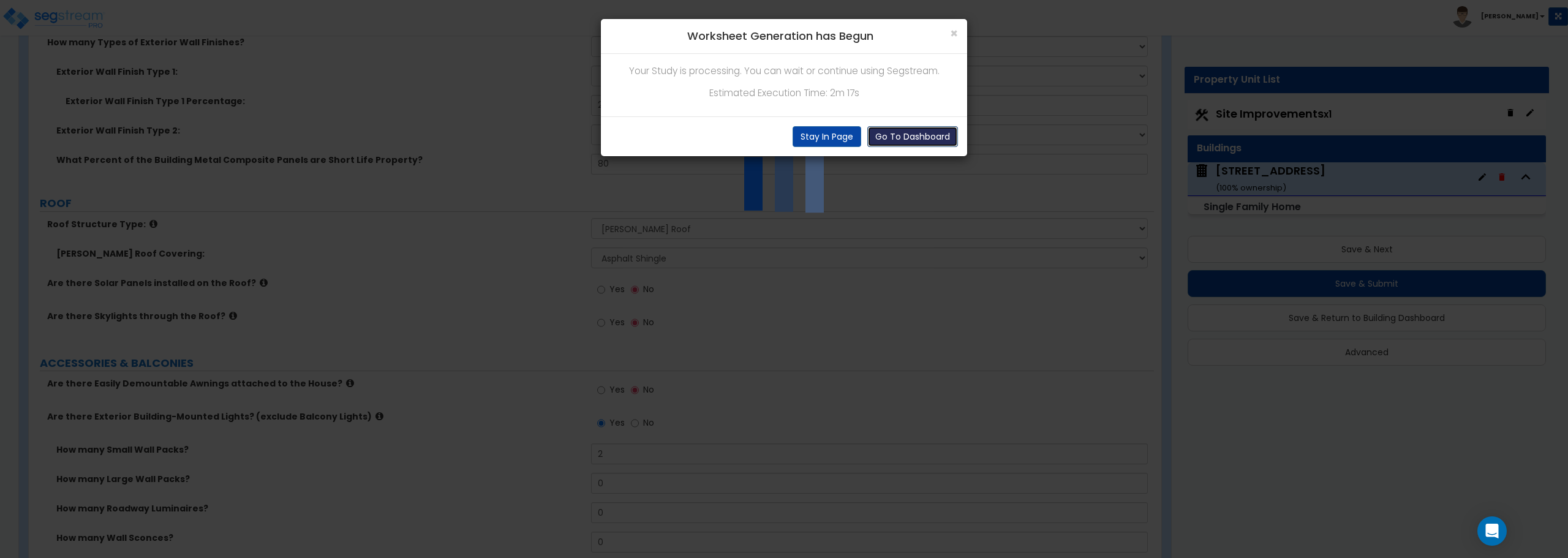
click at [918, 136] on button "Go To Dashboard" at bounding box center [912, 136] width 91 height 21
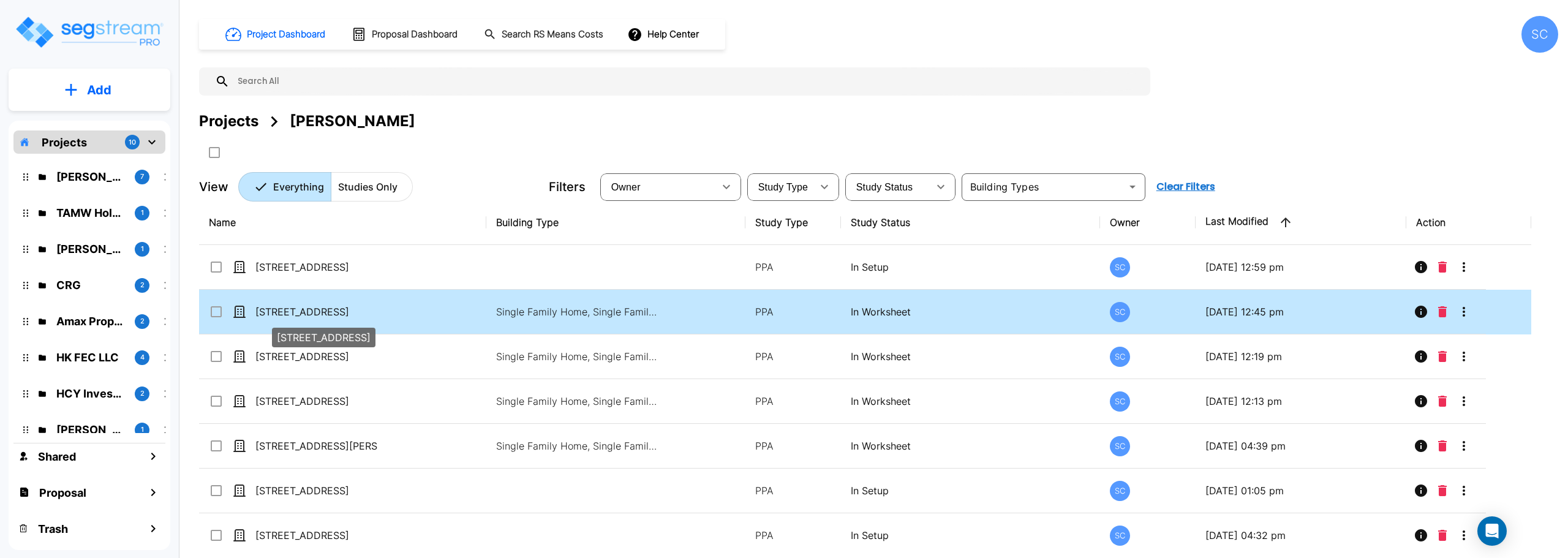
click at [360, 315] on p "[STREET_ADDRESS]" at bounding box center [316, 311] width 122 height 15
checkbox input "true"
click at [360, 315] on p "[STREET_ADDRESS]" at bounding box center [316, 311] width 122 height 15
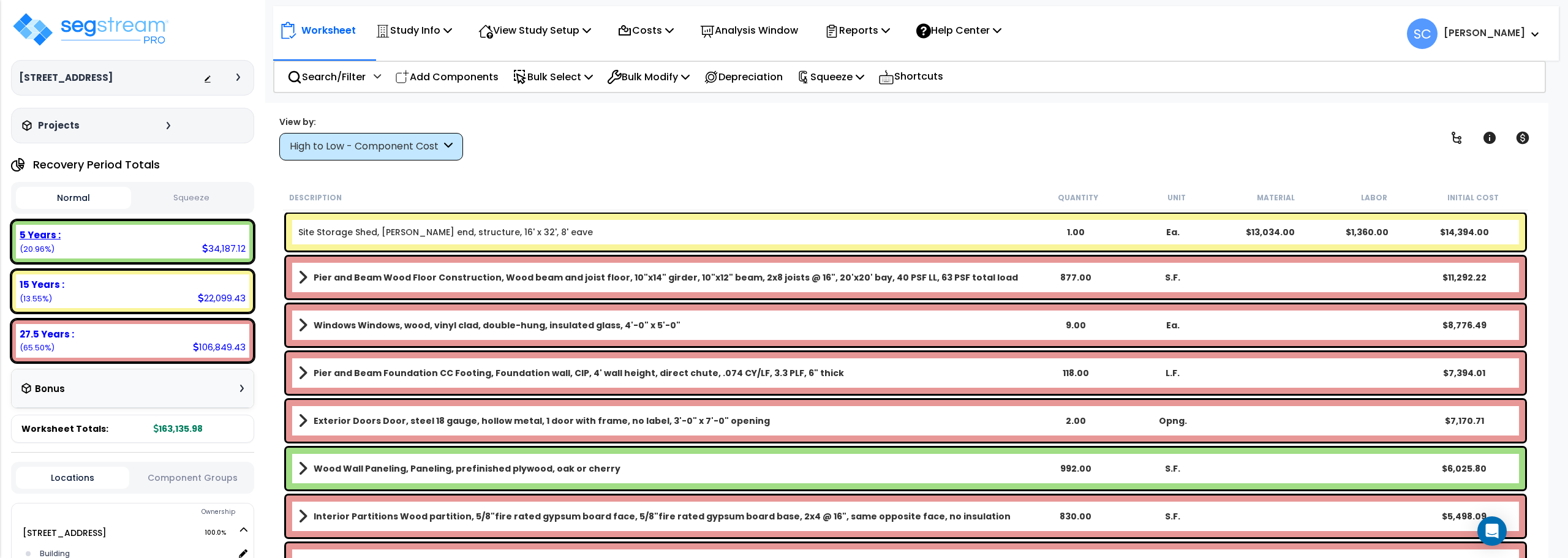
click at [133, 244] on div "5 Years : 34,187.12 (20.96%)" at bounding box center [133, 242] width 233 height 34
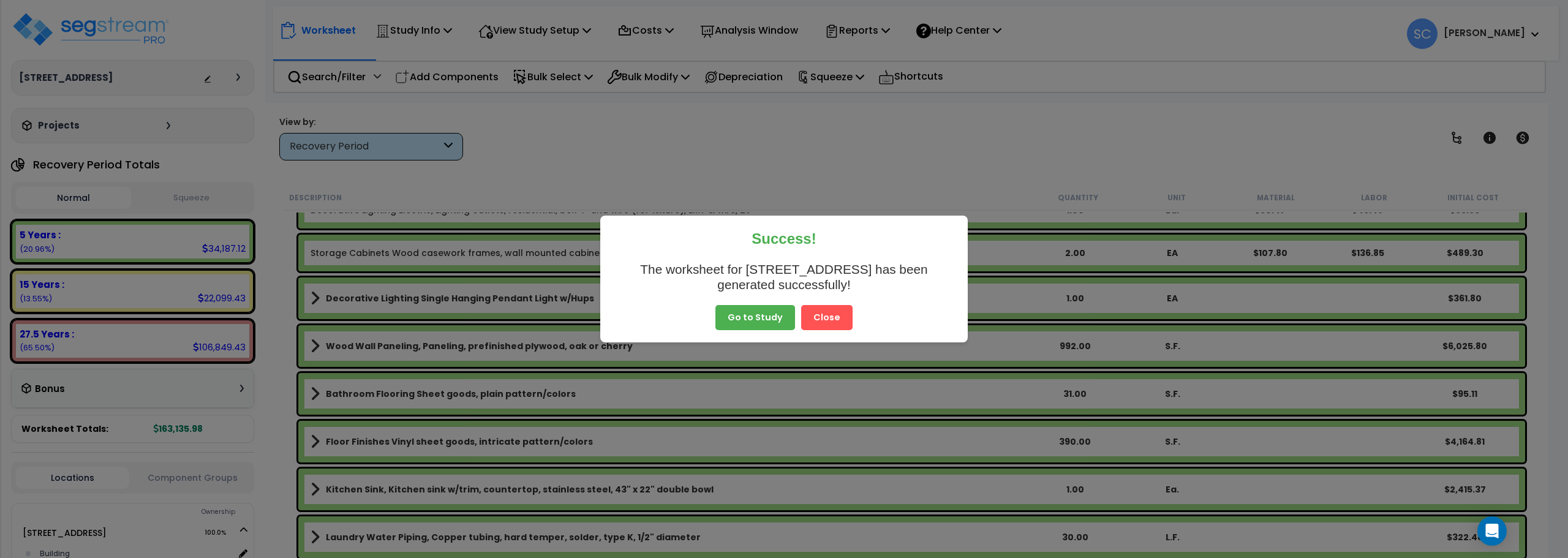
scroll to position [1103, 0]
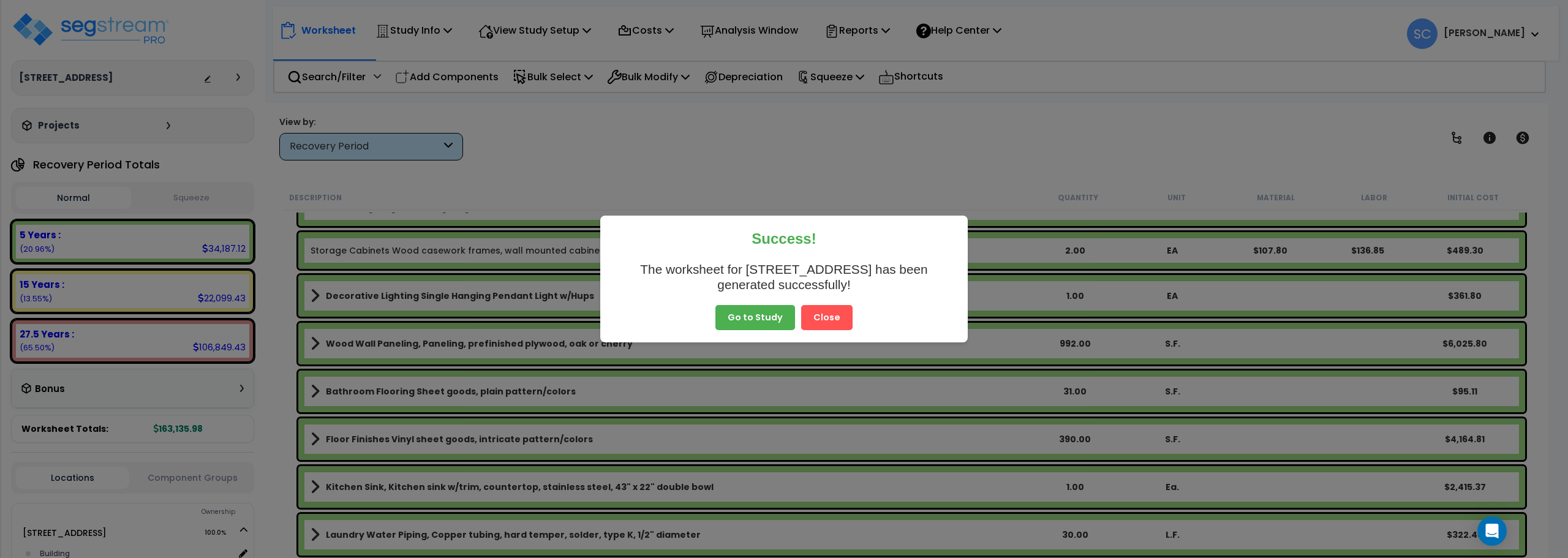
click at [823, 318] on button "Close" at bounding box center [827, 318] width 51 height 26
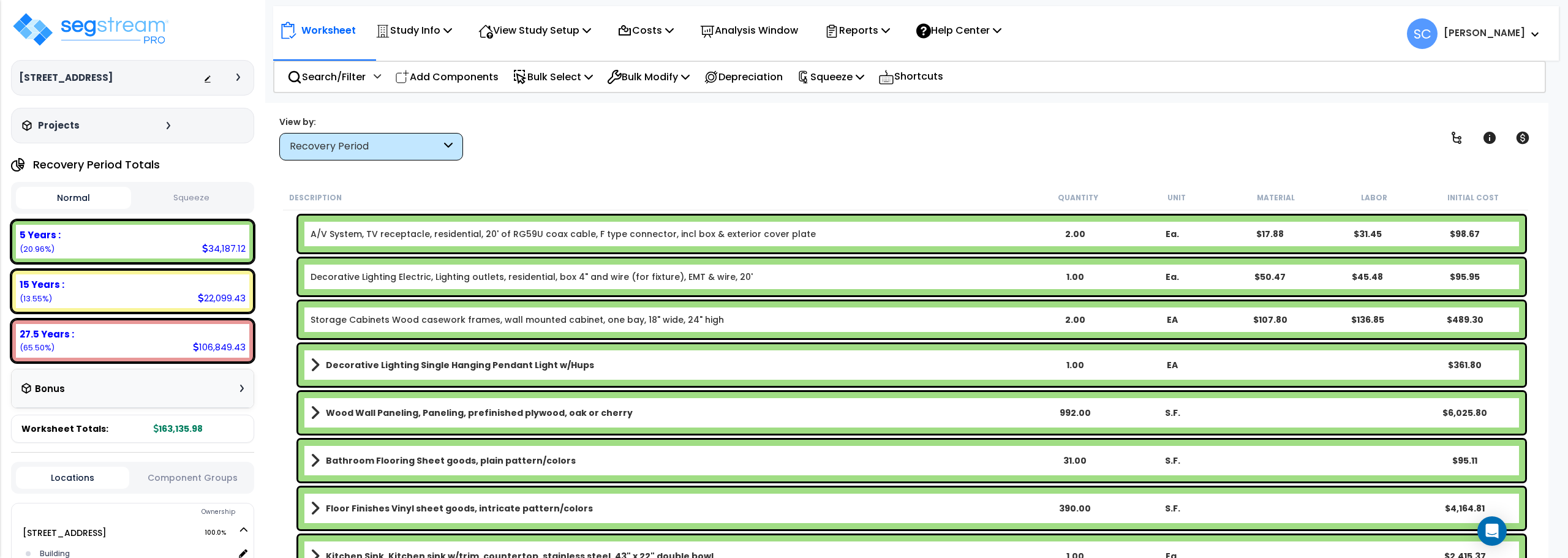
scroll to position [1033, 0]
click at [138, 291] on div "15 Years : 22,099.43 (13.55%)" at bounding box center [133, 291] width 233 height 34
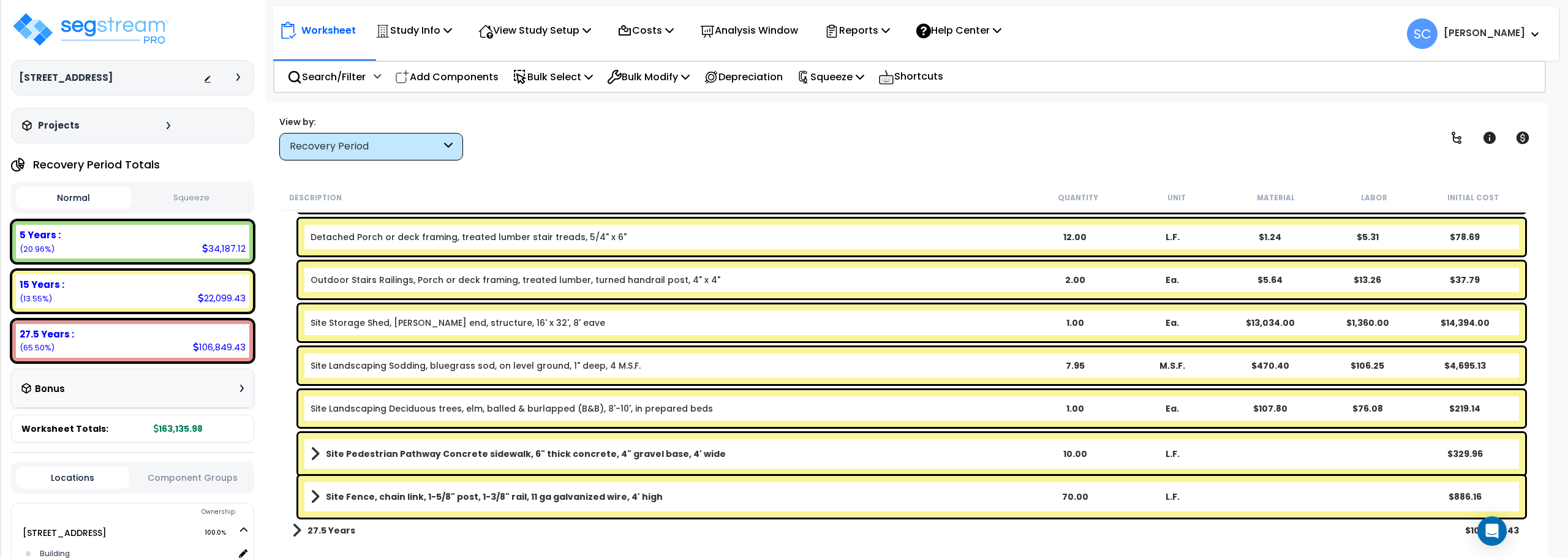
scroll to position [54, 0]
click at [200, 202] on button "Squeeze" at bounding box center [192, 198] width 115 height 22
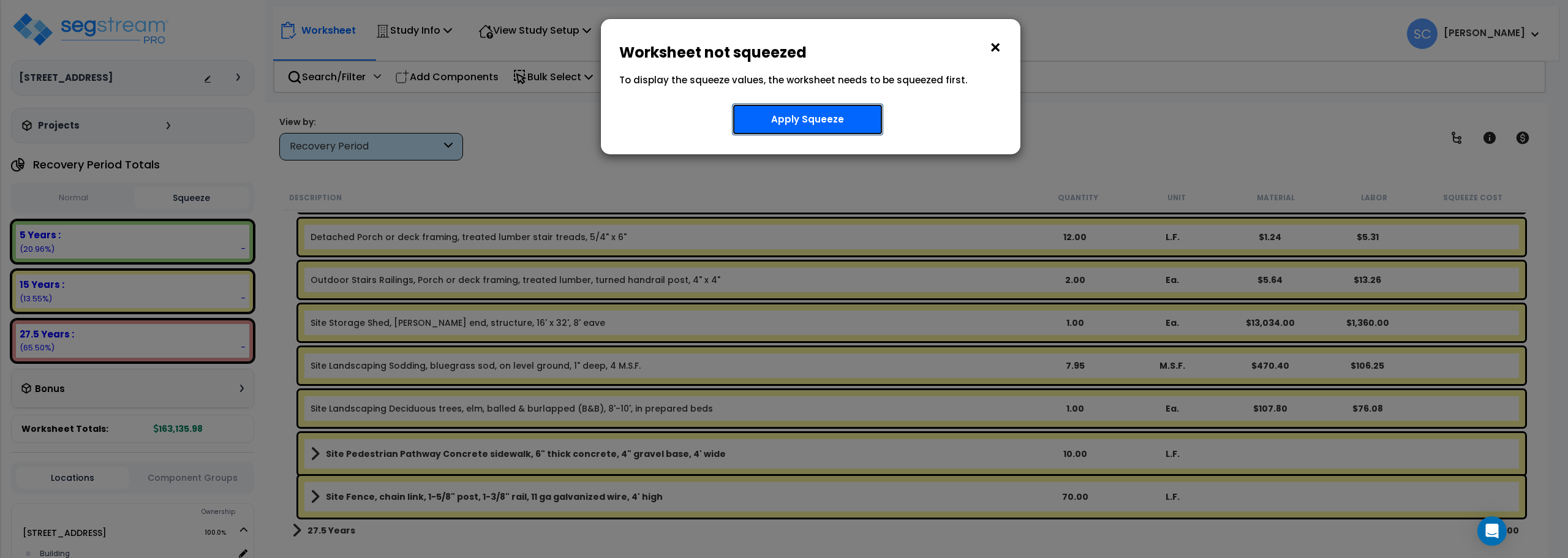
click at [811, 121] on button "Apply Squeeze" at bounding box center [808, 119] width 152 height 32
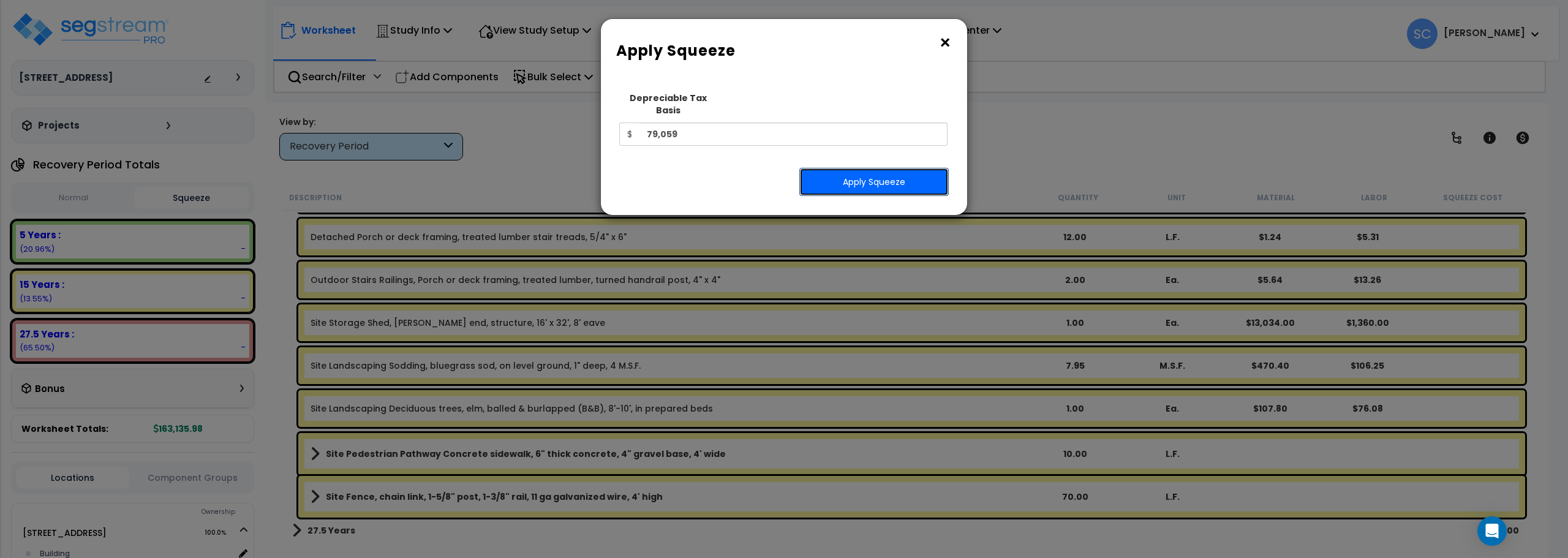
click at [880, 172] on button "Apply Squeeze" at bounding box center [874, 182] width 150 height 28
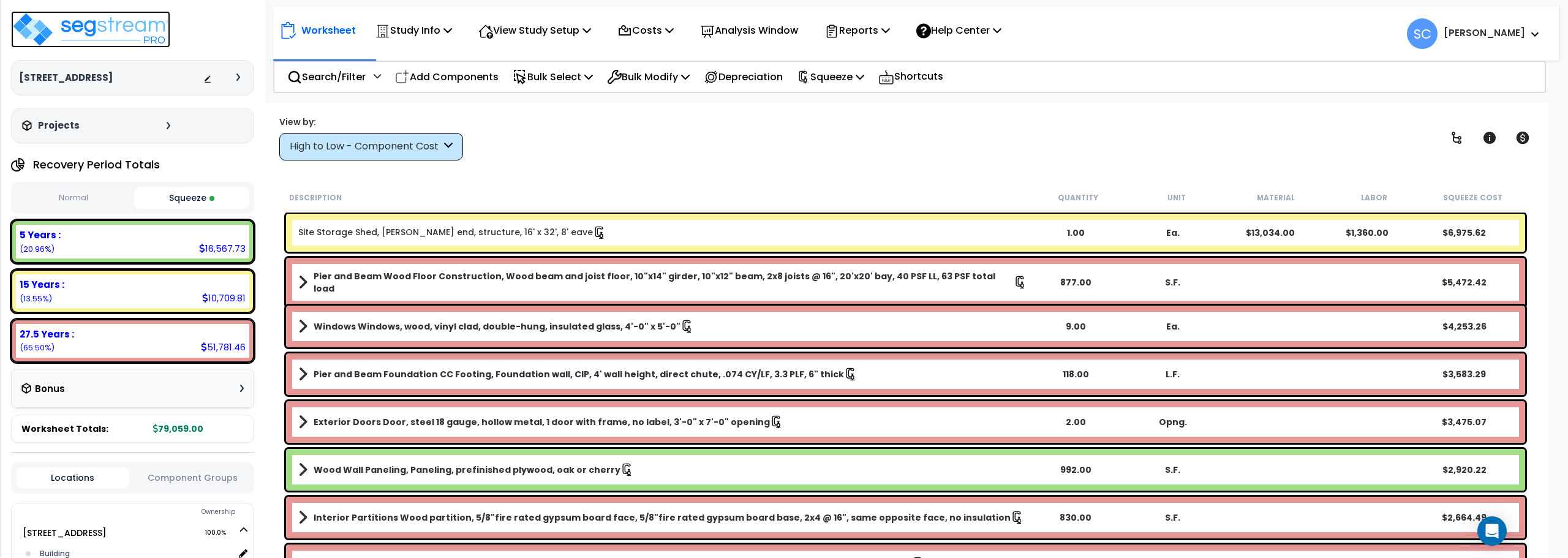
click at [126, 31] on img at bounding box center [90, 29] width 159 height 37
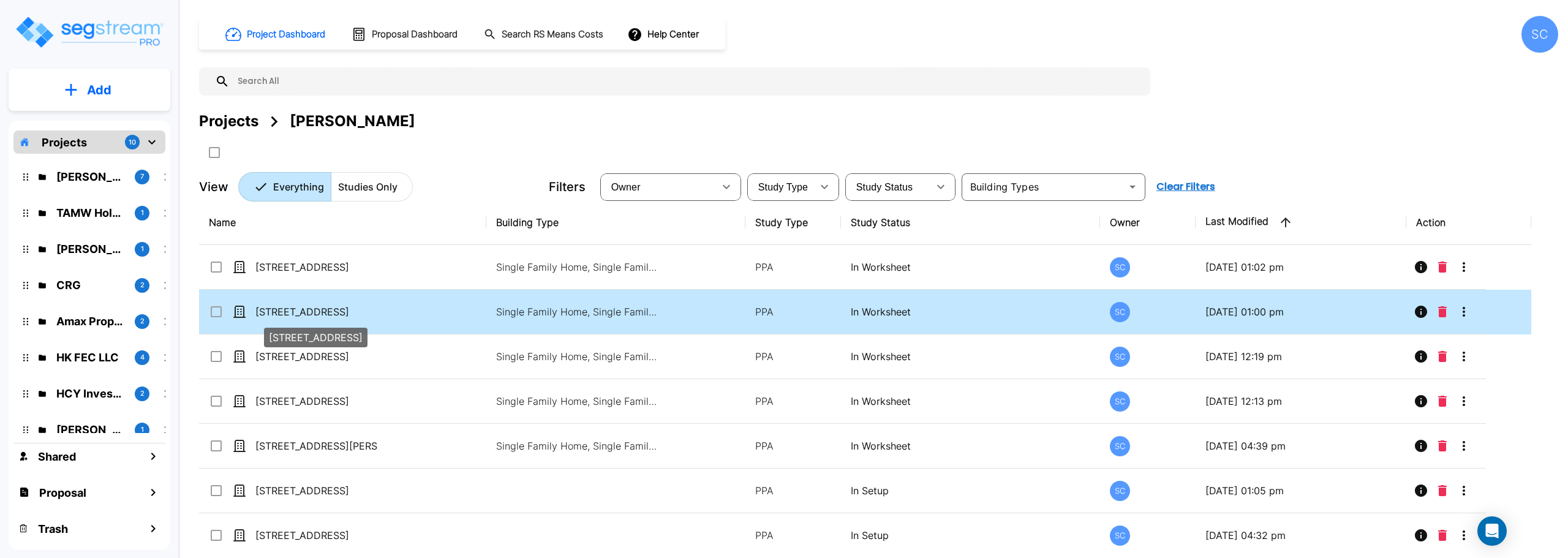
click at [335, 314] on p "[STREET_ADDRESS]" at bounding box center [316, 311] width 122 height 15
checkbox input "true"
click at [335, 314] on p "[STREET_ADDRESS]" at bounding box center [316, 311] width 122 height 15
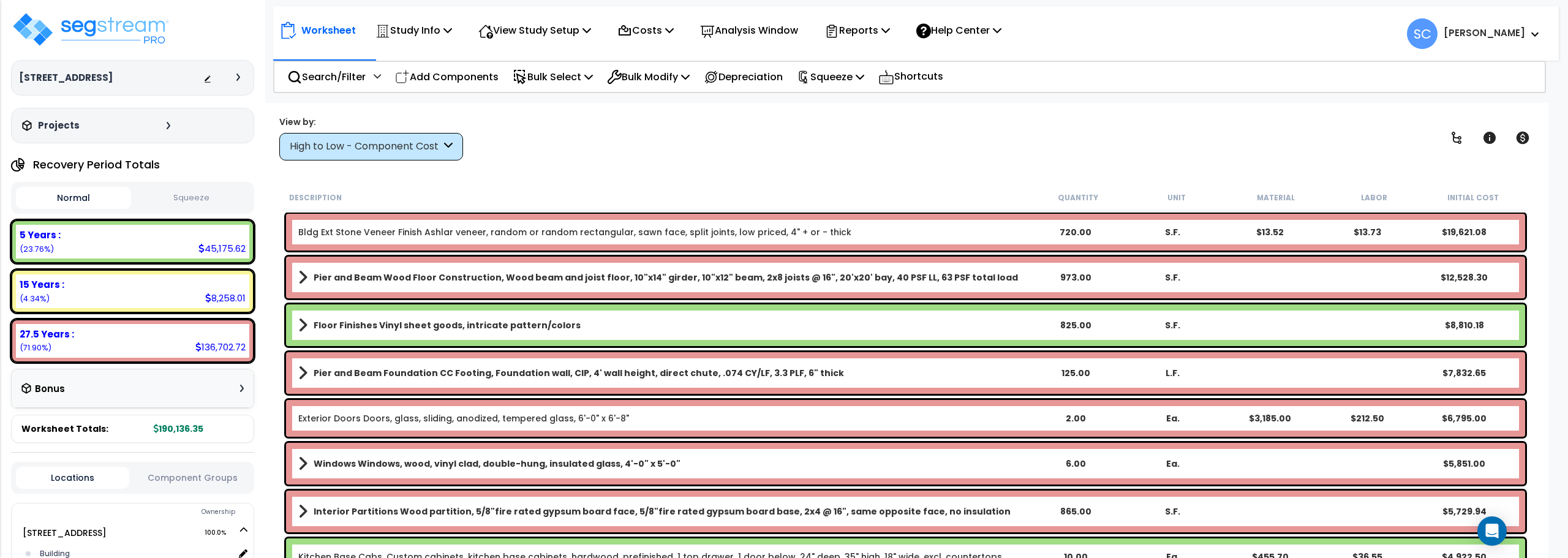
click at [200, 192] on button "Squeeze" at bounding box center [192, 198] width 115 height 22
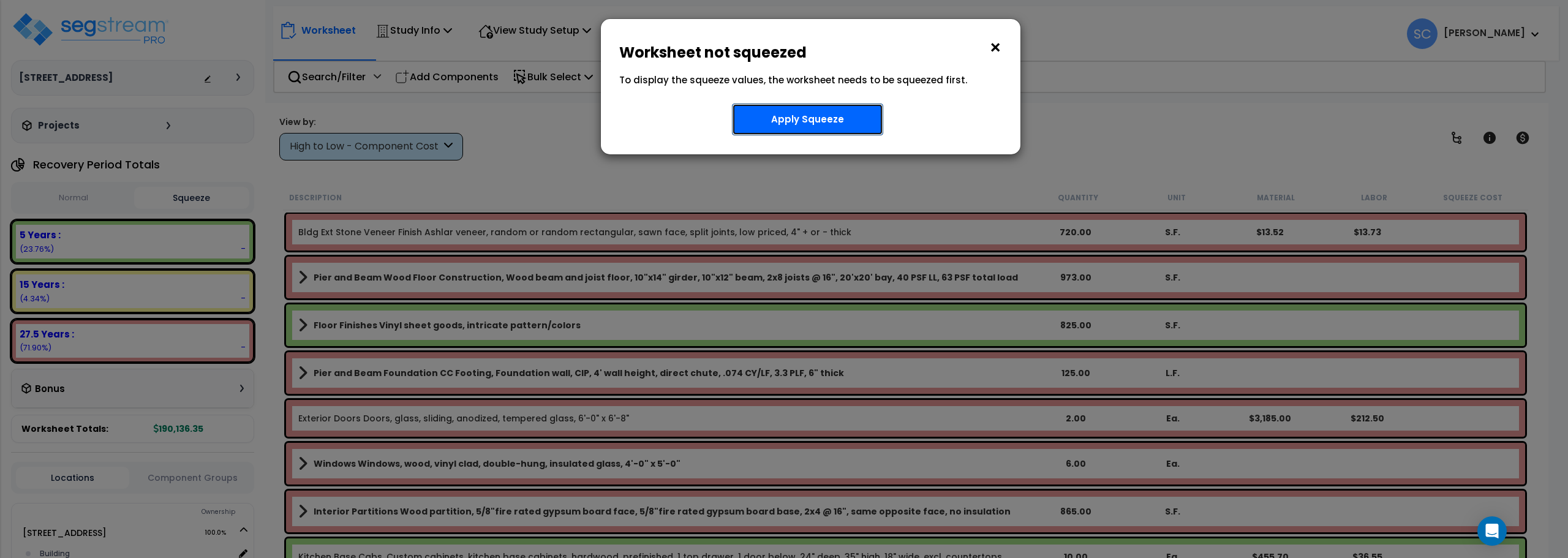
click at [786, 119] on button "Apply Squeeze" at bounding box center [808, 119] width 152 height 32
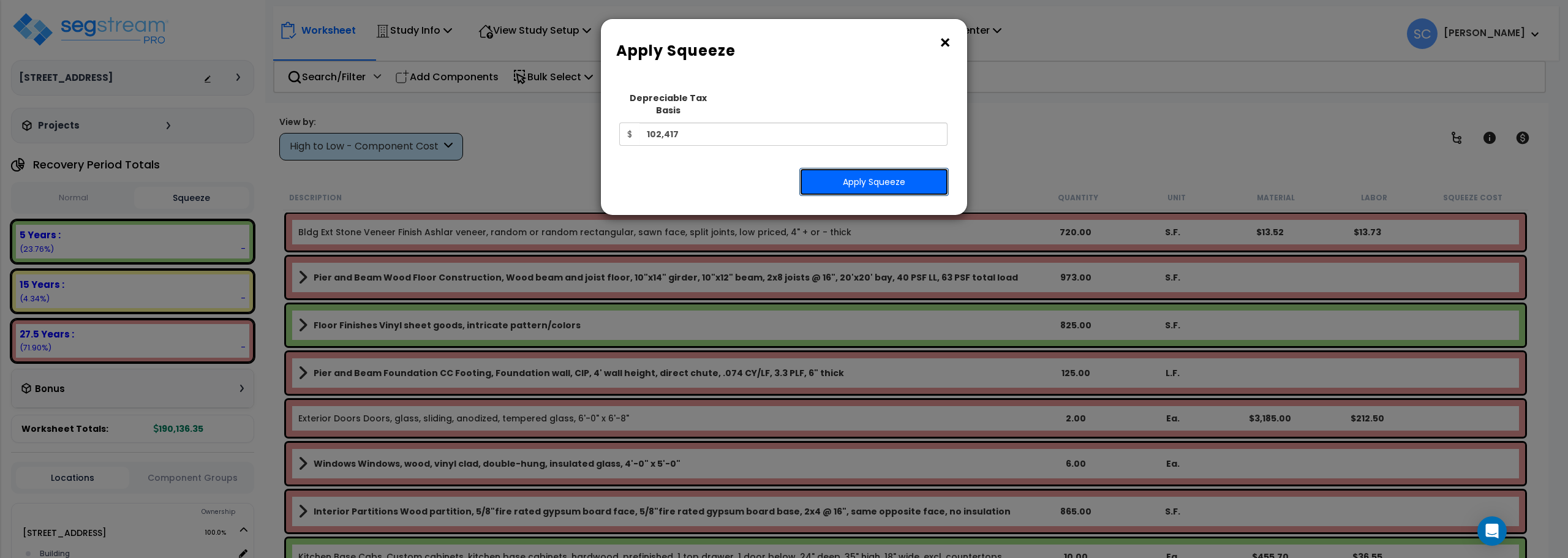
click at [844, 168] on button "Apply Squeeze" at bounding box center [874, 182] width 150 height 28
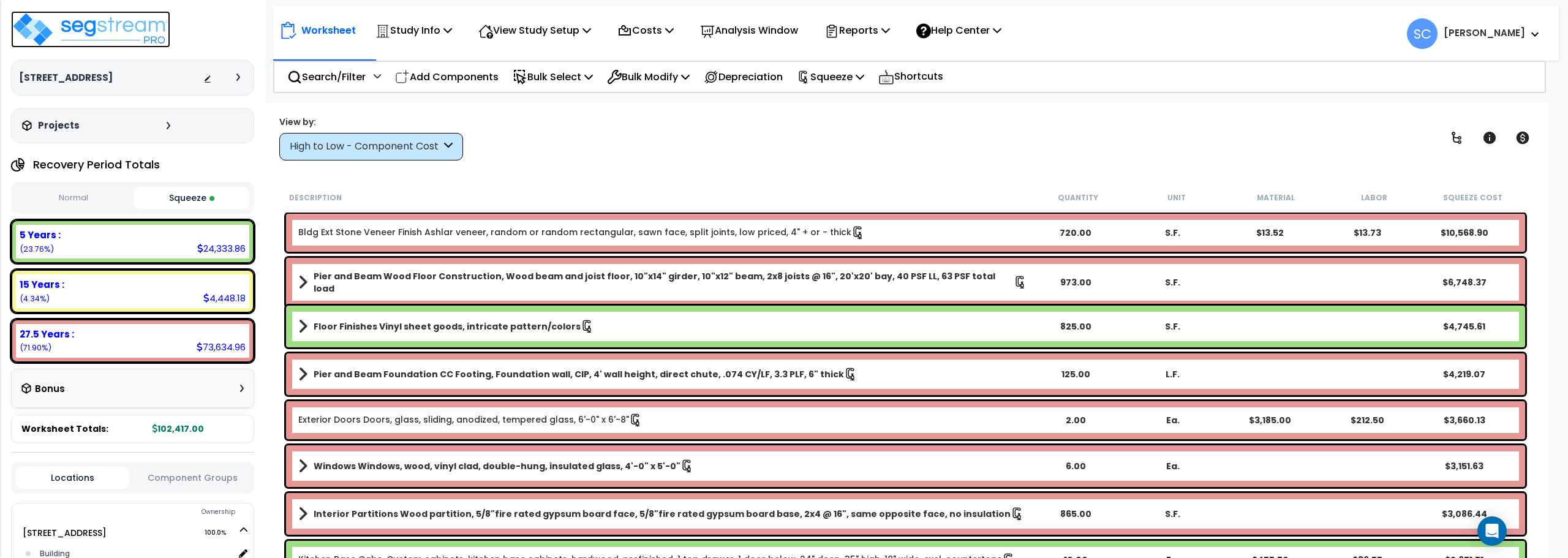
click at [143, 28] on img at bounding box center [90, 29] width 159 height 37
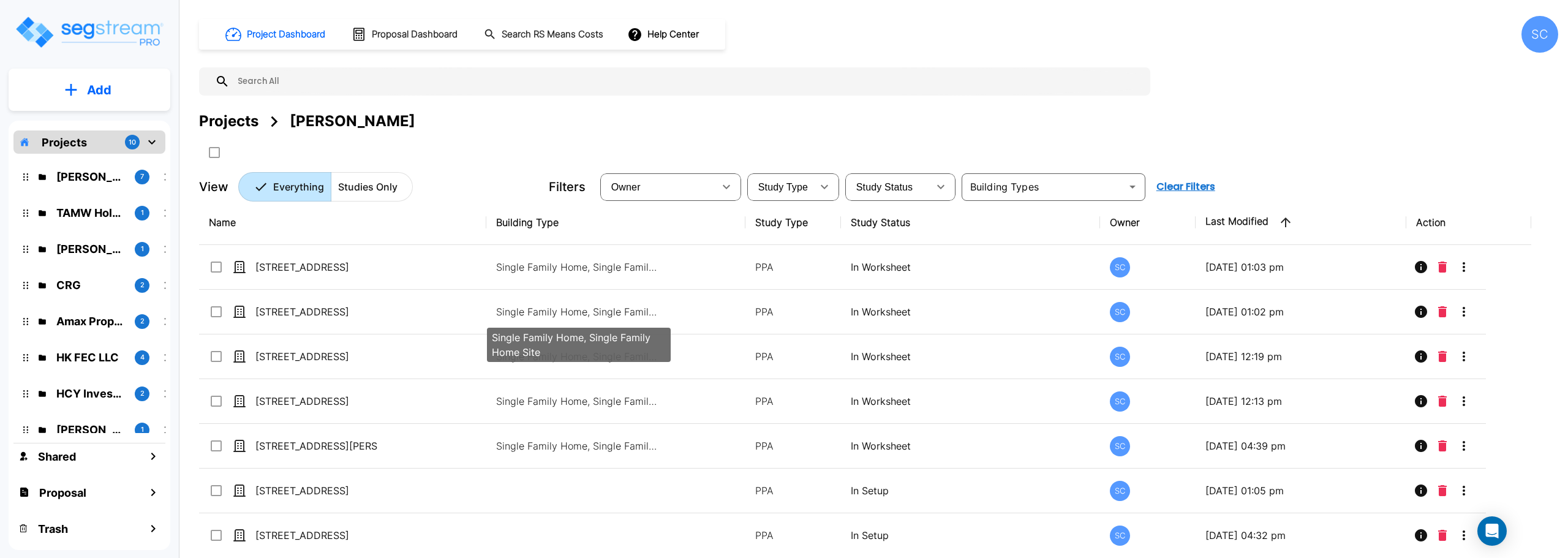
scroll to position [11, 0]
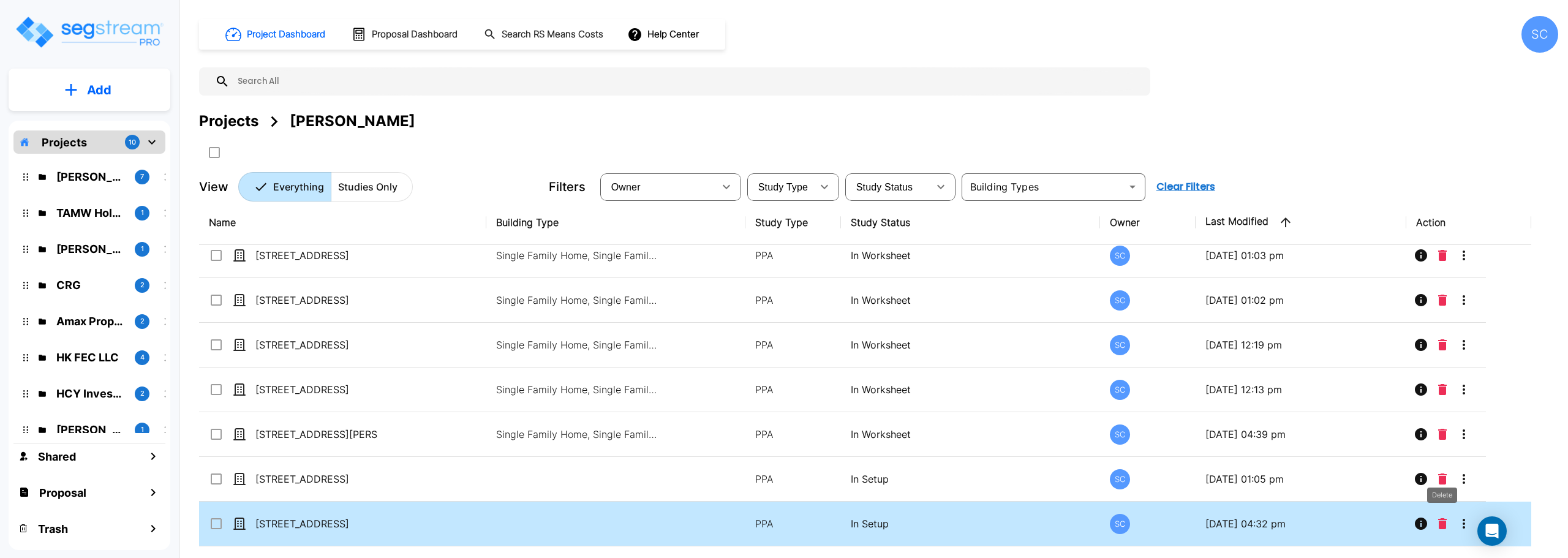
click at [1443, 521] on icon "Delete" at bounding box center [1443, 523] width 9 height 11
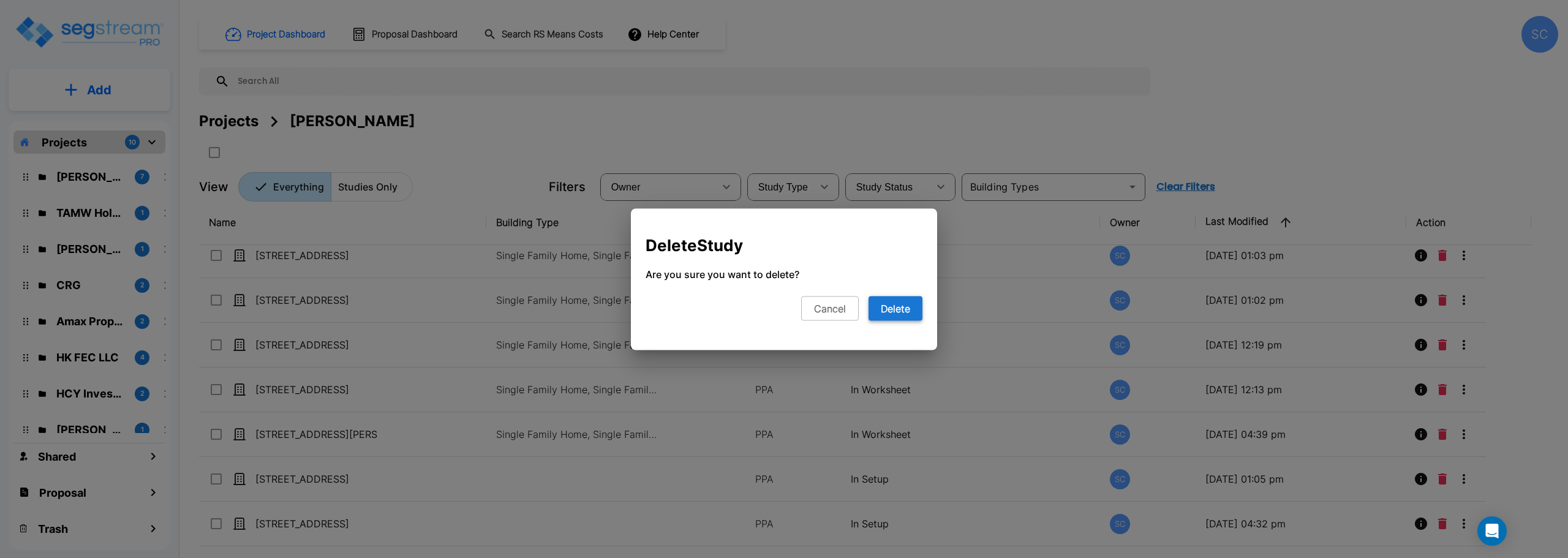
click at [884, 304] on button "Delete" at bounding box center [895, 308] width 54 height 25
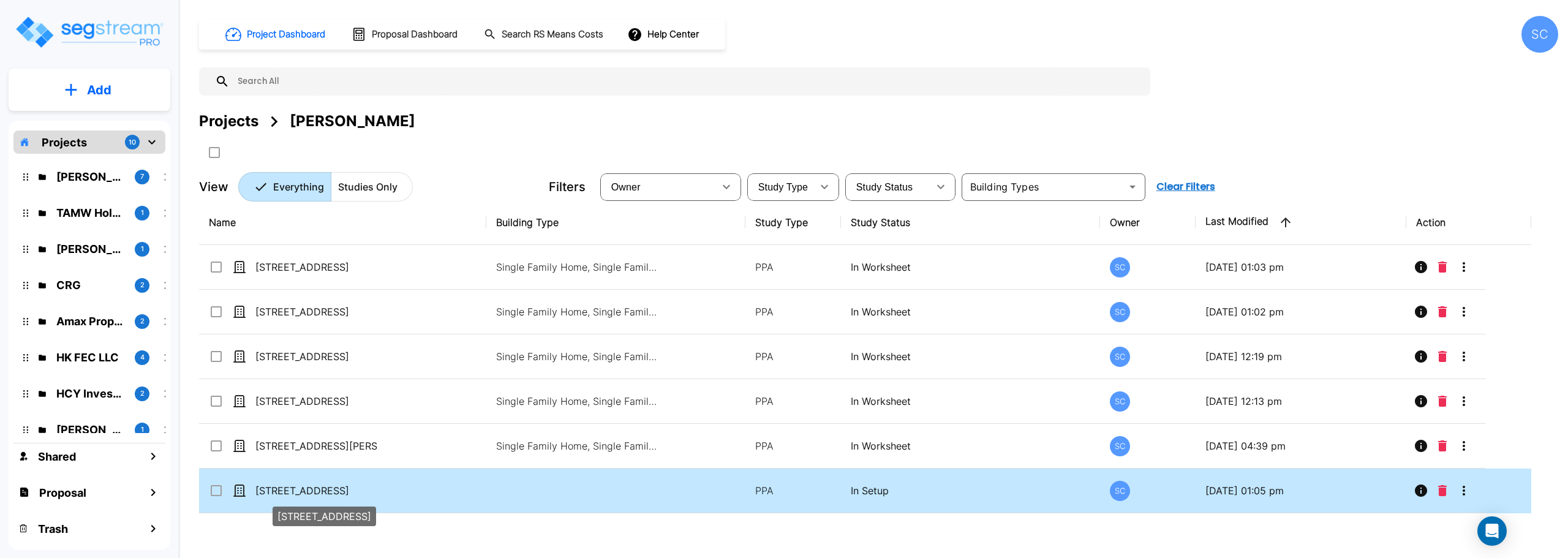
click at [329, 494] on p "[STREET_ADDRESS]" at bounding box center [316, 490] width 122 height 15
click at [340, 491] on p "[STREET_ADDRESS]" at bounding box center [316, 490] width 122 height 15
checkbox input "false"
click at [340, 491] on p "[STREET_ADDRESS]" at bounding box center [316, 490] width 122 height 15
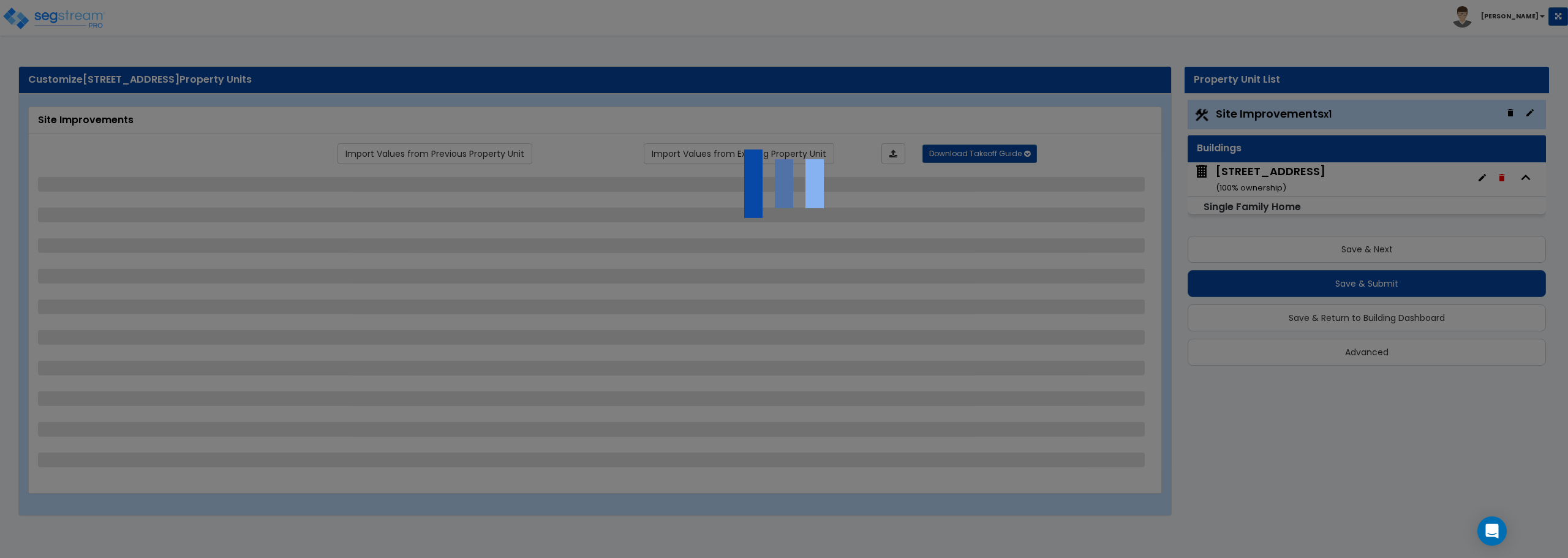
select select "2"
select select "1"
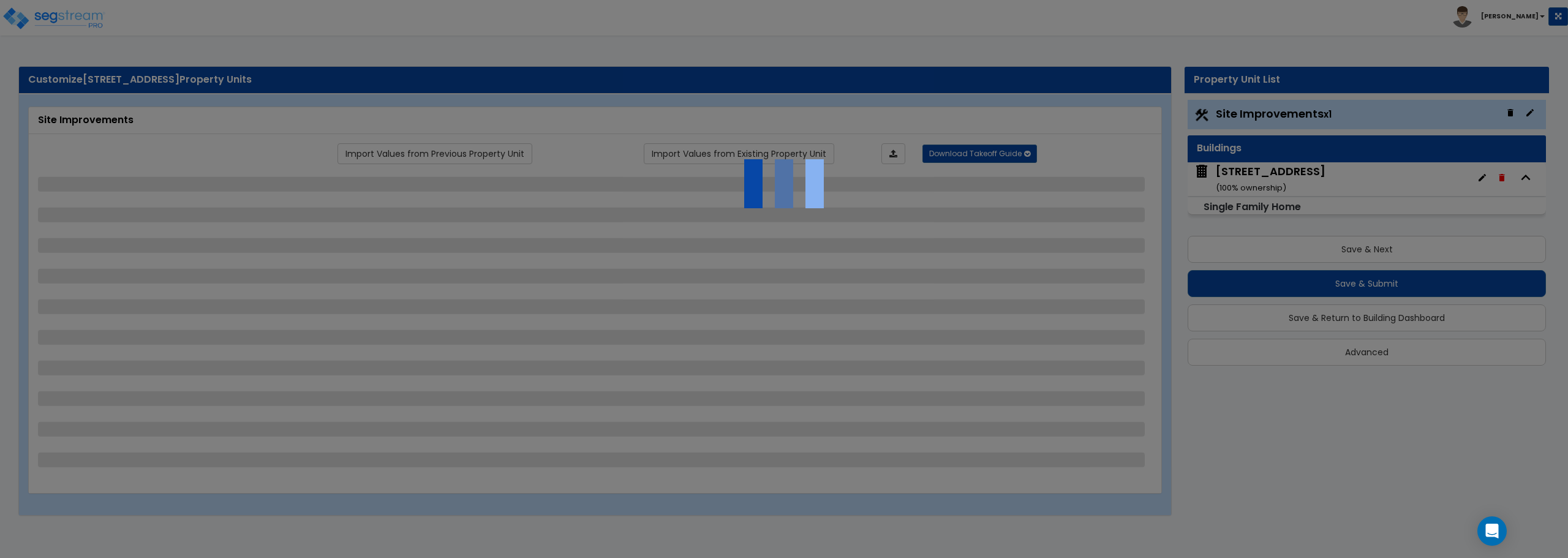
select select "1"
